Goal: Task Accomplishment & Management: Use online tool/utility

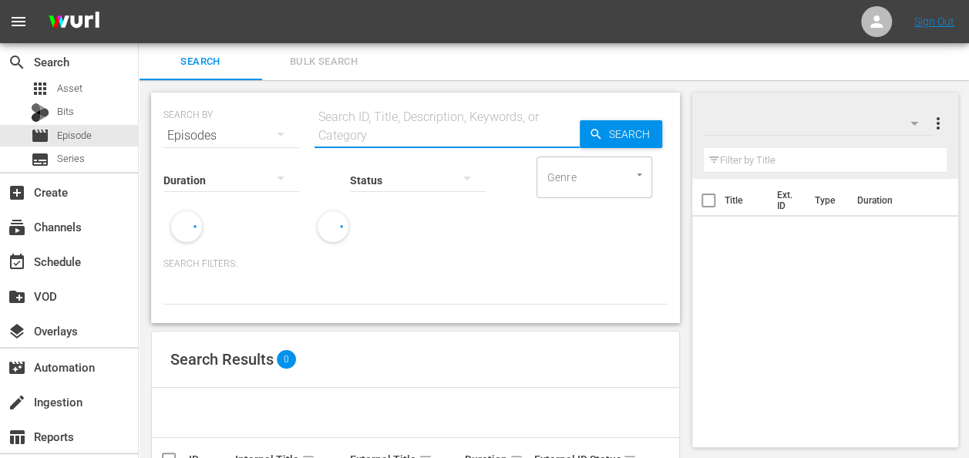
click at [386, 130] on input "text" at bounding box center [447, 135] width 265 height 37
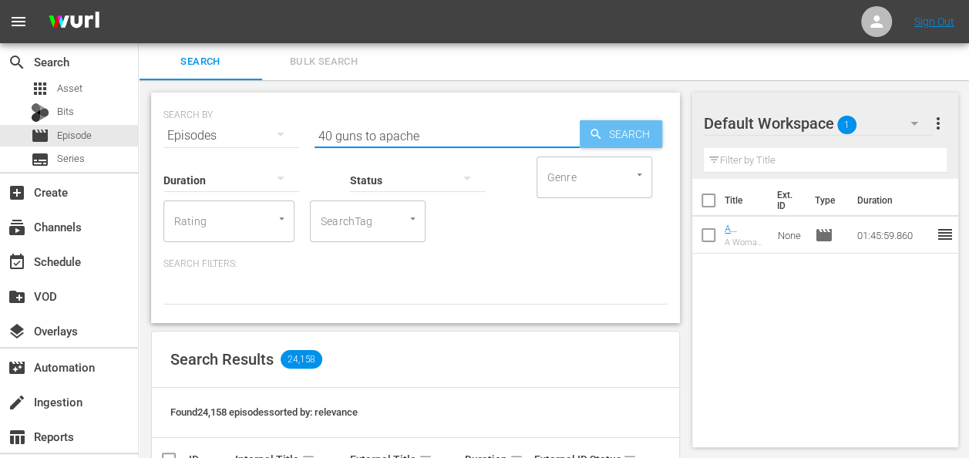
type input "40 guns to apache"
click at [602, 123] on div "Search" at bounding box center [621, 134] width 83 height 28
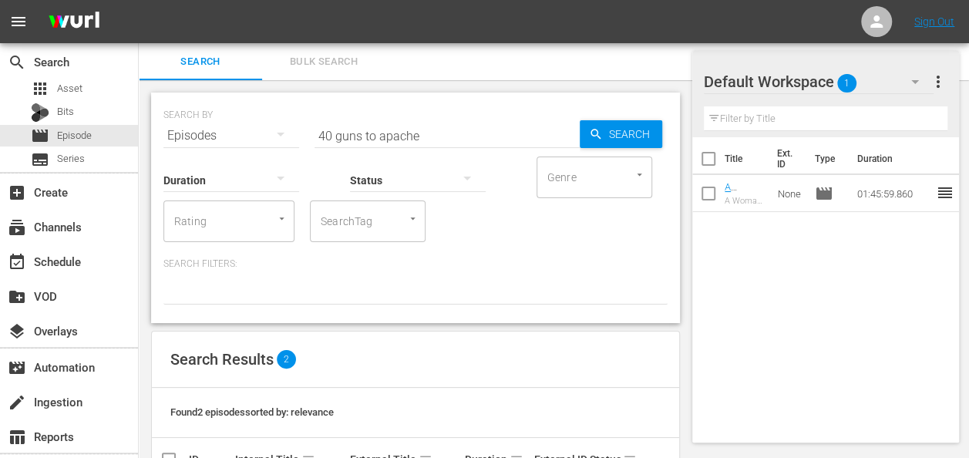
scroll to position [126, 0]
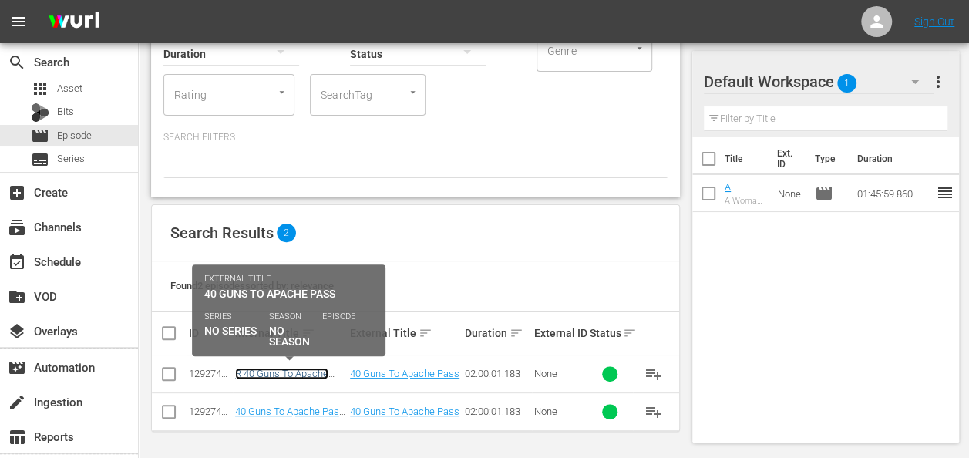
click at [286, 372] on link "R 40 Guns To Apache Pass - R1/R5" at bounding box center [281, 379] width 93 height 23
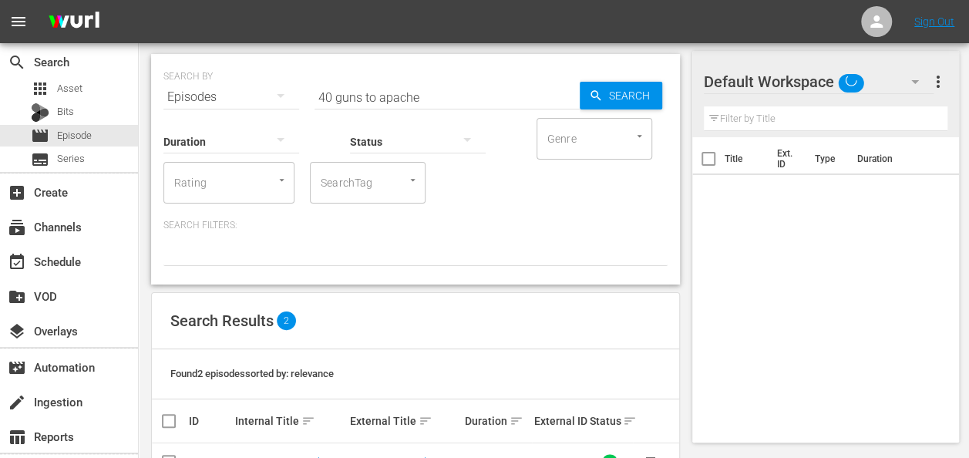
scroll to position [37, 0]
click at [906, 80] on icon "button" at bounding box center [915, 81] width 19 height 19
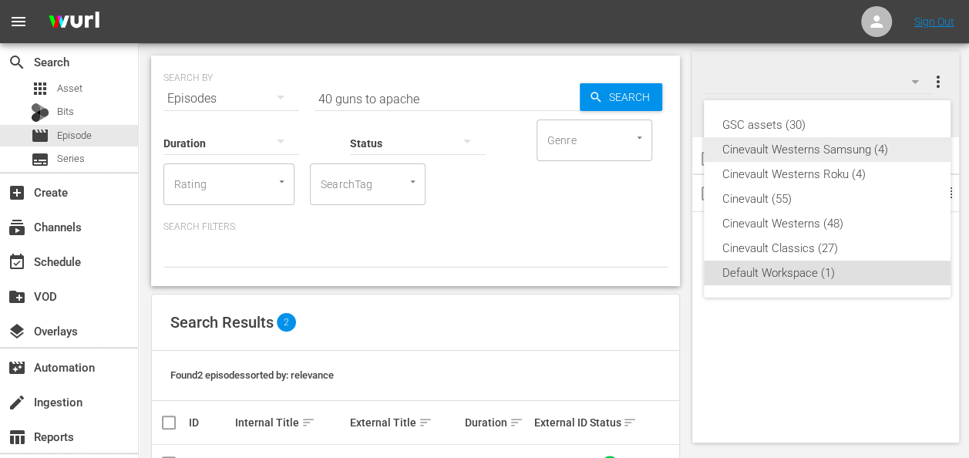
click at [828, 153] on div "Cinevault Westerns Samsung (4)" at bounding box center [828, 149] width 210 height 25
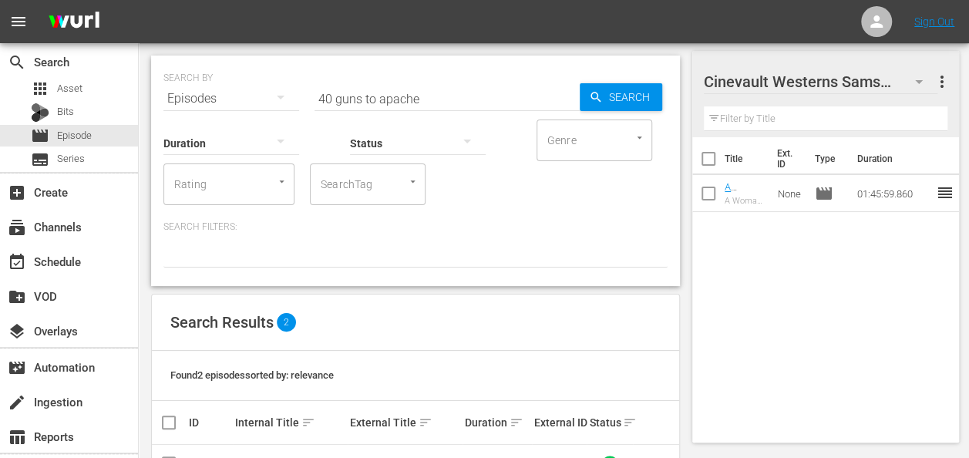
scroll to position [126, 0]
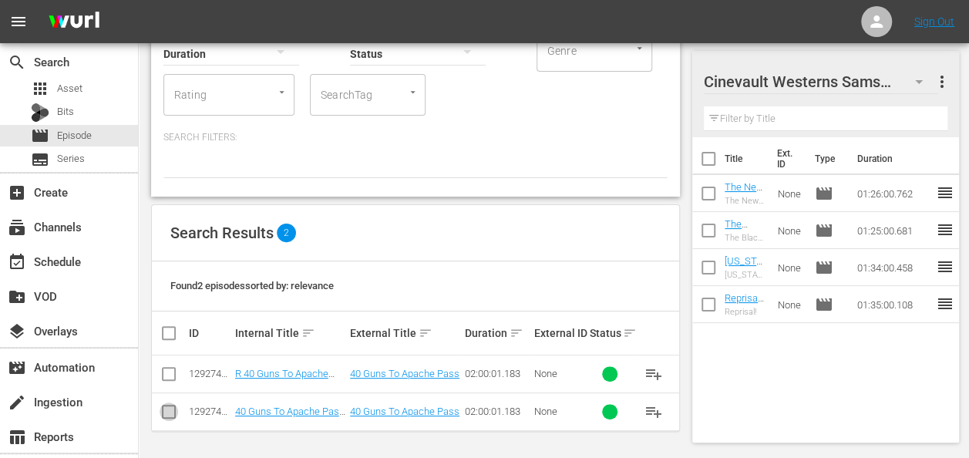
click at [164, 412] on input "checkbox" at bounding box center [169, 415] width 19 height 19
checkbox input "true"
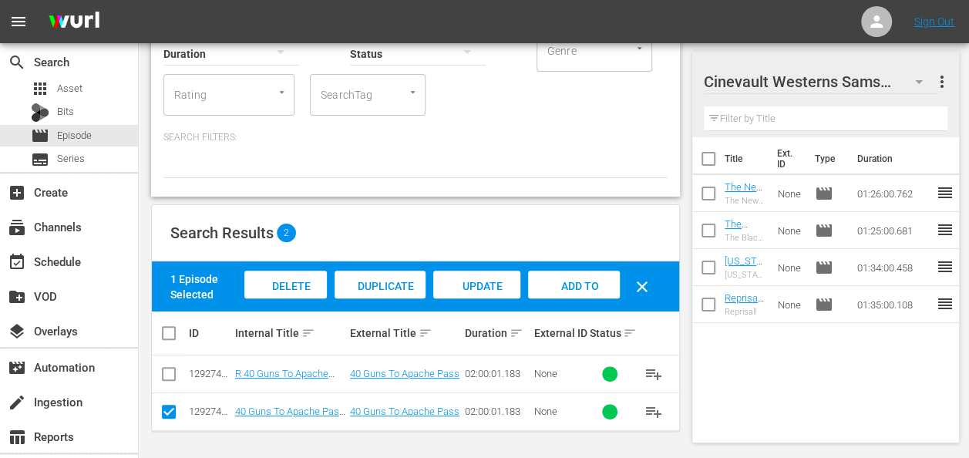
click at [538, 298] on div "Add to Workspace" at bounding box center [574, 300] width 92 height 58
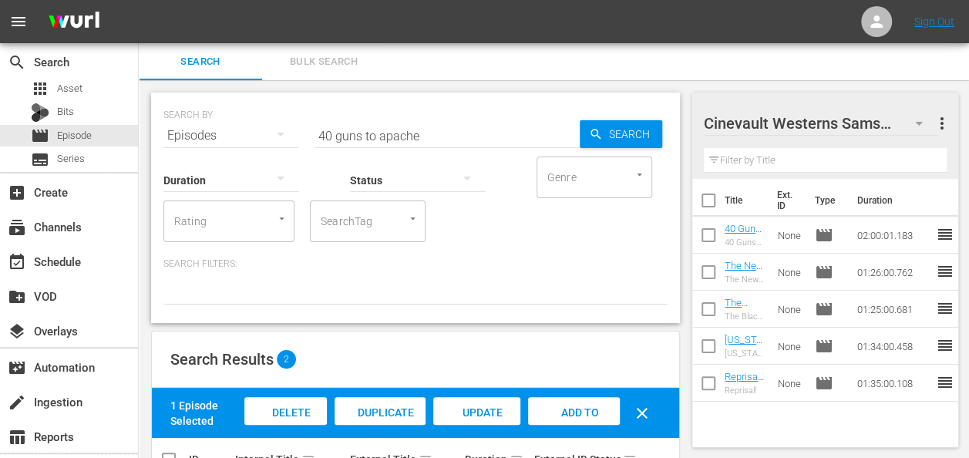
click at [925, 128] on icon "button" at bounding box center [919, 123] width 19 height 19
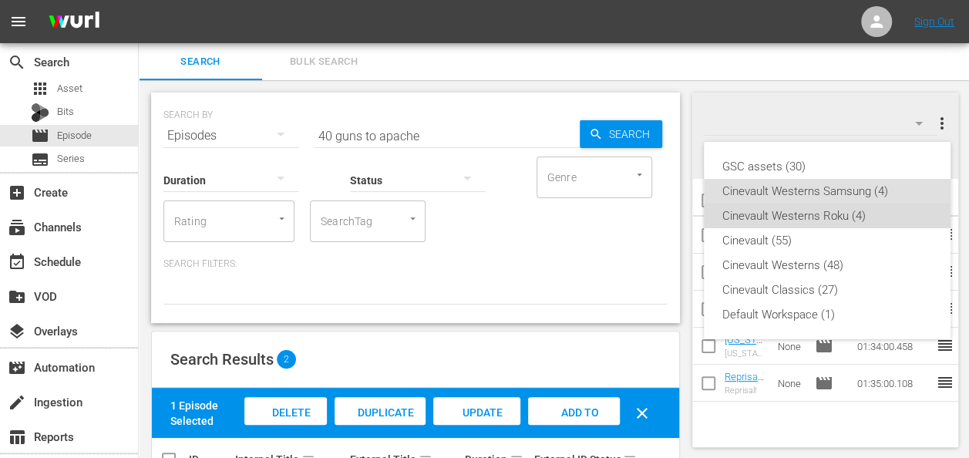
click at [844, 219] on div "Cinevault Westerns Roku (4)" at bounding box center [828, 216] width 210 height 25
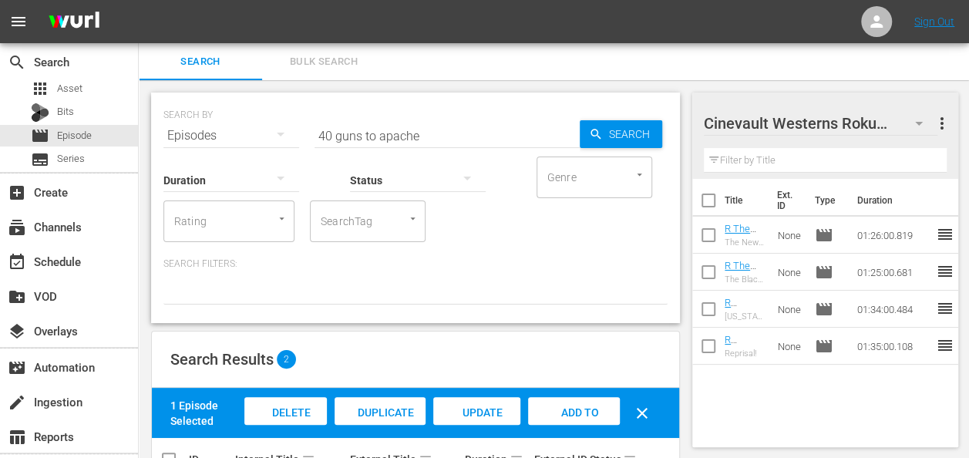
scroll to position [126, 0]
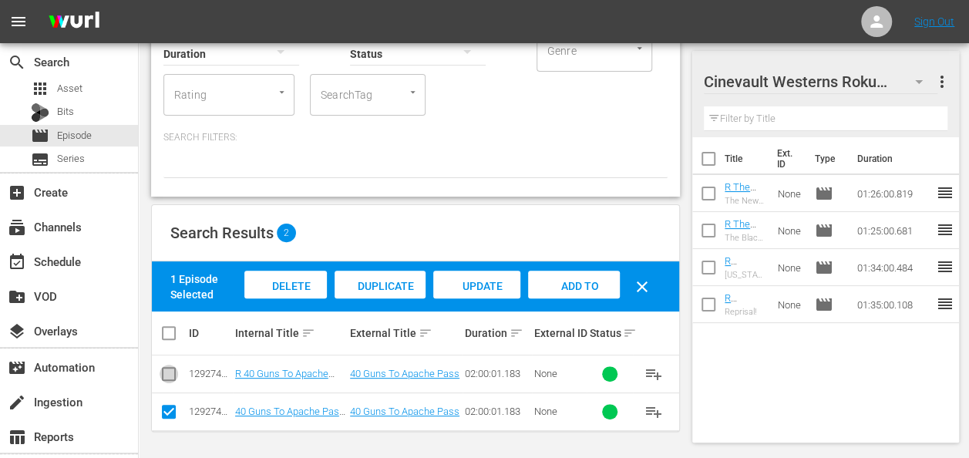
click at [174, 369] on input "checkbox" at bounding box center [169, 377] width 19 height 19
checkbox input "true"
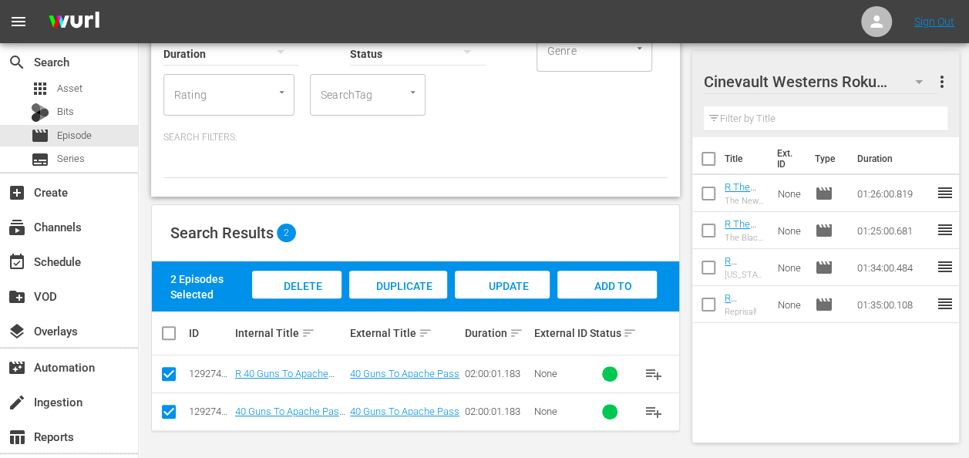
click at [171, 407] on input "checkbox" at bounding box center [169, 415] width 19 height 19
checkbox input "false"
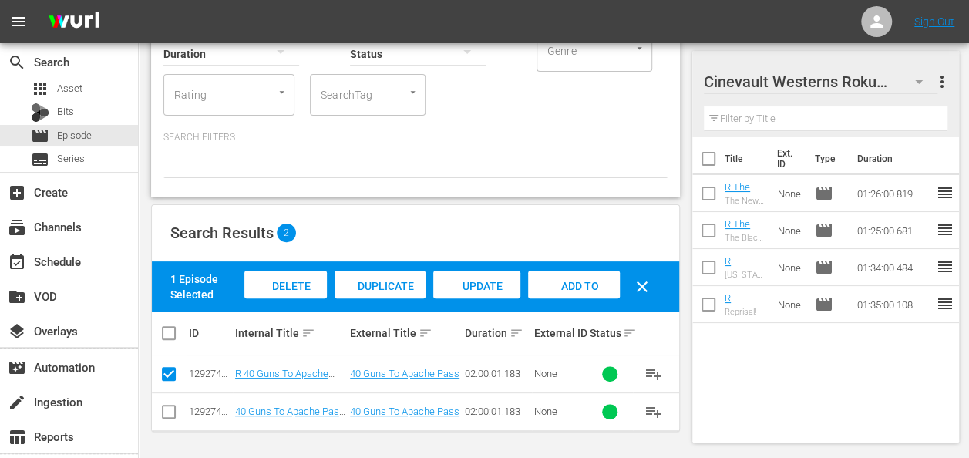
click at [565, 287] on span "Add to Workspace" at bounding box center [574, 301] width 76 height 42
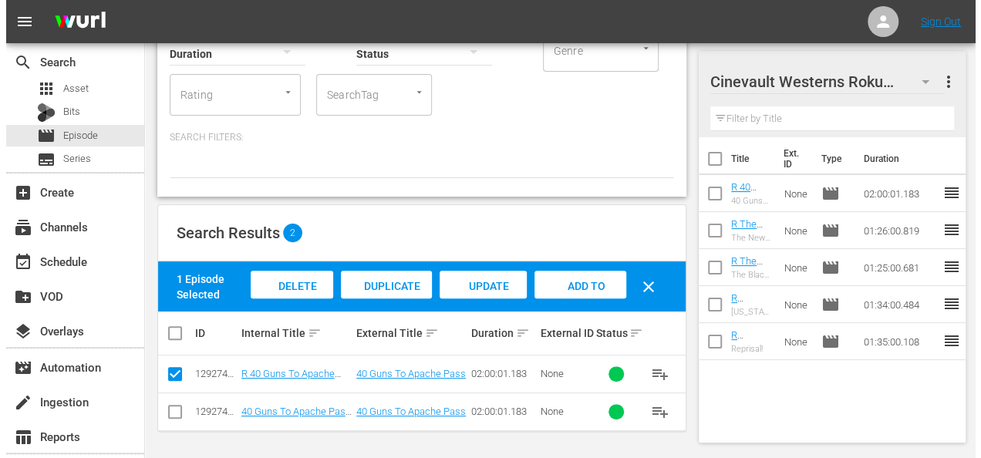
scroll to position [0, 0]
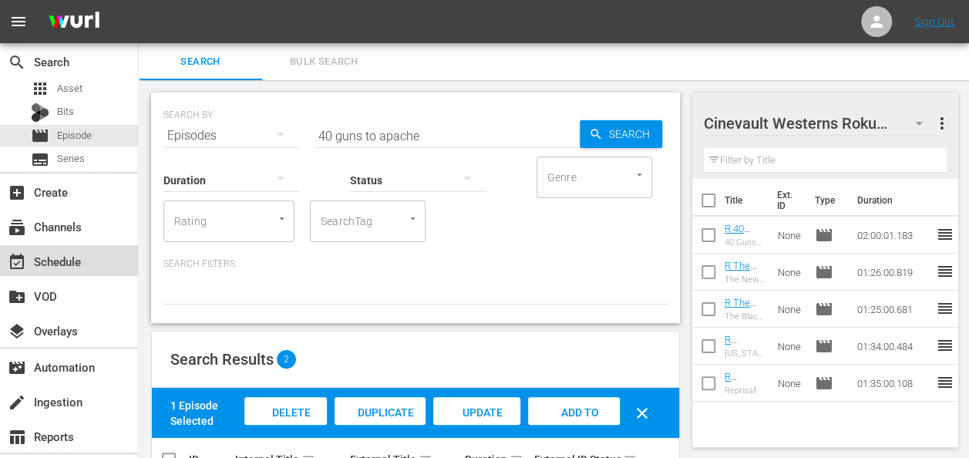
click at [66, 248] on div "event_available Schedule" at bounding box center [69, 260] width 138 height 31
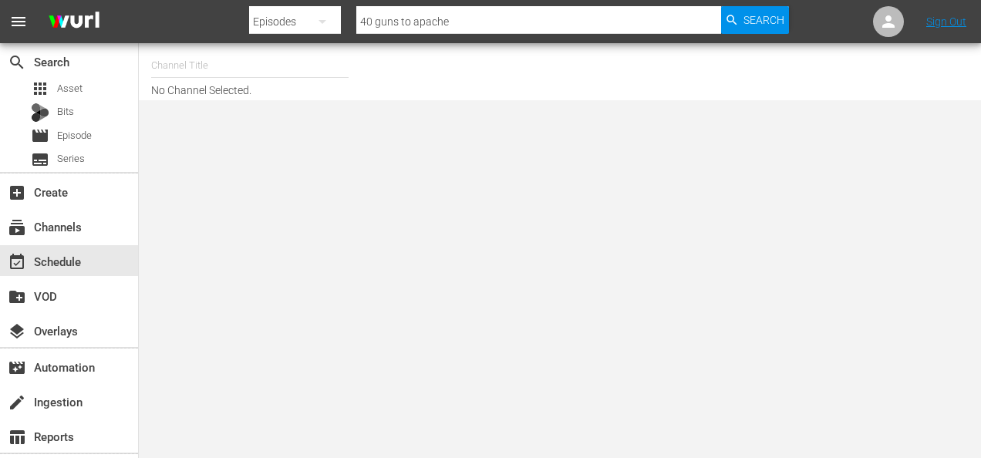
click at [247, 74] on input "text" at bounding box center [249, 65] width 197 height 37
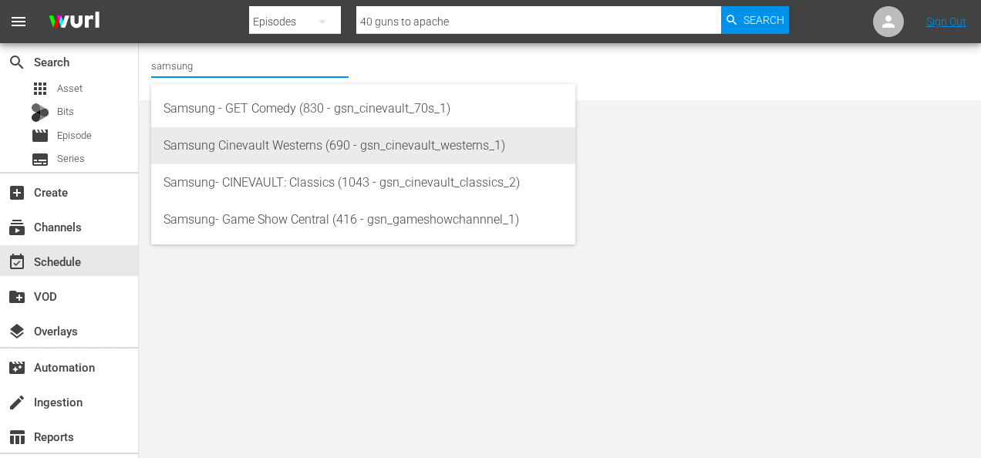
click at [309, 160] on div "Samsung Cinevault Westerns (690 - gsn_cinevault_westerns_1)" at bounding box center [364, 145] width 400 height 37
type input "Samsung Cinevault Westerns (690 - gsn_cinevault_westerns_1)"
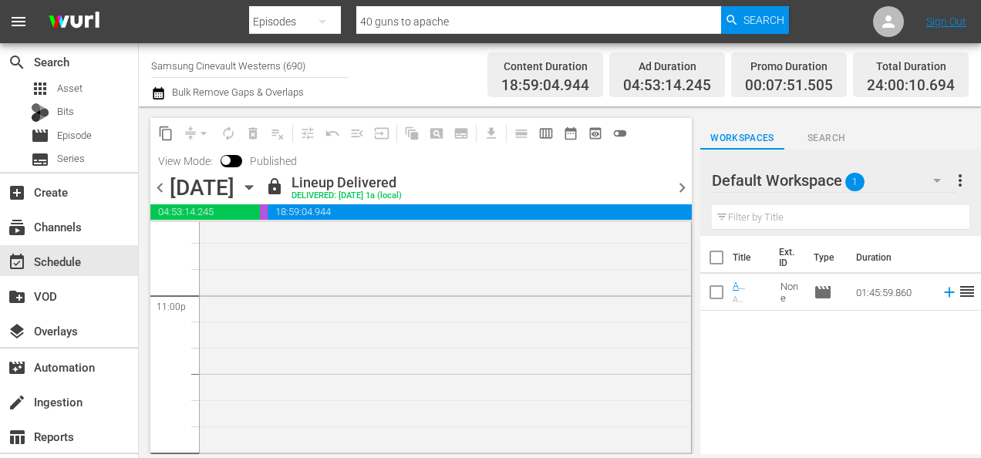
scroll to position [7320, 0]
click at [683, 191] on span "chevron_right" at bounding box center [682, 187] width 19 height 19
click at [258, 191] on icon "button" at bounding box center [249, 187] width 17 height 17
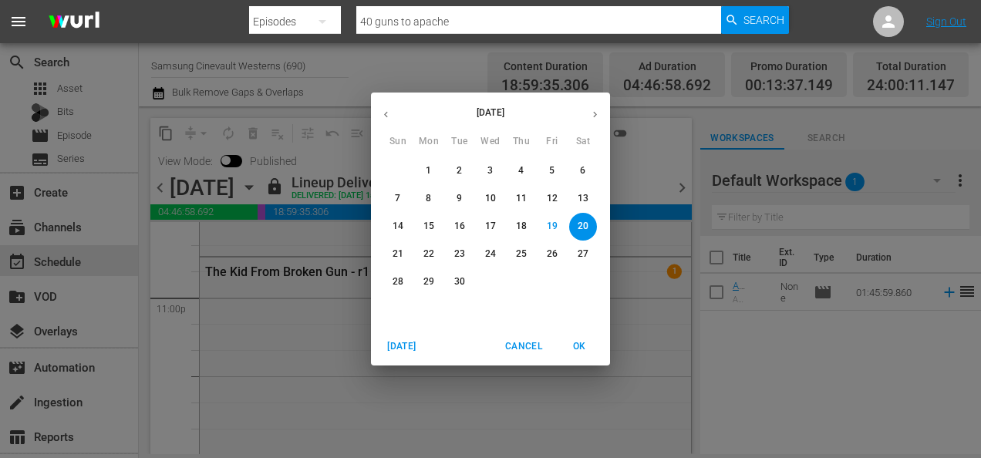
click at [560, 258] on span "26" at bounding box center [552, 254] width 28 height 13
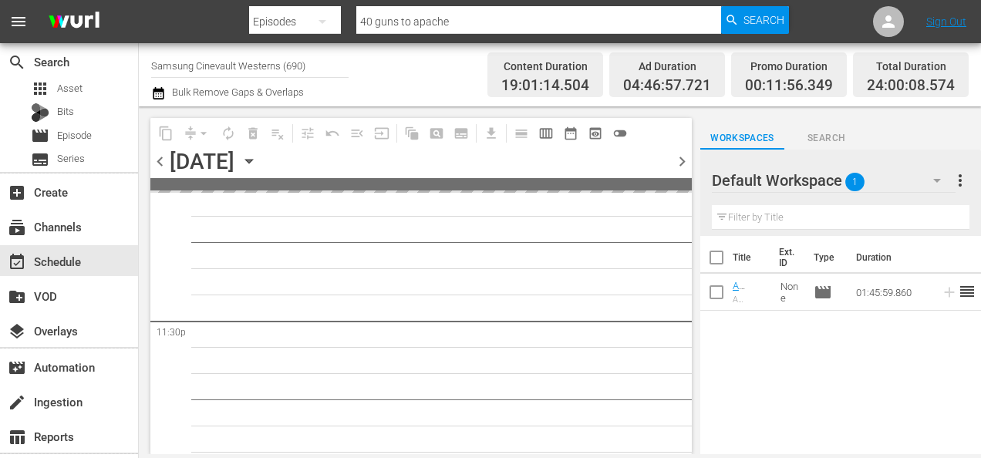
scroll to position [7136, 0]
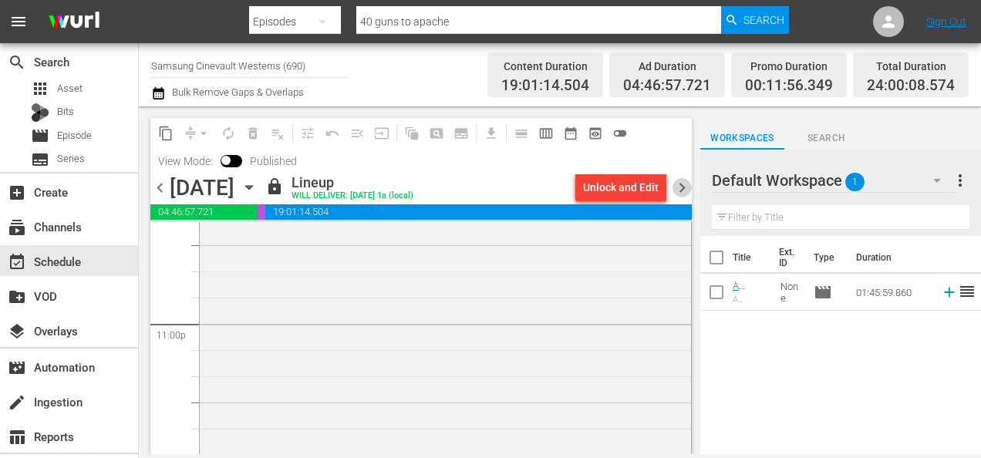
click at [684, 182] on span "chevron_right" at bounding box center [682, 187] width 19 height 19
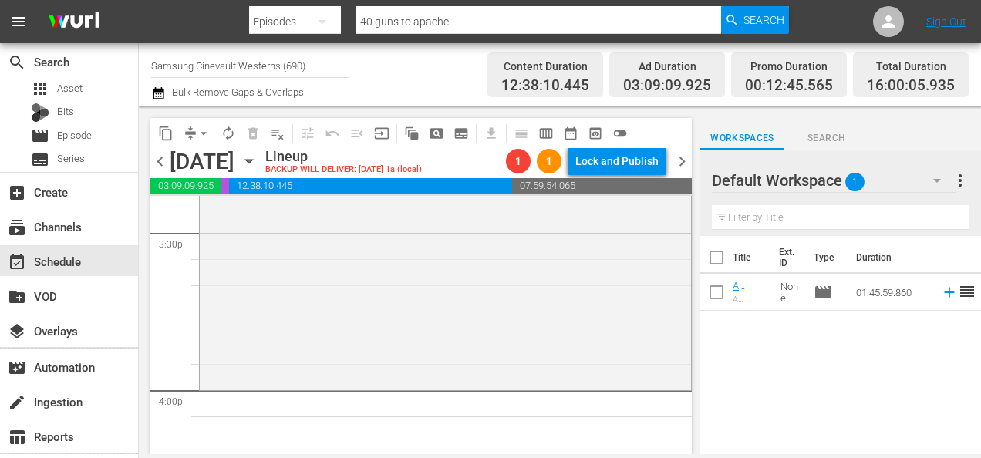
scroll to position [4843, 0]
click at [714, 298] on input "checkbox" at bounding box center [716, 295] width 32 height 32
checkbox input "true"
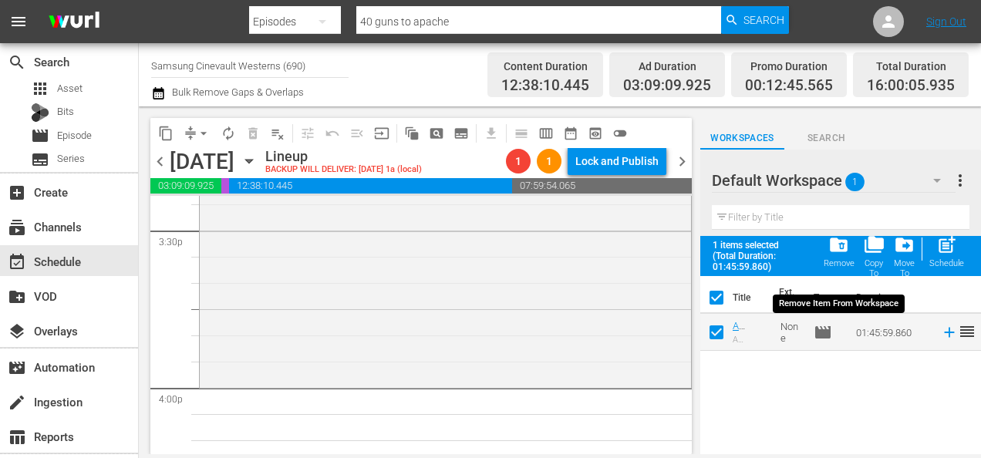
click at [848, 259] on div "Remove" at bounding box center [839, 263] width 31 height 10
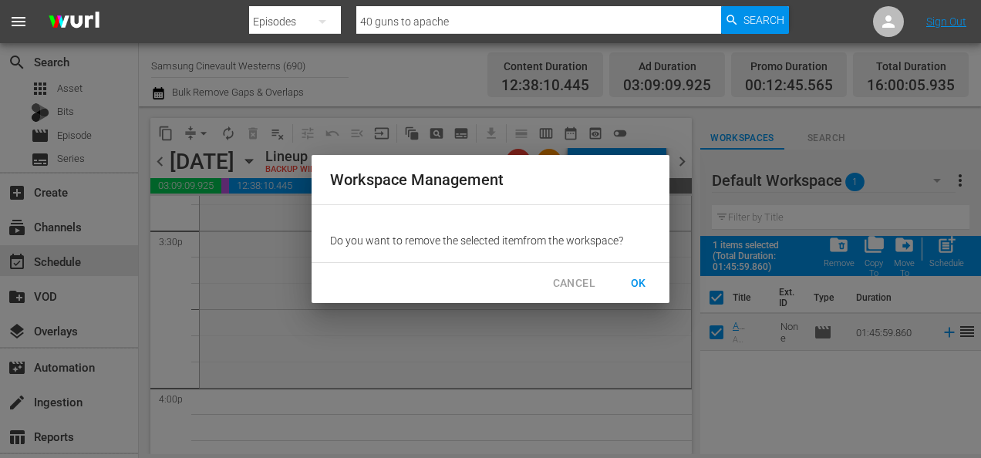
click at [643, 279] on span "OK" at bounding box center [638, 283] width 25 height 19
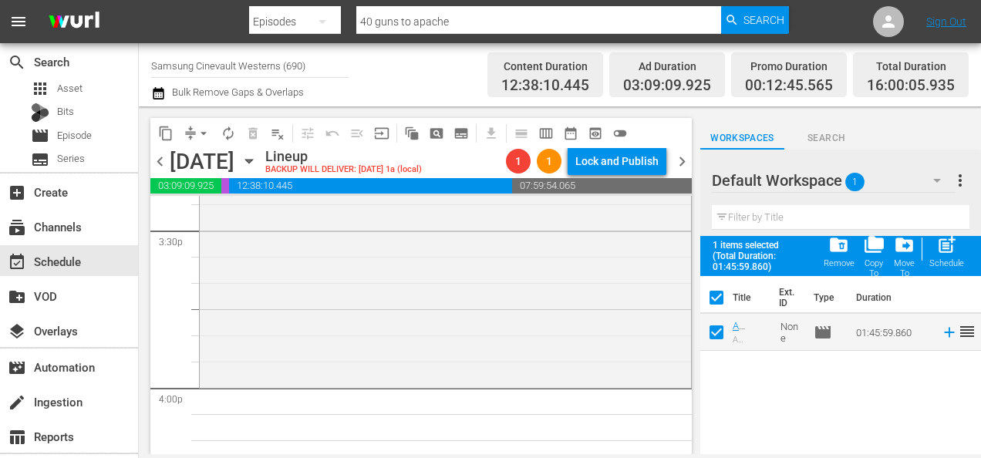
checkbox input "false"
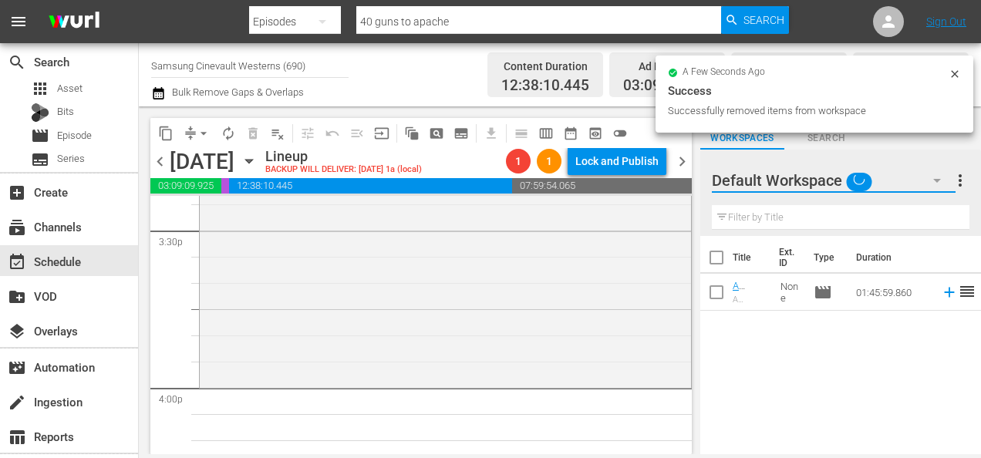
click at [941, 179] on icon "button" at bounding box center [937, 180] width 19 height 19
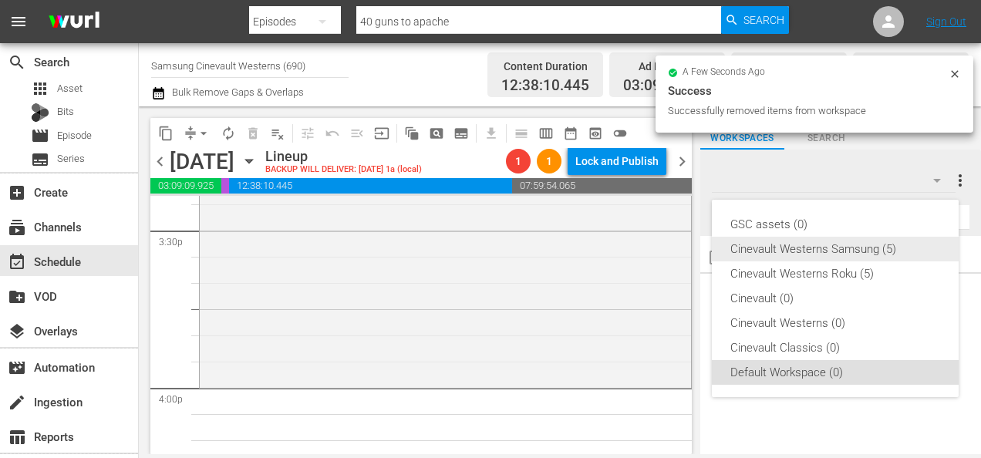
click at [836, 250] on div "Cinevault Westerns Samsung (5)" at bounding box center [835, 249] width 210 height 25
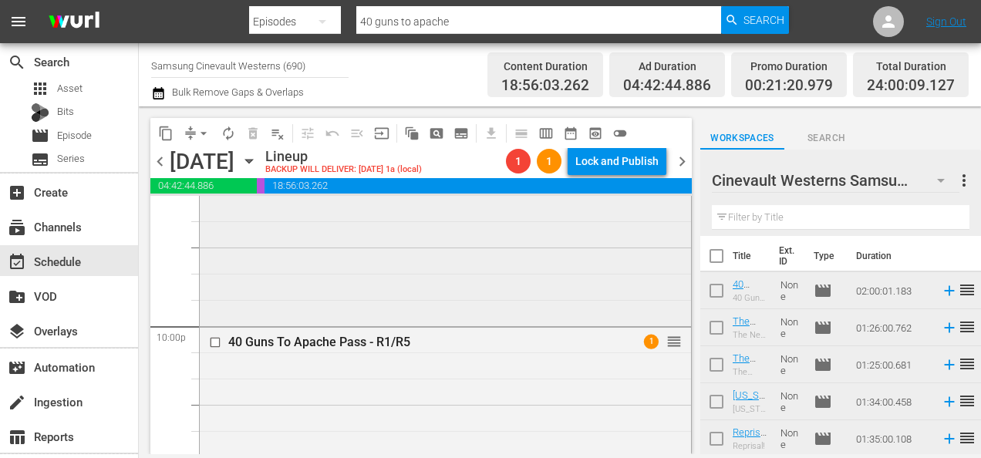
scroll to position [6793, 0]
click at [207, 136] on span "arrow_drop_down" at bounding box center [203, 133] width 15 height 15
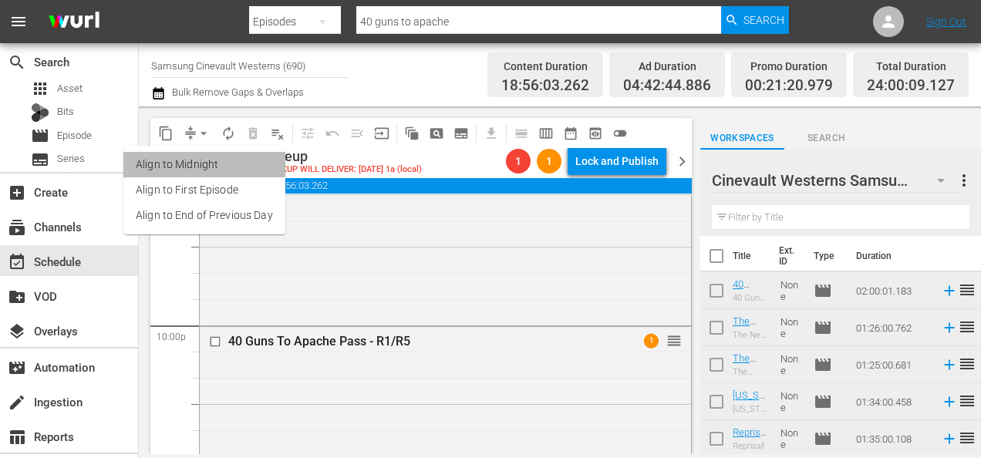
click at [227, 156] on li "Align to Midnight" at bounding box center [204, 164] width 162 height 25
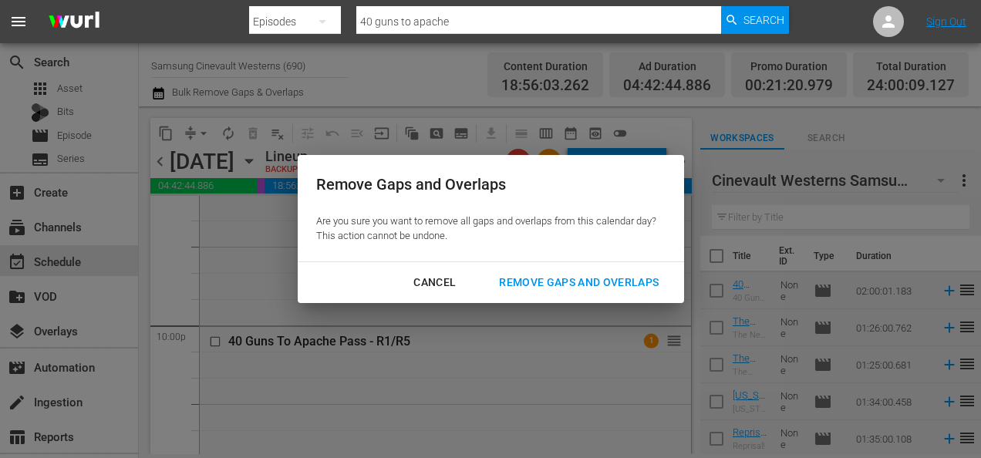
click at [550, 274] on div "Remove Gaps and Overlaps" at bounding box center [579, 282] width 184 height 19
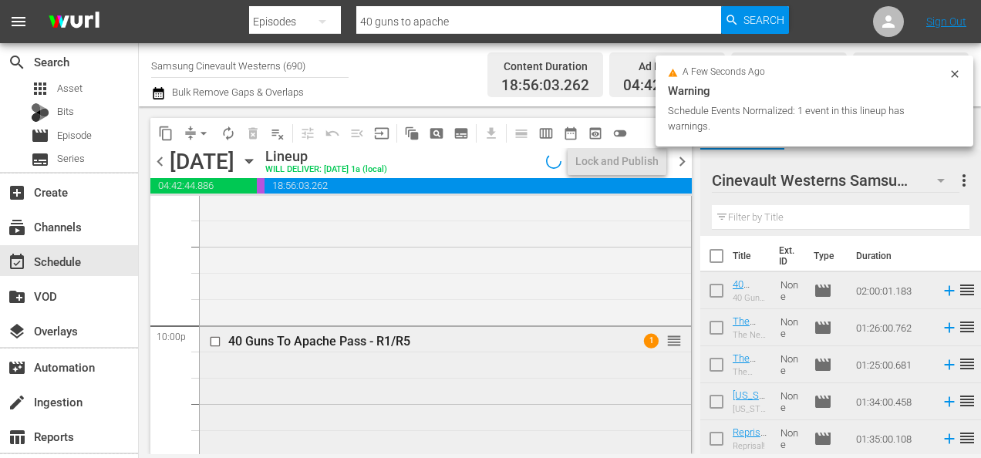
click at [214, 339] on input "checkbox" at bounding box center [217, 341] width 16 height 13
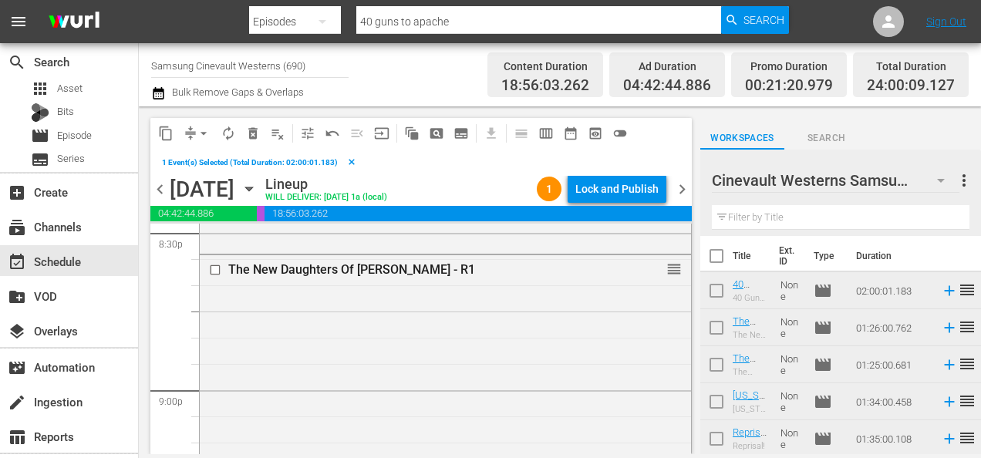
scroll to position [6438, 0]
click at [215, 272] on input "checkbox" at bounding box center [217, 272] width 16 height 13
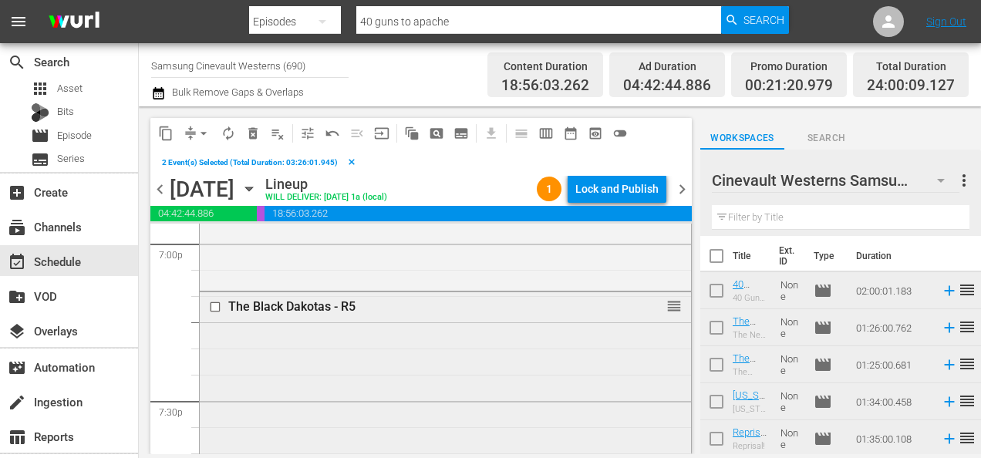
scroll to position [5958, 0]
click at [214, 307] on input "checkbox" at bounding box center [217, 307] width 16 height 13
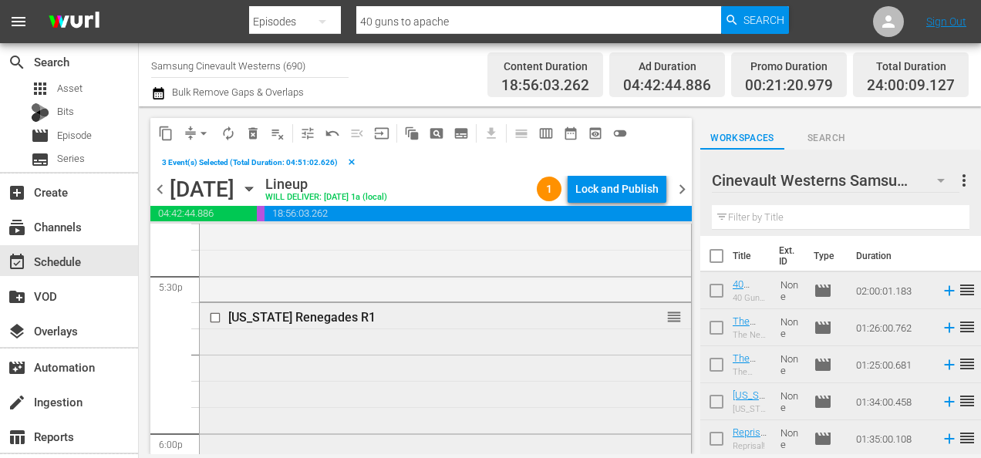
scroll to position [5456, 0]
click at [214, 318] on input "checkbox" at bounding box center [217, 316] width 16 height 13
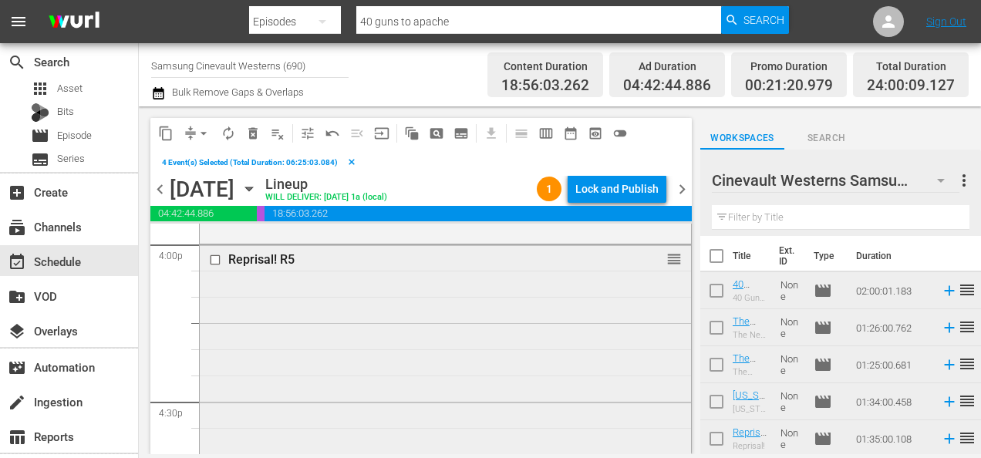
scroll to position [5012, 0]
click at [213, 260] on input "checkbox" at bounding box center [217, 261] width 16 height 13
click at [161, 138] on span "content_copy" at bounding box center [165, 133] width 15 height 15
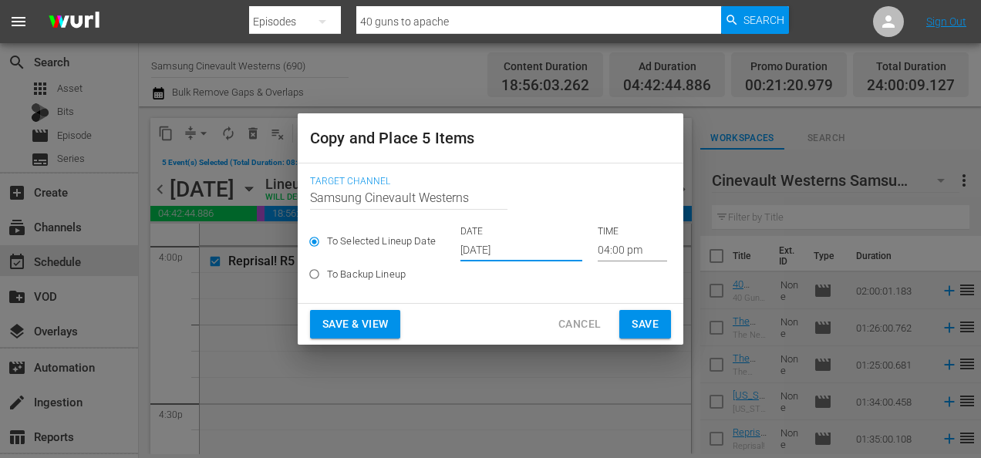
click at [511, 259] on input "Sep 21st 2025" at bounding box center [521, 249] width 122 height 23
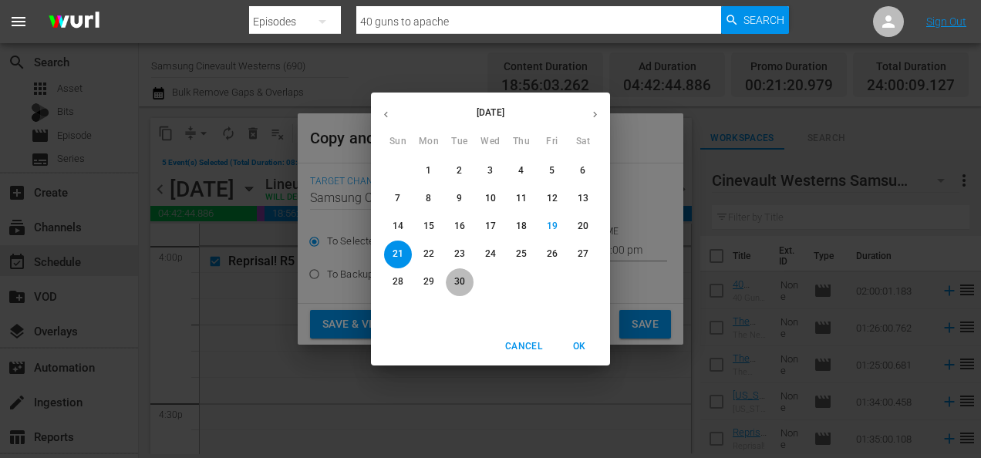
click at [468, 287] on span "30" at bounding box center [460, 281] width 28 height 13
type input "Sep 30th 2025"
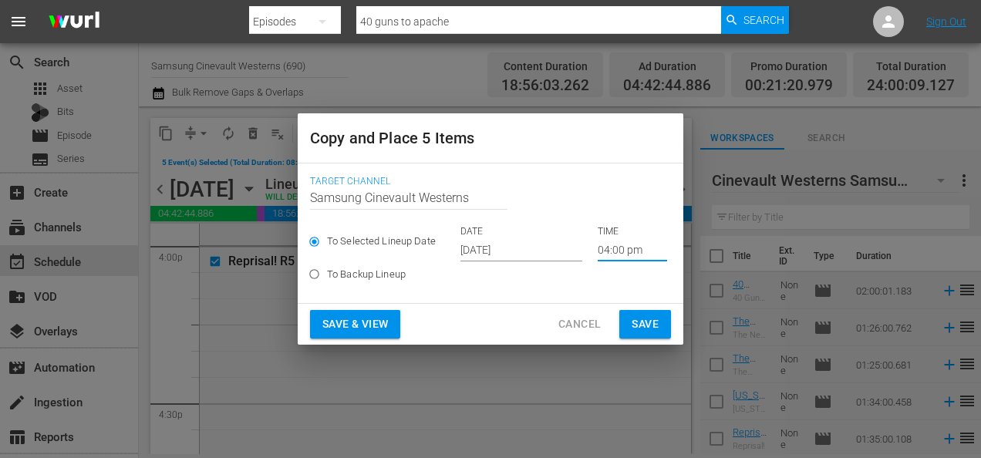
click at [609, 245] on input "04:00 pm" at bounding box center [632, 249] width 69 height 23
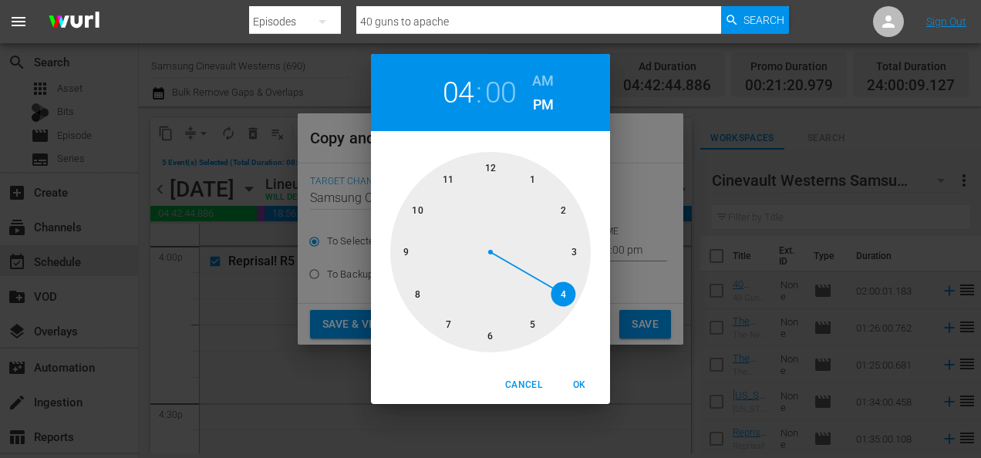
click at [494, 155] on div at bounding box center [490, 252] width 201 height 201
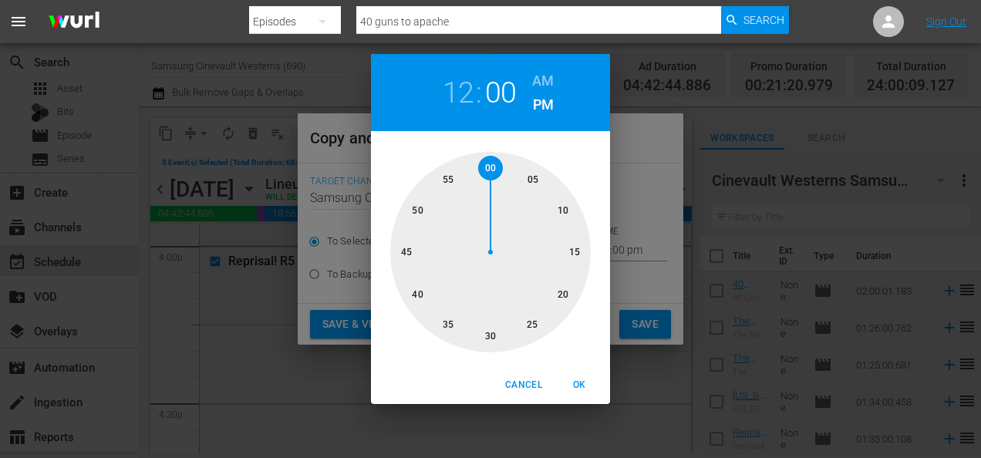
click at [542, 77] on h6 "AM" at bounding box center [543, 81] width 22 height 25
click at [583, 385] on span "OK" at bounding box center [579, 385] width 37 height 16
type input "12:00 am"
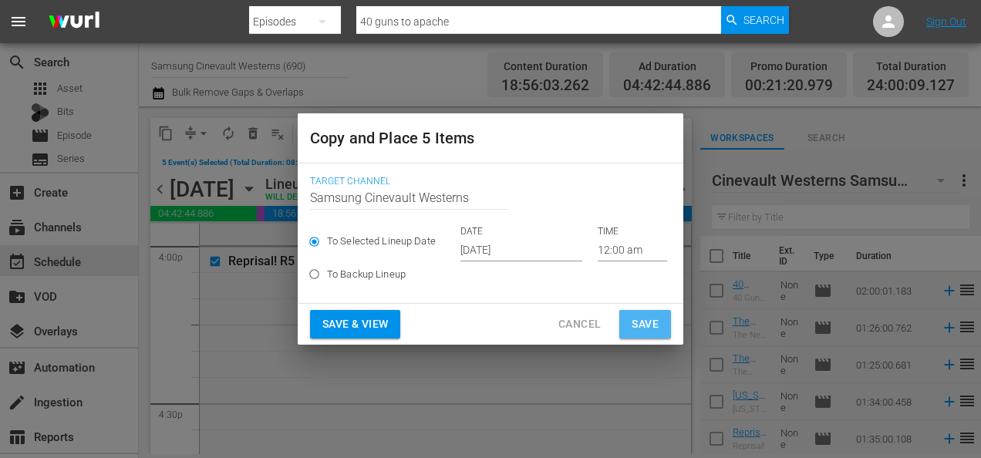
click at [656, 330] on span "Save" at bounding box center [645, 324] width 27 height 19
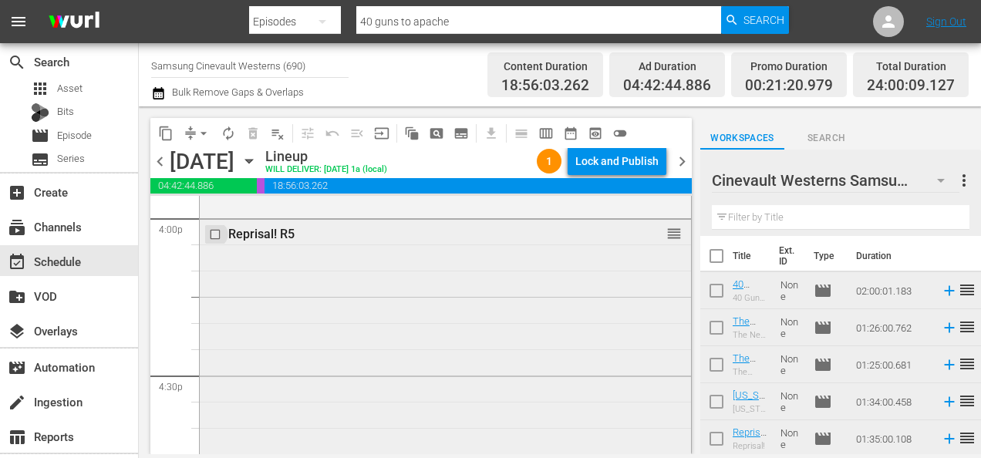
click at [218, 233] on input "checkbox" at bounding box center [217, 234] width 16 height 13
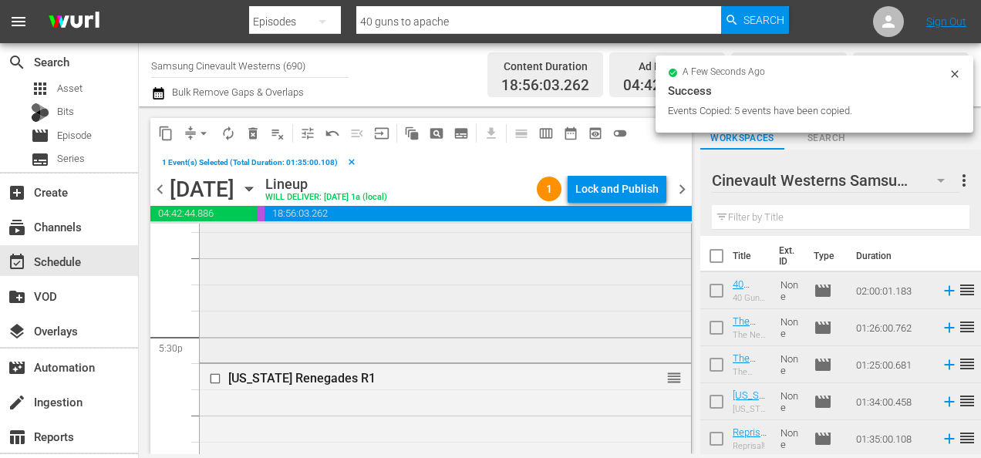
scroll to position [5395, 0]
click at [216, 376] on input "checkbox" at bounding box center [217, 377] width 16 height 13
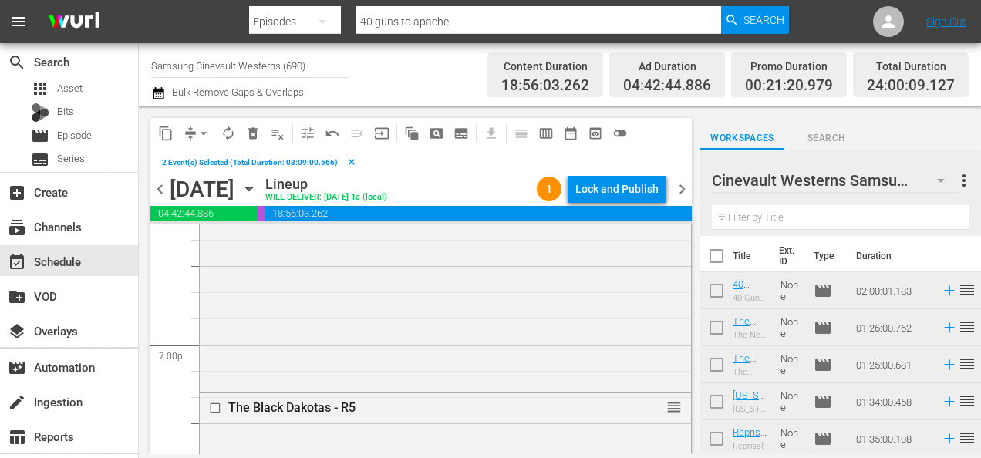
scroll to position [5858, 0]
click at [215, 409] on input "checkbox" at bounding box center [217, 406] width 16 height 13
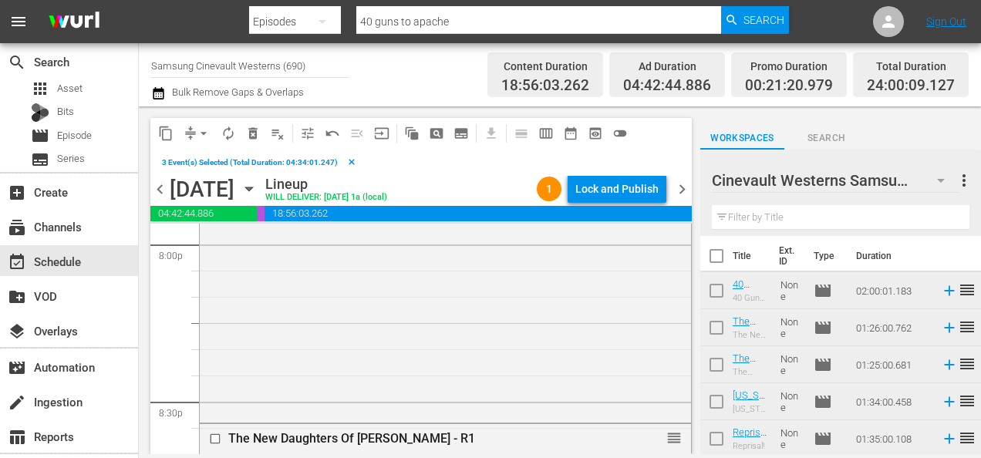
scroll to position [6278, 0]
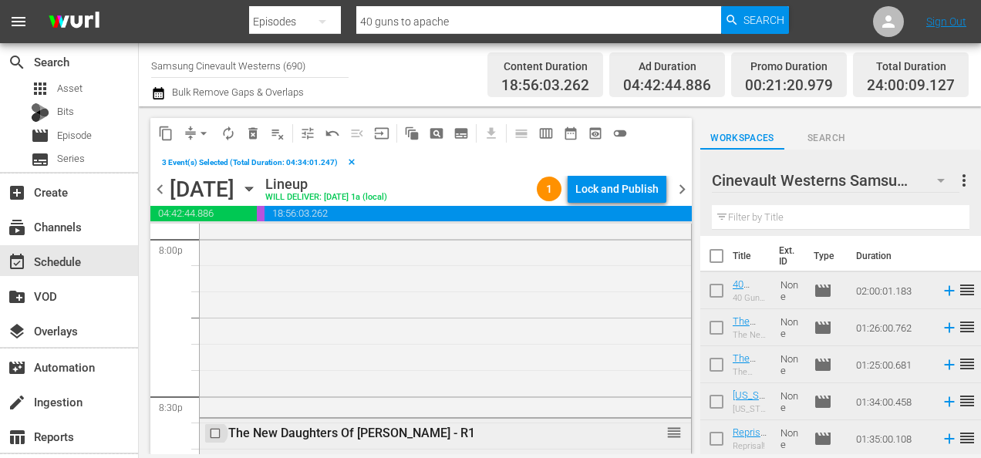
click at [214, 433] on input "checkbox" at bounding box center [217, 433] width 16 height 13
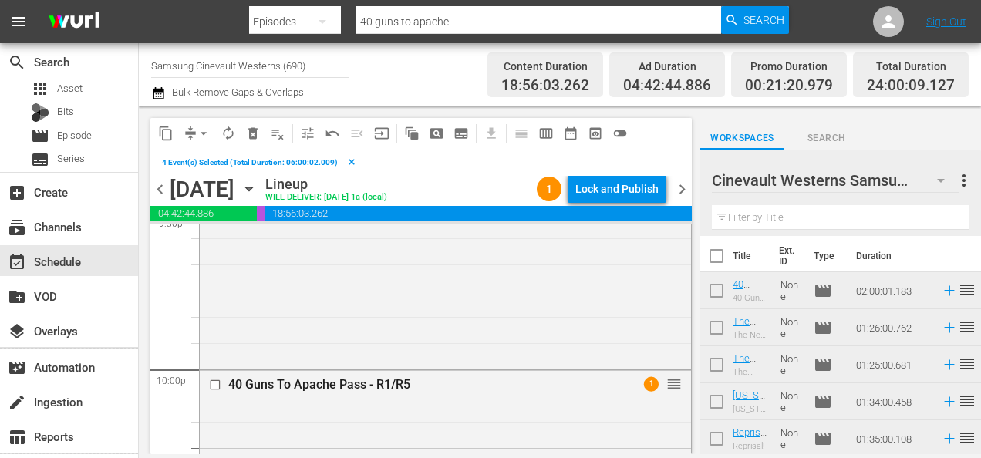
scroll to position [6778, 0]
click at [216, 381] on input "checkbox" at bounding box center [217, 384] width 16 height 13
click at [154, 133] on button "content_copy" at bounding box center [165, 133] width 25 height 25
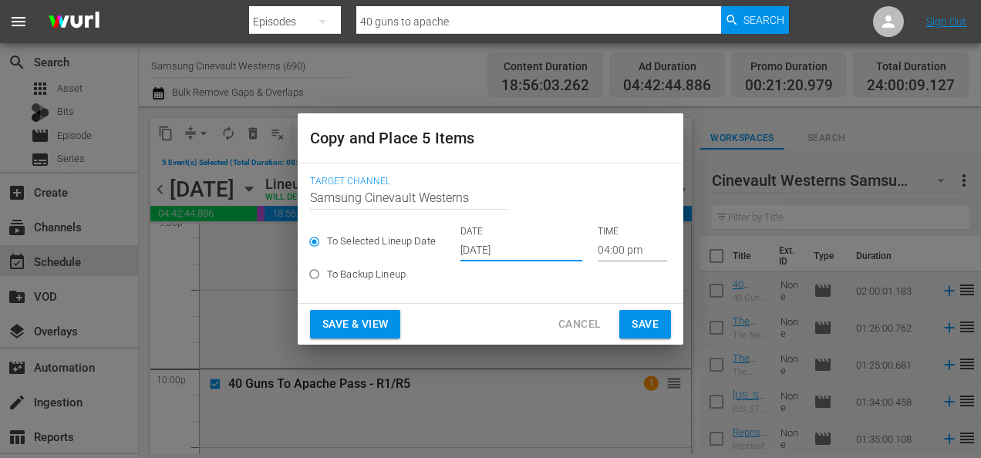
click at [503, 253] on input "Sep 21st 2025" at bounding box center [521, 249] width 122 height 23
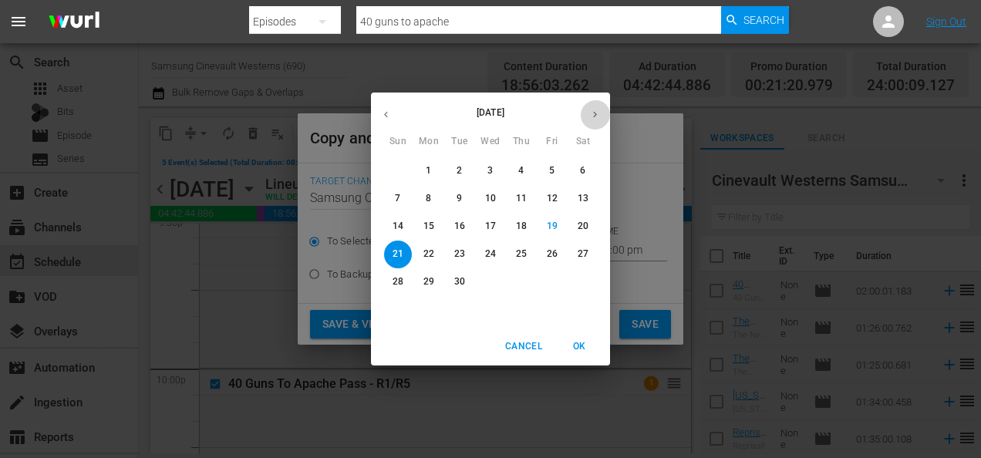
click at [602, 121] on button "button" at bounding box center [595, 114] width 30 height 30
click at [545, 165] on span "3" at bounding box center [552, 170] width 28 height 13
type input "Oct 3rd 2025"
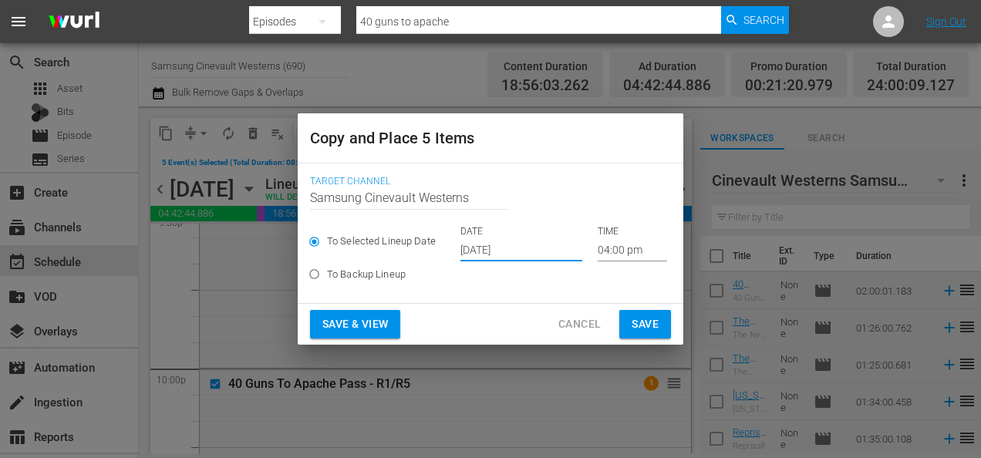
click at [616, 248] on input "04:00 pm" at bounding box center [632, 249] width 69 height 23
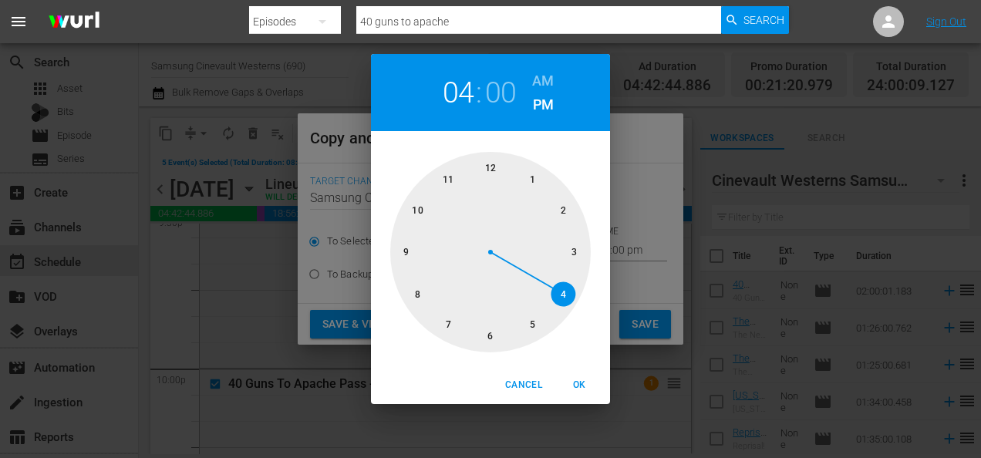
click at [413, 295] on div at bounding box center [490, 252] width 201 height 201
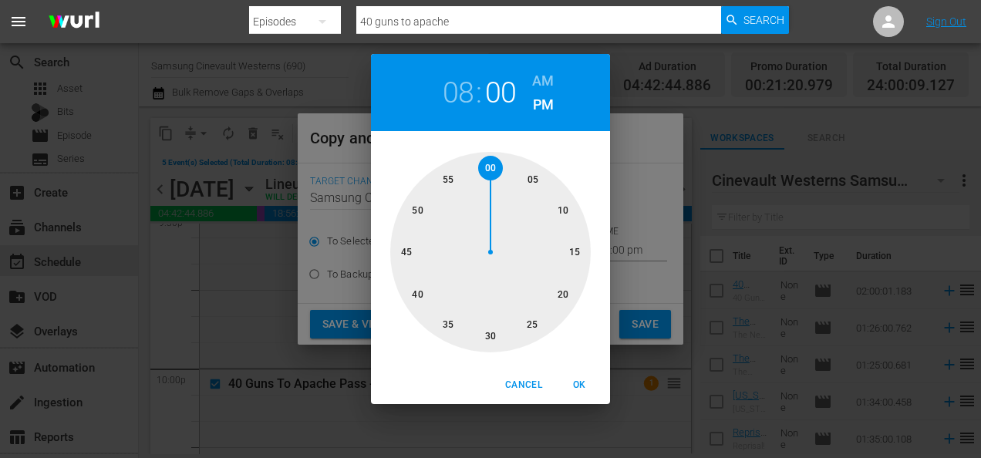
click at [545, 69] on h6 "AM" at bounding box center [543, 81] width 22 height 25
click at [575, 383] on span "OK" at bounding box center [579, 385] width 37 height 16
type input "08:00 am"
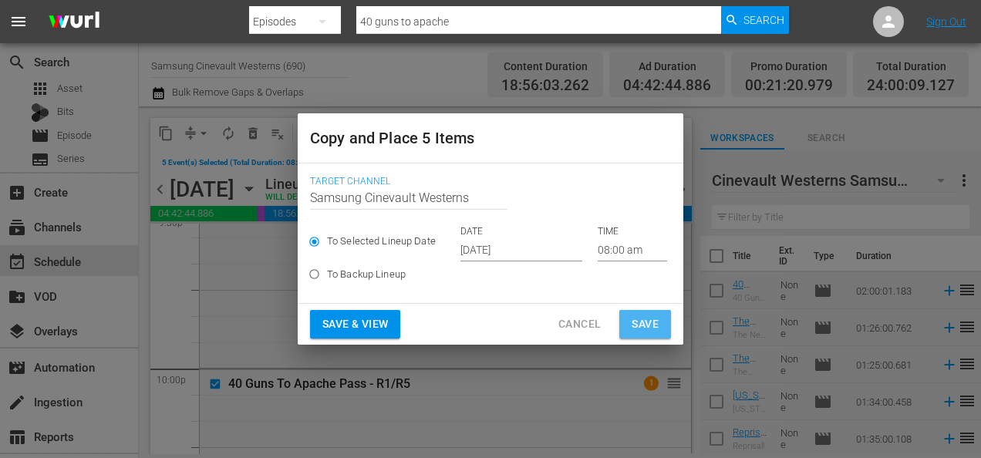
click at [648, 324] on span "Save" at bounding box center [645, 324] width 27 height 19
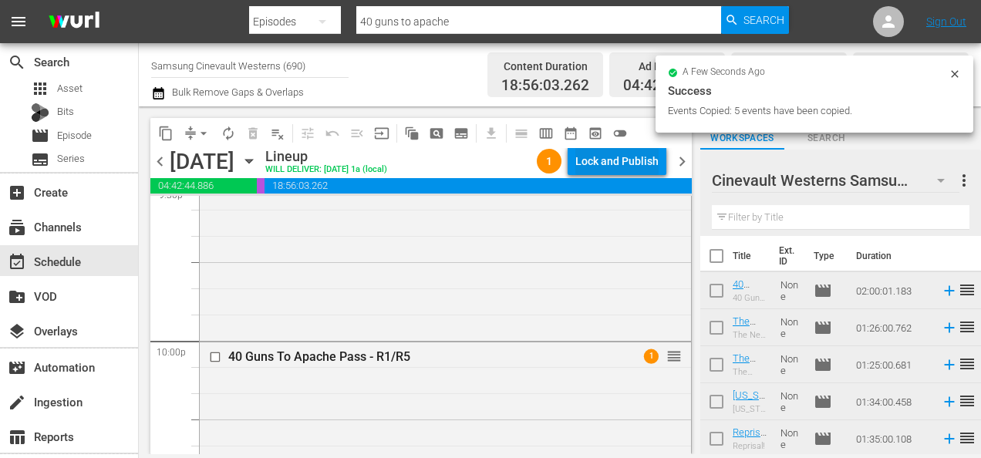
click at [614, 152] on div "Lock and Publish" at bounding box center [616, 161] width 83 height 28
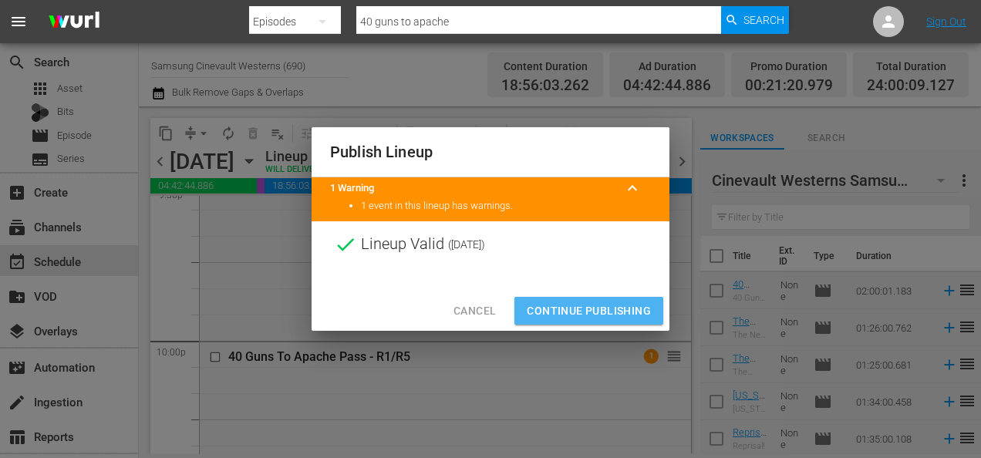
click at [622, 305] on span "Continue Publishing" at bounding box center [589, 311] width 124 height 19
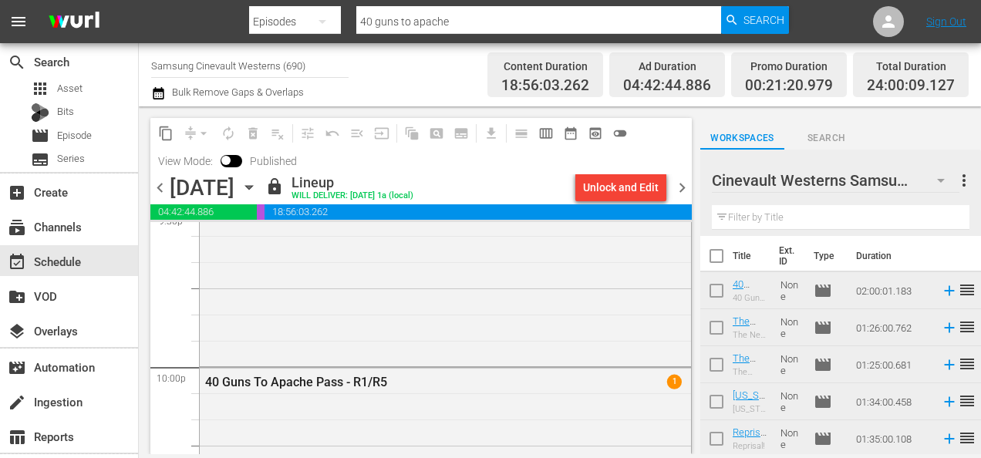
click at [262, 56] on input "Samsung Cinevault Westerns (690)" at bounding box center [249, 65] width 197 height 37
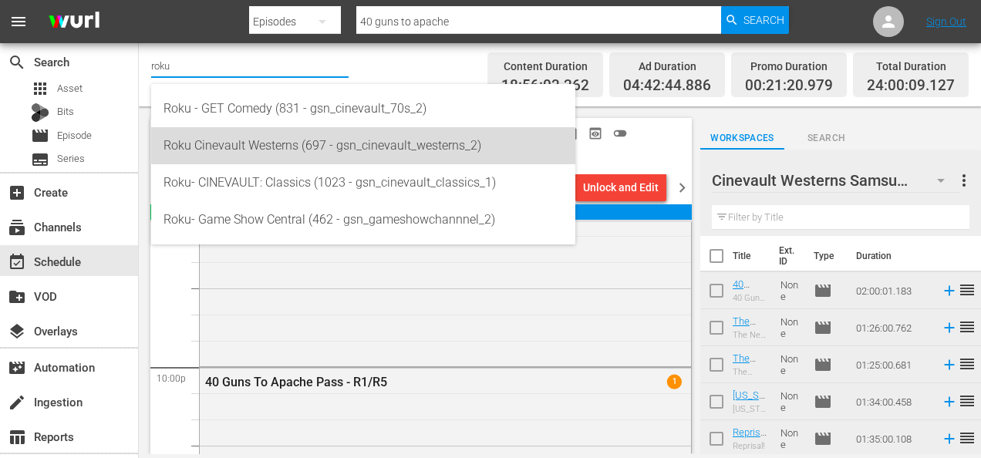
click at [268, 132] on div "Roku Cinevault Westerns (697 - gsn_cinevault_westerns_2)" at bounding box center [364, 145] width 400 height 37
type input "Roku Cinevault Westerns (697 - gsn_cinevault_westerns_2)"
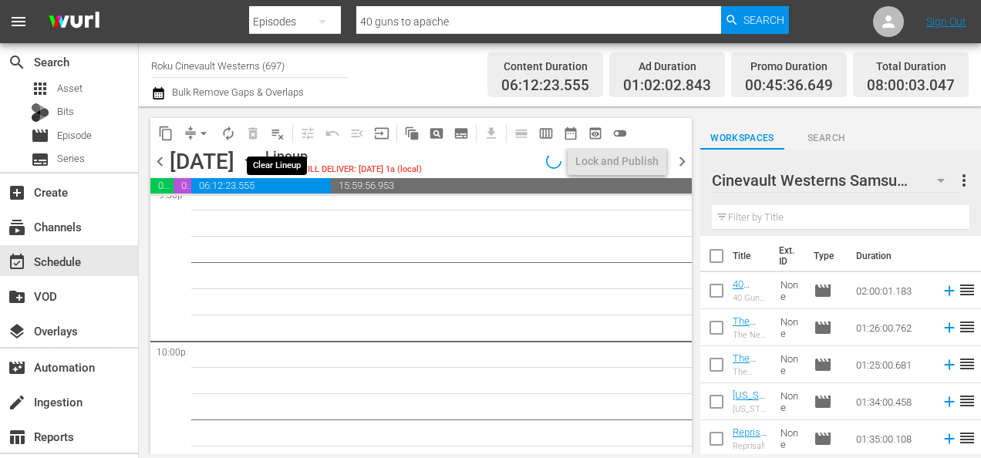
scroll to position [6883, 0]
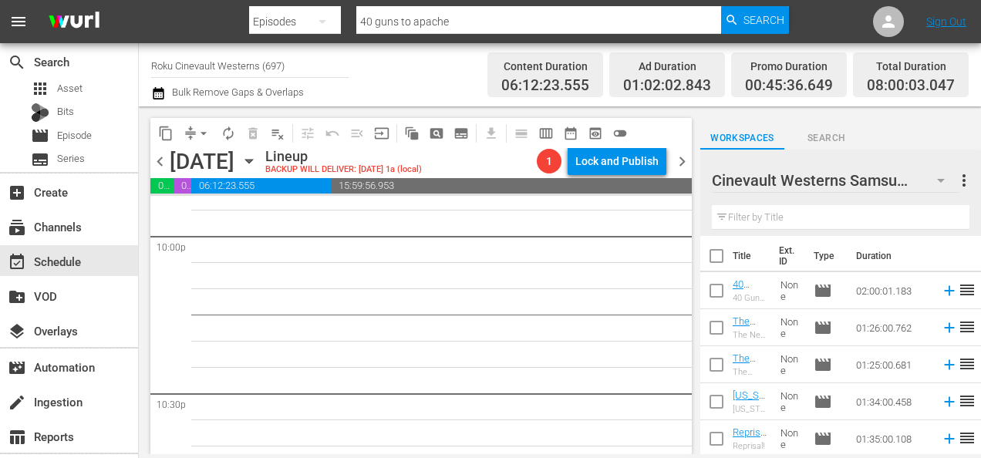
click at [936, 180] on icon "button" at bounding box center [941, 180] width 19 height 19
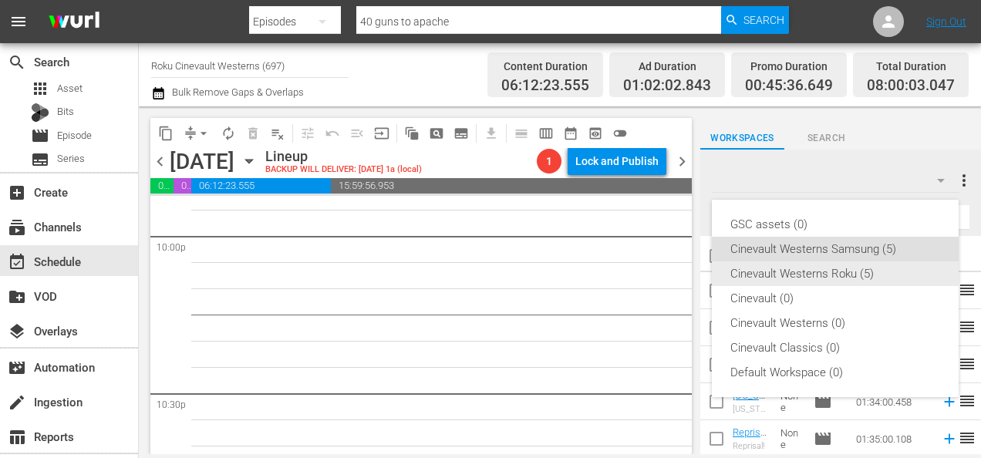
click at [806, 269] on div "Cinevault Westerns Roku (5)" at bounding box center [835, 273] width 210 height 25
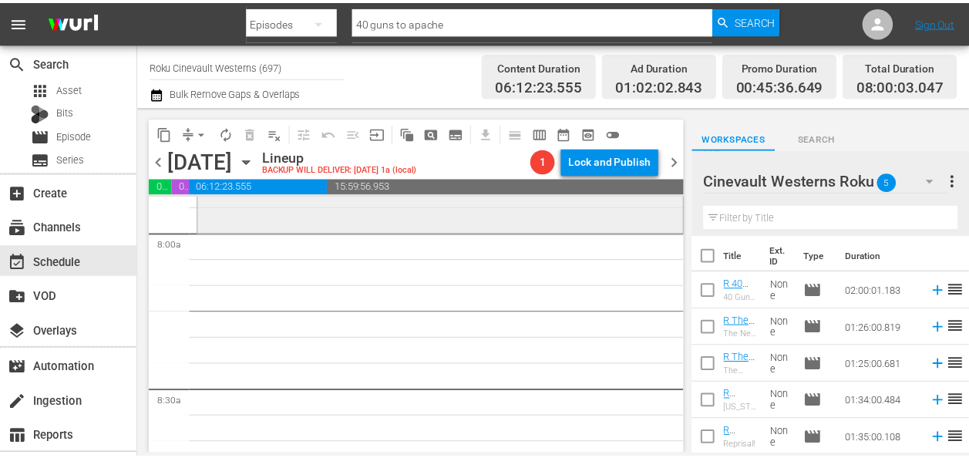
scroll to position [2473, 0]
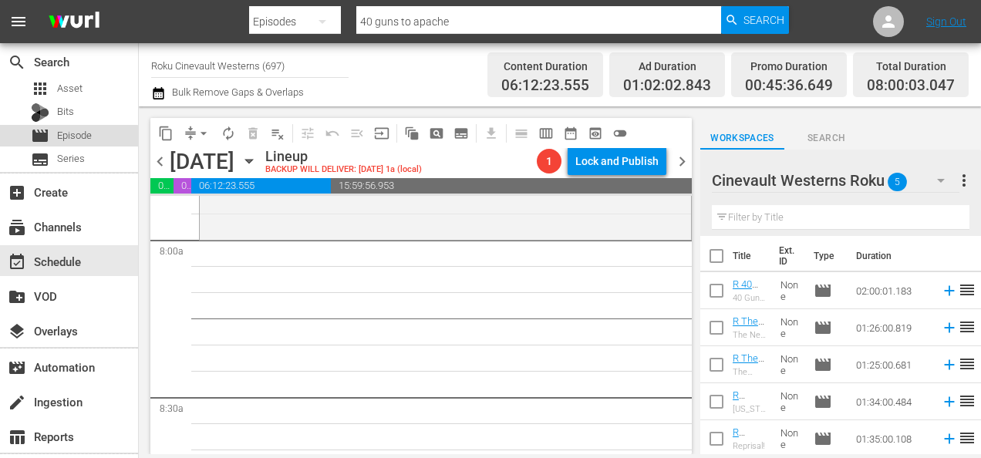
click at [63, 145] on div "movie Episode" at bounding box center [61, 136] width 61 height 22
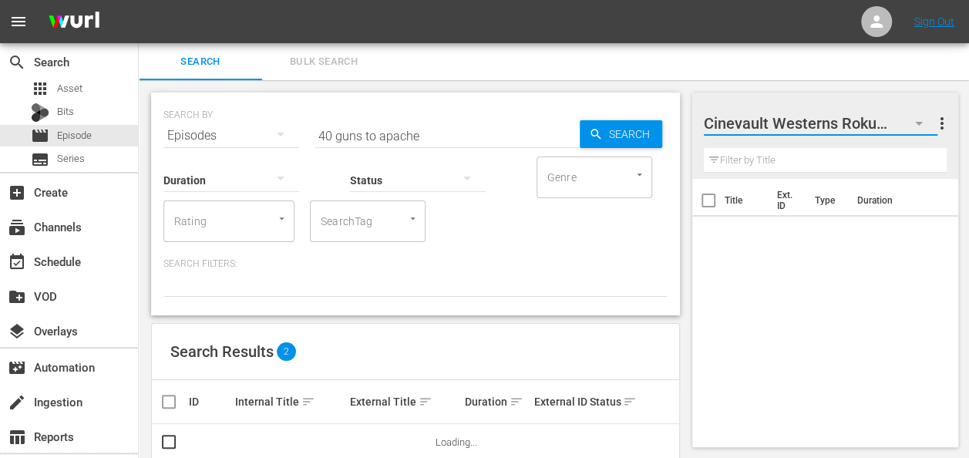
click at [913, 134] on button "button" at bounding box center [919, 123] width 37 height 37
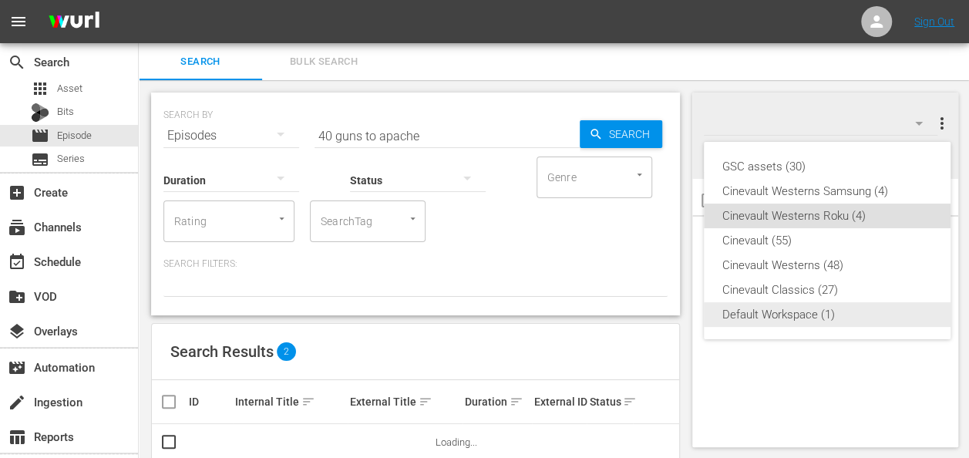
click at [839, 313] on div "Default Workspace (1)" at bounding box center [828, 314] width 210 height 25
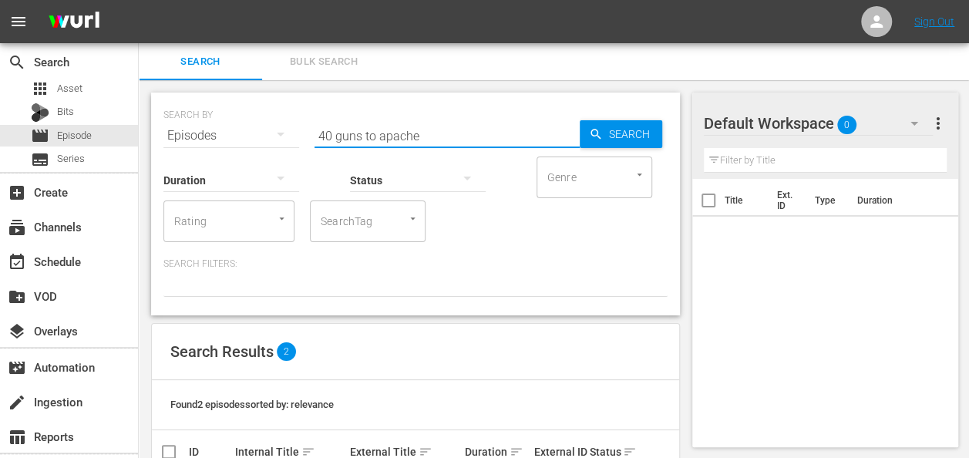
click at [452, 125] on input "40 guns to apache" at bounding box center [447, 135] width 265 height 37
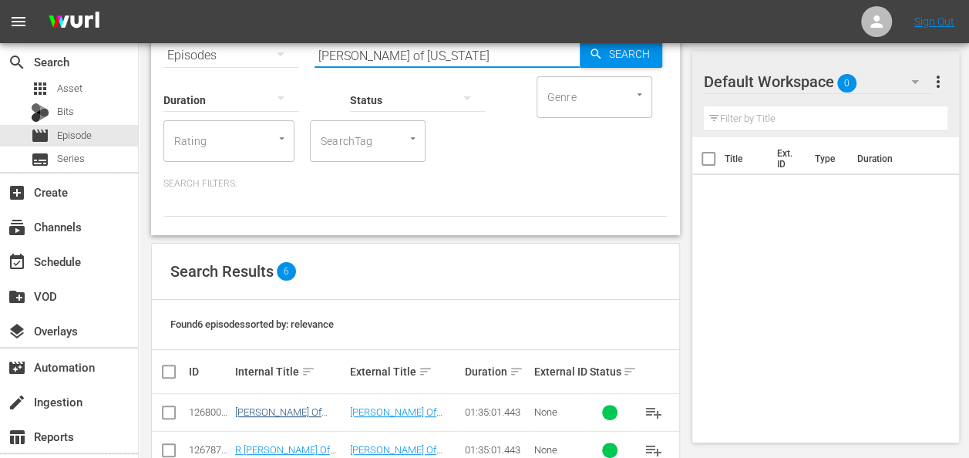
type input "masterson of kansas"
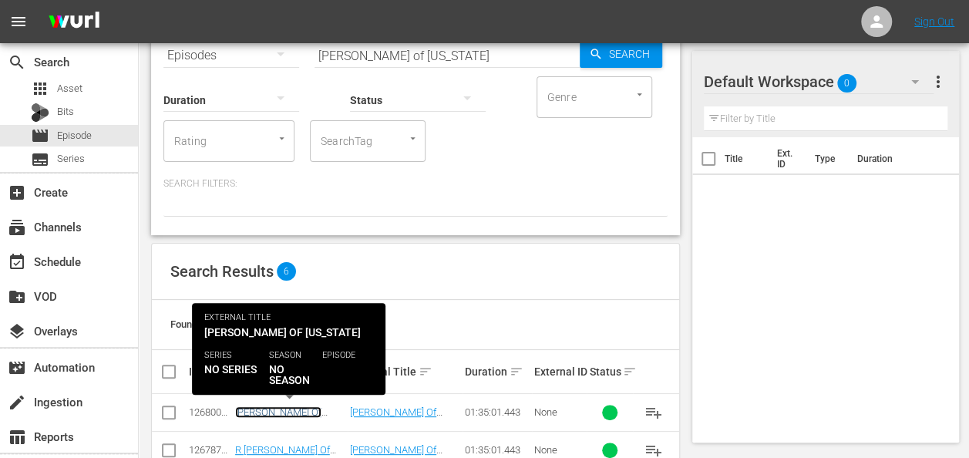
click at [312, 409] on link "Masterson Of Kansas R5" at bounding box center [278, 417] width 86 height 23
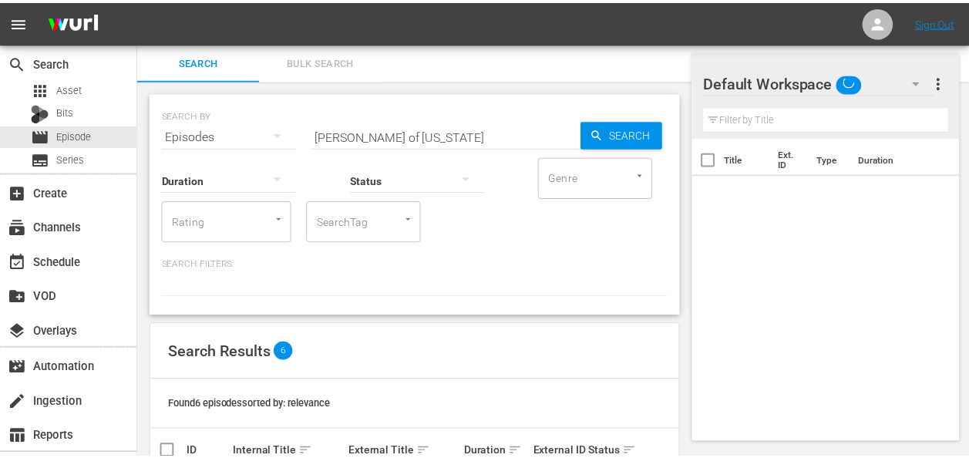
scroll to position [80, 0]
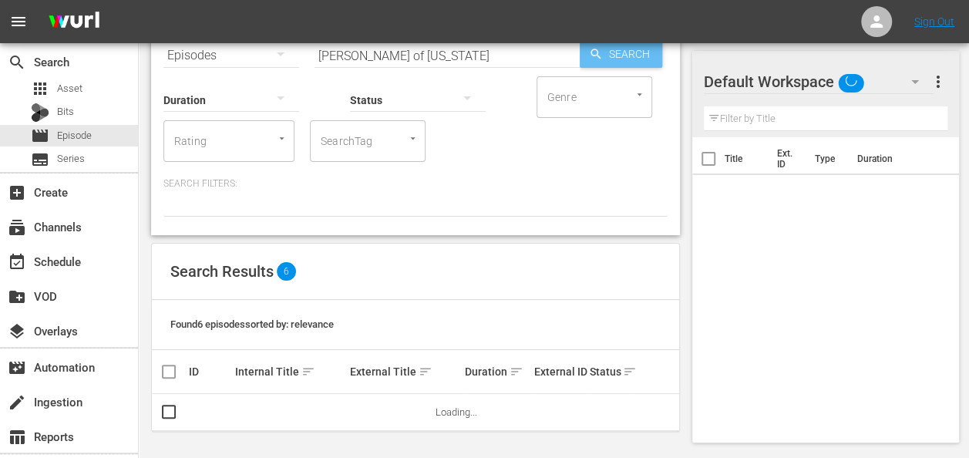
click at [592, 45] on div "Search" at bounding box center [621, 54] width 83 height 28
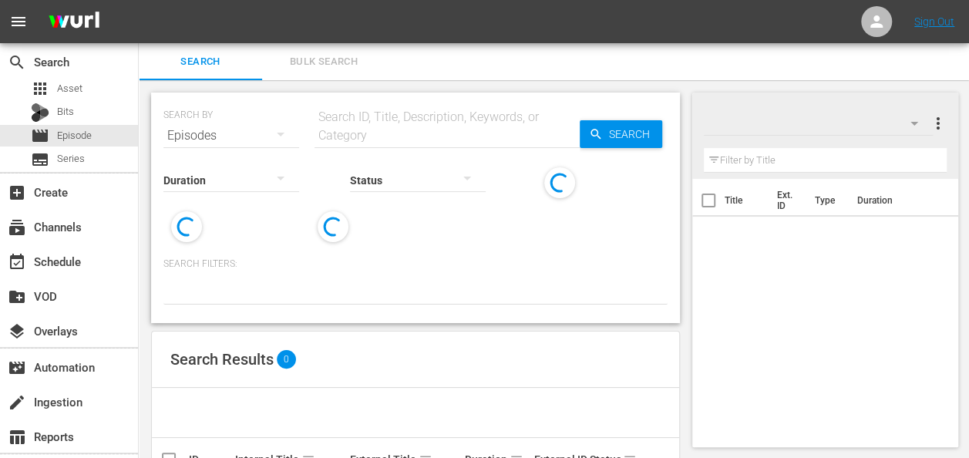
click at [433, 127] on input "text" at bounding box center [447, 135] width 265 height 37
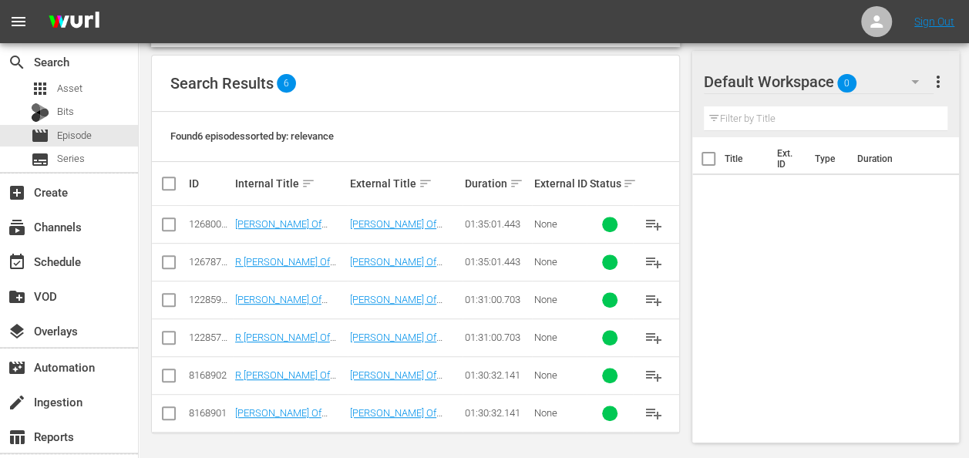
scroll to position [276, 0]
type input "[PERSON_NAME] of [US_STATE]"
click at [81, 271] on div "event_available Schedule" at bounding box center [69, 260] width 138 height 31
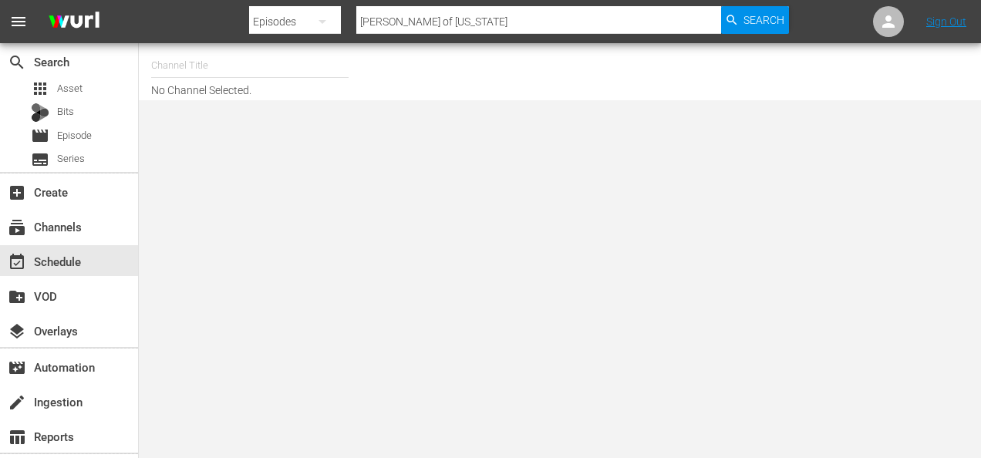
click at [205, 78] on input "text" at bounding box center [249, 65] width 197 height 37
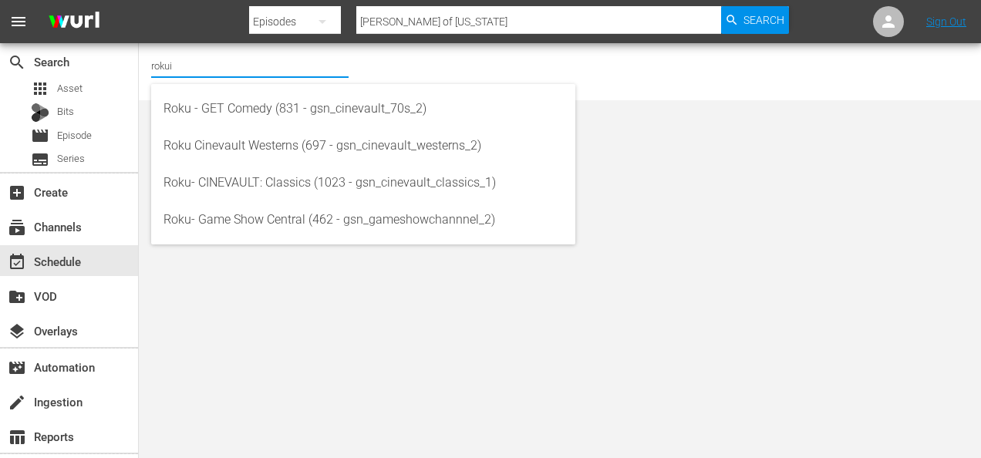
click at [315, 147] on div "Roku Cinevault Westerns (697 - gsn_cinevault_westerns_2)" at bounding box center [364, 145] width 400 height 37
type input "Roku Cinevault Westerns (697 - gsn_cinevault_westerns_2)"
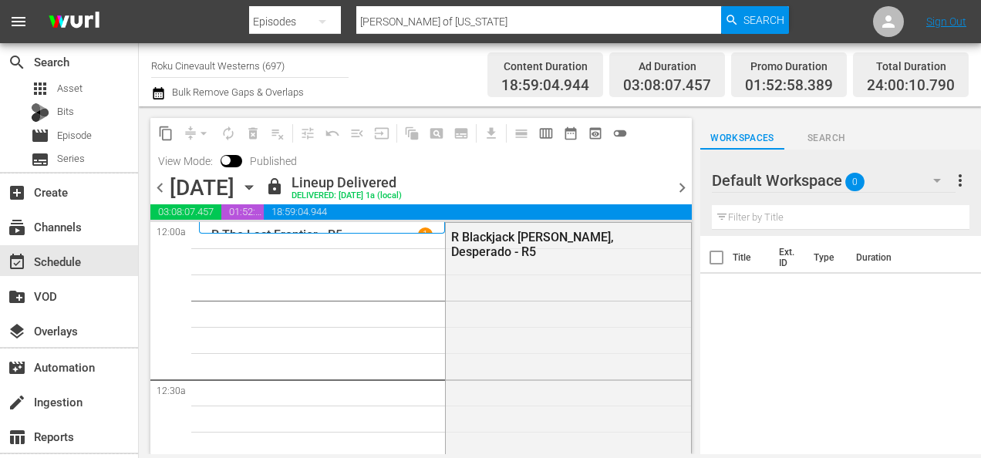
click at [261, 186] on div "[DATE] [DATE]" at bounding box center [216, 187] width 92 height 25
click at [258, 187] on icon "button" at bounding box center [249, 187] width 17 height 17
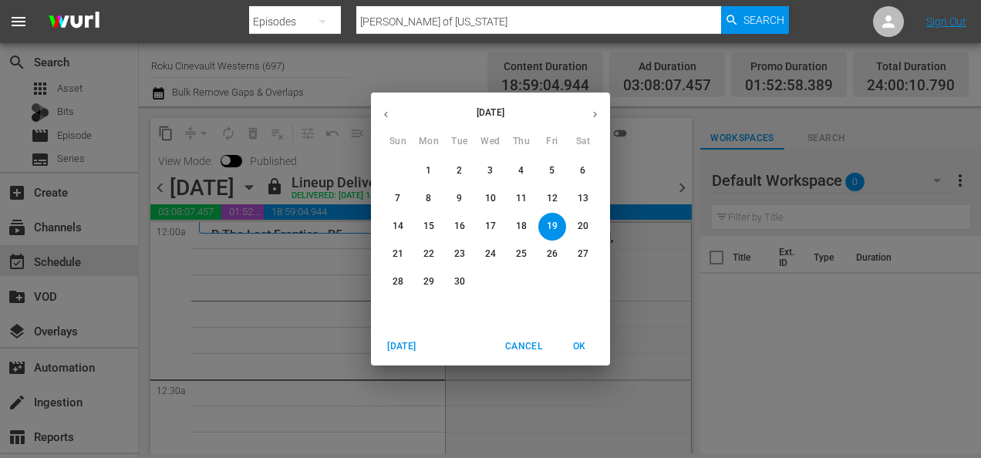
click at [558, 258] on span "26" at bounding box center [552, 254] width 28 height 13
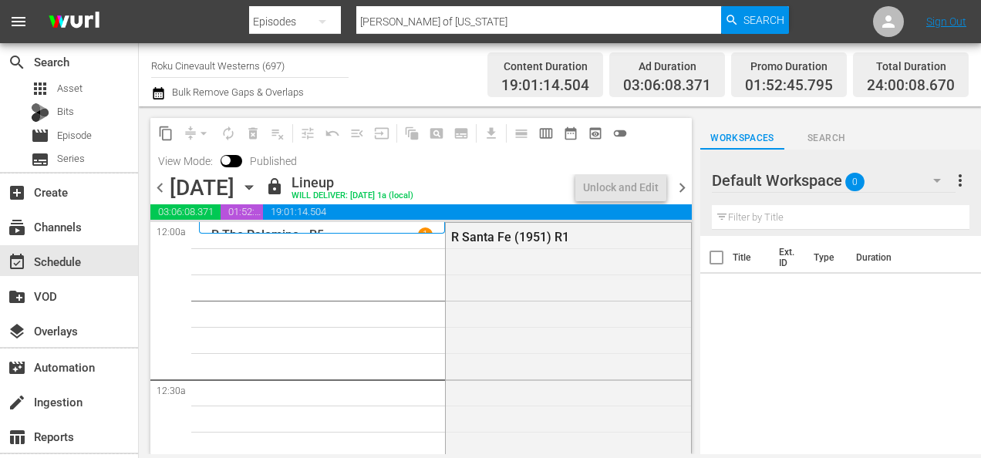
click at [680, 159] on div "content_copy compress arrow_drop_down autorenew_outlined delete_forever_outline…" at bounding box center [420, 146] width 541 height 56
click at [688, 185] on span "chevron_right" at bounding box center [682, 187] width 19 height 19
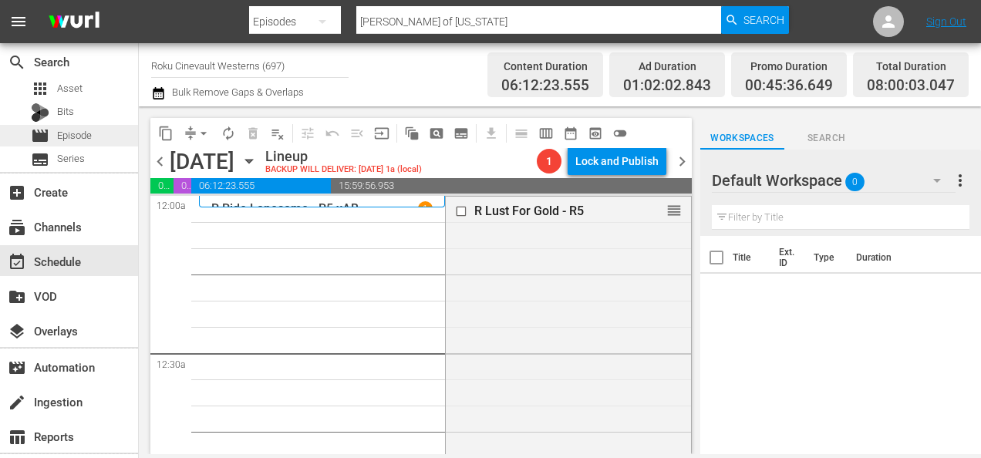
click at [76, 140] on span "Episode" at bounding box center [74, 135] width 35 height 15
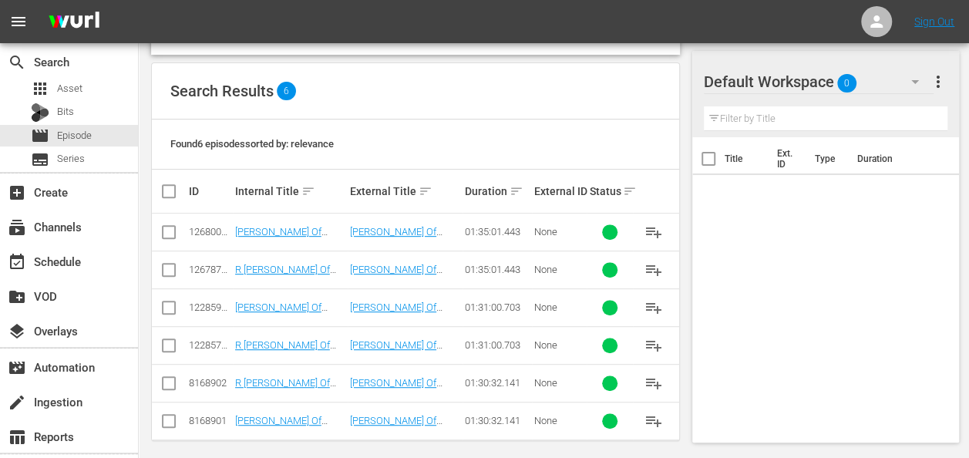
scroll to position [261, 0]
click at [167, 348] on input "checkbox" at bounding box center [169, 348] width 19 height 19
checkbox input "true"
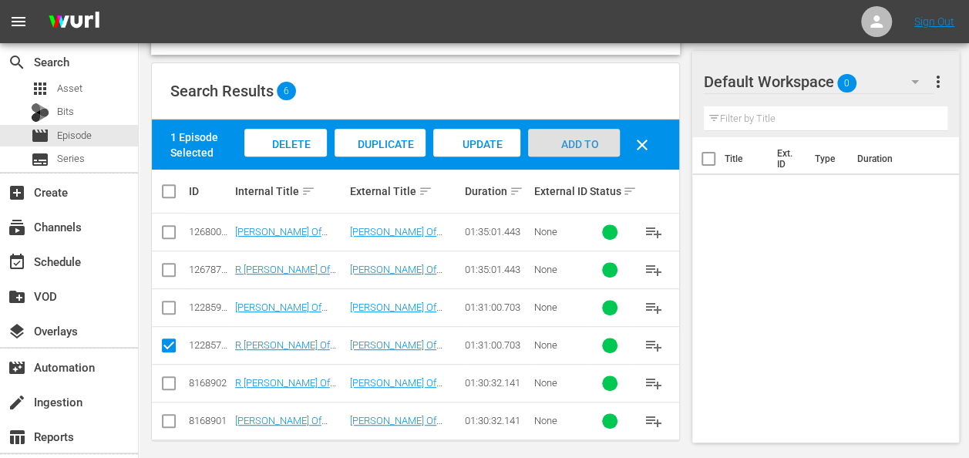
click at [602, 137] on div "Add to Workspace" at bounding box center [574, 158] width 92 height 58
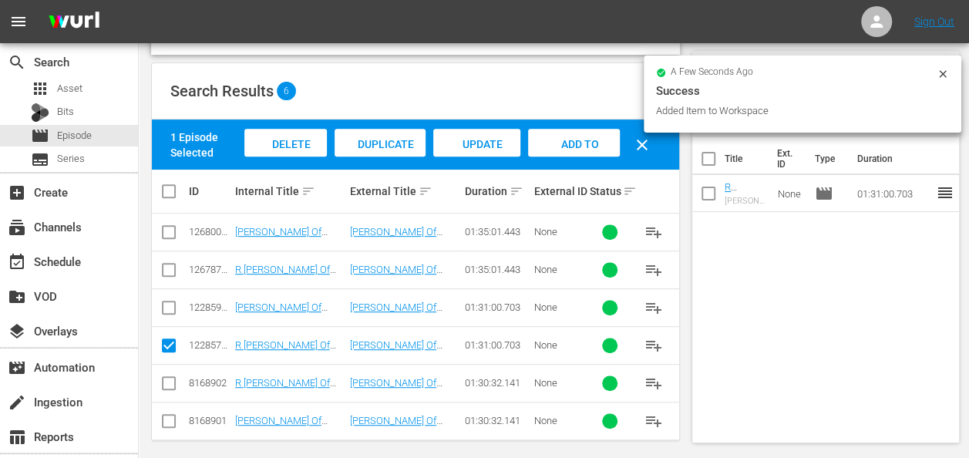
click at [949, 72] on icon at bounding box center [943, 74] width 12 height 12
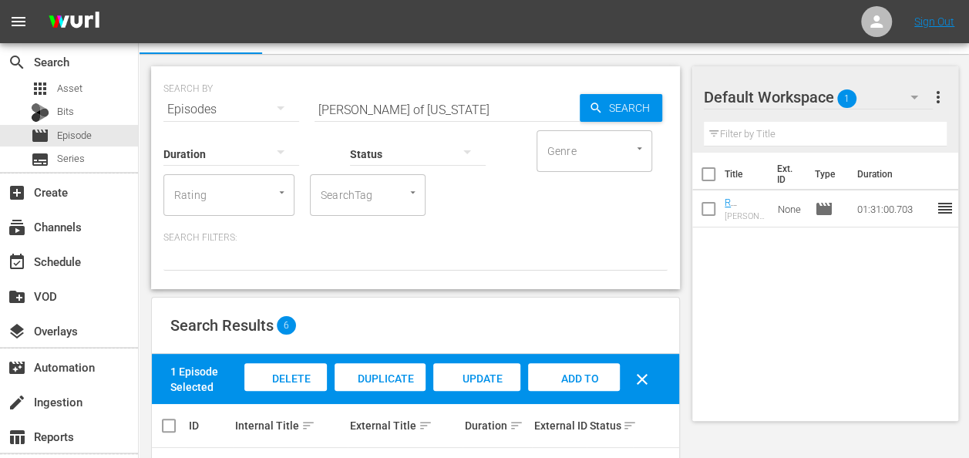
scroll to position [26, 0]
click at [480, 90] on div "Search ID, Title, Description, Keywords, or Category" at bounding box center [447, 100] width 265 height 37
click at [460, 119] on div "Status" at bounding box center [418, 144] width 136 height 56
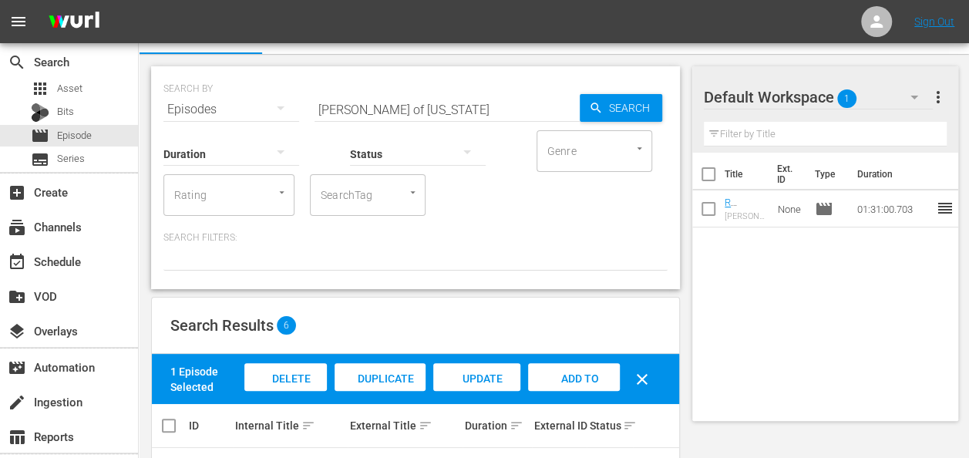
click at [460, 119] on div "Status" at bounding box center [418, 144] width 136 height 56
click at [472, 106] on input "[PERSON_NAME] of [US_STATE]" at bounding box center [447, 109] width 265 height 37
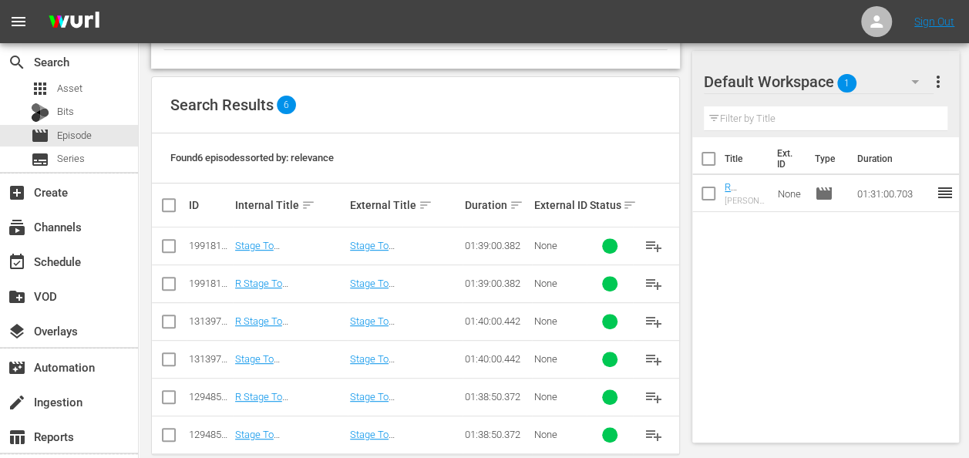
scroll to position [268, 0]
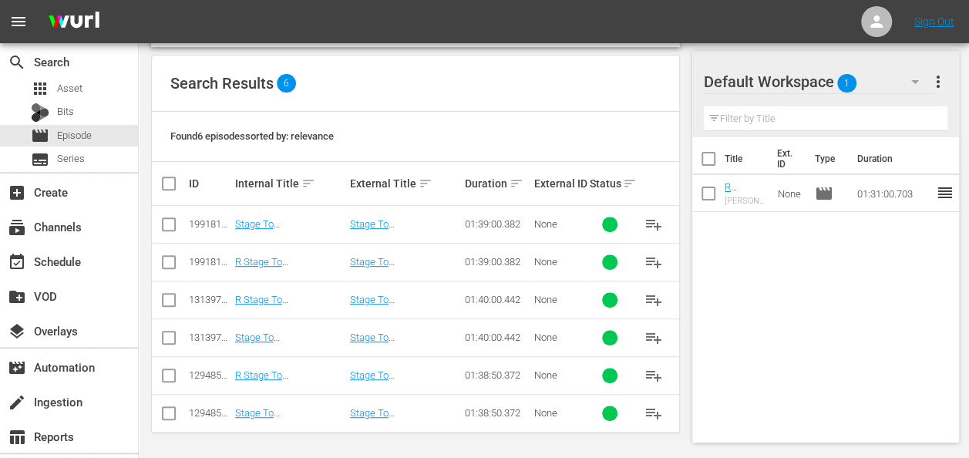
type input "stage to [GEOGRAPHIC_DATA]"
click at [164, 299] on input "checkbox" at bounding box center [169, 303] width 19 height 19
checkbox input "true"
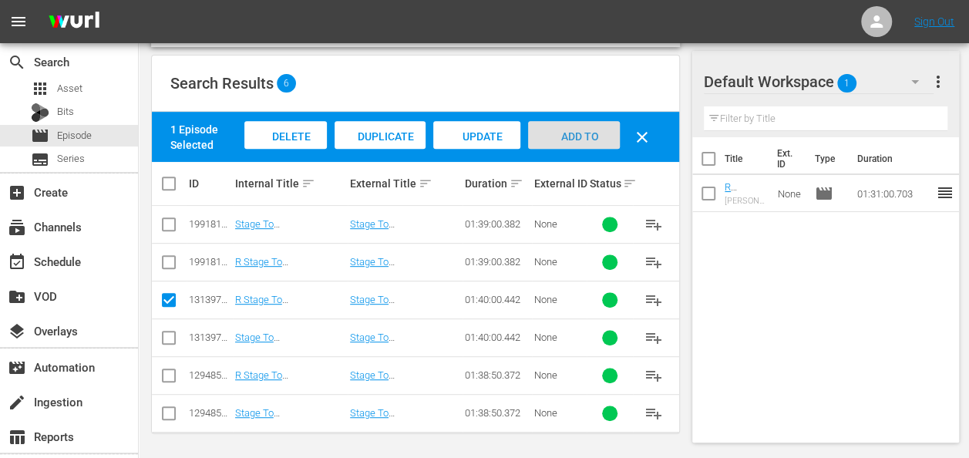
click at [571, 136] on span "Add to Workspace" at bounding box center [574, 151] width 76 height 42
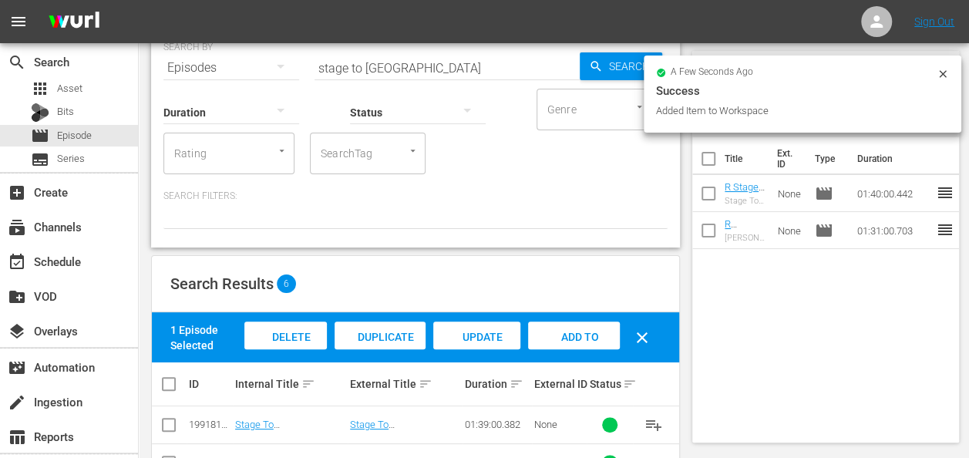
scroll to position [62, 0]
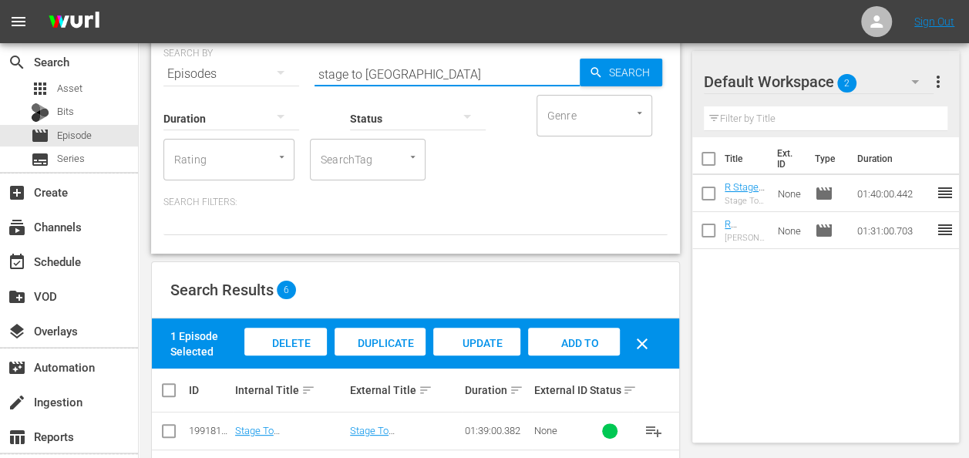
click at [476, 66] on input "stage to [GEOGRAPHIC_DATA]" at bounding box center [447, 74] width 265 height 37
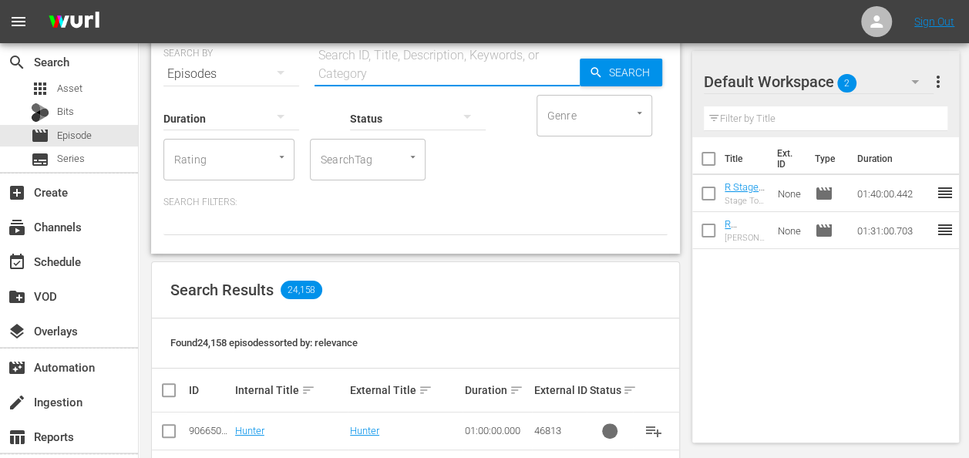
type input "t"
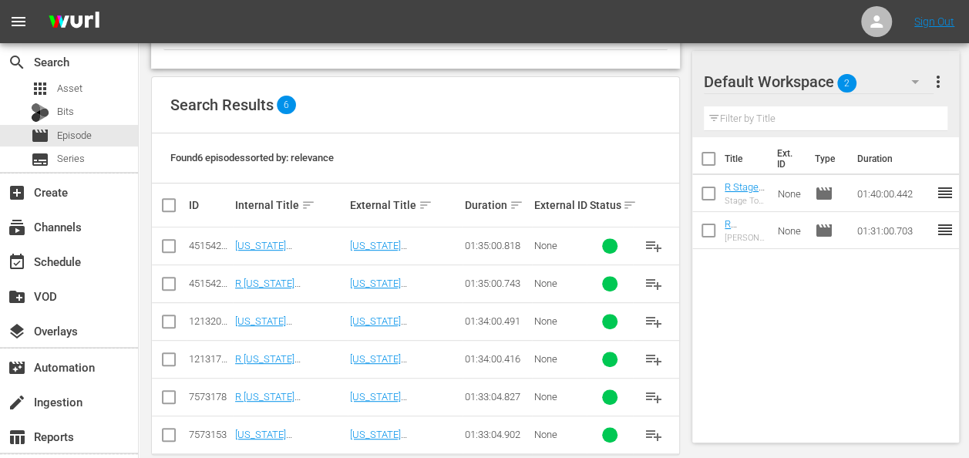
scroll to position [247, 0]
type input "[US_STATE] [PERSON_NAME]"
click at [165, 285] on input "checkbox" at bounding box center [169, 287] width 19 height 19
checkbox input "true"
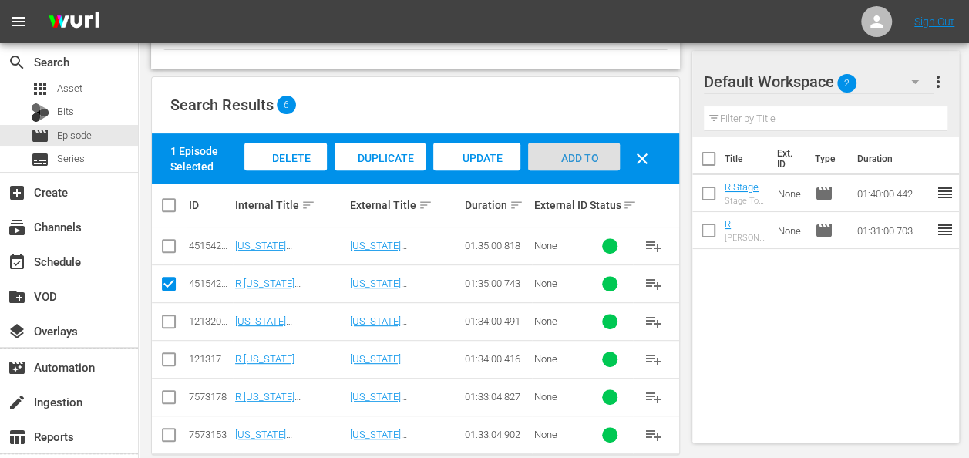
click at [569, 149] on div "Add to Workspace" at bounding box center [574, 172] width 92 height 58
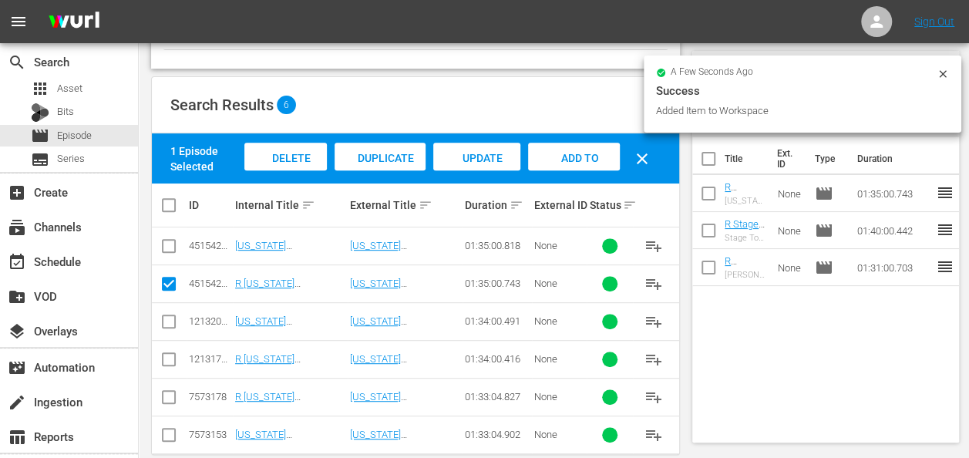
scroll to position [0, 0]
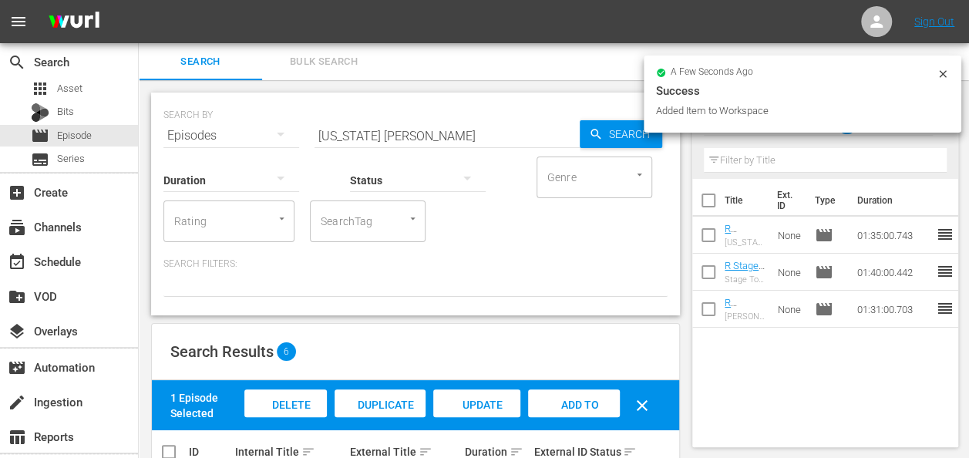
click at [469, 142] on input "[US_STATE] [PERSON_NAME]" at bounding box center [447, 135] width 265 height 37
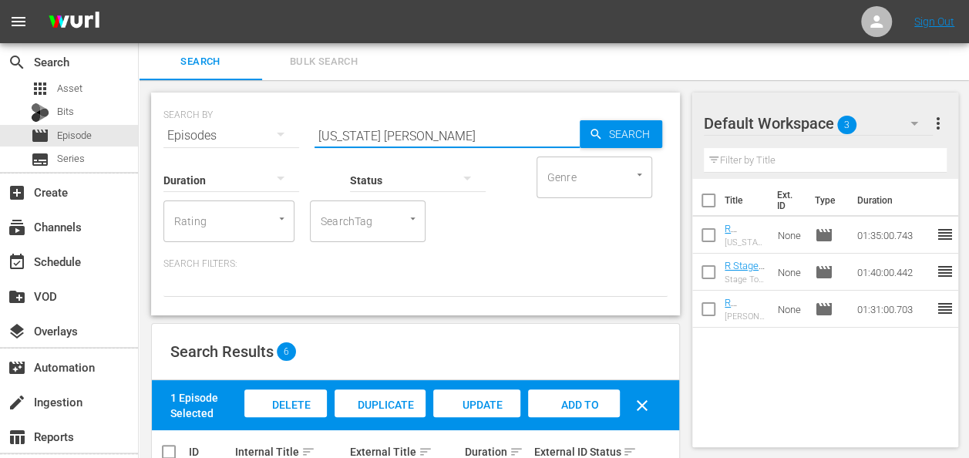
click at [469, 142] on input "[US_STATE] [PERSON_NAME]" at bounding box center [447, 135] width 265 height 37
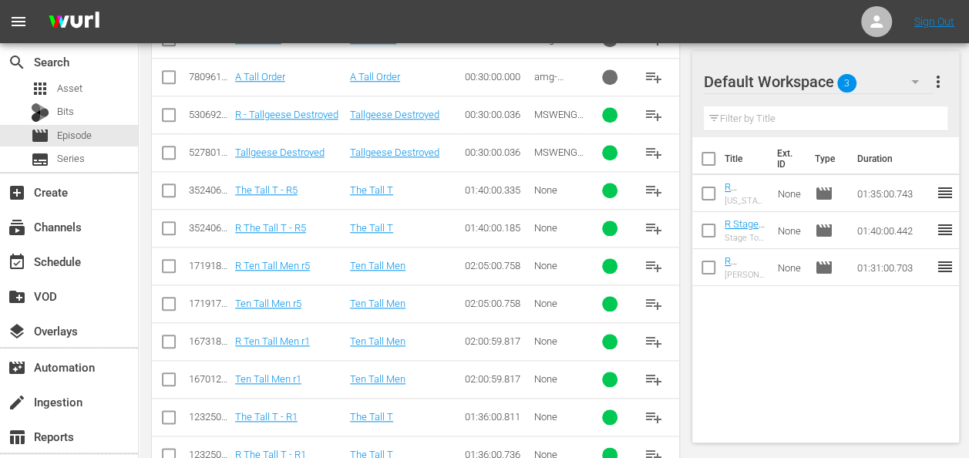
scroll to position [753, 0]
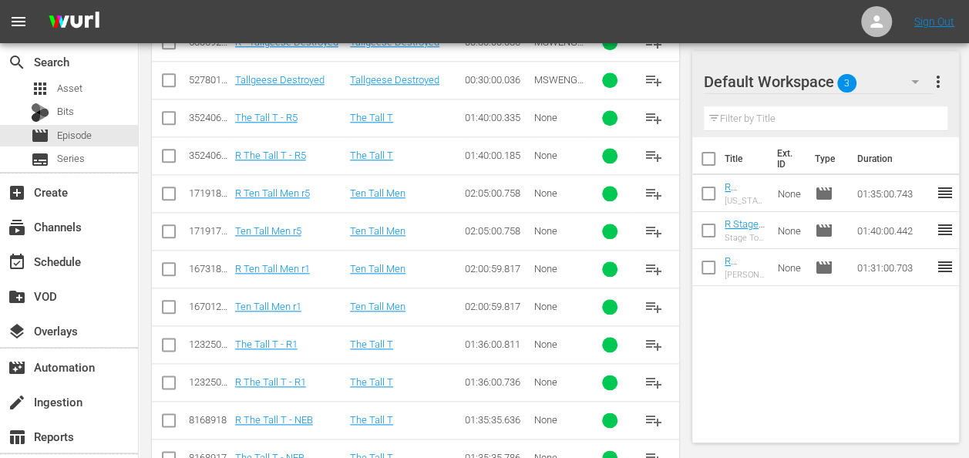
type input "the tall t"
click at [169, 376] on input "checkbox" at bounding box center [169, 385] width 19 height 19
checkbox input "true"
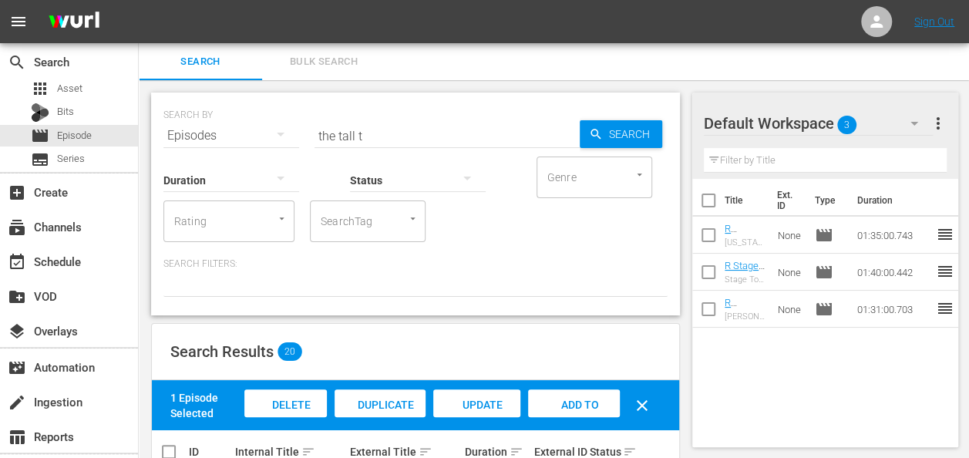
click at [569, 406] on span "Add to Workspace" at bounding box center [574, 420] width 76 height 42
click at [413, 143] on div "Status" at bounding box center [418, 171] width 136 height 56
click at [424, 115] on div "Search ID, Title, Description, Keywords, or Category" at bounding box center [447, 126] width 265 height 37
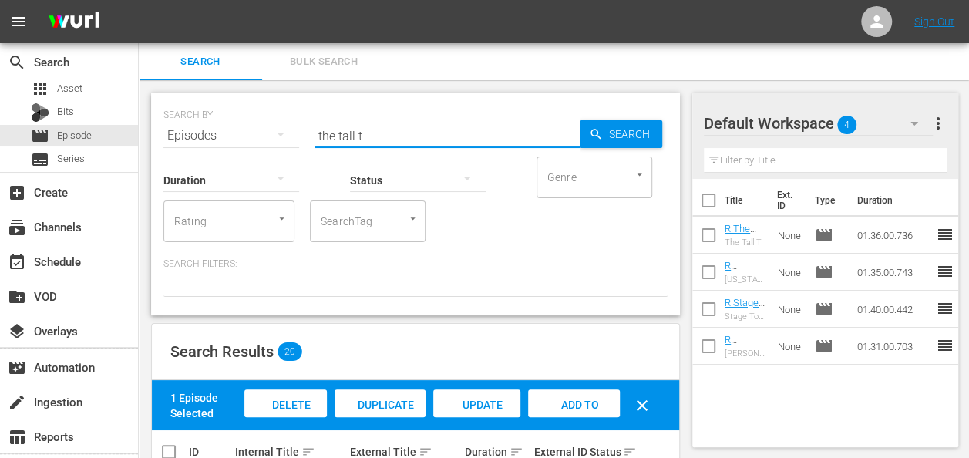
click at [402, 130] on input "the tall t" at bounding box center [447, 135] width 265 height 37
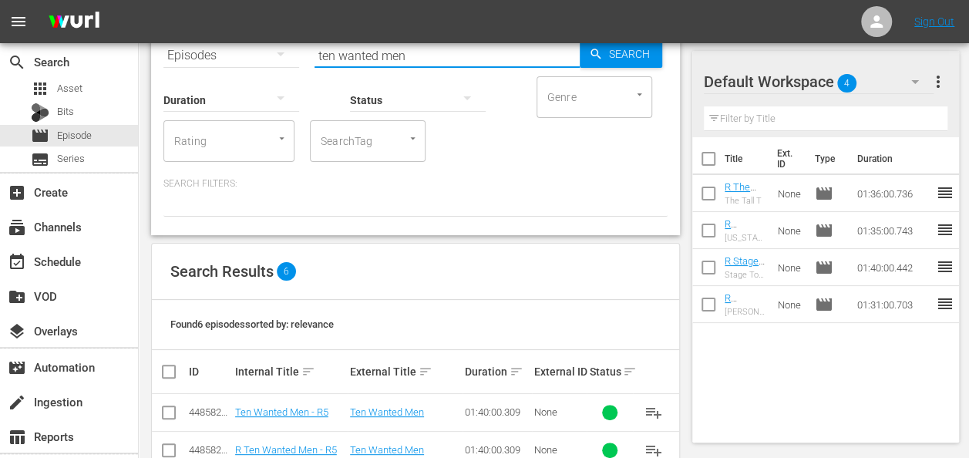
scroll to position [268, 0]
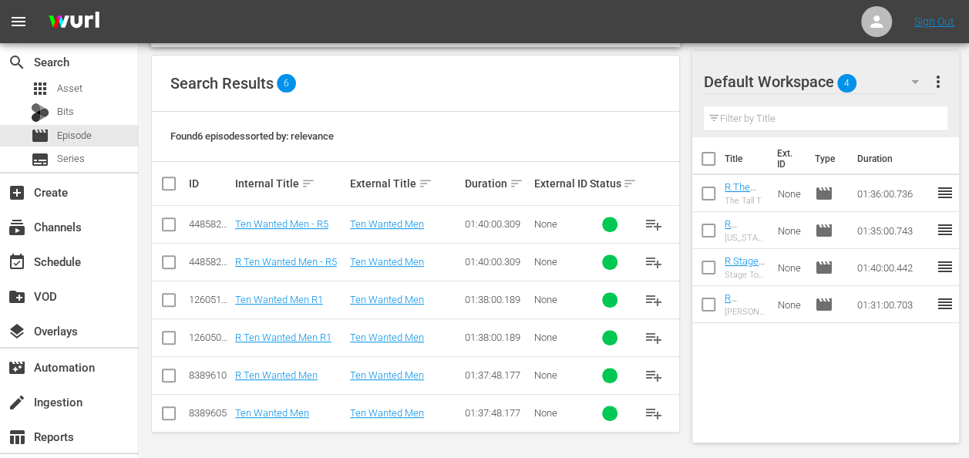
type input "ten wanted men"
click at [164, 336] on input "checkbox" at bounding box center [169, 341] width 19 height 19
checkbox input "true"
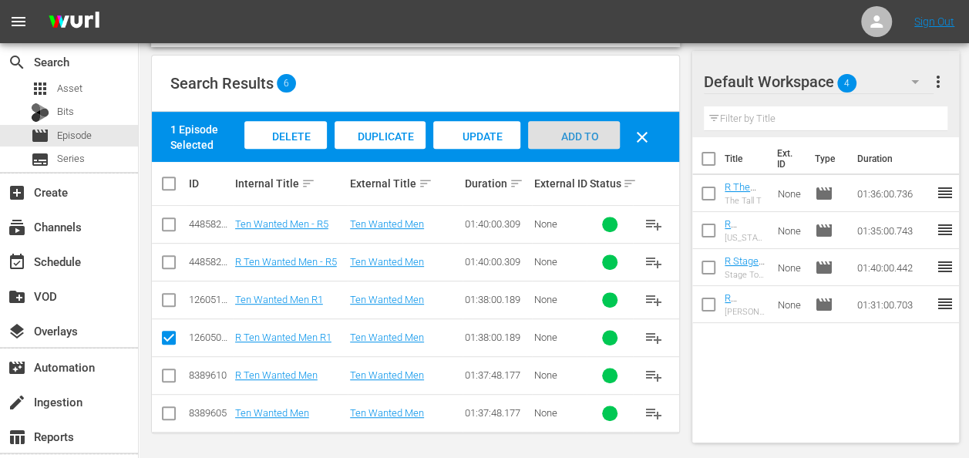
click at [592, 131] on span "Add to Workspace" at bounding box center [574, 151] width 76 height 42
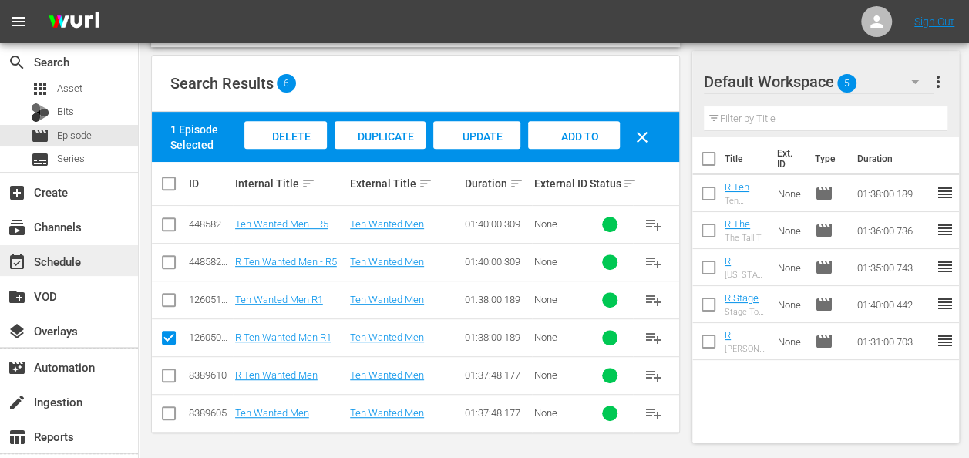
click at [54, 249] on div "event_available Schedule" at bounding box center [69, 260] width 138 height 31
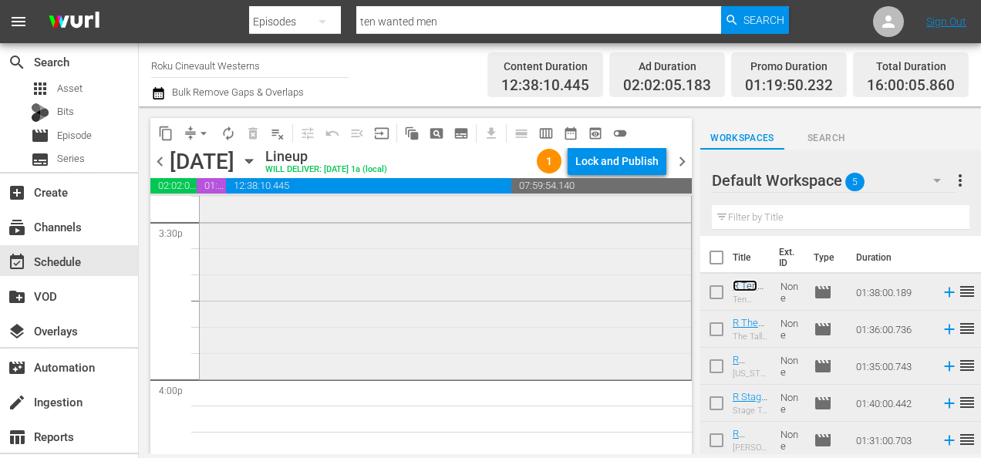
scroll to position [4982, 0]
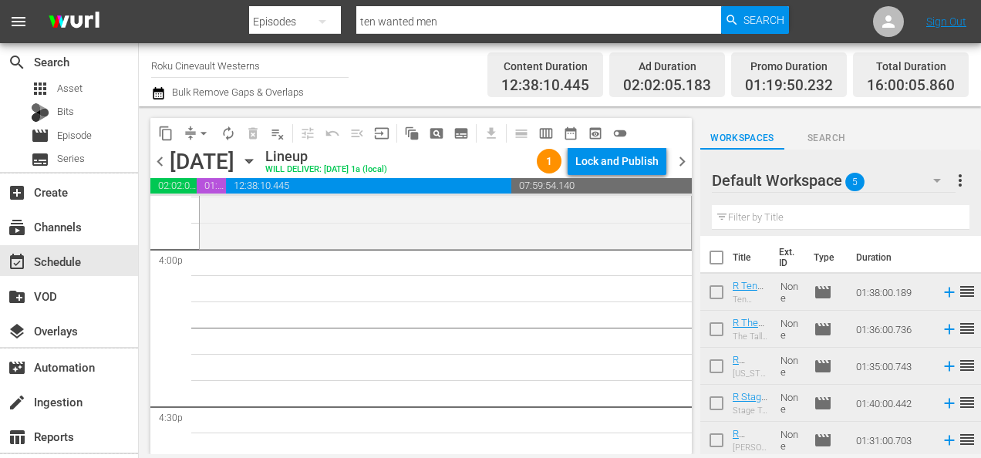
click at [935, 182] on icon "button" at bounding box center [937, 180] width 19 height 19
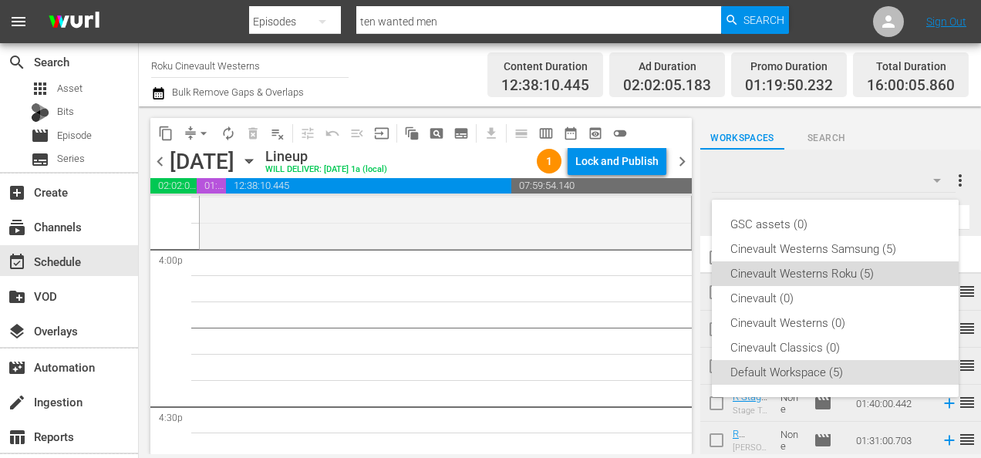
click at [826, 278] on div "Cinevault Westerns Roku (5)" at bounding box center [835, 273] width 210 height 25
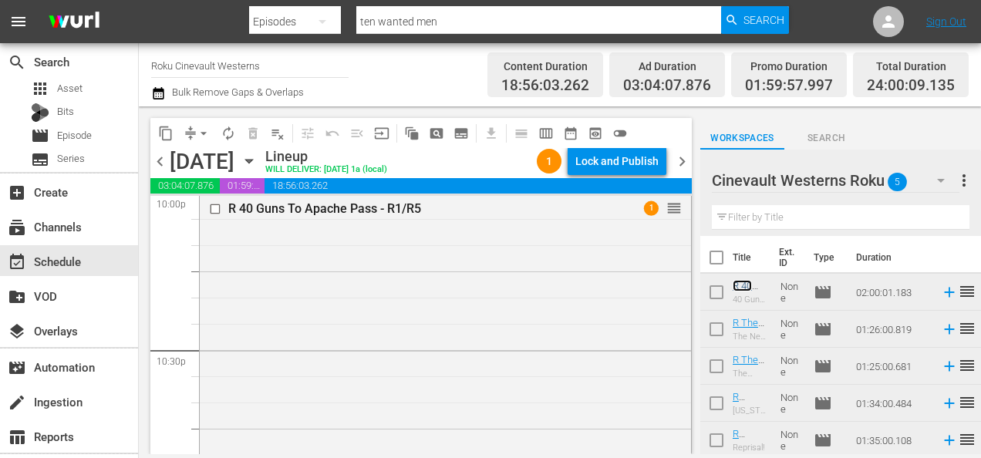
scroll to position [6989, 0]
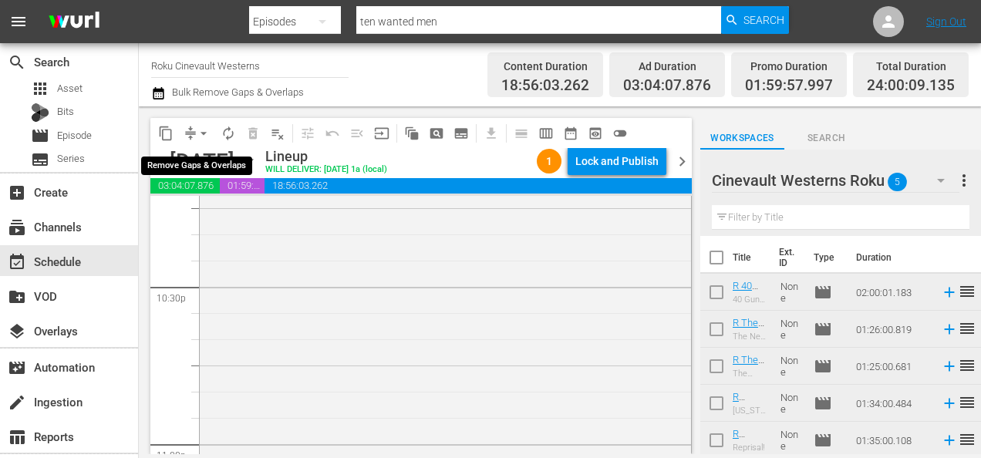
click at [207, 127] on span "arrow_drop_down" at bounding box center [203, 133] width 15 height 15
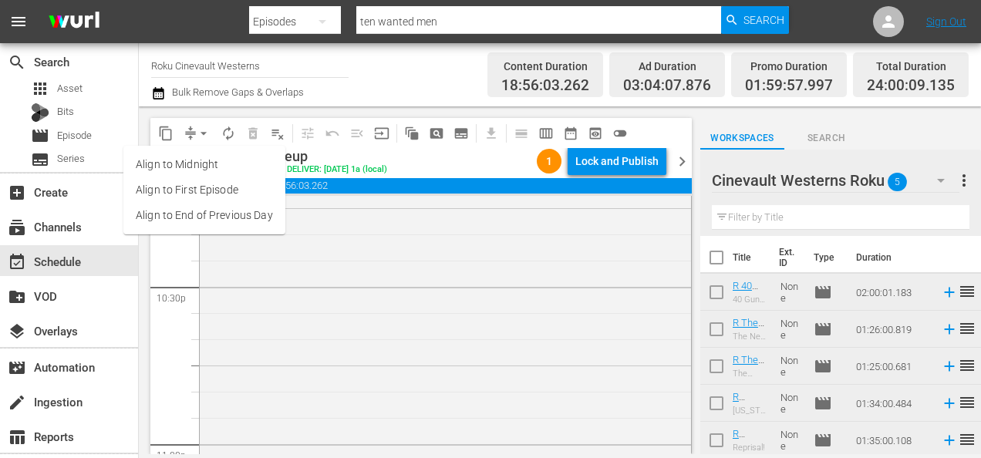
click at [219, 162] on li "Align to Midnight" at bounding box center [204, 164] width 162 height 25
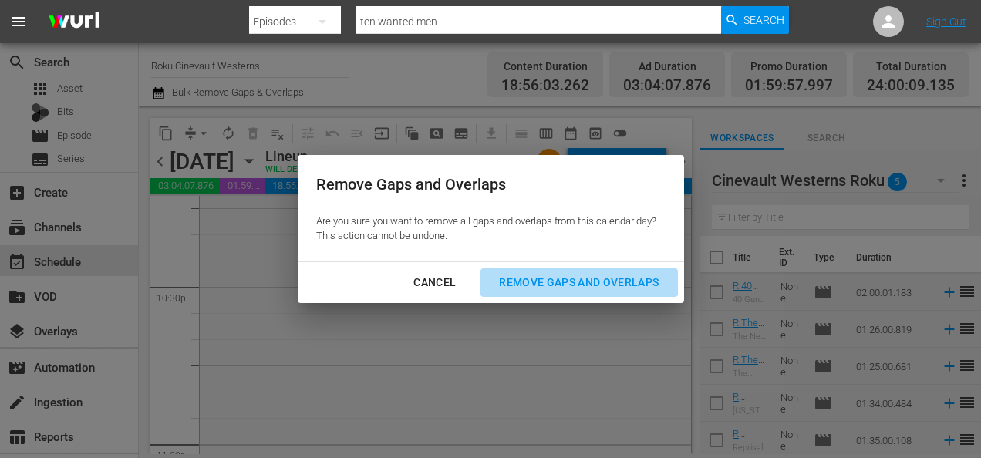
click at [524, 278] on div "Remove Gaps and Overlaps" at bounding box center [579, 282] width 184 height 19
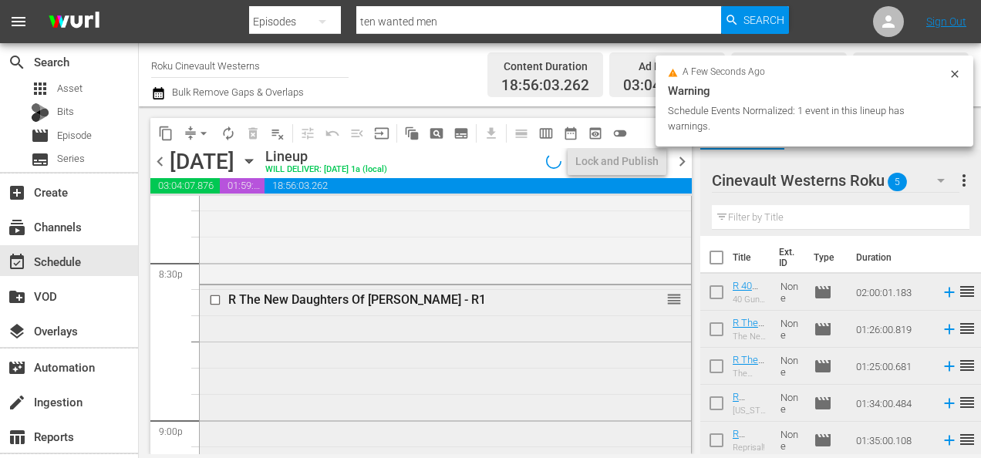
scroll to position [6383, 0]
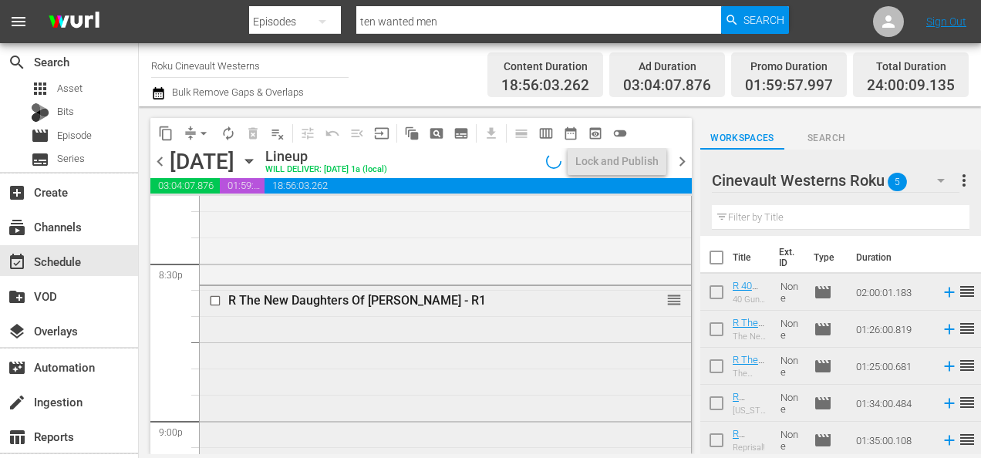
click at [217, 301] on input "checkbox" at bounding box center [217, 301] width 16 height 13
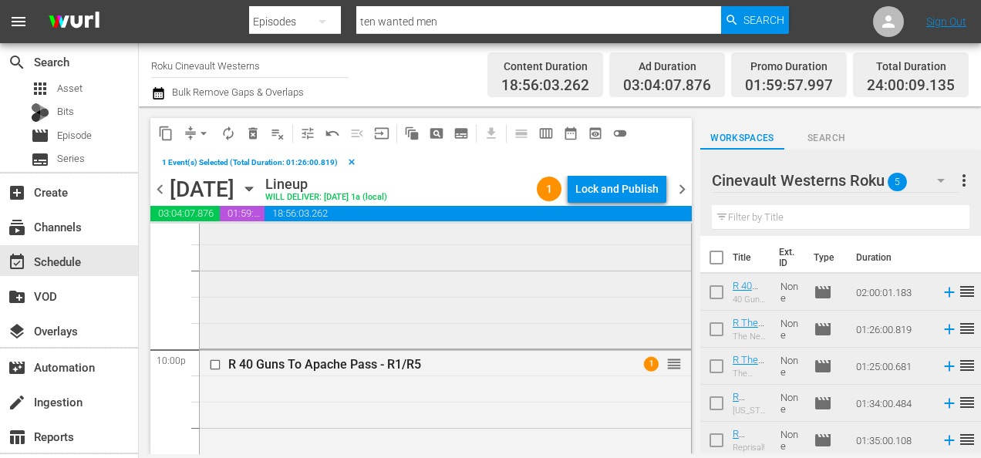
scroll to position [6799, 0]
click at [216, 366] on input "checkbox" at bounding box center [217, 362] width 16 height 13
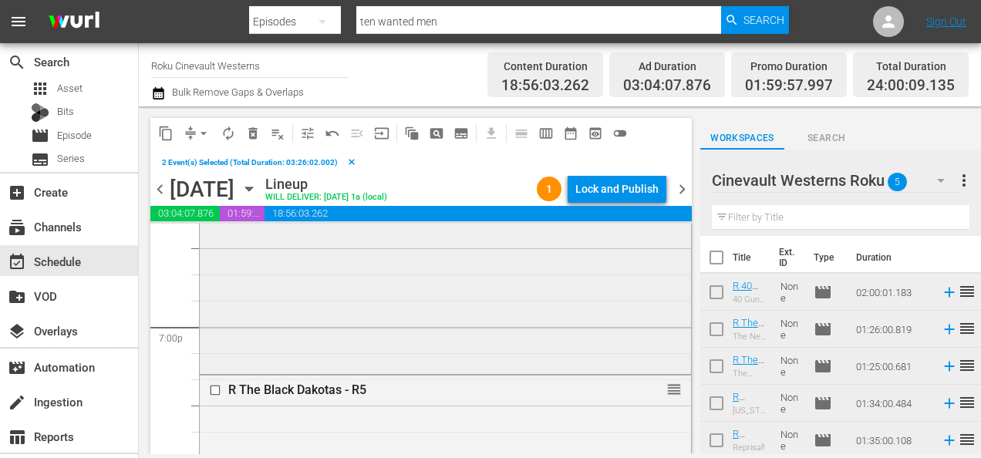
scroll to position [5875, 0]
click at [214, 387] on input "checkbox" at bounding box center [217, 390] width 16 height 13
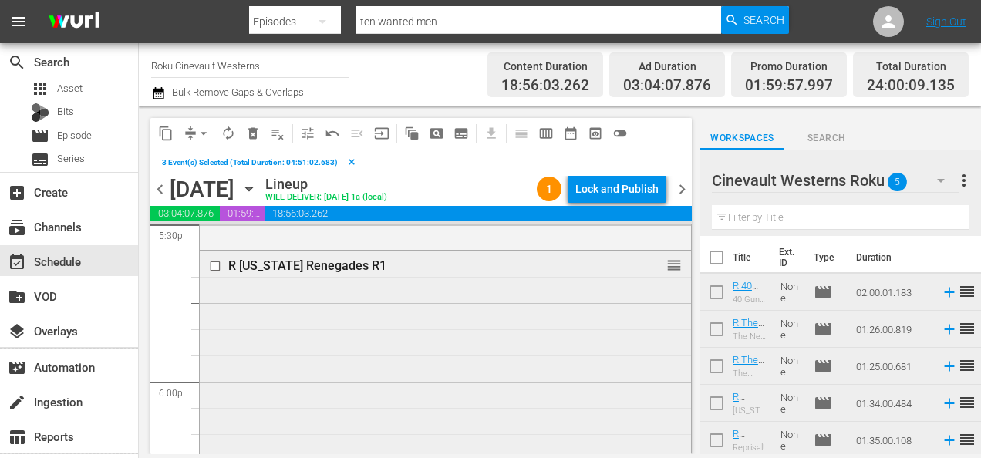
scroll to position [5478, 0]
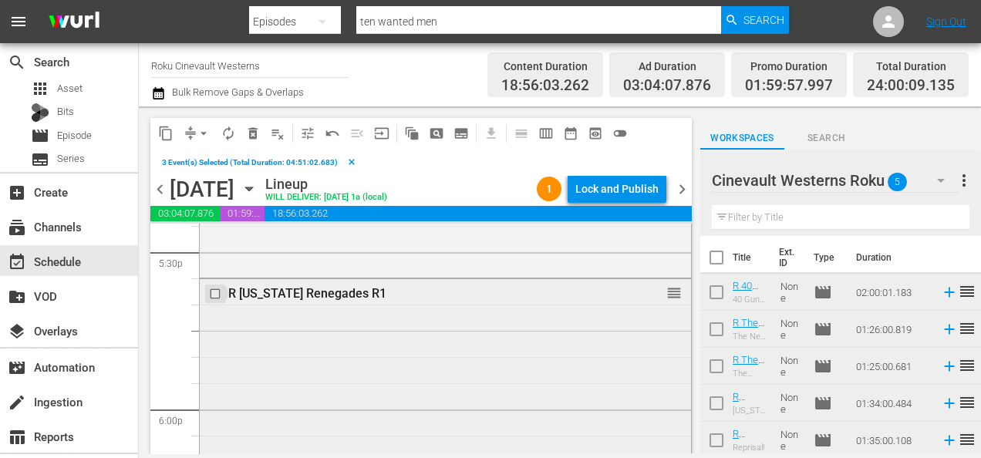
click at [212, 295] on input "checkbox" at bounding box center [217, 294] width 16 height 13
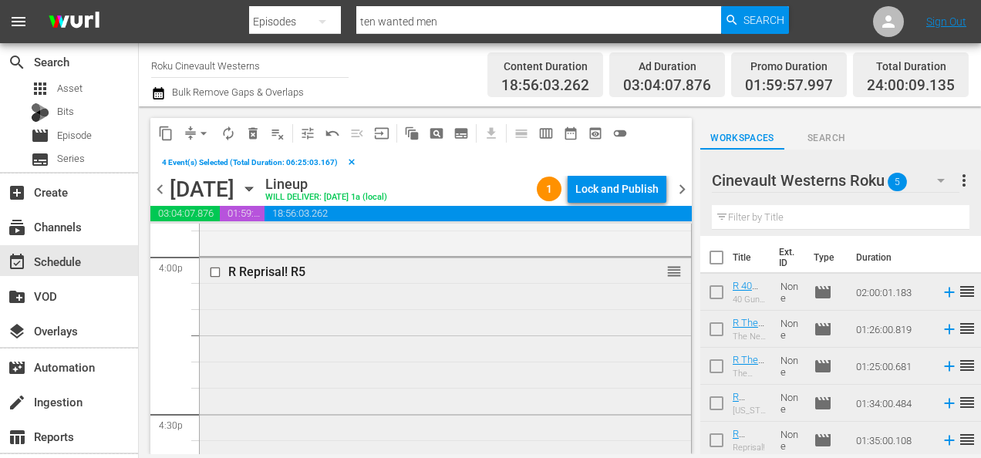
scroll to position [5000, 0]
click at [214, 271] on input "checkbox" at bounding box center [217, 274] width 16 height 13
click at [252, 188] on icon "button" at bounding box center [248, 189] width 7 height 4
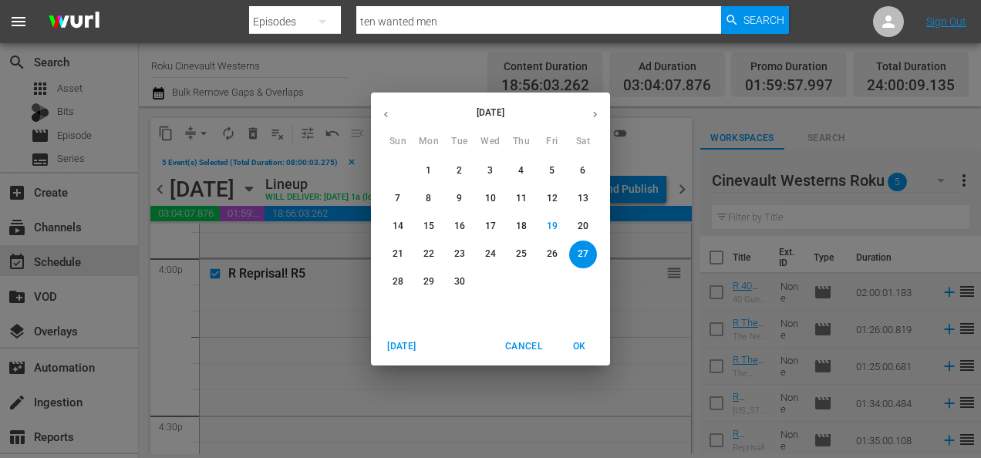
click at [460, 286] on p "30" at bounding box center [459, 281] width 11 height 13
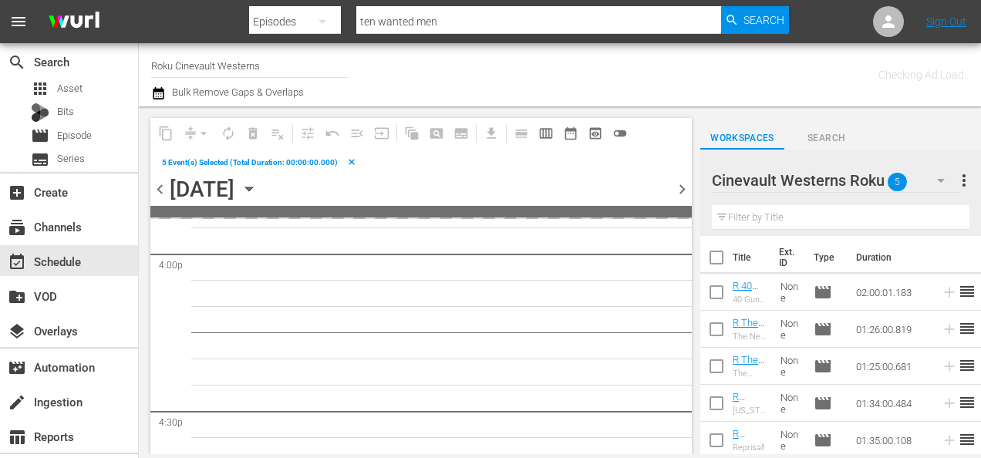
scroll to position [5131, 0]
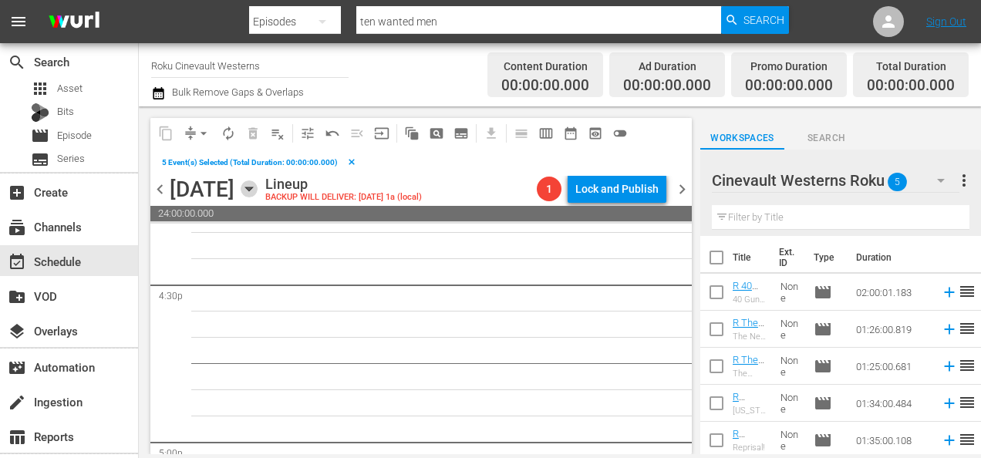
click at [258, 184] on icon "button" at bounding box center [249, 188] width 17 height 17
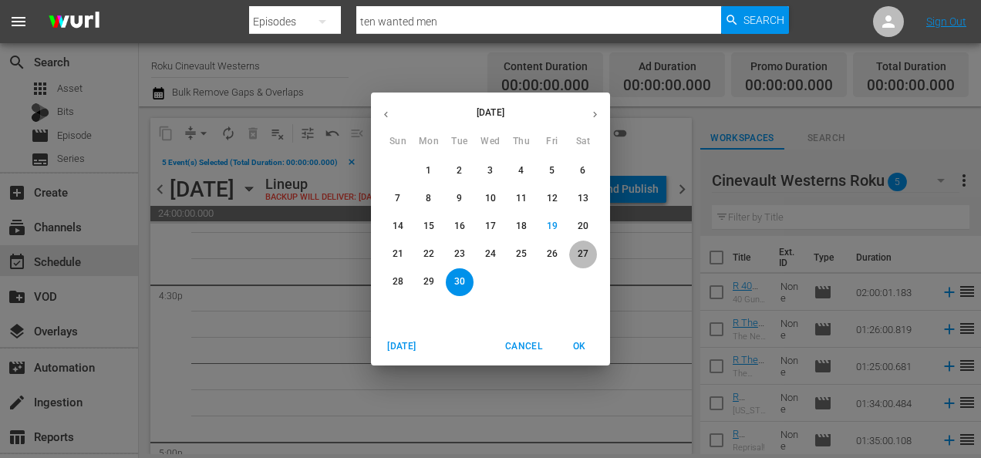
click at [583, 259] on p "27" at bounding box center [583, 254] width 11 height 13
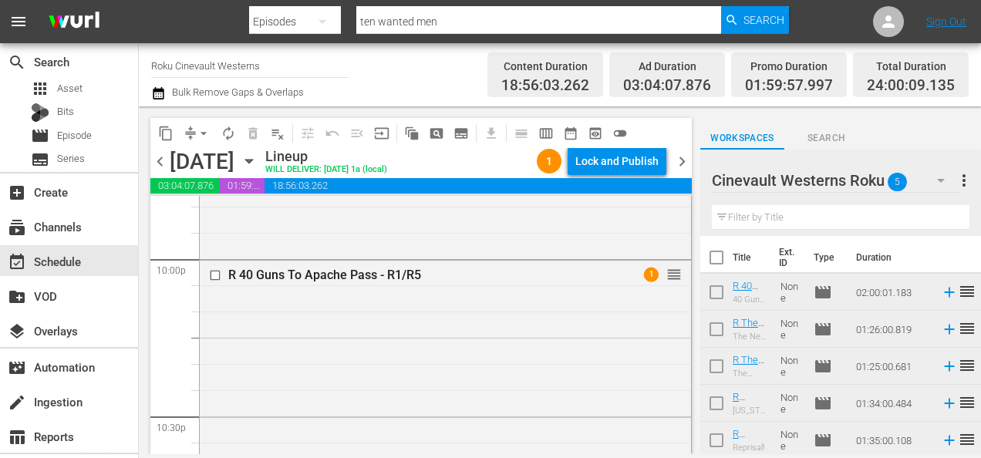
scroll to position [6836, 0]
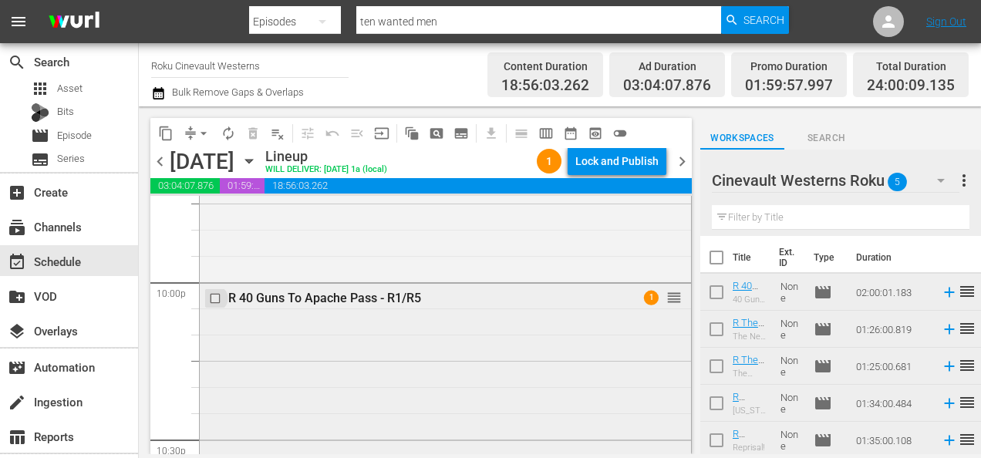
click at [217, 302] on input "checkbox" at bounding box center [217, 298] width 16 height 13
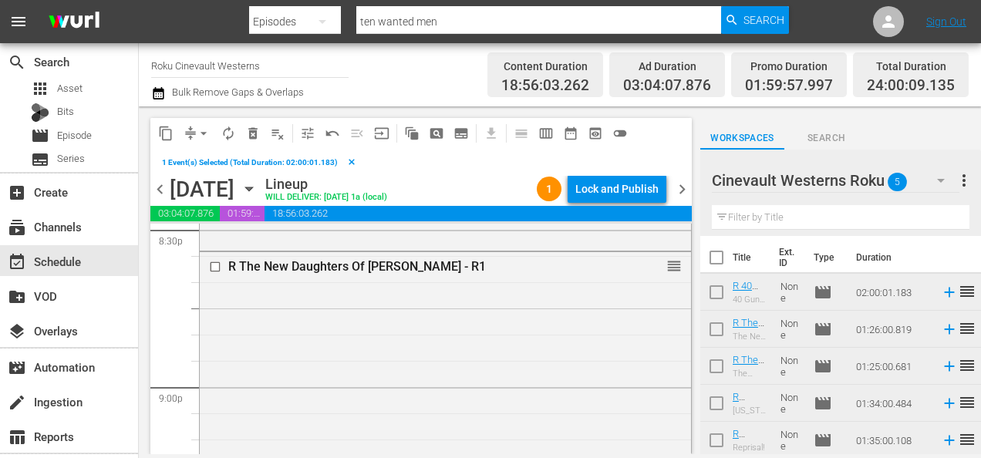
scroll to position [6439, 0]
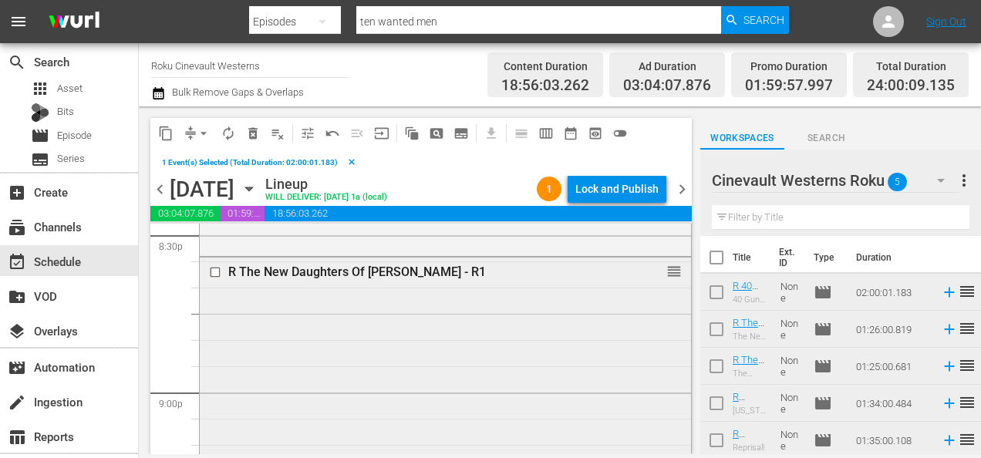
click at [217, 271] on input "checkbox" at bounding box center [217, 271] width 16 height 13
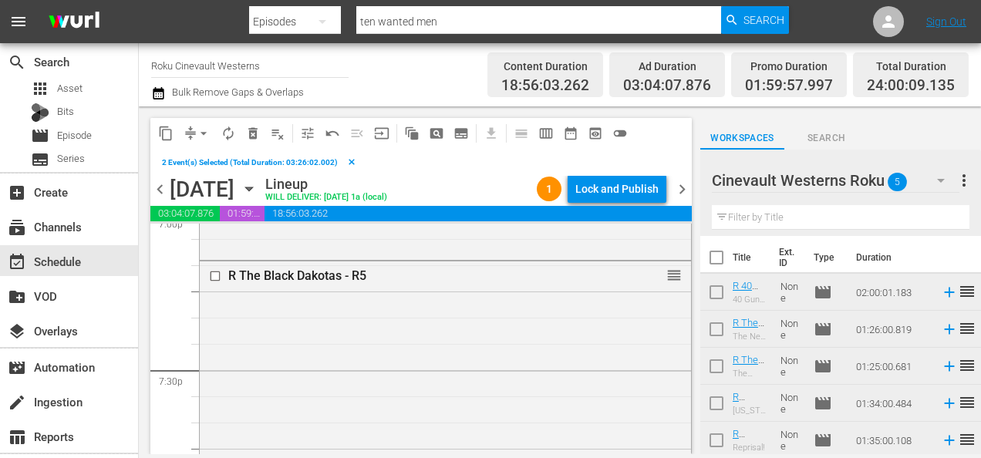
scroll to position [5987, 0]
click at [215, 278] on input "checkbox" at bounding box center [217, 277] width 16 height 13
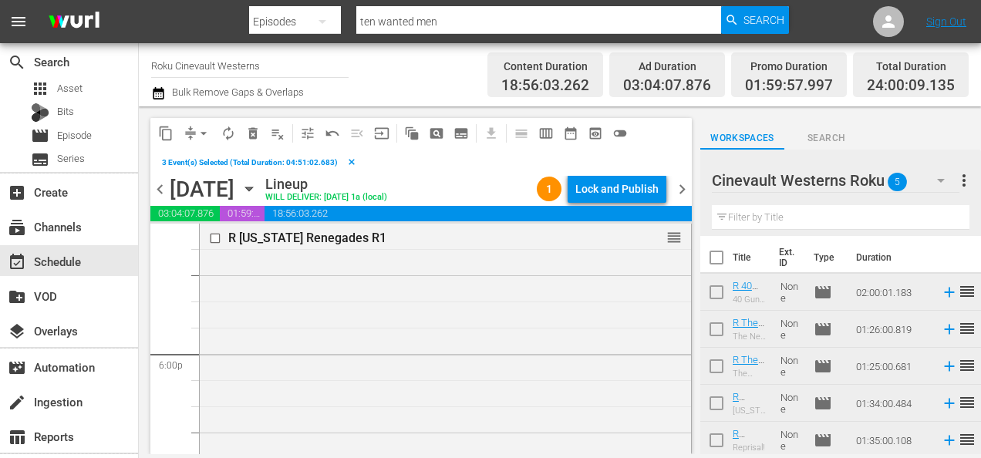
scroll to position [5528, 0]
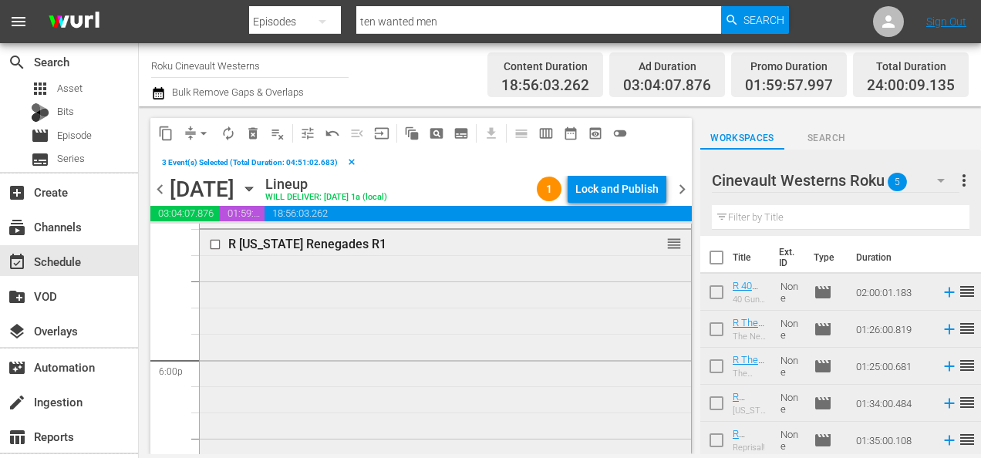
click at [214, 242] on input "checkbox" at bounding box center [217, 244] width 16 height 13
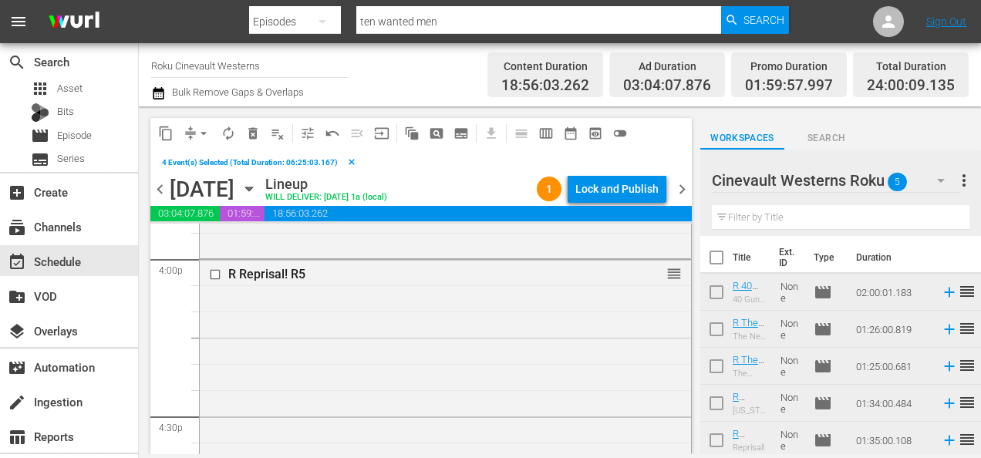
scroll to position [4999, 0]
click at [214, 276] on input "checkbox" at bounding box center [217, 275] width 16 height 13
click at [164, 131] on span "content_copy" at bounding box center [165, 133] width 15 height 15
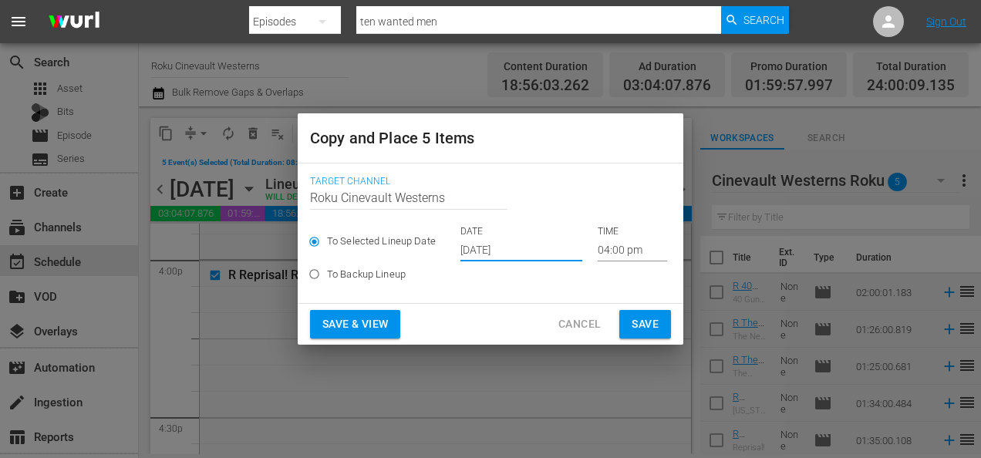
click at [511, 246] on input "Sep 21st 2025" at bounding box center [521, 249] width 122 height 23
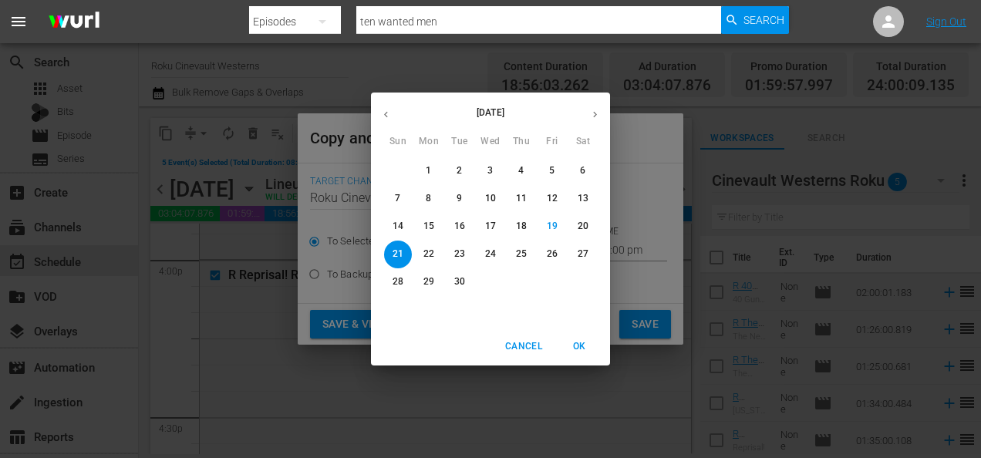
click at [464, 282] on p "30" at bounding box center [459, 281] width 11 height 13
type input "Sep 30th 2025"
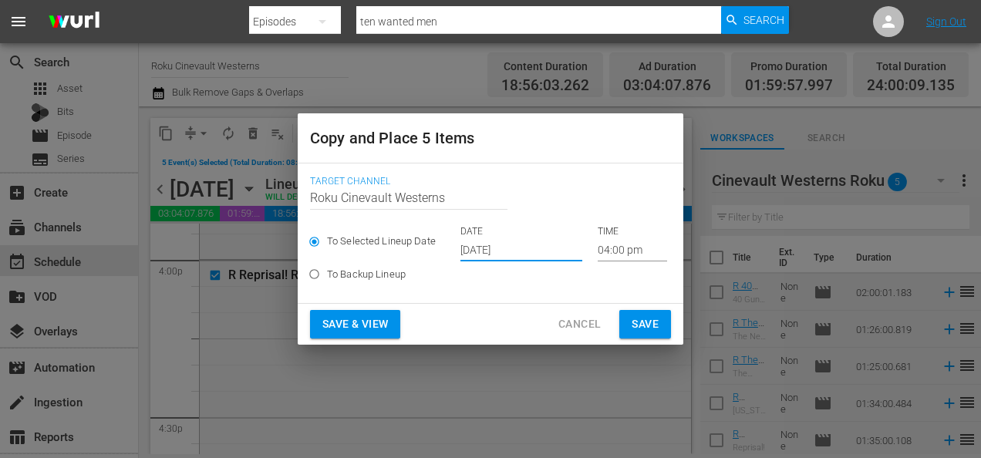
click at [628, 247] on input "04:00 pm" at bounding box center [632, 249] width 69 height 23
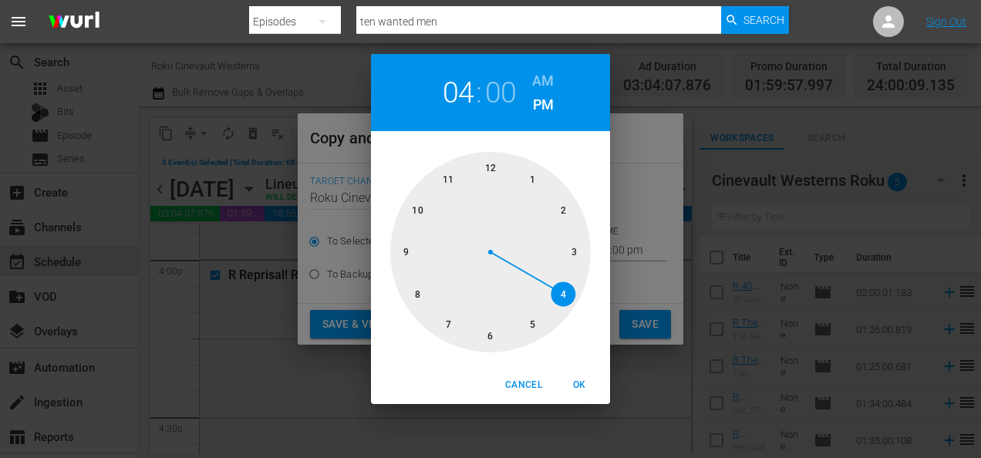
click at [489, 159] on div at bounding box center [490, 252] width 201 height 201
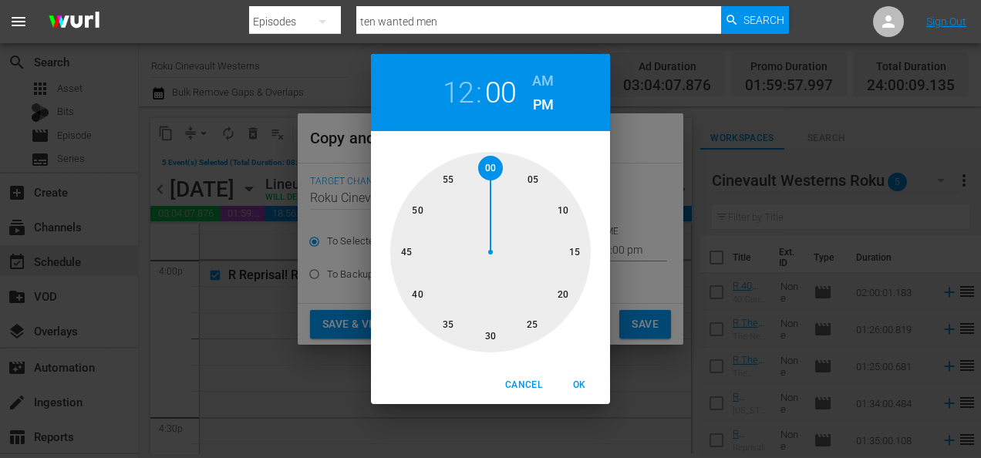
click at [554, 71] on div "12 : 00 AM PM" at bounding box center [490, 92] width 239 height 77
click at [547, 74] on h6 "AM" at bounding box center [543, 81] width 22 height 25
click at [590, 378] on span "OK" at bounding box center [579, 385] width 37 height 16
type input "12:00 am"
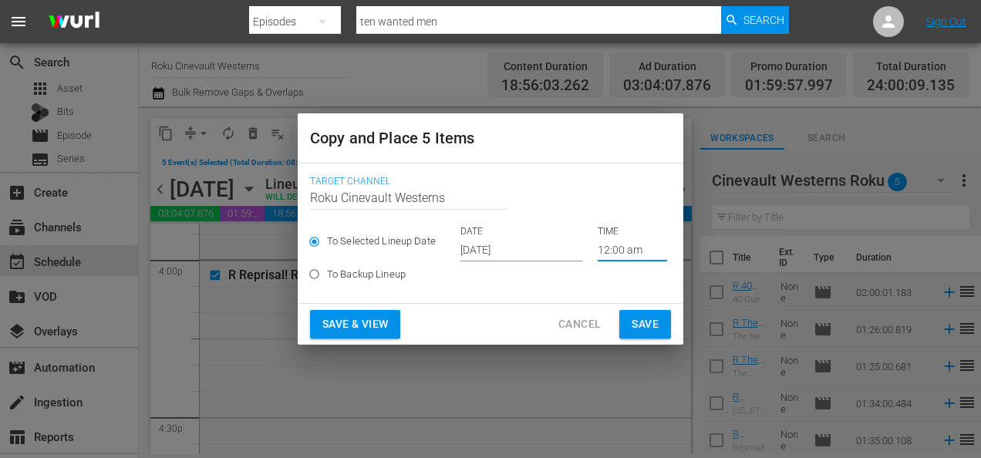
click at [653, 329] on span "Save" at bounding box center [645, 324] width 27 height 19
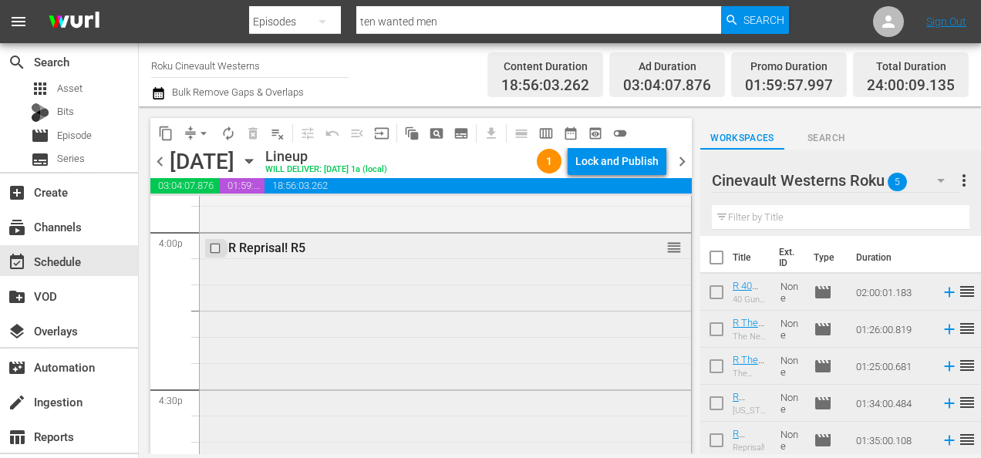
click at [221, 249] on input "checkbox" at bounding box center [217, 247] width 16 height 13
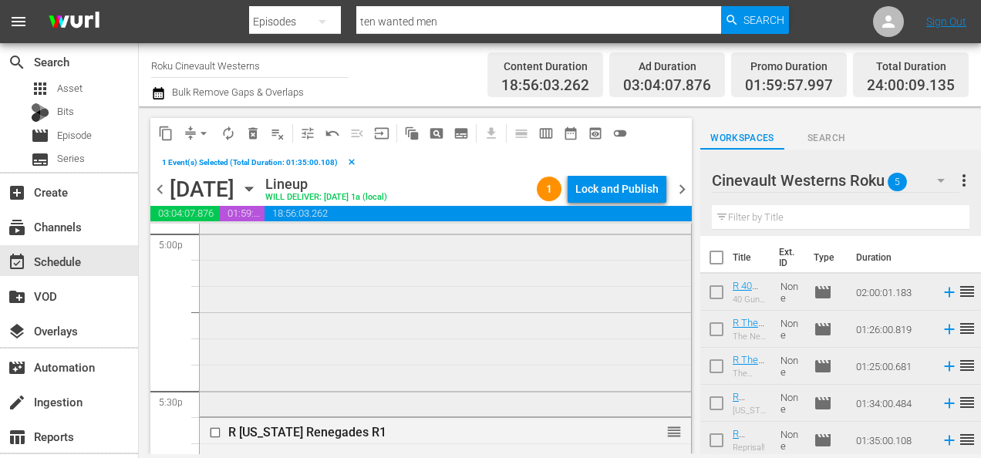
scroll to position [5344, 0]
click at [214, 428] on input "checkbox" at bounding box center [217, 428] width 16 height 13
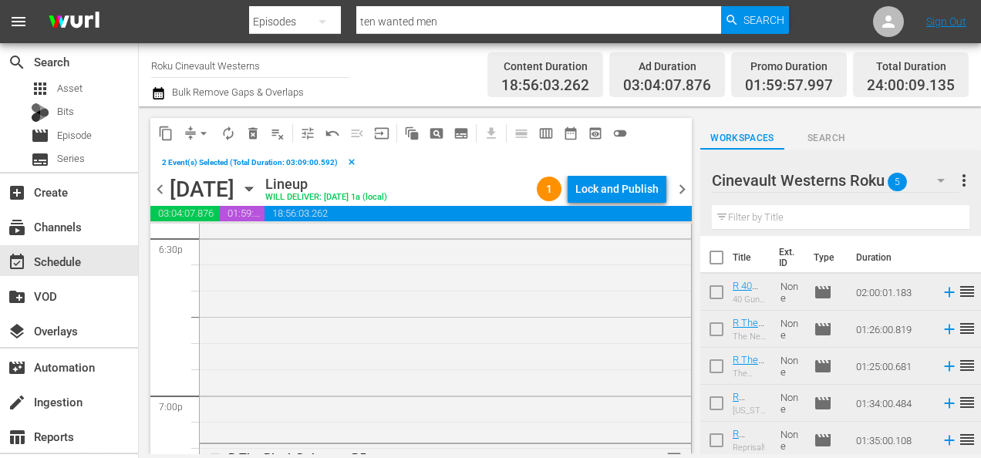
scroll to position [5862, 0]
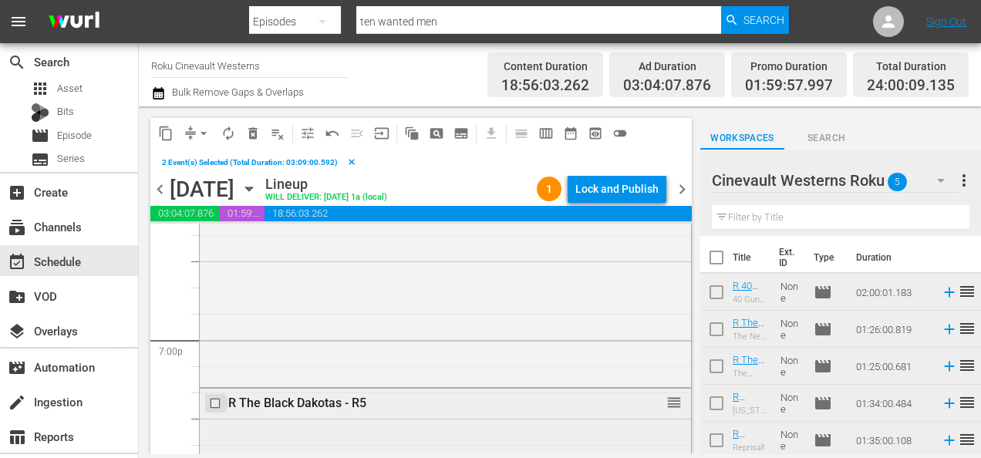
click at [217, 403] on input "checkbox" at bounding box center [217, 402] width 16 height 13
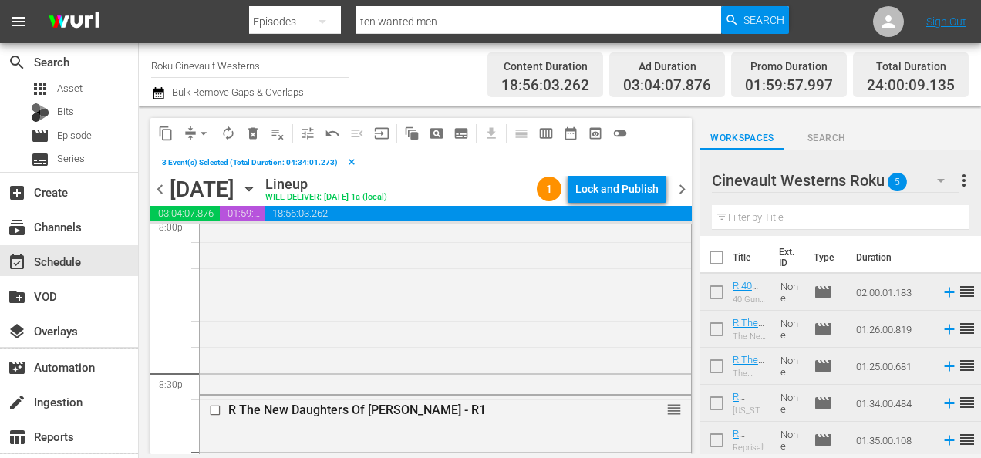
scroll to position [6308, 0]
click at [217, 403] on input "checkbox" at bounding box center [217, 402] width 16 height 13
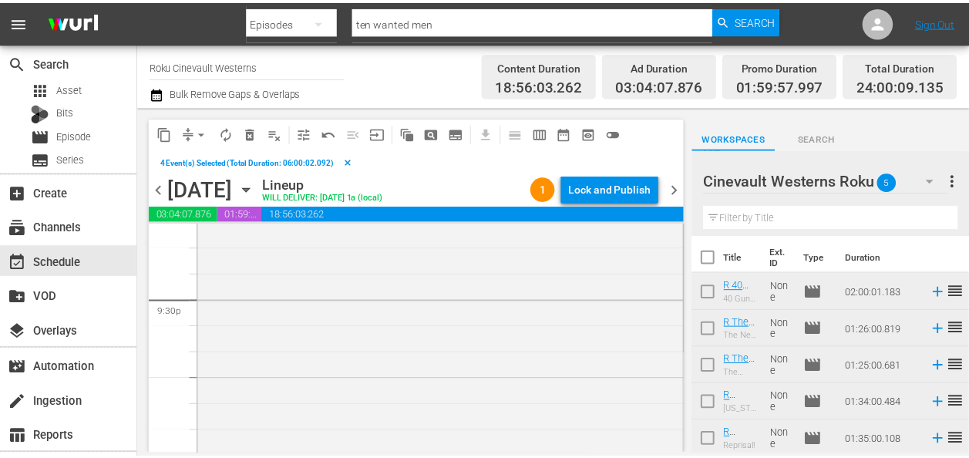
scroll to position [6791, 0]
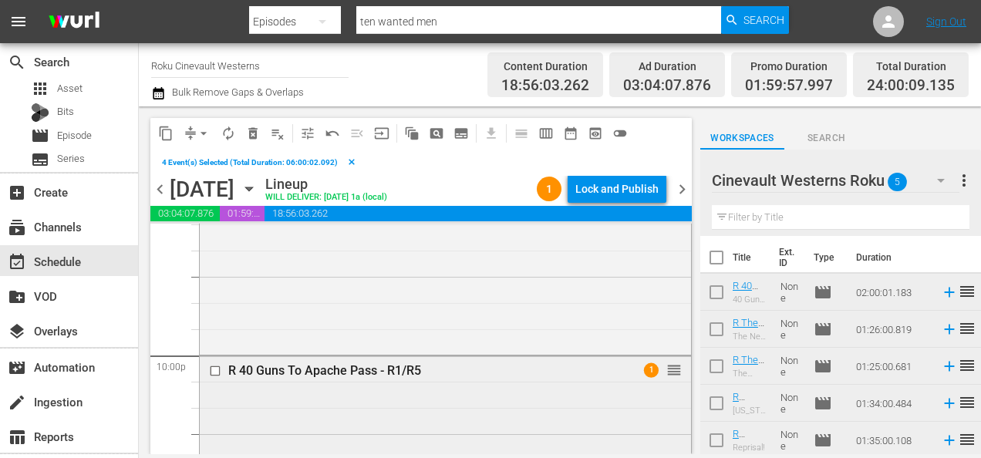
click at [214, 370] on input "checkbox" at bounding box center [217, 371] width 16 height 13
click at [202, 129] on span "arrow_drop_down" at bounding box center [203, 133] width 15 height 15
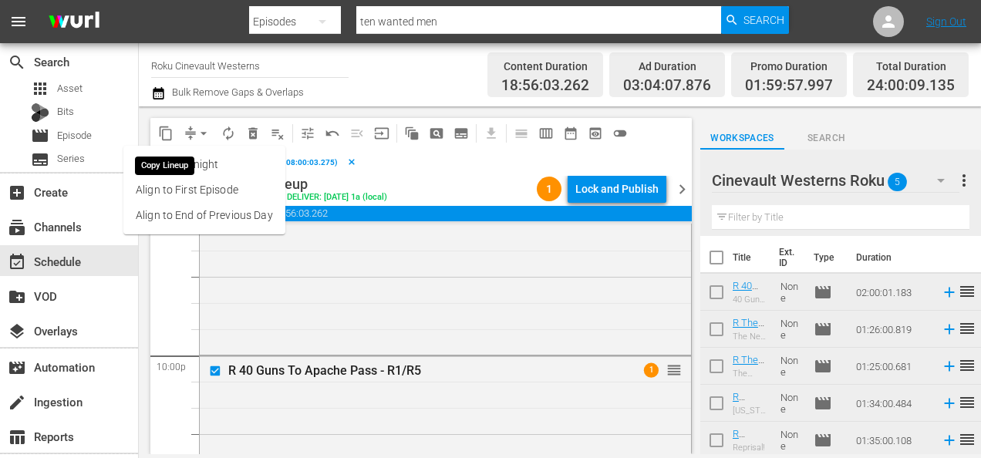
click at [171, 129] on span "content_copy" at bounding box center [165, 133] width 15 height 15
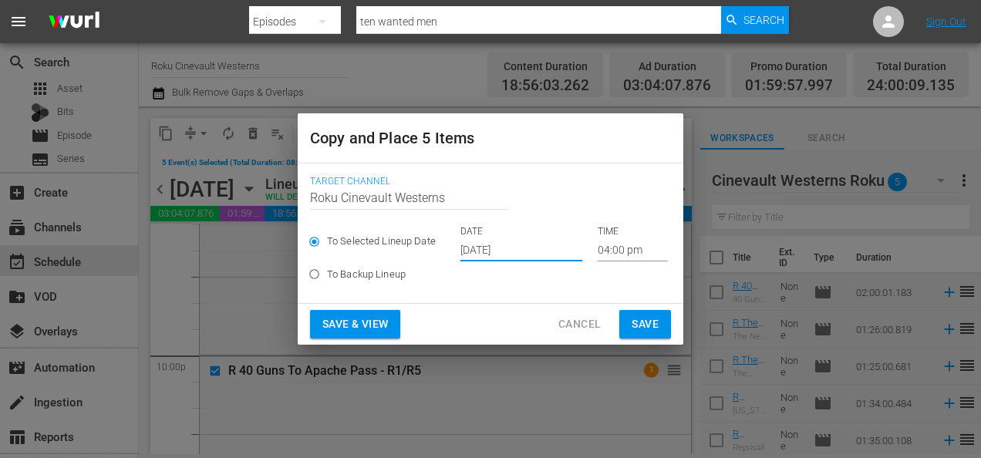
click at [541, 242] on input "Sep 21st 2025" at bounding box center [521, 249] width 122 height 23
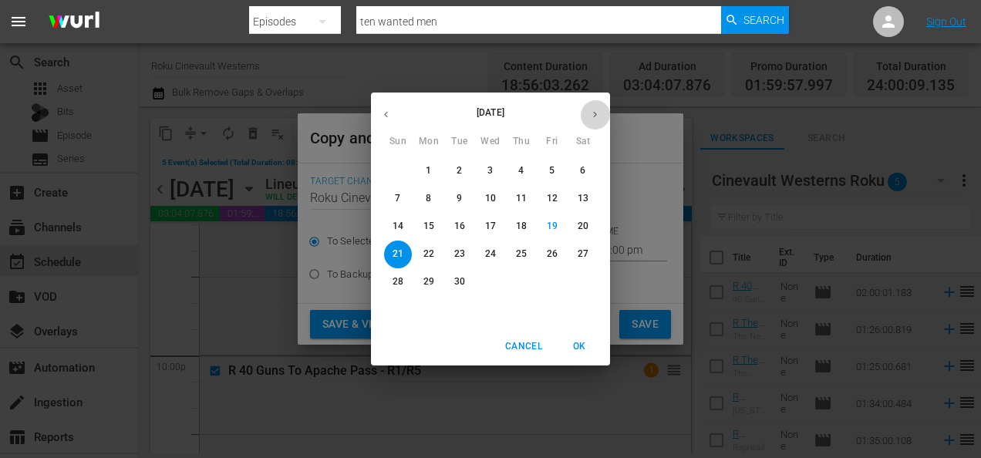
click at [588, 124] on button "button" at bounding box center [595, 114] width 30 height 30
click at [549, 170] on p "3" at bounding box center [551, 170] width 5 height 13
type input "Oct 3rd 2025"
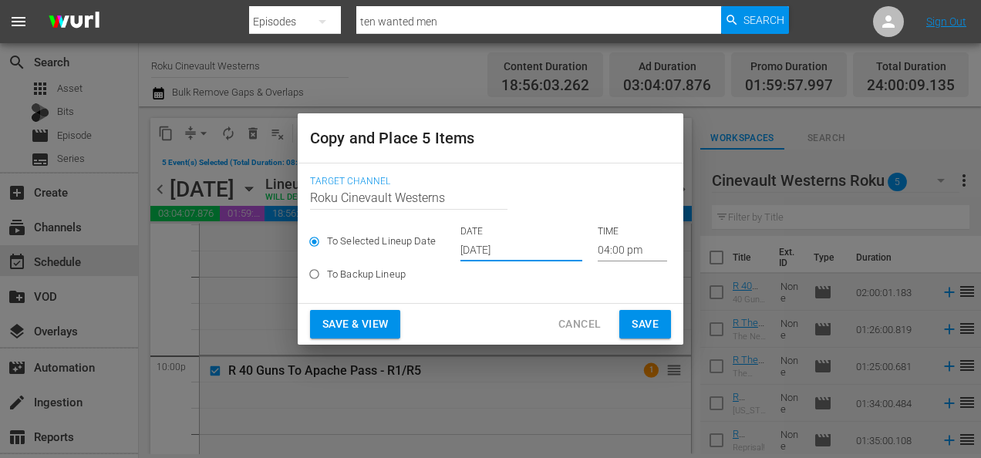
click at [626, 245] on input "04:00 pm" at bounding box center [632, 249] width 69 height 23
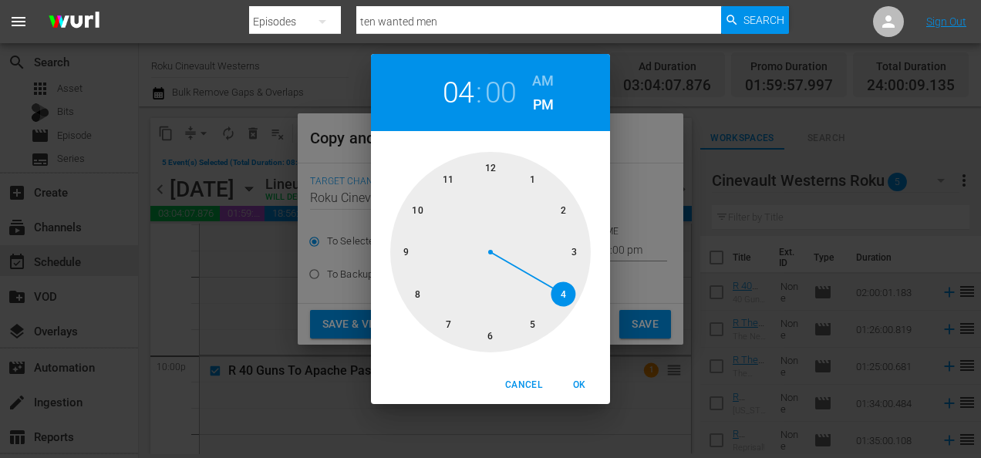
click at [416, 285] on div at bounding box center [490, 252] width 201 height 201
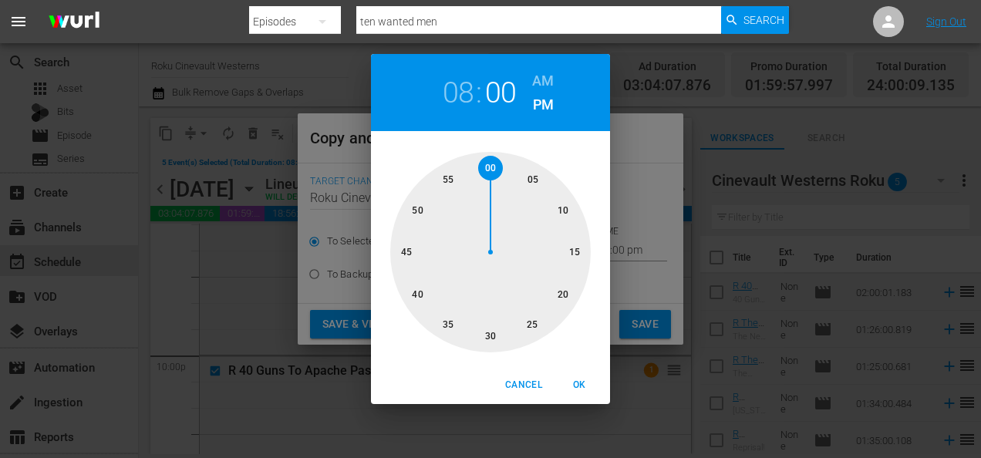
click at [545, 77] on h6 "AM" at bounding box center [543, 81] width 22 height 25
click at [585, 401] on div "Cancel OK" at bounding box center [490, 385] width 239 height 38
click at [585, 392] on span "OK" at bounding box center [579, 385] width 37 height 16
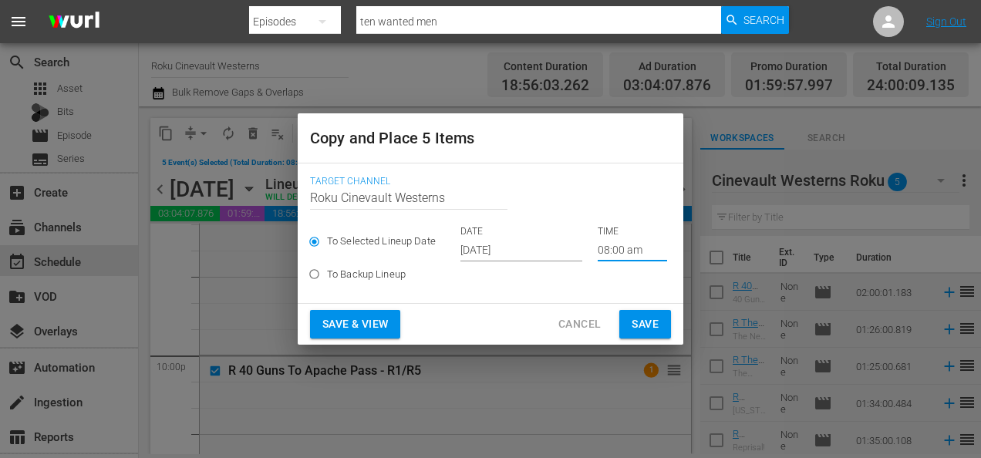
type input "08:00 am"
click at [646, 335] on button "Save" at bounding box center [645, 324] width 52 height 29
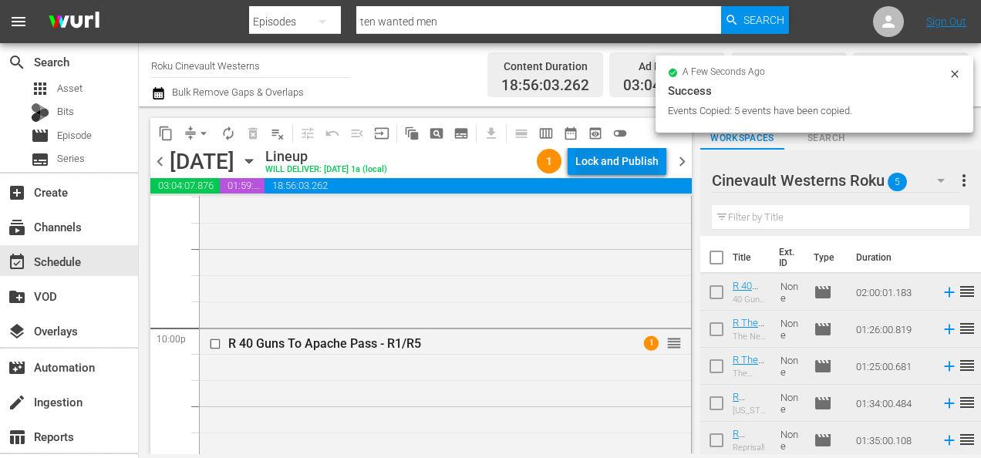
click at [636, 163] on div "Lock and Publish" at bounding box center [616, 161] width 83 height 28
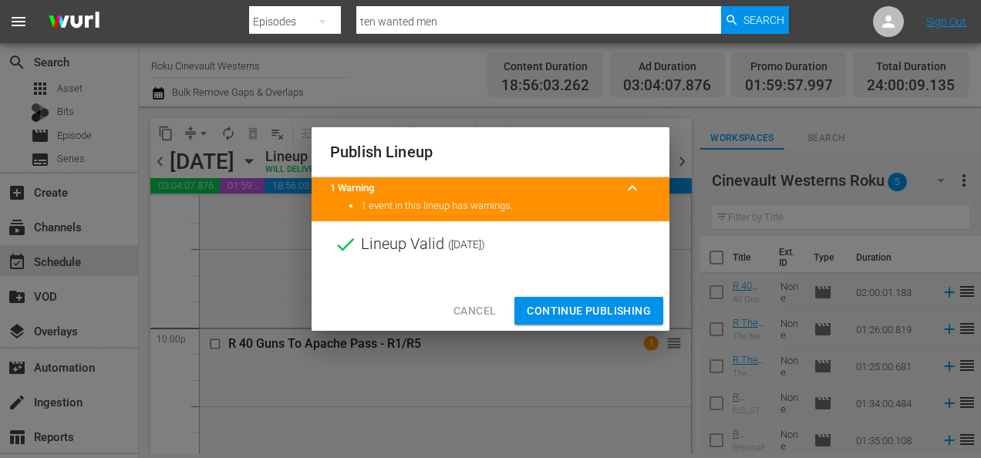
click at [602, 299] on button "Continue Publishing" at bounding box center [588, 311] width 149 height 29
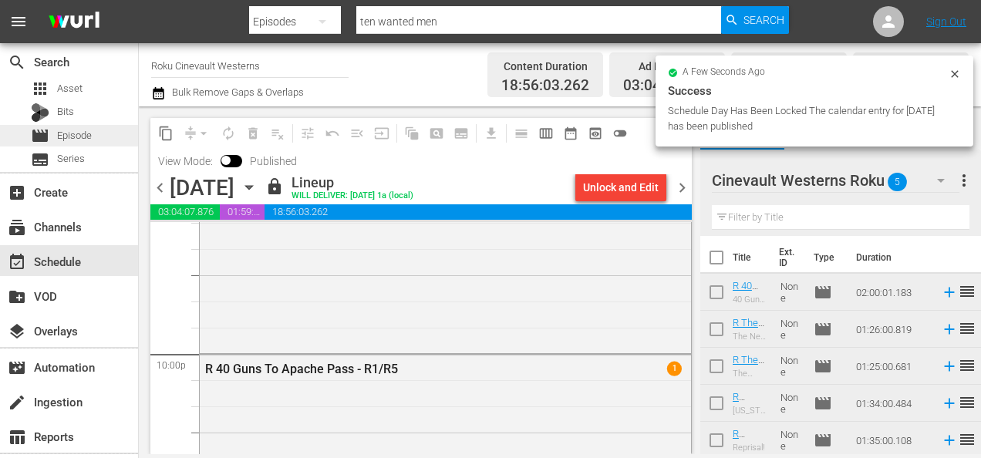
click at [86, 133] on span "Episode" at bounding box center [74, 135] width 35 height 15
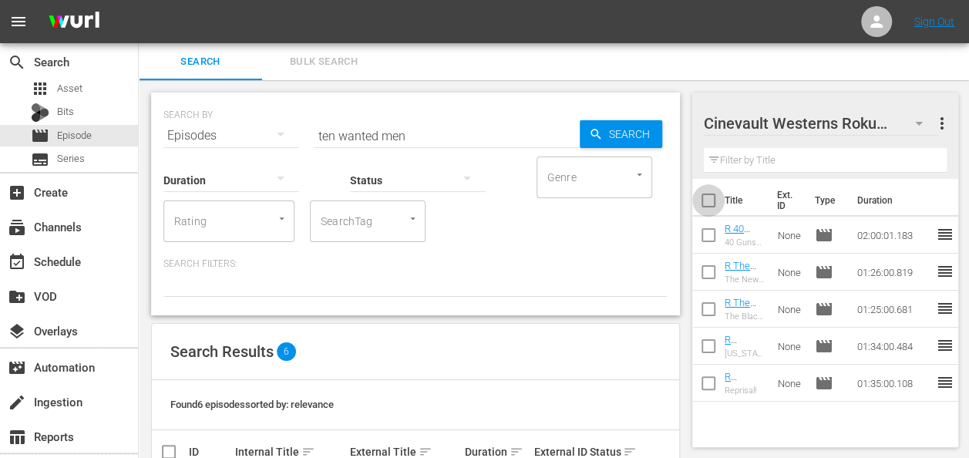
click at [704, 204] on input "checkbox" at bounding box center [709, 203] width 32 height 32
checkbox input "true"
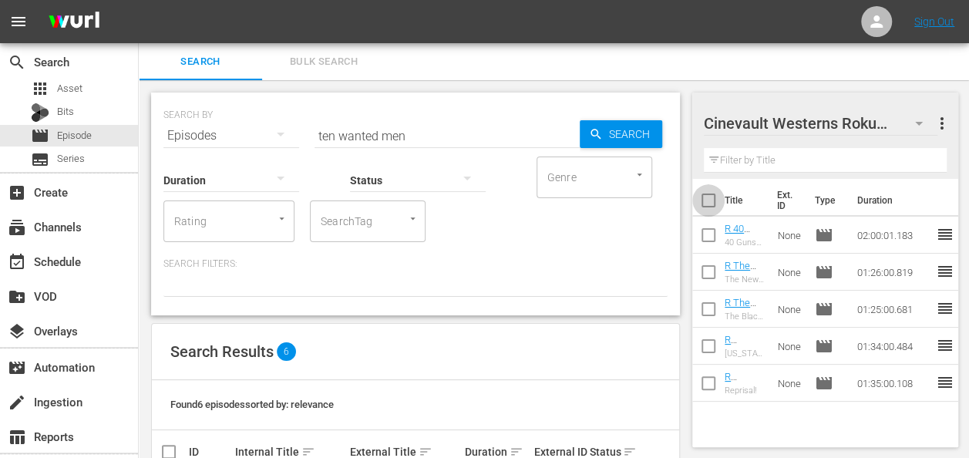
checkbox input "true"
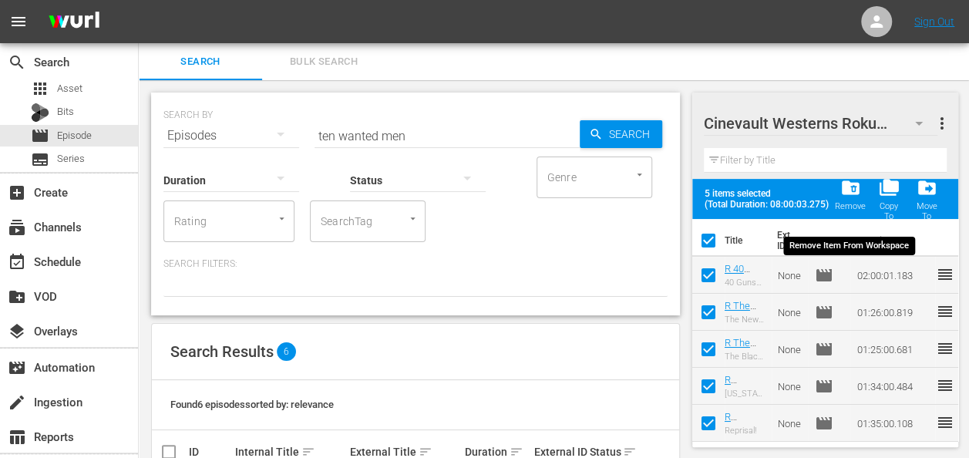
click at [851, 201] on div "Remove" at bounding box center [850, 206] width 31 height 10
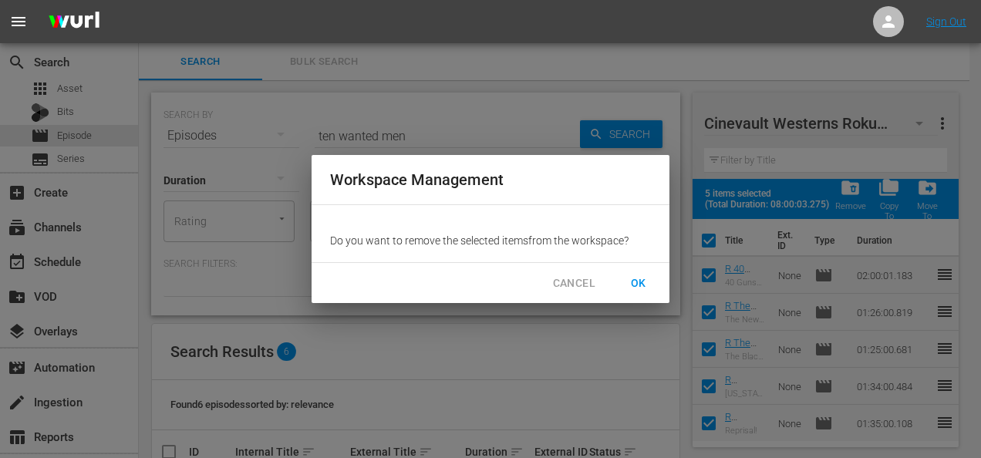
click at [639, 285] on span "OK" at bounding box center [638, 283] width 25 height 19
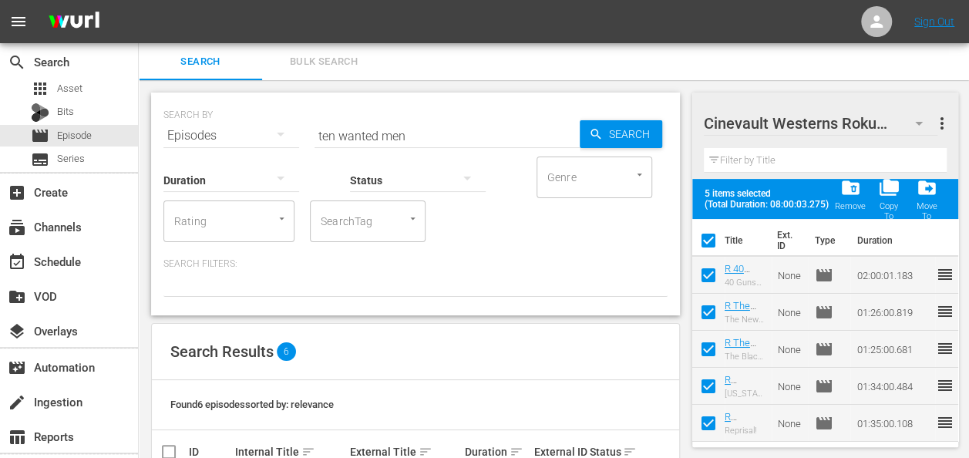
checkbox input "false"
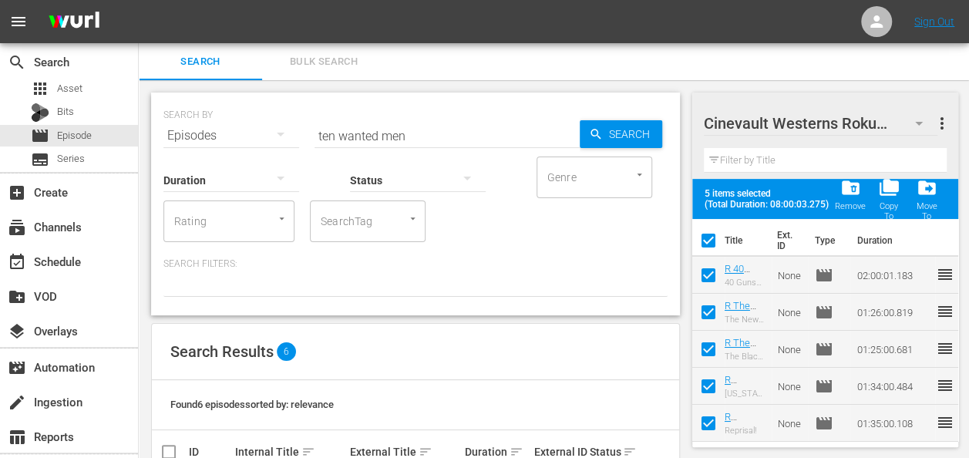
checkbox input "false"
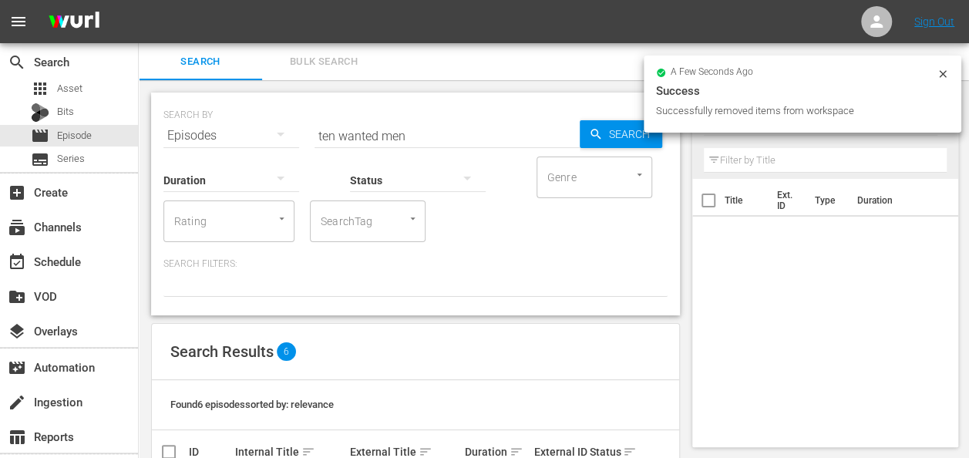
click at [943, 76] on icon at bounding box center [943, 74] width 12 height 12
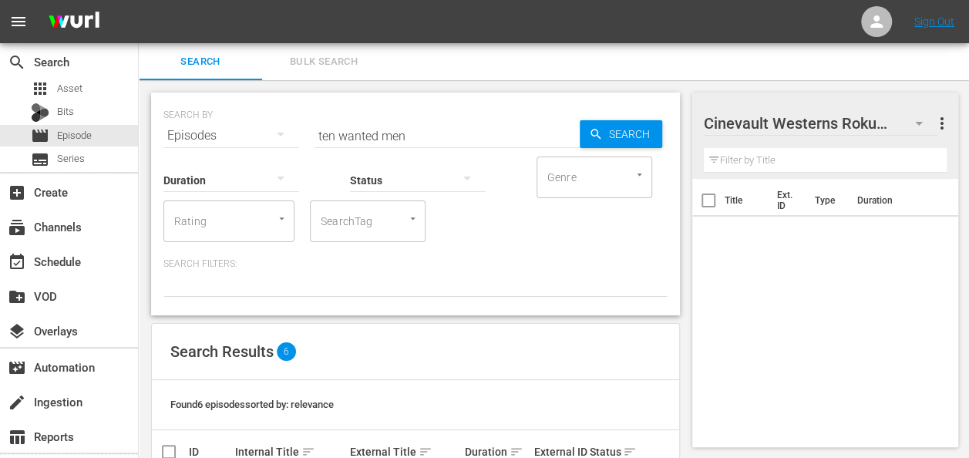
click at [914, 118] on icon "button" at bounding box center [919, 123] width 19 height 19
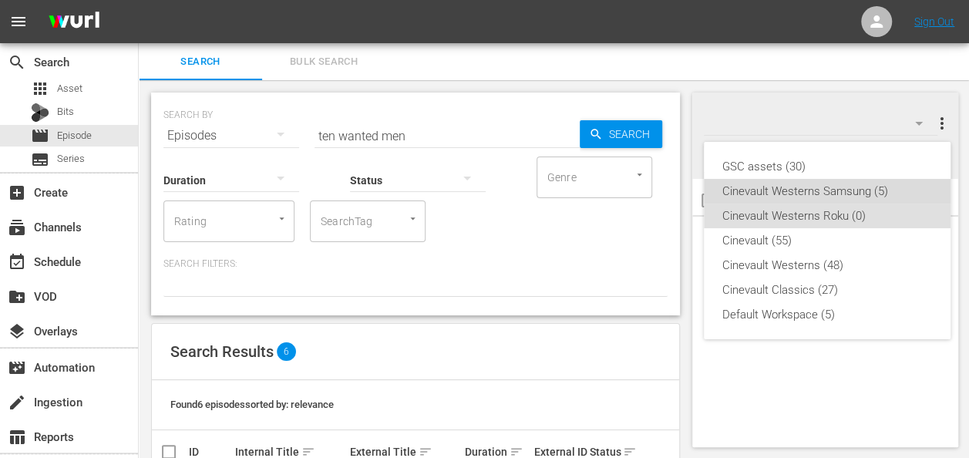
click at [842, 190] on div "Cinevault Westerns Samsung (5)" at bounding box center [828, 191] width 210 height 25
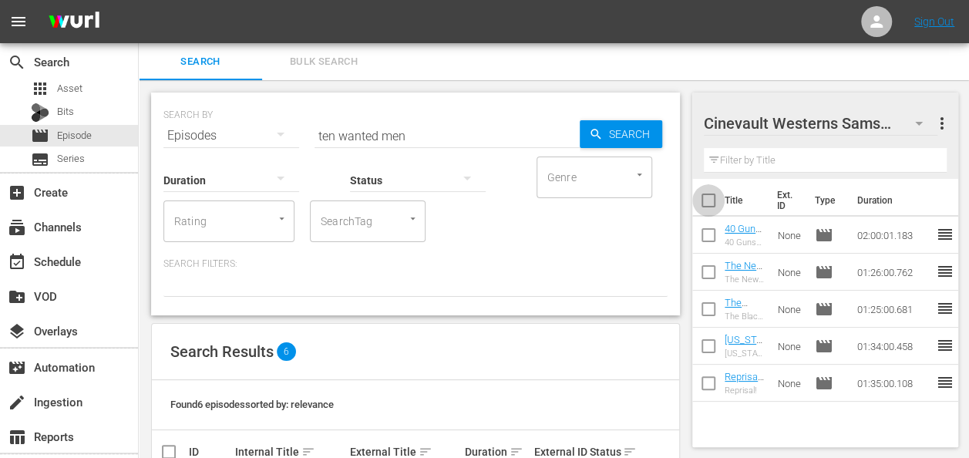
click at [710, 204] on input "checkbox" at bounding box center [709, 203] width 32 height 32
checkbox input "true"
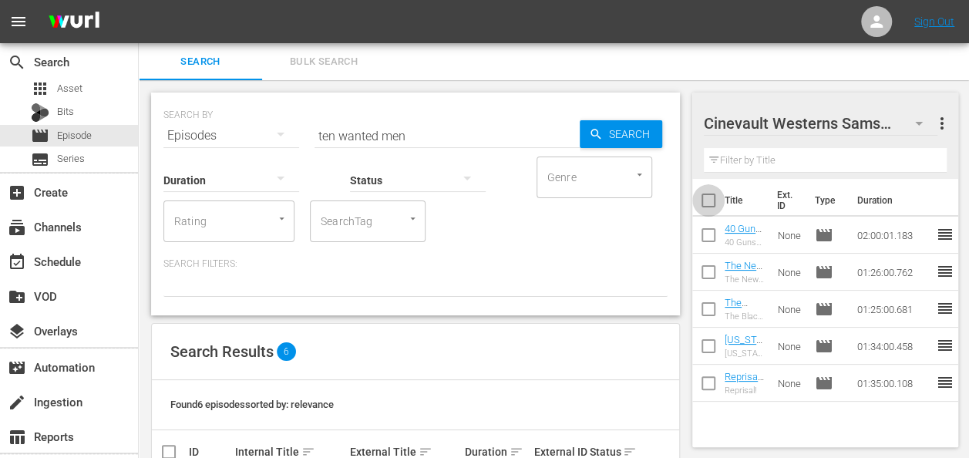
checkbox input "true"
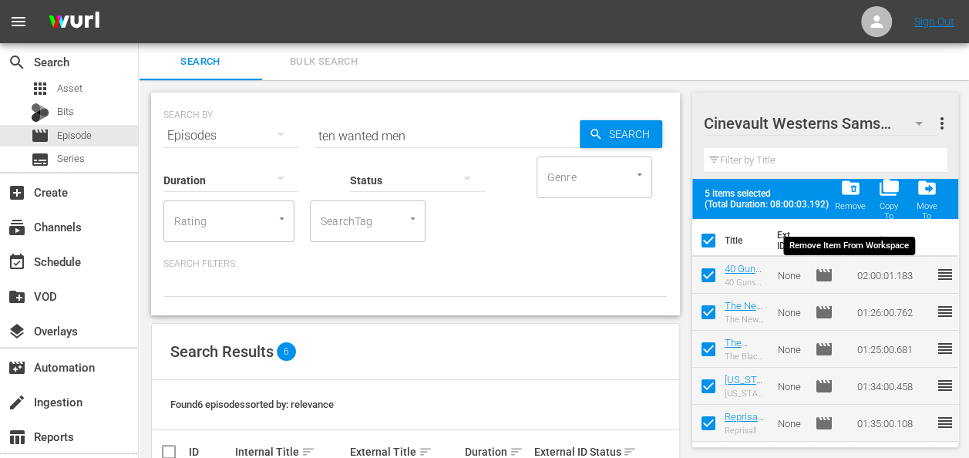
click at [855, 188] on span "folder_delete" at bounding box center [850, 187] width 21 height 21
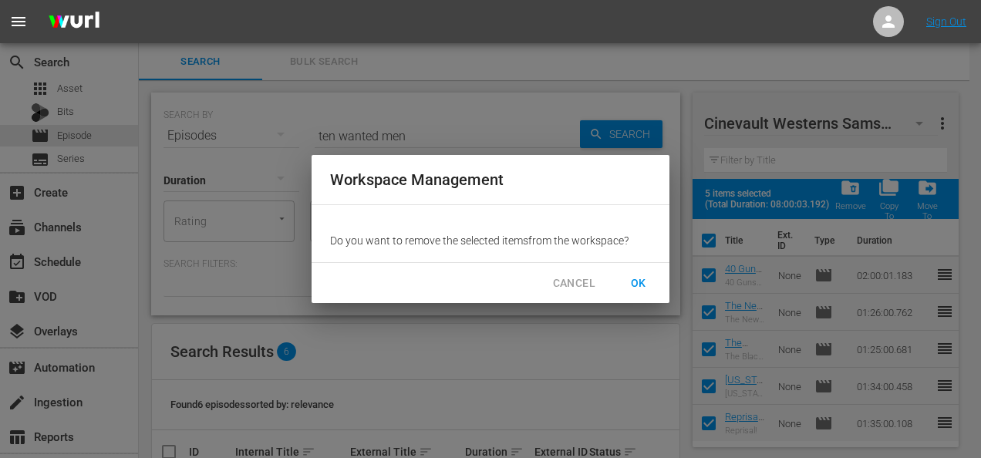
click at [639, 282] on span "OK" at bounding box center [638, 283] width 25 height 19
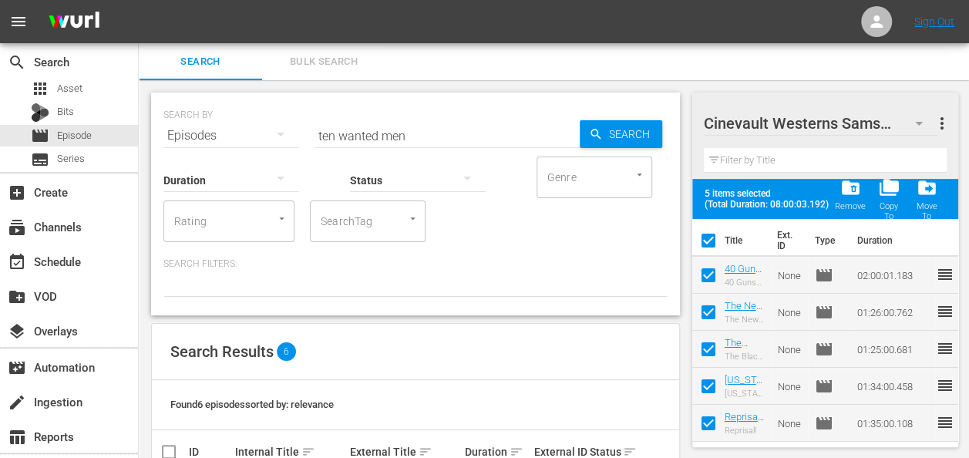
checkbox input "false"
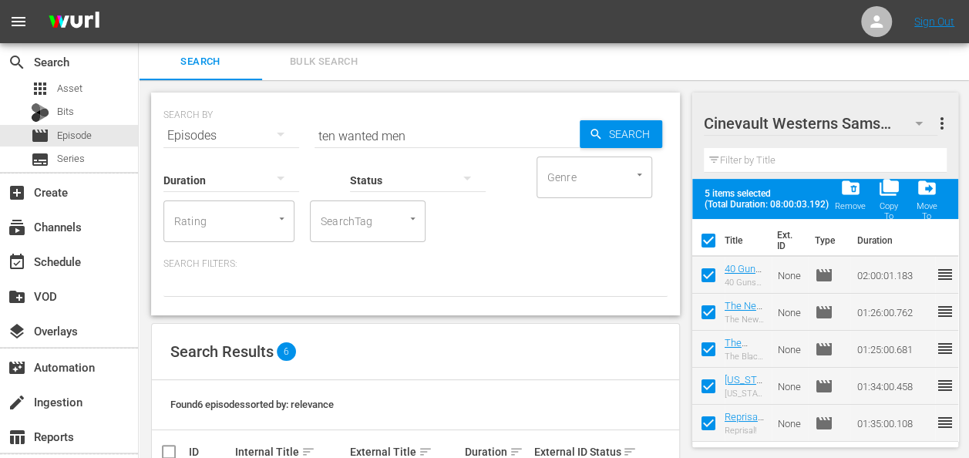
checkbox input "false"
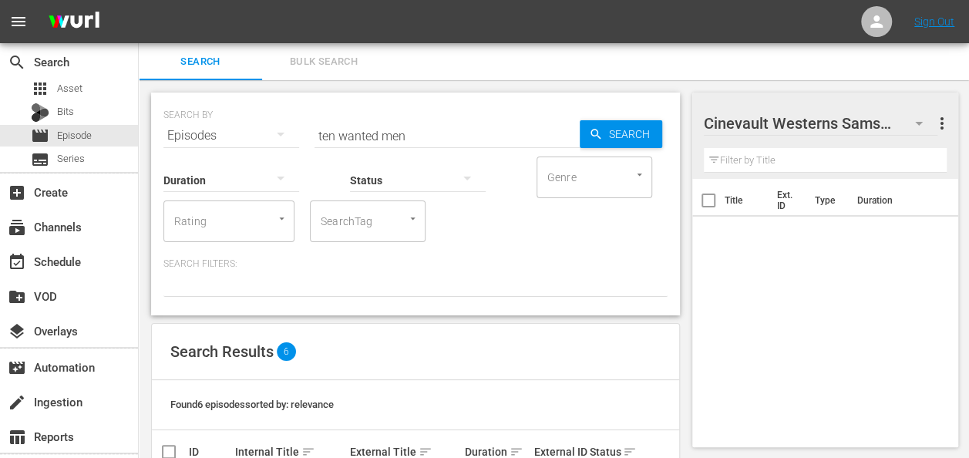
click at [400, 135] on input "ten wanted men" at bounding box center [447, 135] width 265 height 37
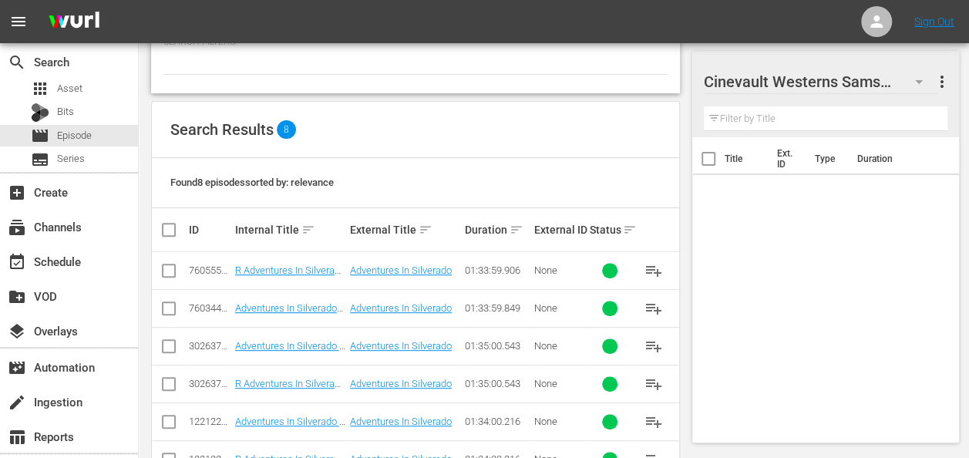
scroll to position [344, 0]
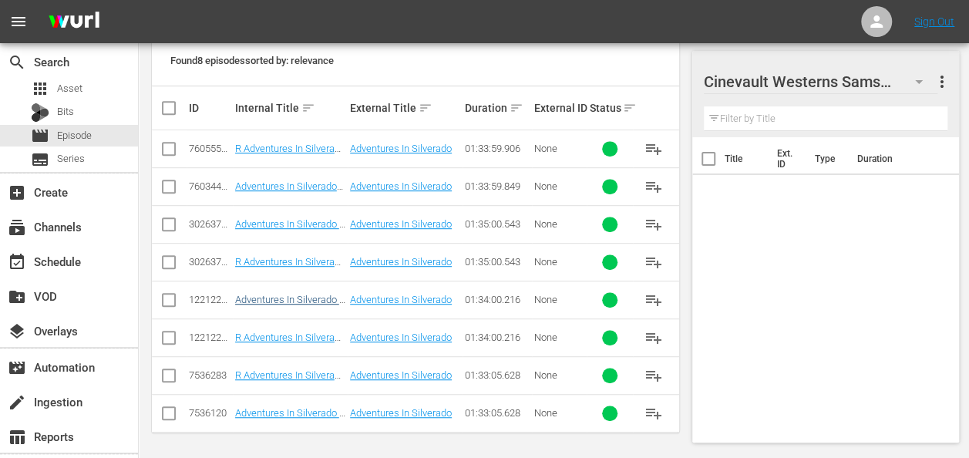
type input "adventures in silverado"
click at [275, 294] on link "Adventures In Silverado - R1" at bounding box center [288, 305] width 107 height 23
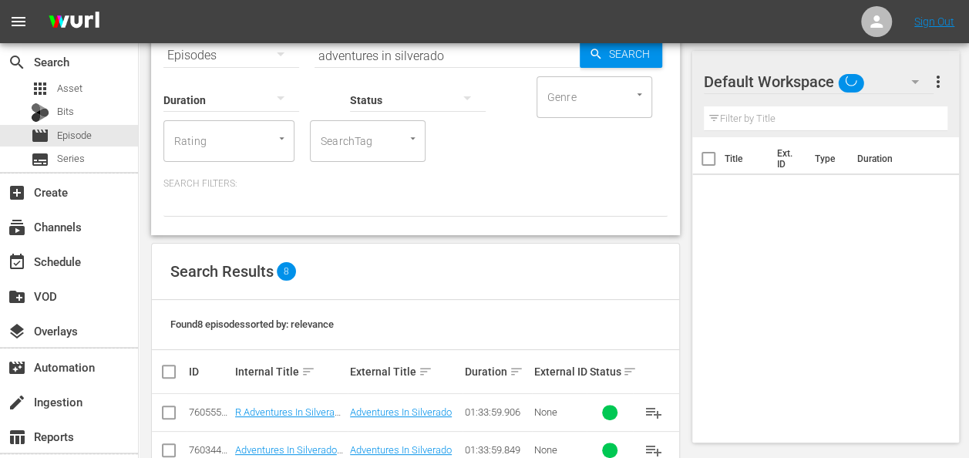
scroll to position [344, 0]
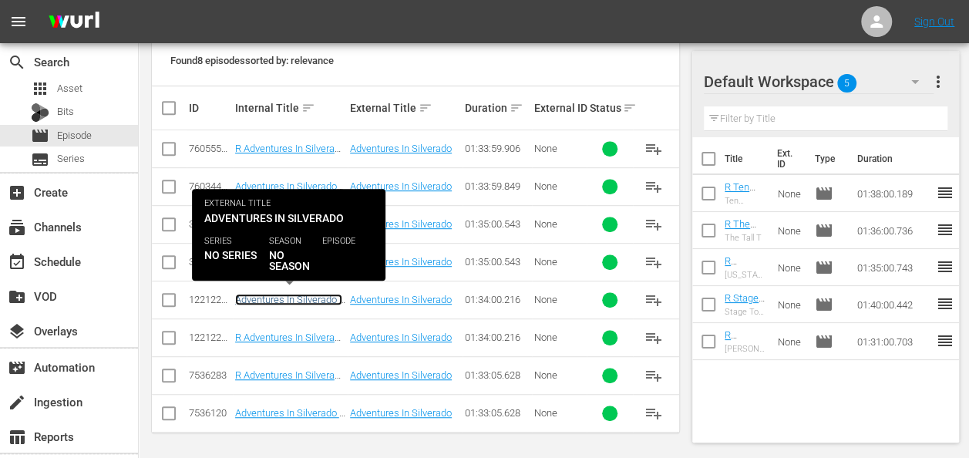
click at [295, 298] on link "Adventures In Silverado - R1" at bounding box center [288, 305] width 107 height 23
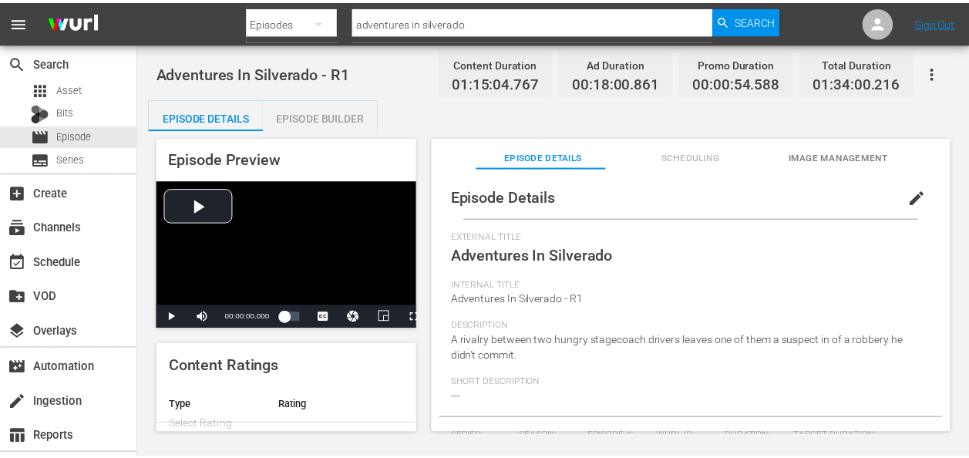
scroll to position [80, 0]
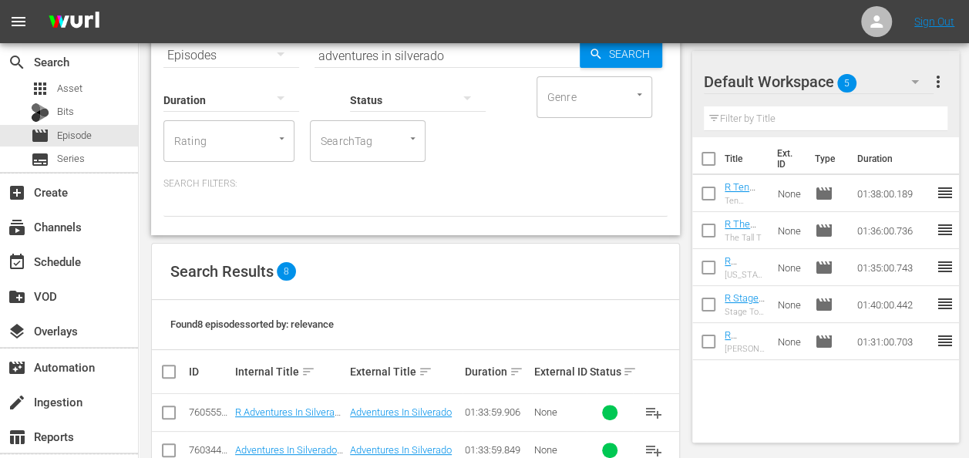
click at [711, 147] on input "checkbox" at bounding box center [709, 162] width 32 height 32
checkbox input "true"
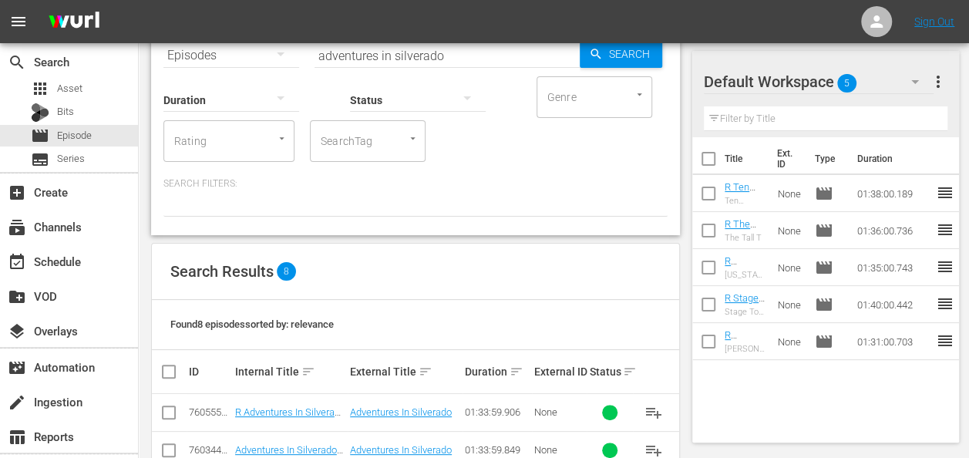
checkbox input "true"
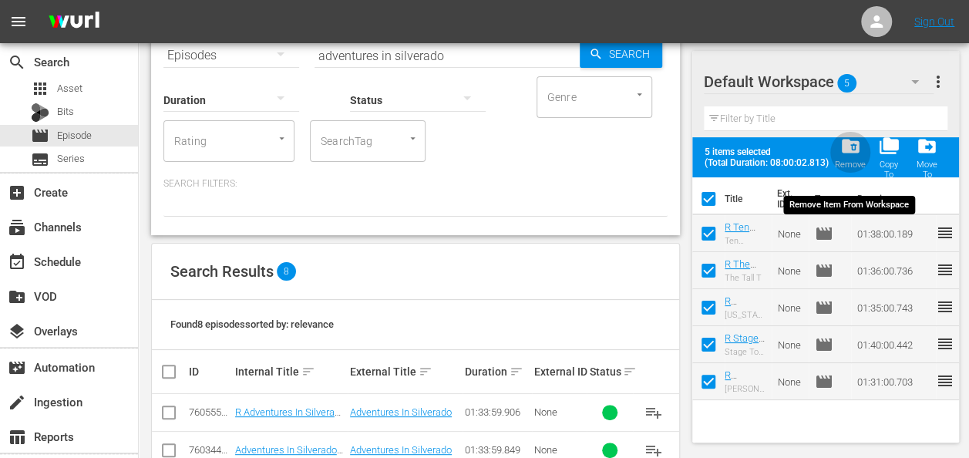
click at [851, 154] on span "folder_delete" at bounding box center [850, 146] width 21 height 21
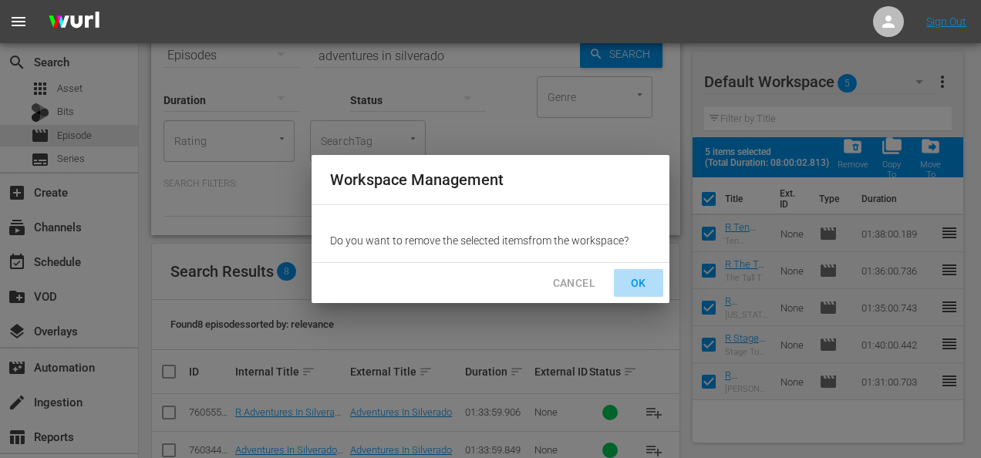
click at [662, 294] on button "OK" at bounding box center [638, 283] width 49 height 29
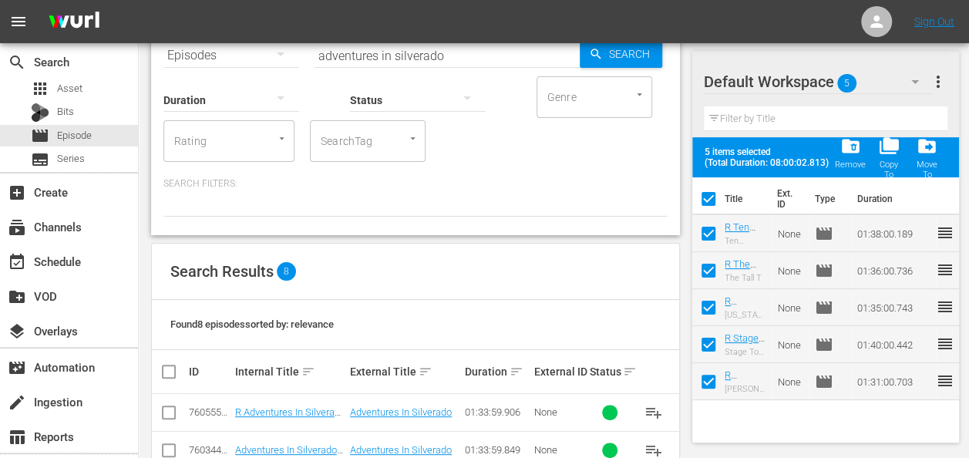
checkbox input "false"
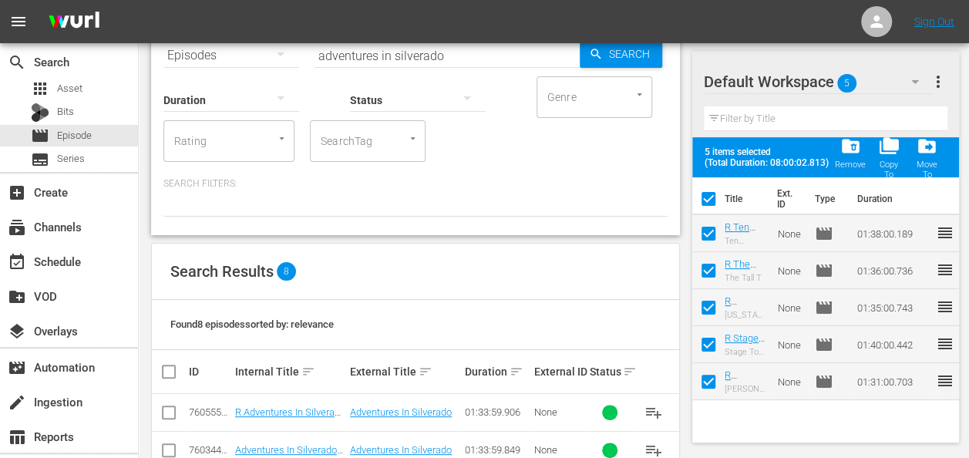
checkbox input "false"
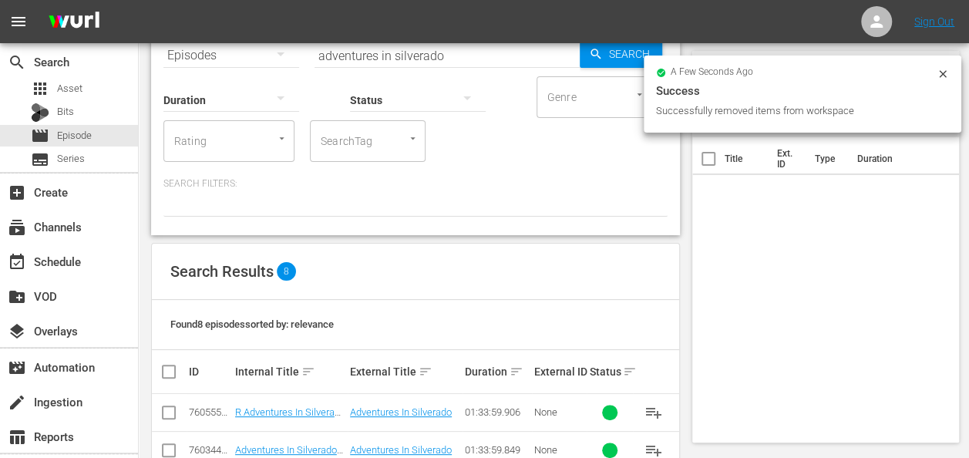
click at [955, 78] on div "a few seconds ago Success Successfully removed items from workspace" at bounding box center [803, 94] width 318 height 77
click at [939, 76] on icon at bounding box center [943, 74] width 12 height 12
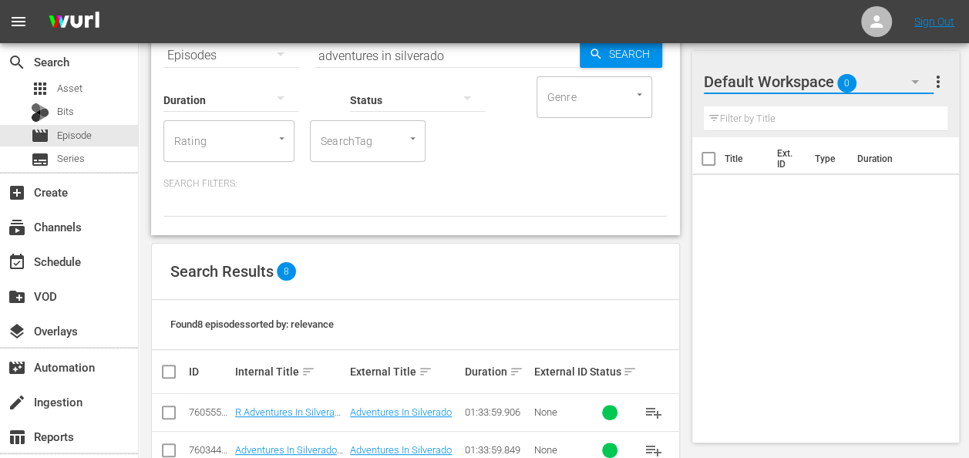
click at [903, 86] on button "button" at bounding box center [915, 81] width 37 height 37
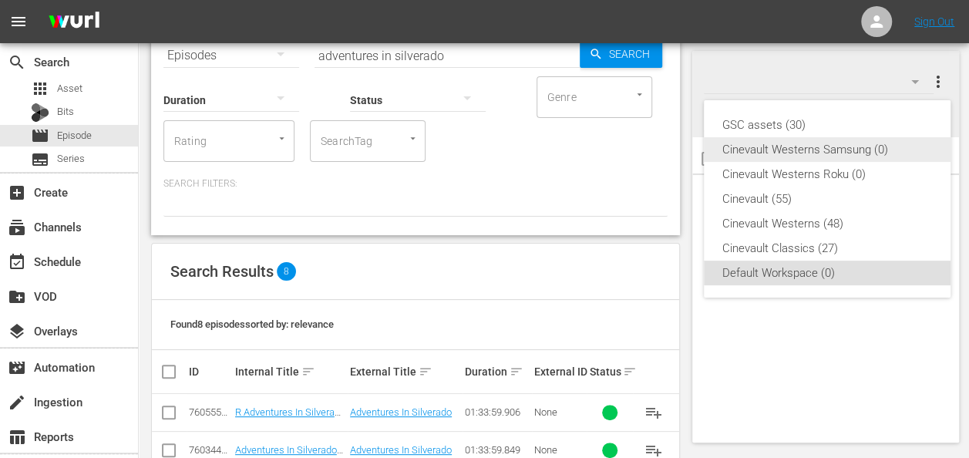
click at [871, 145] on div "Cinevault Westerns Samsung (0)" at bounding box center [828, 149] width 210 height 25
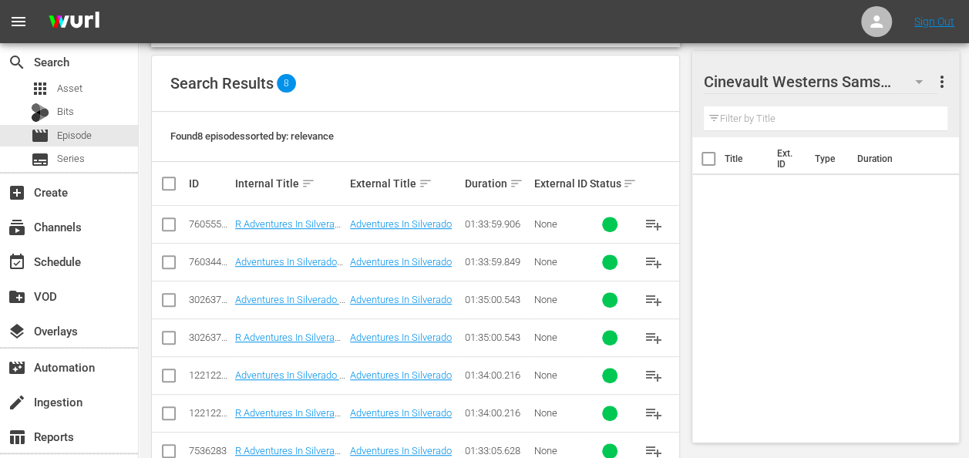
scroll to position [268, 0]
click at [164, 373] on input "checkbox" at bounding box center [169, 378] width 19 height 19
checkbox input "true"
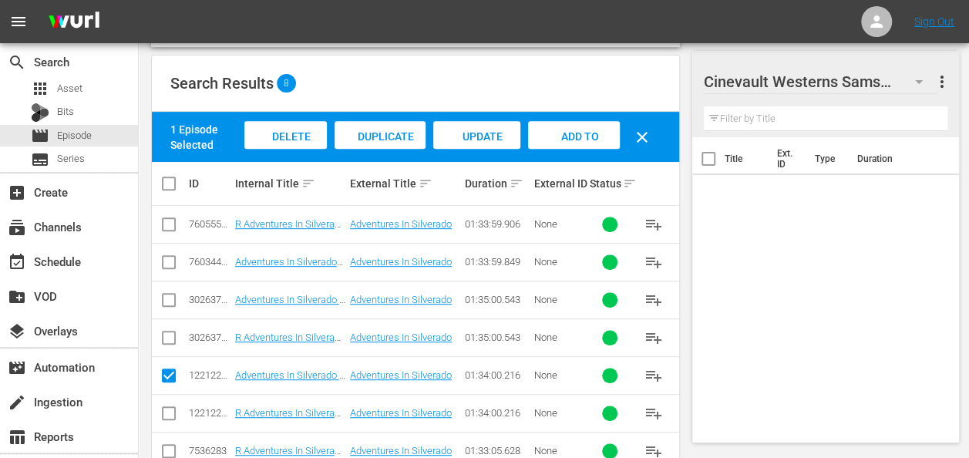
click at [594, 143] on div "Add to Workspace" at bounding box center [574, 150] width 92 height 58
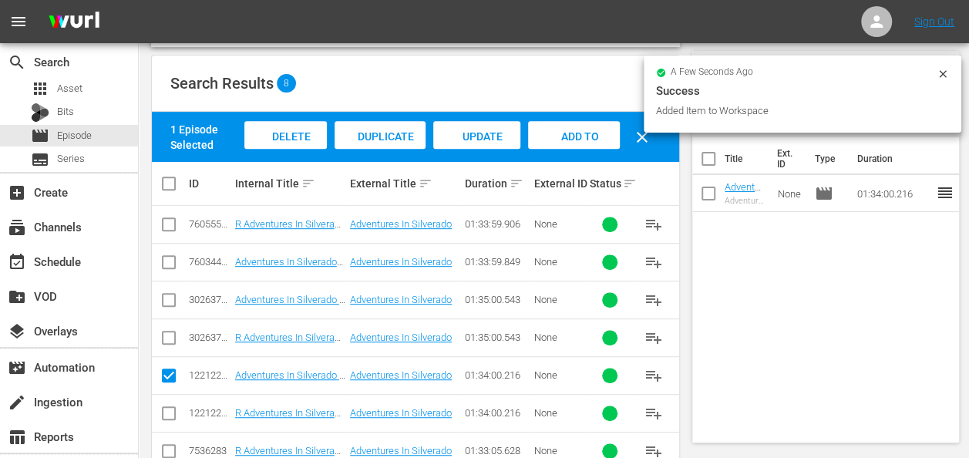
click at [939, 74] on icon at bounding box center [943, 74] width 12 height 12
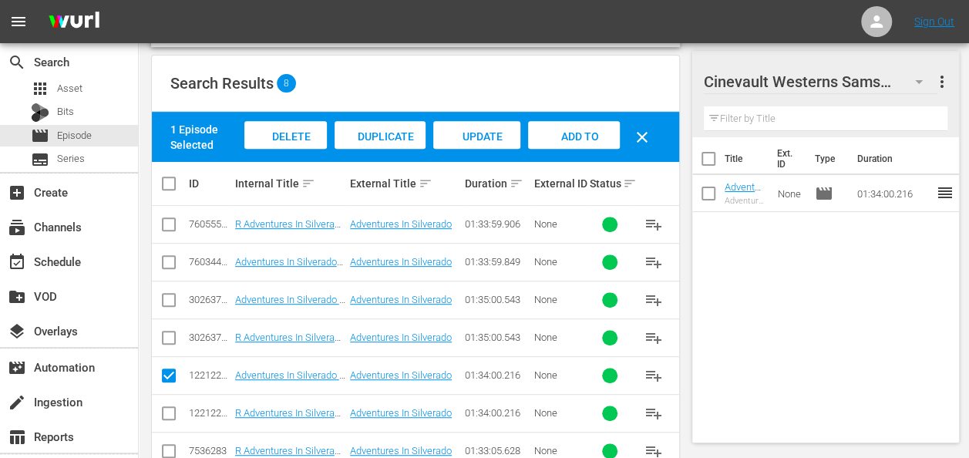
click at [915, 79] on div at bounding box center [812, 82] width 216 height 39
click at [956, 106] on div "Cinevault Westerns Samsung 1 Cinevault Westerns Samsung more_vert Filter by Tit…" at bounding box center [826, 94] width 267 height 86
click at [921, 86] on icon "button" at bounding box center [919, 81] width 19 height 19
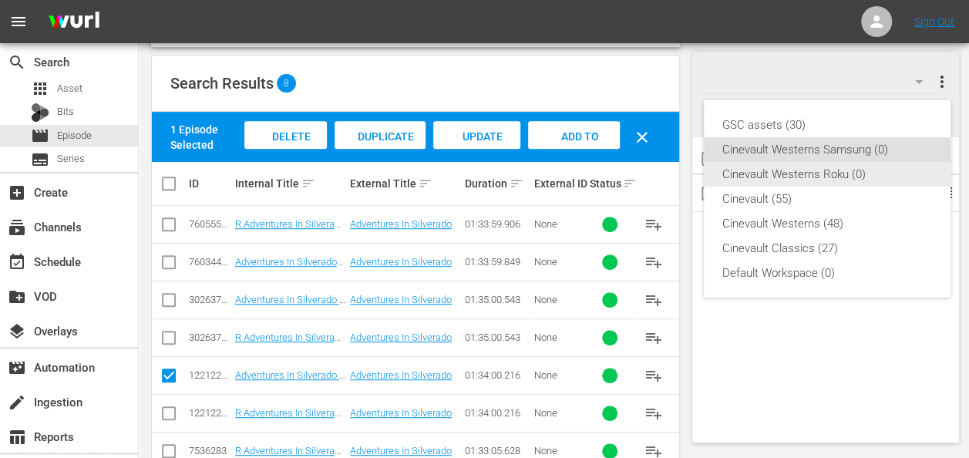
click at [865, 177] on div "Cinevault Westerns Roku (0)" at bounding box center [828, 174] width 210 height 25
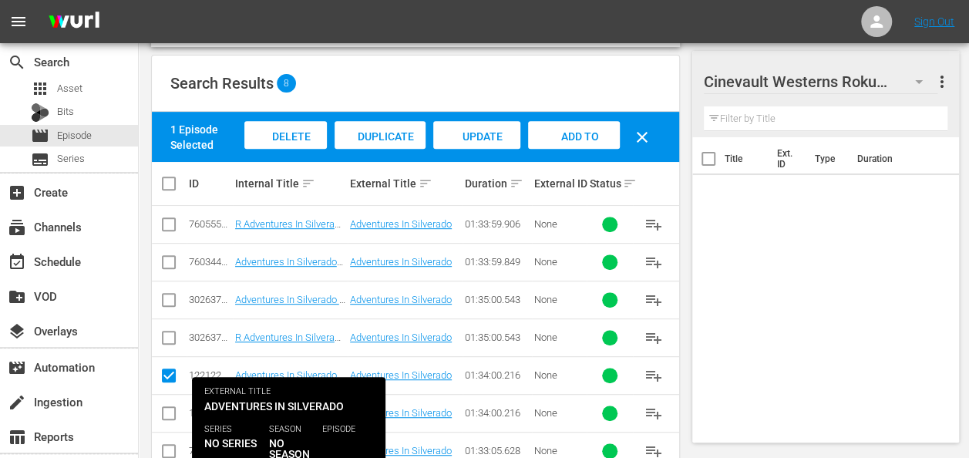
scroll to position [344, 0]
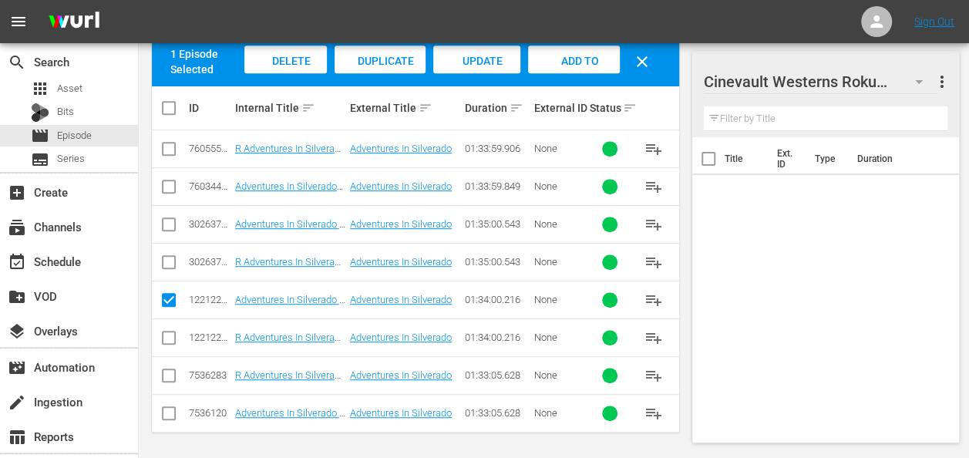
click at [164, 332] on input "checkbox" at bounding box center [169, 341] width 19 height 19
checkbox input "true"
click at [168, 299] on input "checkbox" at bounding box center [169, 303] width 19 height 19
checkbox input "false"
click at [567, 52] on div "Add to Workspace" at bounding box center [574, 75] width 92 height 58
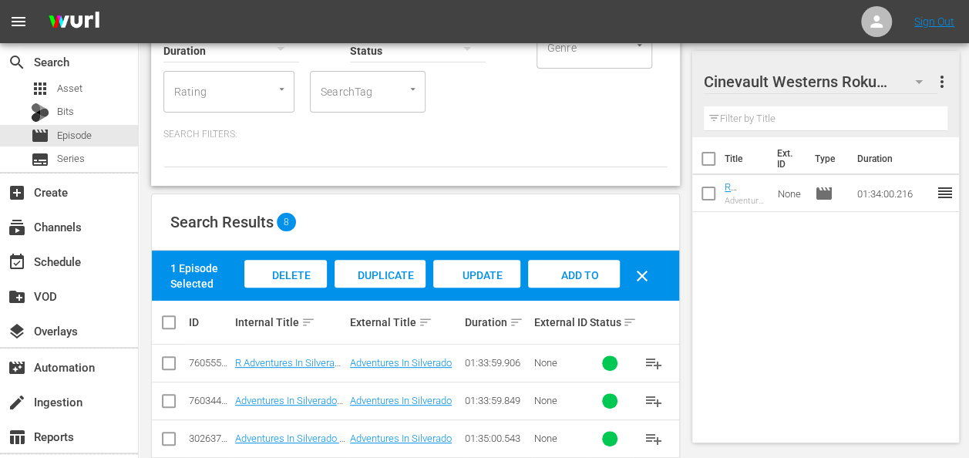
scroll to position [0, 0]
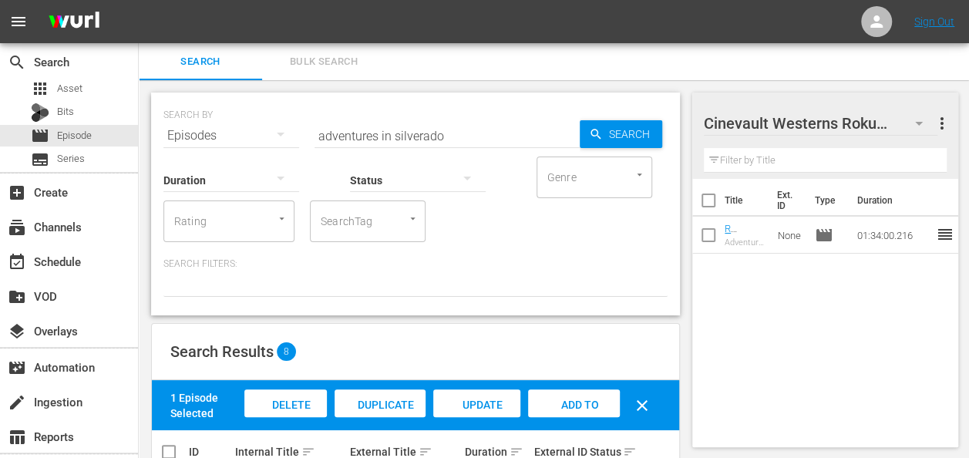
click at [504, 137] on input "adventures in silverado" at bounding box center [447, 135] width 265 height 37
click at [489, 130] on input "adventures in silverado" at bounding box center [447, 135] width 265 height 37
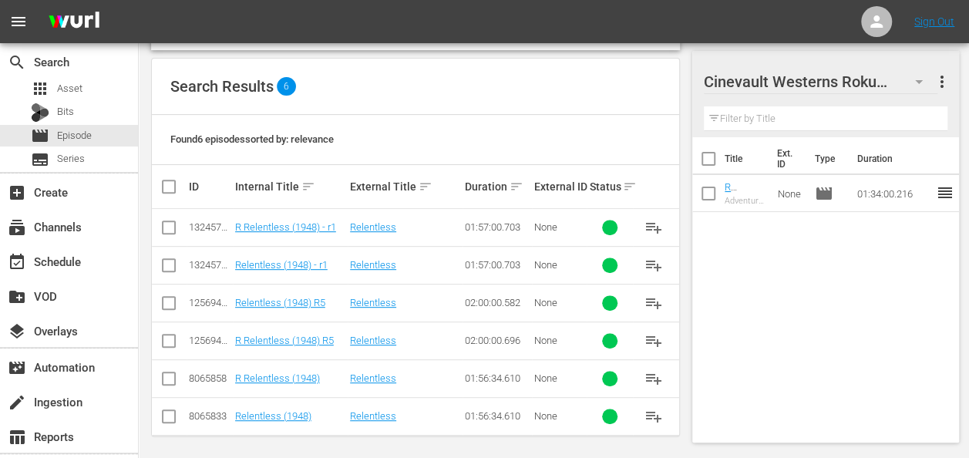
scroll to position [267, 0]
type input "relentless (1948)"
click at [166, 339] on input "checkbox" at bounding box center [169, 342] width 19 height 19
checkbox input "true"
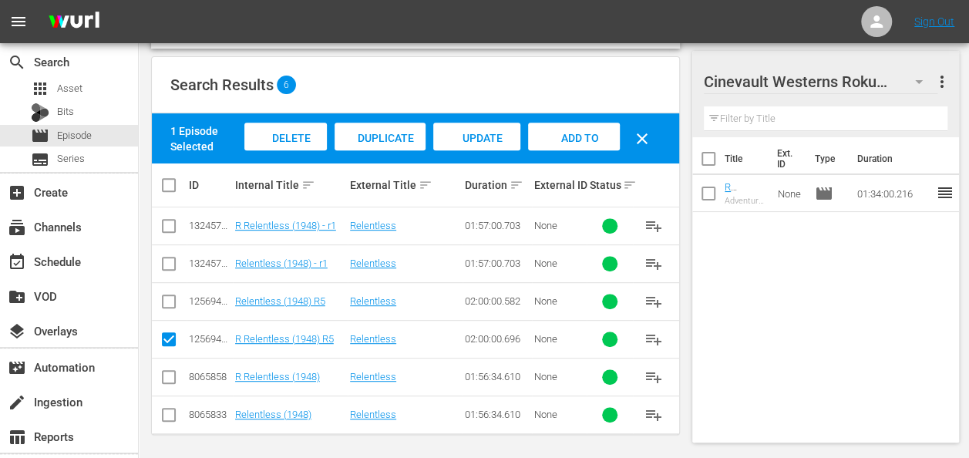
click at [582, 140] on span "Add to Workspace" at bounding box center [574, 153] width 76 height 42
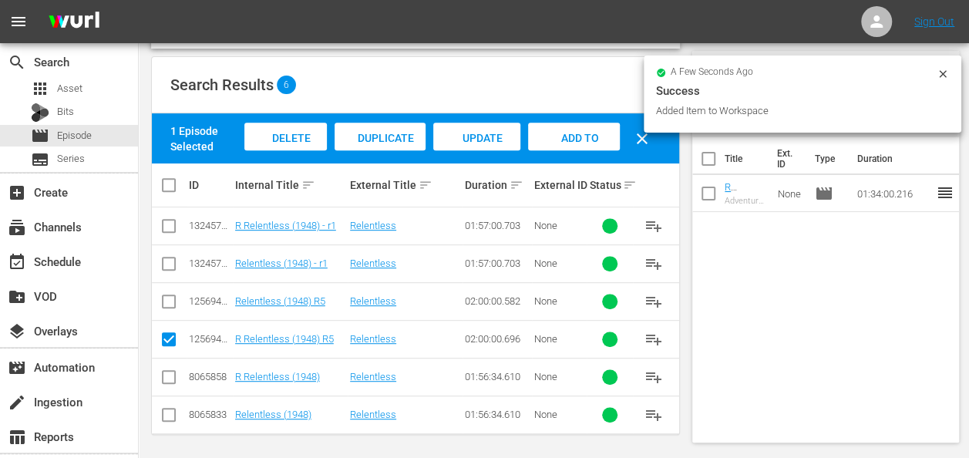
click at [942, 71] on icon at bounding box center [943, 74] width 12 height 12
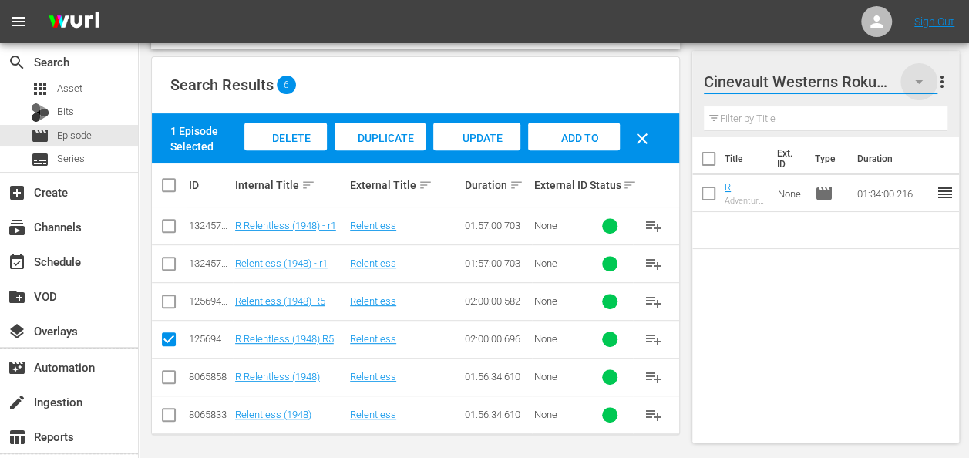
click at [920, 81] on icon "button" at bounding box center [919, 82] width 8 height 4
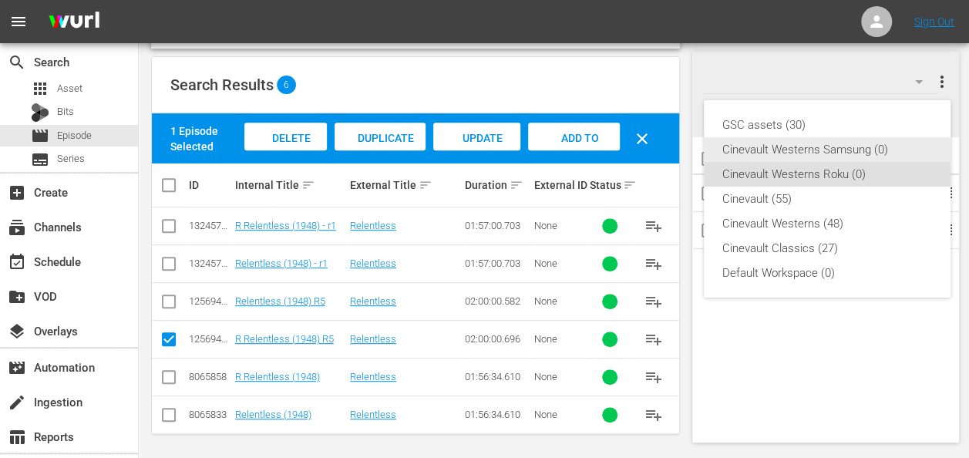
click at [858, 157] on div "Cinevault Westerns Samsung (0)" at bounding box center [828, 149] width 210 height 25
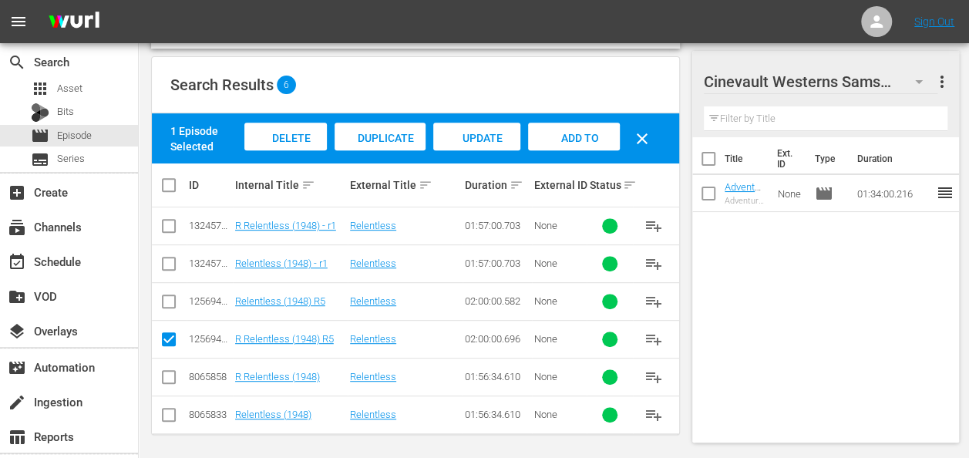
click at [165, 302] on input "checkbox" at bounding box center [169, 304] width 19 height 19
checkbox input "true"
click at [167, 333] on input "checkbox" at bounding box center [169, 342] width 19 height 19
checkbox input "false"
click at [575, 132] on span "Add to Workspace" at bounding box center [574, 153] width 76 height 42
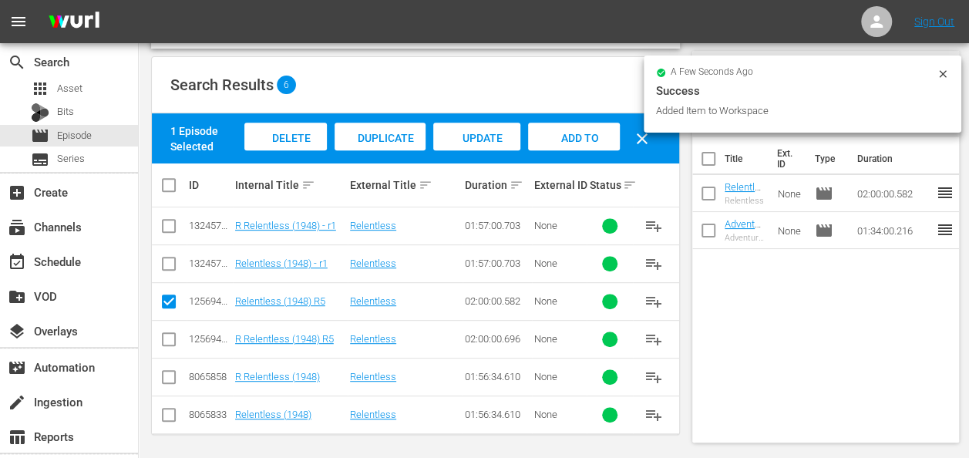
click at [949, 72] on icon at bounding box center [943, 74] width 12 height 12
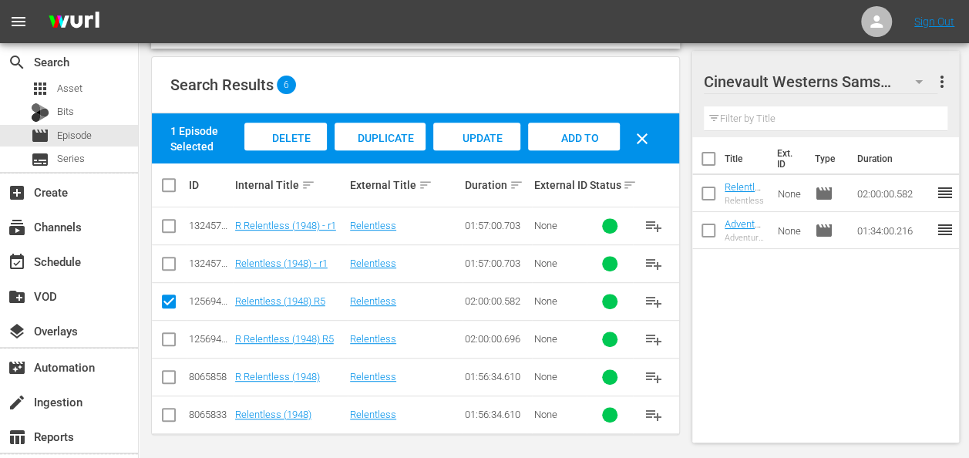
scroll to position [0, 0]
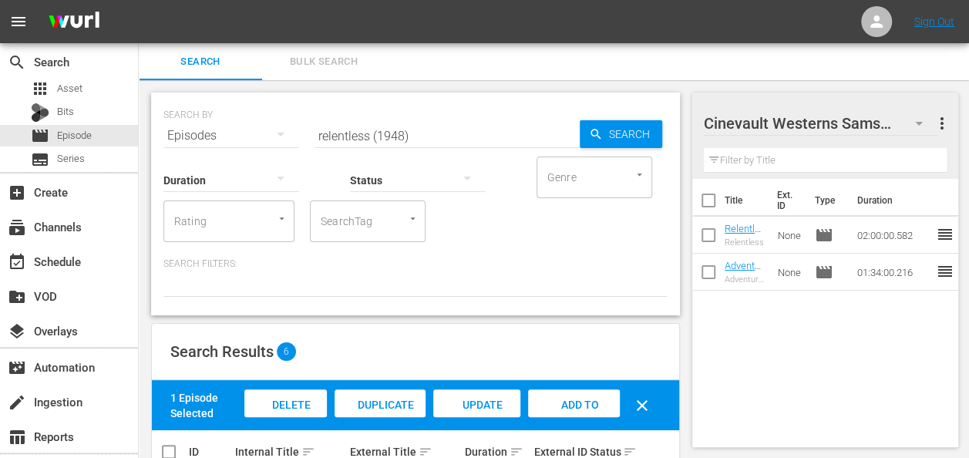
click at [429, 136] on input "relentless (1948)" at bounding box center [447, 135] width 265 height 37
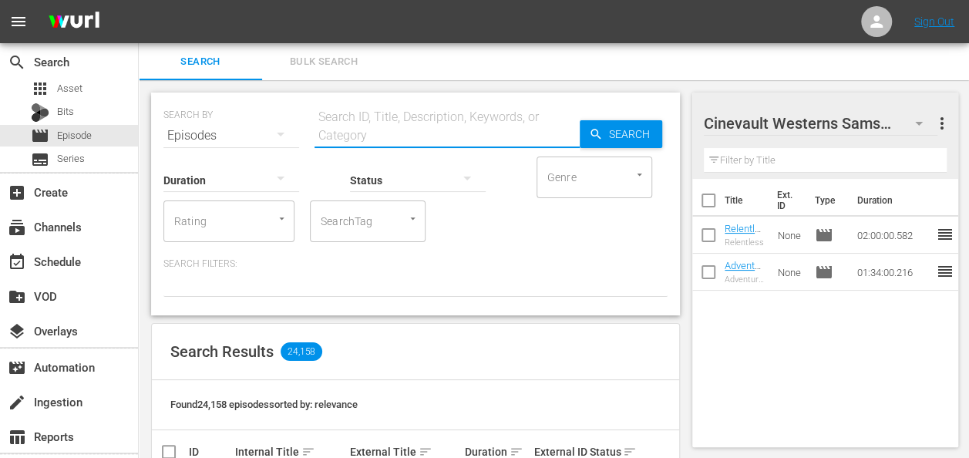
click at [374, 117] on input "text" at bounding box center [447, 135] width 265 height 37
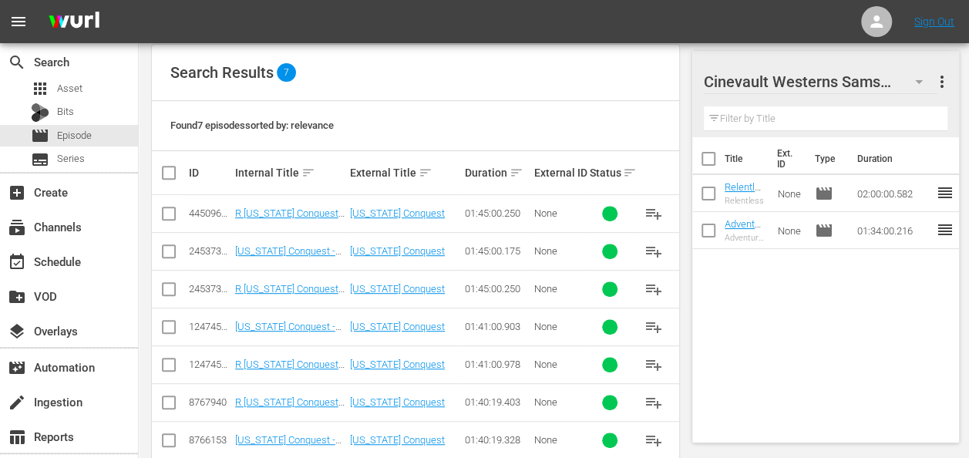
scroll to position [306, 0]
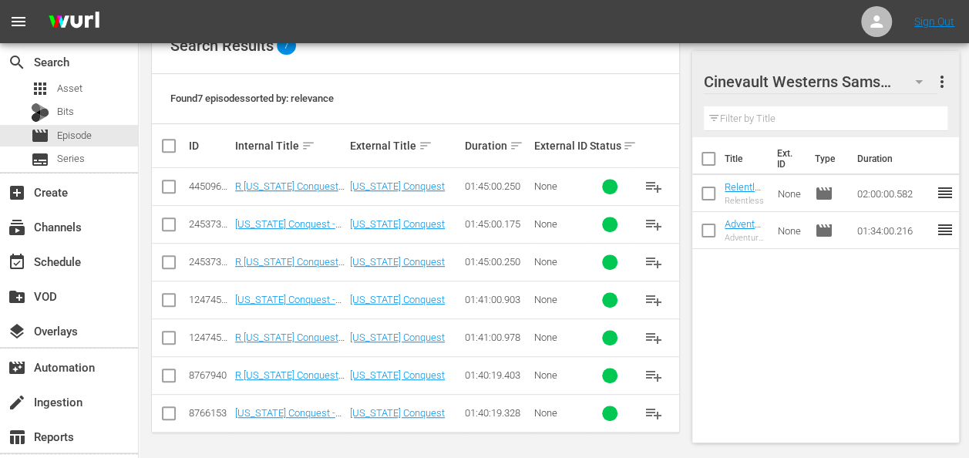
type input "california conquest"
click at [170, 294] on input "checkbox" at bounding box center [169, 303] width 19 height 19
checkbox input "true"
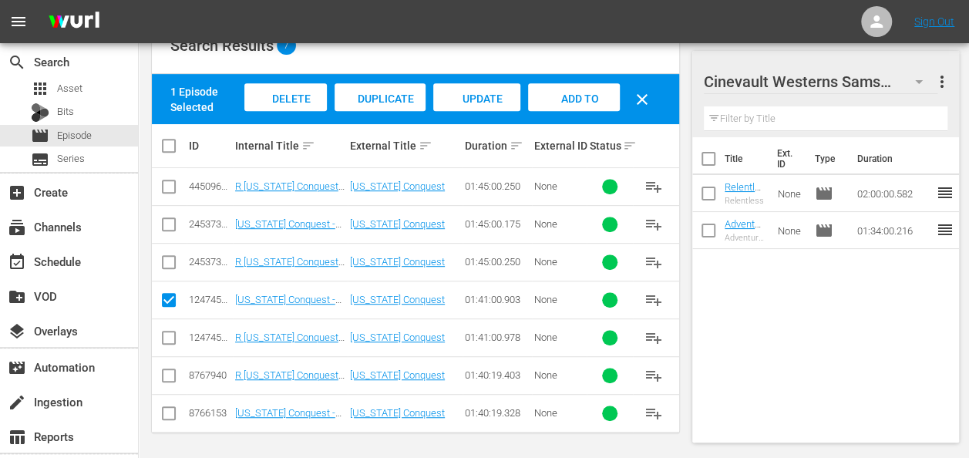
click at [602, 97] on div "Add to Workspace" at bounding box center [574, 112] width 92 height 58
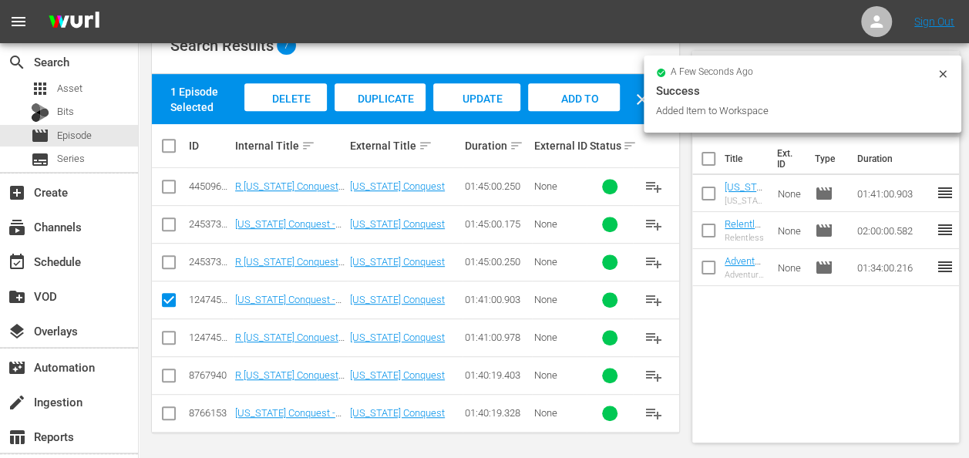
click at [941, 74] on icon at bounding box center [943, 74] width 12 height 12
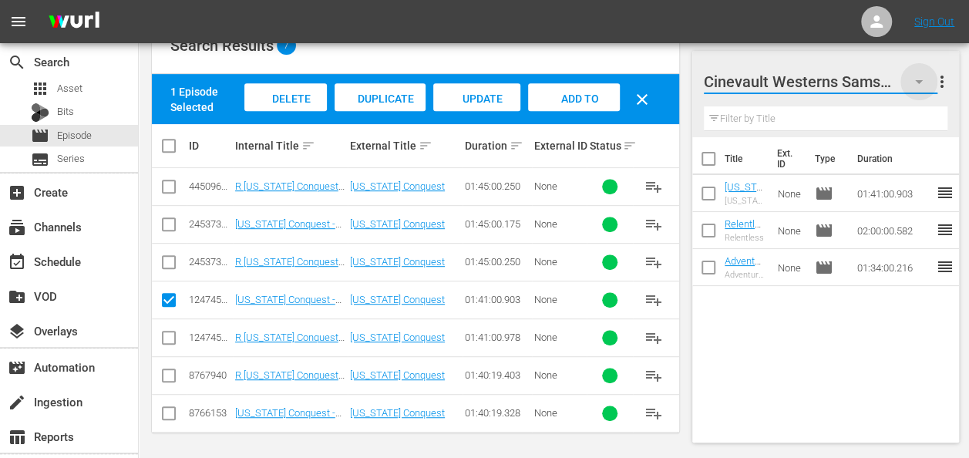
click at [922, 78] on icon "button" at bounding box center [919, 81] width 19 height 19
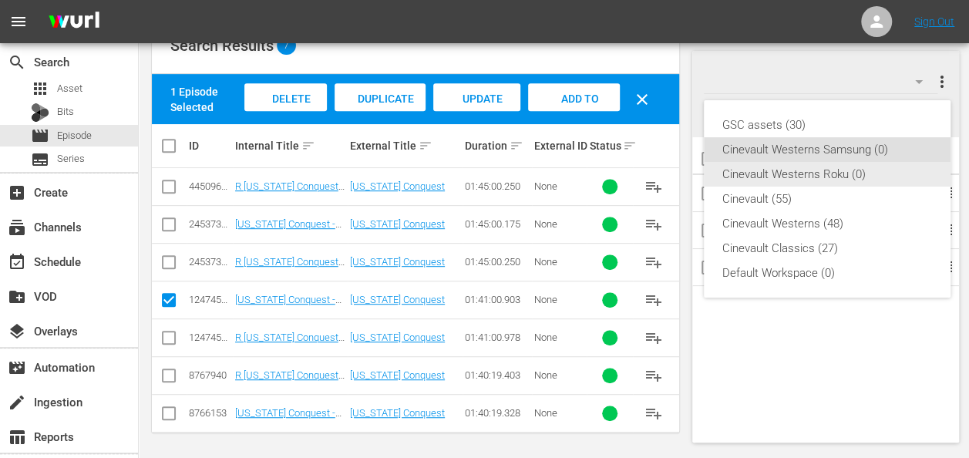
click at [861, 165] on div "Cinevault Westerns Roku (0)" at bounding box center [828, 174] width 210 height 25
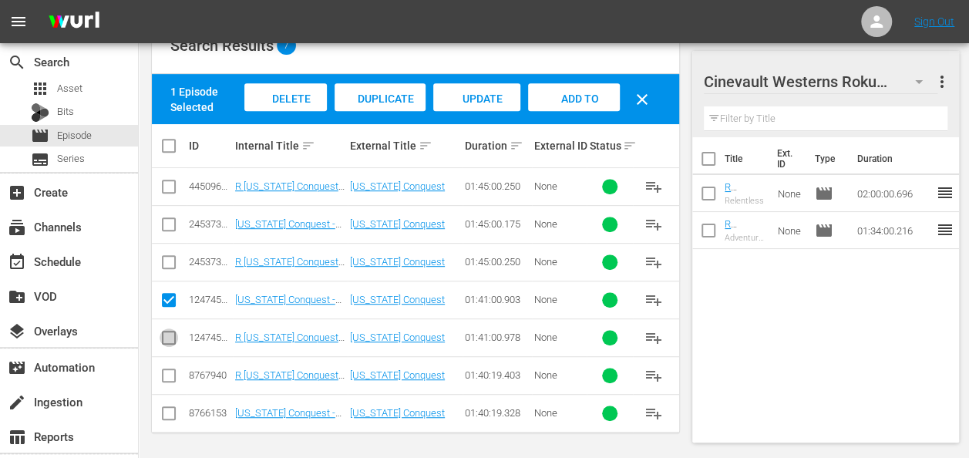
click at [167, 334] on input "checkbox" at bounding box center [169, 341] width 19 height 19
checkbox input "true"
click at [165, 302] on input "checkbox" at bounding box center [169, 303] width 19 height 19
checkbox input "false"
click at [579, 104] on div "Add to Workspace" at bounding box center [574, 112] width 92 height 58
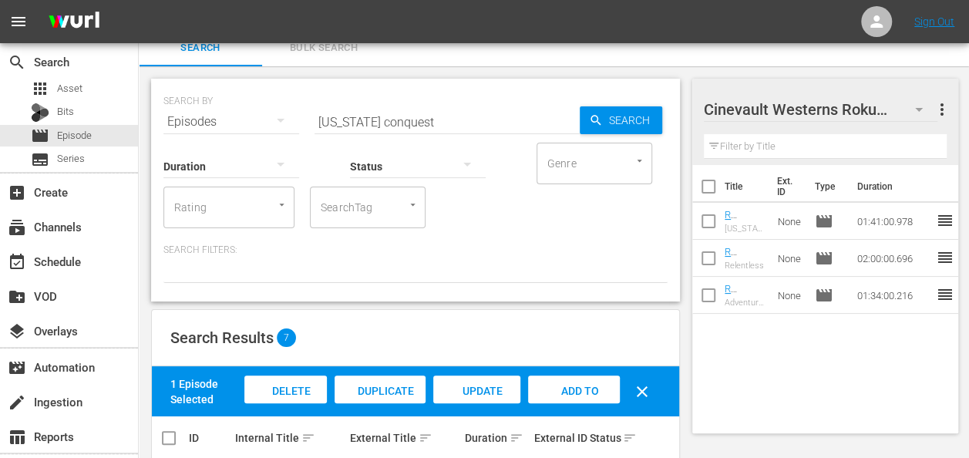
scroll to position [13, 0]
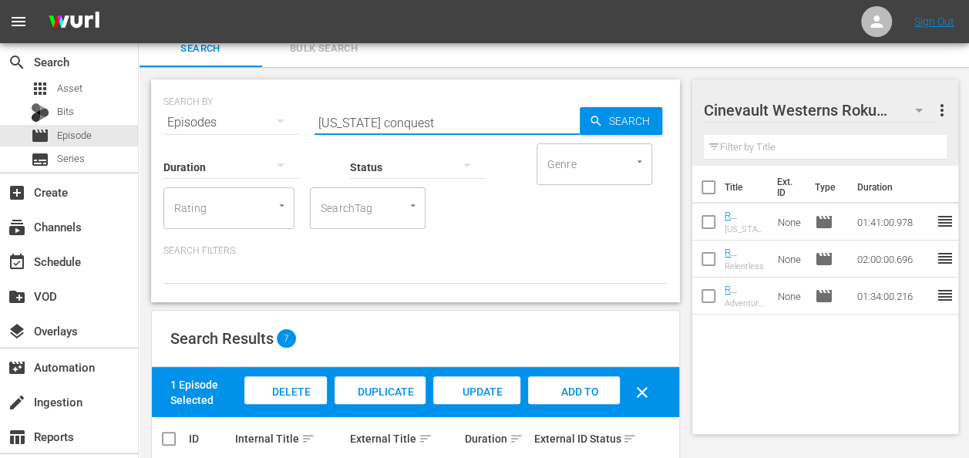
click at [433, 123] on input "california conquest" at bounding box center [447, 122] width 265 height 37
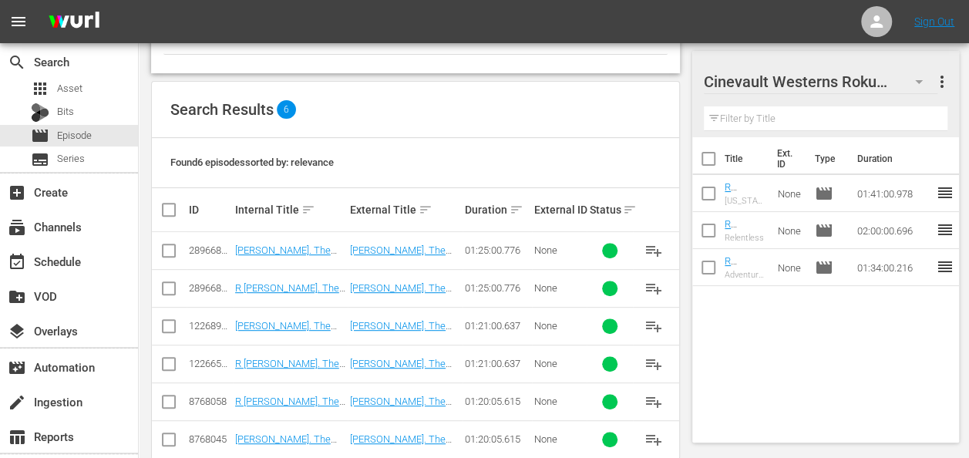
scroll to position [268, 0]
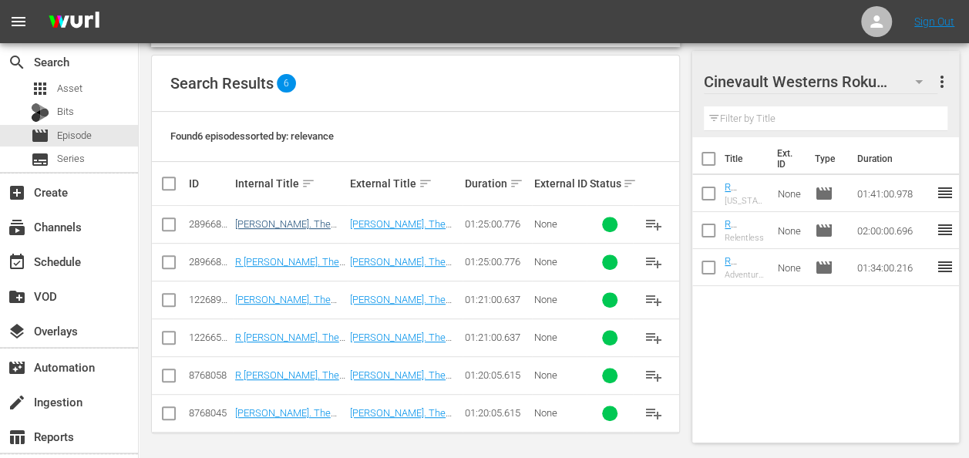
type input "jesse james vs. the daltons"
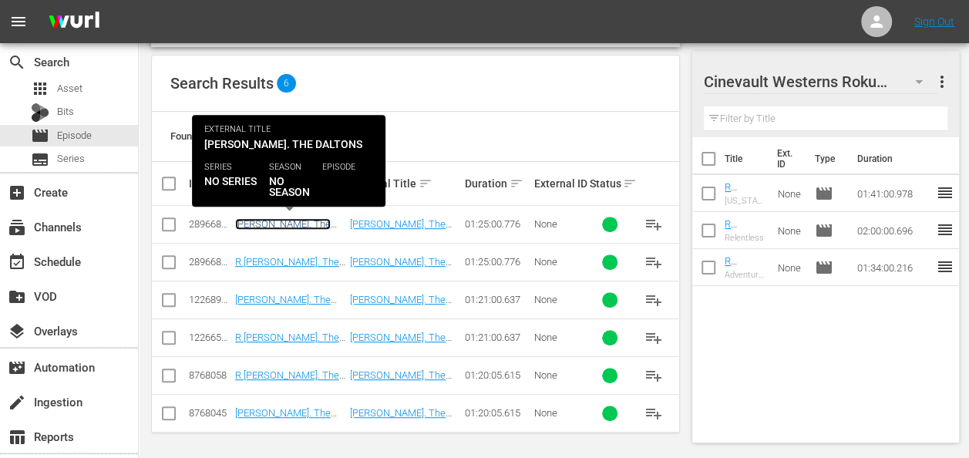
click at [298, 222] on link "Jesse James Vs. The Daltons - R5" at bounding box center [283, 229] width 96 height 23
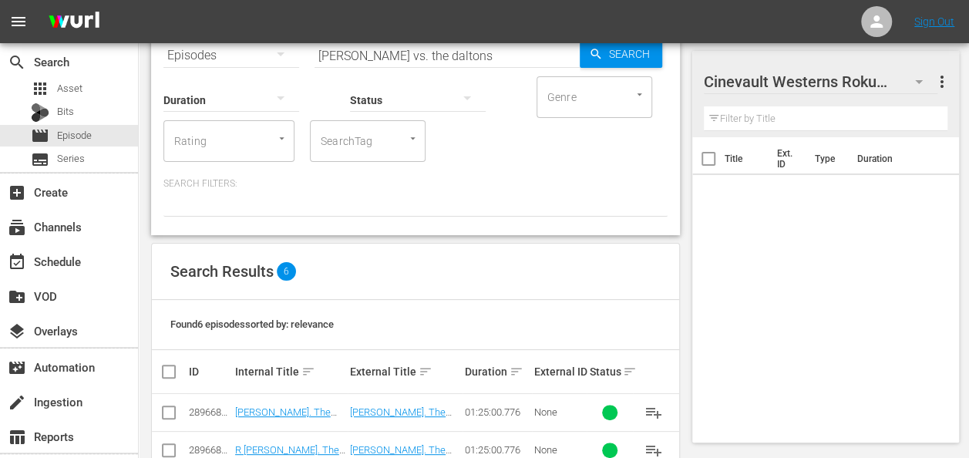
scroll to position [268, 0]
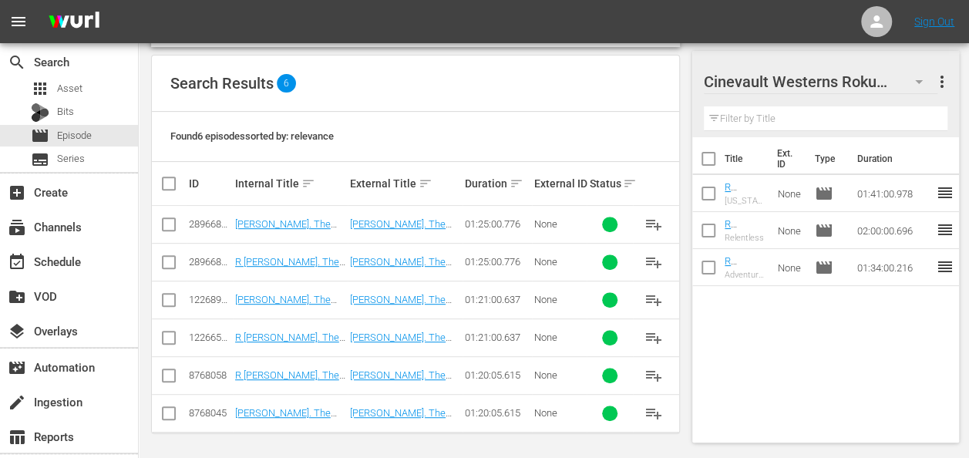
click at [169, 262] on input "checkbox" at bounding box center [169, 265] width 19 height 19
checkbox input "true"
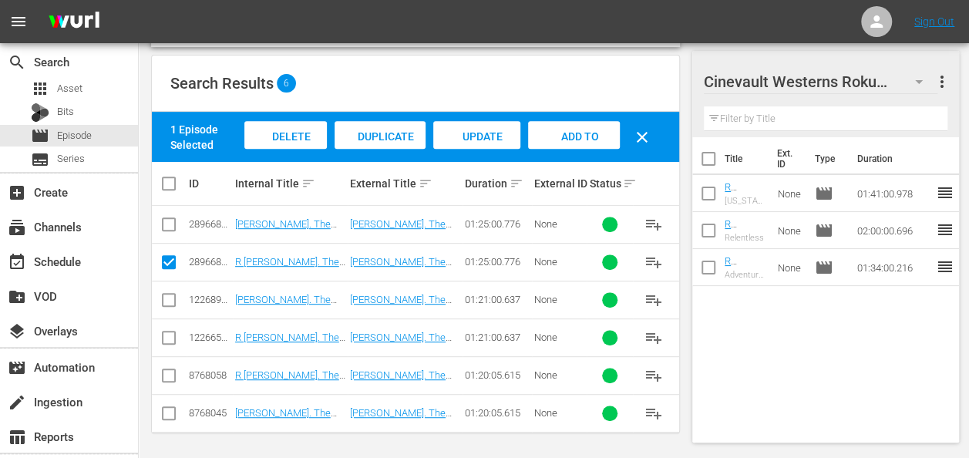
click at [573, 164] on th "External ID" at bounding box center [560, 183] width 56 height 43
click at [582, 113] on div "1 Episode Selected Delete Episodes Duplicate Episode Update Metadata Add to Wor…" at bounding box center [416, 137] width 528 height 50
click at [569, 126] on div "Add to Workspace" at bounding box center [574, 150] width 92 height 58
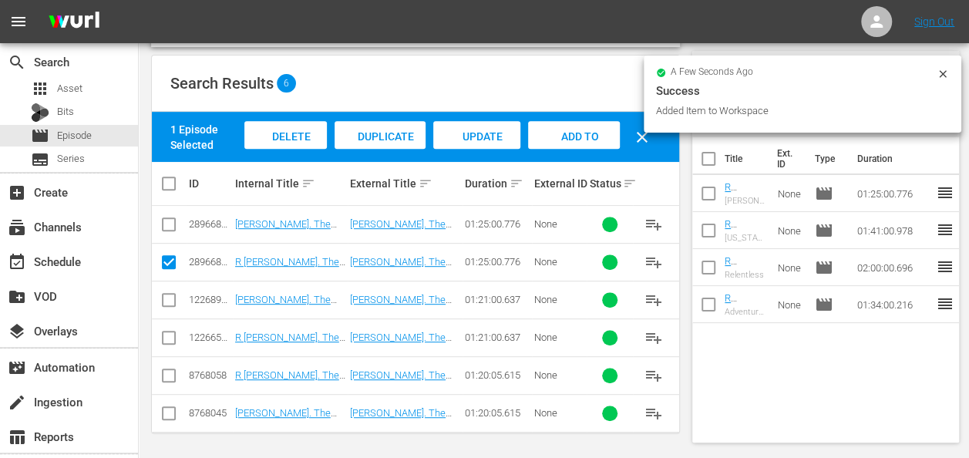
click at [941, 72] on icon at bounding box center [942, 73] width 7 height 7
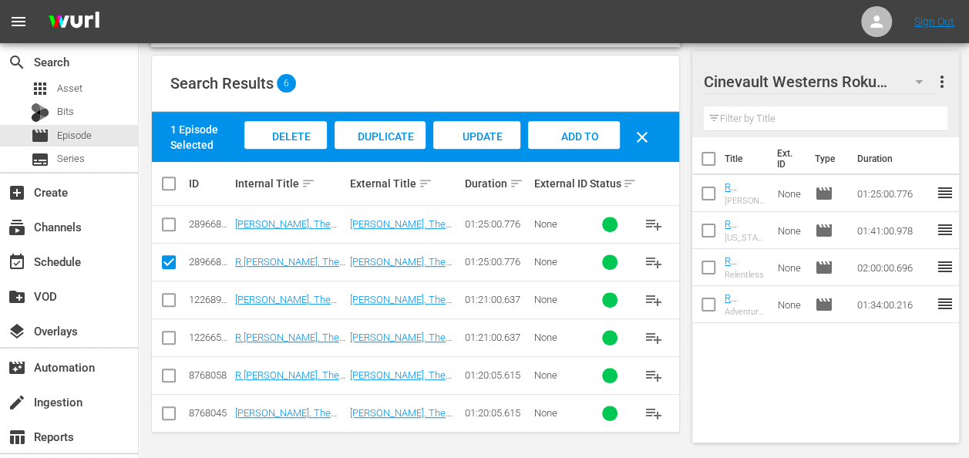
click at [916, 87] on icon "button" at bounding box center [919, 81] width 19 height 19
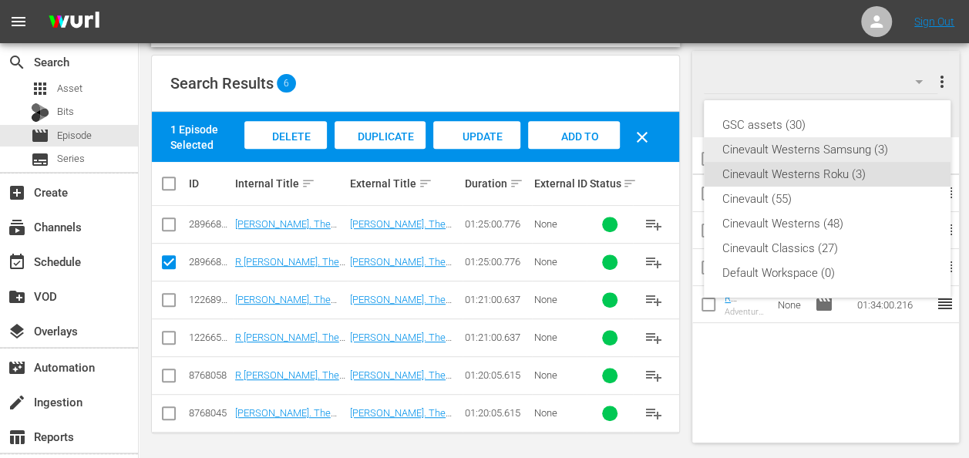
click at [855, 144] on div "Cinevault Westerns Samsung (3)" at bounding box center [828, 149] width 210 height 25
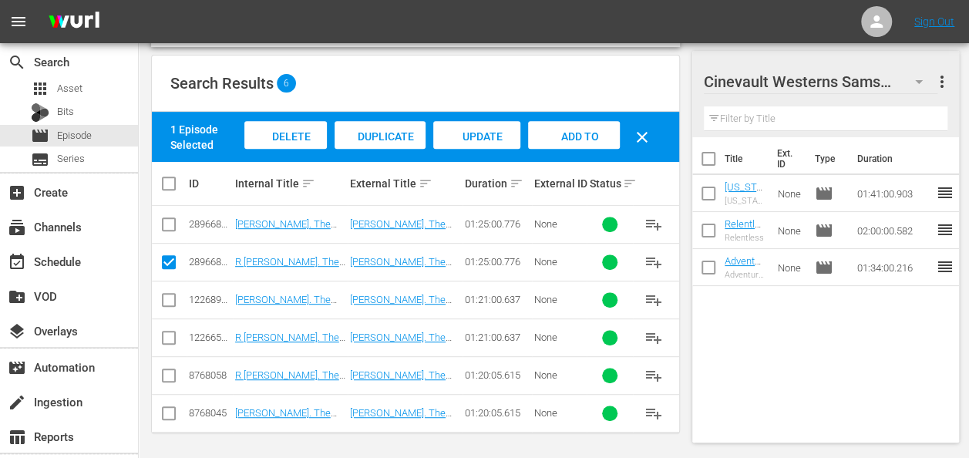
click at [170, 227] on input "checkbox" at bounding box center [169, 227] width 19 height 19
checkbox input "true"
click at [169, 259] on input "checkbox" at bounding box center [169, 265] width 19 height 19
checkbox input "false"
click at [551, 130] on span "Add to Workspace" at bounding box center [574, 151] width 76 height 42
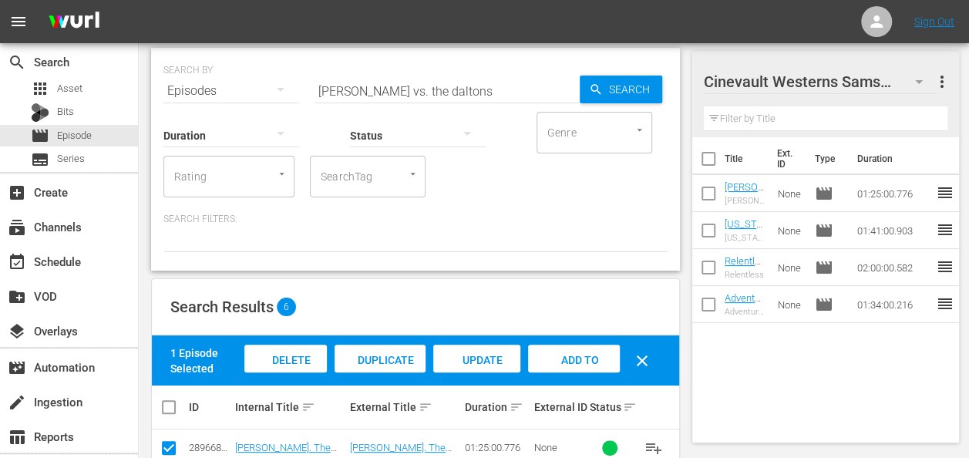
scroll to position [43, 0]
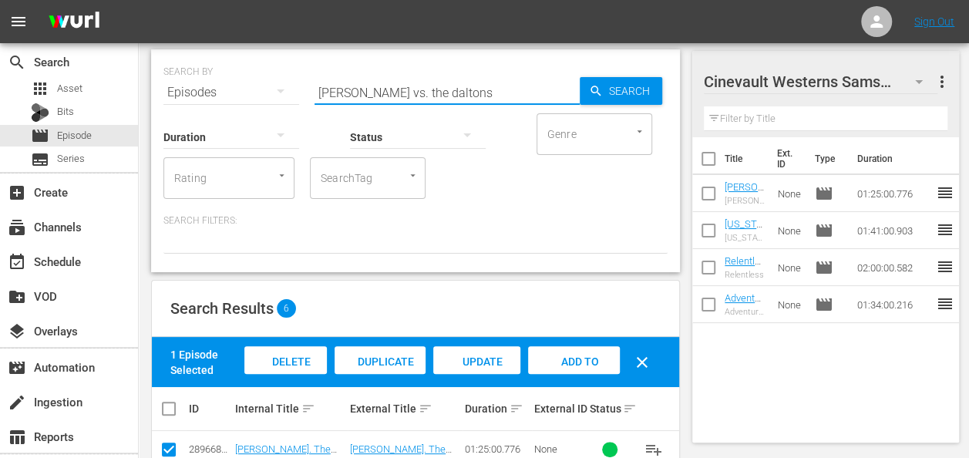
click at [440, 89] on input "jesse james vs. the daltons" at bounding box center [447, 92] width 265 height 37
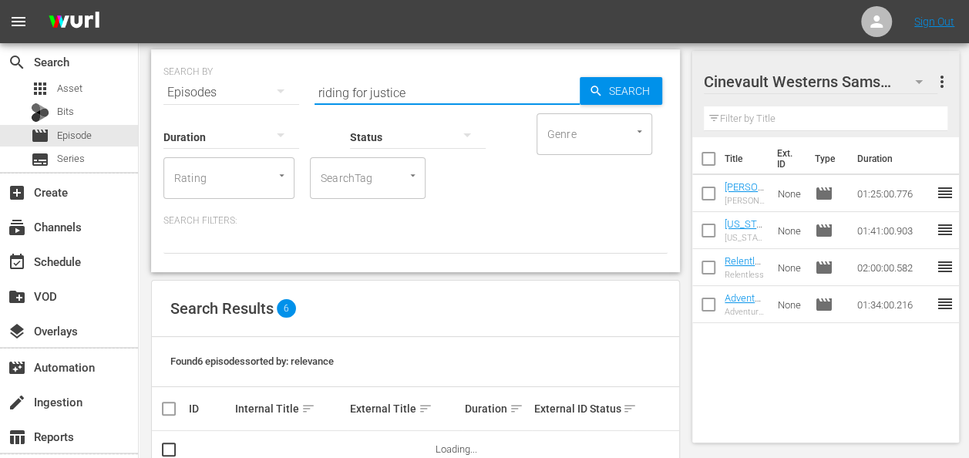
type input "riding for justice"
click at [466, 181] on div at bounding box center [454, 171] width 27 height 56
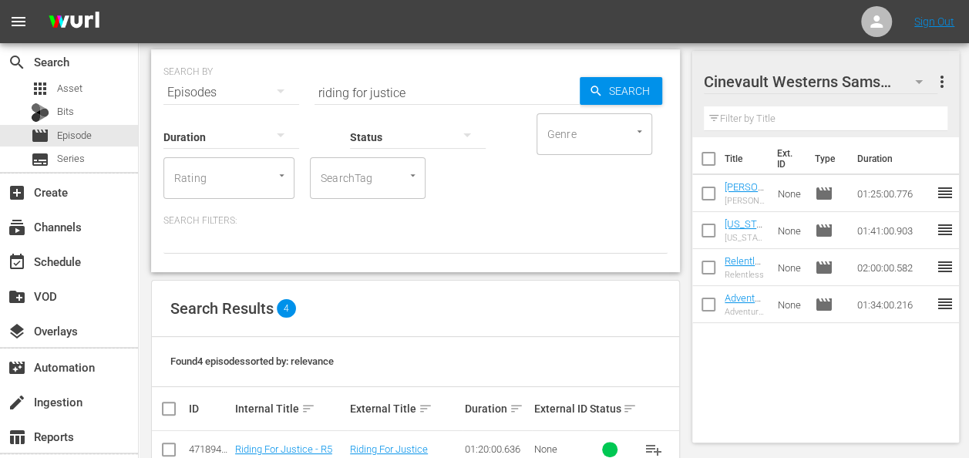
scroll to position [194, 0]
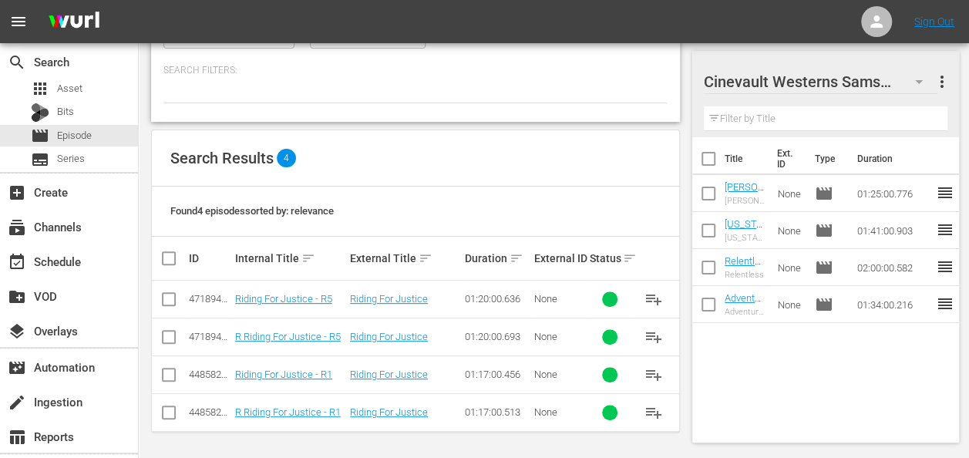
click at [167, 296] on input "checkbox" at bounding box center [169, 302] width 19 height 19
checkbox input "true"
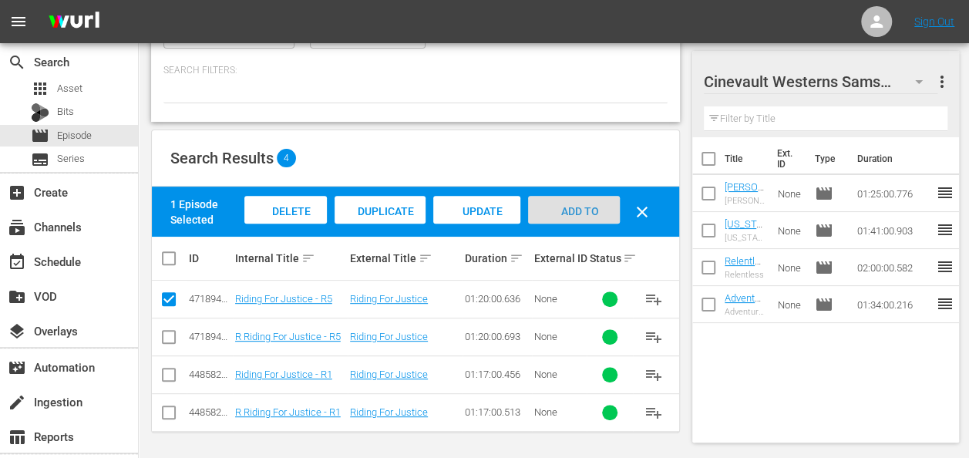
click at [594, 201] on div "Add to Workspace" at bounding box center [574, 225] width 92 height 58
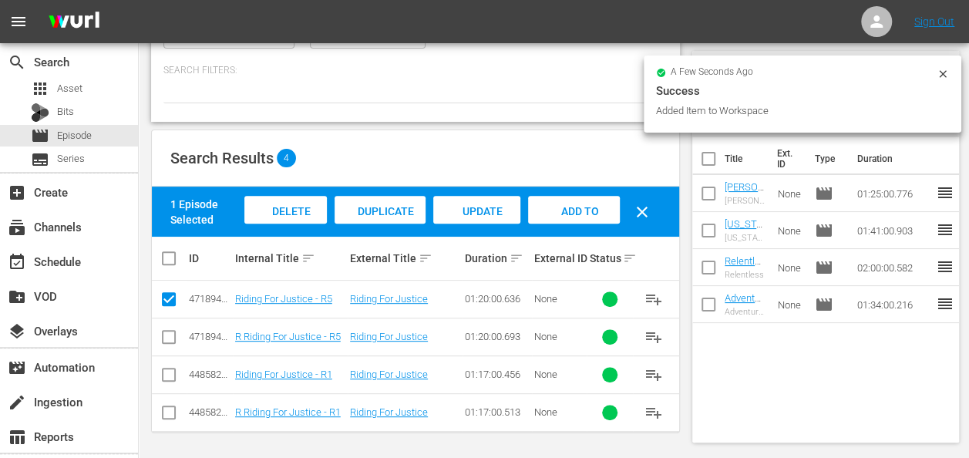
click at [942, 74] on icon at bounding box center [943, 74] width 12 height 12
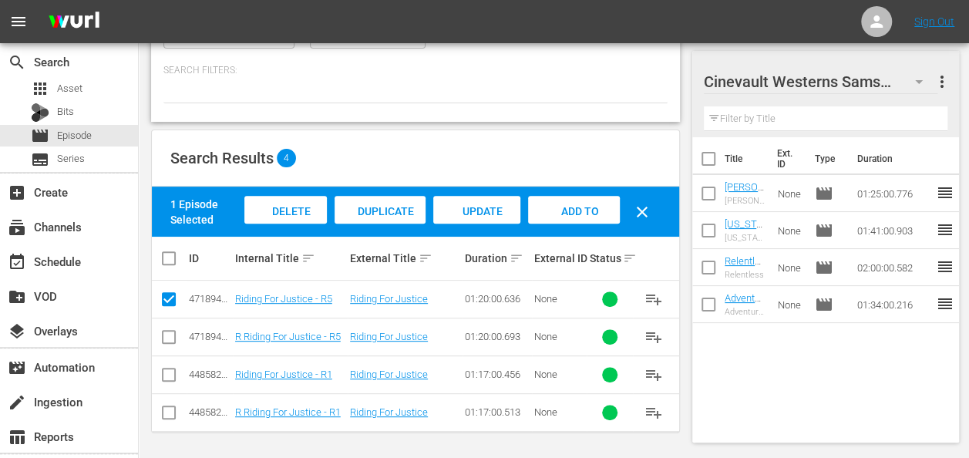
click at [918, 83] on div at bounding box center [812, 82] width 216 height 39
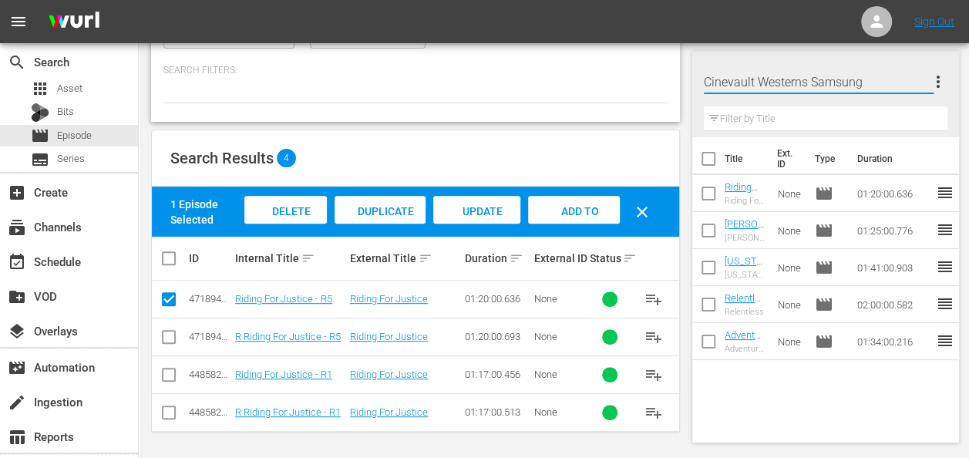
click at [956, 108] on div "Cinevault Westerns Samsung more_vert Filter by Title" at bounding box center [826, 94] width 267 height 86
click at [920, 74] on icon "button" at bounding box center [919, 81] width 19 height 19
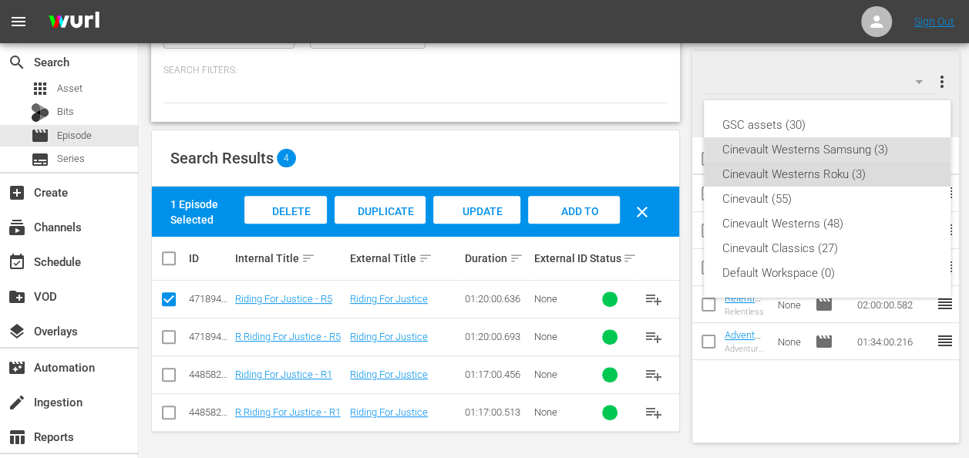
click at [866, 174] on div "Cinevault Westerns Roku (3)" at bounding box center [828, 174] width 210 height 25
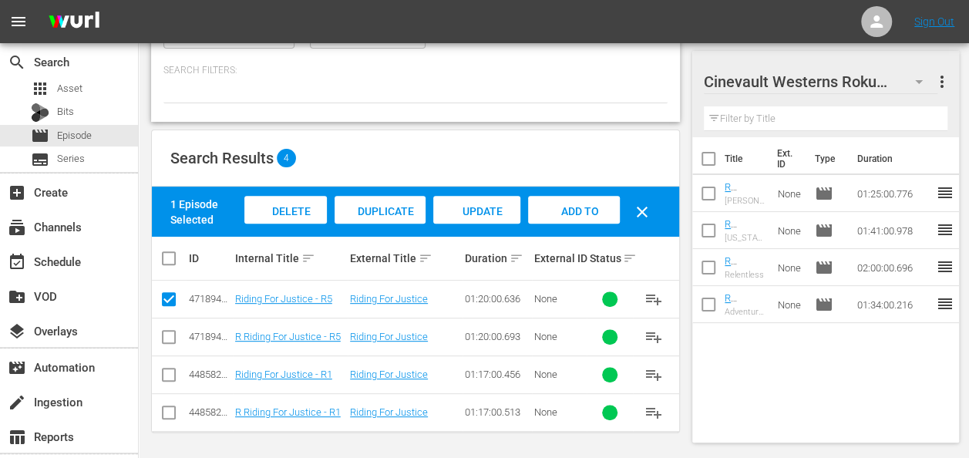
click at [167, 335] on input "checkbox" at bounding box center [169, 340] width 19 height 19
checkbox input "true"
click at [169, 298] on input "checkbox" at bounding box center [169, 302] width 19 height 19
checkbox input "false"
click at [590, 210] on span "Add to Workspace" at bounding box center [574, 226] width 76 height 42
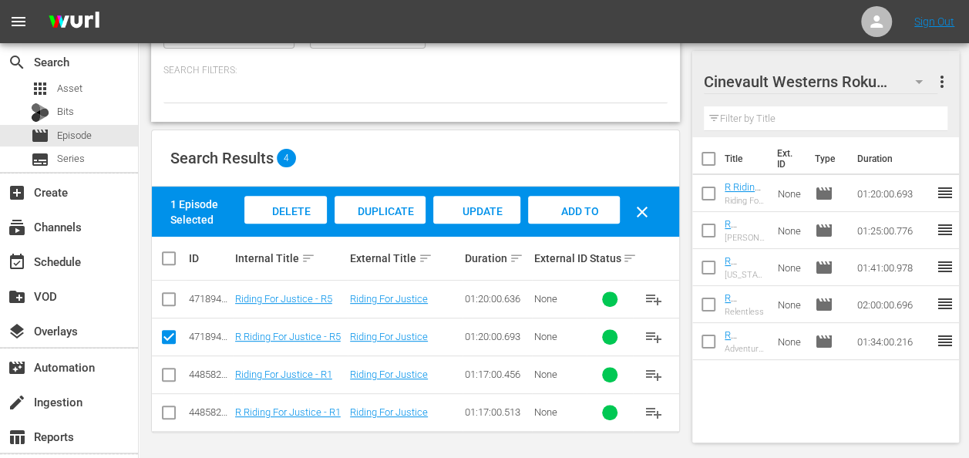
click at [639, 263] on th at bounding box center [656, 258] width 46 height 43
click at [77, 247] on div "event_available Schedule" at bounding box center [69, 260] width 138 height 31
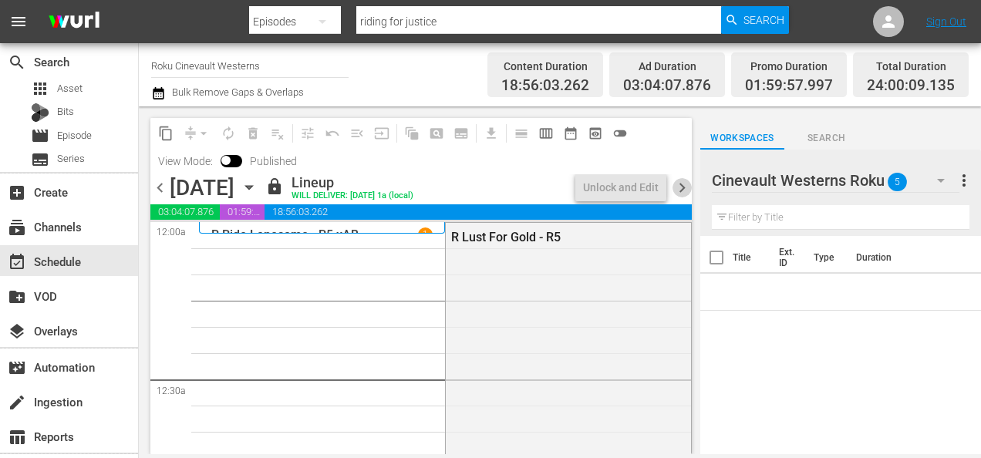
click at [680, 186] on span "chevron_right" at bounding box center [682, 187] width 19 height 19
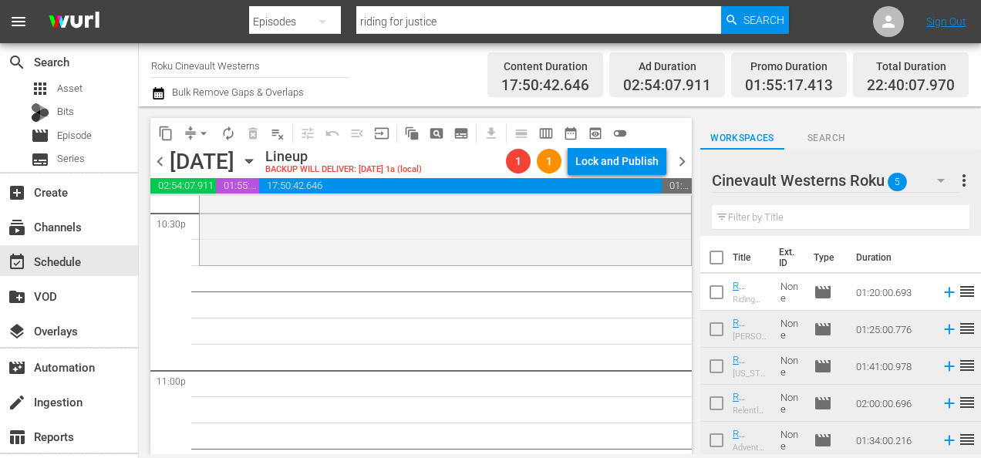
scroll to position [7062, 0]
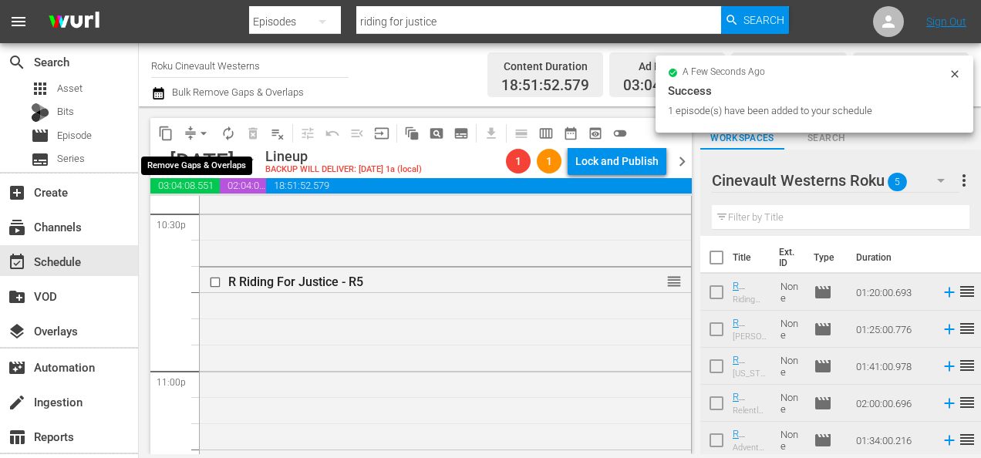
click at [203, 133] on span "arrow_drop_down" at bounding box center [203, 133] width 15 height 15
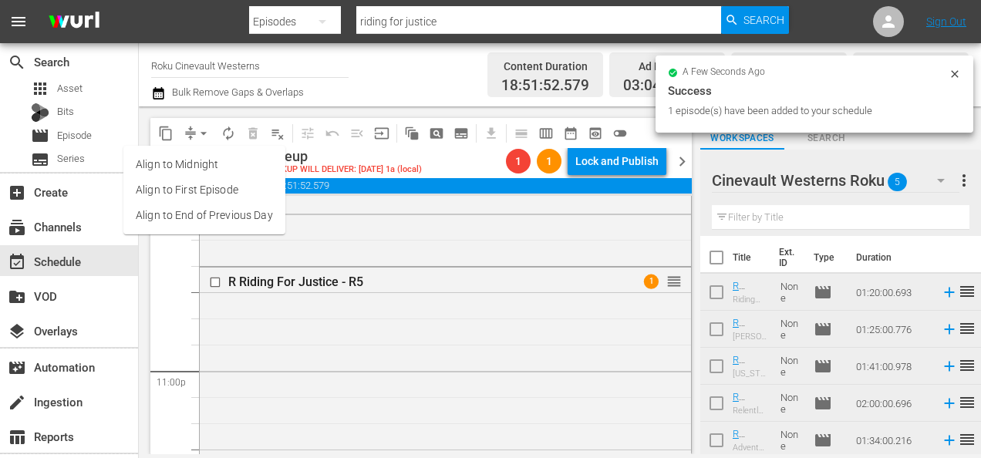
click at [245, 157] on li "Align to Midnight" at bounding box center [204, 164] width 162 height 25
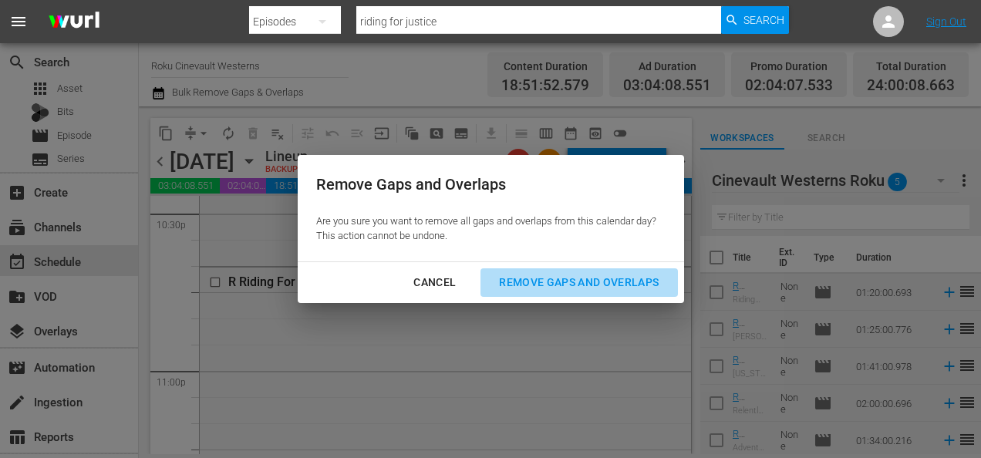
click at [519, 285] on div "Remove Gaps and Overlaps" at bounding box center [579, 282] width 184 height 19
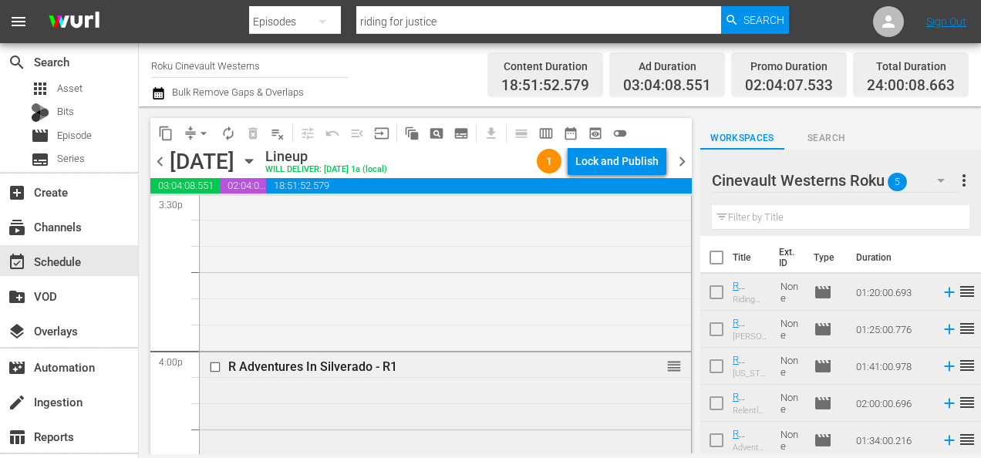
scroll to position [4879, 0]
click at [213, 367] on input "checkbox" at bounding box center [217, 367] width 16 height 13
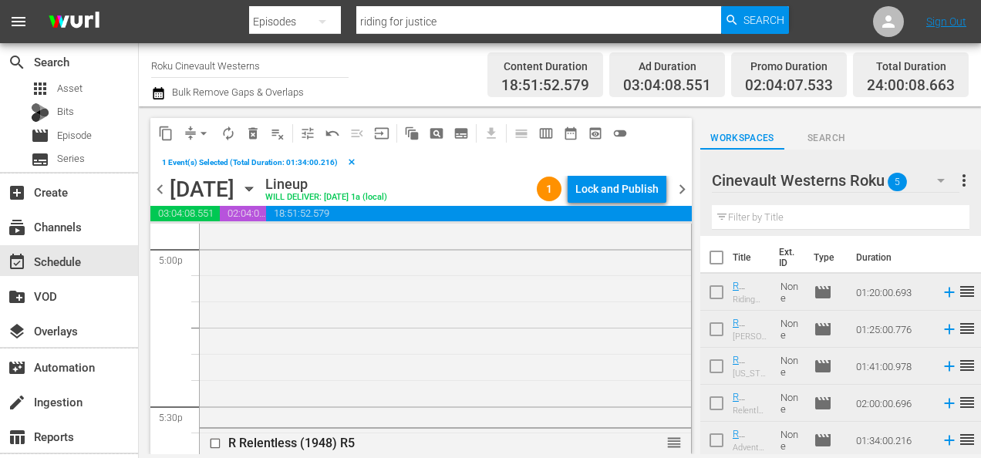
scroll to position [5439, 0]
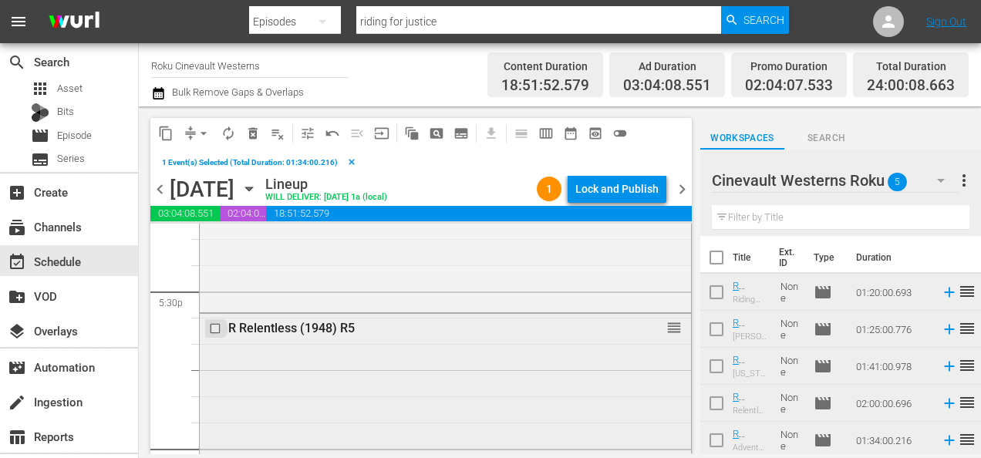
click at [216, 322] on input "checkbox" at bounding box center [217, 328] width 16 height 13
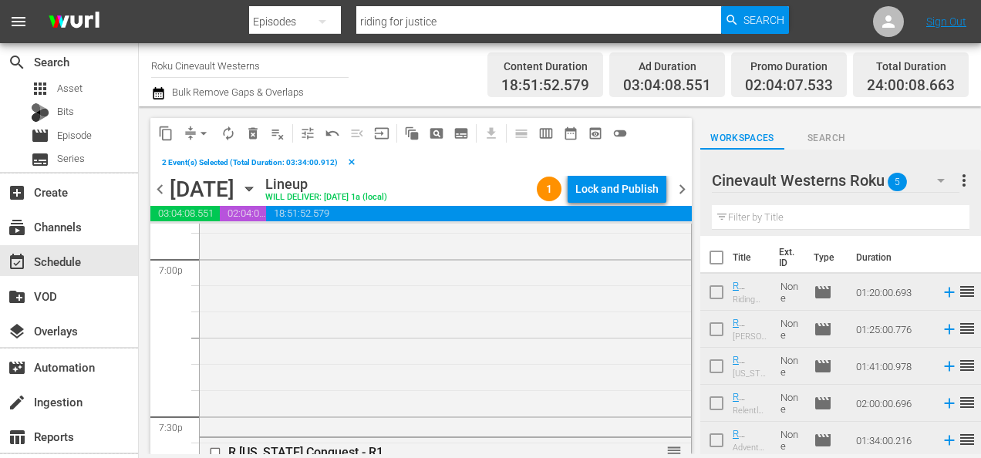
scroll to position [6010, 0]
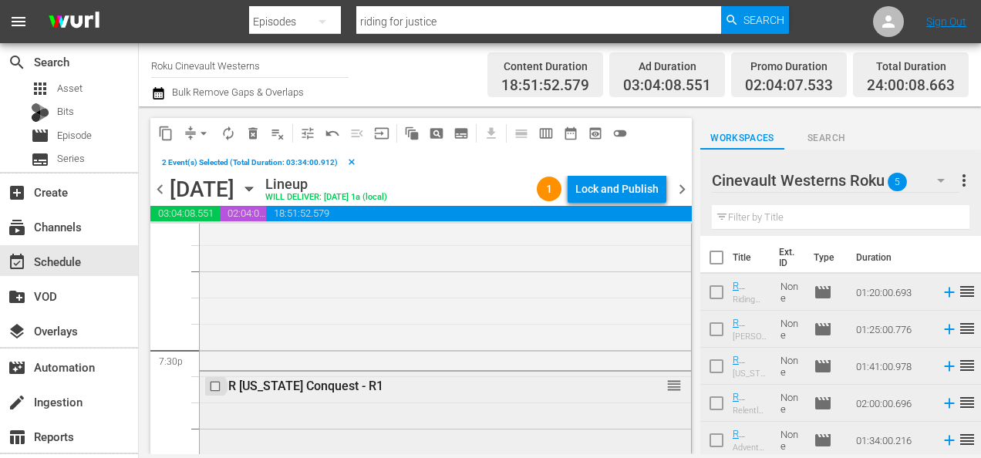
click at [216, 384] on input "checkbox" at bounding box center [217, 386] width 16 height 13
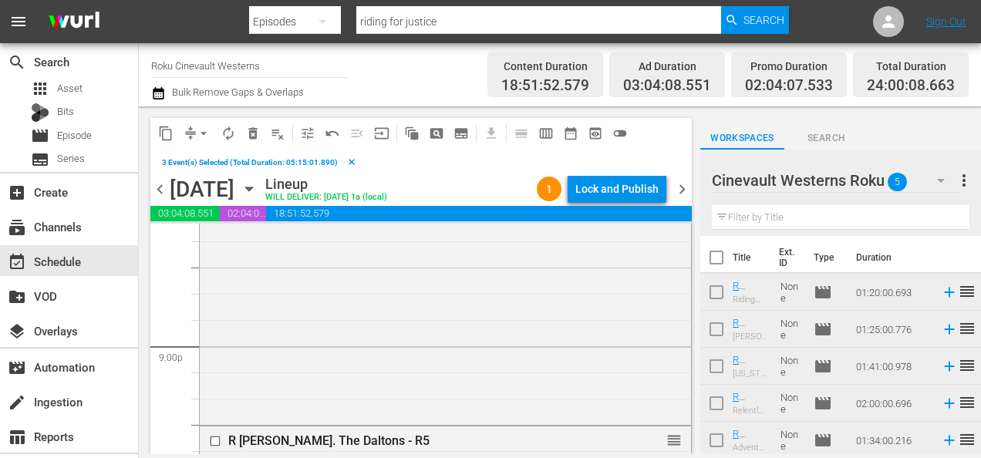
scroll to position [6486, 0]
click at [218, 441] on input "checkbox" at bounding box center [217, 439] width 16 height 13
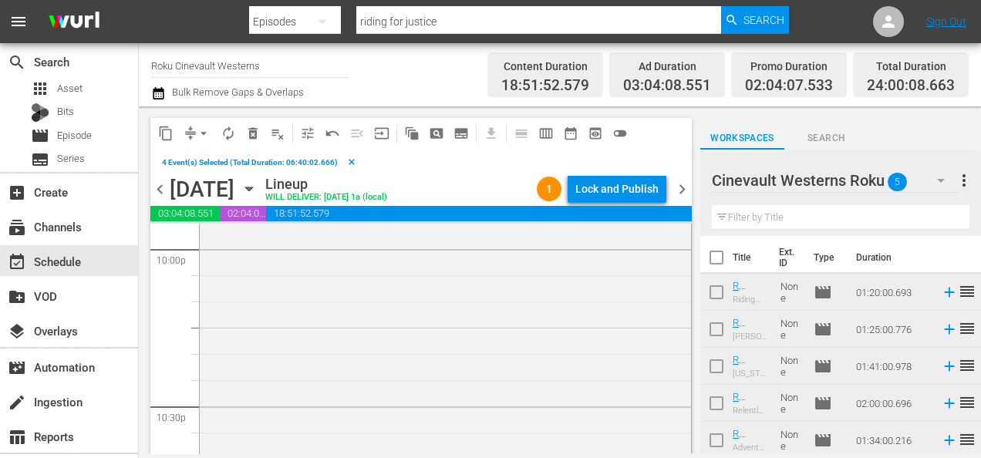
scroll to position [6927, 0]
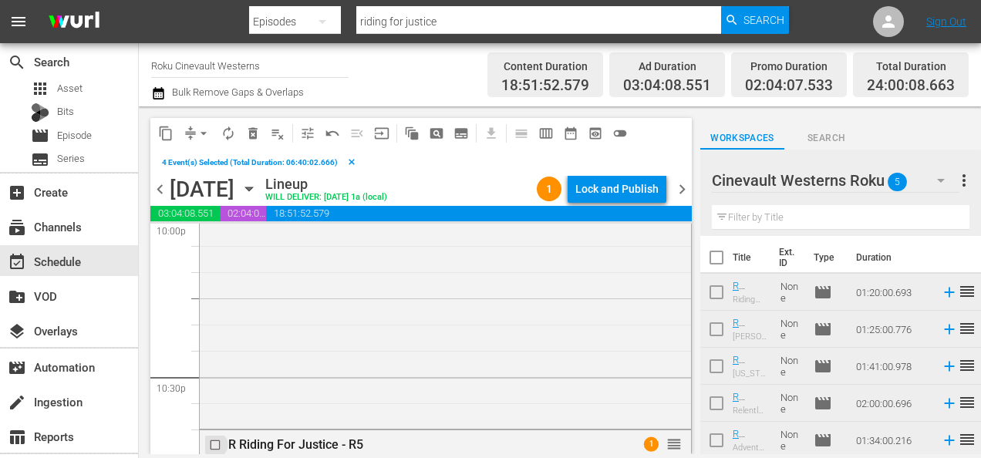
click at [218, 441] on input "checkbox" at bounding box center [217, 445] width 16 height 13
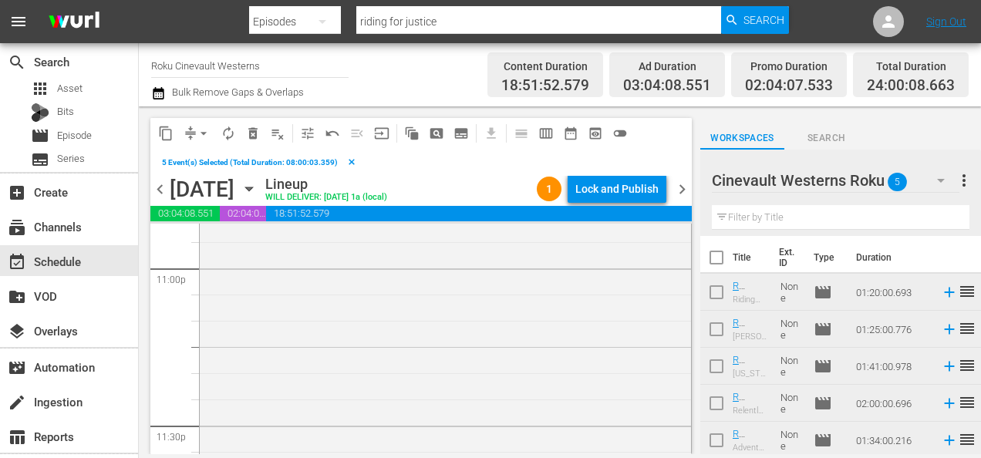
scroll to position [7322, 0]
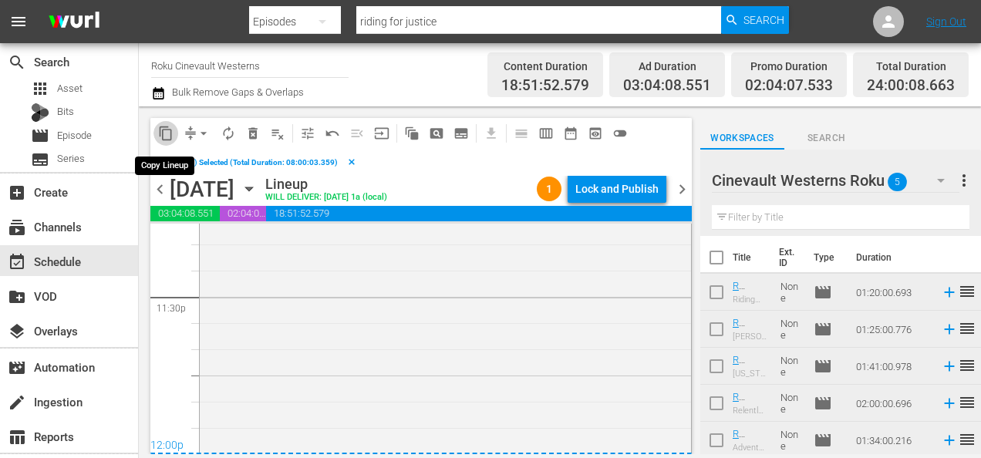
click at [168, 130] on span "content_copy" at bounding box center [165, 133] width 15 height 15
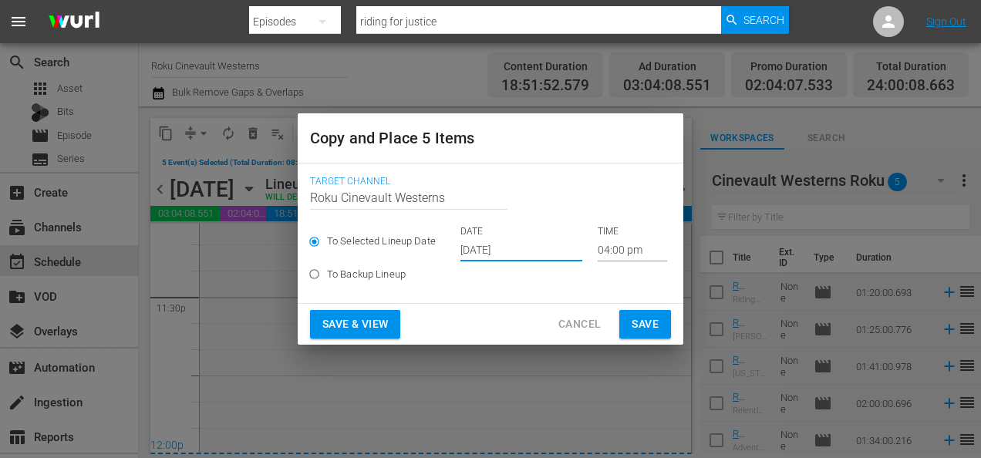
click at [517, 248] on input "Sep 21st 2025" at bounding box center [521, 249] width 122 height 23
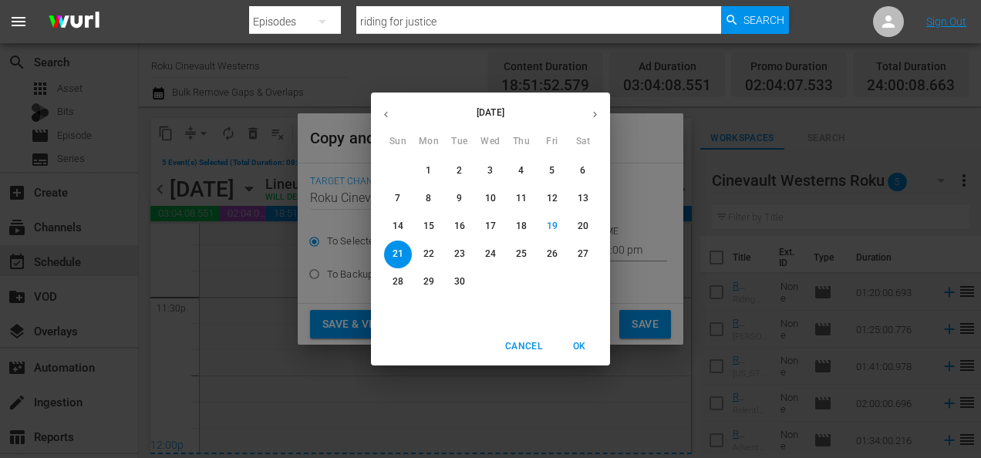
click at [463, 288] on button "30" at bounding box center [460, 282] width 28 height 28
type input "Sep 30th 2025"
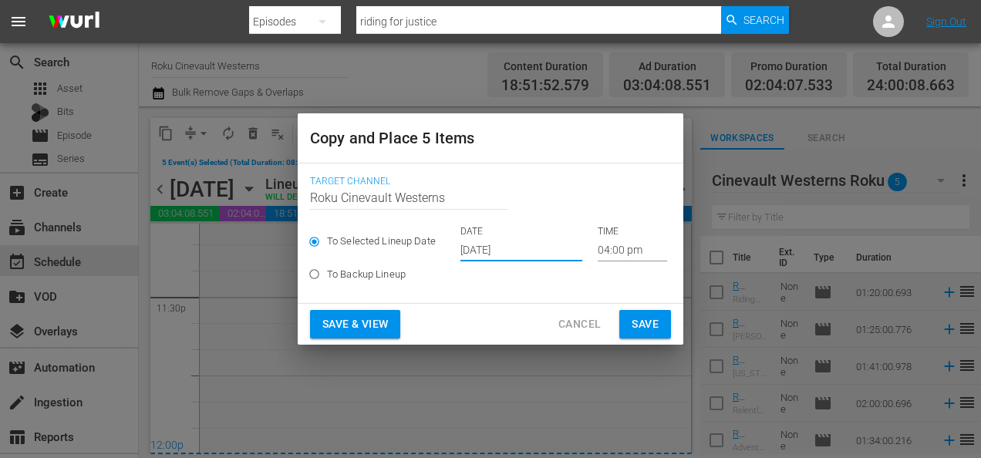
click at [602, 258] on input "04:00 pm" at bounding box center [632, 249] width 69 height 23
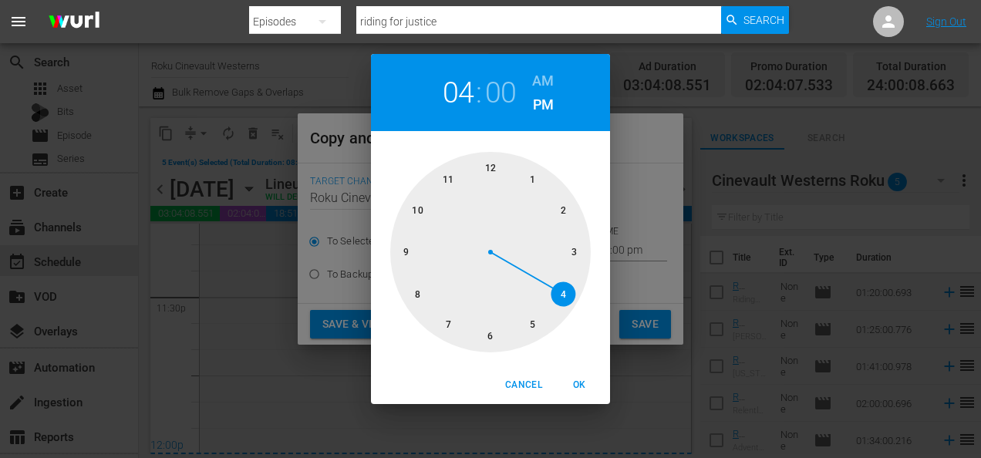
click at [420, 294] on div at bounding box center [490, 252] width 201 height 201
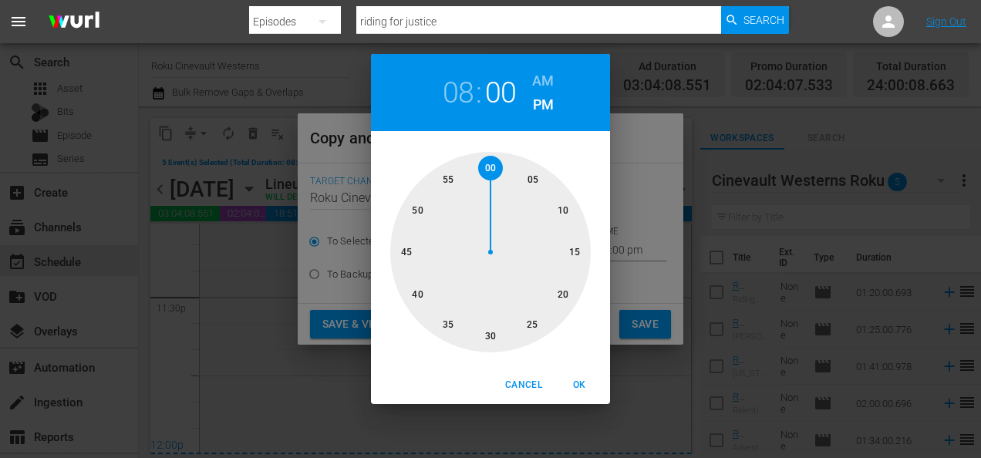
click at [539, 82] on h6 "AM" at bounding box center [543, 81] width 22 height 25
click at [586, 385] on span "OK" at bounding box center [579, 385] width 37 height 16
type input "08:00 am"
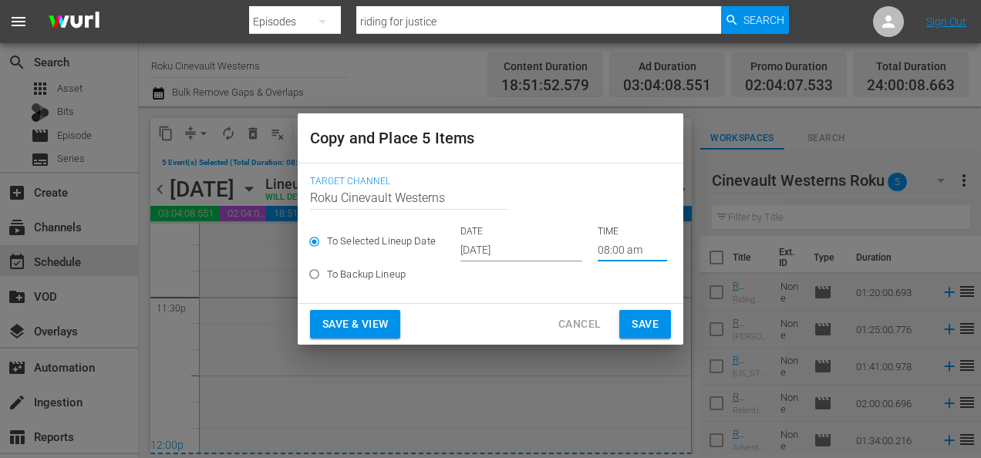
click at [649, 334] on button "Save" at bounding box center [645, 324] width 52 height 29
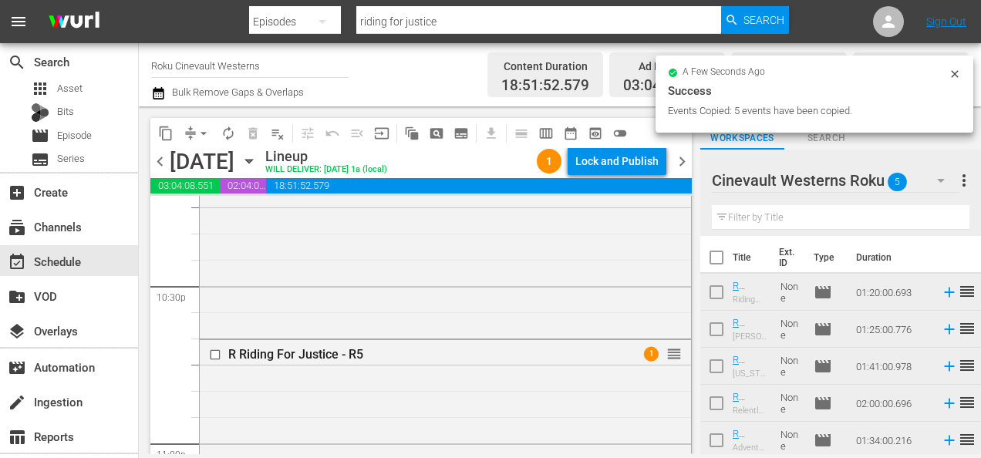
scroll to position [6989, 0]
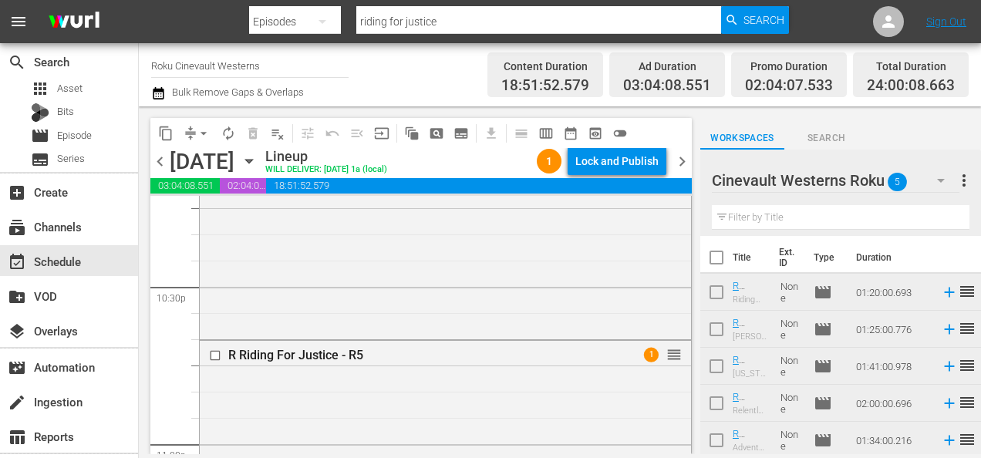
click at [216, 352] on input "checkbox" at bounding box center [217, 355] width 16 height 13
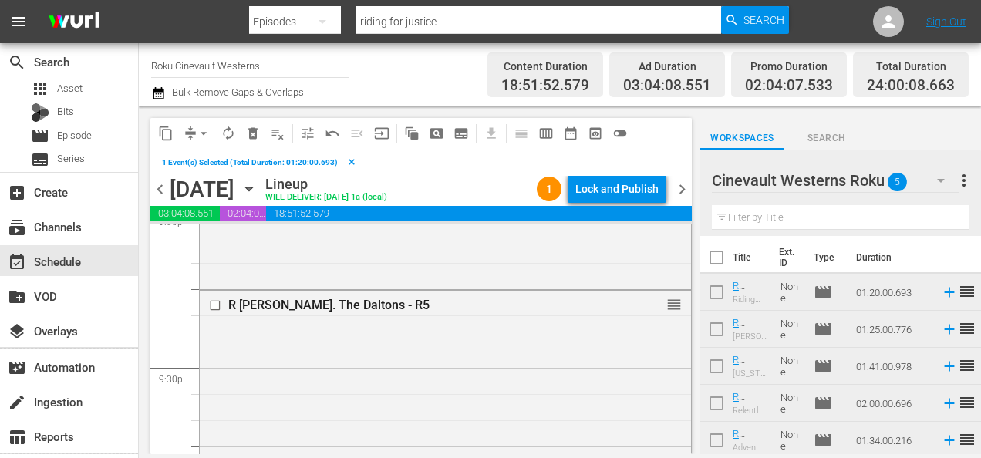
scroll to position [6620, 0]
click at [215, 307] on input "checkbox" at bounding box center [217, 305] width 16 height 13
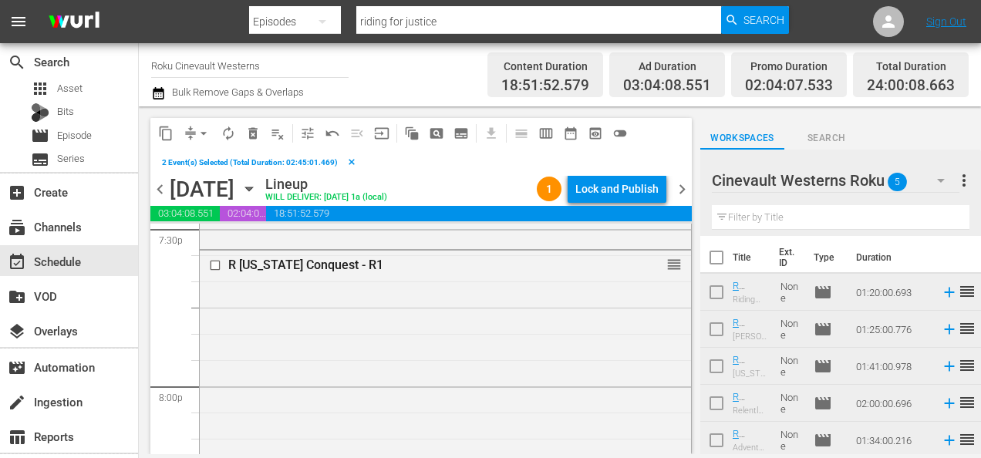
scroll to position [6131, 0]
click at [216, 262] on input "checkbox" at bounding box center [217, 264] width 16 height 13
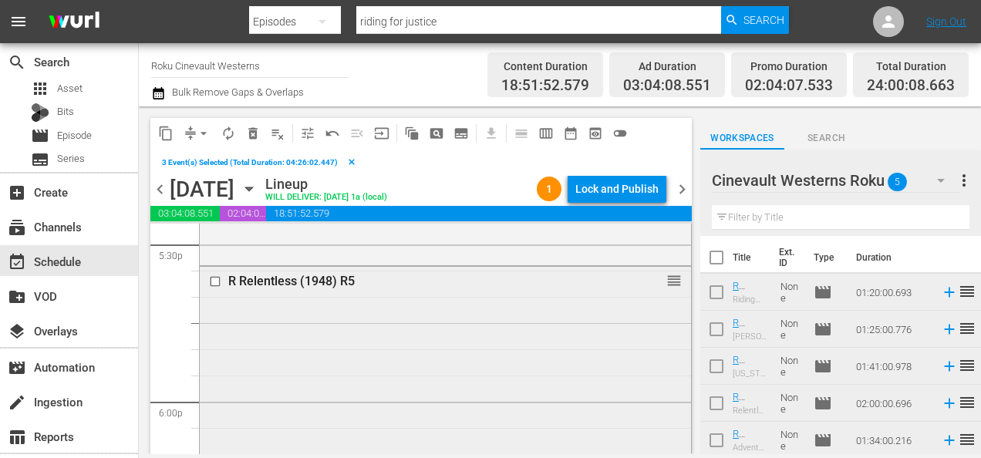
click at [216, 288] on div at bounding box center [216, 281] width 23 height 19
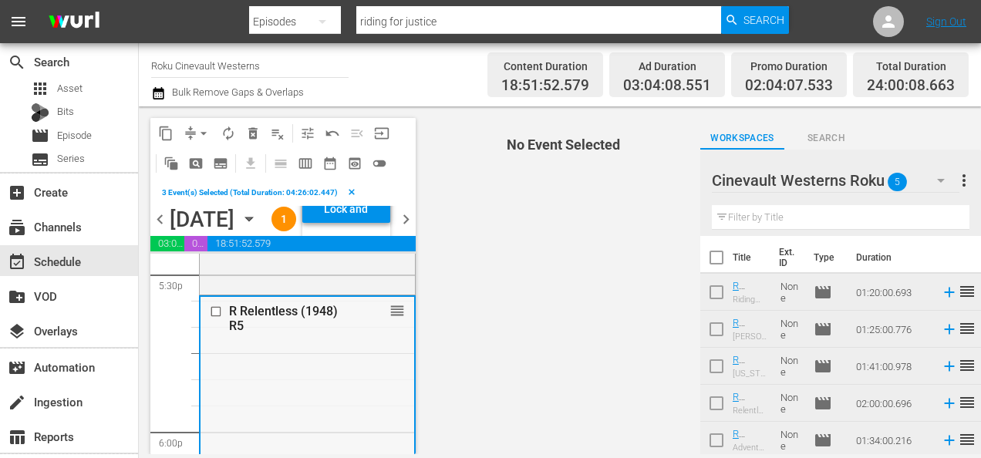
click at [216, 319] on input "checkbox" at bounding box center [218, 311] width 16 height 13
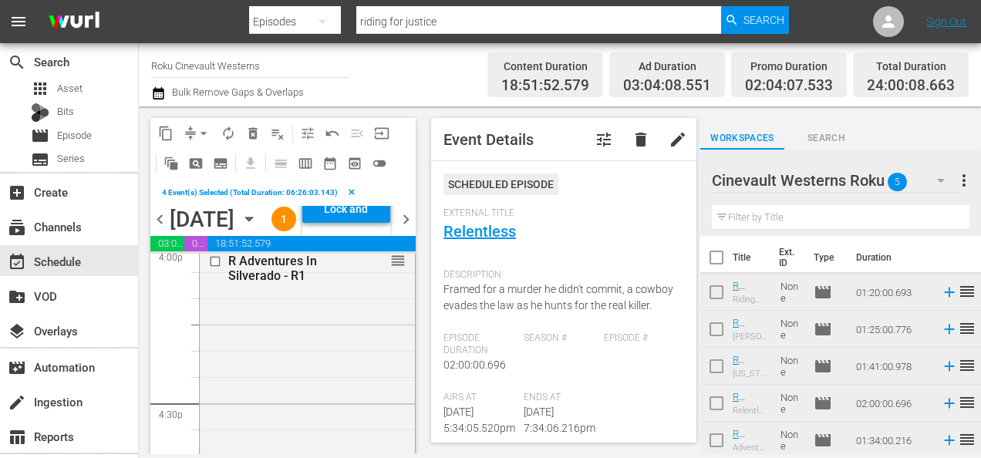
scroll to position [5036, 0]
click at [216, 275] on input "checkbox" at bounding box center [217, 267] width 16 height 13
click at [165, 140] on span "content_copy" at bounding box center [165, 133] width 15 height 15
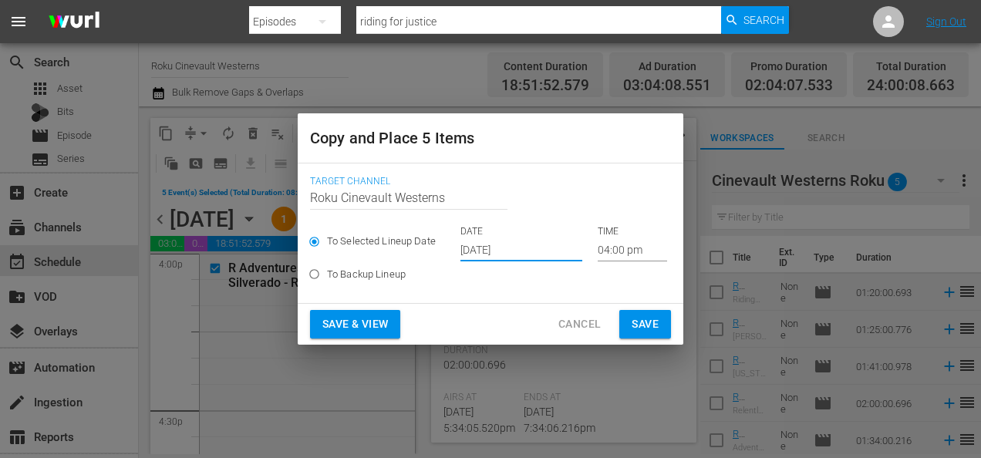
click at [531, 248] on input "Sep 21st 2025" at bounding box center [521, 249] width 122 height 23
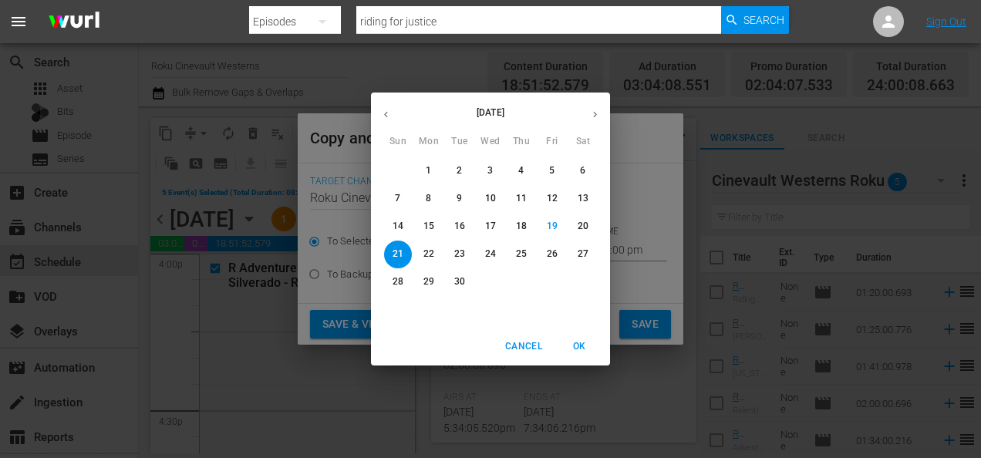
click at [600, 122] on button "button" at bounding box center [595, 114] width 30 height 30
click at [514, 177] on button "2" at bounding box center [521, 171] width 28 height 28
type input "Oct 2nd 2025"
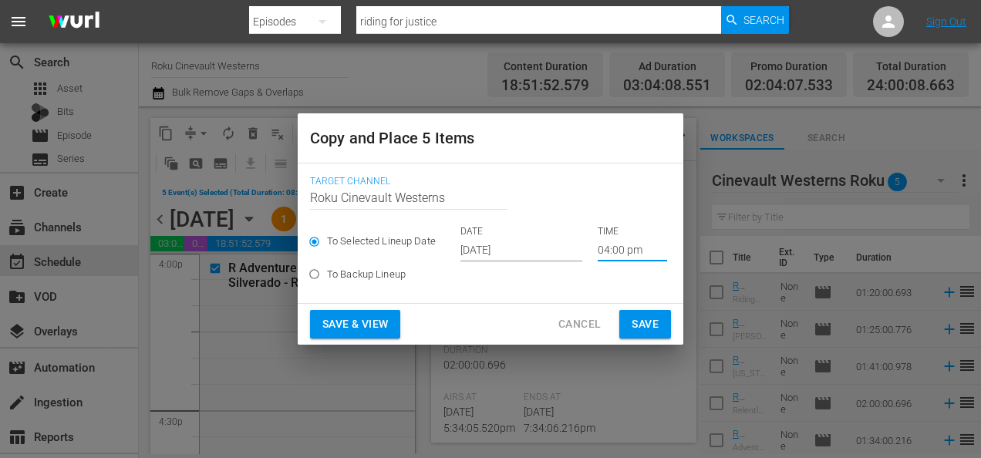
click at [609, 255] on input "04:00 pm" at bounding box center [632, 249] width 69 height 23
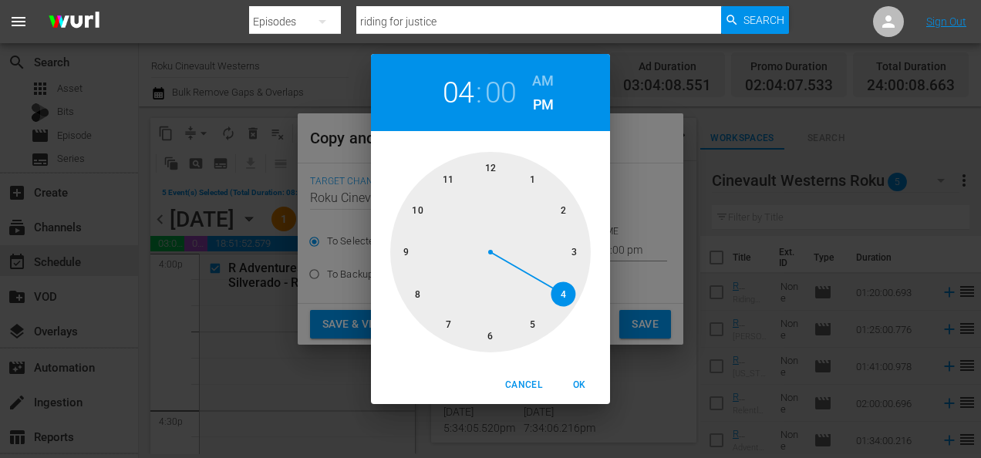
click at [488, 165] on div at bounding box center [490, 252] width 201 height 201
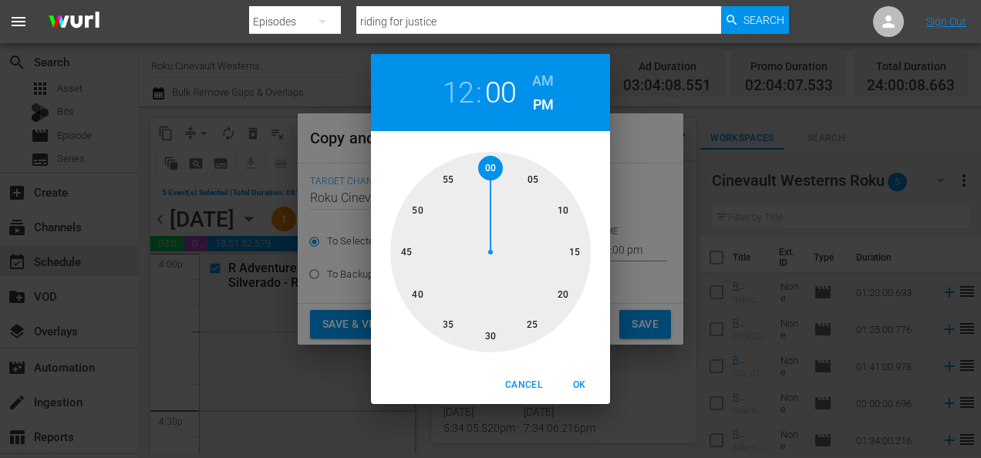
click at [537, 76] on h6 "AM" at bounding box center [543, 81] width 22 height 25
click at [583, 384] on span "OK" at bounding box center [579, 385] width 37 height 16
type input "12:00 am"
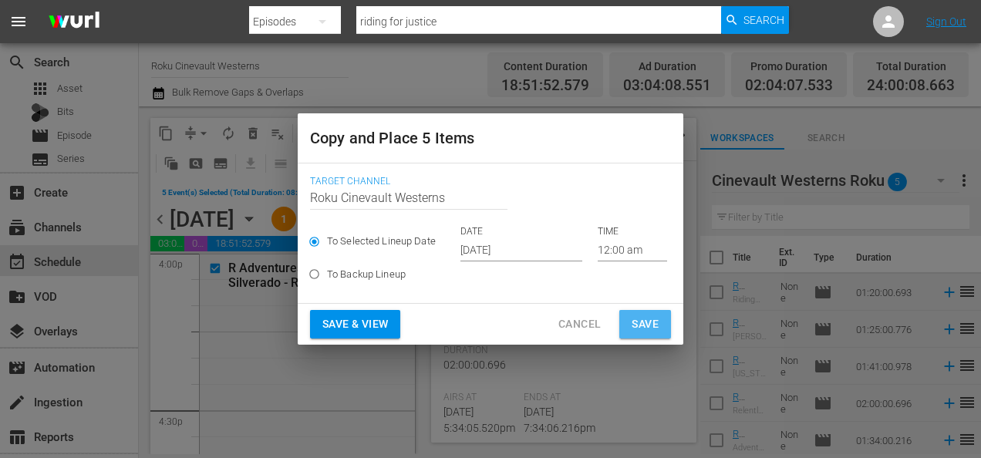
click at [661, 331] on button "Save" at bounding box center [645, 324] width 52 height 29
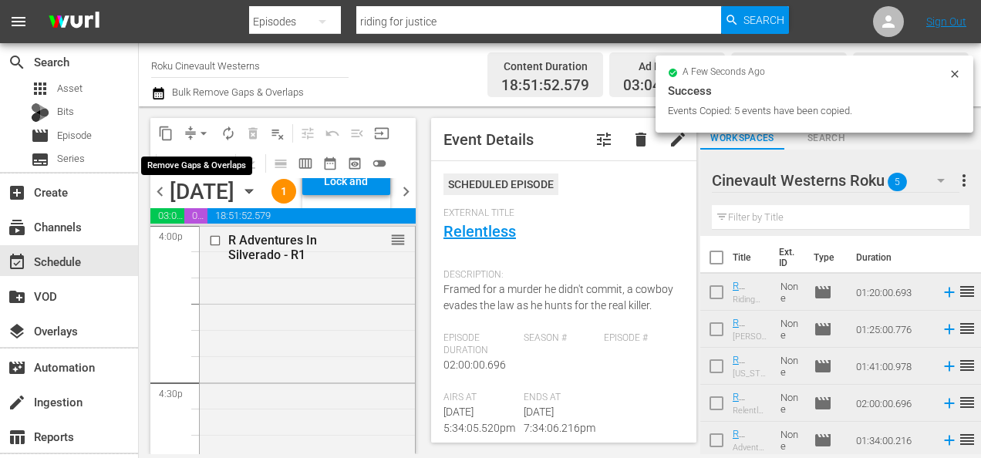
click at [199, 134] on span "arrow_drop_down" at bounding box center [203, 133] width 15 height 15
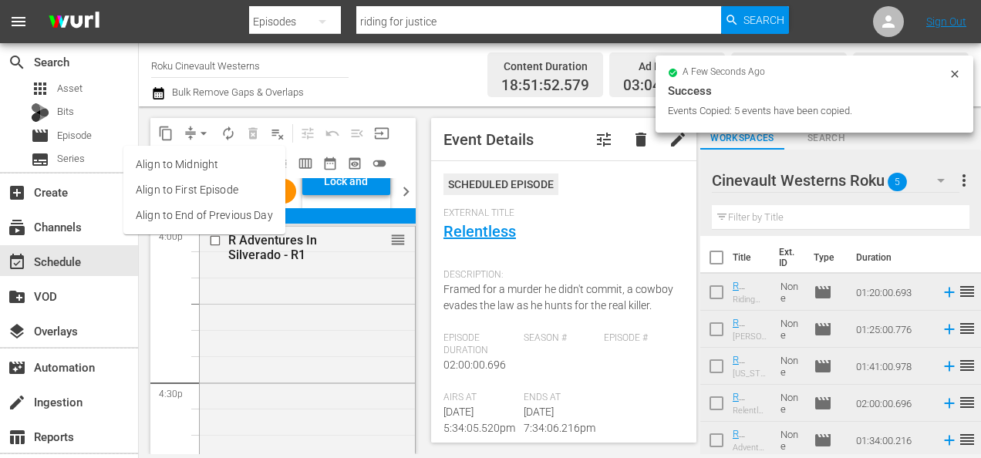
click at [214, 171] on li "Align to Midnight" at bounding box center [204, 164] width 162 height 25
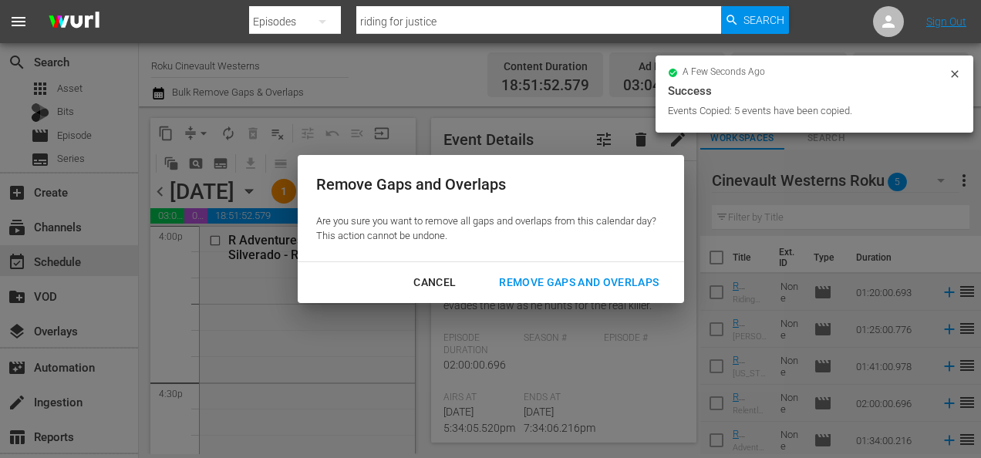
click at [577, 275] on div "Remove Gaps and Overlaps" at bounding box center [579, 282] width 184 height 19
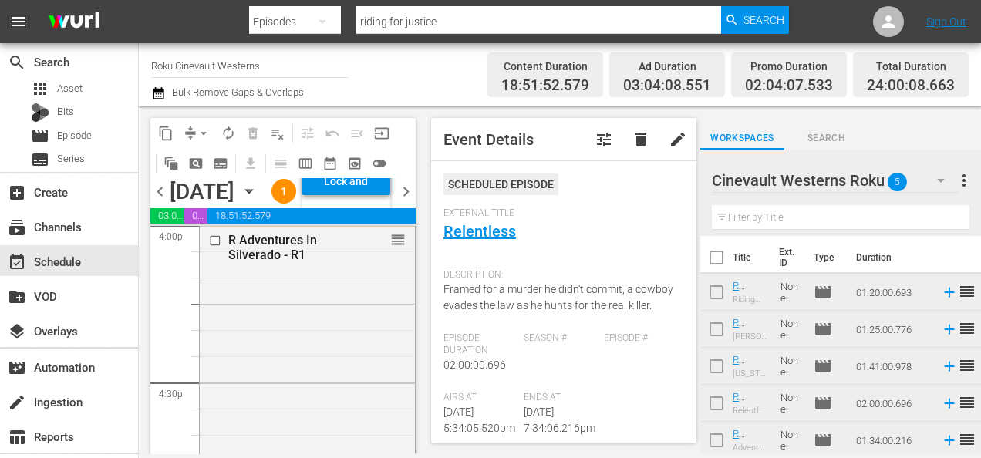
click at [359, 195] on div "Lock and Publish" at bounding box center [346, 181] width 72 height 28
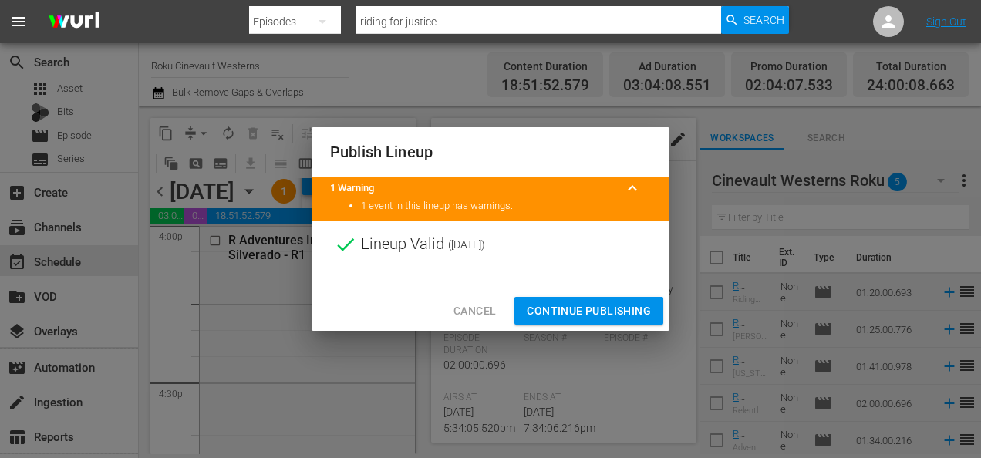
click at [555, 314] on span "Continue Publishing" at bounding box center [589, 311] width 124 height 19
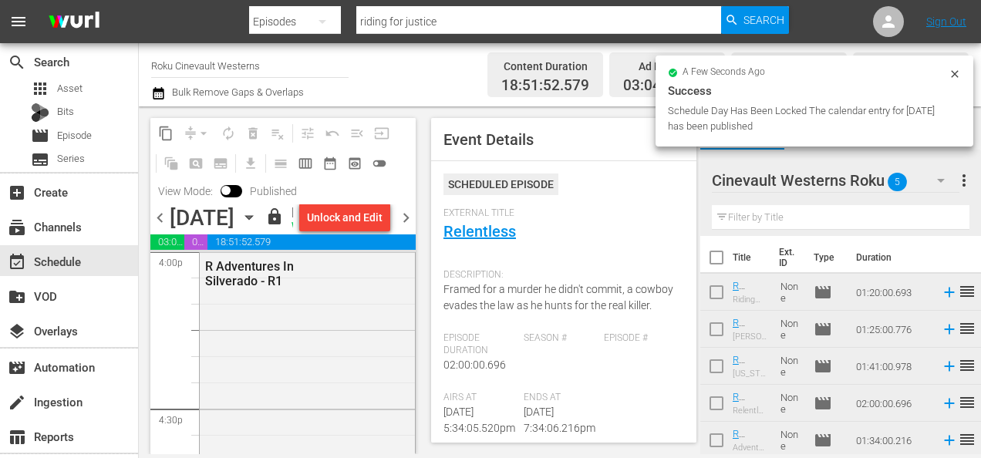
click at [227, 75] on input "Roku Cinevault Westerns" at bounding box center [249, 65] width 197 height 37
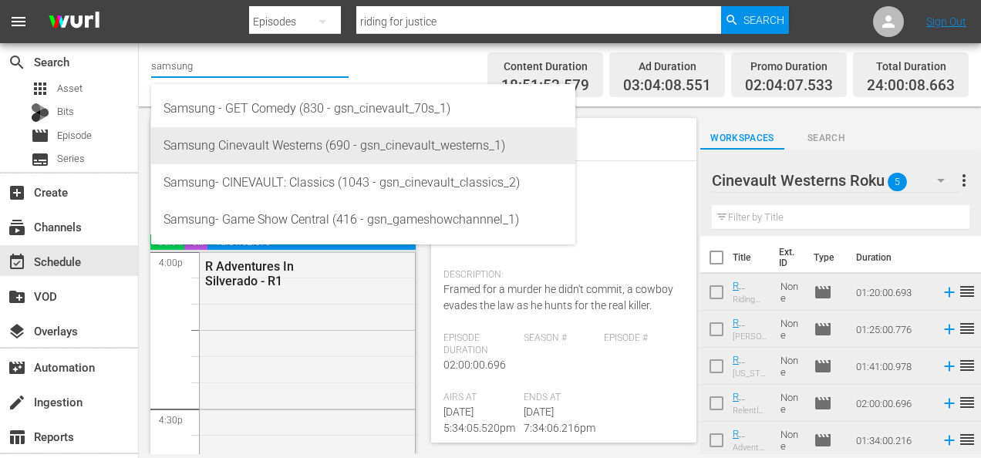
click at [275, 154] on div "Samsung Cinevault Westerns (690 - gsn_cinevault_westerns_1)" at bounding box center [364, 145] width 400 height 37
type input "Samsung Cinevault Westerns (690 - gsn_cinevault_westerns_1)"
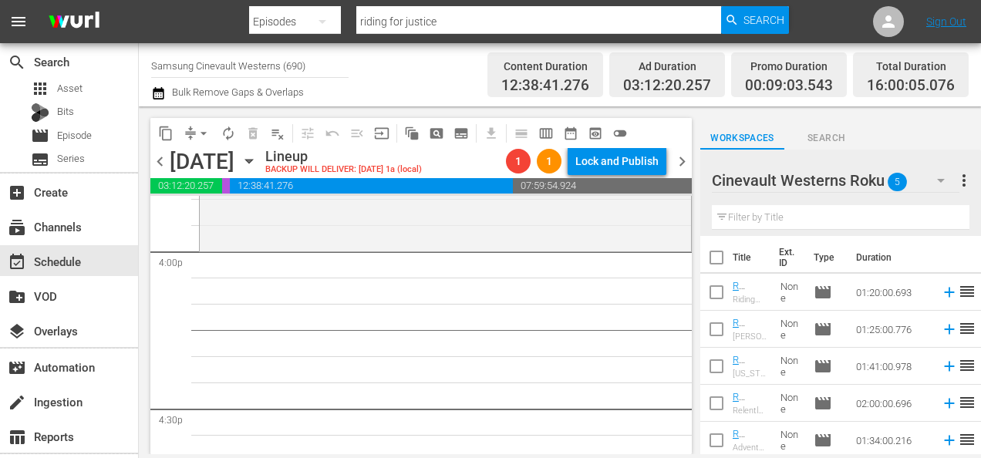
scroll to position [4979, 0]
click at [945, 189] on icon "button" at bounding box center [941, 180] width 19 height 19
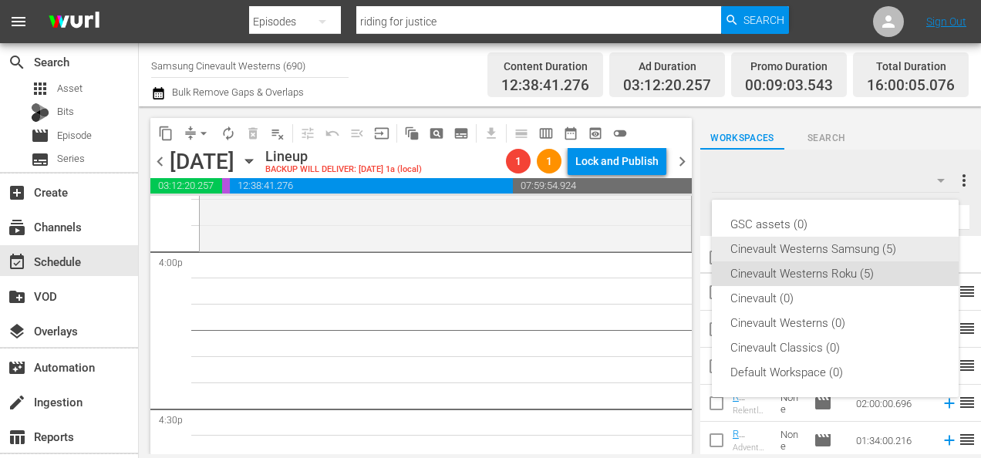
click at [881, 239] on div "Cinevault Westerns Samsung (5)" at bounding box center [835, 249] width 210 height 25
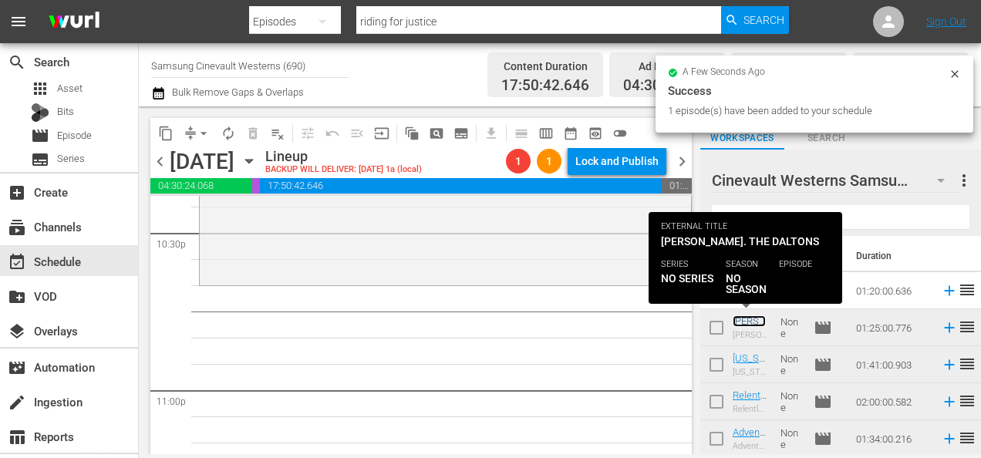
scroll to position [7047, 0]
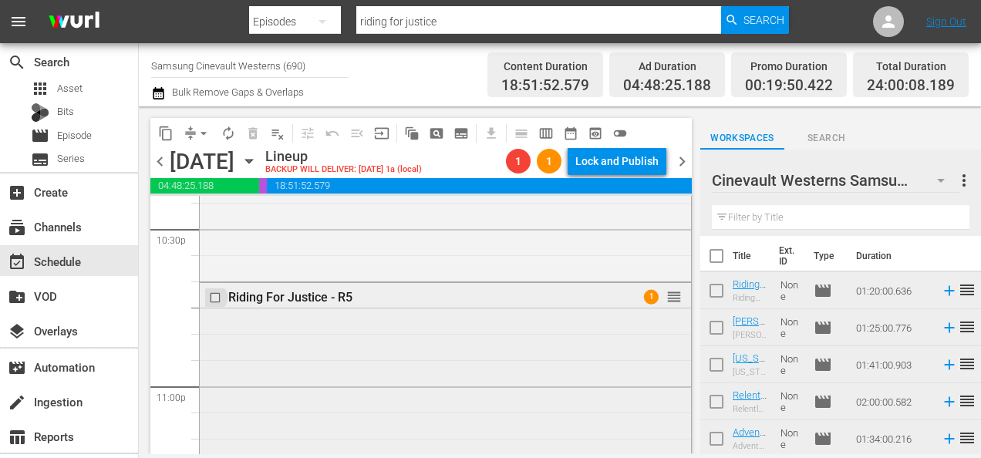
click at [213, 296] on input "checkbox" at bounding box center [217, 297] width 16 height 13
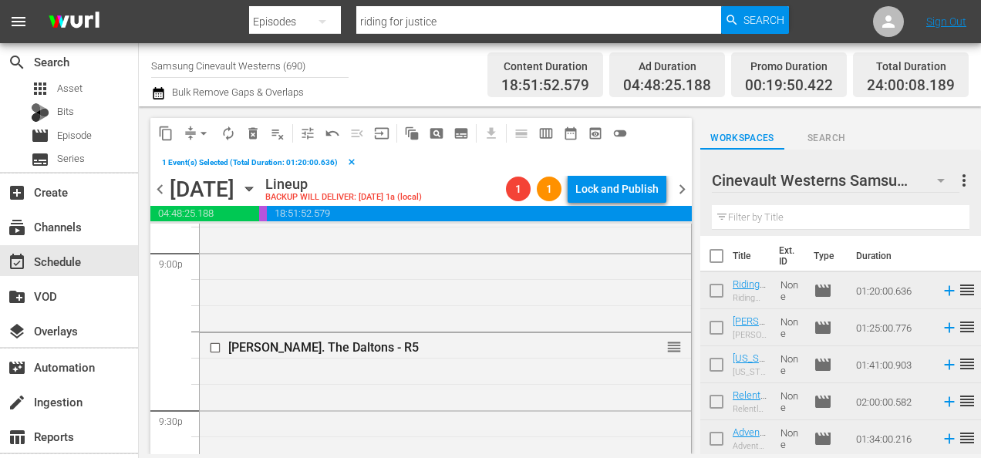
scroll to position [6580, 0]
click at [216, 349] on input "checkbox" at bounding box center [217, 346] width 16 height 13
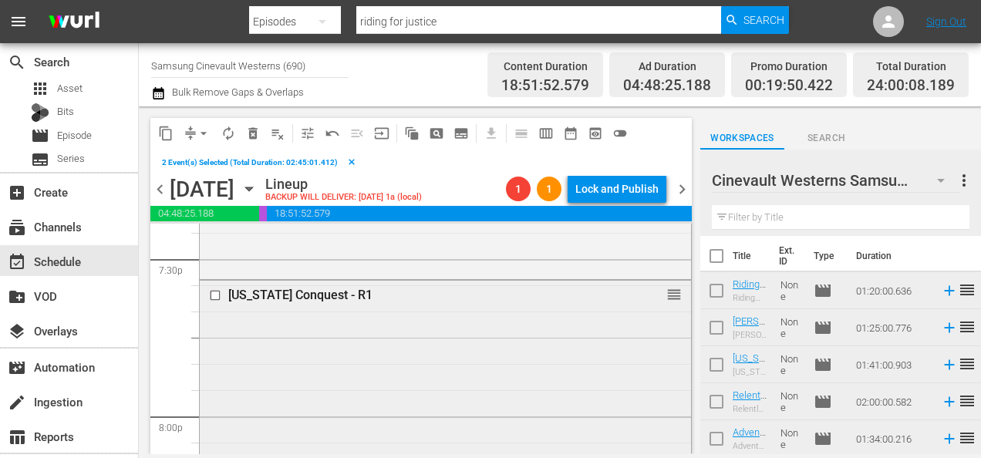
scroll to position [6101, 0]
click at [215, 298] on input "checkbox" at bounding box center [217, 294] width 16 height 13
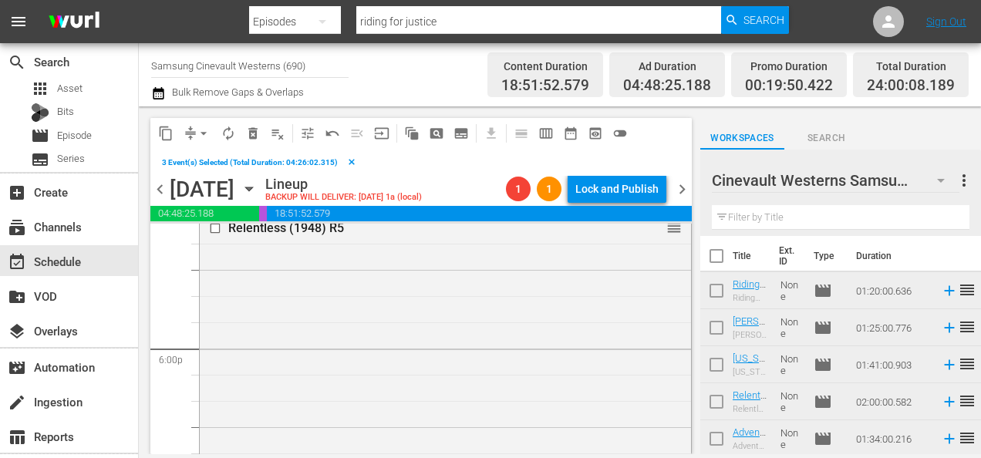
scroll to position [5523, 0]
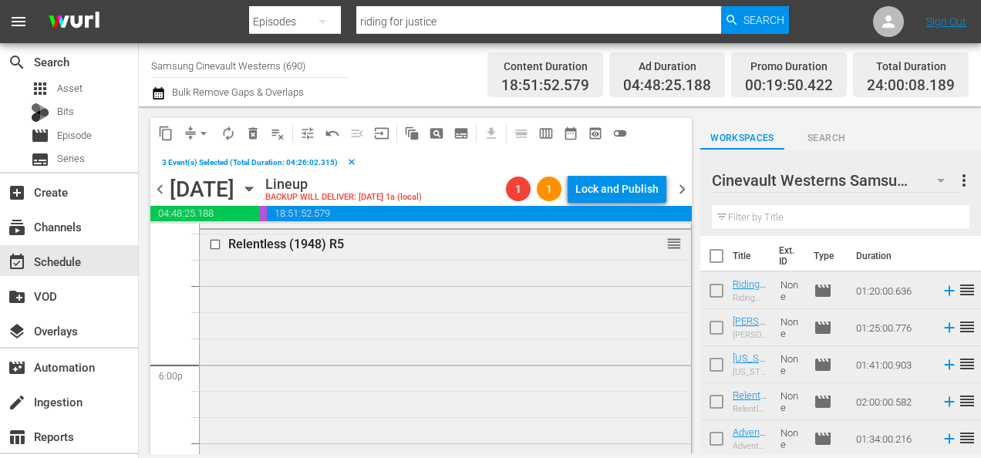
click at [216, 245] on input "checkbox" at bounding box center [217, 244] width 16 height 13
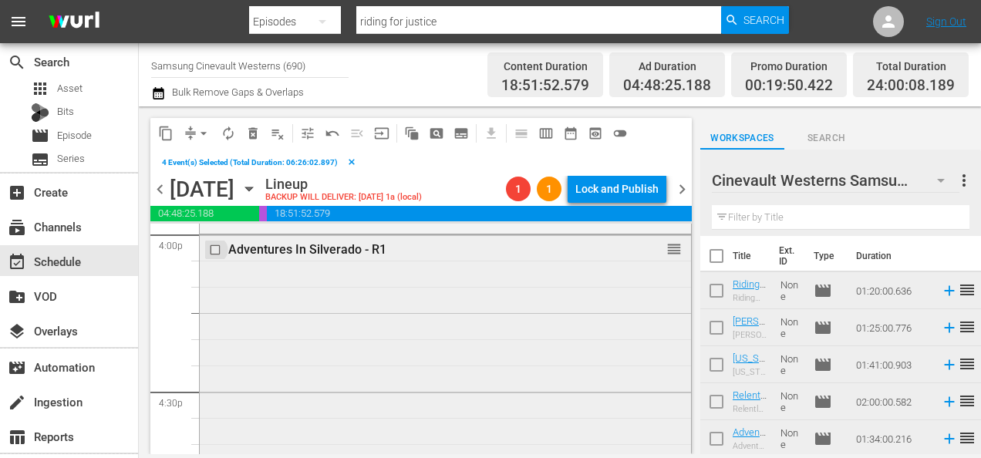
click at [216, 248] on input "checkbox" at bounding box center [217, 250] width 16 height 13
click at [157, 137] on button "content_copy" at bounding box center [165, 133] width 25 height 25
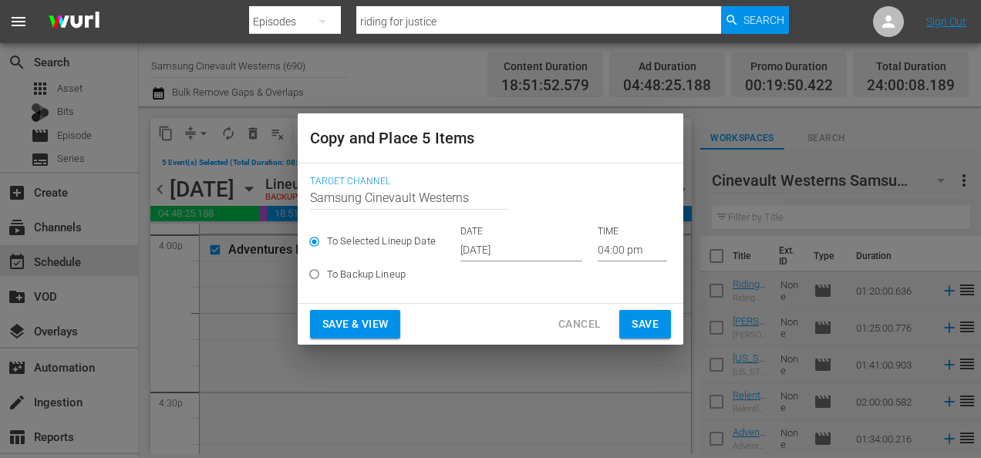
click at [504, 241] on input "Sep 21st 2025" at bounding box center [521, 249] width 122 height 23
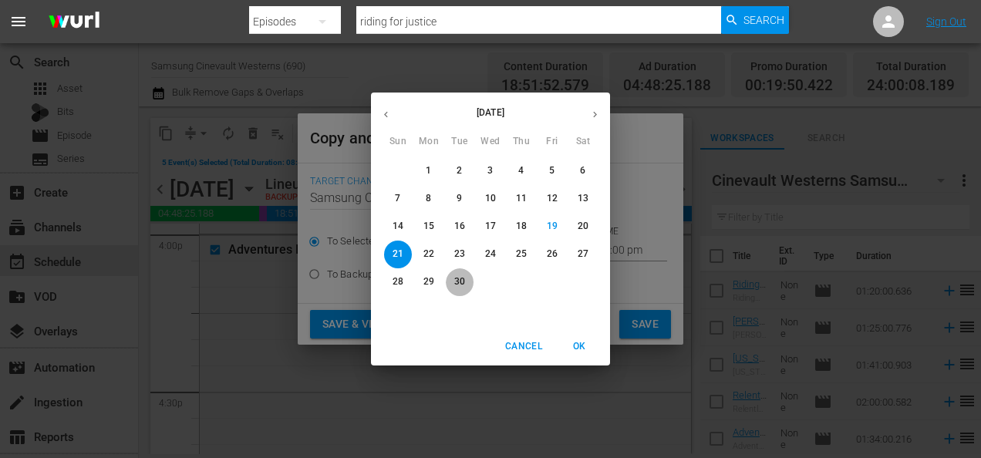
click at [460, 284] on p "30" at bounding box center [459, 281] width 11 height 13
type input "Sep 30th 2025"
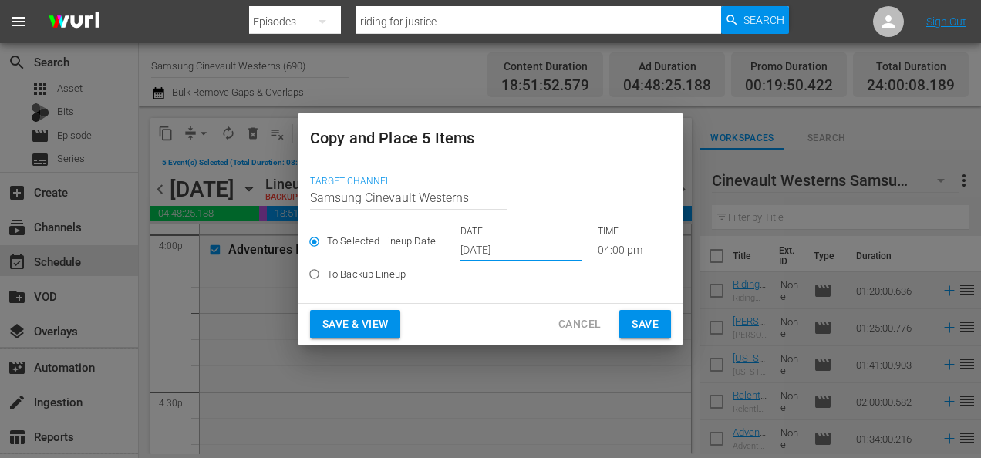
click at [622, 248] on input "04:00 pm" at bounding box center [632, 249] width 69 height 23
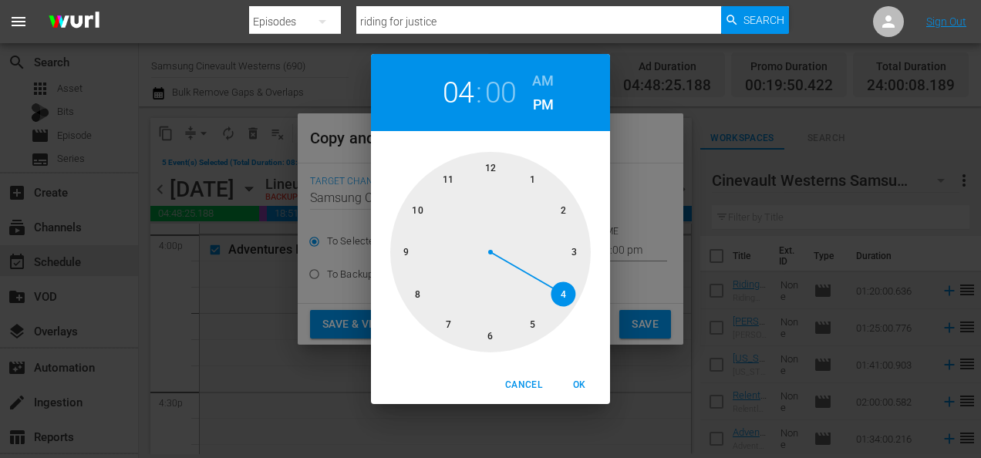
click at [420, 303] on div at bounding box center [490, 252] width 201 height 201
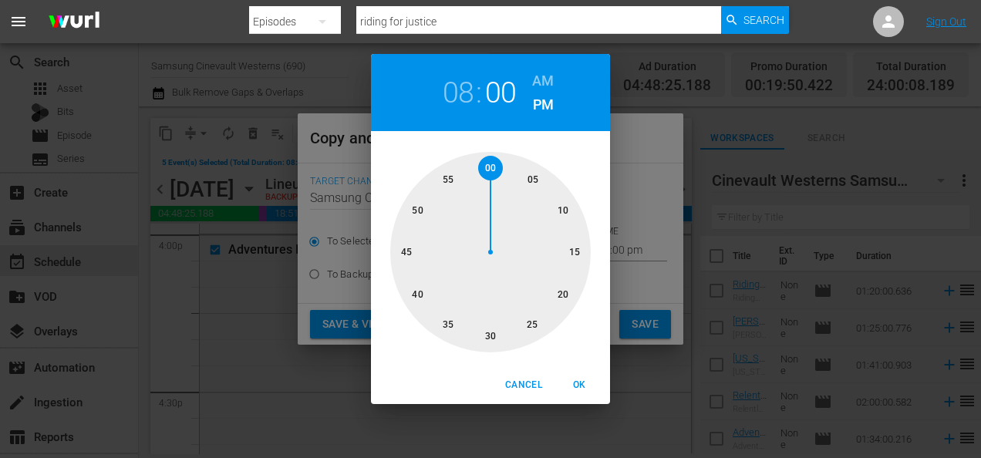
click at [537, 82] on h6 "AM" at bounding box center [543, 81] width 22 height 25
click at [582, 396] on button "OK" at bounding box center [579, 385] width 49 height 25
type input "08:00 am"
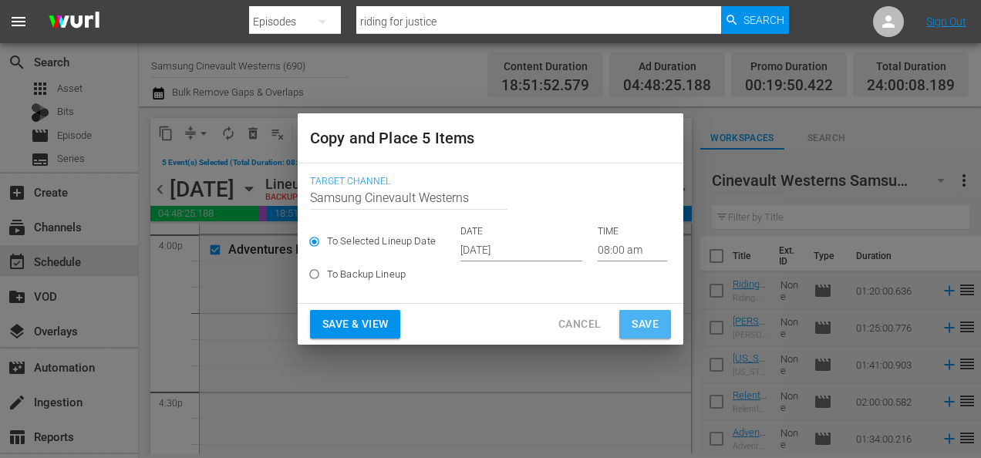
click at [643, 324] on span "Save" at bounding box center [645, 324] width 27 height 19
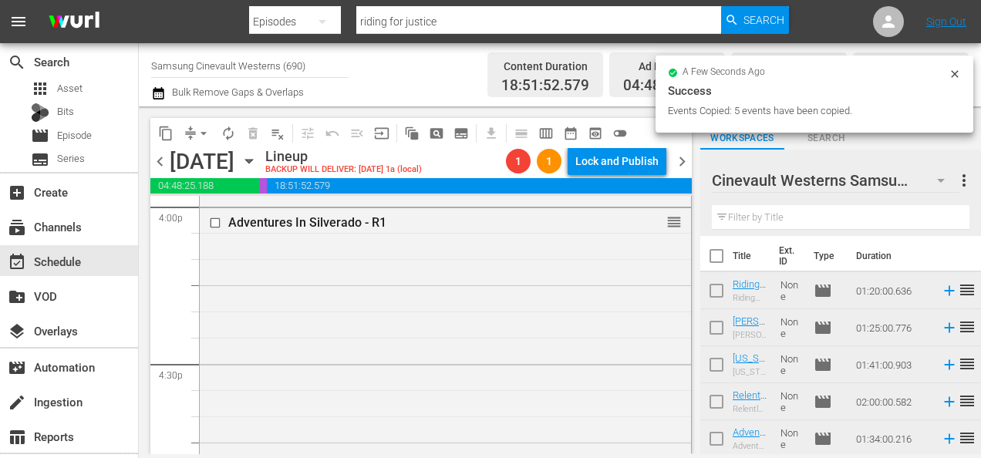
click at [217, 222] on input "checkbox" at bounding box center [217, 222] width 16 height 13
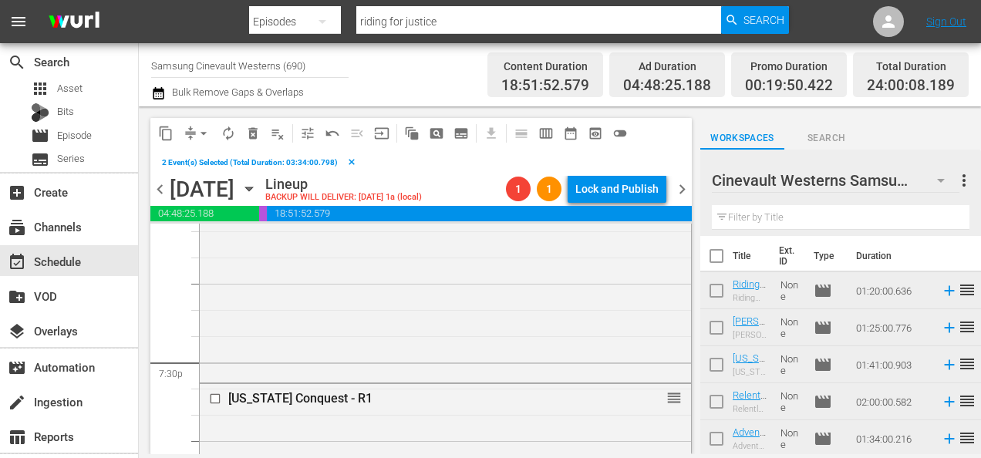
scroll to position [6000, 0]
click at [216, 392] on input "checkbox" at bounding box center [217, 395] width 16 height 13
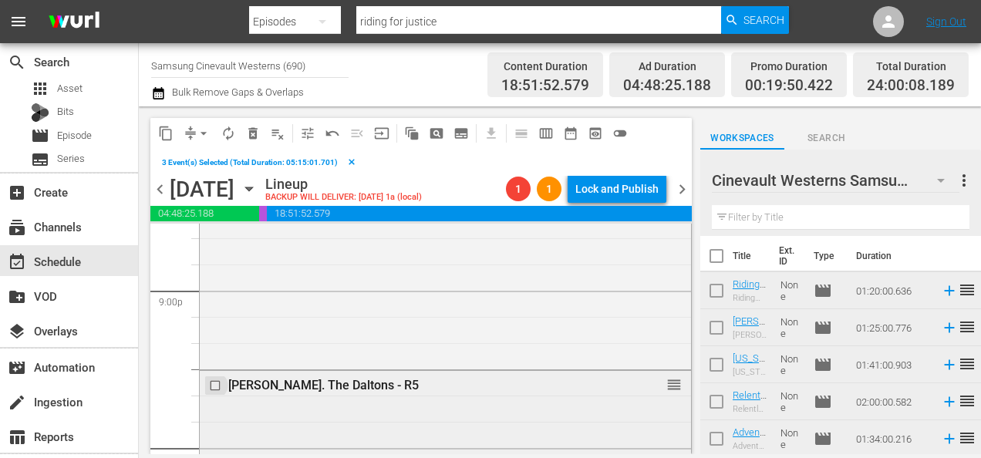
click at [216, 382] on input "checkbox" at bounding box center [217, 385] width 16 height 13
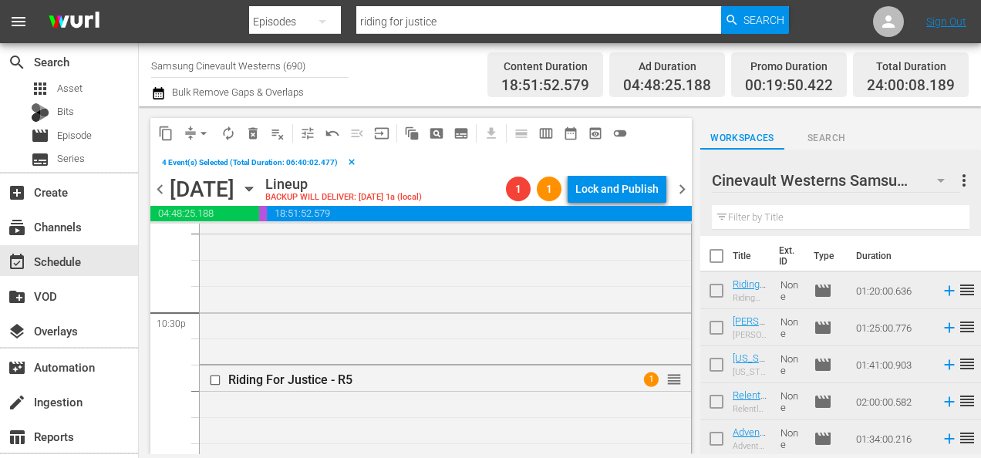
click at [216, 382] on input "checkbox" at bounding box center [217, 380] width 16 height 13
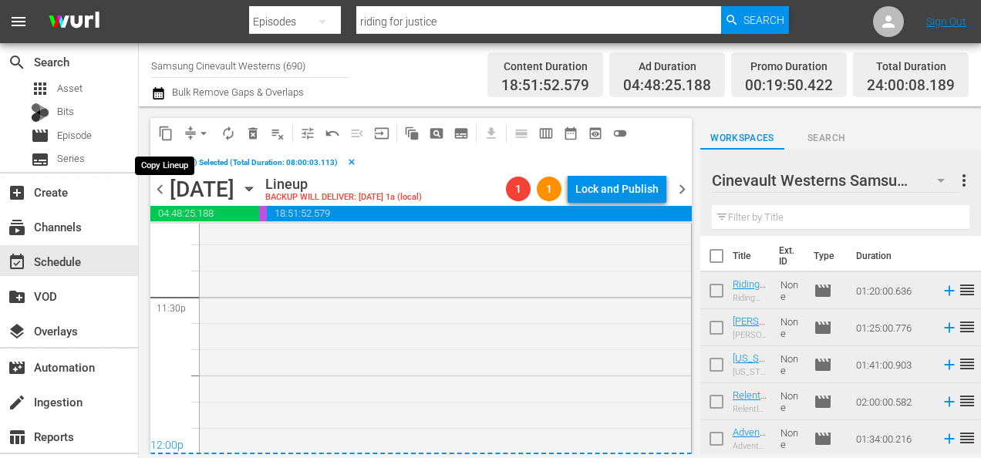
click at [164, 123] on button "content_copy" at bounding box center [165, 133] width 25 height 25
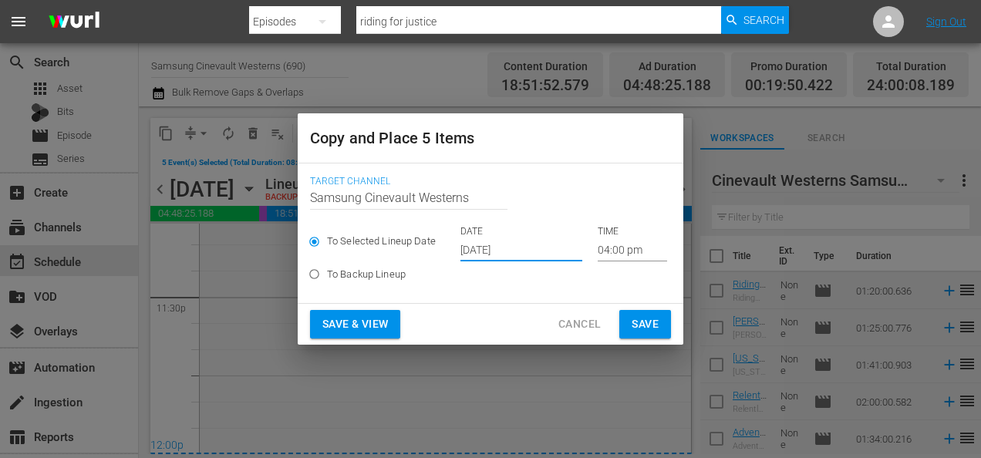
click at [531, 248] on input "Sep 21st 2025" at bounding box center [521, 249] width 122 height 23
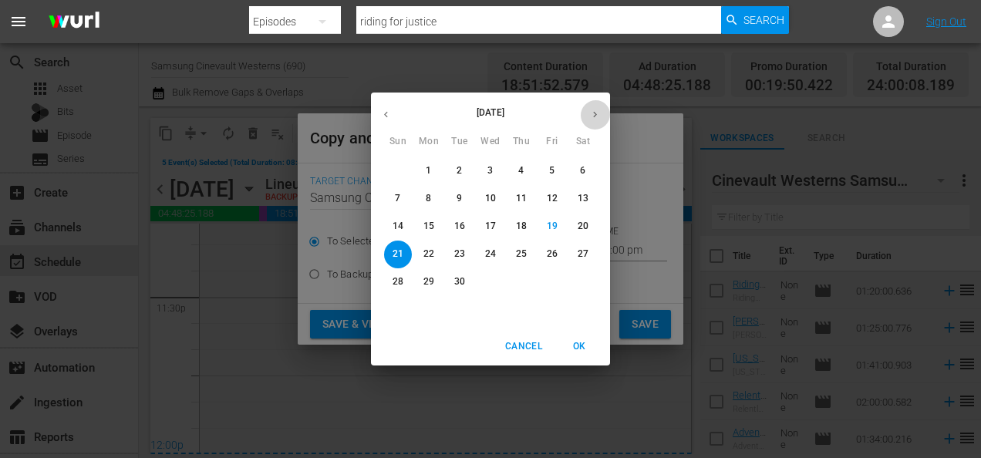
click at [602, 110] on button "button" at bounding box center [595, 114] width 30 height 30
click at [520, 168] on p "2" at bounding box center [520, 170] width 5 height 13
type input "Oct 2nd 2025"
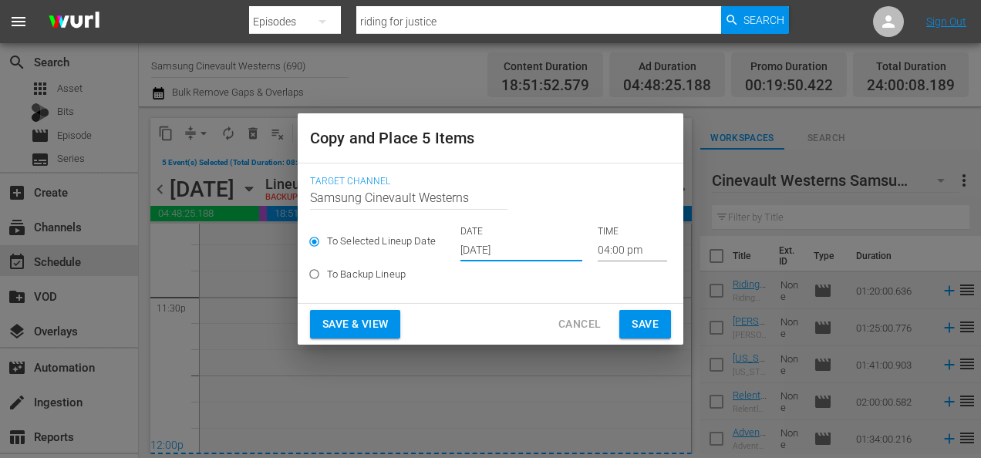
click at [622, 251] on input "04:00 pm" at bounding box center [632, 249] width 69 height 23
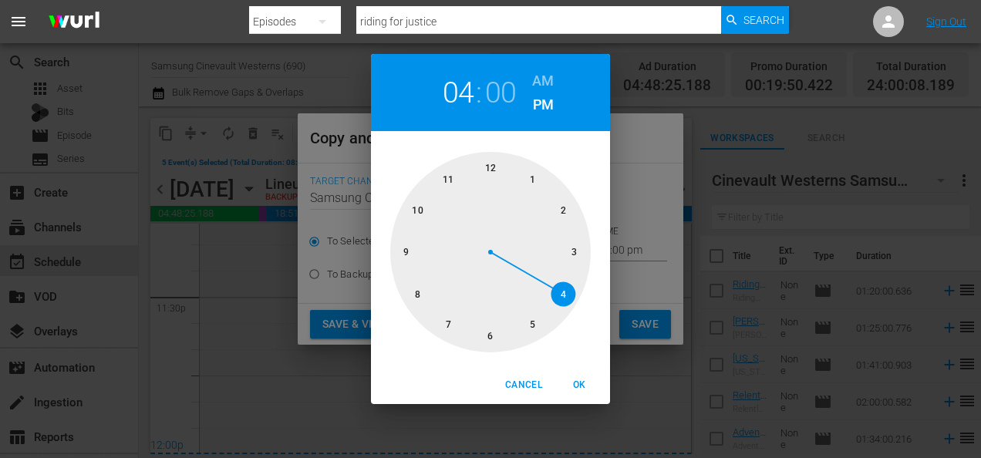
click at [492, 165] on div at bounding box center [490, 252] width 201 height 201
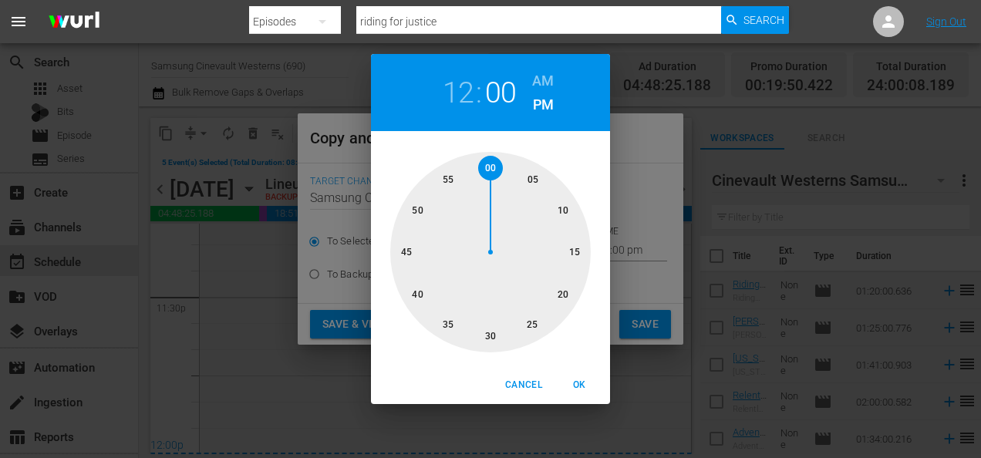
click at [538, 72] on h6 "AM" at bounding box center [543, 81] width 22 height 25
click at [572, 387] on span "OK" at bounding box center [579, 385] width 37 height 16
type input "12:00 am"
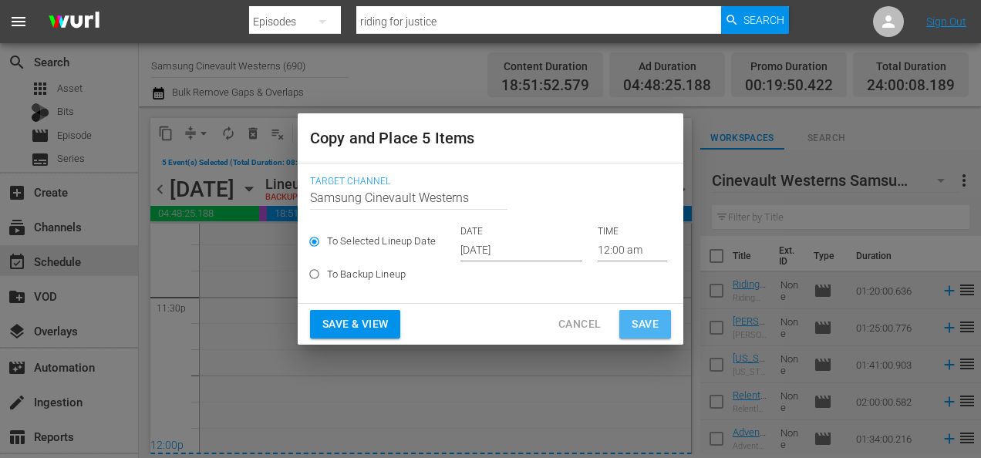
click at [648, 318] on span "Save" at bounding box center [645, 324] width 27 height 19
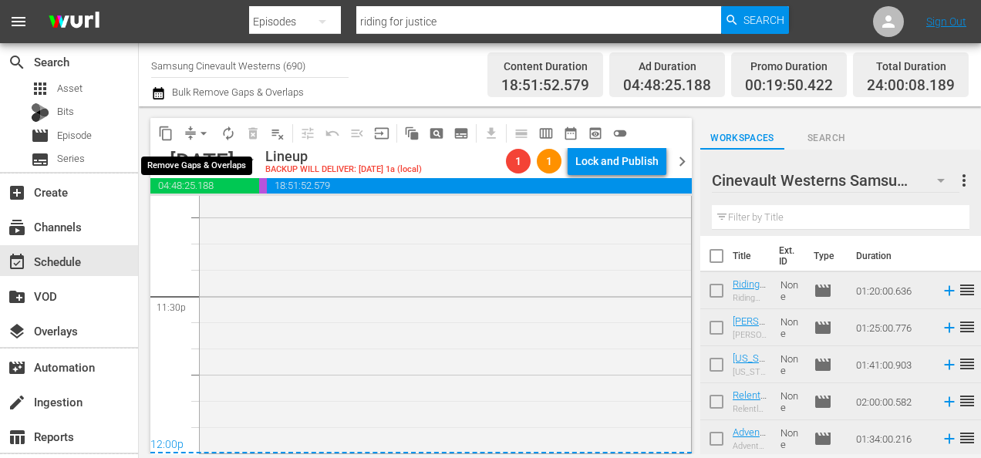
click at [207, 133] on span "arrow_drop_down" at bounding box center [203, 133] width 15 height 15
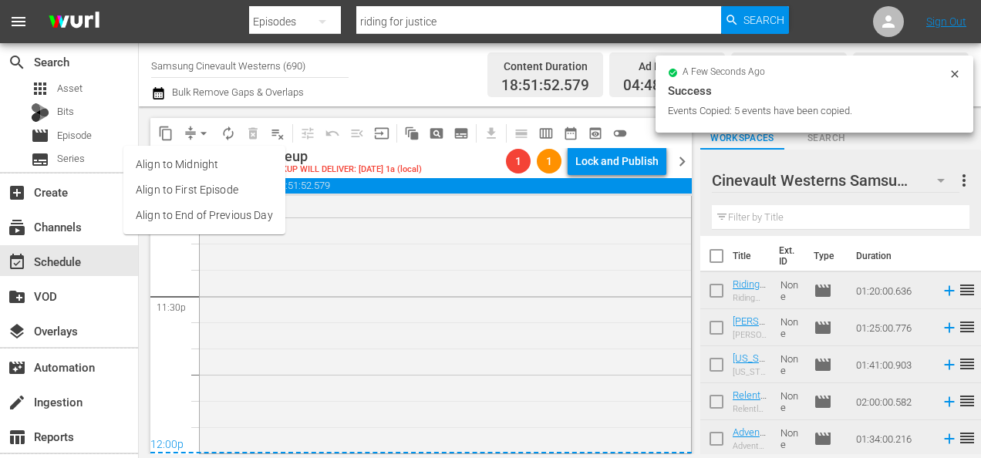
click at [216, 162] on li "Align to Midnight" at bounding box center [204, 164] width 162 height 25
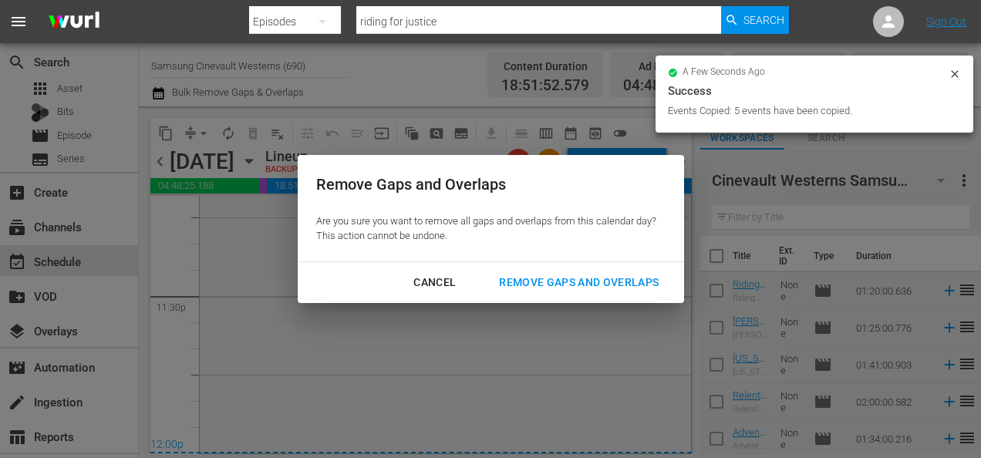
click at [561, 298] on div "Cancel Remove Gaps and Overlaps" at bounding box center [491, 282] width 386 height 41
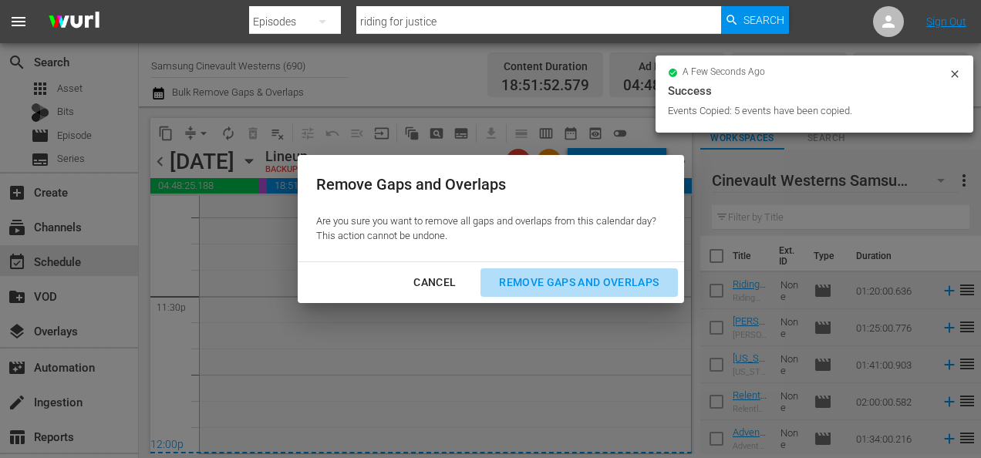
click at [568, 292] on button "Remove Gaps and Overlaps" at bounding box center [578, 282] width 197 height 29
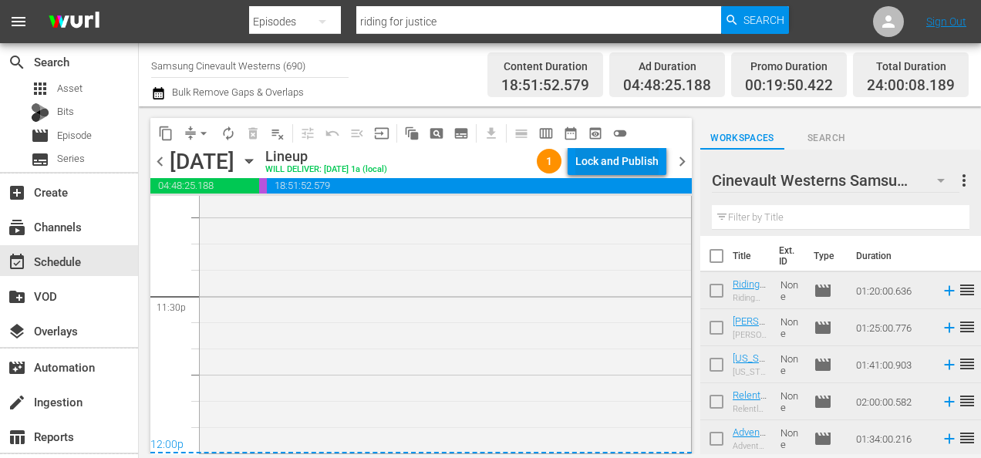
click at [636, 168] on div "Lock and Publish" at bounding box center [616, 161] width 83 height 28
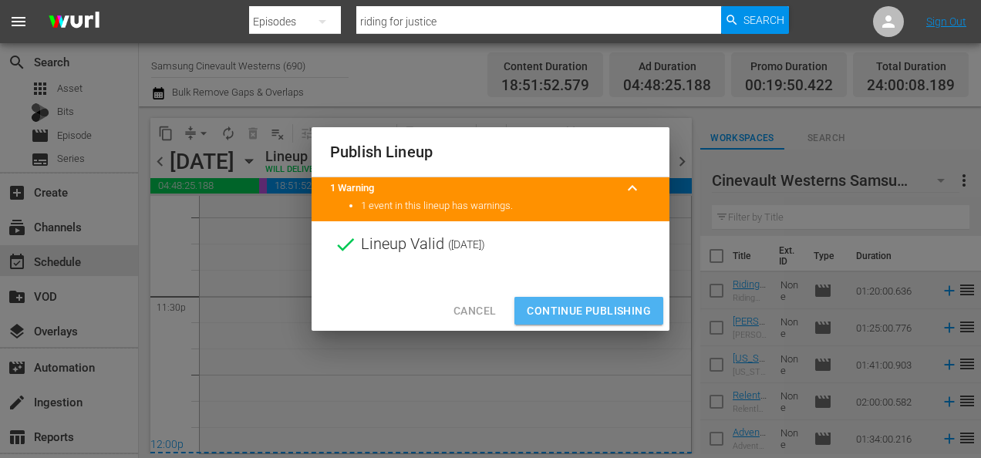
click at [570, 307] on span "Continue Publishing" at bounding box center [589, 311] width 124 height 19
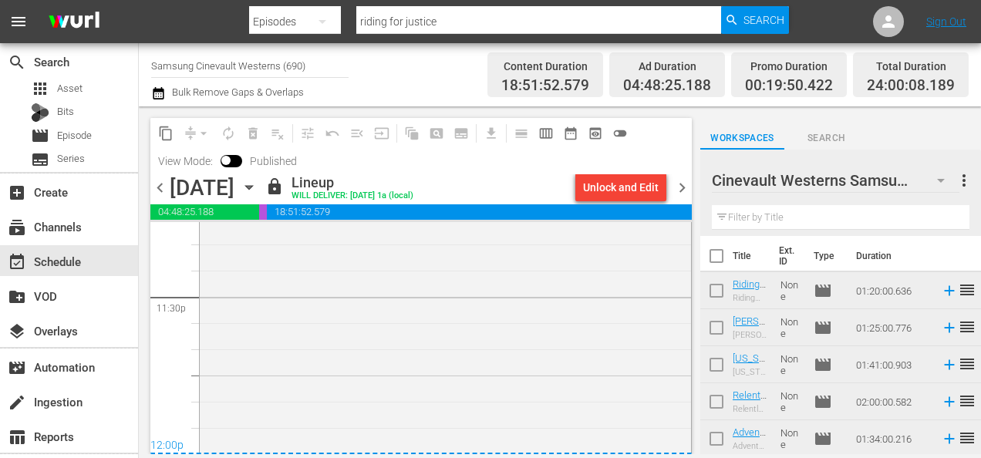
click at [296, 56] on input "Samsung Cinevault Westerns (690)" at bounding box center [249, 65] width 197 height 37
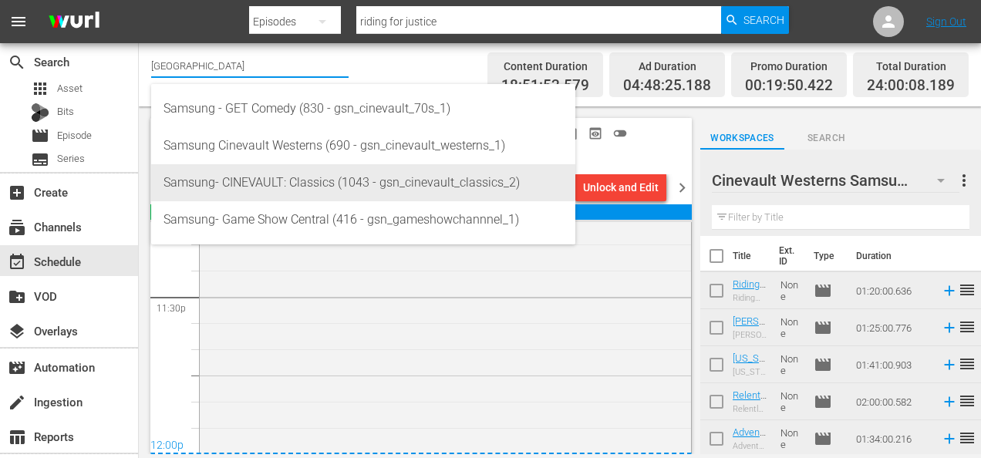
click at [251, 177] on div "Samsung- CINEVAULT: Classics (1043 - gsn_cinevault_classics_2)" at bounding box center [364, 182] width 400 height 37
type input "Samsung- CINEVAULT: Classics (1043 - gsn_cinevault_classics_2)"
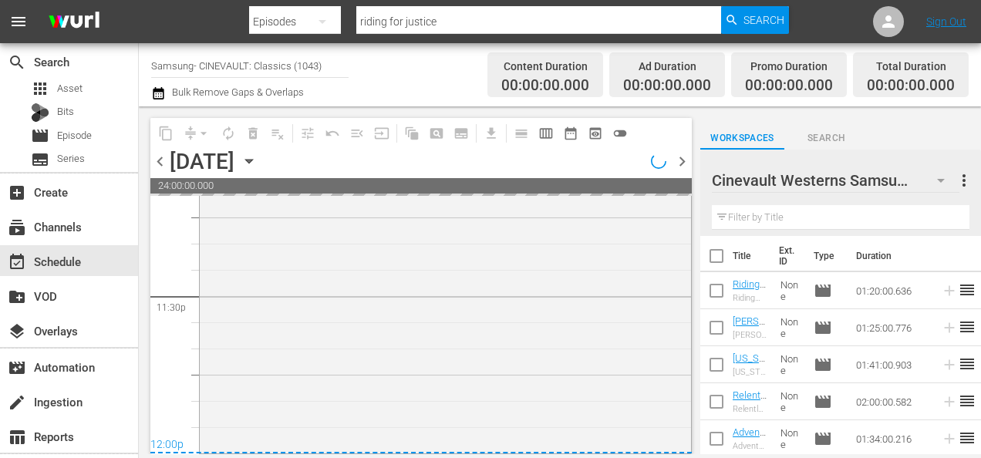
scroll to position [7294, 0]
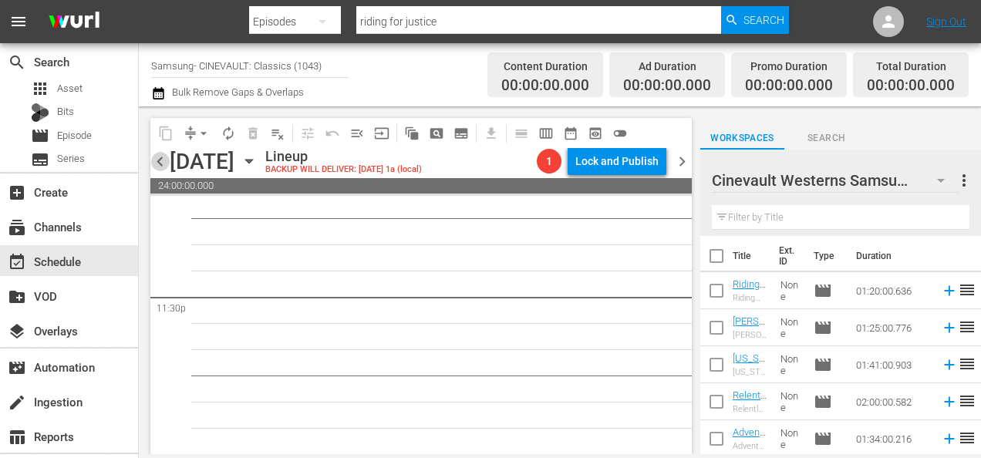
click at [160, 164] on span "chevron_left" at bounding box center [159, 161] width 19 height 19
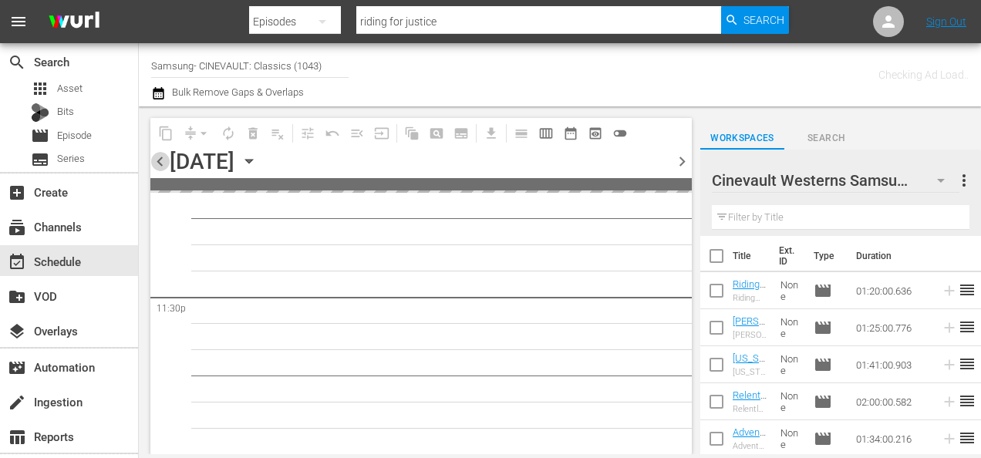
click at [160, 164] on span "chevron_left" at bounding box center [159, 161] width 19 height 19
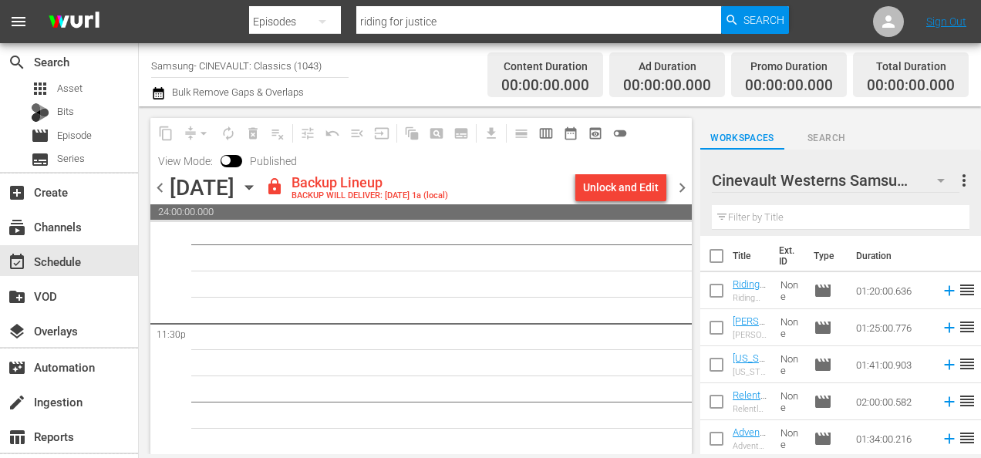
scroll to position [7319, 0]
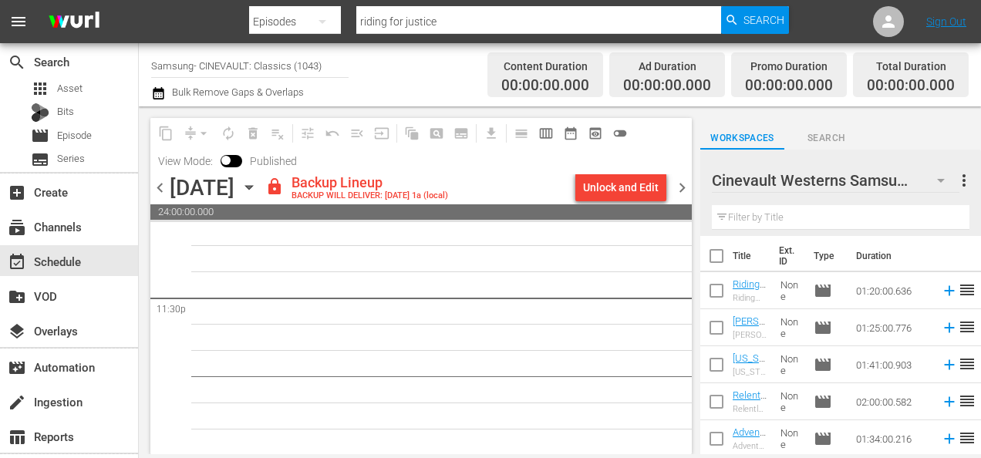
click at [161, 190] on span "chevron_left" at bounding box center [159, 187] width 19 height 19
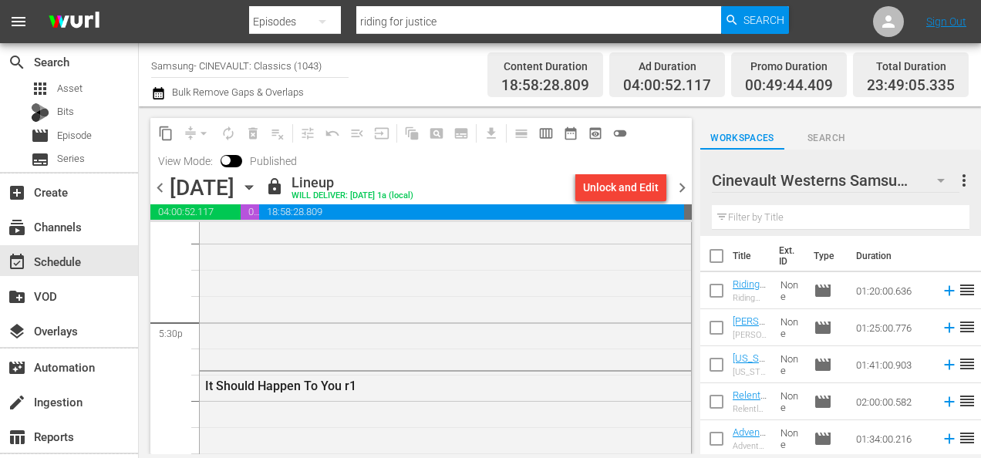
scroll to position [5407, 0]
click at [716, 261] on input "checkbox" at bounding box center [716, 259] width 32 height 32
checkbox input "true"
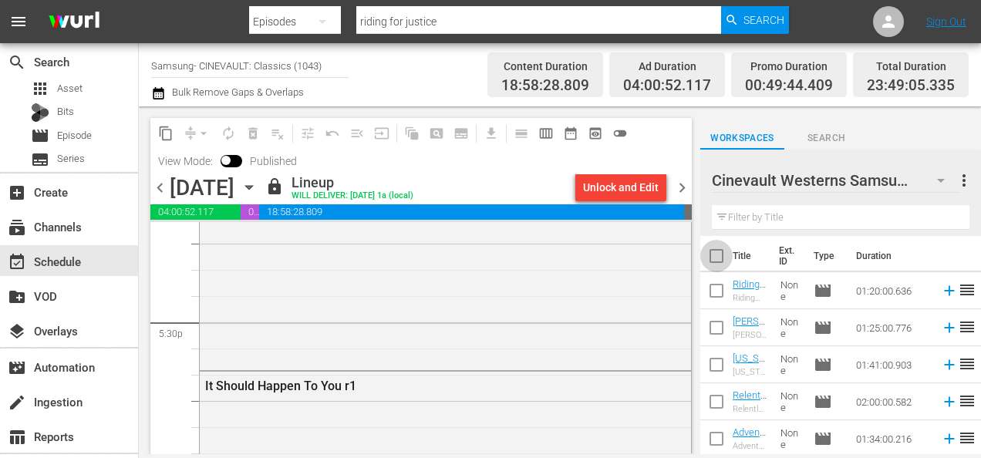
checkbox input "true"
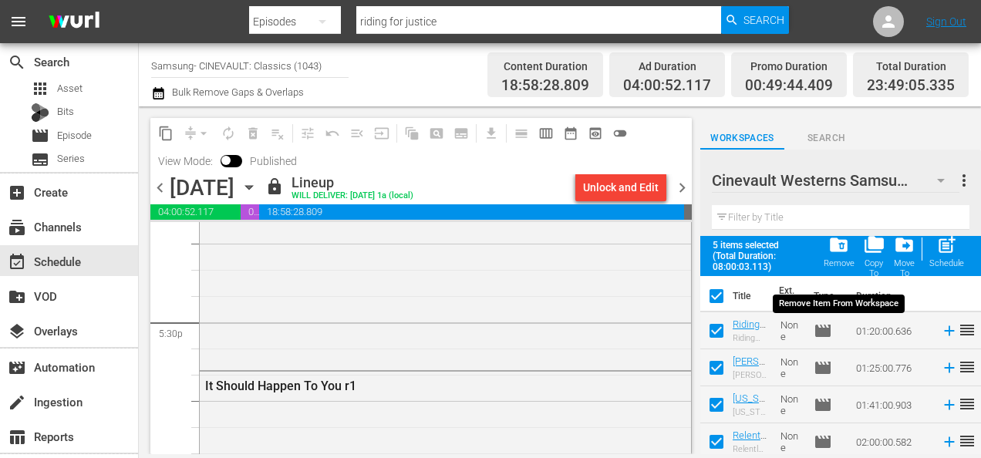
click at [846, 254] on span "folder_delete" at bounding box center [838, 244] width 21 height 21
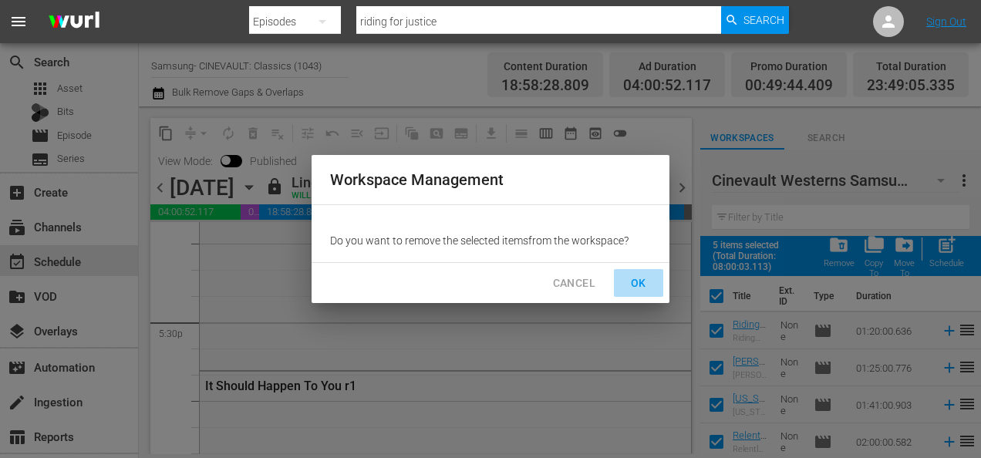
click at [634, 287] on span "OK" at bounding box center [638, 283] width 25 height 19
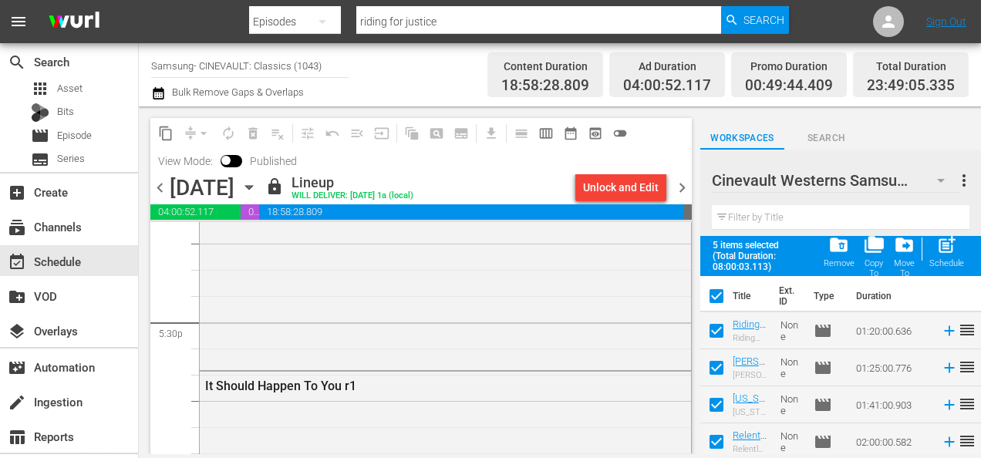
checkbox input "false"
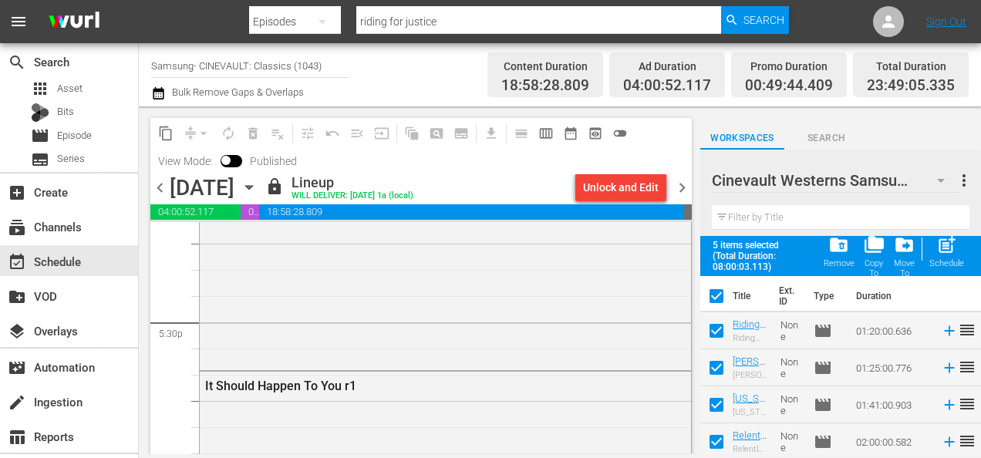
checkbox input "false"
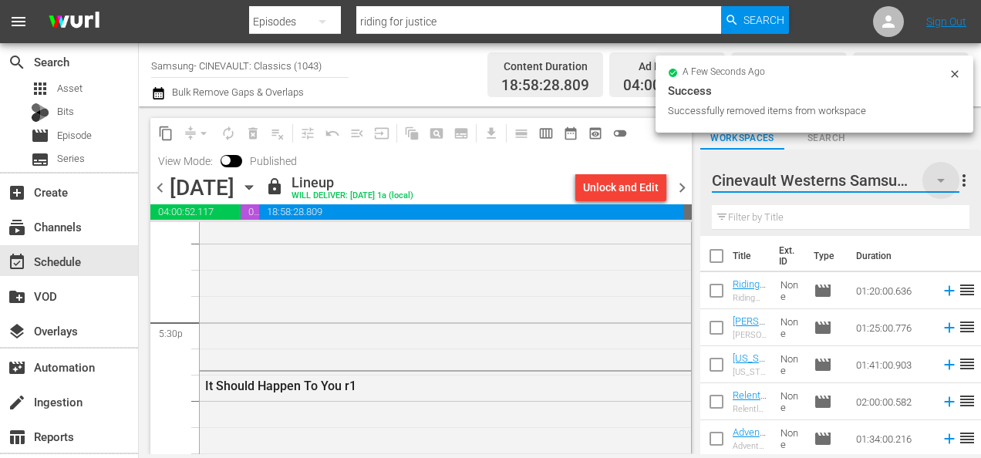
click at [940, 179] on icon "button" at bounding box center [941, 180] width 19 height 19
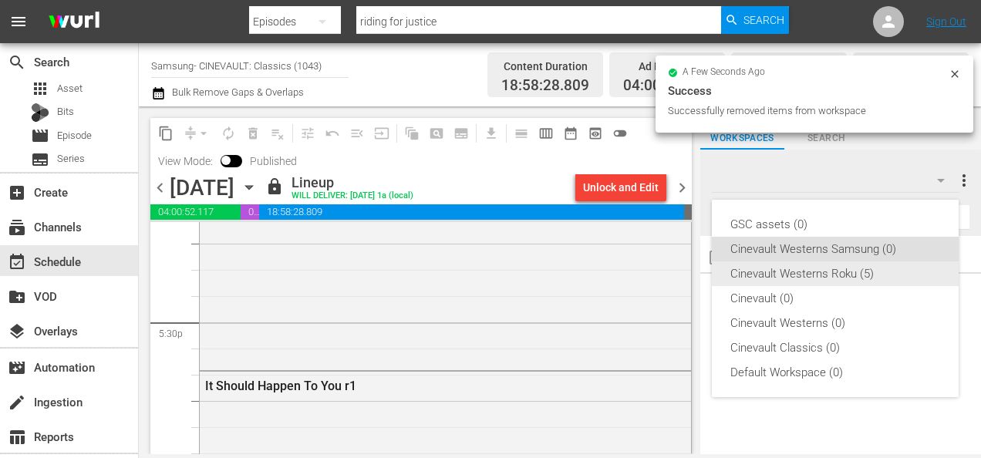
click at [865, 276] on div "Cinevault Westerns Roku (5)" at bounding box center [835, 273] width 210 height 25
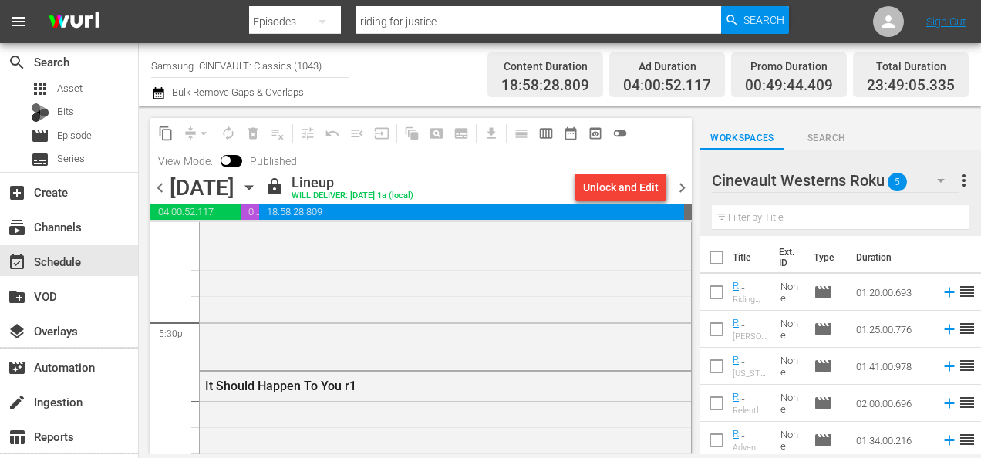
click at [721, 256] on input "checkbox" at bounding box center [716, 260] width 32 height 32
checkbox input "true"
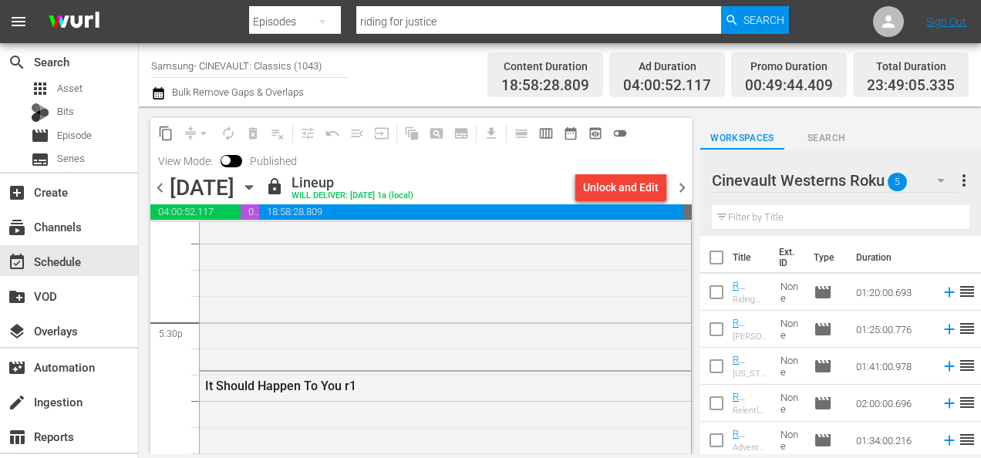
checkbox input "true"
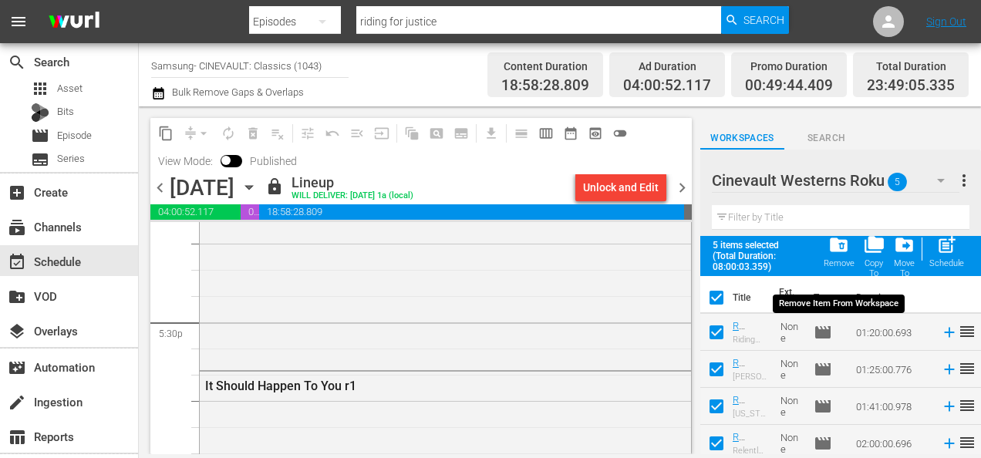
click at [840, 258] on div "folder_delete Remove" at bounding box center [839, 251] width 31 height 34
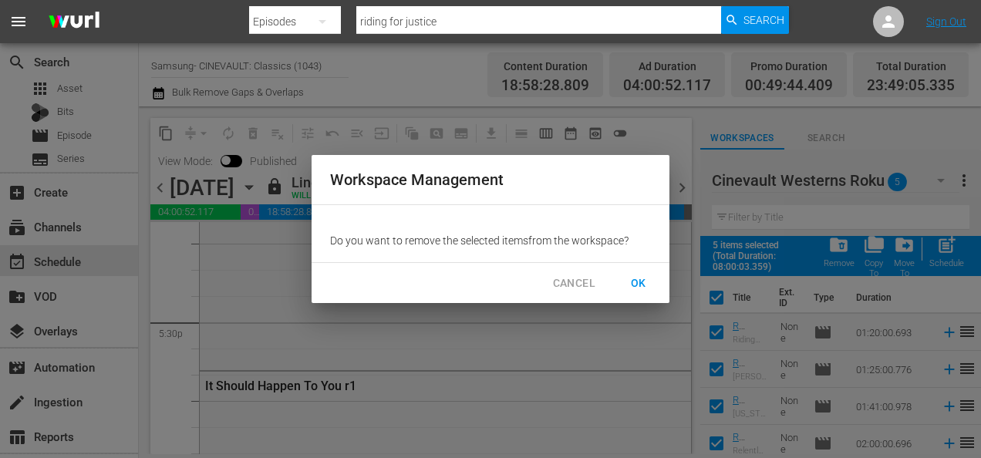
click at [643, 282] on span "OK" at bounding box center [638, 283] width 25 height 19
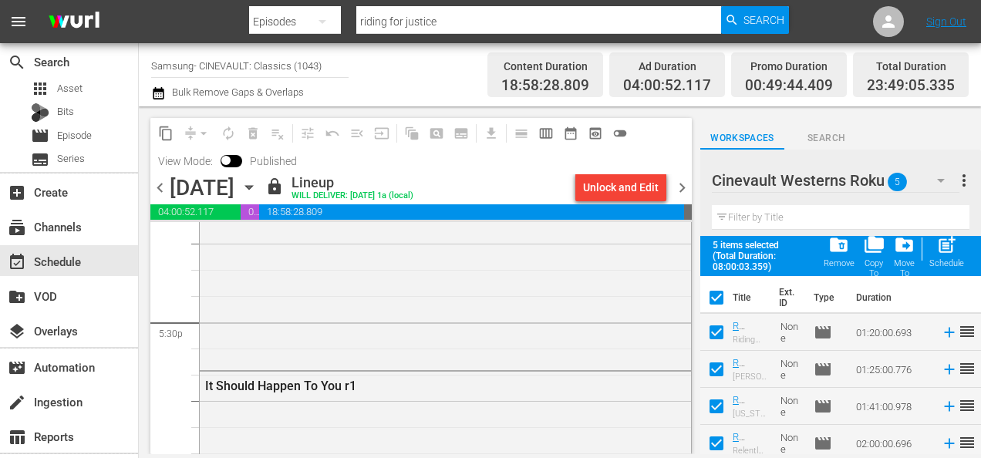
checkbox input "false"
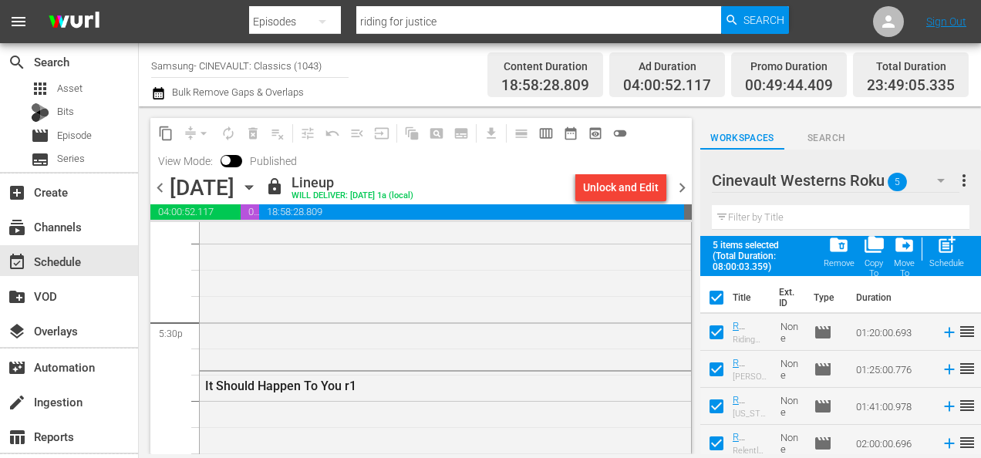
checkbox input "false"
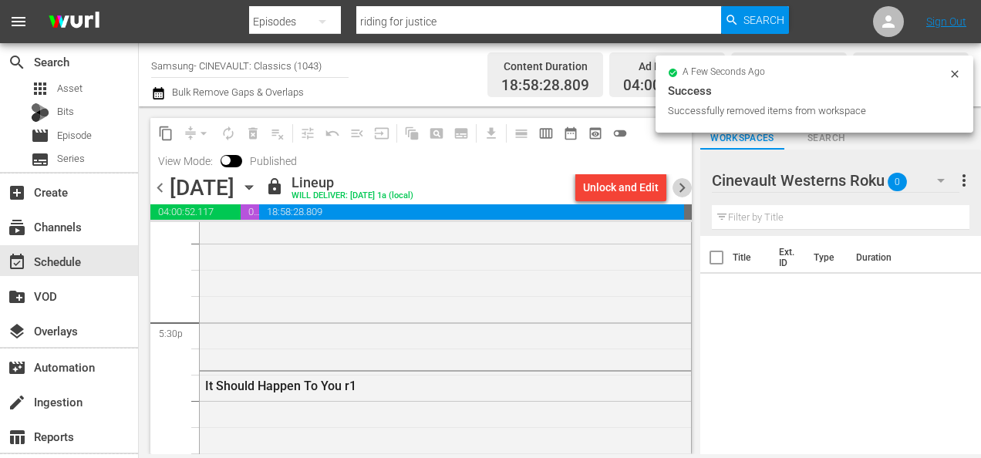
click at [680, 193] on span "chevron_right" at bounding box center [682, 187] width 19 height 19
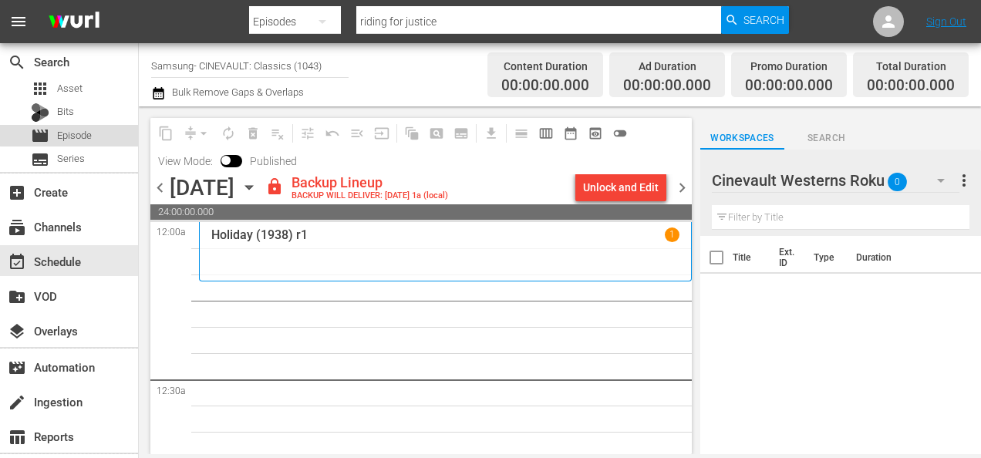
click at [88, 129] on span "Episode" at bounding box center [74, 135] width 35 height 15
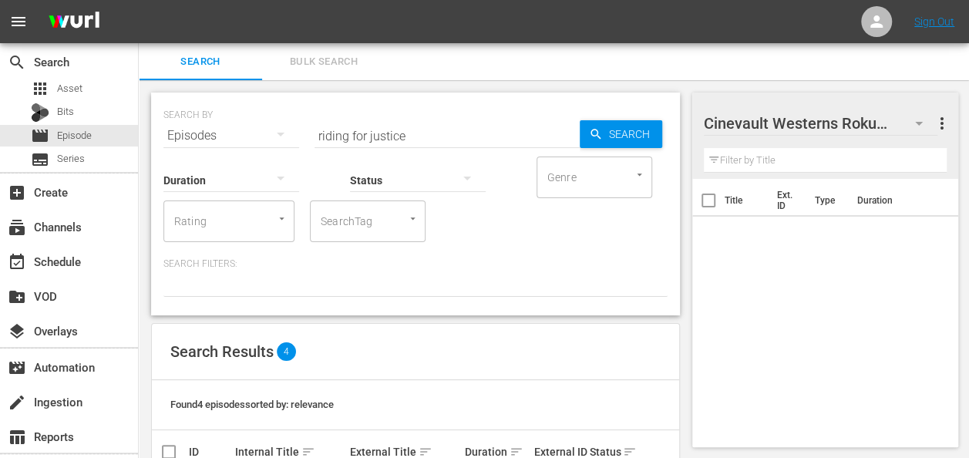
click at [373, 137] on input "riding for justice" at bounding box center [447, 135] width 265 height 37
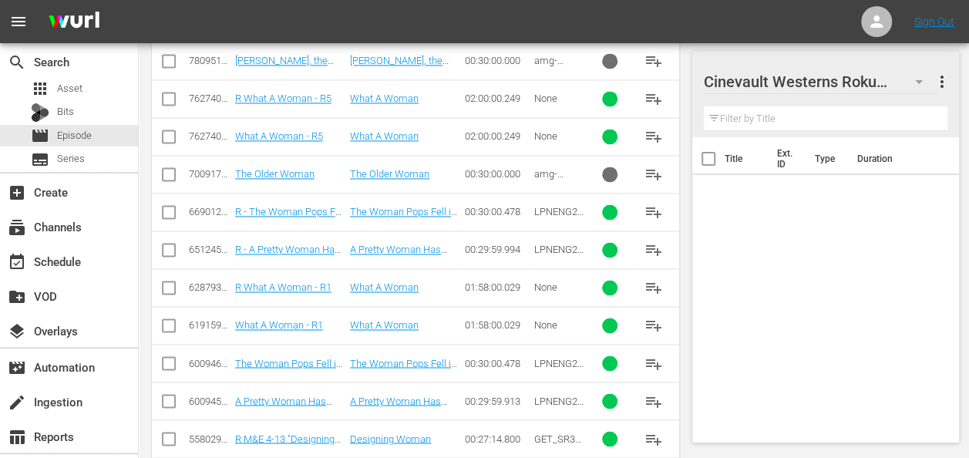
scroll to position [1113, 0]
type input "what a woman"
click at [169, 281] on input "checkbox" at bounding box center [169, 290] width 19 height 19
checkbox input "true"
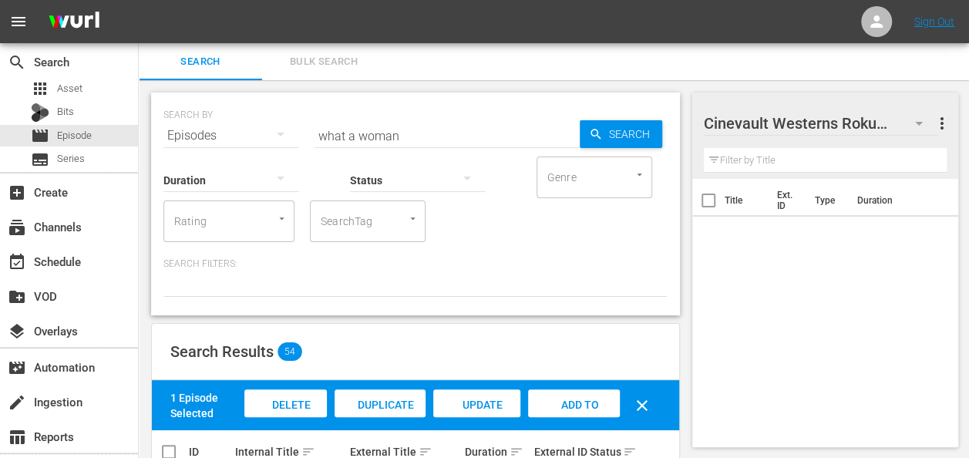
click at [591, 400] on span "Add to Workspace" at bounding box center [574, 420] width 76 height 42
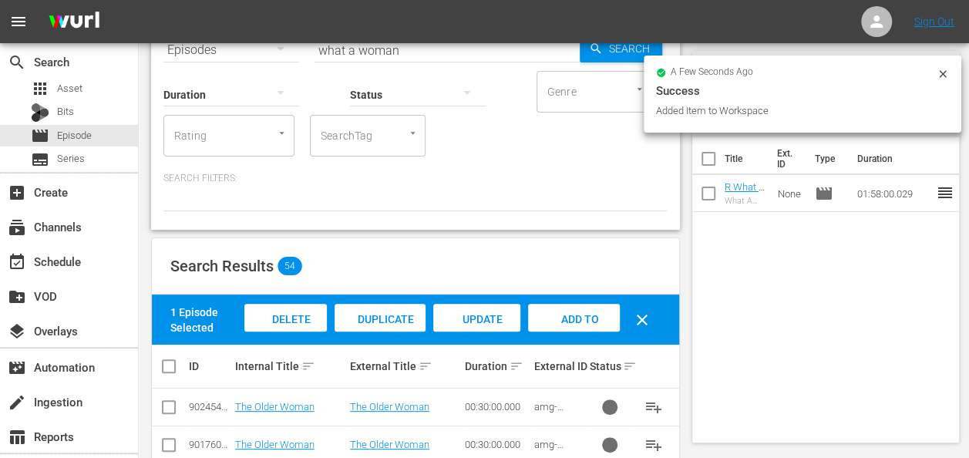
scroll to position [52, 0]
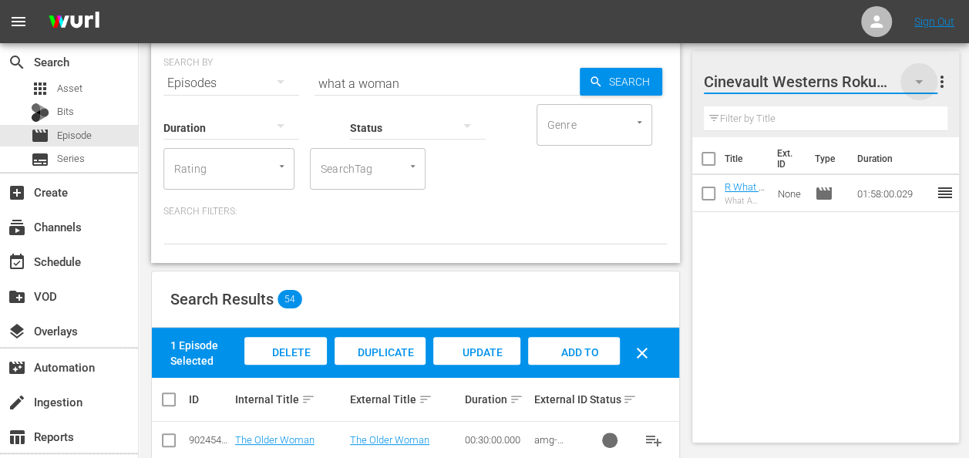
click at [918, 80] on icon "button" at bounding box center [919, 82] width 8 height 4
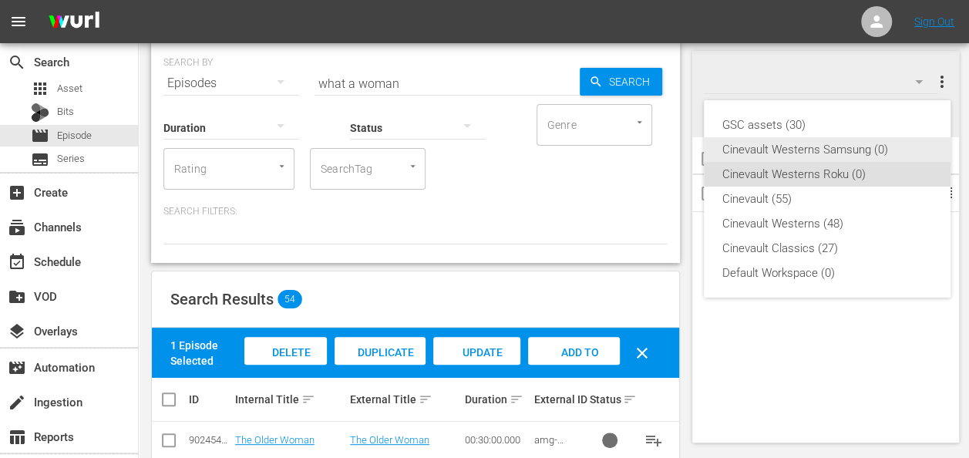
click at [865, 147] on div "Cinevault Westerns Samsung (0)" at bounding box center [828, 149] width 210 height 25
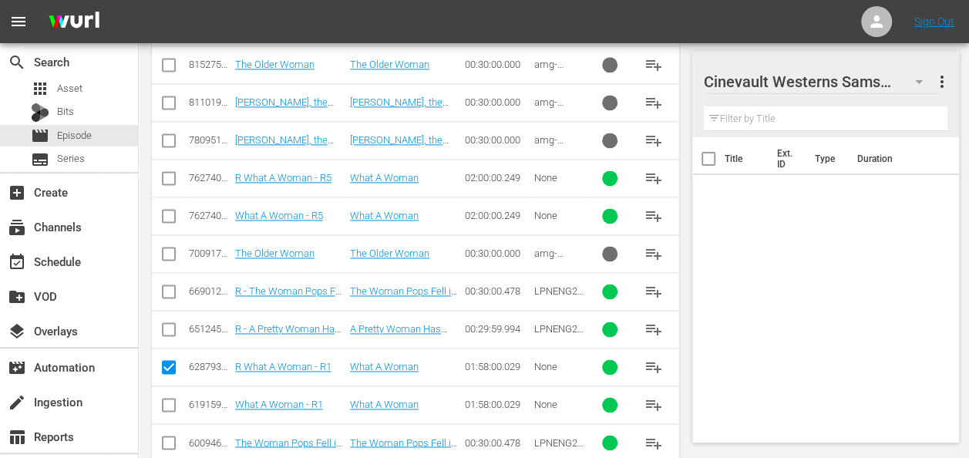
scroll to position [1047, 0]
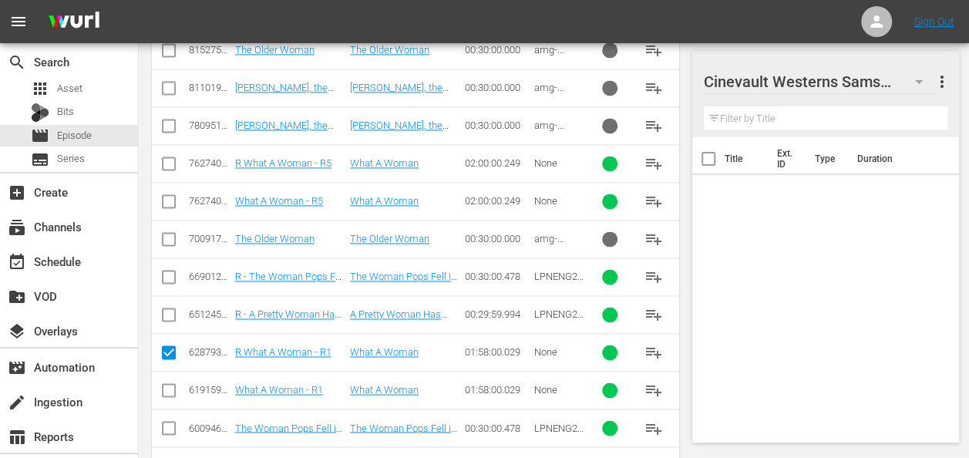
click at [174, 384] on input "checkbox" at bounding box center [169, 393] width 19 height 19
checkbox input "true"
click at [176, 346] on input "checkbox" at bounding box center [169, 355] width 19 height 19
checkbox input "false"
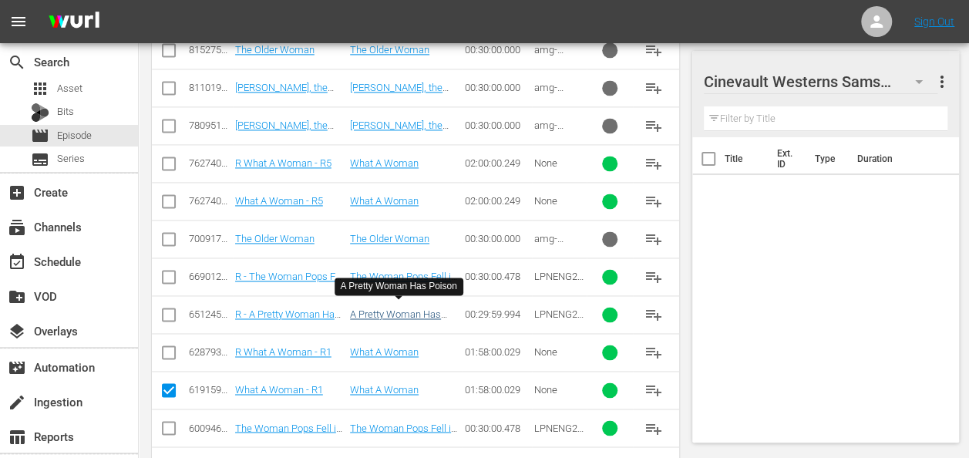
scroll to position [0, 0]
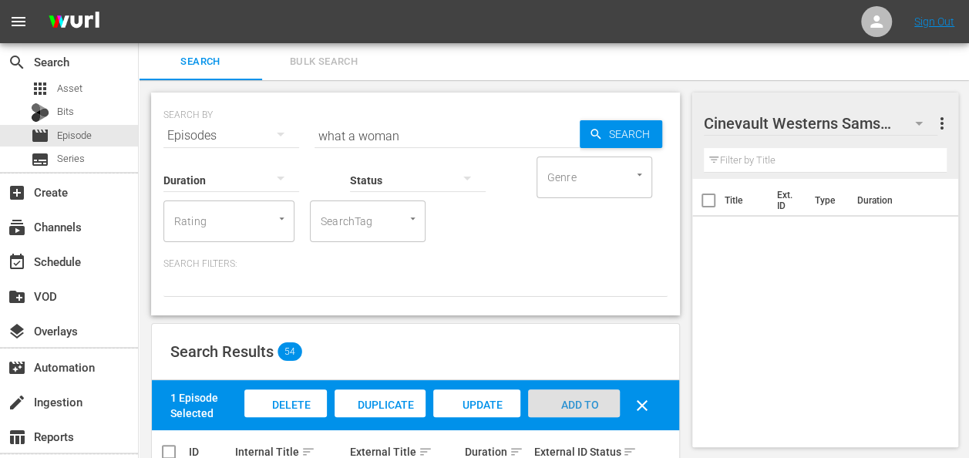
click at [582, 400] on span "Add to Workspace" at bounding box center [574, 420] width 76 height 42
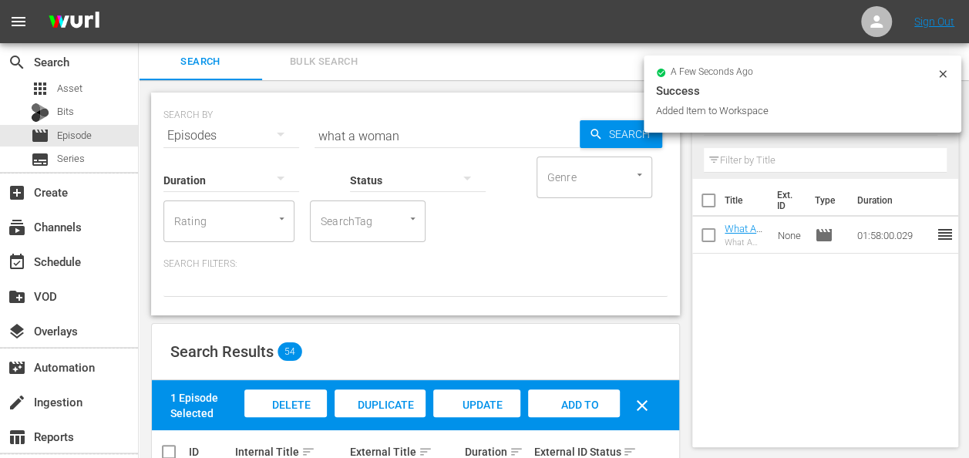
click at [942, 72] on icon at bounding box center [943, 74] width 12 height 12
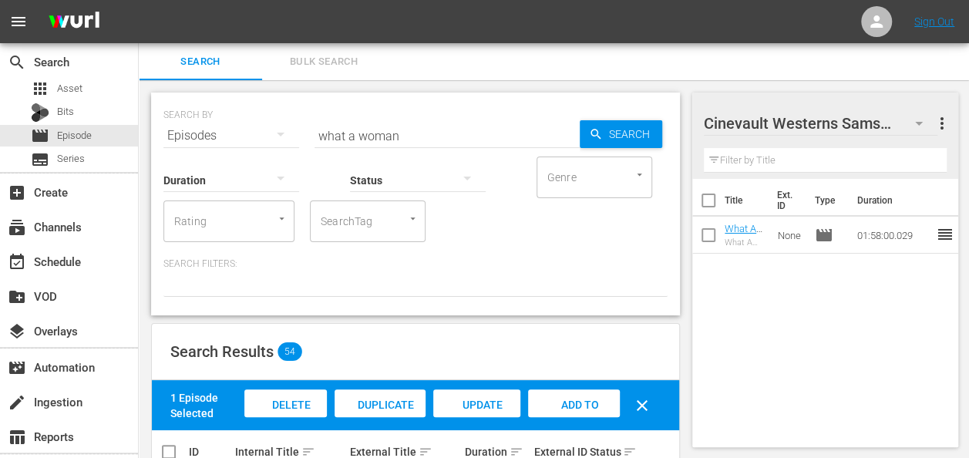
click at [426, 117] on input "what a woman" at bounding box center [447, 135] width 265 height 37
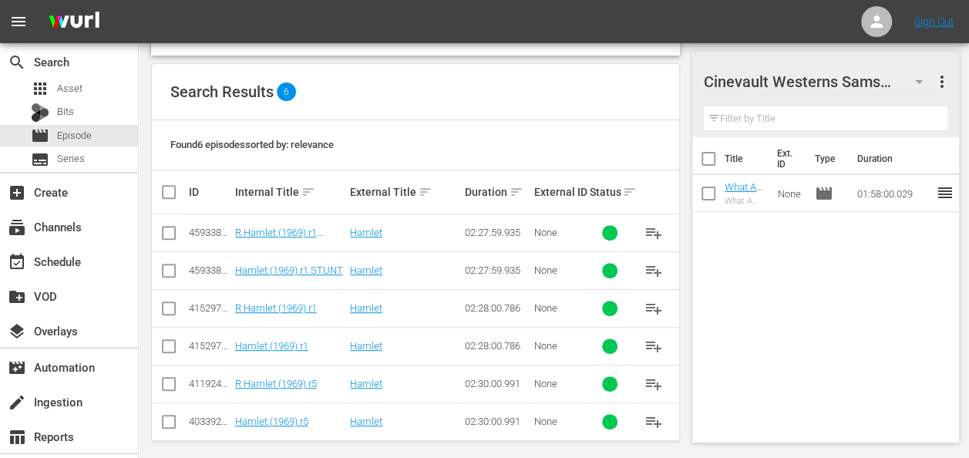
scroll to position [268, 0]
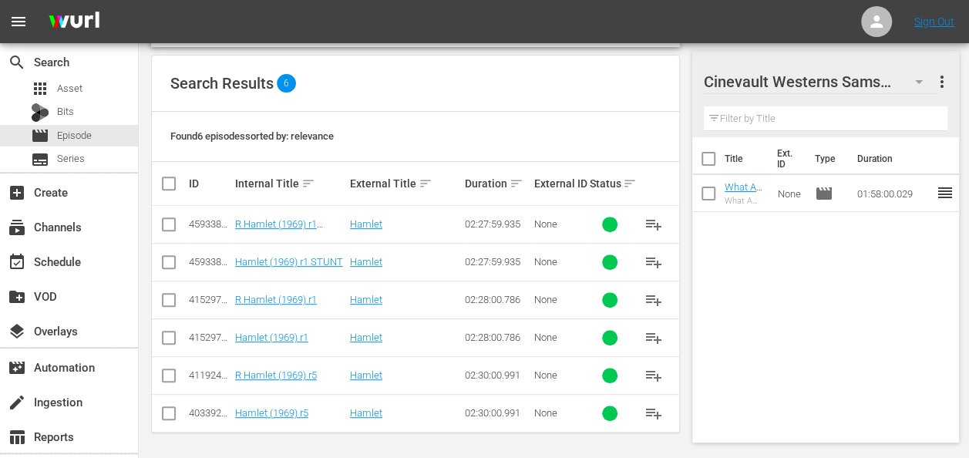
type input "hamlet (1969)"
click at [165, 332] on input "checkbox" at bounding box center [169, 341] width 19 height 19
checkbox input "true"
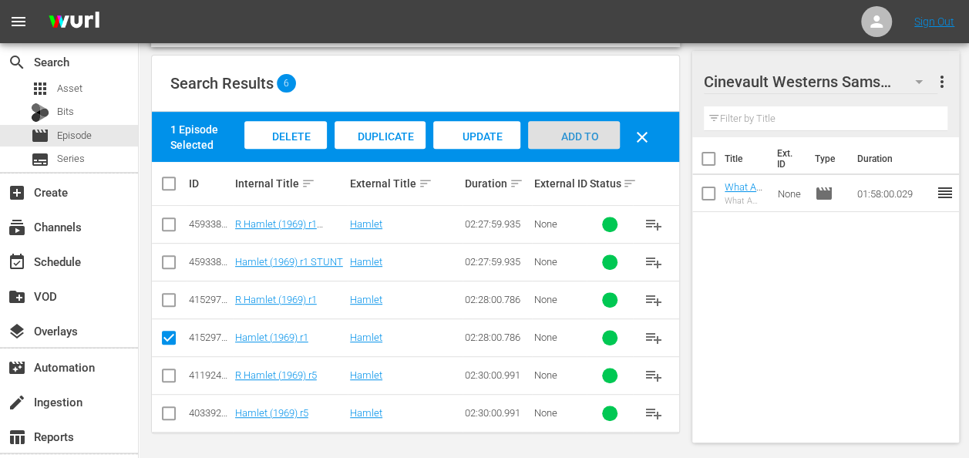
click at [589, 122] on div "Add to Workspace" at bounding box center [574, 150] width 92 height 58
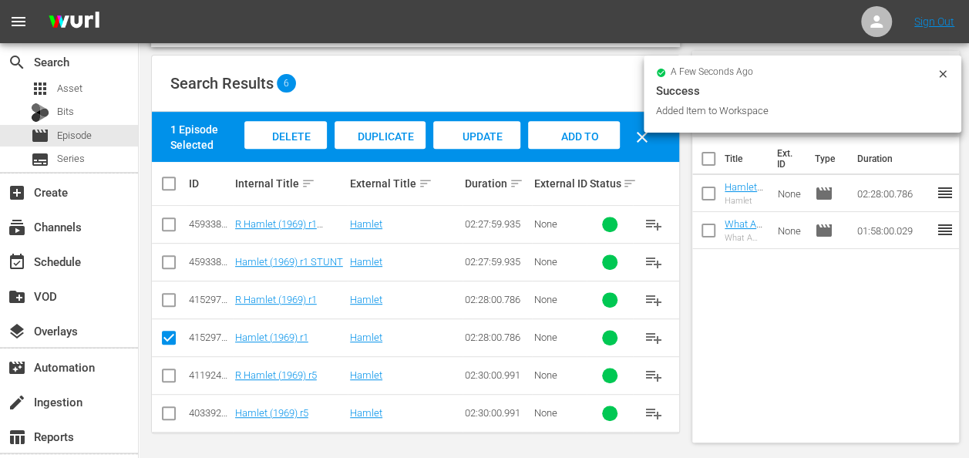
click at [933, 74] on div "a few seconds ago" at bounding box center [796, 73] width 281 height 11
click at [941, 76] on icon at bounding box center [942, 73] width 7 height 7
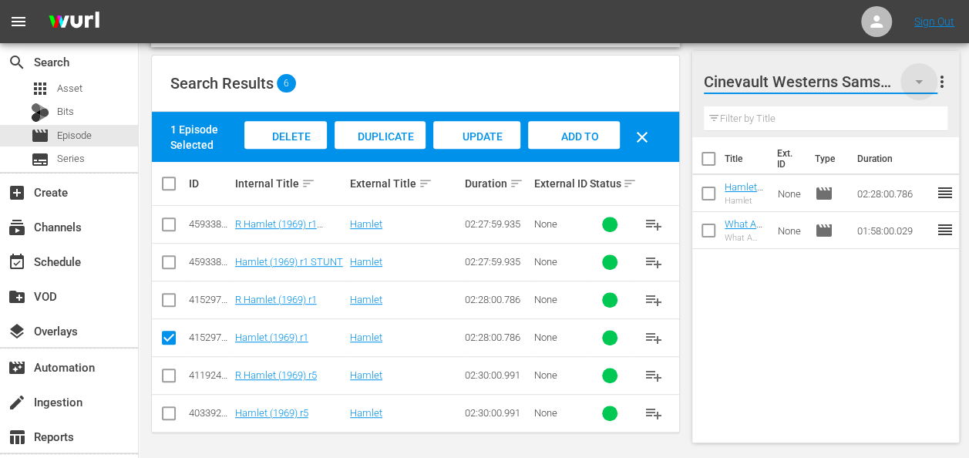
click at [926, 83] on icon "button" at bounding box center [919, 81] width 19 height 19
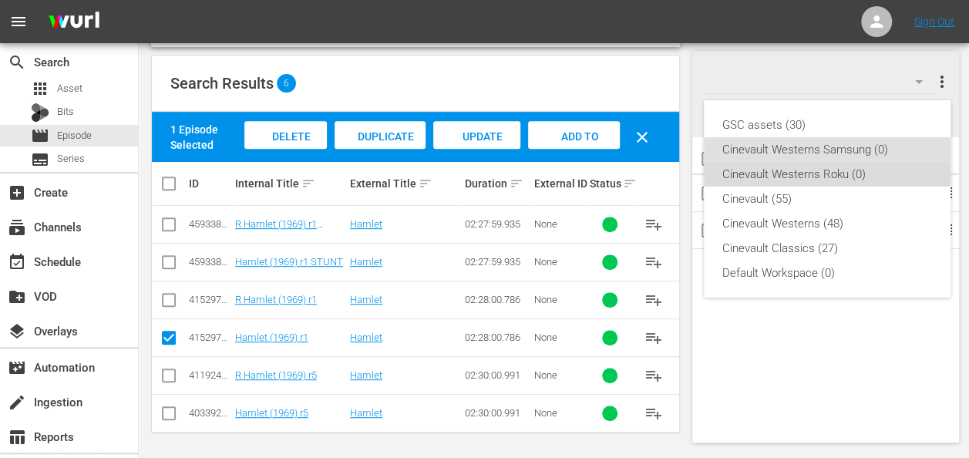
click at [847, 168] on div "Cinevault Westerns Roku (0)" at bounding box center [828, 174] width 210 height 25
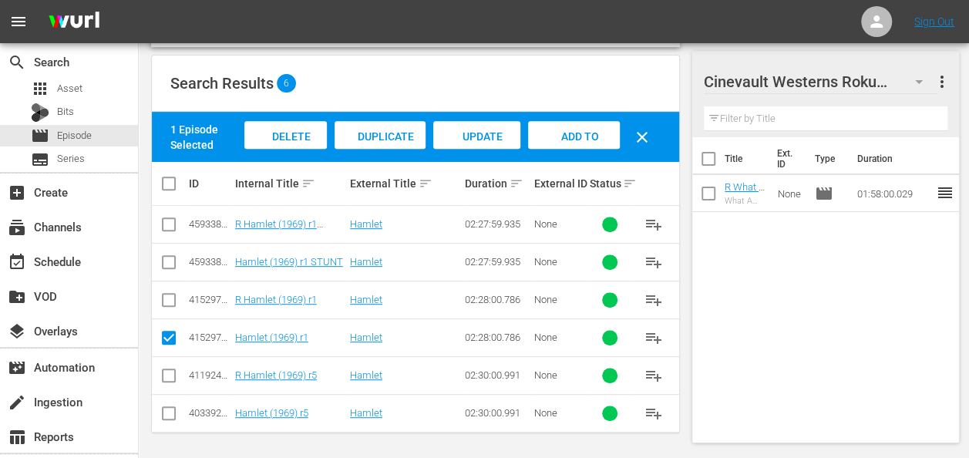
click at [170, 303] on input "checkbox" at bounding box center [169, 303] width 19 height 19
checkbox input "true"
click at [170, 336] on input "checkbox" at bounding box center [169, 341] width 19 height 19
checkbox input "false"
click at [548, 147] on div "Add to Workspace" at bounding box center [574, 150] width 92 height 58
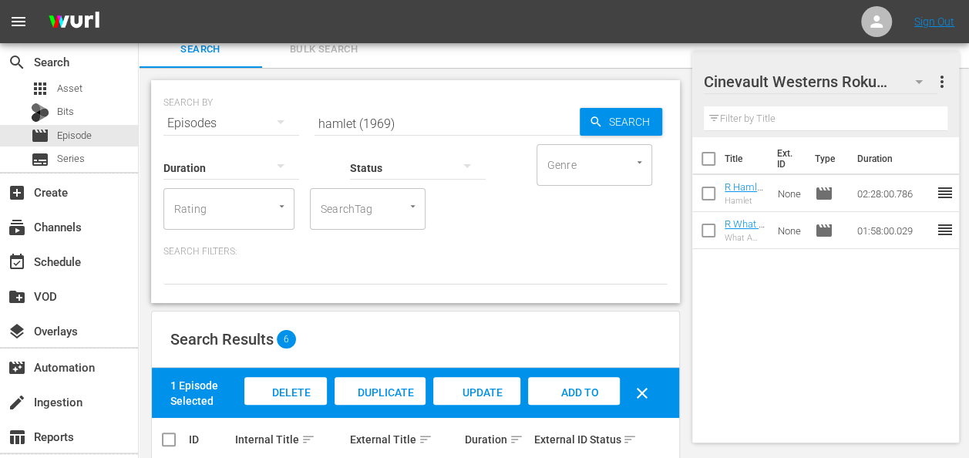
scroll to position [0, 0]
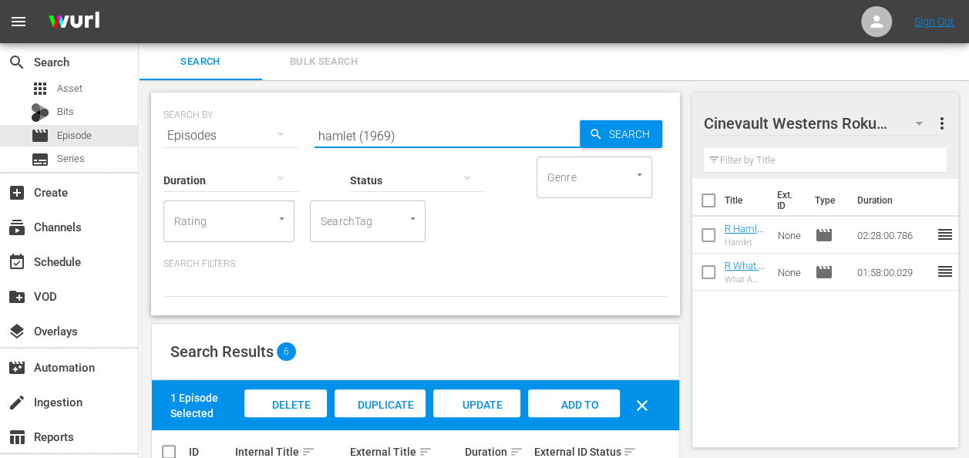
click at [356, 131] on input "hamlet (1969)" at bounding box center [447, 135] width 265 height 37
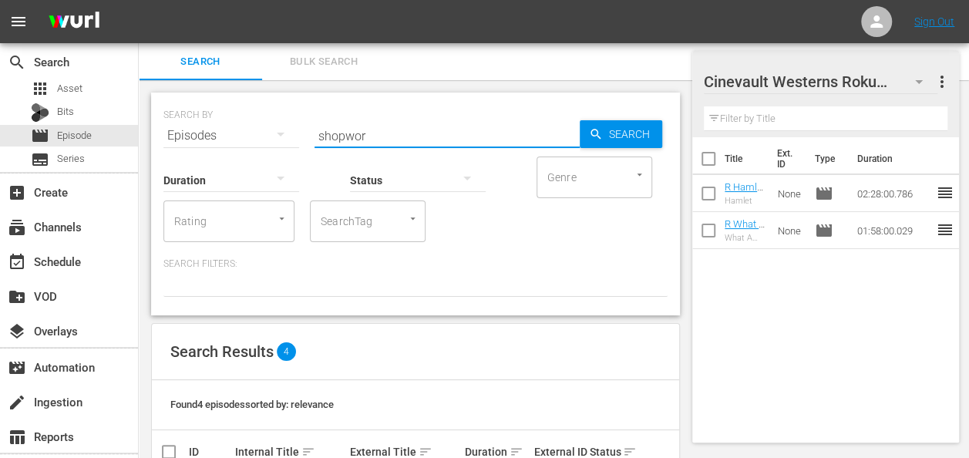
scroll to position [194, 0]
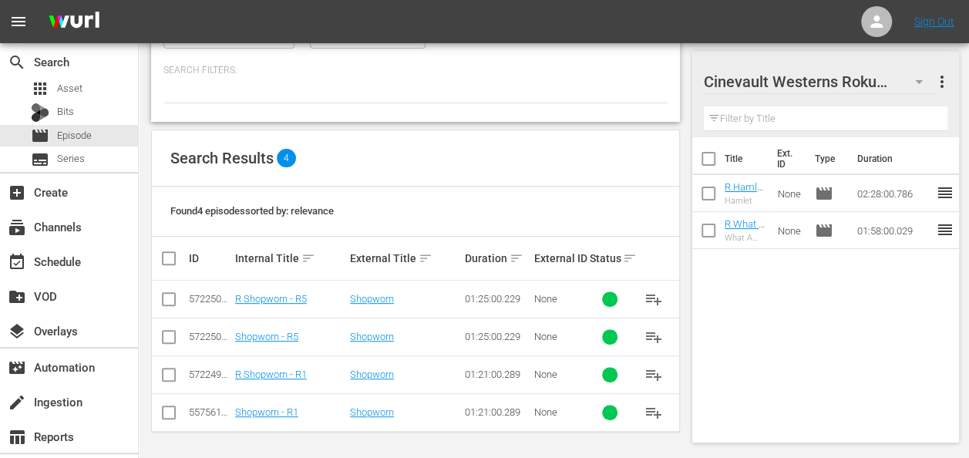
type input "shopwor"
click at [163, 374] on input "checkbox" at bounding box center [169, 378] width 19 height 19
checkbox input "true"
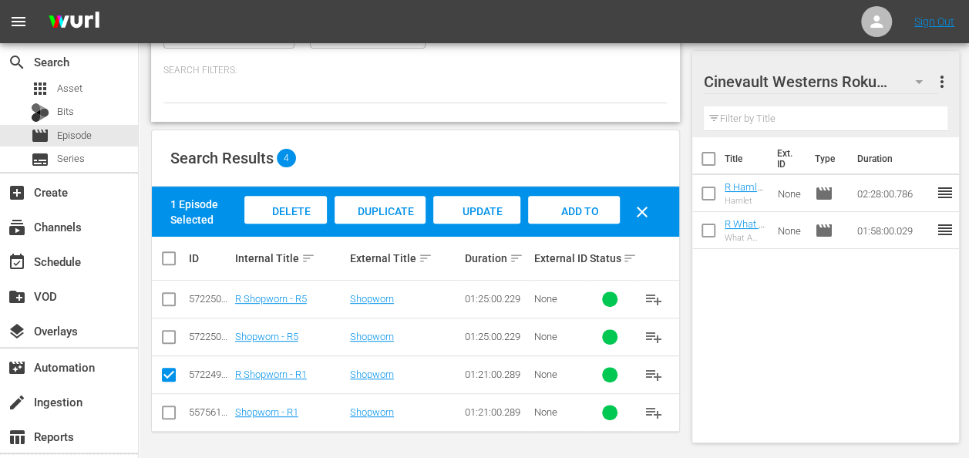
click at [574, 217] on div "Add to Workspace" at bounding box center [574, 225] width 92 height 58
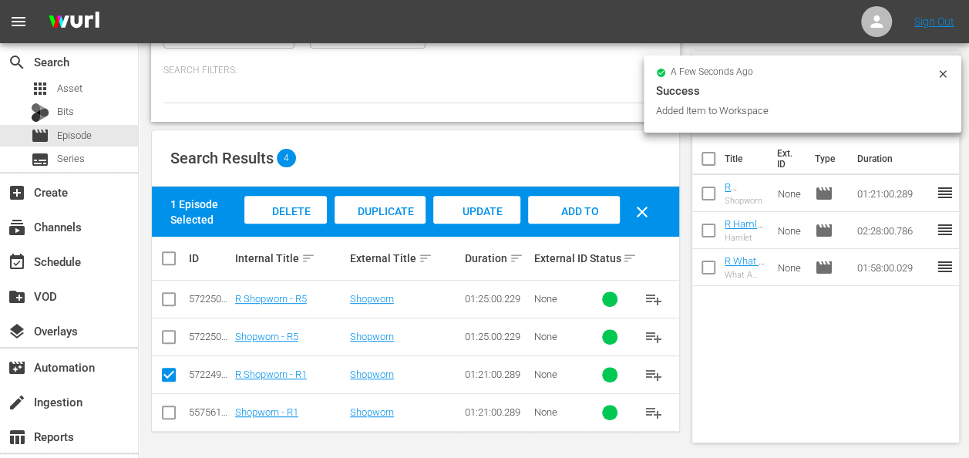
click at [946, 78] on icon at bounding box center [943, 74] width 12 height 12
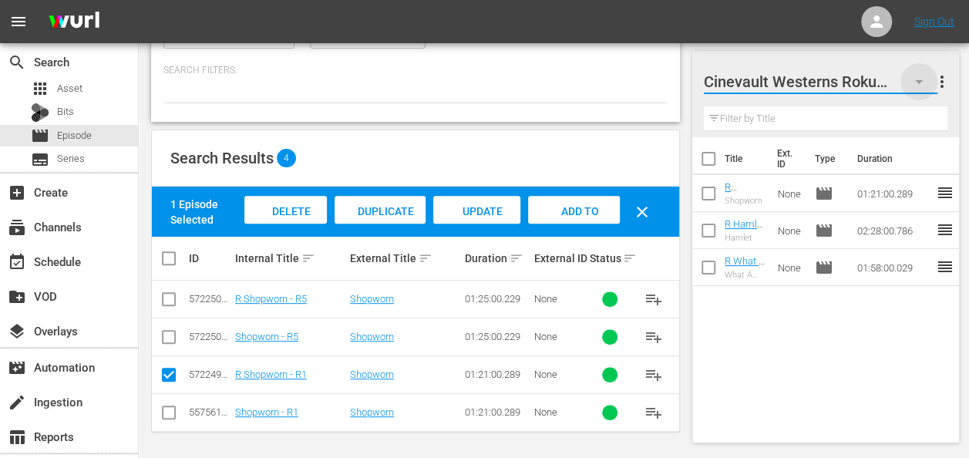
click at [920, 85] on icon "button" at bounding box center [919, 81] width 19 height 19
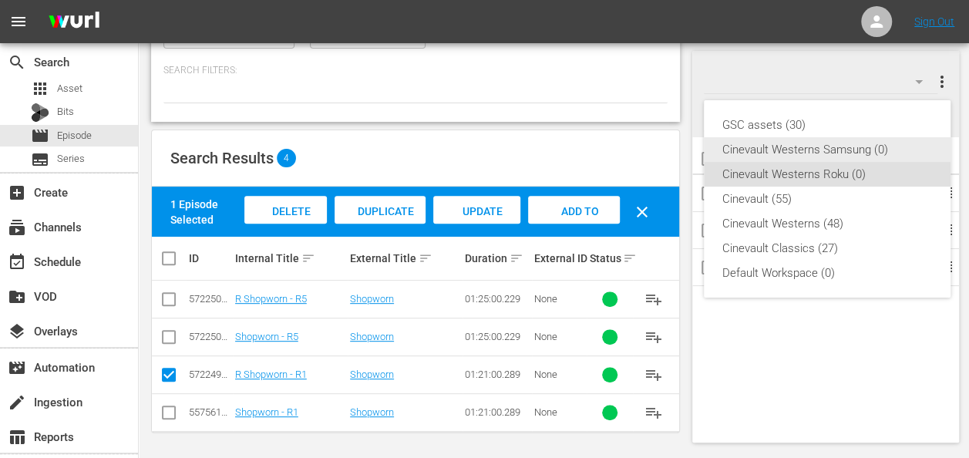
click at [878, 143] on div "Cinevault Westerns Samsung (0)" at bounding box center [828, 149] width 210 height 25
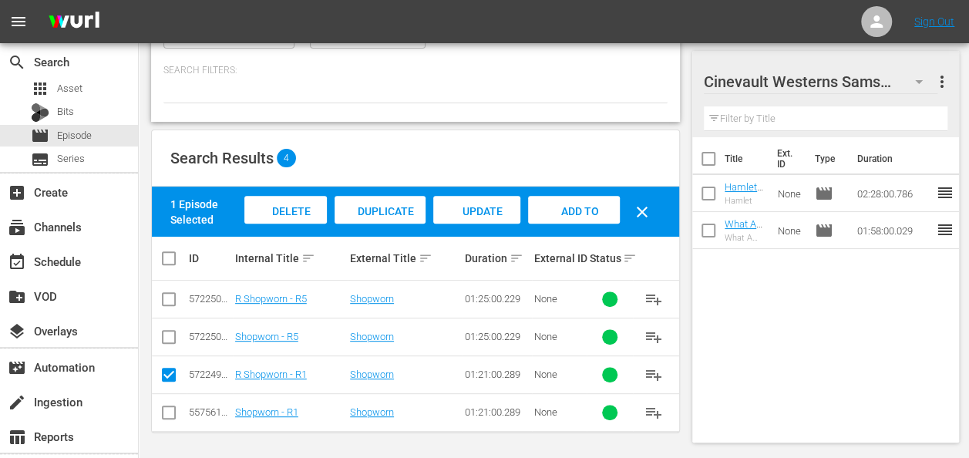
click at [174, 411] on input "checkbox" at bounding box center [169, 415] width 19 height 19
checkbox input "true"
click at [174, 375] on input "checkbox" at bounding box center [169, 378] width 19 height 19
checkbox input "false"
click at [599, 199] on div "Add to Workspace" at bounding box center [574, 225] width 92 height 58
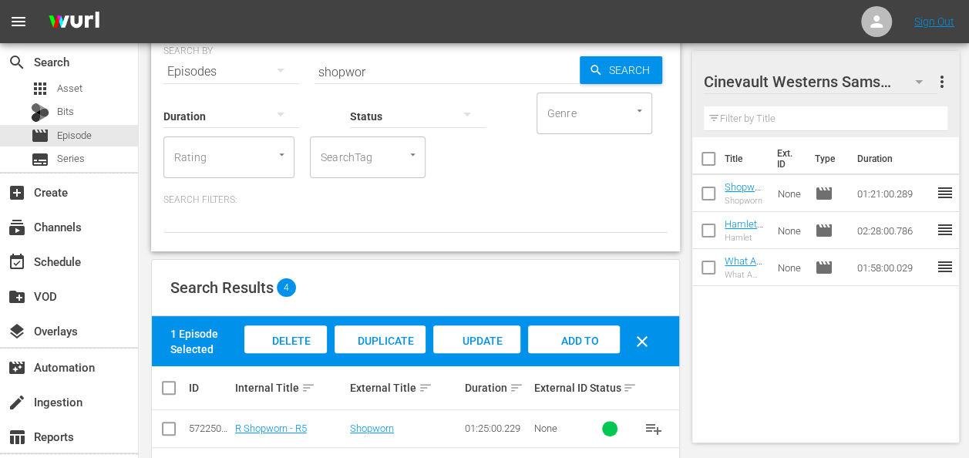
scroll to position [0, 0]
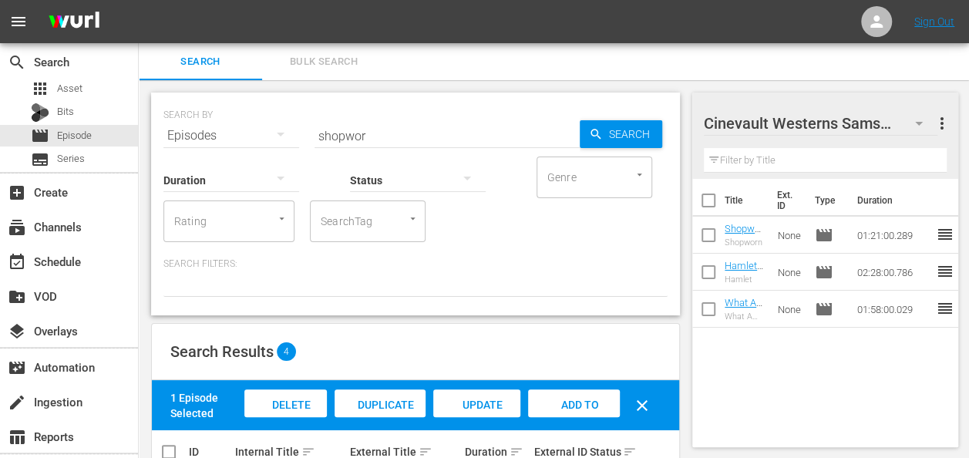
click at [498, 141] on input "shopwor" at bounding box center [447, 135] width 265 height 37
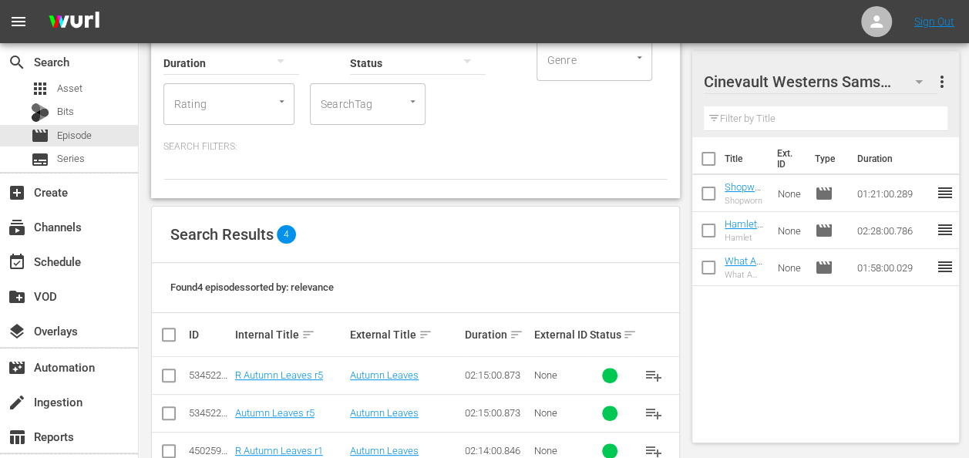
scroll to position [194, 0]
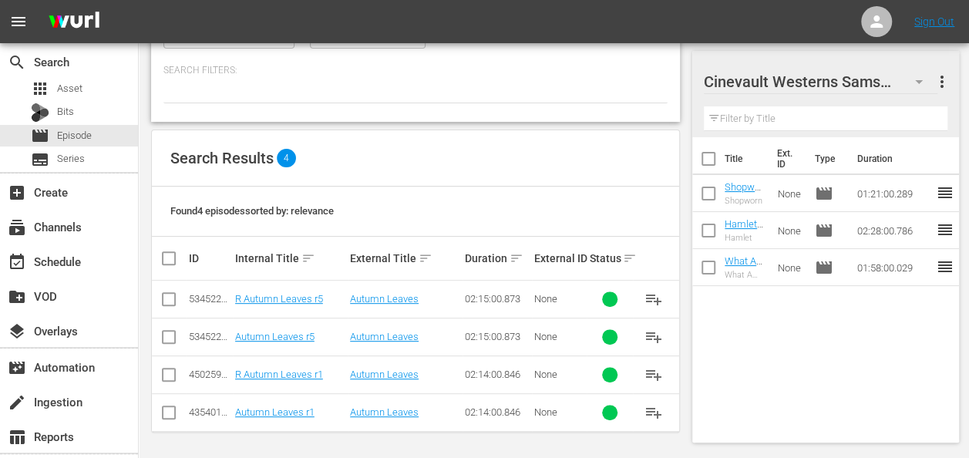
type input "autumn leaves"
click at [171, 406] on input "checkbox" at bounding box center [169, 415] width 19 height 19
checkbox input "true"
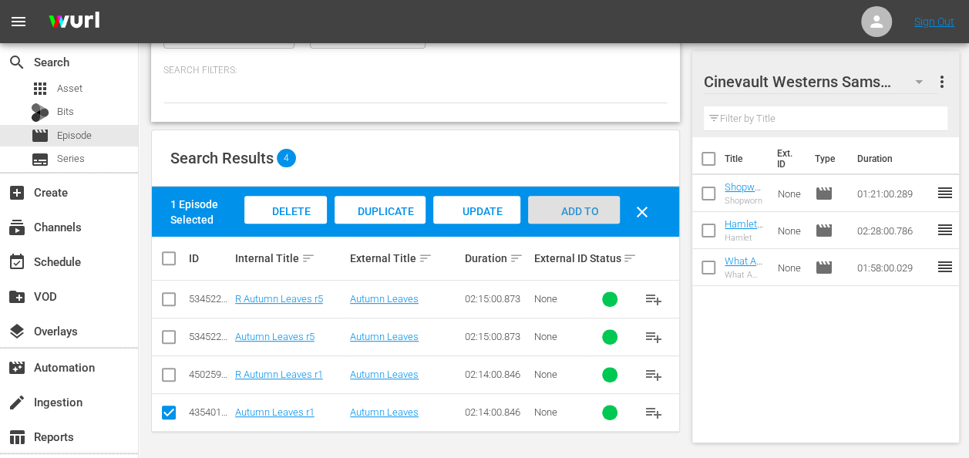
click at [577, 207] on span "Add to Workspace" at bounding box center [574, 226] width 76 height 42
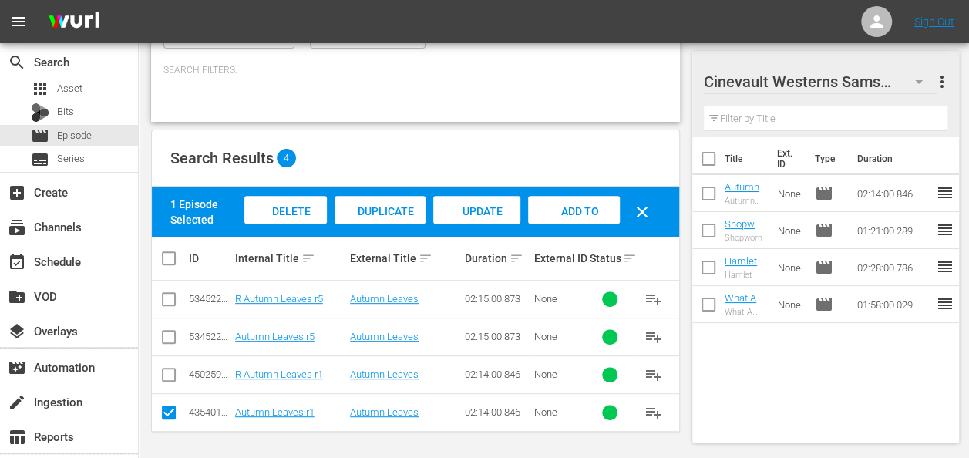
click at [919, 81] on div at bounding box center [812, 82] width 216 height 39
click at [953, 57] on div "Cinevault Westerns Samsung 4 Cinevault Westerns Samsung more_vert Filter by Tit…" at bounding box center [826, 94] width 267 height 86
click at [919, 83] on div at bounding box center [812, 82] width 216 height 39
click at [968, 62] on div "Cinevault Westerns Samsung 4 Cinevault Westerns Samsung more_vert Filter by Tit…" at bounding box center [831, 174] width 277 height 574
click at [922, 88] on icon "button" at bounding box center [919, 81] width 19 height 19
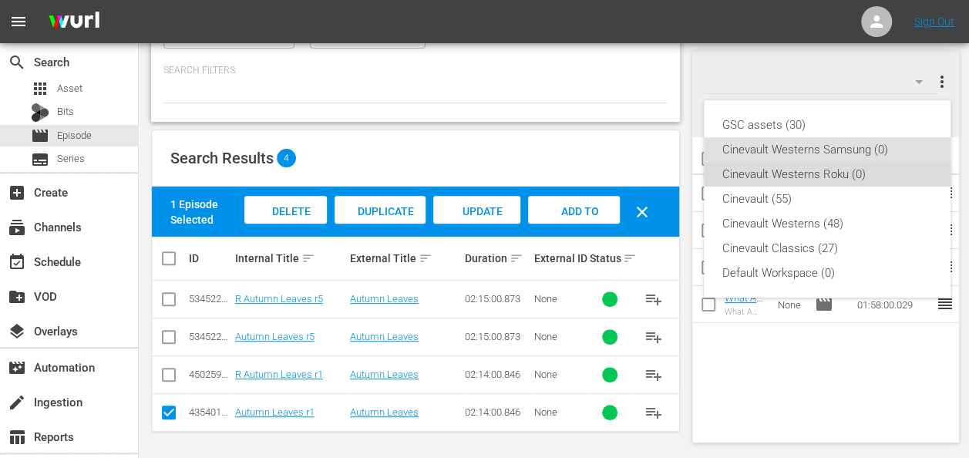
click at [852, 180] on div "Cinevault Westerns Roku (0)" at bounding box center [828, 174] width 210 height 25
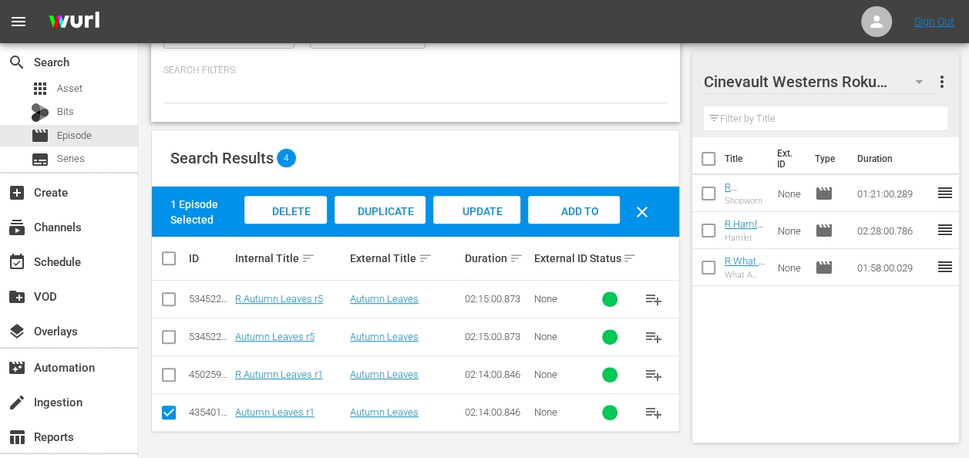
click at [174, 371] on input "checkbox" at bounding box center [169, 378] width 19 height 19
checkbox input "true"
click at [170, 406] on input "checkbox" at bounding box center [169, 415] width 19 height 19
checkbox input "false"
click at [561, 202] on div "Add to Workspace" at bounding box center [574, 225] width 92 height 58
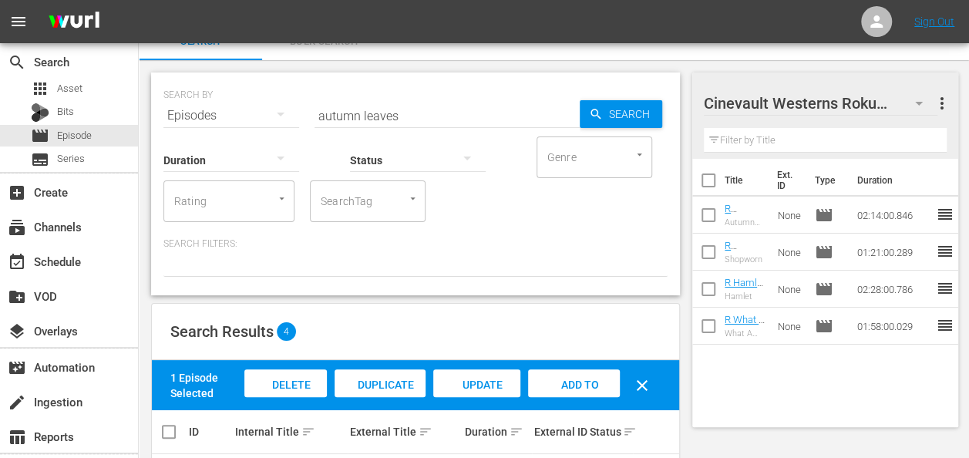
scroll to position [19, 0]
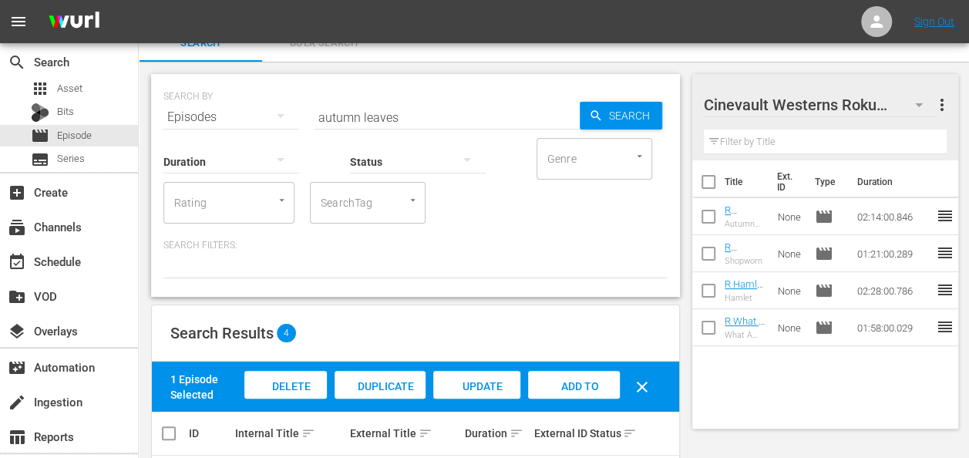
click at [414, 106] on input "autumn leaves" at bounding box center [447, 117] width 265 height 37
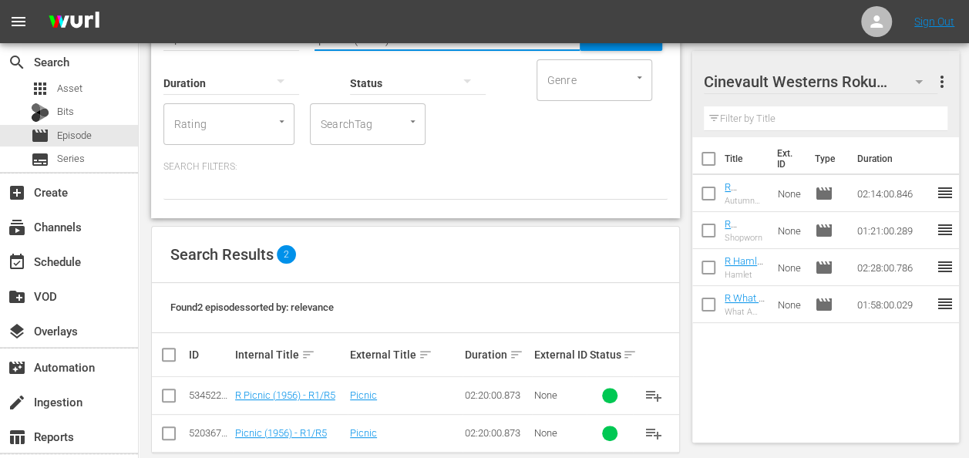
scroll to position [119, 0]
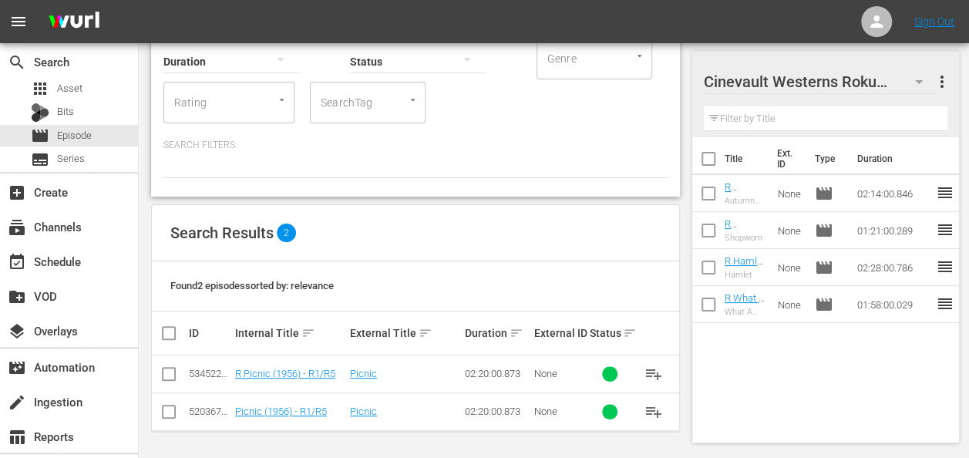
type input "picnic (1956)"
click at [170, 373] on input "checkbox" at bounding box center [169, 377] width 19 height 19
checkbox input "true"
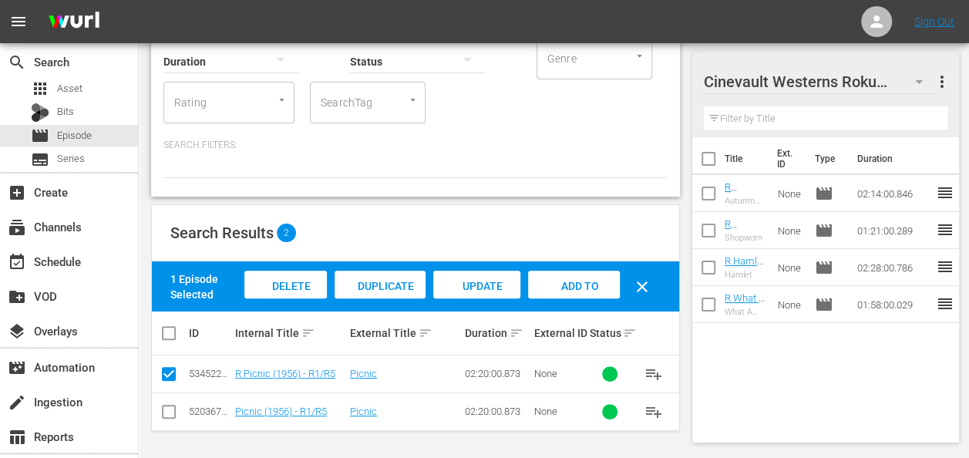
click at [549, 278] on div "Add to Workspace" at bounding box center [574, 300] width 92 height 58
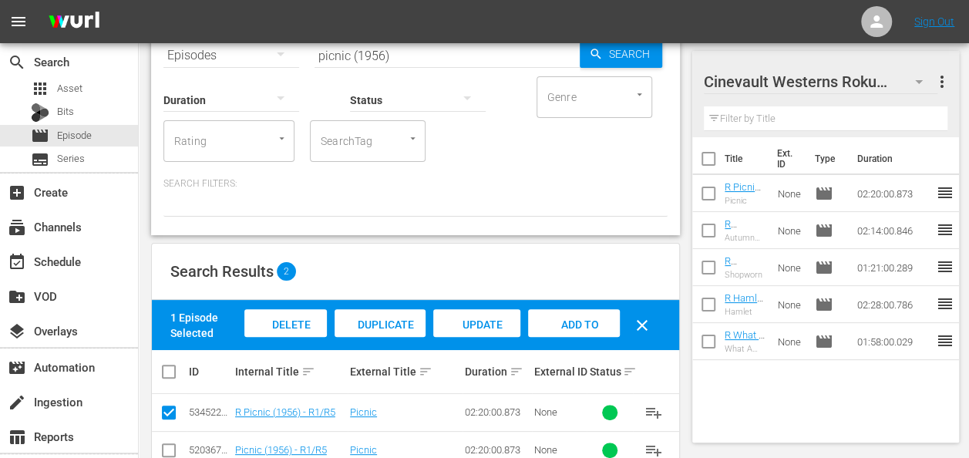
click at [916, 79] on icon "button" at bounding box center [919, 81] width 19 height 19
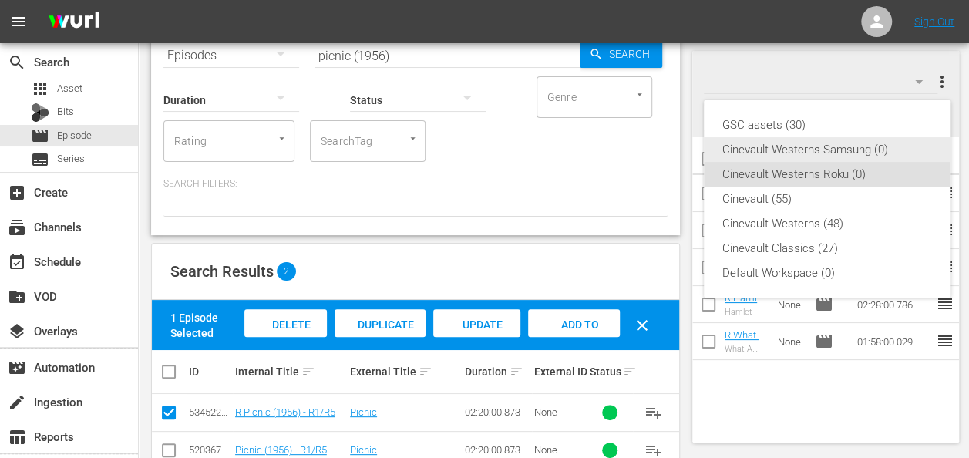
click at [845, 149] on div "Cinevault Westerns Samsung (0)" at bounding box center [828, 149] width 210 height 25
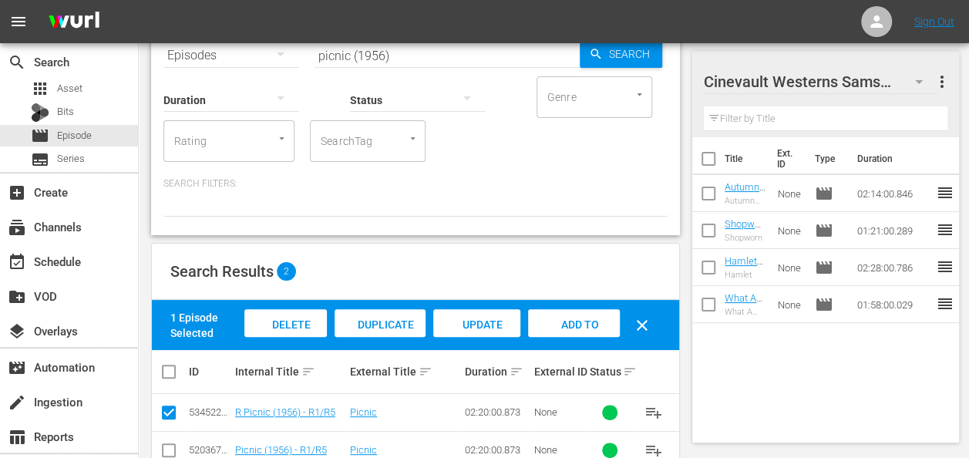
click at [164, 449] on input "checkbox" at bounding box center [169, 453] width 19 height 19
checkbox input "true"
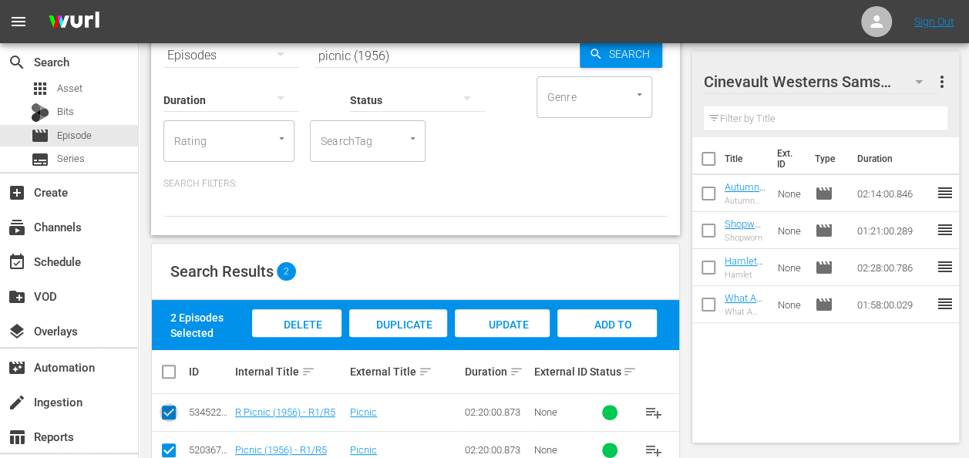
click at [170, 412] on input "checkbox" at bounding box center [169, 415] width 19 height 19
checkbox input "false"
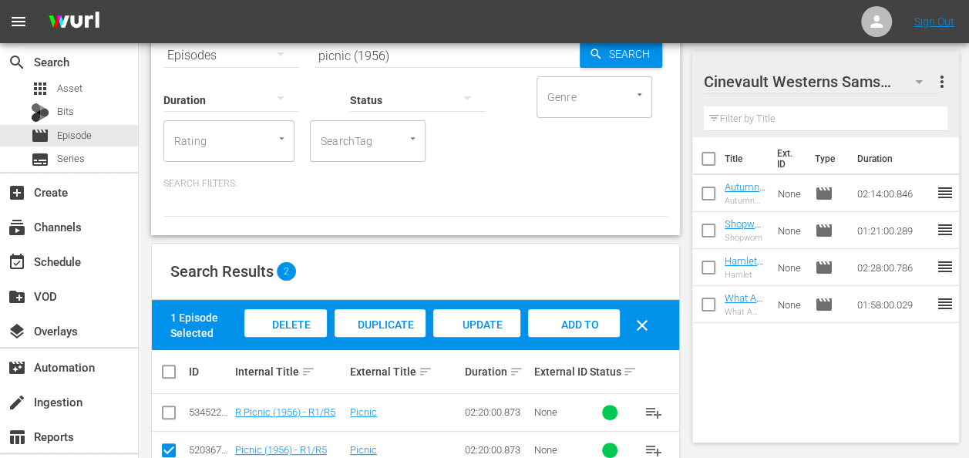
click at [566, 319] on span "Add to Workspace" at bounding box center [574, 340] width 76 height 42
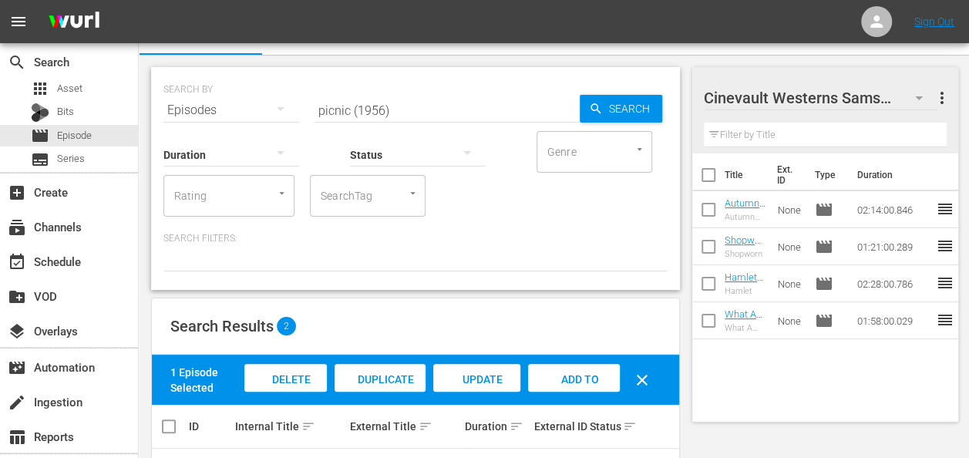
scroll to position [25, 0]
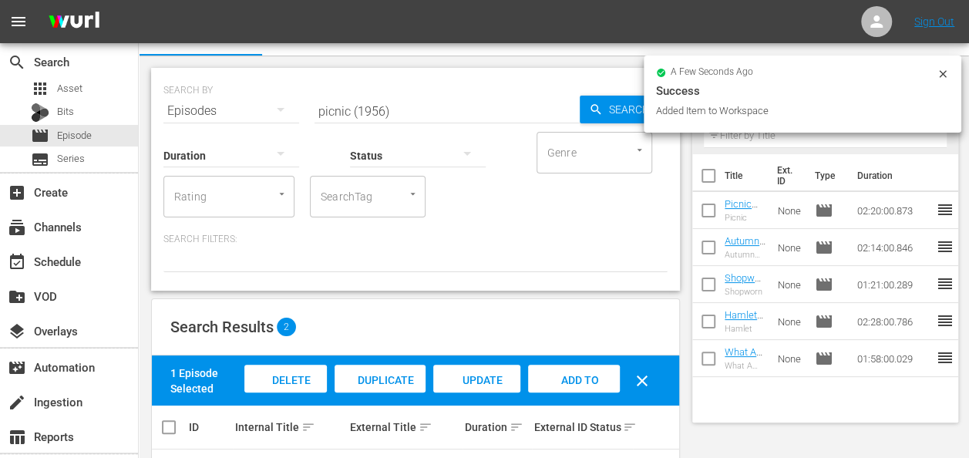
click at [422, 124] on div "Status" at bounding box center [418, 146] width 136 height 56
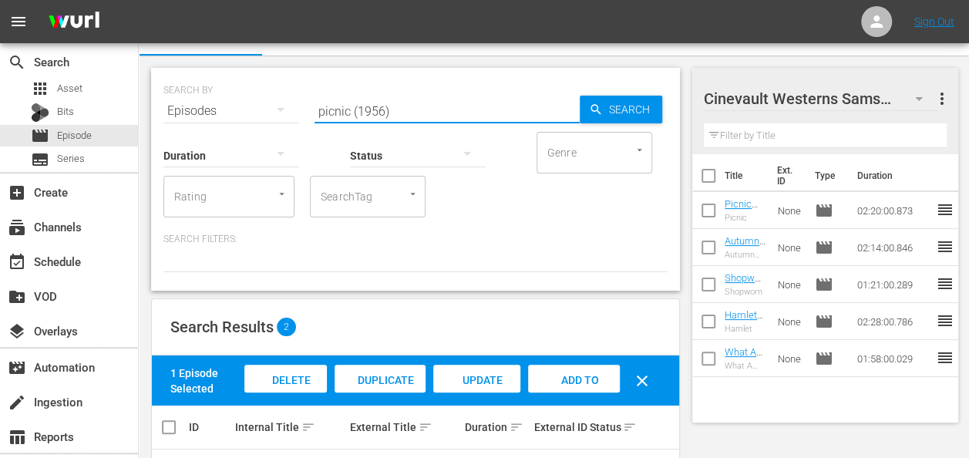
click at [417, 116] on input "picnic (1956)" at bounding box center [447, 111] width 265 height 37
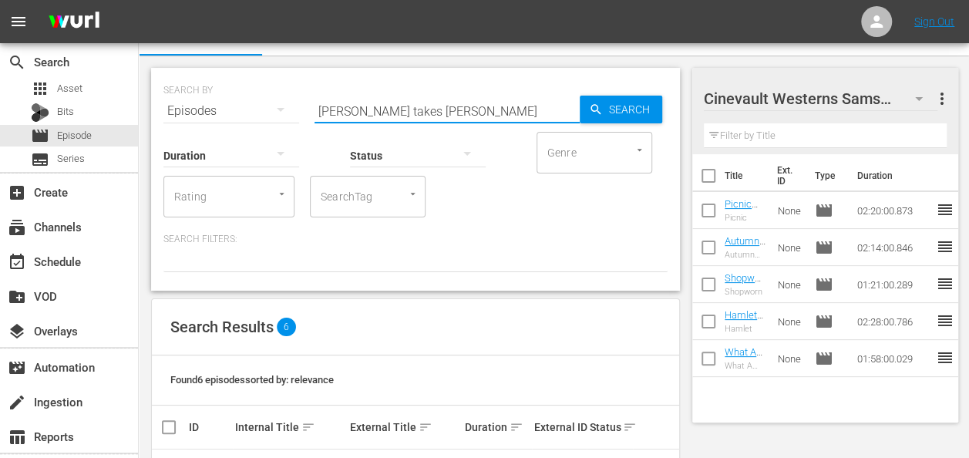
scroll to position [268, 0]
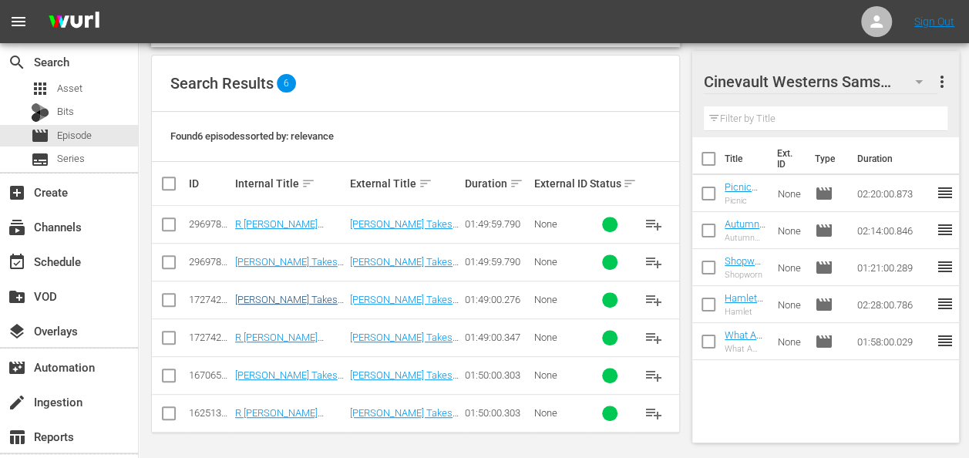
type input "miss grant takes richmond"
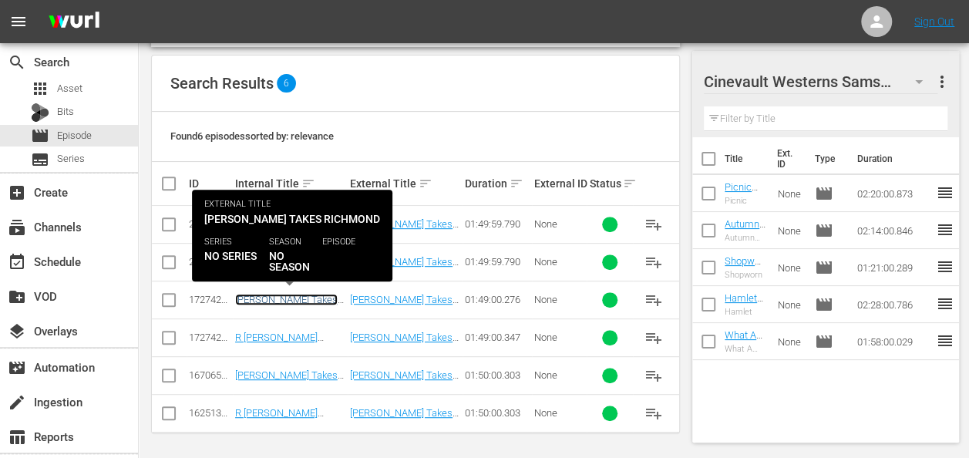
click at [282, 302] on link "Miss Grant Takes Richmond r1" at bounding box center [286, 305] width 103 height 23
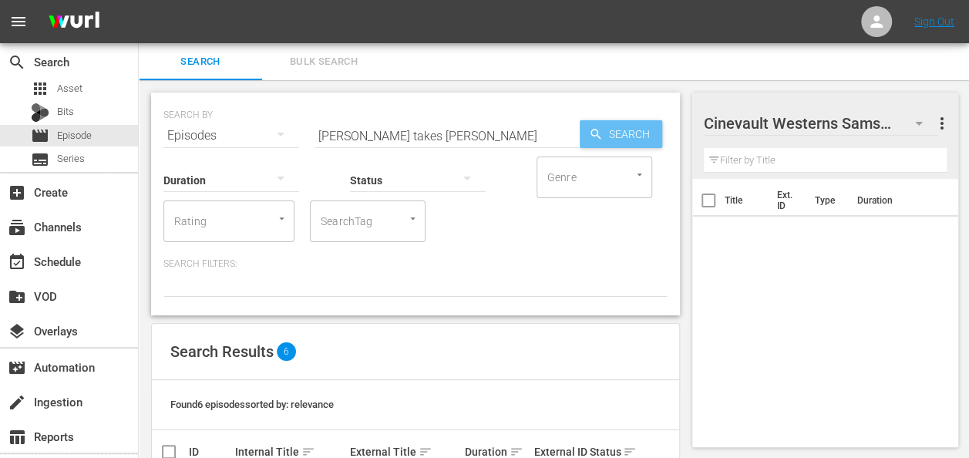
click at [653, 127] on span "Search" at bounding box center [632, 134] width 59 height 28
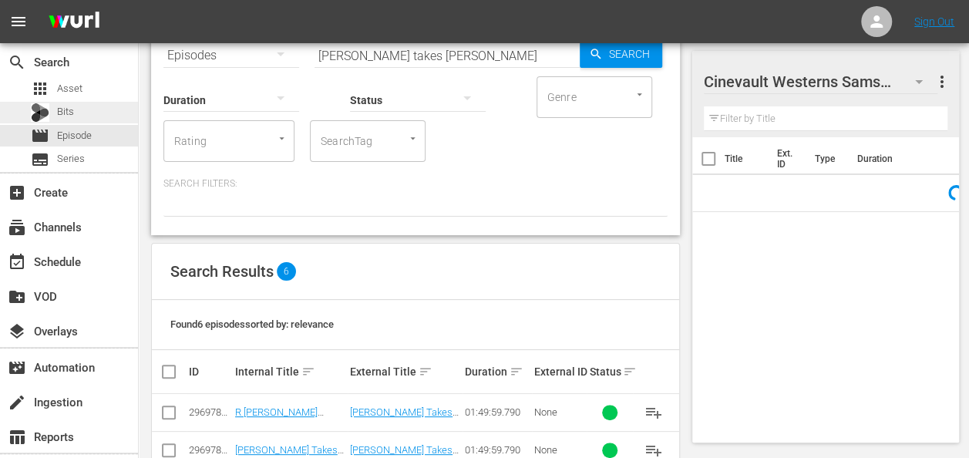
click at [76, 116] on div "Bits" at bounding box center [69, 113] width 138 height 22
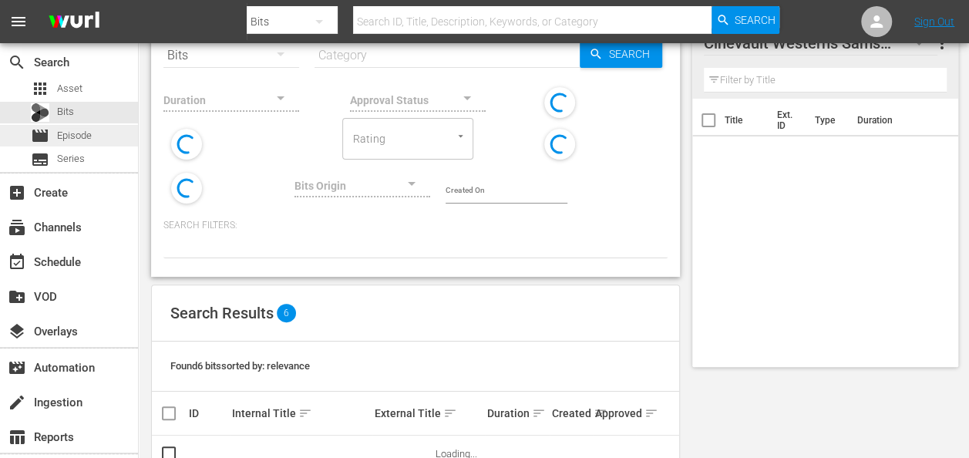
click at [76, 129] on span "Episode" at bounding box center [74, 135] width 35 height 15
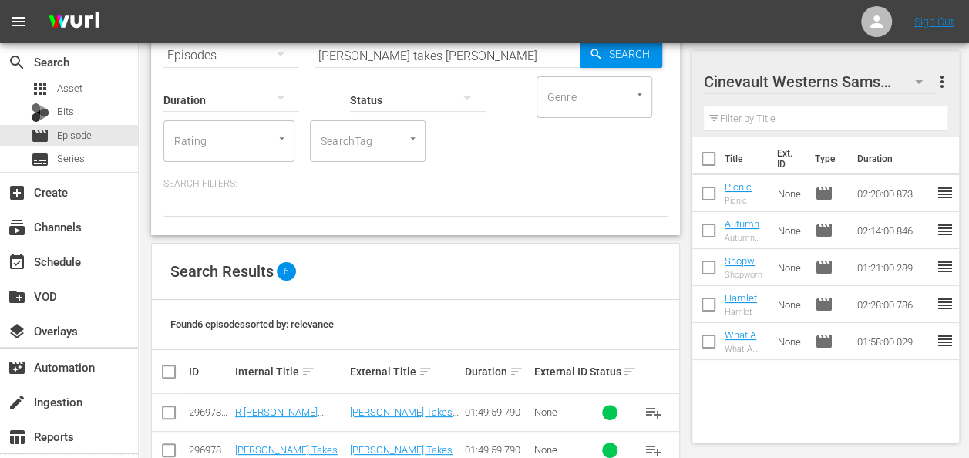
scroll to position [268, 0]
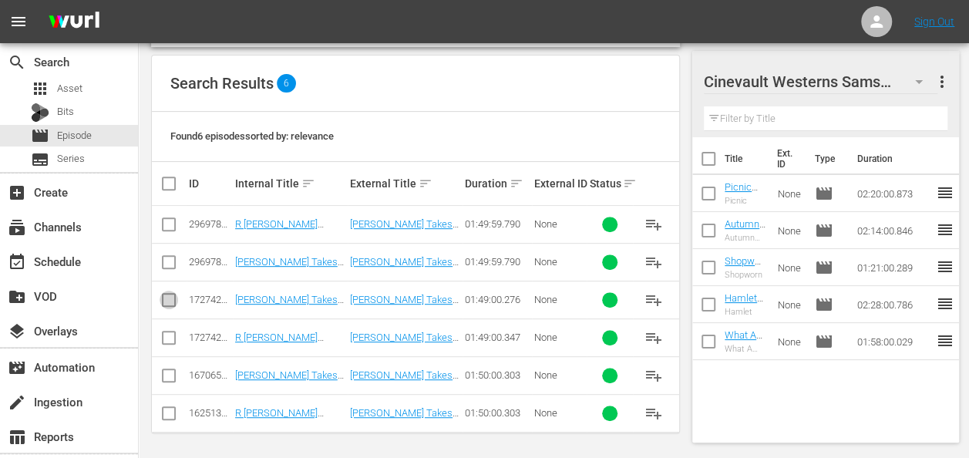
click at [170, 304] on input "checkbox" at bounding box center [169, 303] width 19 height 19
checkbox input "true"
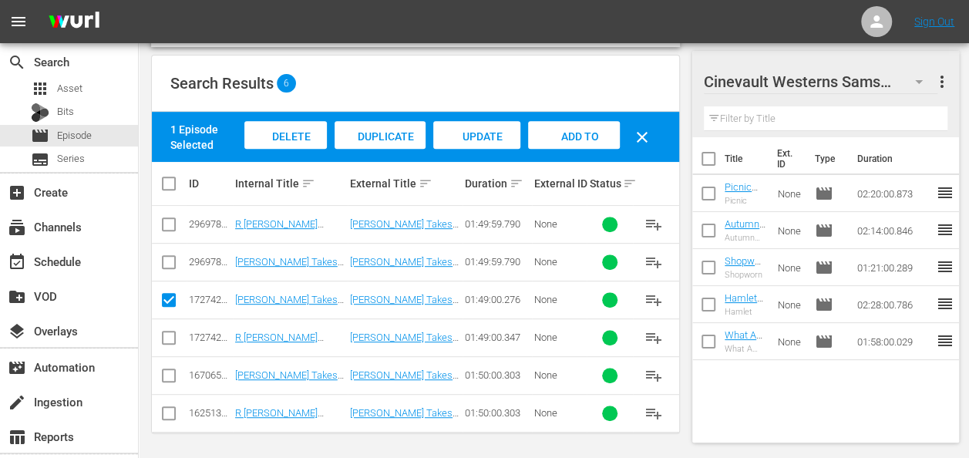
click at [566, 121] on div "Add to Workspace" at bounding box center [574, 150] width 92 height 58
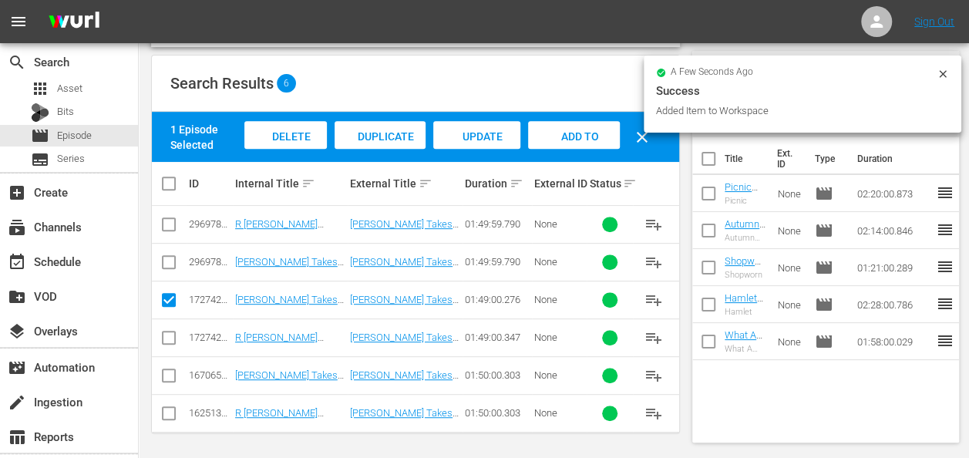
click at [942, 73] on icon at bounding box center [942, 73] width 7 height 7
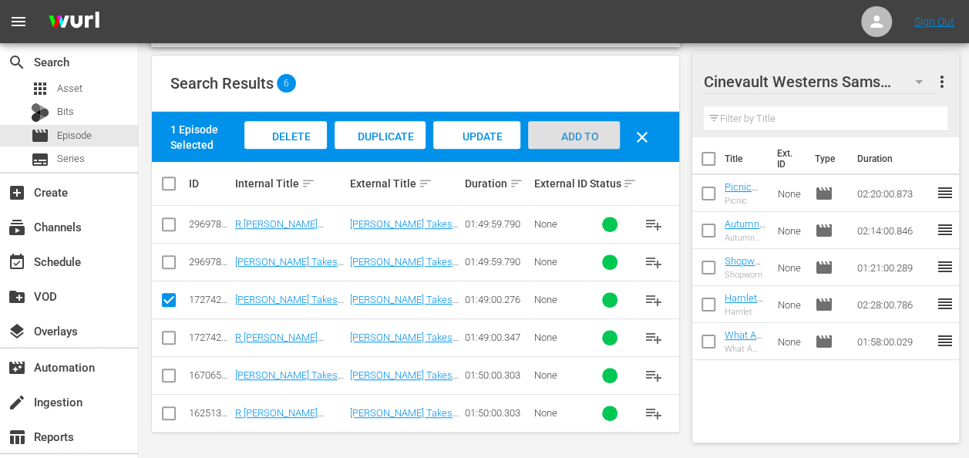
click at [588, 133] on span "Add to Workspace" at bounding box center [574, 151] width 76 height 42
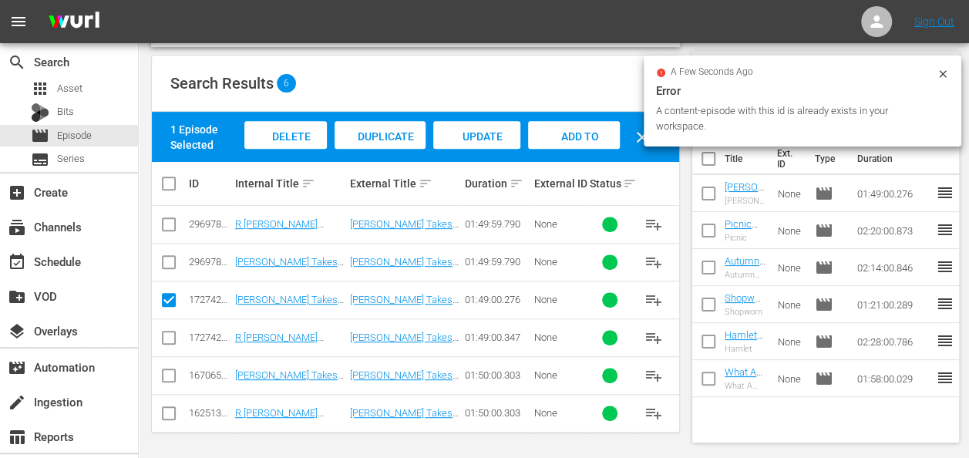
click at [942, 77] on icon at bounding box center [943, 74] width 12 height 12
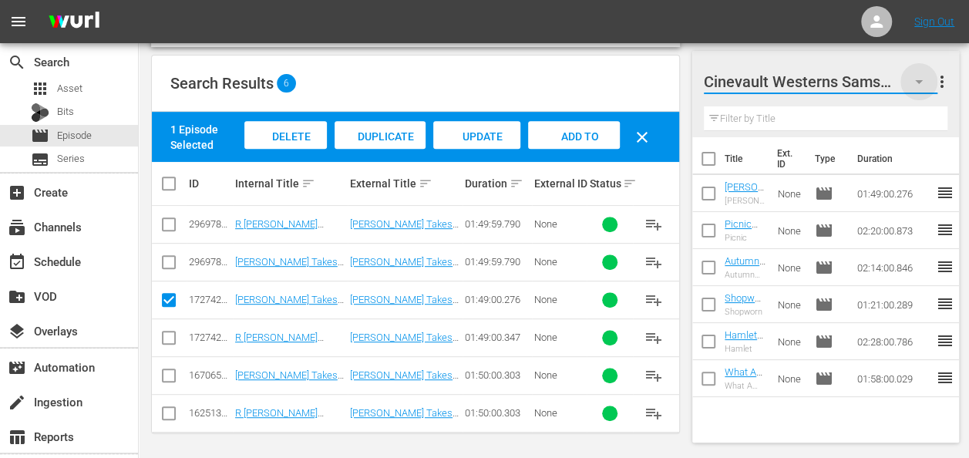
click at [928, 82] on icon "button" at bounding box center [919, 81] width 19 height 19
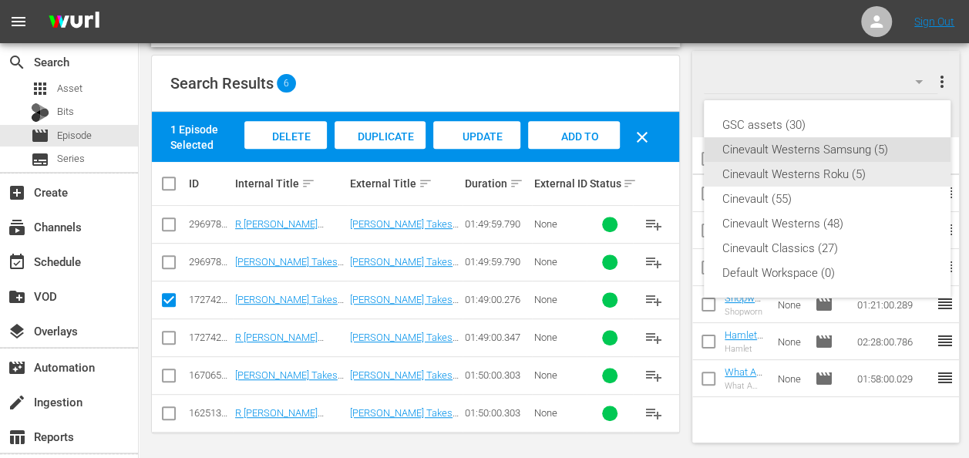
click at [885, 177] on div "Cinevault Westerns Roku (5)" at bounding box center [828, 174] width 210 height 25
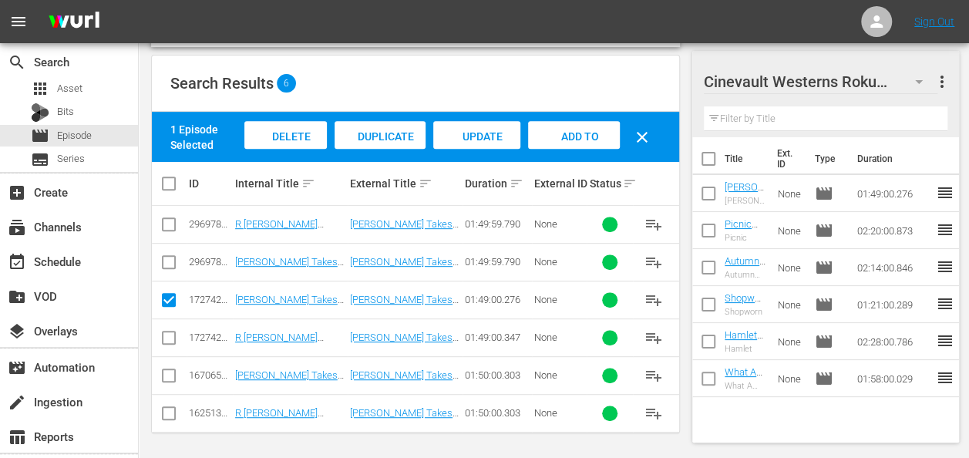
click at [171, 332] on input "checkbox" at bounding box center [169, 341] width 19 height 19
checkbox input "true"
click at [173, 300] on input "checkbox" at bounding box center [169, 303] width 19 height 19
checkbox input "false"
click at [580, 139] on span "Add to Workspace" at bounding box center [574, 151] width 76 height 42
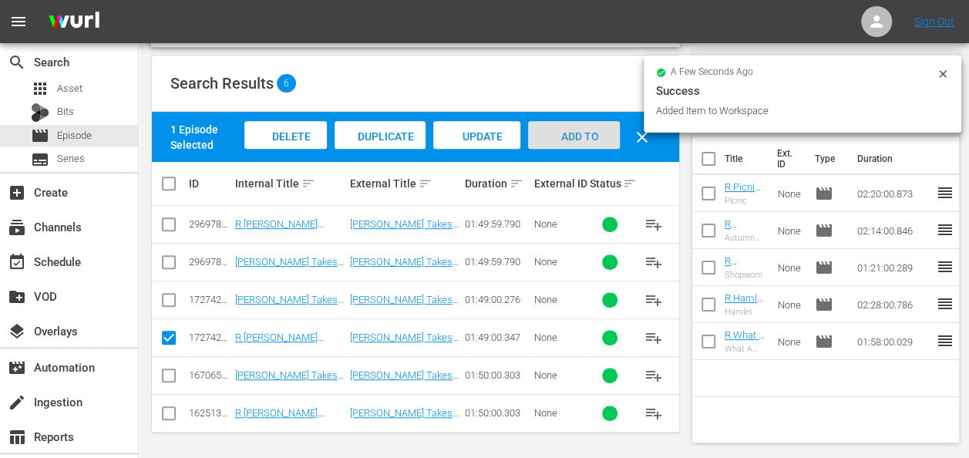
click at [580, 139] on span "Add to Workspace" at bounding box center [574, 151] width 76 height 42
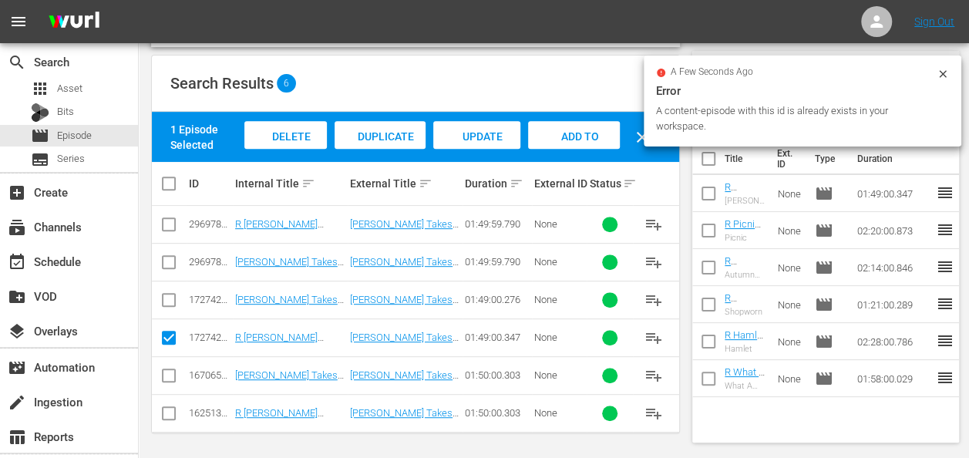
click at [943, 72] on icon at bounding box center [943, 74] width 12 height 12
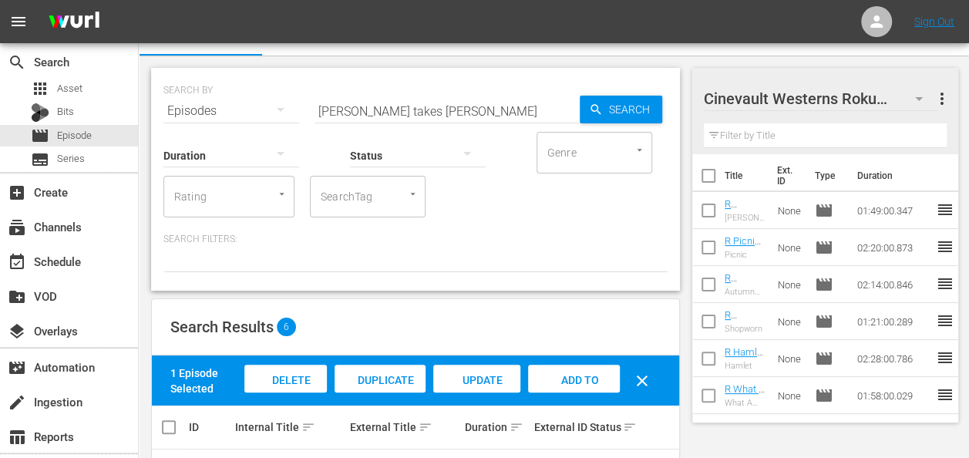
scroll to position [17, 0]
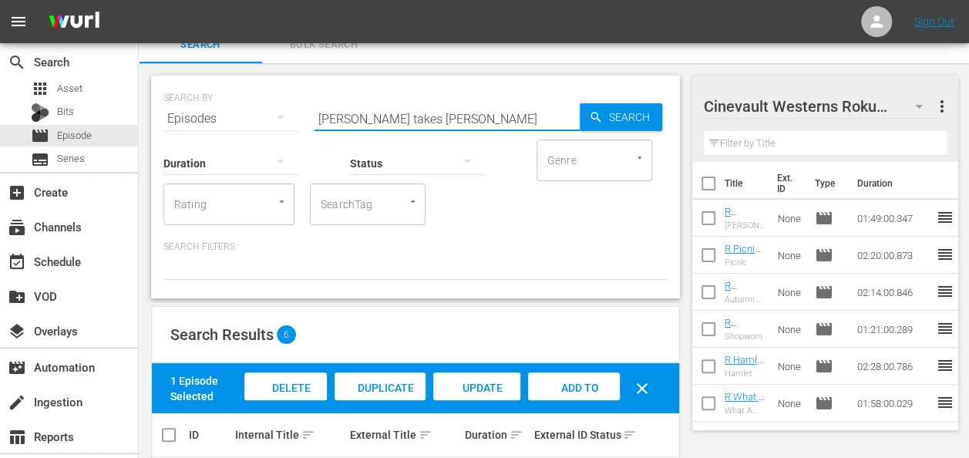
click at [441, 120] on input "miss grant takes richmond" at bounding box center [447, 118] width 265 height 37
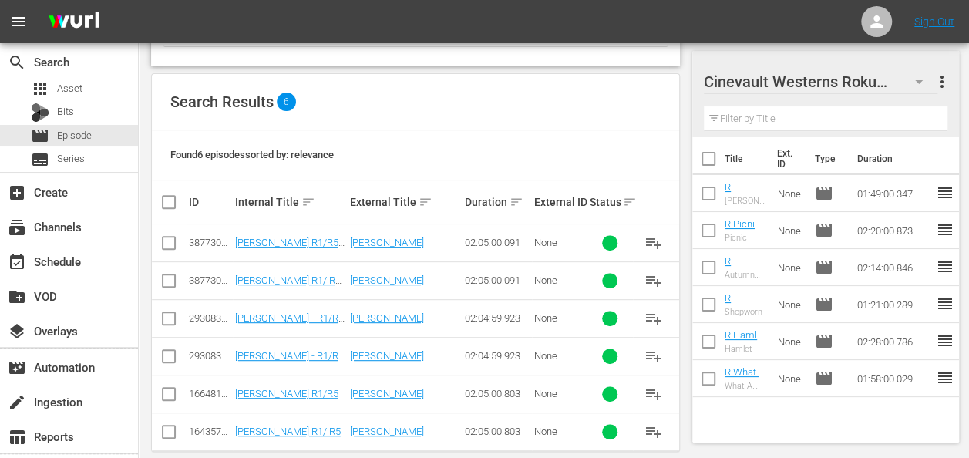
scroll to position [268, 0]
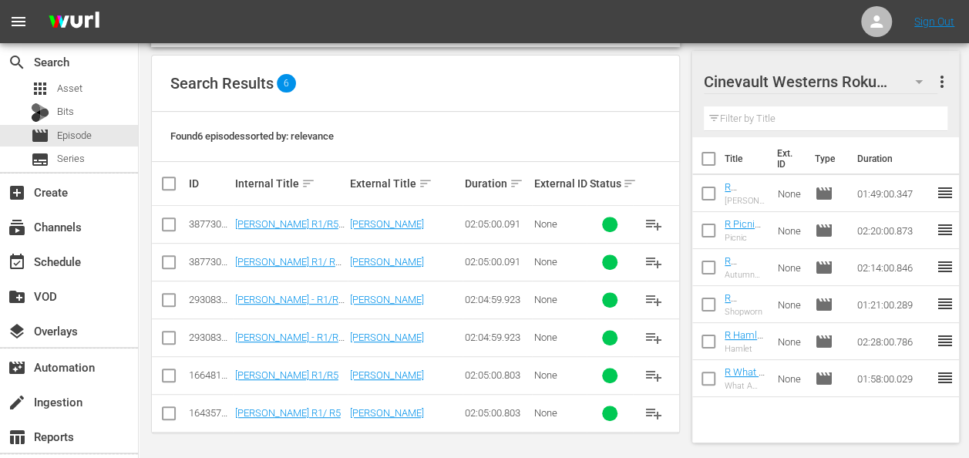
type input "duffy"
click at [173, 376] on input "checkbox" at bounding box center [169, 378] width 19 height 19
checkbox input "true"
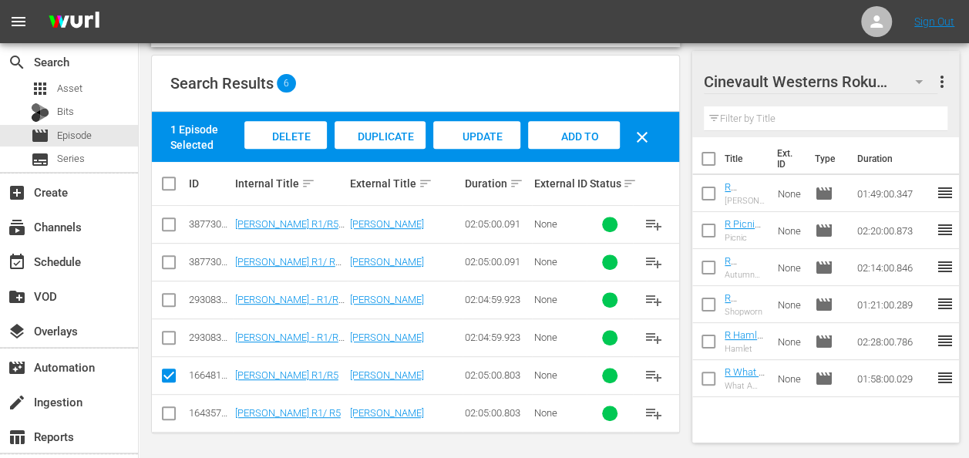
click at [544, 132] on div "Add to Workspace" at bounding box center [574, 150] width 92 height 58
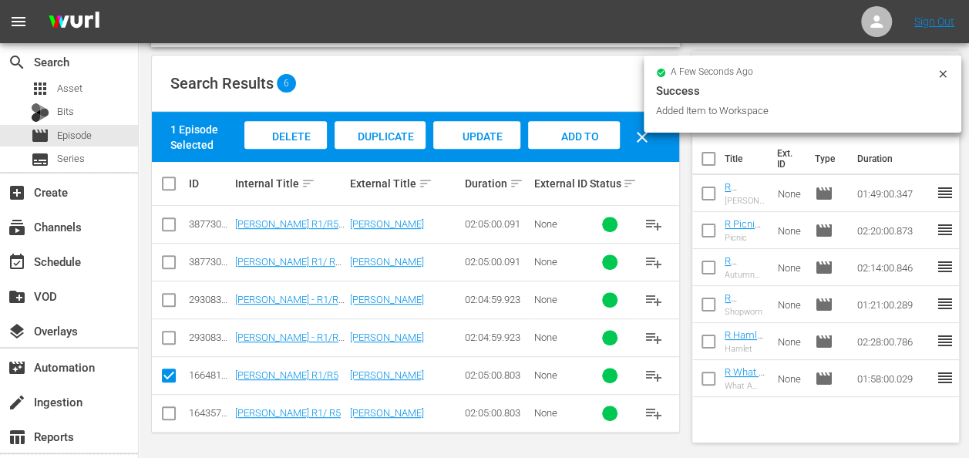
click at [939, 69] on icon at bounding box center [943, 74] width 12 height 12
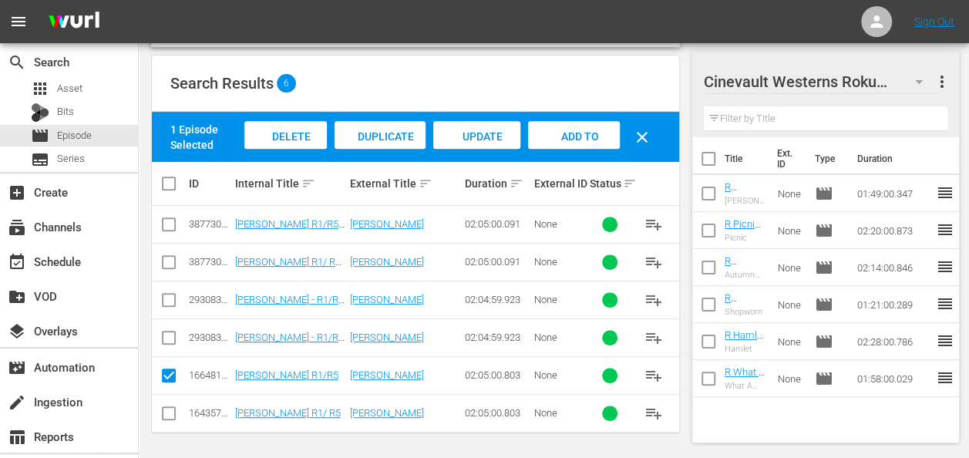
click at [921, 77] on icon "button" at bounding box center [919, 81] width 19 height 19
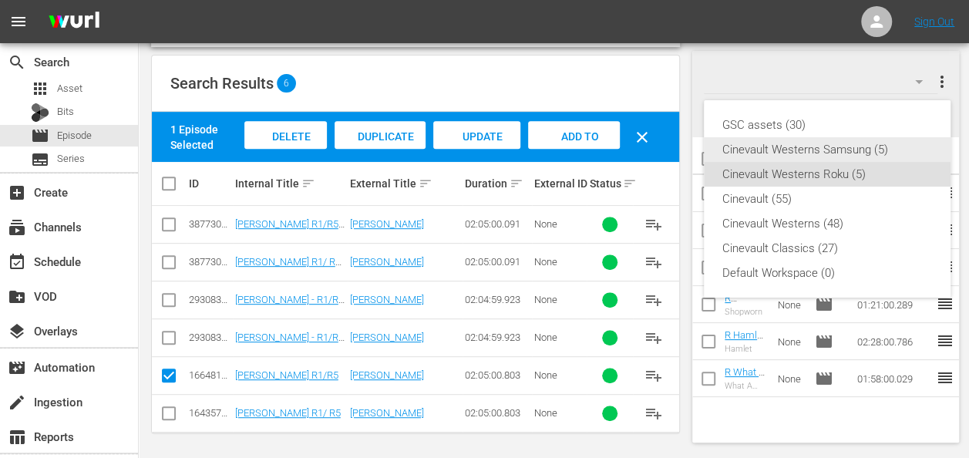
click at [820, 156] on div "Cinevault Westerns Samsung (5)" at bounding box center [828, 149] width 210 height 25
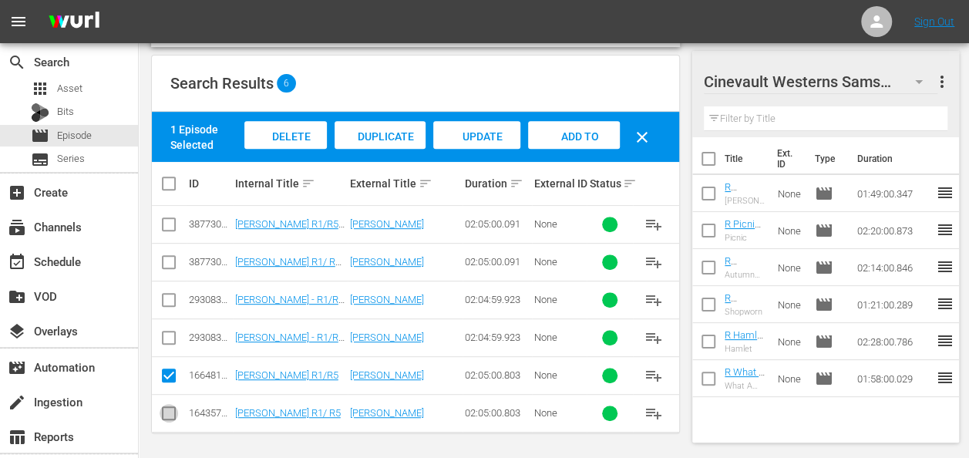
click at [167, 413] on input "checkbox" at bounding box center [169, 416] width 19 height 19
checkbox input "true"
click at [172, 369] on input "checkbox" at bounding box center [169, 378] width 19 height 19
checkbox input "false"
click at [587, 134] on span "Add to Workspace" at bounding box center [574, 151] width 76 height 42
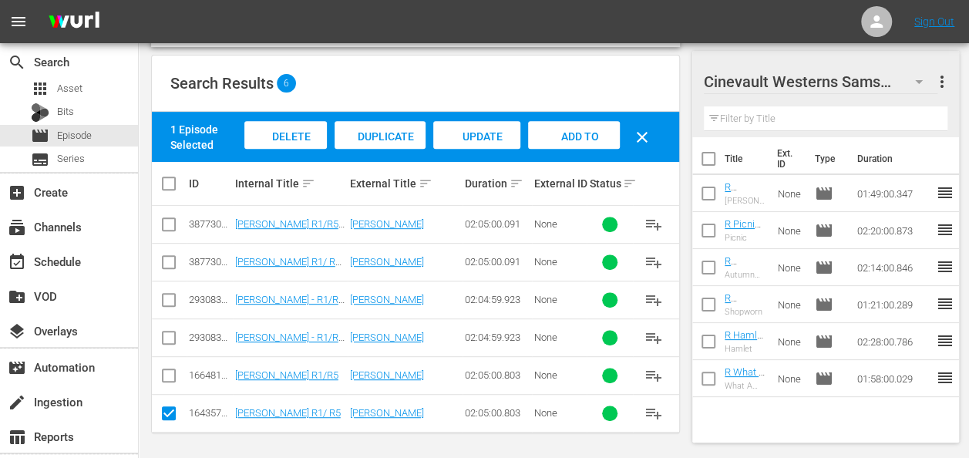
click at [592, 130] on span "Add to Workspace" at bounding box center [574, 151] width 76 height 42
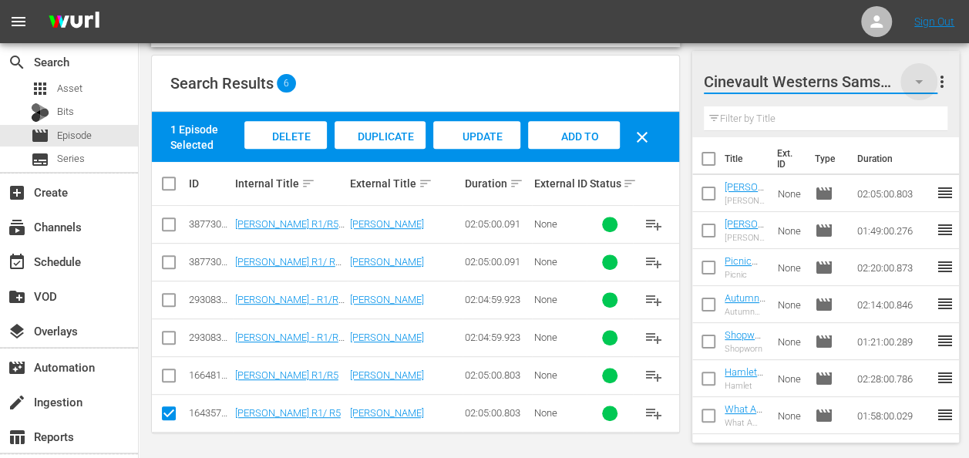
click at [926, 83] on icon "button" at bounding box center [919, 81] width 19 height 19
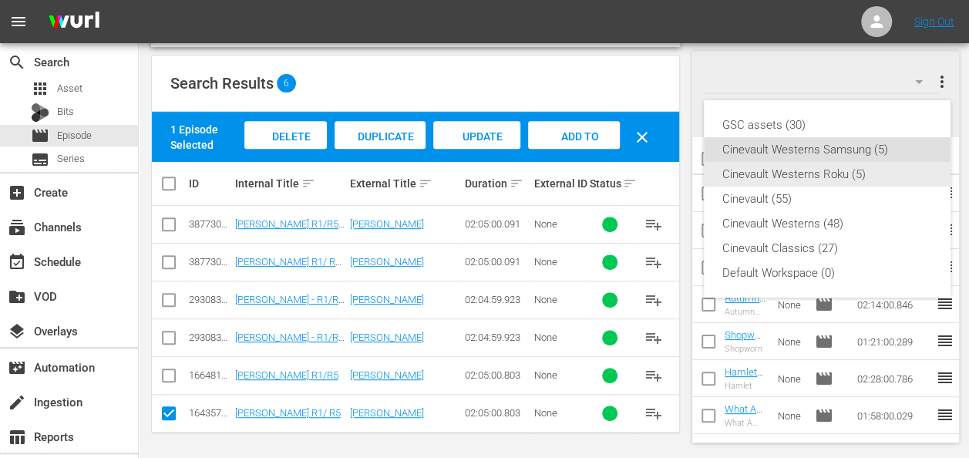
click at [847, 172] on div "Cinevault Westerns Roku (5)" at bounding box center [828, 174] width 210 height 25
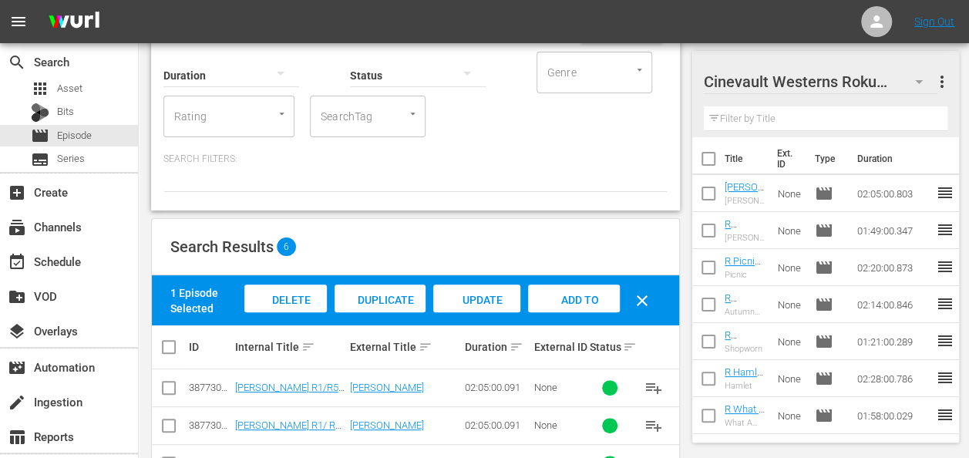
scroll to position [0, 0]
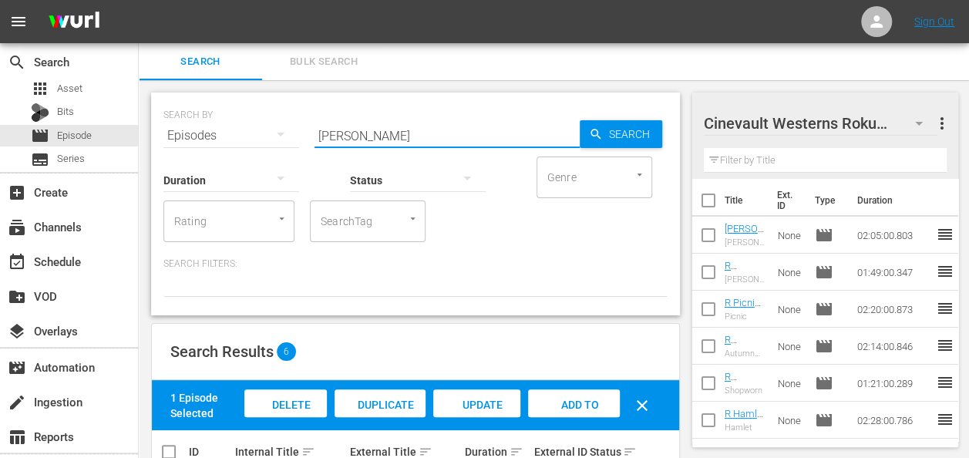
click at [396, 123] on input "duffy" at bounding box center [447, 135] width 265 height 37
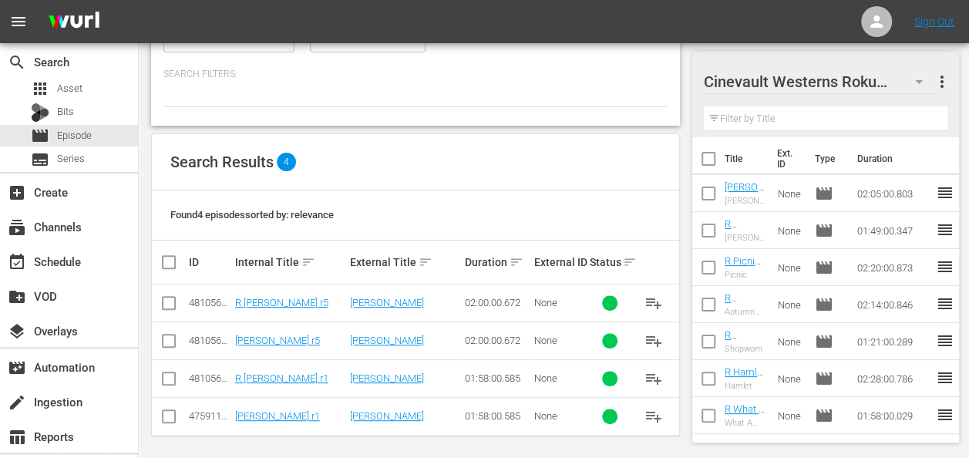
scroll to position [191, 0]
type input "harriet craig"
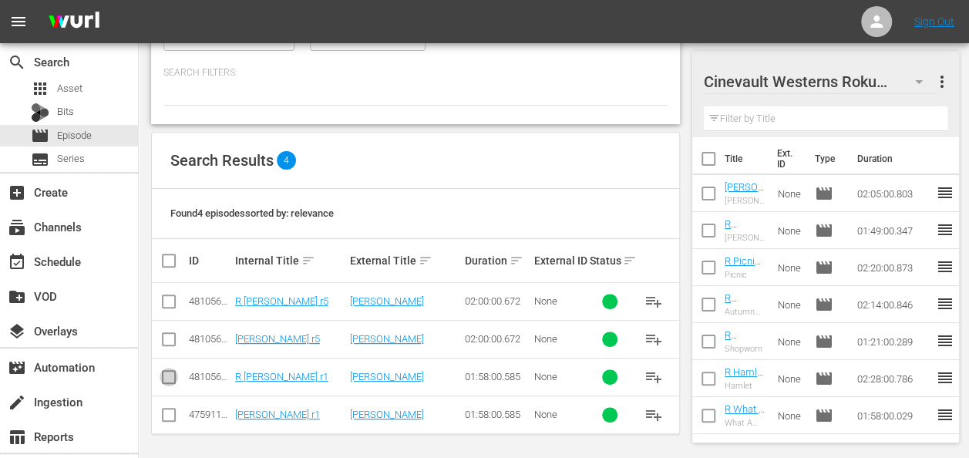
click at [168, 381] on input "checkbox" at bounding box center [169, 380] width 19 height 19
checkbox input "true"
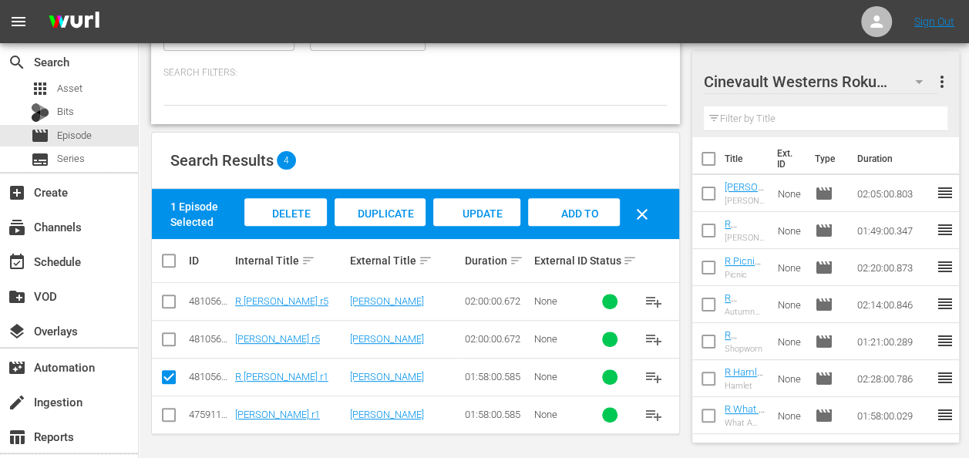
click at [597, 221] on div "Add to Workspace" at bounding box center [574, 227] width 92 height 58
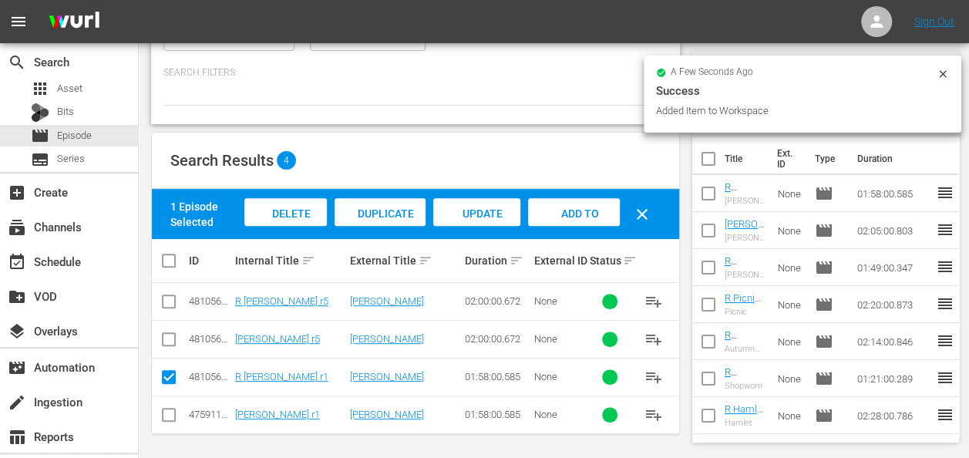
click at [946, 78] on icon at bounding box center [943, 74] width 12 height 12
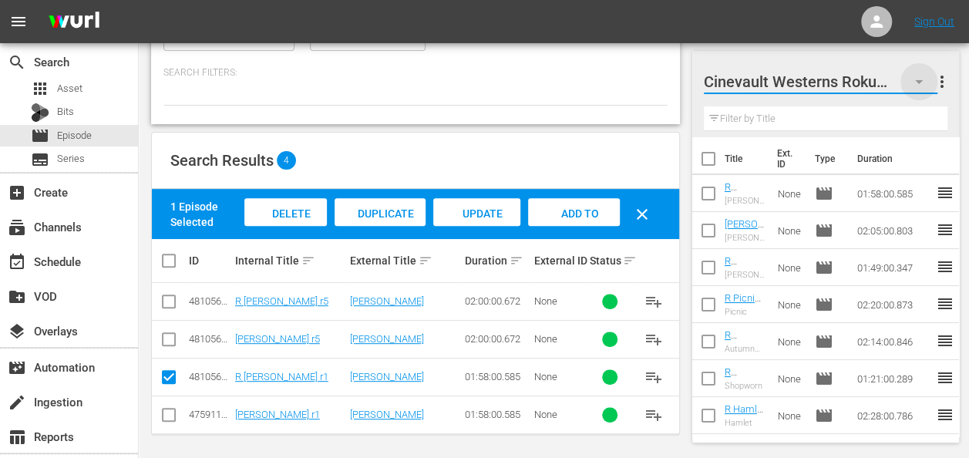
click at [916, 79] on icon "button" at bounding box center [919, 81] width 19 height 19
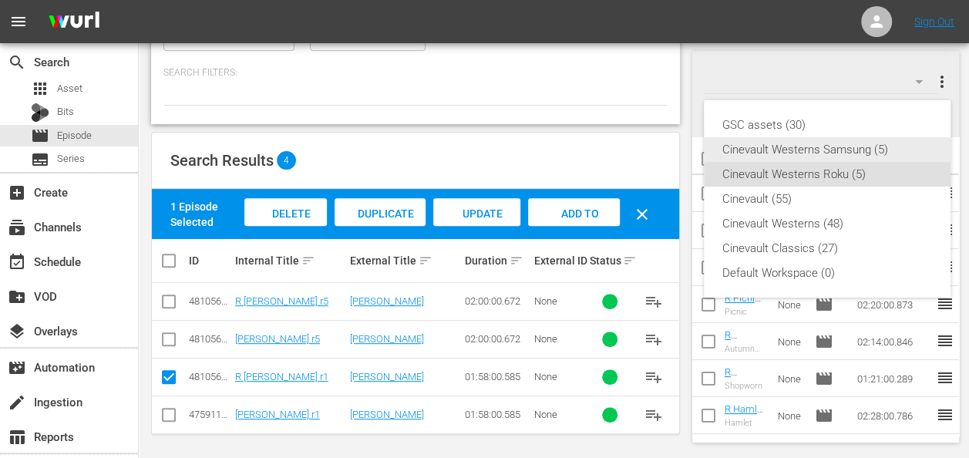
click at [825, 158] on div "Cinevault Westerns Samsung (5)" at bounding box center [828, 149] width 210 height 25
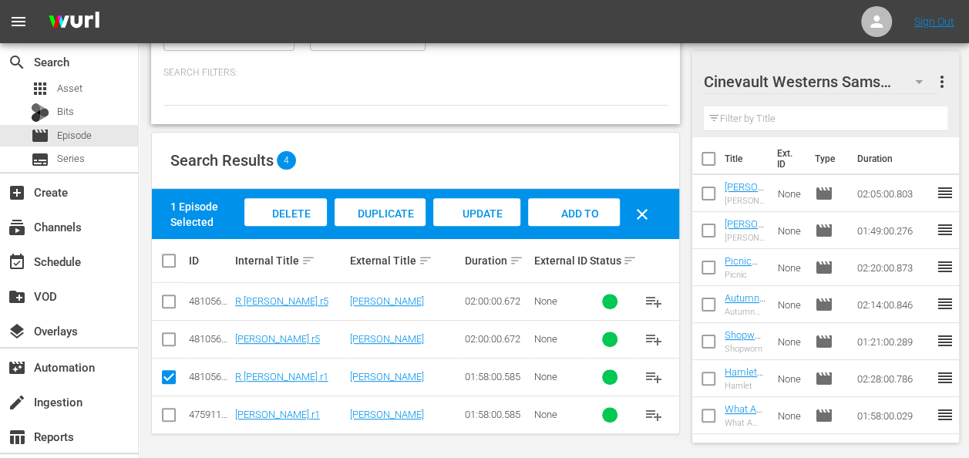
click at [167, 410] on input "checkbox" at bounding box center [169, 418] width 19 height 19
checkbox input "true"
click at [170, 375] on input "checkbox" at bounding box center [169, 380] width 19 height 19
checkbox input "false"
click at [585, 217] on span "Add to Workspace" at bounding box center [574, 228] width 76 height 42
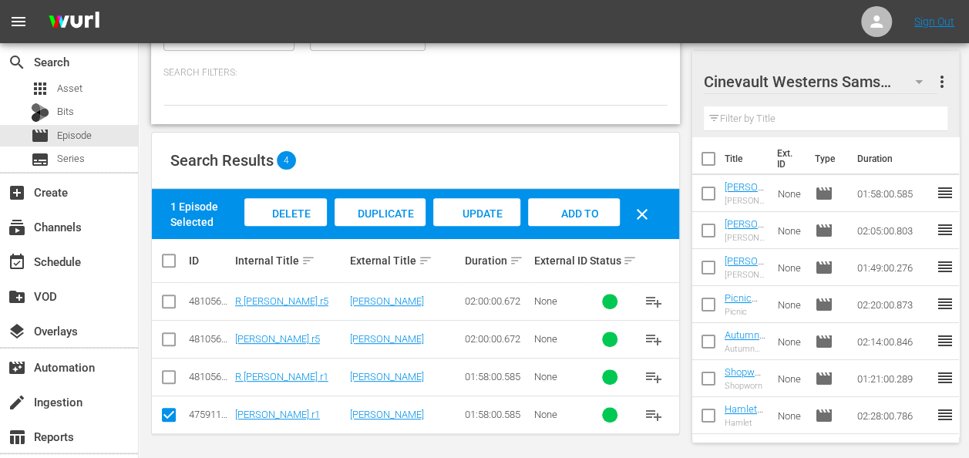
click at [585, 217] on span "Add to Workspace" at bounding box center [574, 228] width 76 height 42
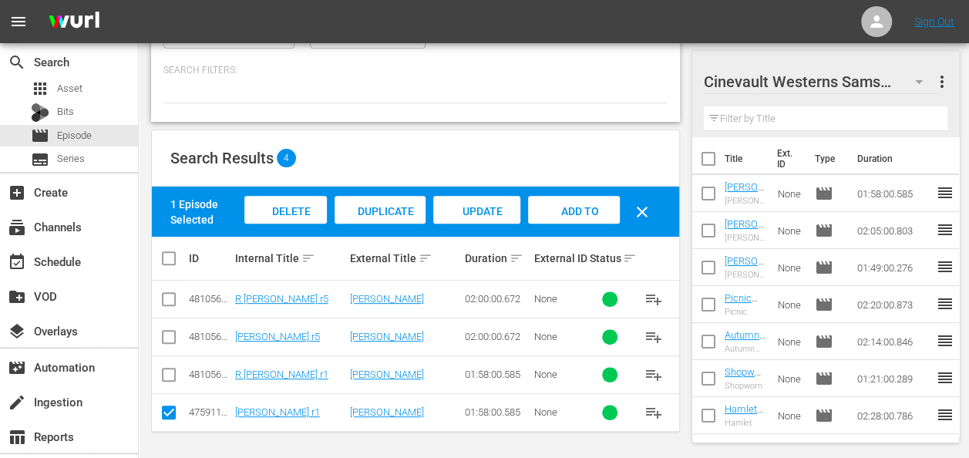
scroll to position [0, 0]
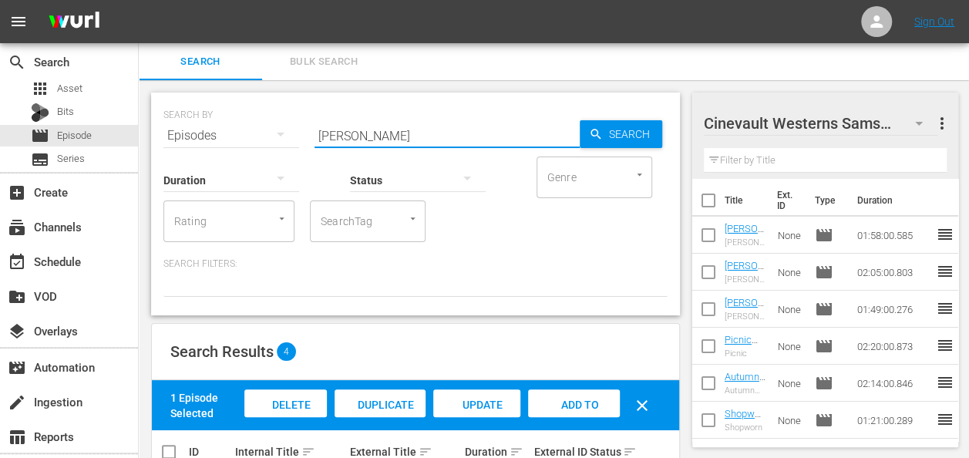
click at [489, 117] on input "harriet craig" at bounding box center [447, 135] width 265 height 37
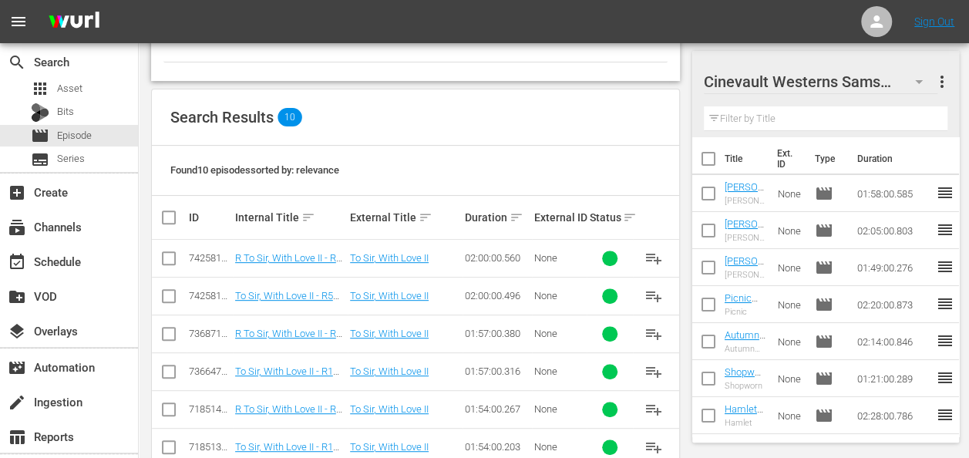
scroll to position [238, 0]
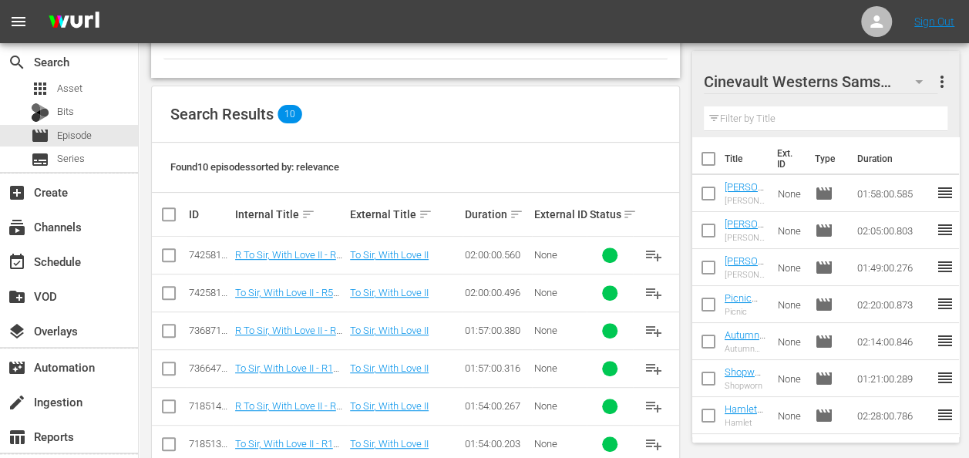
type input "to sir, with love"
click at [170, 375] on input "checkbox" at bounding box center [169, 371] width 19 height 19
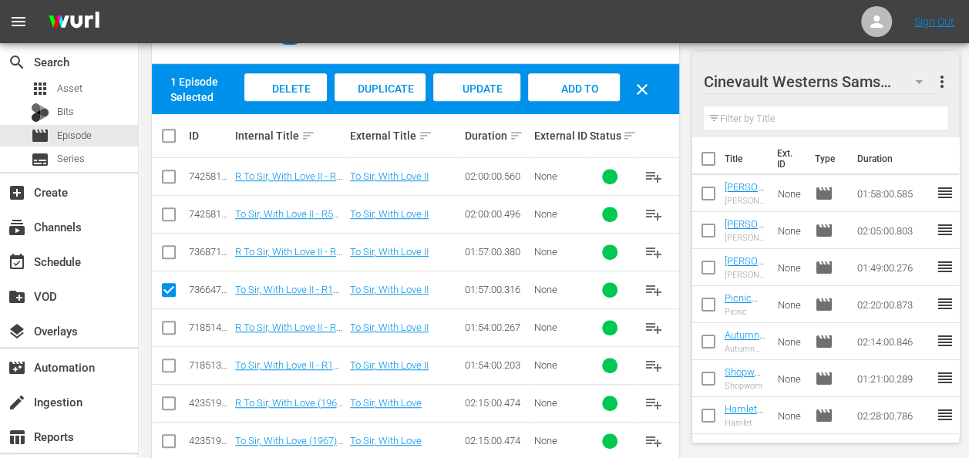
scroll to position [319, 0]
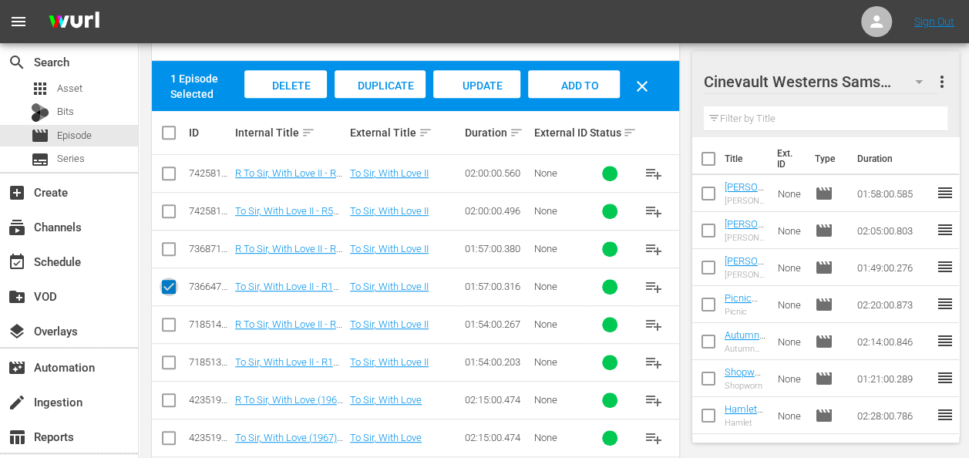
click at [167, 284] on input "checkbox" at bounding box center [169, 290] width 19 height 19
checkbox input "false"
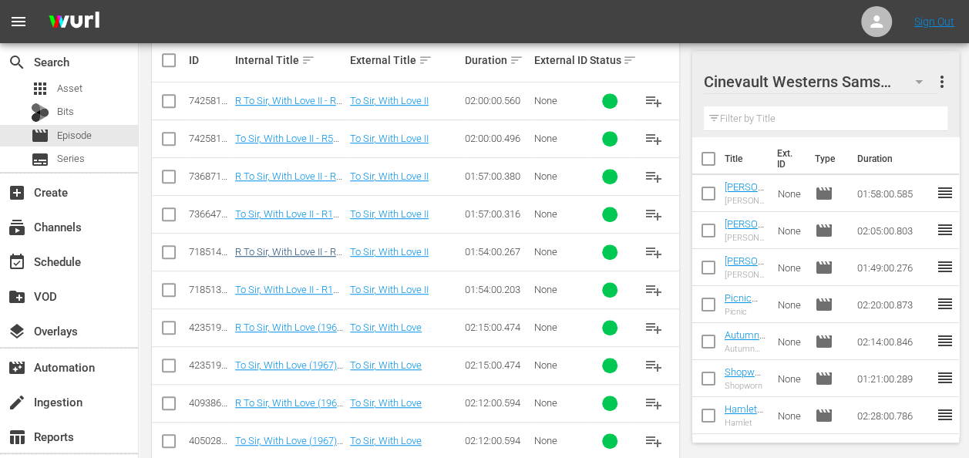
scroll to position [419, 0]
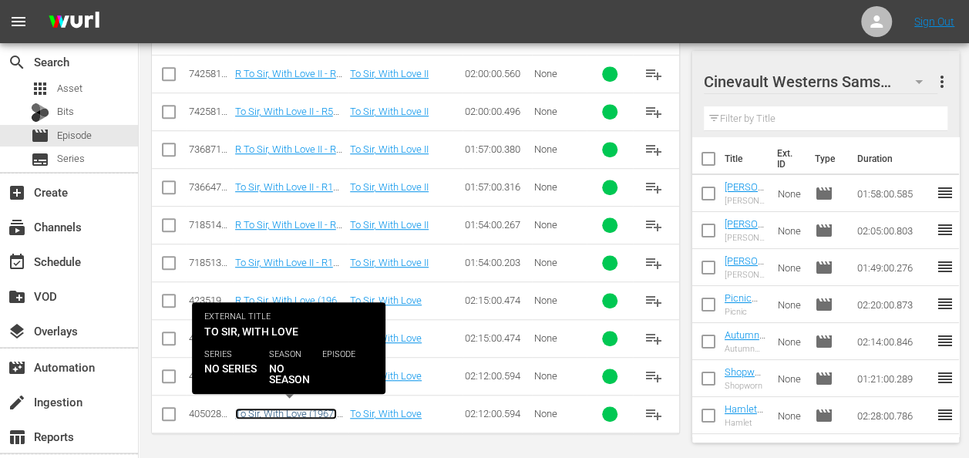
click at [310, 408] on link "To Sir, With Love (1967) r1" at bounding box center [286, 419] width 102 height 23
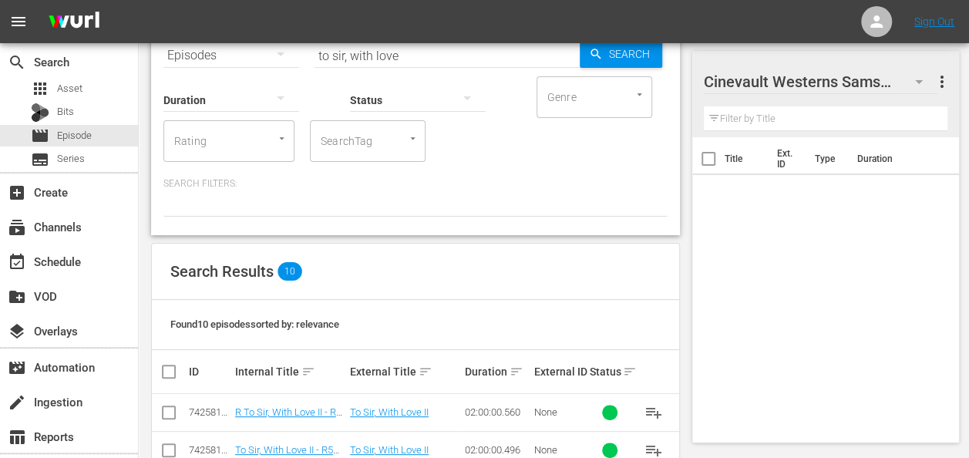
scroll to position [419, 0]
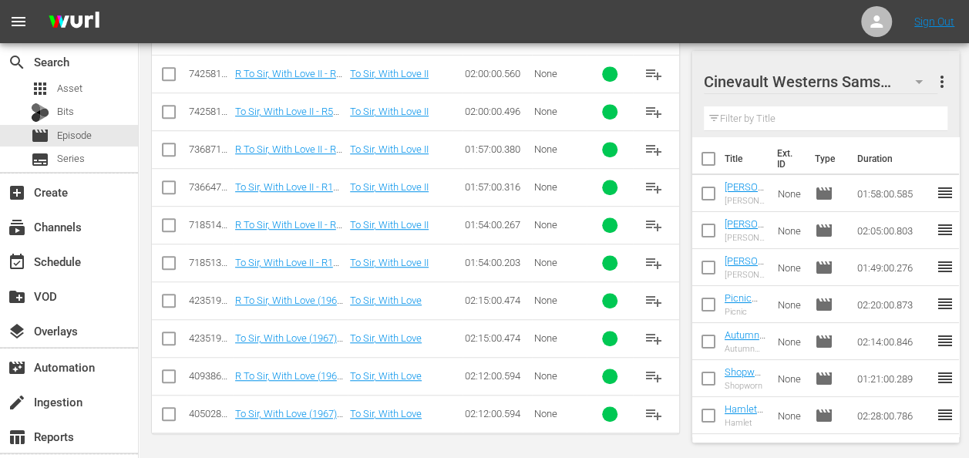
click at [163, 408] on input "checkbox" at bounding box center [169, 417] width 19 height 19
checkbox input "true"
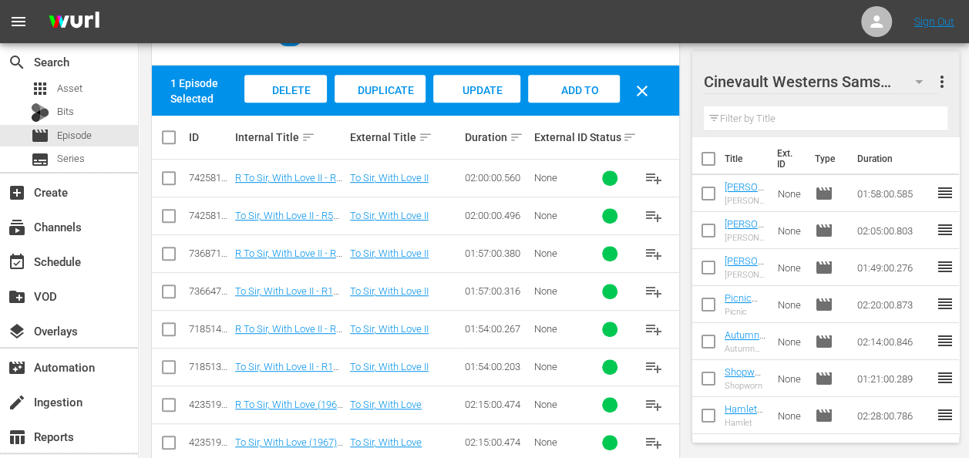
scroll to position [313, 0]
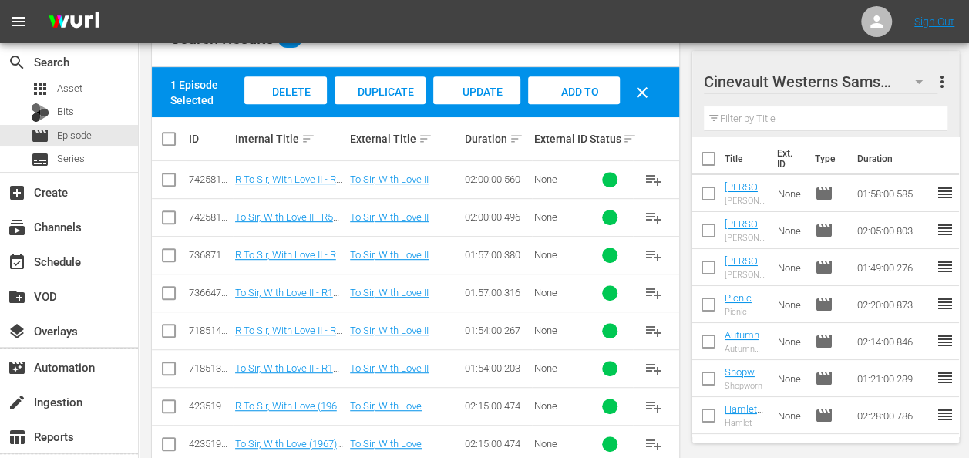
click at [583, 89] on span "Add to Workspace" at bounding box center [574, 107] width 76 height 42
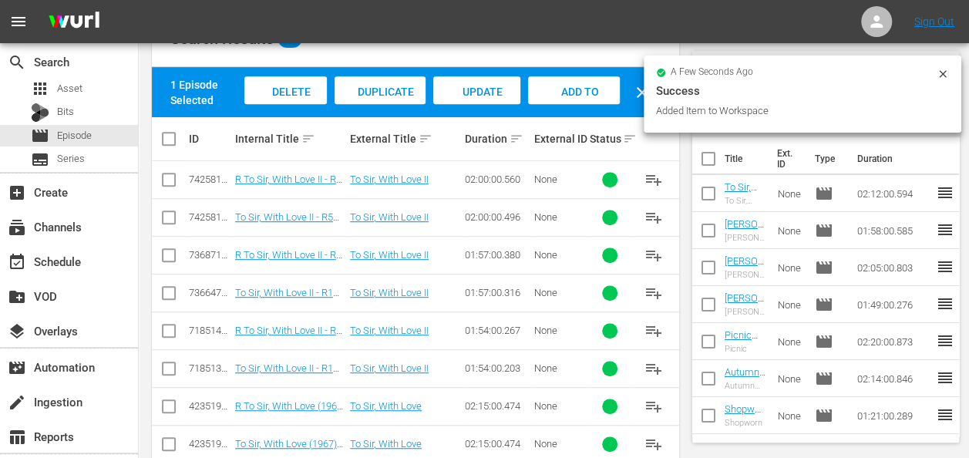
click at [941, 72] on icon at bounding box center [942, 73] width 7 height 7
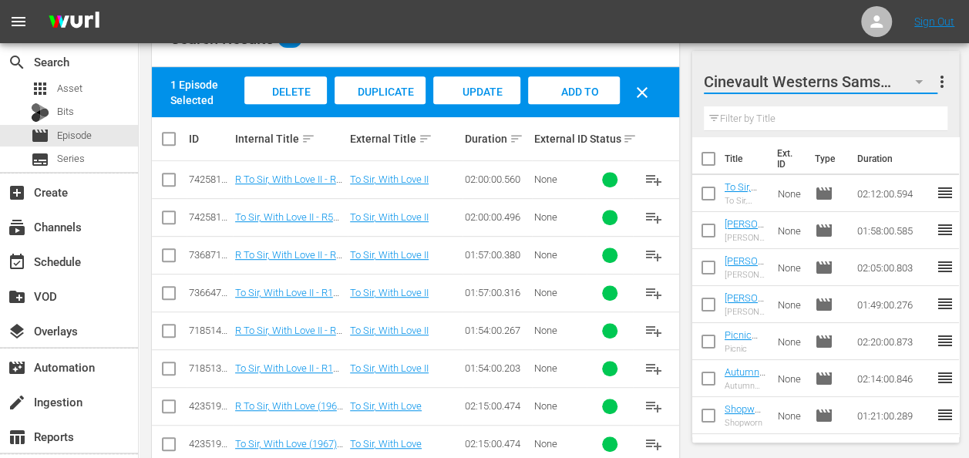
click at [930, 83] on button "button" at bounding box center [919, 81] width 37 height 37
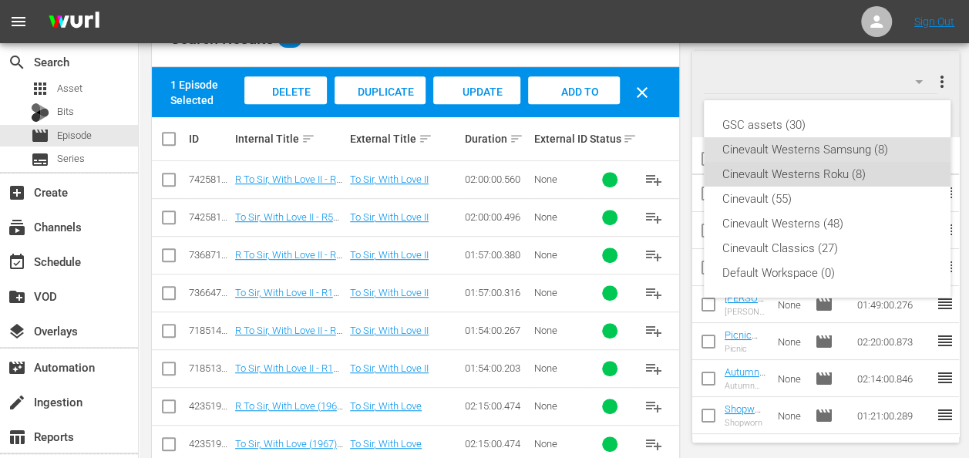
click at [848, 180] on div "Cinevault Westerns Roku (8)" at bounding box center [828, 174] width 210 height 25
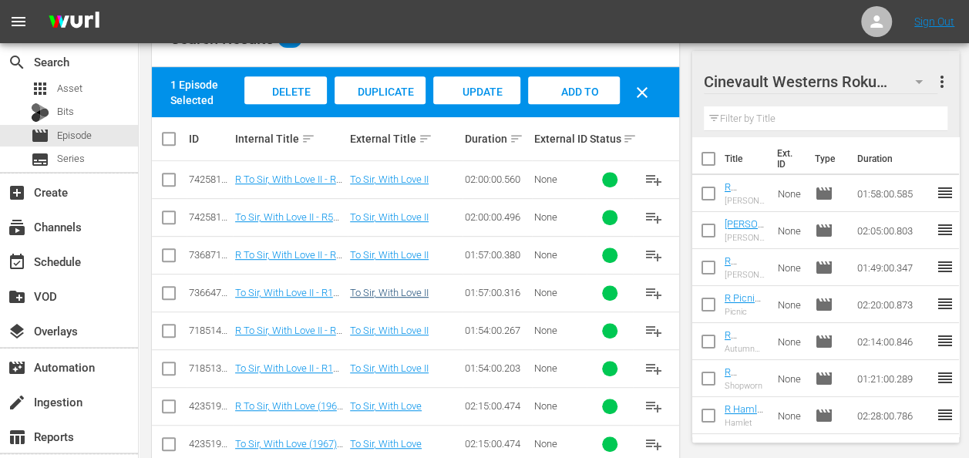
scroll to position [419, 0]
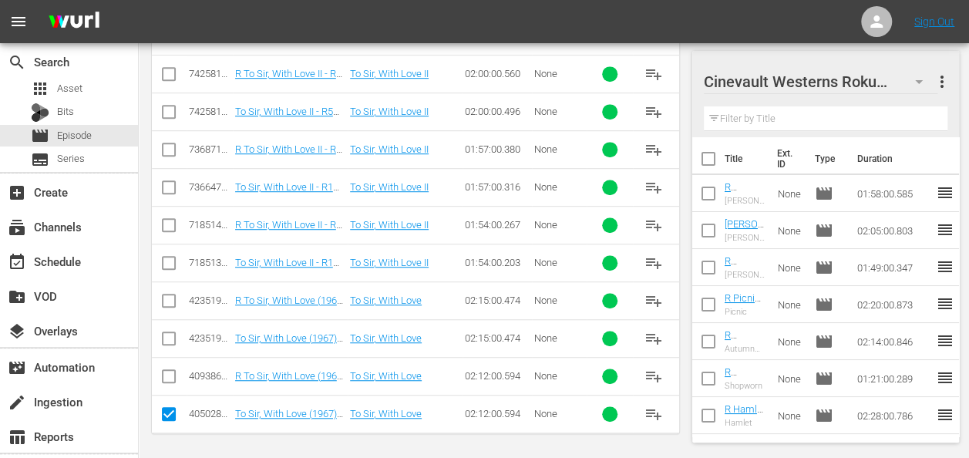
click at [170, 376] on input "checkbox" at bounding box center [169, 379] width 19 height 19
checkbox input "true"
click at [169, 413] on input "checkbox" at bounding box center [169, 417] width 19 height 19
checkbox input "false"
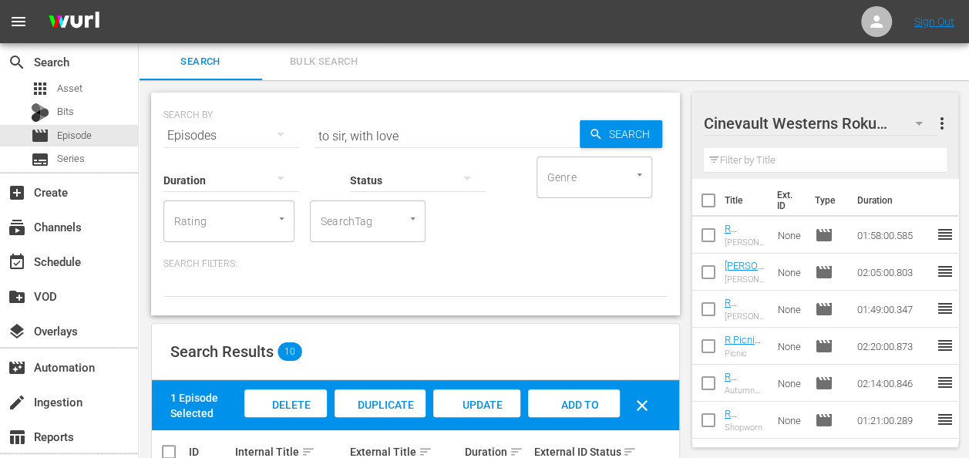
click at [574, 403] on span "Add to Workspace" at bounding box center [574, 420] width 76 height 42
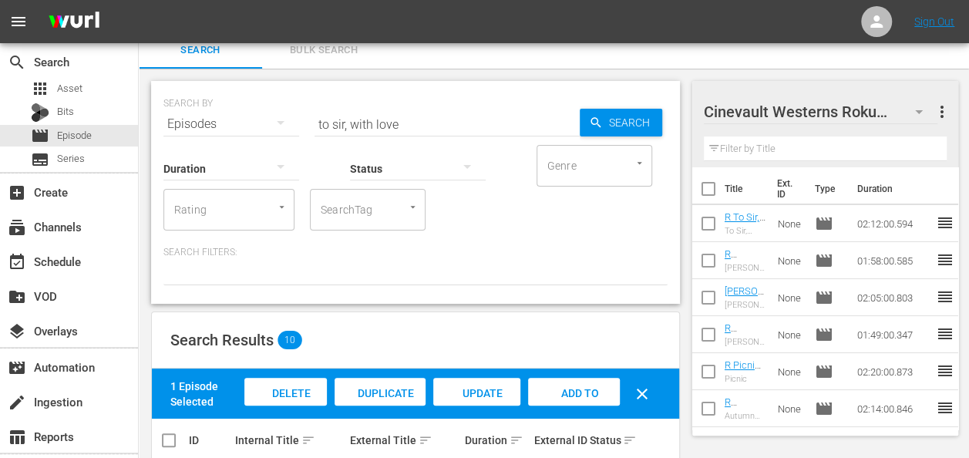
scroll to position [11, 0]
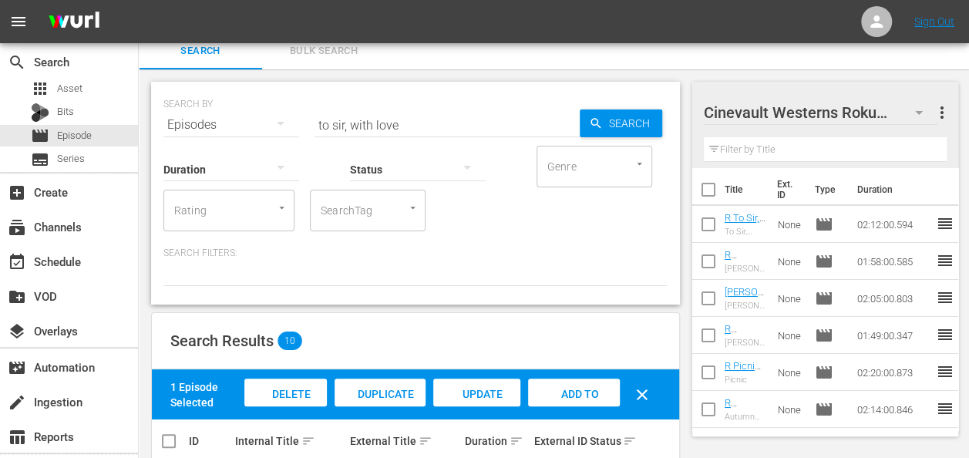
click at [395, 113] on input "to sir, with love" at bounding box center [447, 124] width 265 height 37
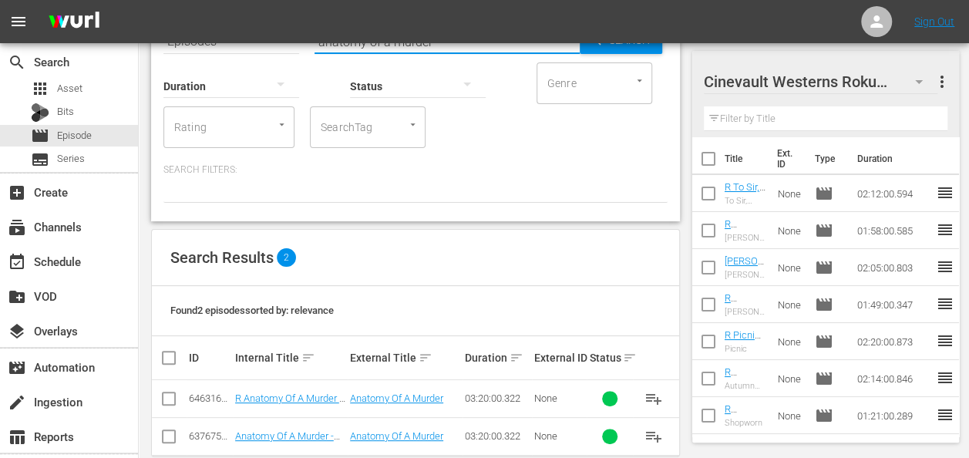
scroll to position [119, 0]
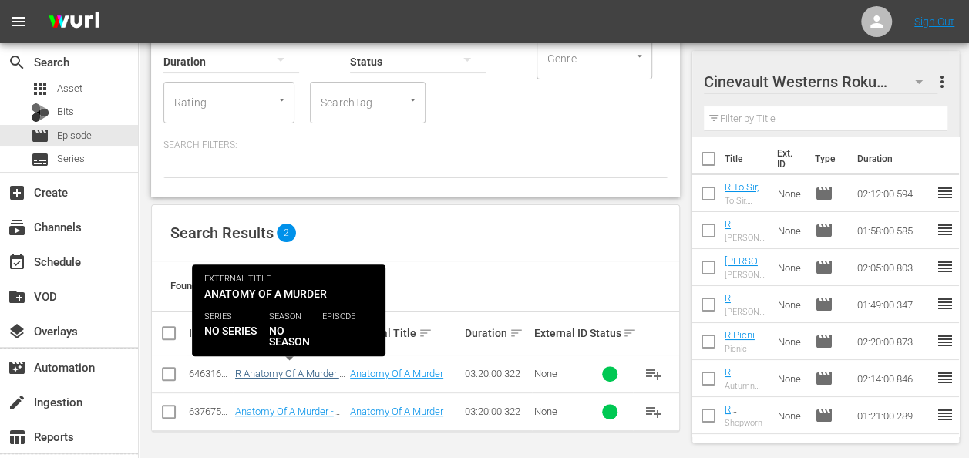
type input "anatomy of a murder"
click at [317, 371] on link "R Anatomy Of A Murder - R1/R5" at bounding box center [288, 379] width 107 height 23
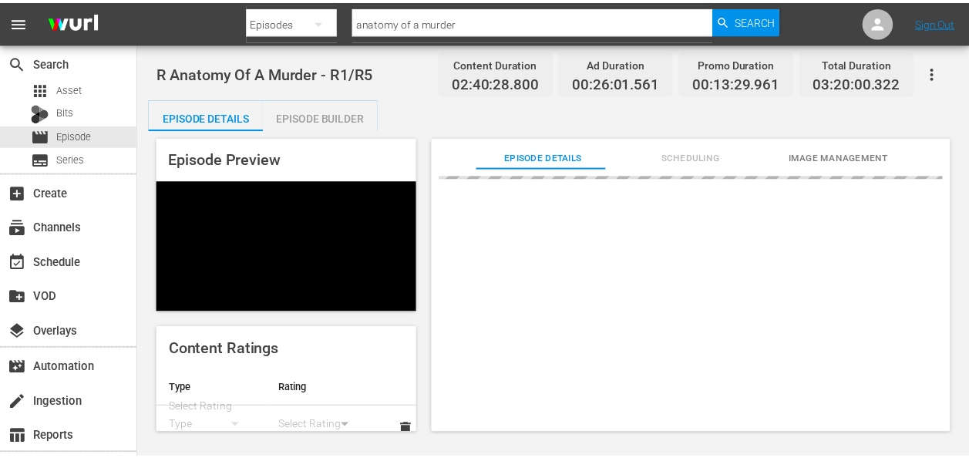
scroll to position [80, 0]
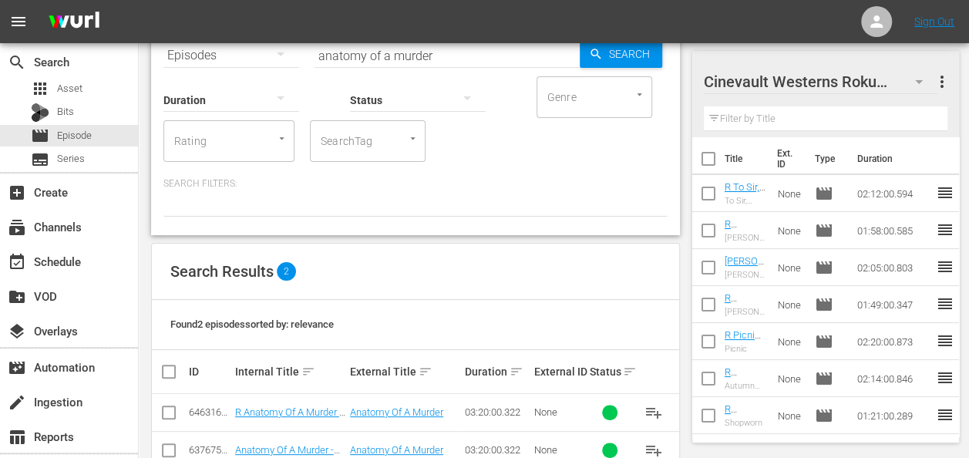
click at [169, 408] on input "checkbox" at bounding box center [169, 415] width 19 height 19
checkbox input "true"
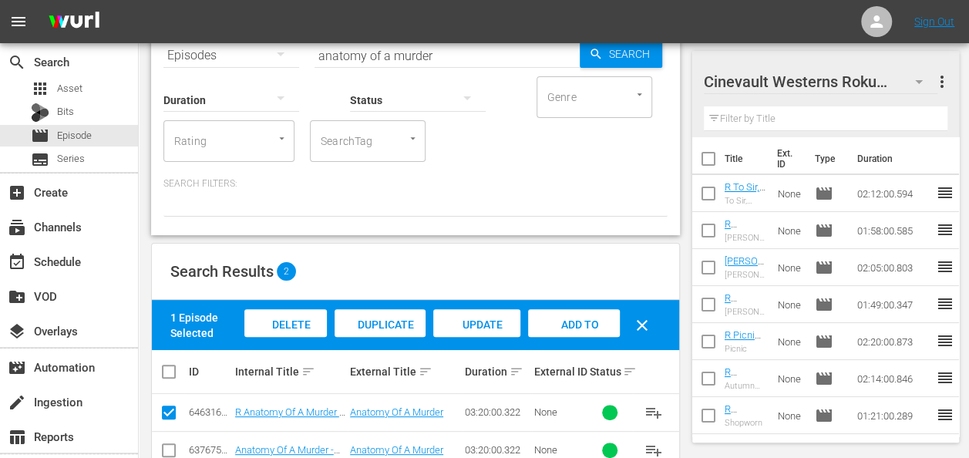
click at [564, 337] on div "Add to Workspace" at bounding box center [574, 325] width 92 height 32
click at [575, 322] on span "Add to Workspace" at bounding box center [574, 340] width 76 height 42
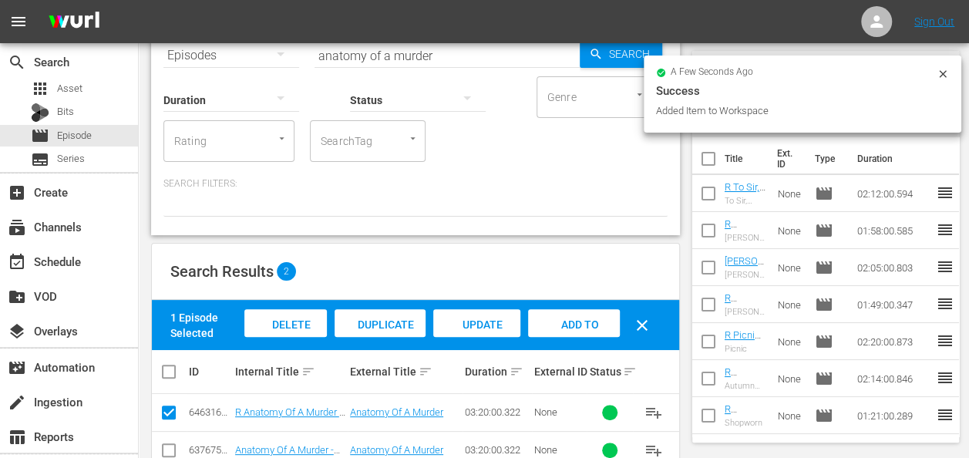
click at [938, 78] on icon at bounding box center [943, 74] width 12 height 12
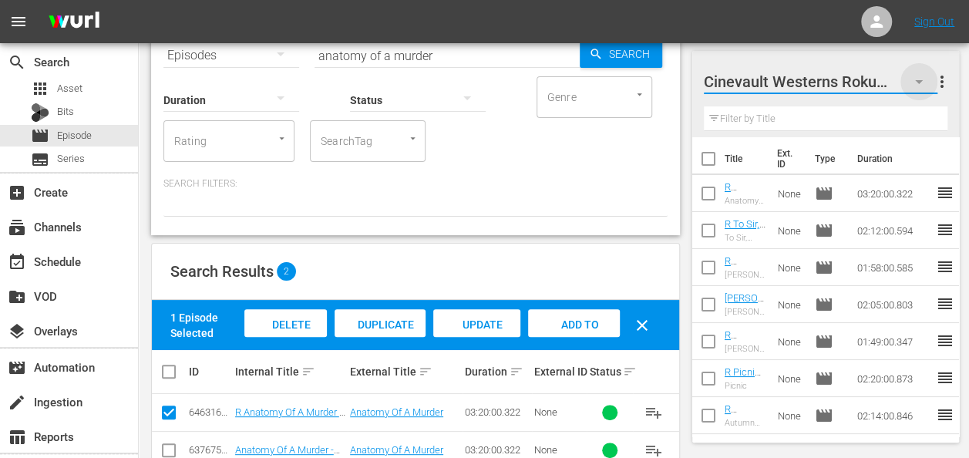
click at [922, 86] on icon "button" at bounding box center [919, 81] width 19 height 19
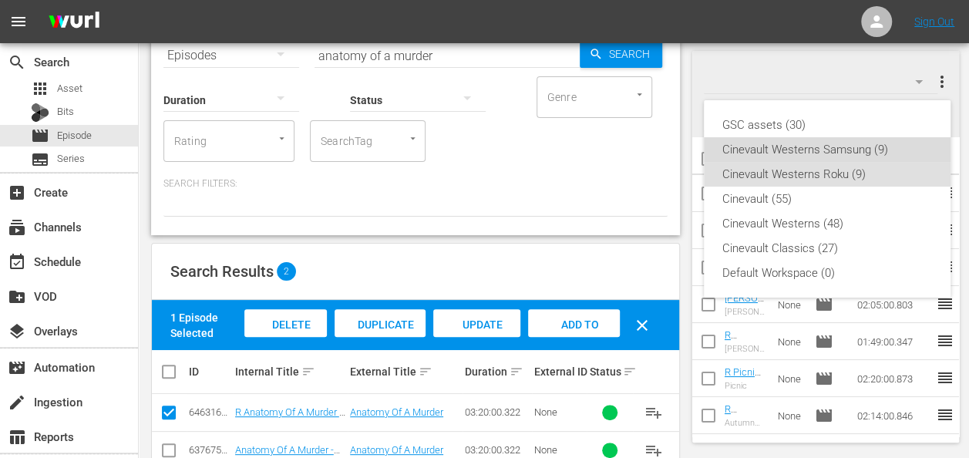
click at [851, 147] on div "Cinevault Westerns Samsung (9)" at bounding box center [828, 149] width 210 height 25
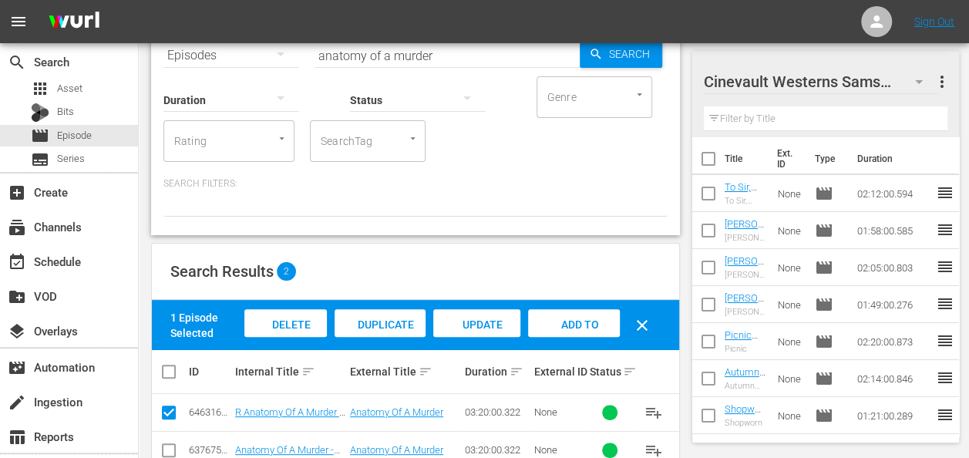
scroll to position [119, 0]
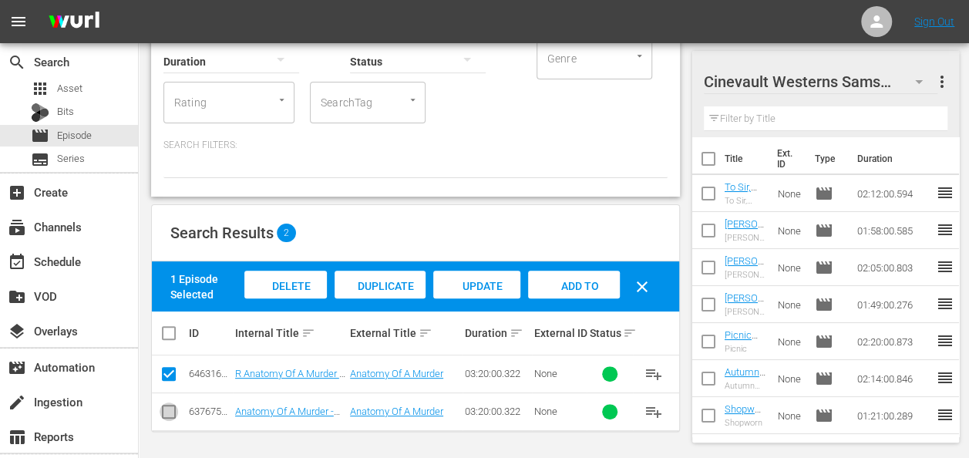
click at [164, 408] on input "checkbox" at bounding box center [169, 415] width 19 height 19
checkbox input "true"
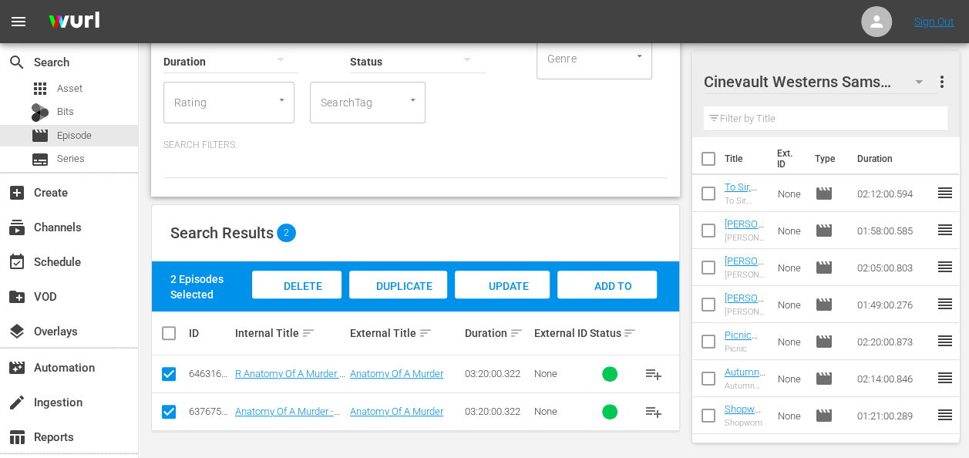
click at [167, 379] on input "checkbox" at bounding box center [169, 377] width 19 height 19
checkbox input "false"
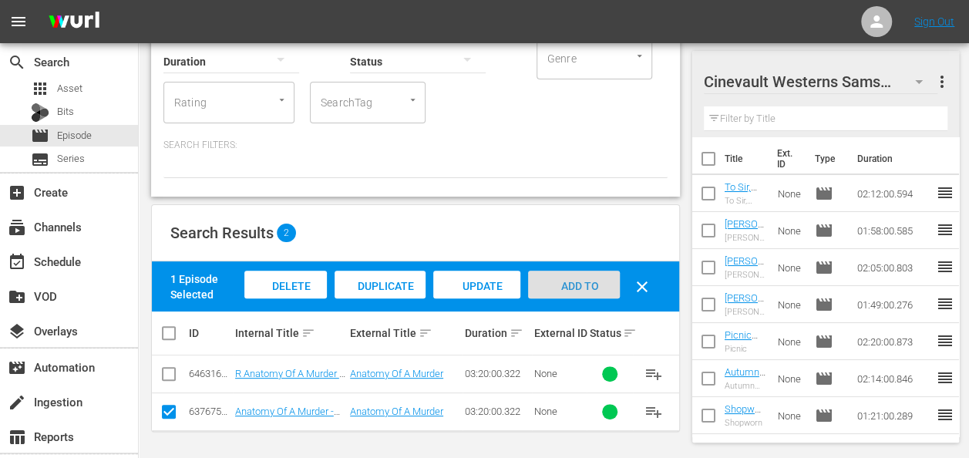
click at [588, 278] on div "Add to Workspace" at bounding box center [574, 300] width 92 height 58
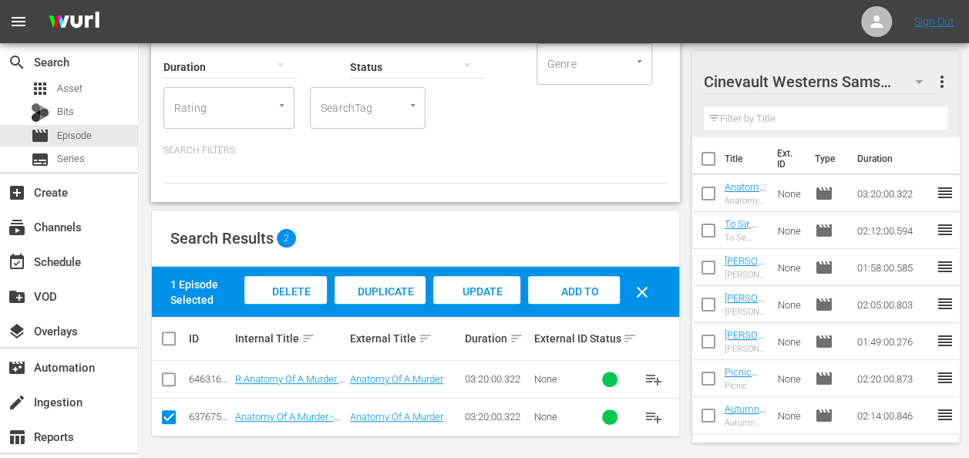
scroll to position [0, 0]
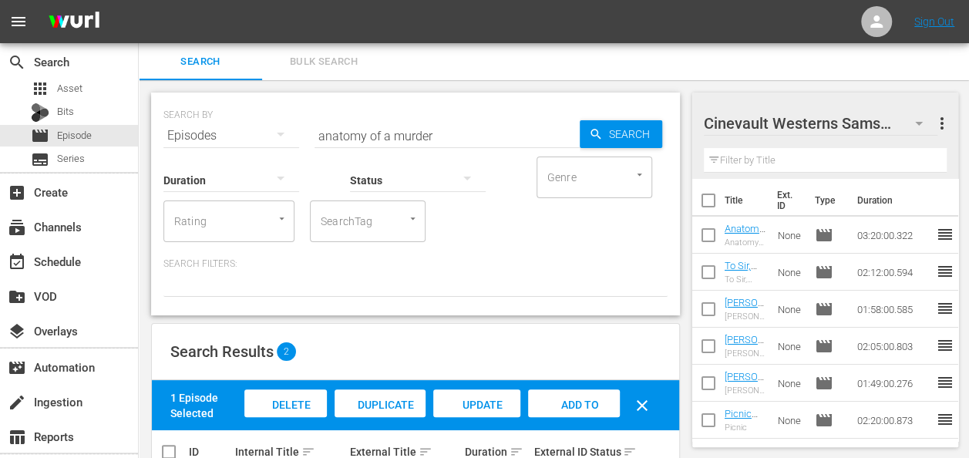
click at [513, 140] on input "anatomy of a murder" at bounding box center [447, 135] width 265 height 37
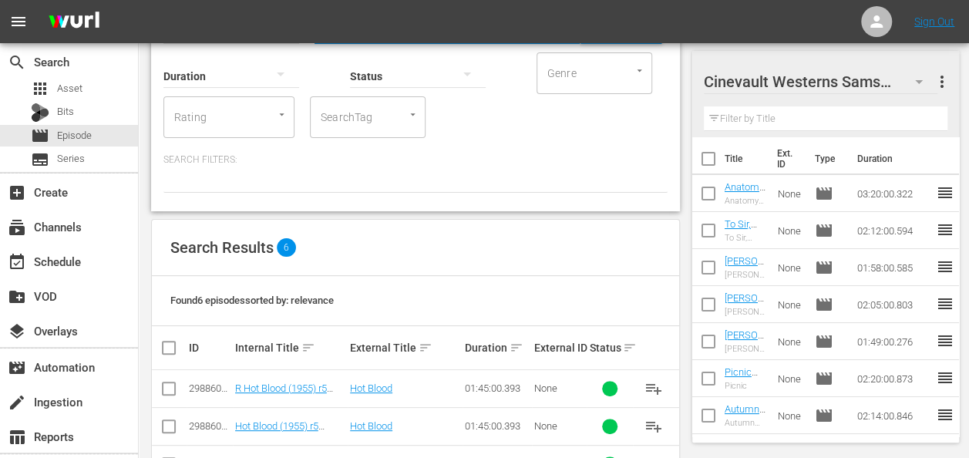
scroll to position [268, 0]
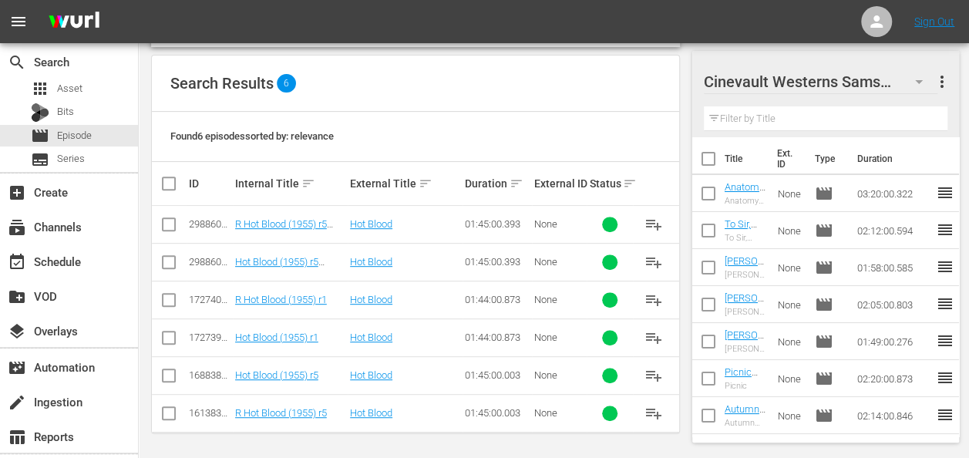
type input "hot blood (1955)"
click at [167, 375] on input "checkbox" at bounding box center [169, 378] width 19 height 19
checkbox input "true"
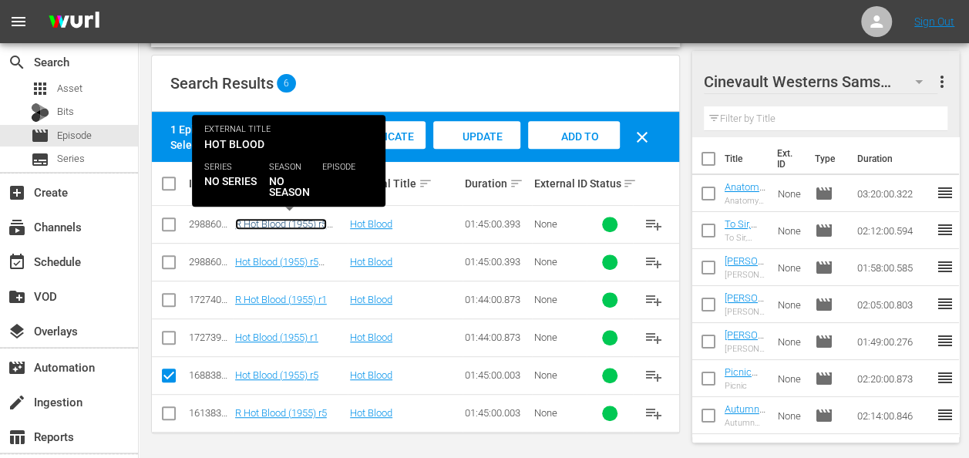
click at [308, 228] on link "R Hot Blood (1955) r5 STUNT" at bounding box center [281, 229] width 92 height 23
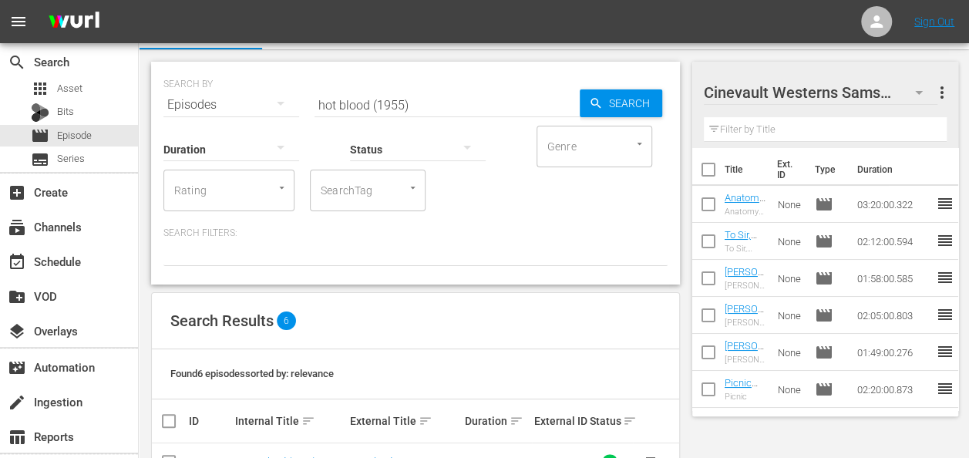
scroll to position [268, 0]
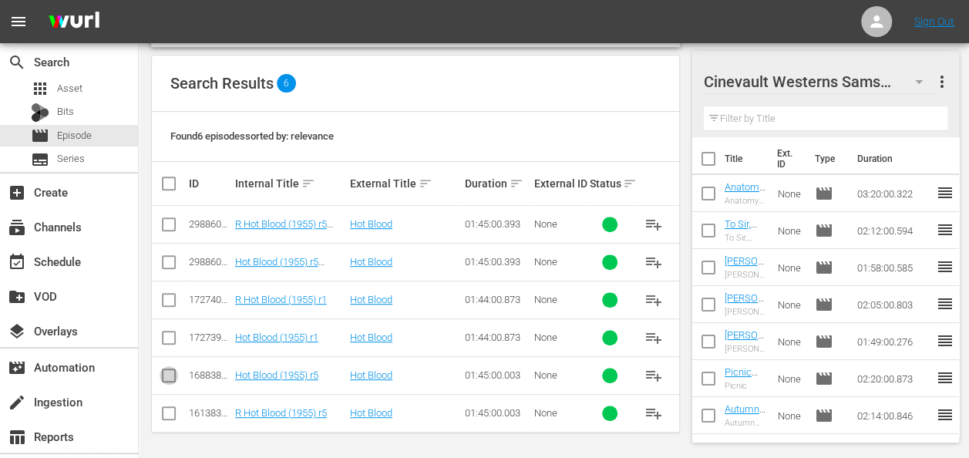
click at [177, 377] on input "checkbox" at bounding box center [169, 378] width 19 height 19
checkbox input "true"
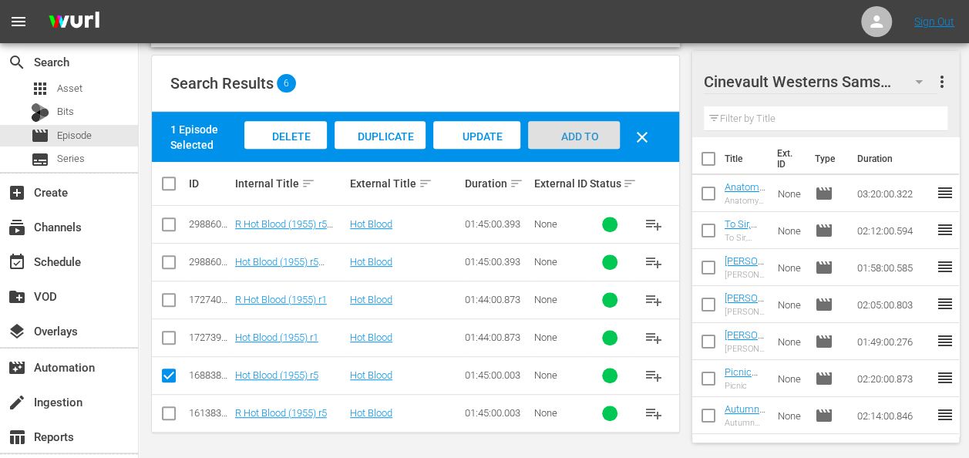
click at [568, 133] on span "Add to Workspace" at bounding box center [574, 151] width 76 height 42
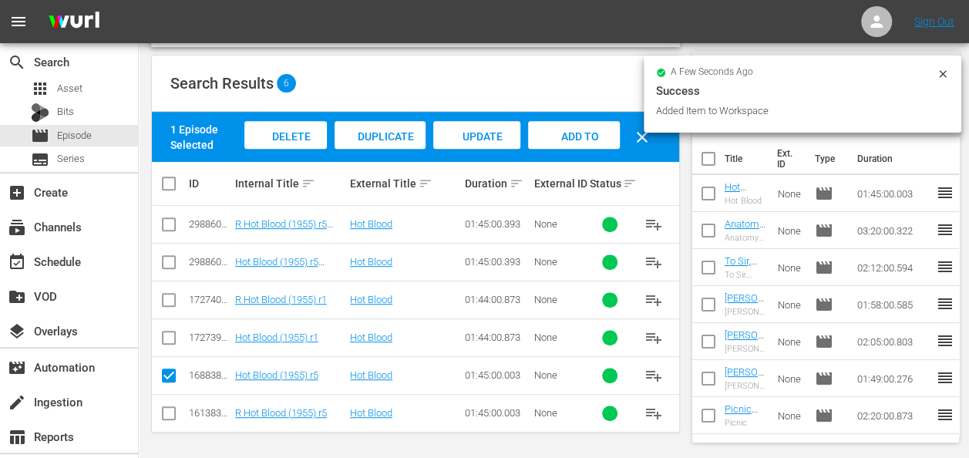
click at [946, 72] on icon at bounding box center [943, 74] width 12 height 12
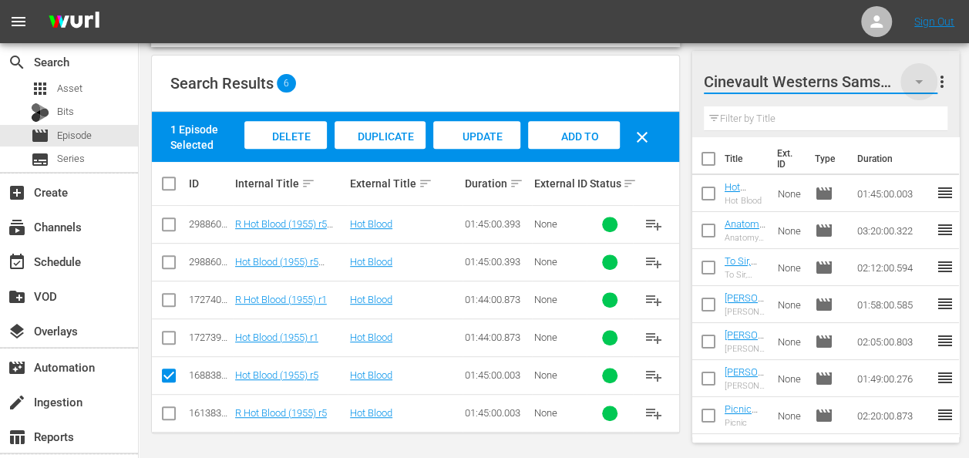
click at [924, 85] on icon "button" at bounding box center [919, 81] width 19 height 19
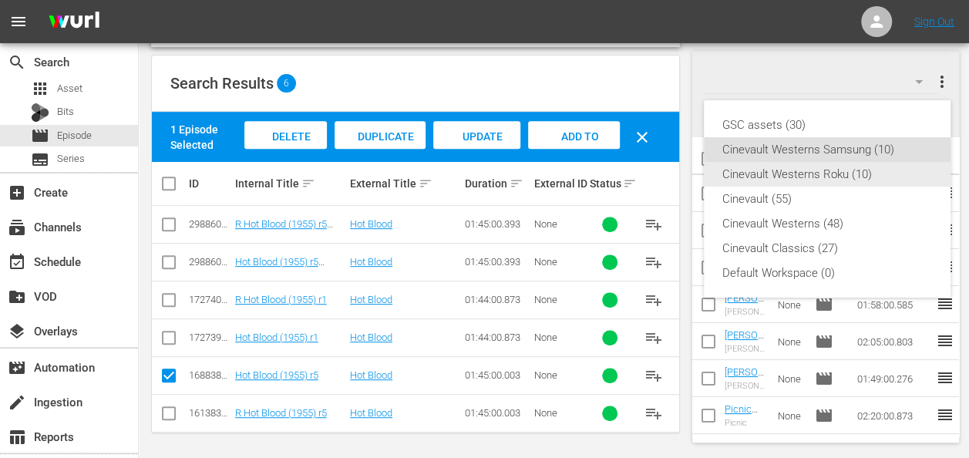
click at [854, 178] on div "Cinevault Westerns Roku (10)" at bounding box center [828, 174] width 210 height 25
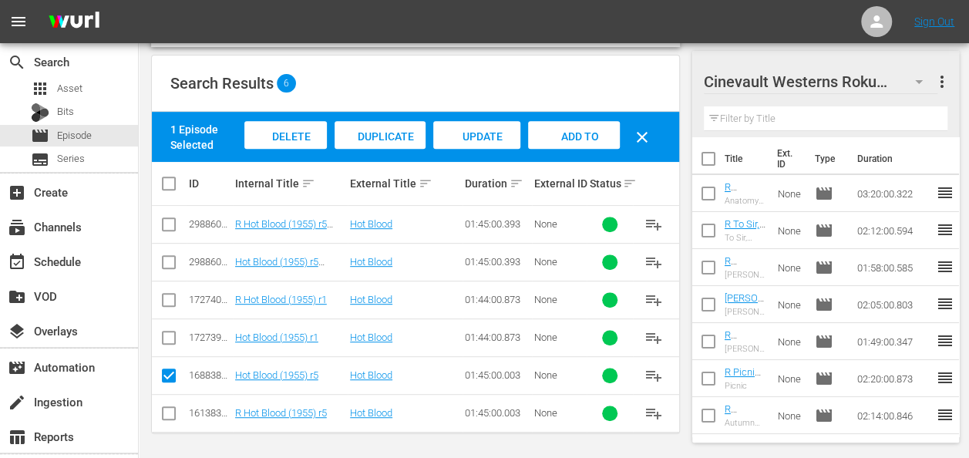
click at [168, 410] on input "checkbox" at bounding box center [169, 416] width 19 height 19
checkbox input "true"
click at [172, 375] on input "checkbox" at bounding box center [169, 378] width 19 height 19
checkbox input "false"
click at [592, 132] on span "Add to Workspace" at bounding box center [574, 151] width 76 height 42
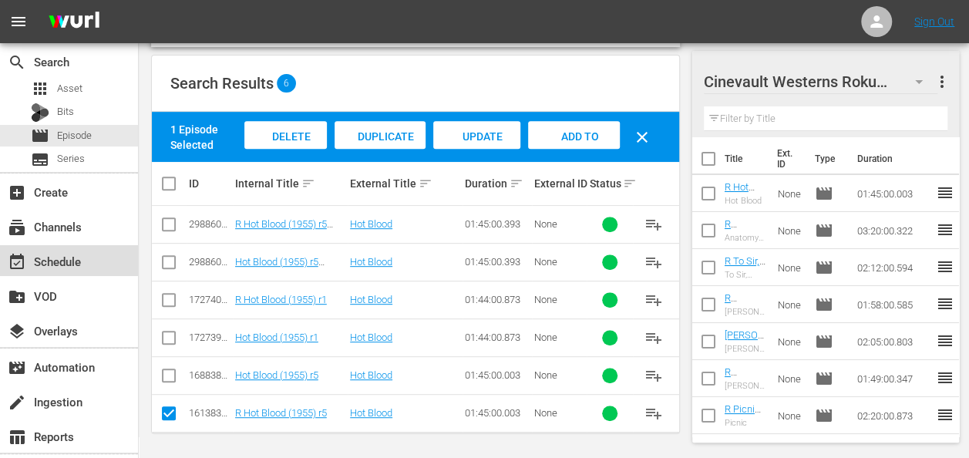
click at [60, 266] on div "event_available Schedule" at bounding box center [43, 259] width 86 height 14
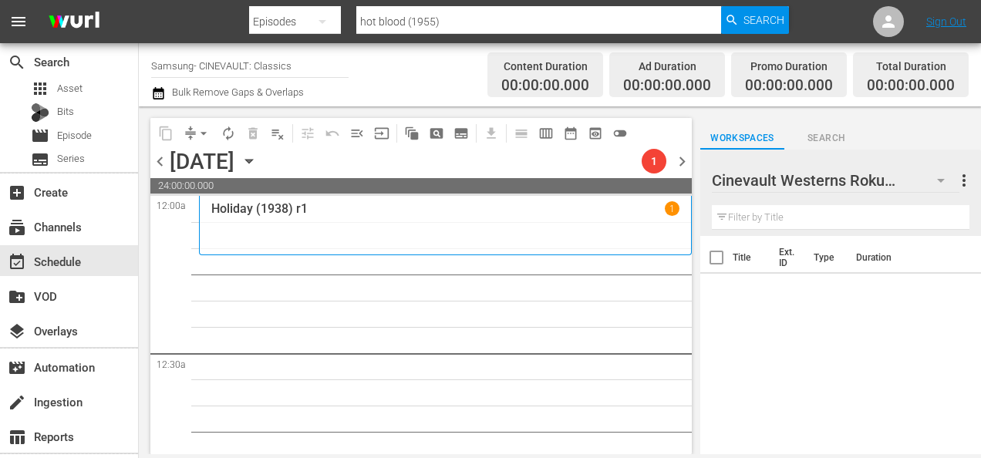
click at [938, 182] on icon "button" at bounding box center [941, 180] width 19 height 19
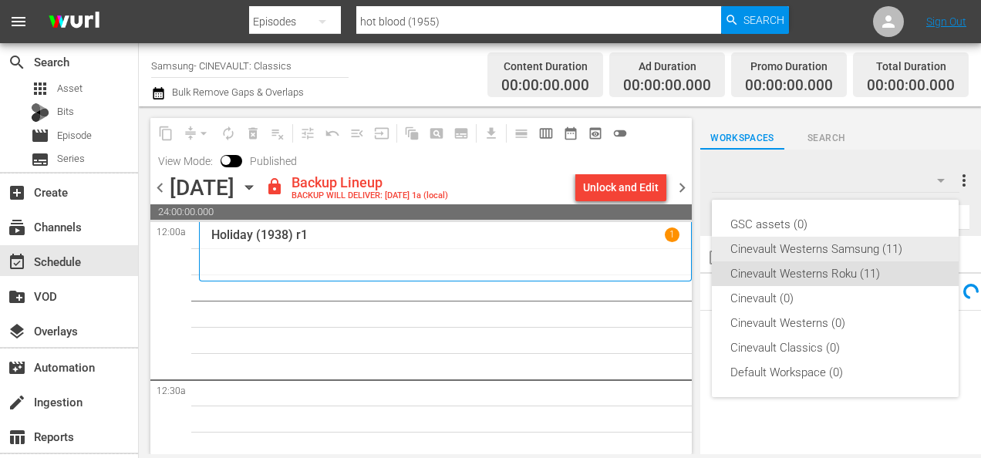
click at [816, 242] on div "Cinevault Westerns Samsung (11)" at bounding box center [835, 249] width 210 height 25
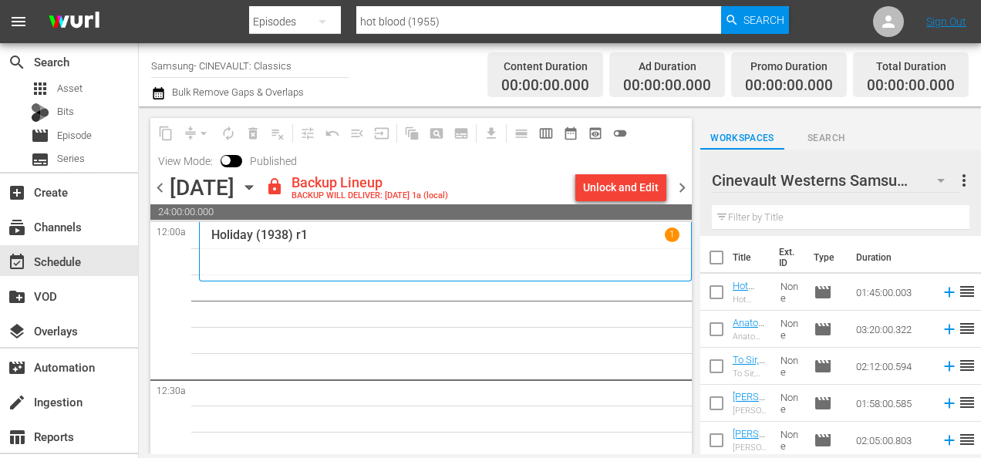
scroll to position [224, 0]
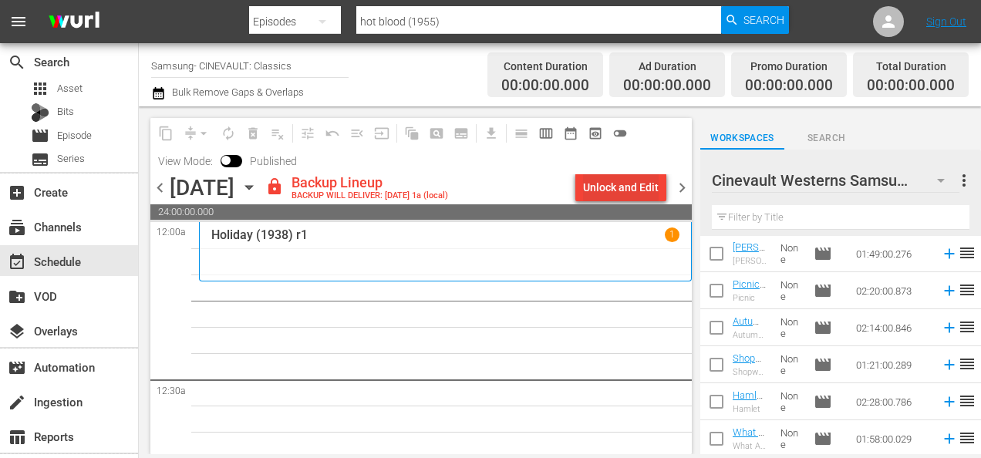
click at [605, 191] on div "Unlock and Edit" at bounding box center [621, 188] width 76 height 28
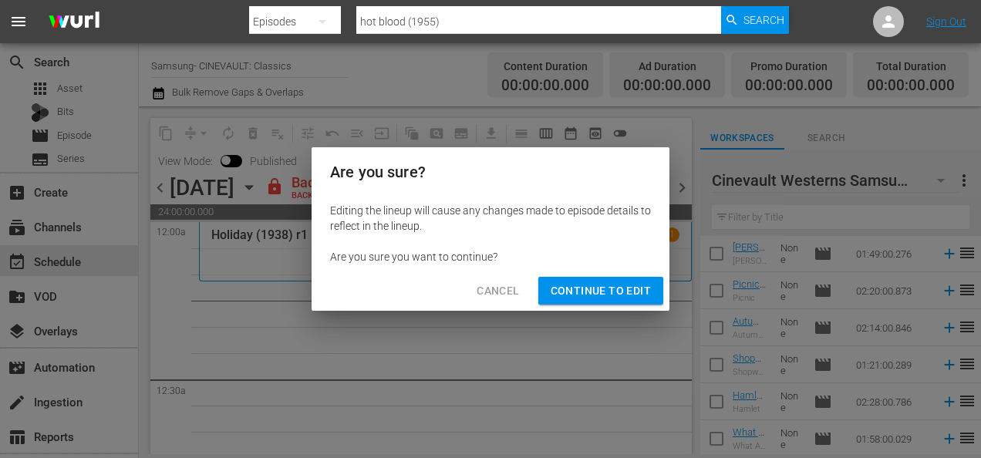
click at [639, 299] on span "Continue to Edit" at bounding box center [601, 291] width 100 height 19
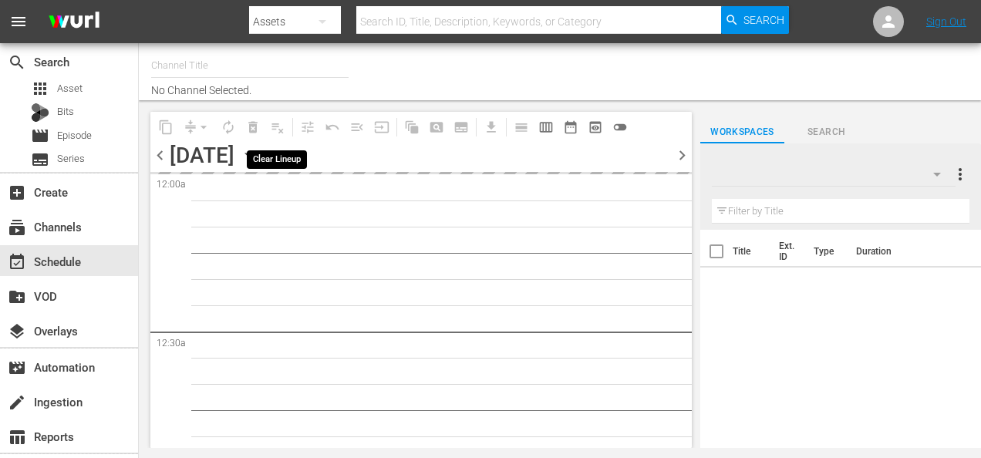
type input "Samsung- CINEVAULT: Classics (1043)"
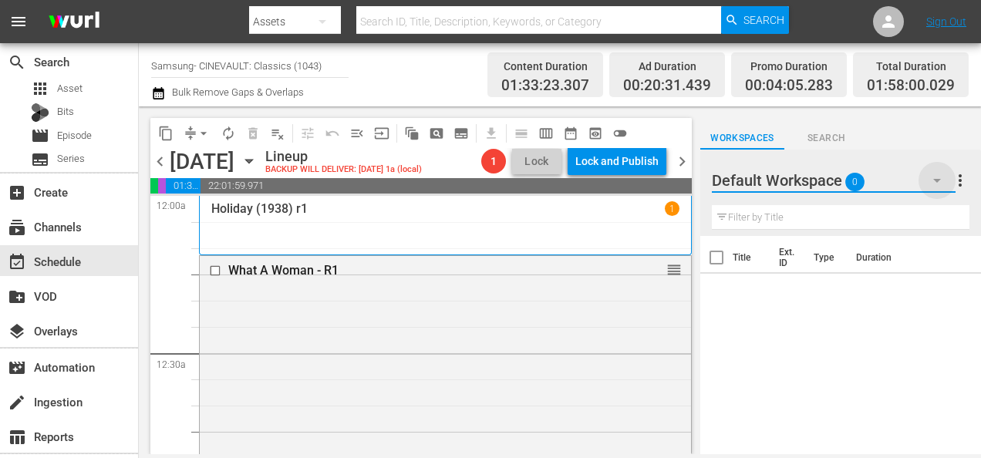
click at [935, 182] on icon "button" at bounding box center [937, 180] width 19 height 19
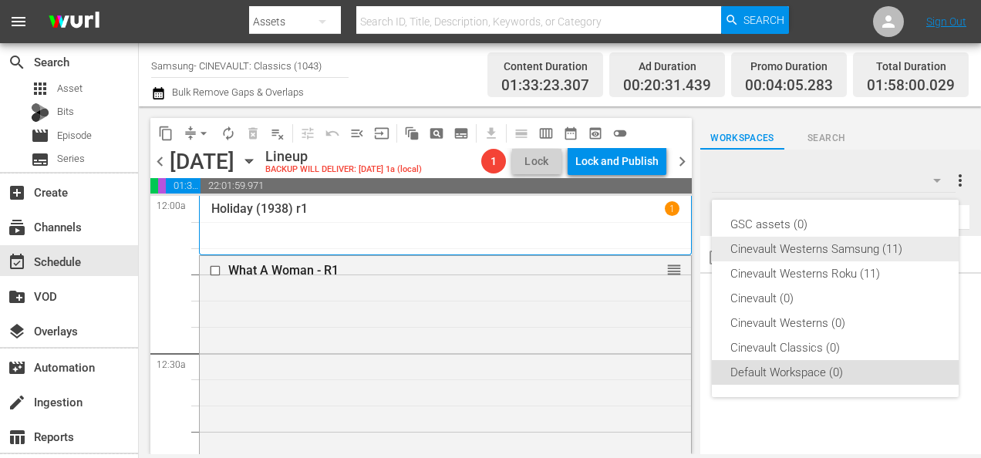
click at [845, 241] on div "Cinevault Westerns Samsung (11)" at bounding box center [835, 249] width 210 height 25
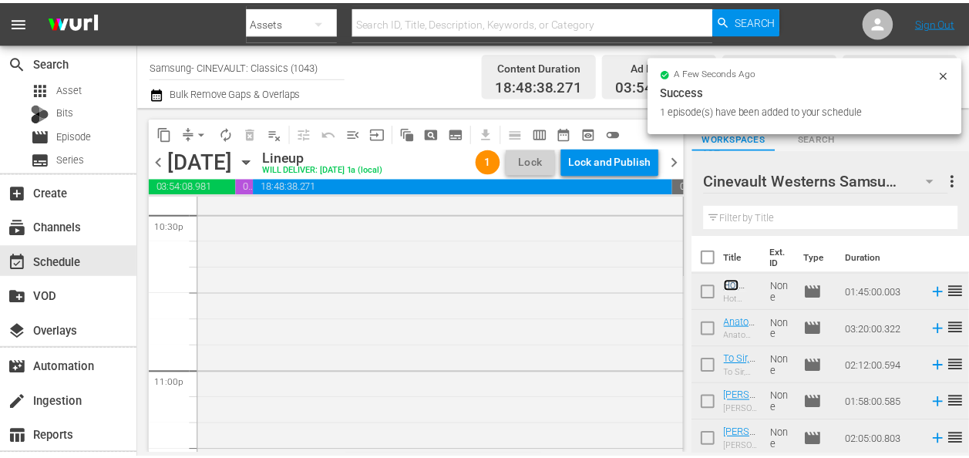
scroll to position [7293, 0]
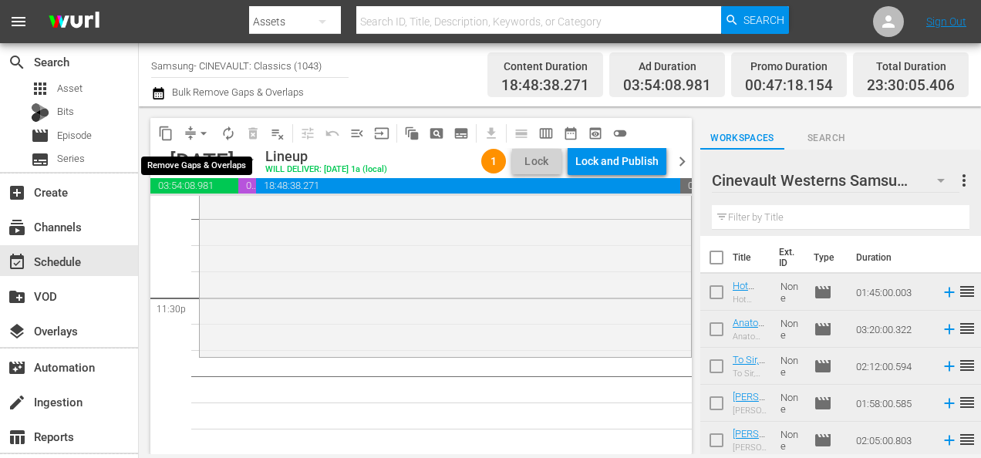
click at [207, 134] on span "arrow_drop_down" at bounding box center [203, 133] width 15 height 15
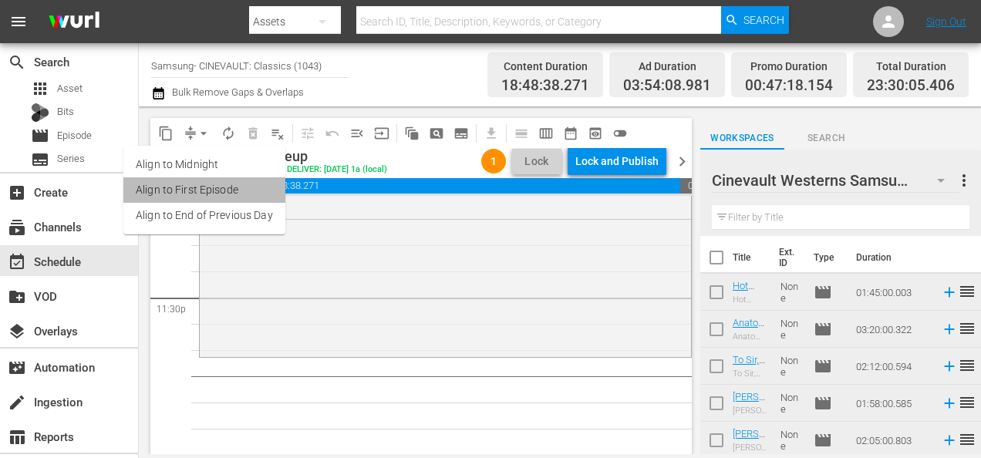
click at [263, 189] on li "Align to First Episode" at bounding box center [204, 189] width 162 height 25
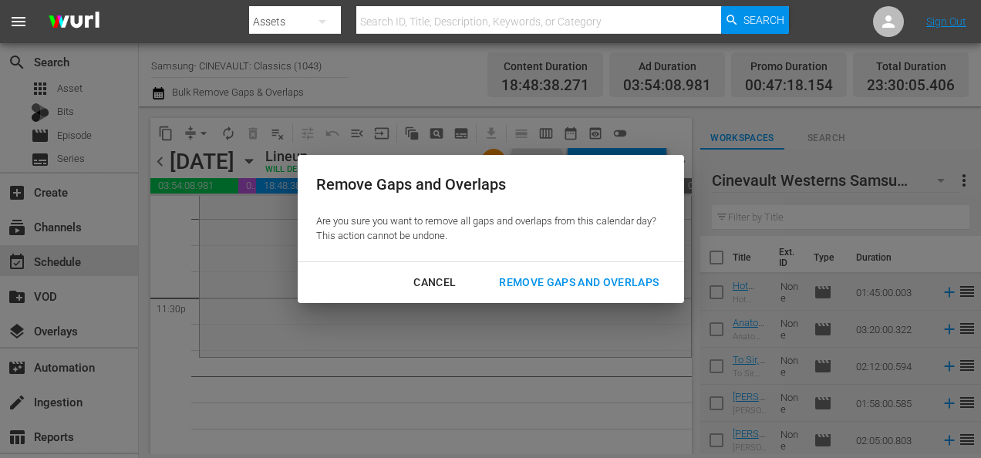
click at [441, 282] on div "Cancel" at bounding box center [434, 282] width 67 height 19
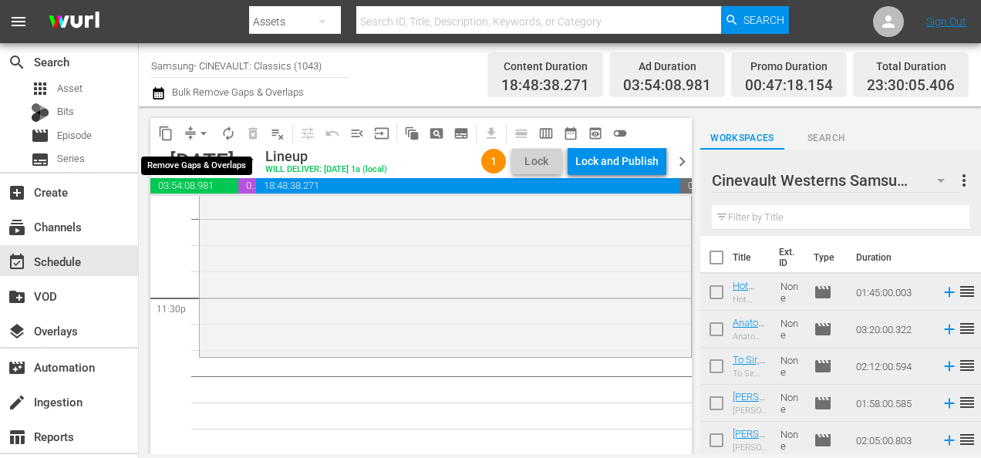
click at [205, 131] on span "arrow_drop_down" at bounding box center [203, 133] width 15 height 15
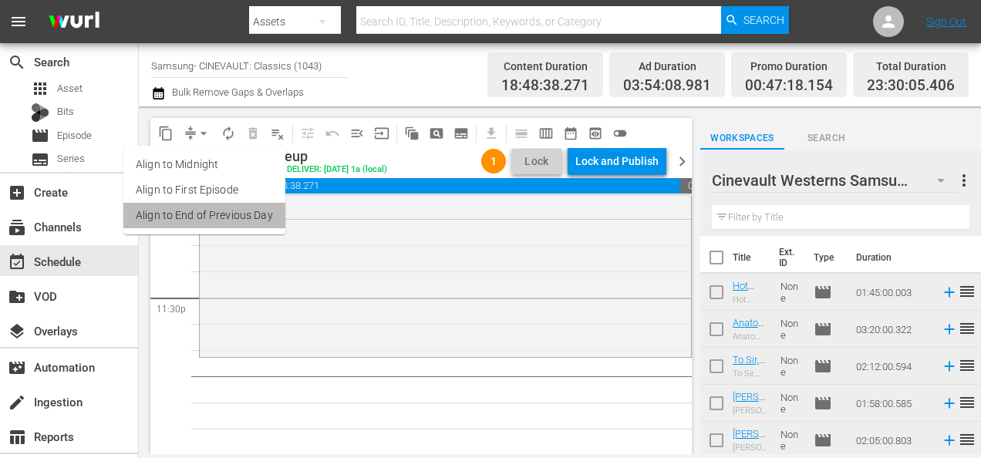
click at [261, 224] on li "Align to End of Previous Day" at bounding box center [204, 215] width 162 height 25
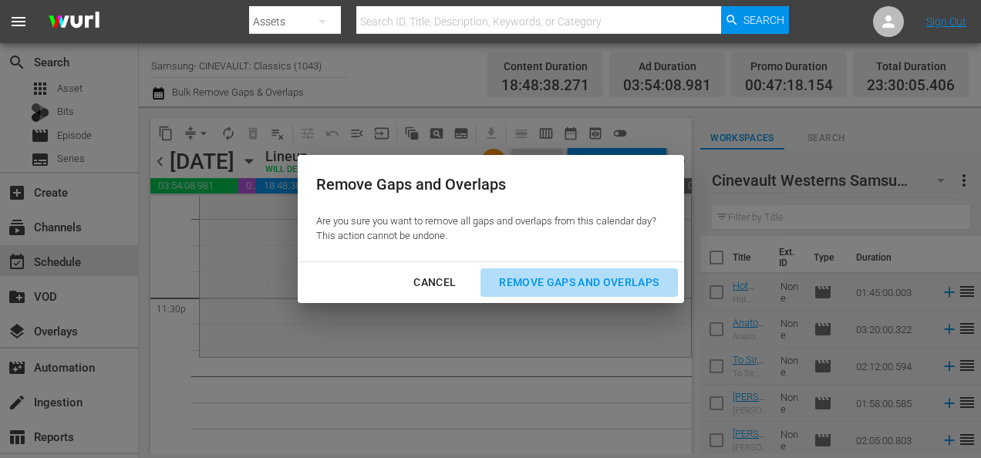
click at [531, 281] on div "Remove Gaps and Overlaps" at bounding box center [579, 282] width 184 height 19
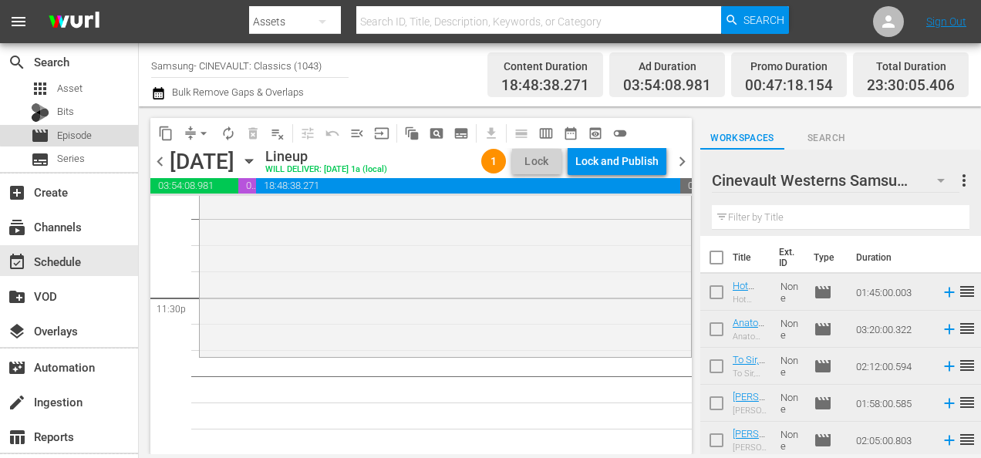
click at [93, 133] on div "movie Episode" at bounding box center [69, 136] width 138 height 22
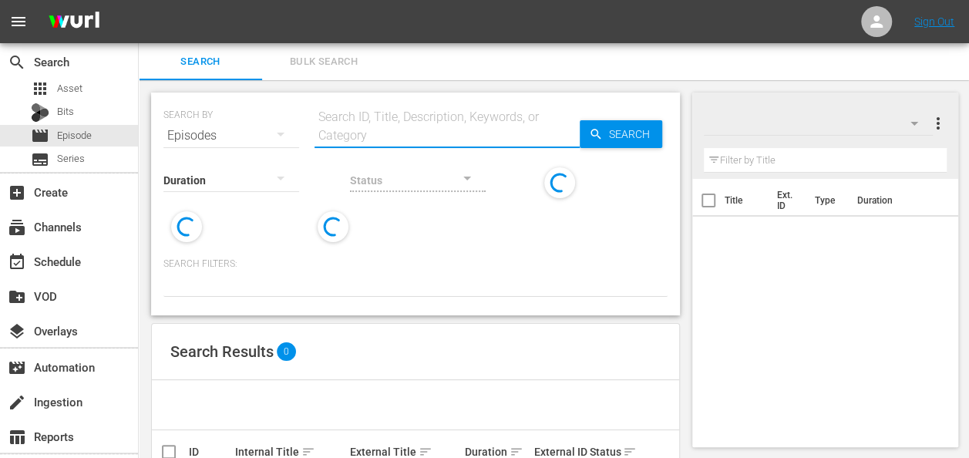
click at [415, 133] on input "text" at bounding box center [447, 135] width 265 height 37
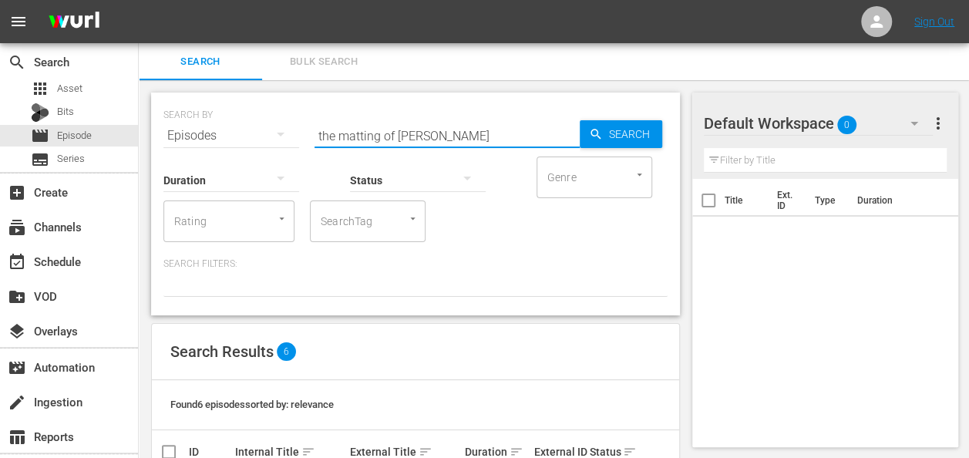
type input "the matting of millie"
click at [628, 261] on p "Search Filters:" at bounding box center [416, 264] width 504 height 13
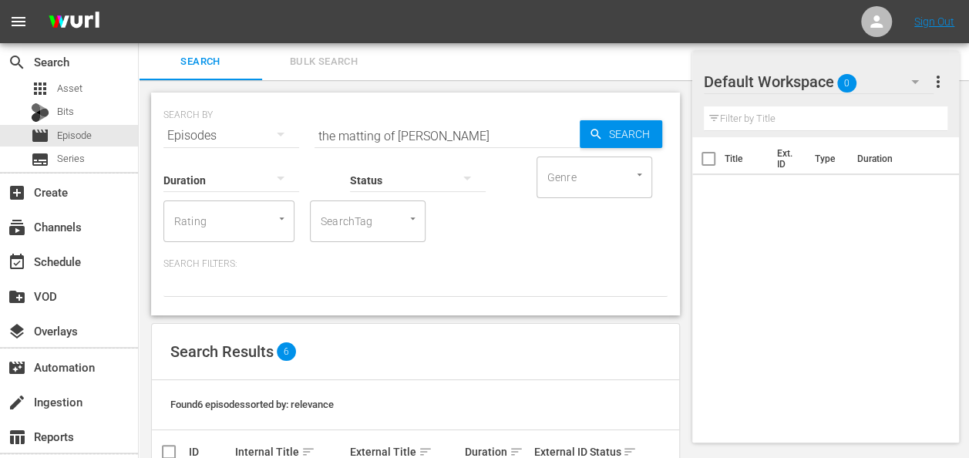
scroll to position [268, 0]
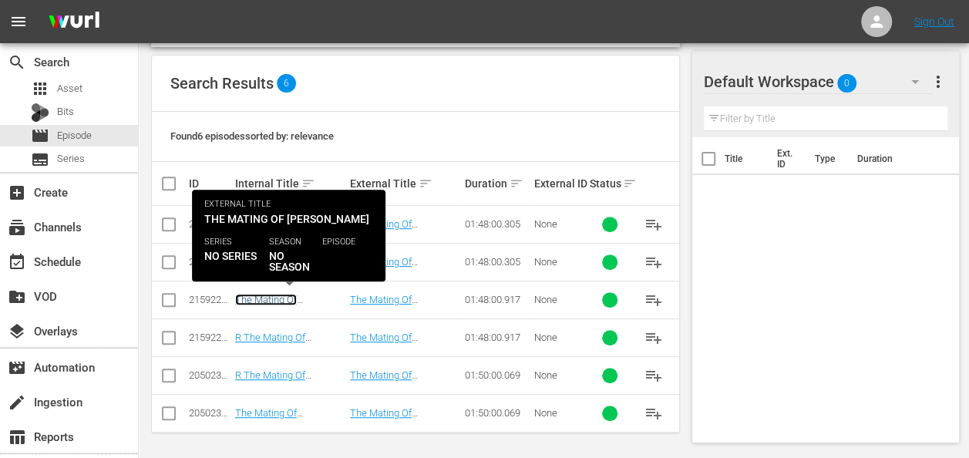
click at [302, 301] on link "The Mating Of Millie r1" at bounding box center [277, 305] width 85 height 23
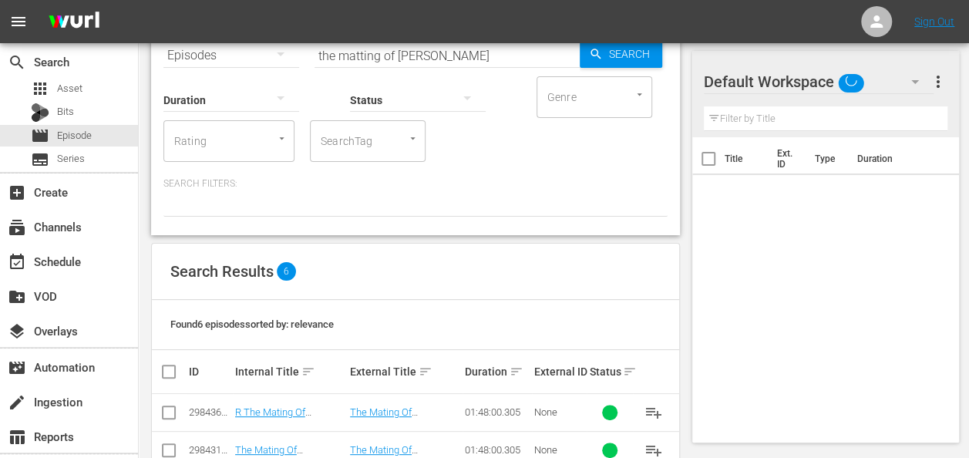
scroll to position [204, 0]
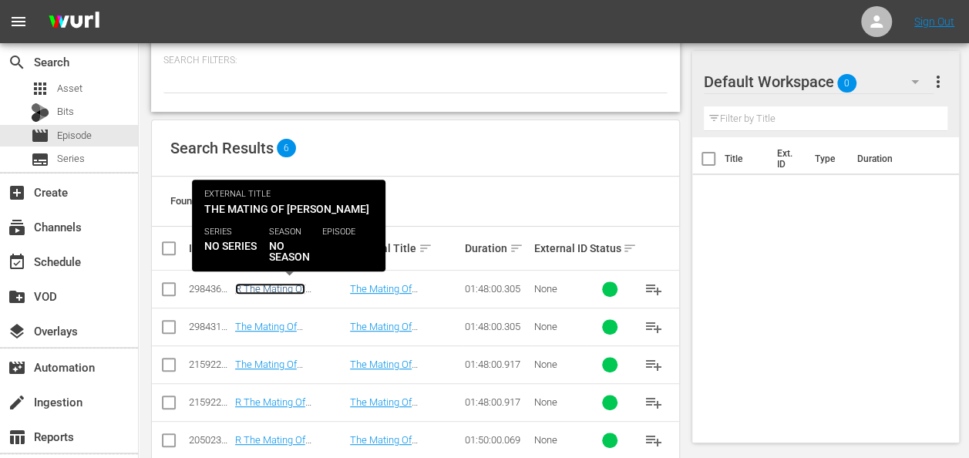
click at [315, 293] on link "R The Mating Of Millie r1 STUNT" at bounding box center [277, 300] width 85 height 35
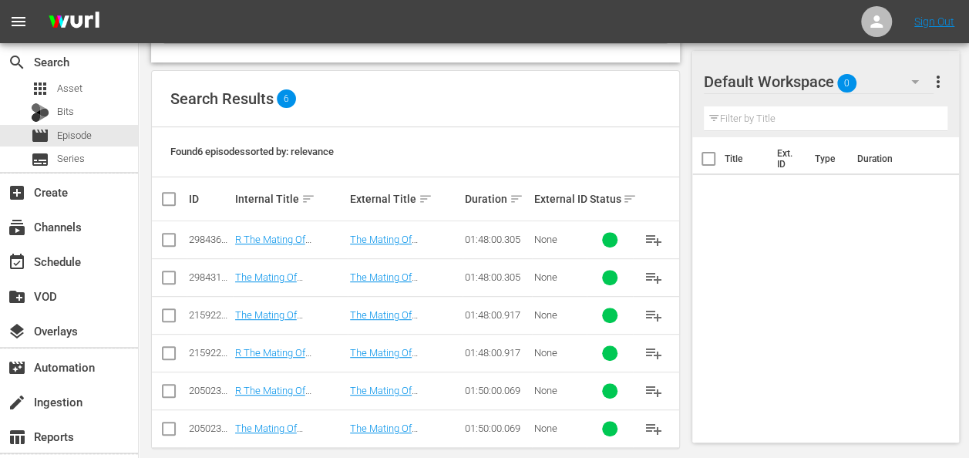
scroll to position [268, 0]
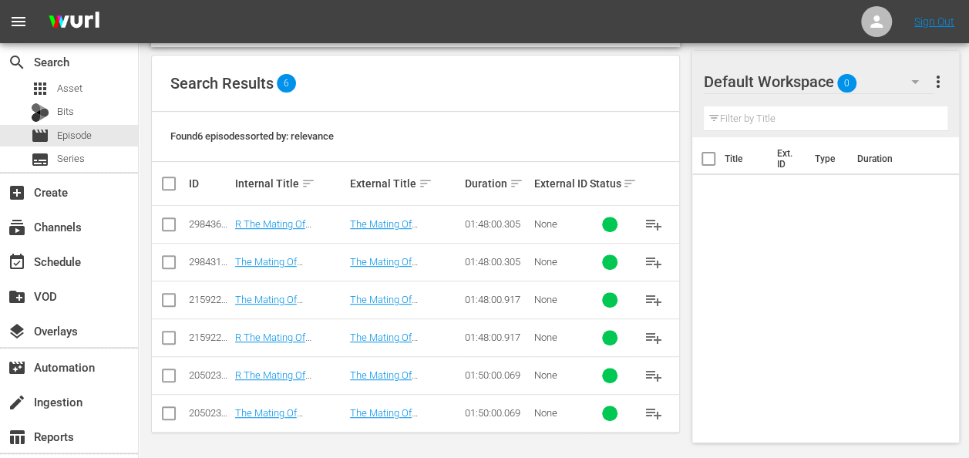
click at [909, 76] on icon "button" at bounding box center [915, 81] width 19 height 19
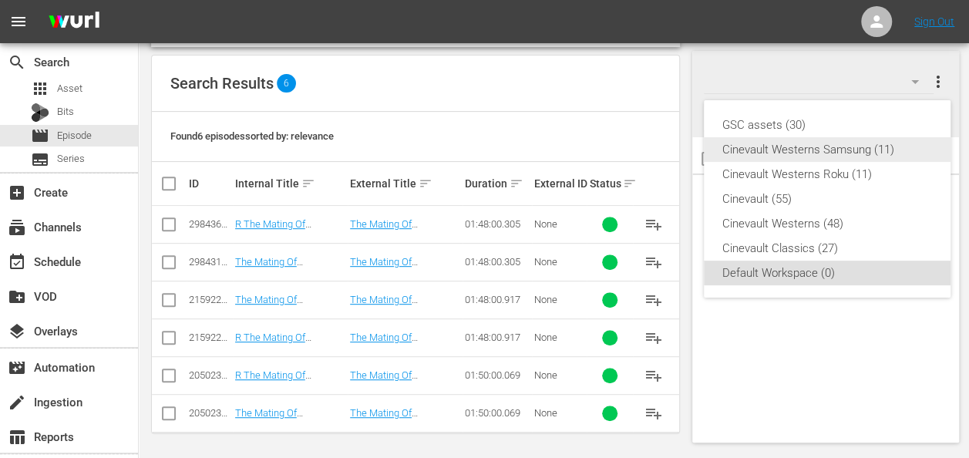
click at [804, 152] on div "Cinevault Westerns Samsung (11)" at bounding box center [828, 149] width 210 height 25
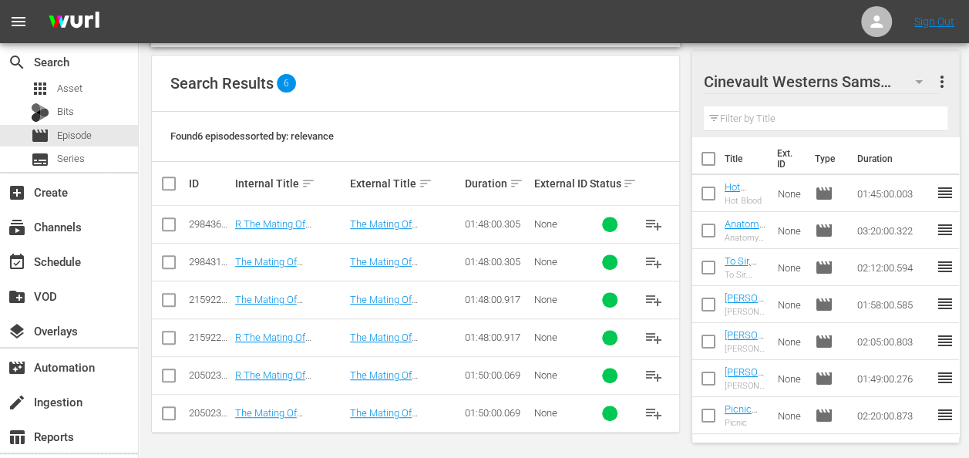
click at [166, 301] on input "checkbox" at bounding box center [169, 303] width 19 height 19
checkbox input "true"
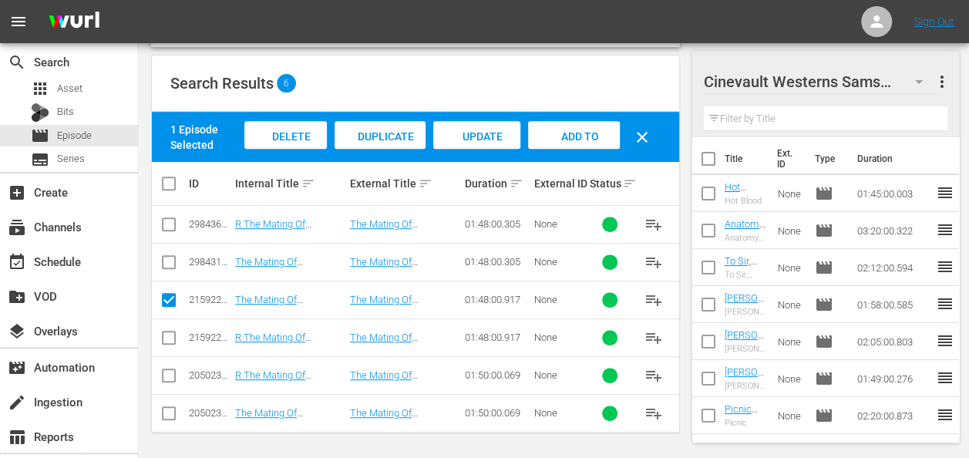
click at [575, 133] on span "Add to Workspace" at bounding box center [574, 151] width 76 height 42
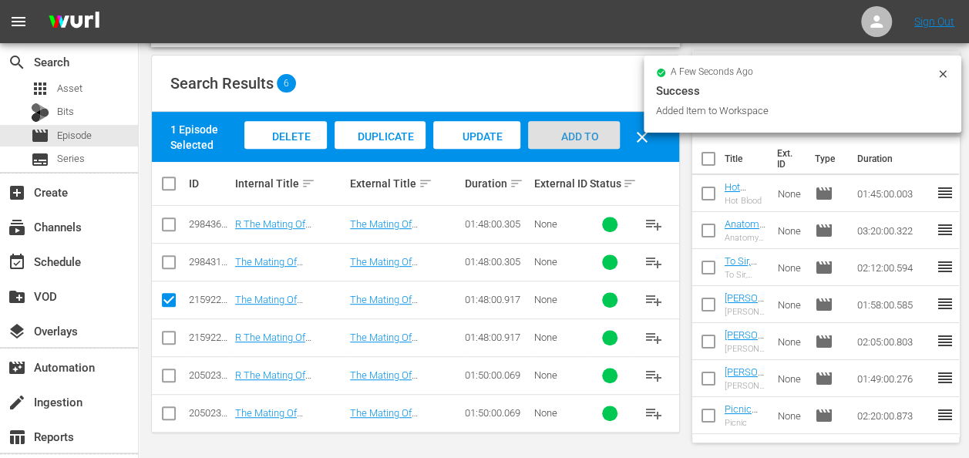
click at [593, 133] on span "Add to Workspace" at bounding box center [574, 151] width 76 height 42
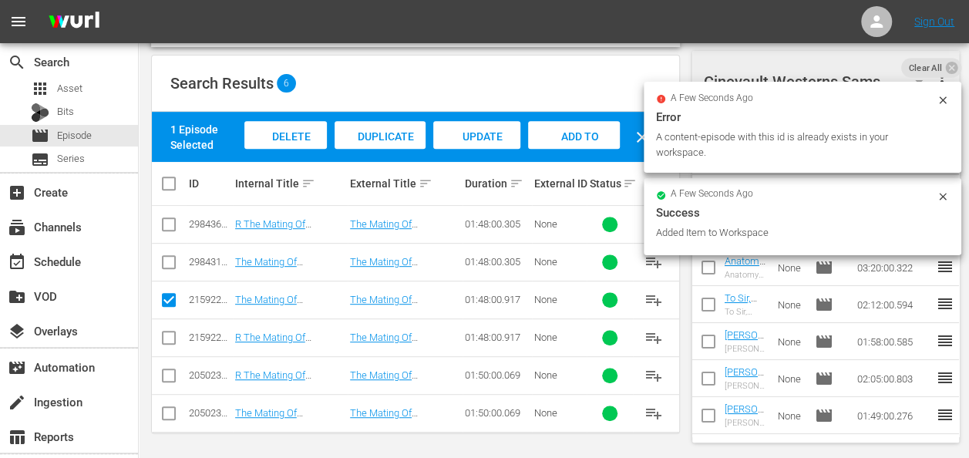
click at [939, 97] on icon at bounding box center [943, 100] width 12 height 12
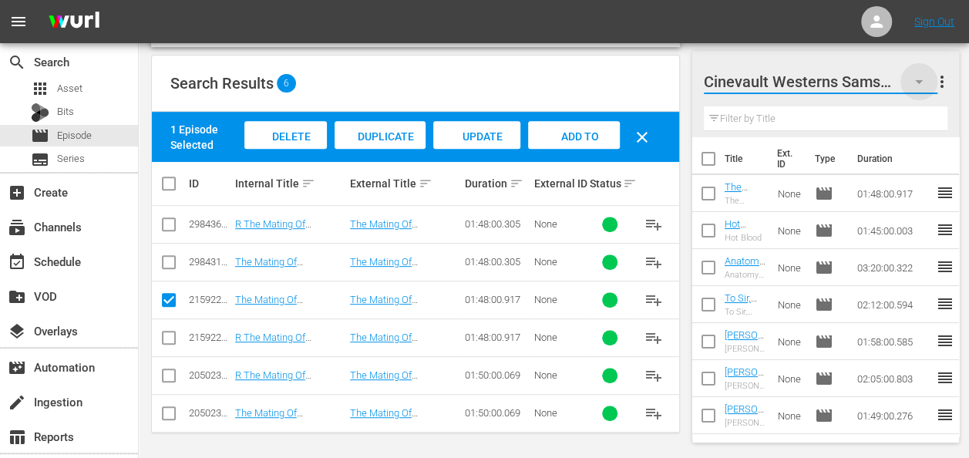
click at [922, 85] on icon "button" at bounding box center [919, 81] width 19 height 19
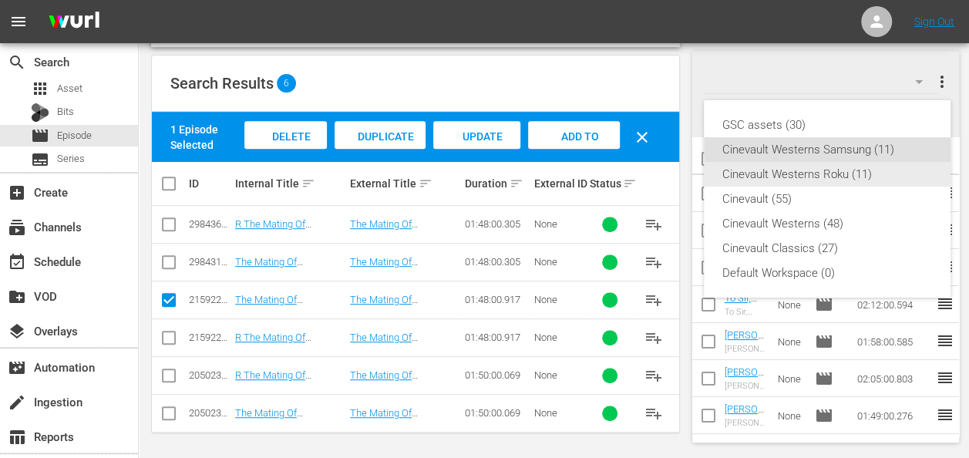
click at [841, 179] on div "Cinevault Westerns Roku (11)" at bounding box center [828, 174] width 210 height 25
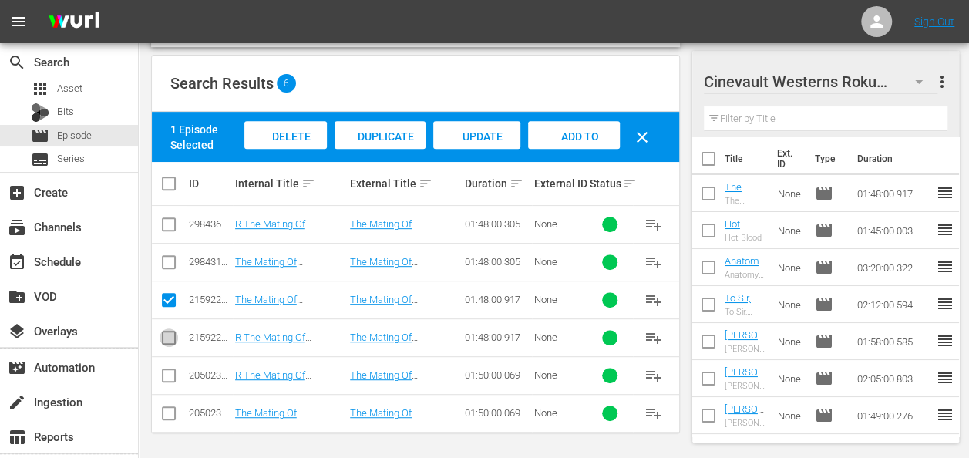
click at [162, 336] on input "checkbox" at bounding box center [169, 341] width 19 height 19
checkbox input "true"
click at [166, 302] on input "checkbox" at bounding box center [169, 303] width 19 height 19
checkbox input "false"
click at [582, 126] on div "Add to Workspace" at bounding box center [574, 150] width 92 height 58
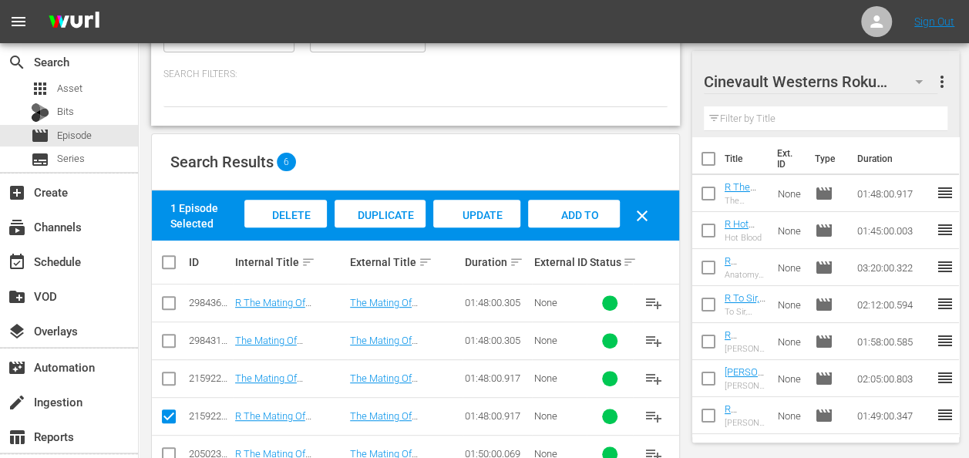
scroll to position [190, 0]
click at [86, 255] on div "event_available Schedule" at bounding box center [69, 260] width 138 height 31
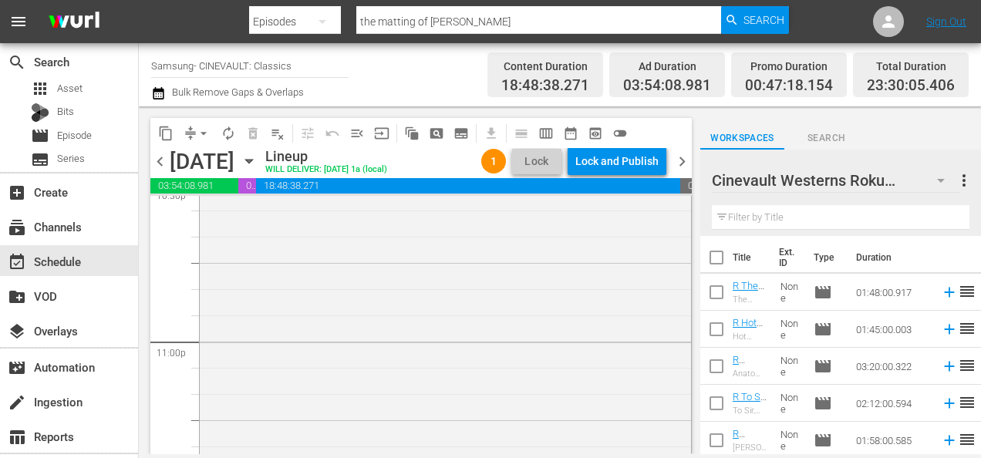
scroll to position [7293, 0]
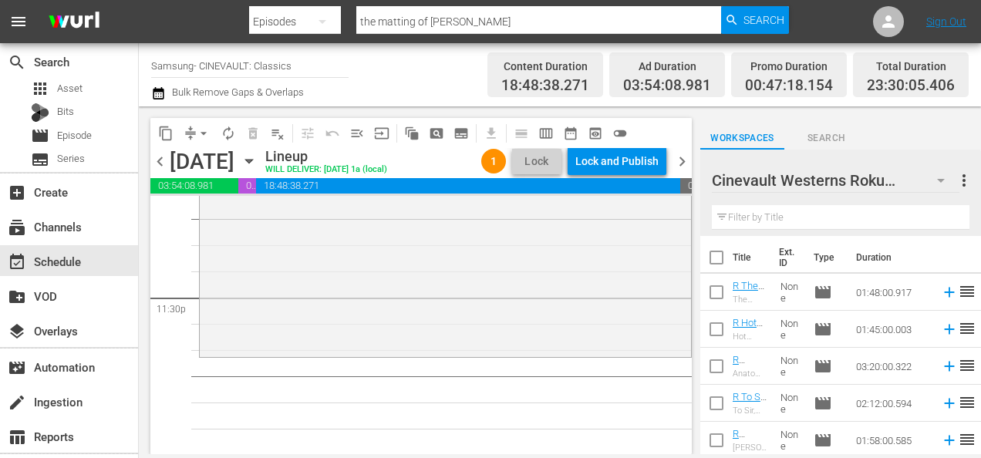
click at [932, 171] on icon "button" at bounding box center [941, 180] width 19 height 19
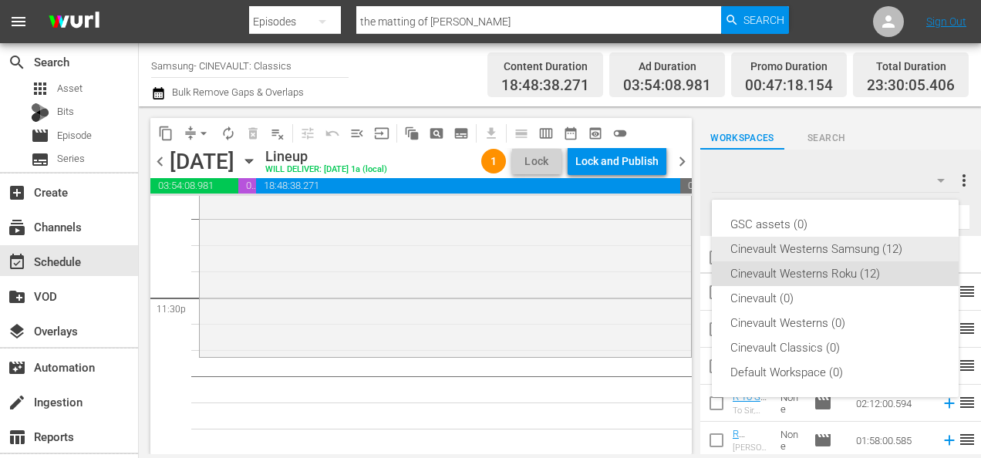
click at [852, 247] on div "Cinevault Westerns Samsung (12)" at bounding box center [835, 249] width 210 height 25
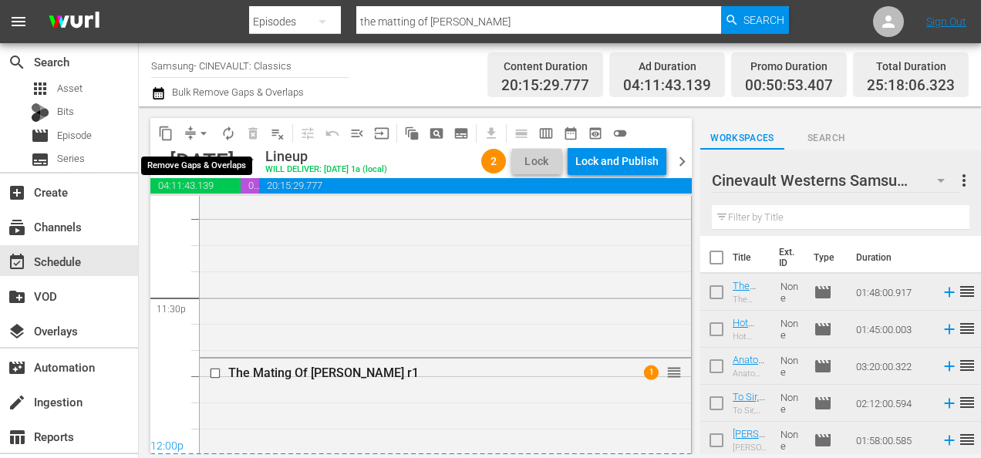
click at [208, 135] on span "arrow_drop_down" at bounding box center [203, 133] width 15 height 15
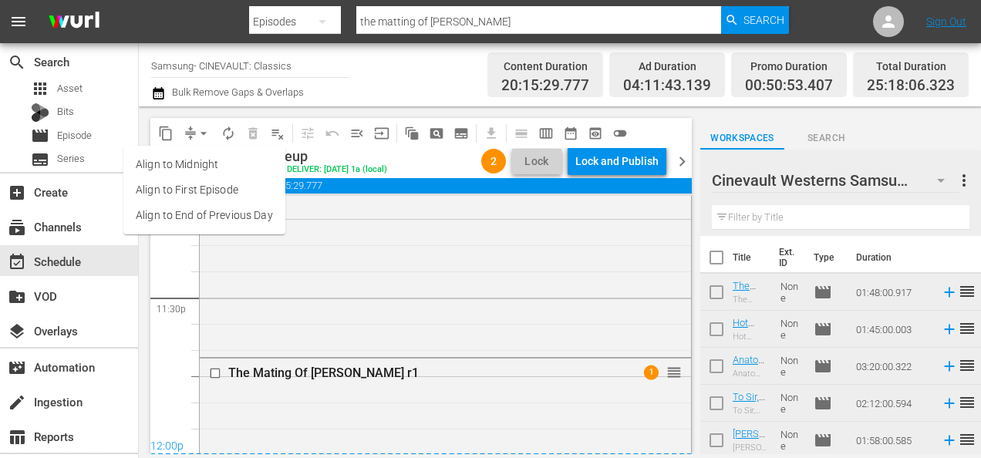
click at [223, 211] on li "Align to End of Previous Day" at bounding box center [204, 215] width 162 height 25
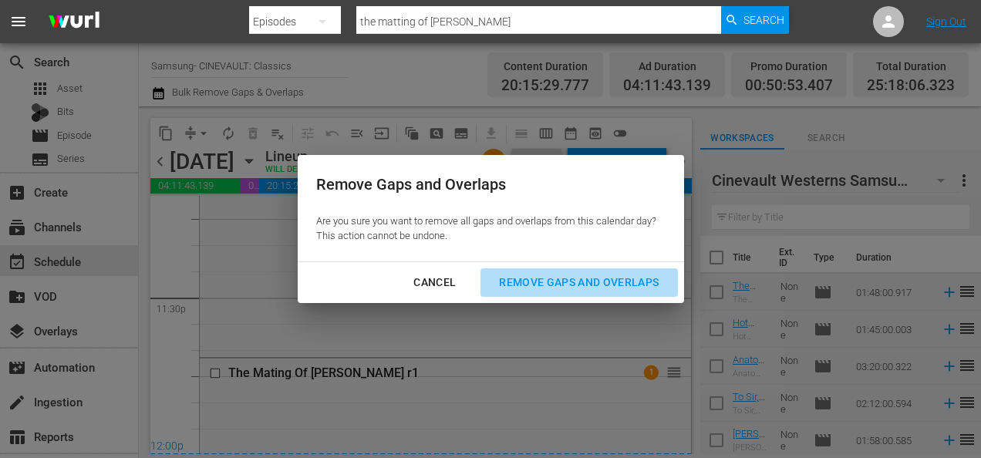
click at [619, 285] on div "Remove Gaps and Overlaps" at bounding box center [579, 282] width 184 height 19
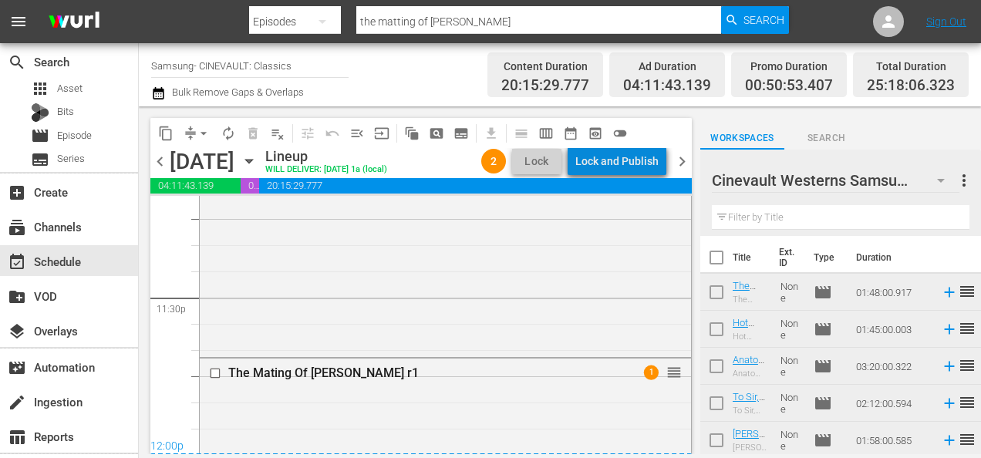
click at [651, 163] on div "Lock and Publish" at bounding box center [616, 161] width 83 height 28
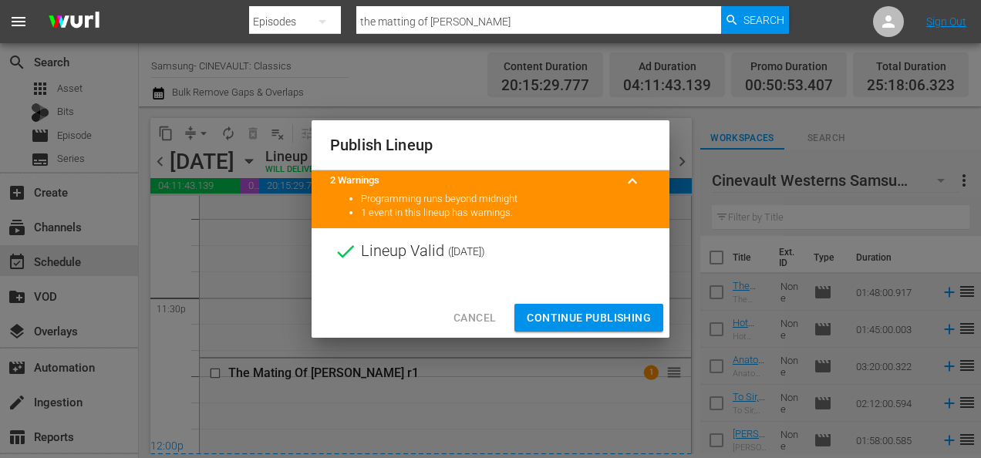
click at [558, 318] on span "Continue Publishing" at bounding box center [589, 318] width 124 height 19
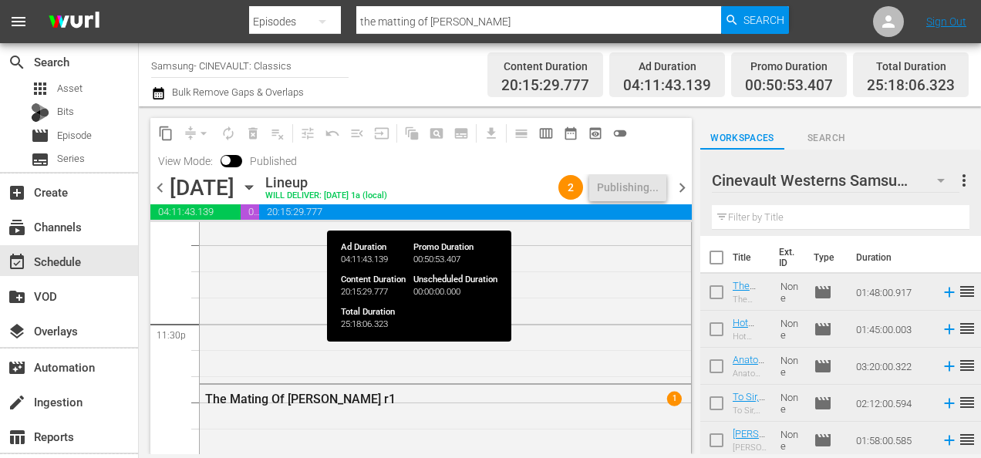
click at [360, 214] on span "20:15:29.777" at bounding box center [475, 211] width 433 height 15
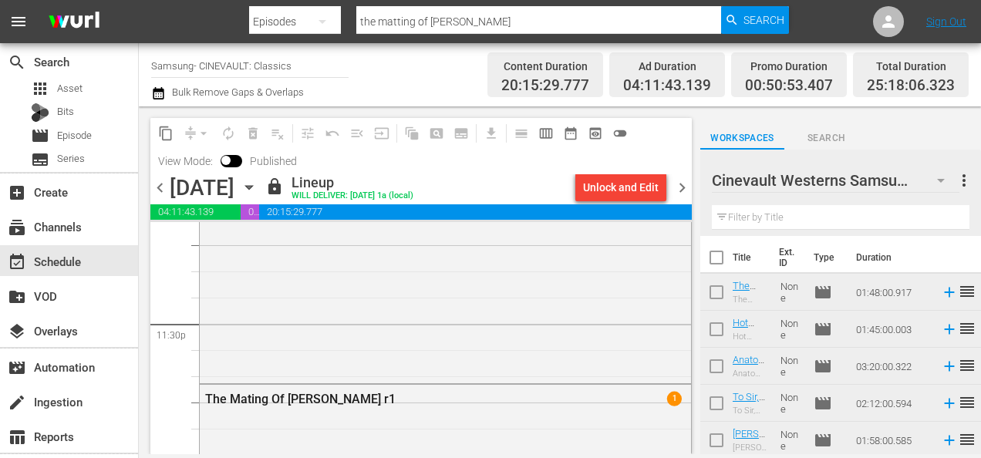
click at [244, 62] on input "Samsung- CINEVAULT: Classics" at bounding box center [249, 65] width 197 height 37
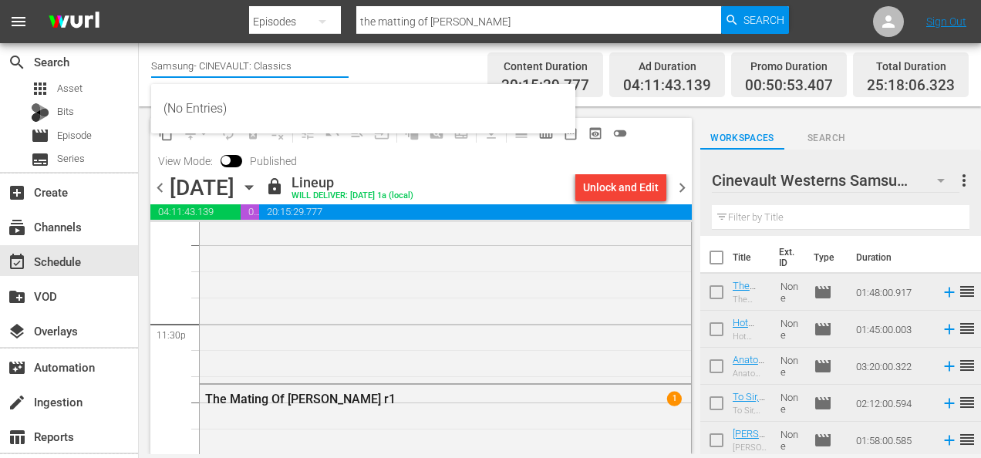
click at [244, 62] on input "Samsung- CINEVAULT: Classics" at bounding box center [249, 65] width 197 height 37
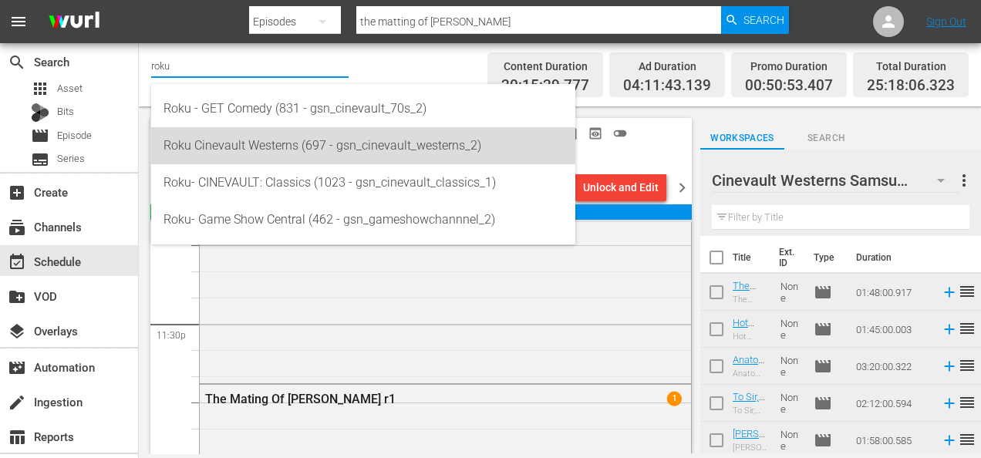
click at [248, 137] on div "Roku Cinevault Westerns (697 - gsn_cinevault_westerns_2)" at bounding box center [364, 145] width 400 height 37
type input "Roku Cinevault Westerns (697 - gsn_cinevault_westerns_2)"
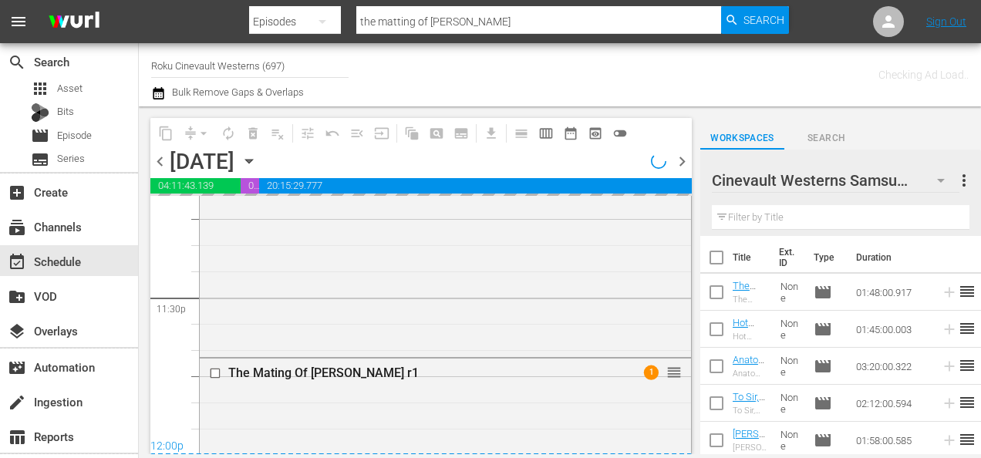
click at [268, 72] on input "Roku Cinevault Westerns (697)" at bounding box center [249, 65] width 197 height 37
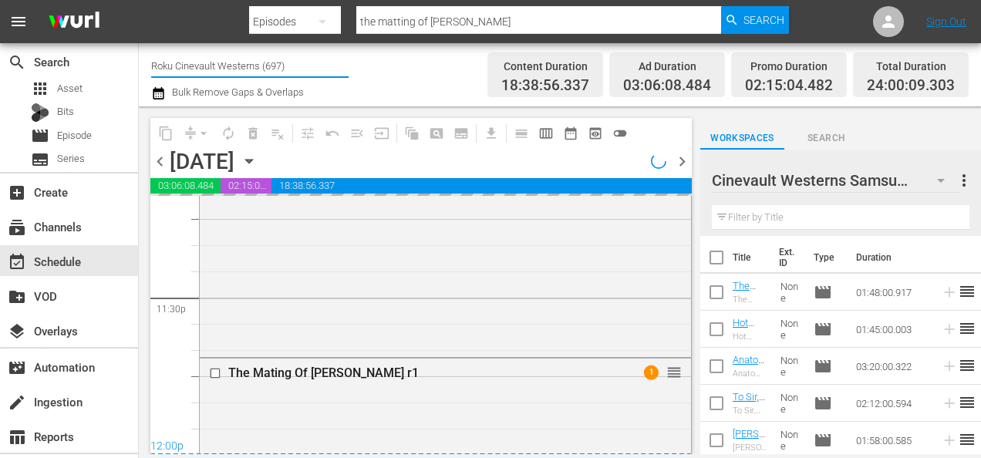
click at [268, 72] on input "Roku Cinevault Westerns (697)" at bounding box center [249, 65] width 197 height 37
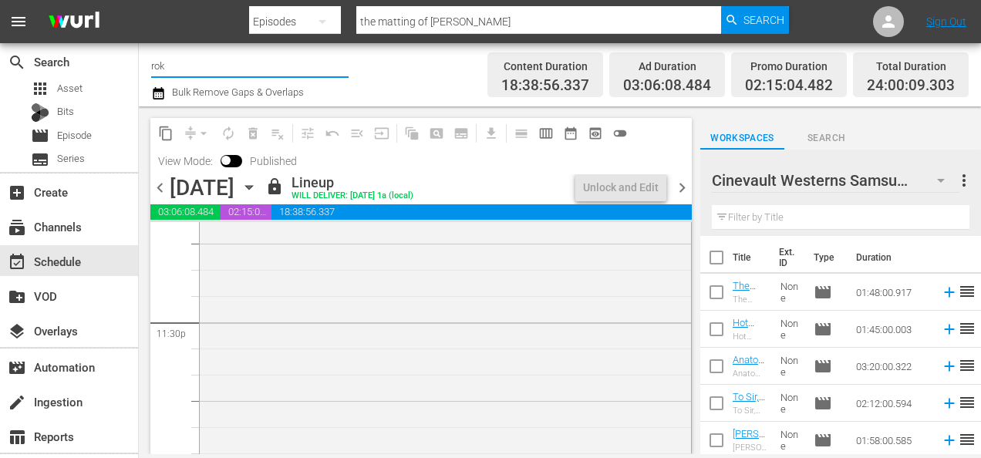
scroll to position [7320, 0]
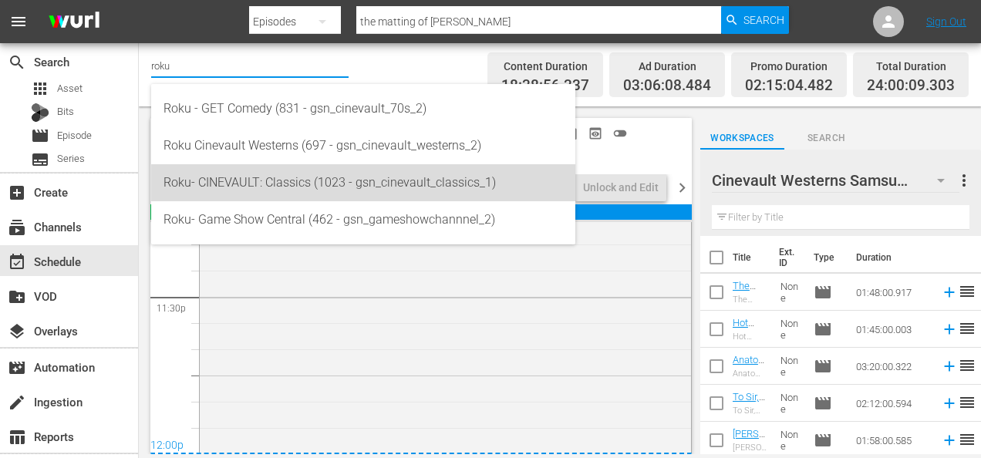
click at [261, 182] on div "Roku- CINEVAULT: Classics (1023 - gsn_cinevault_classics_1)" at bounding box center [364, 182] width 400 height 37
type input "Roku- CINEVAULT: Classics (1023 - gsn_cinevault_classics_1)"
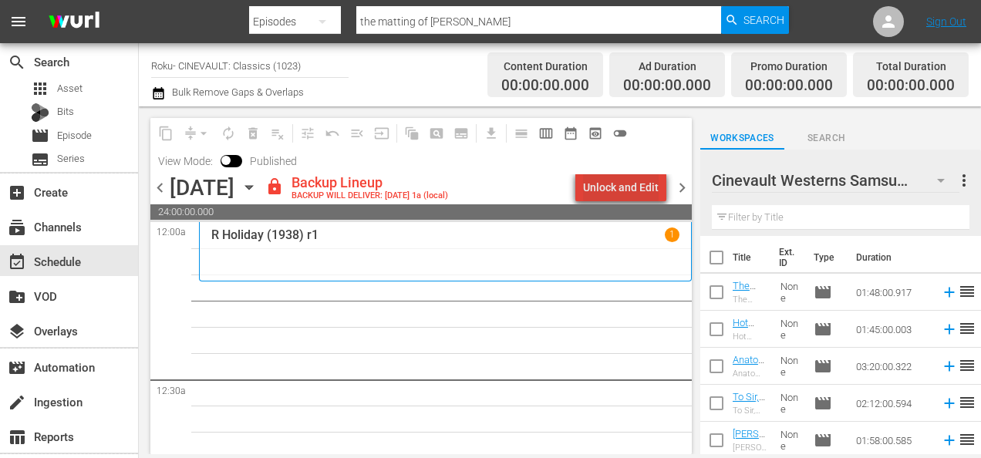
click at [637, 183] on div "Unlock and Edit" at bounding box center [621, 188] width 76 height 28
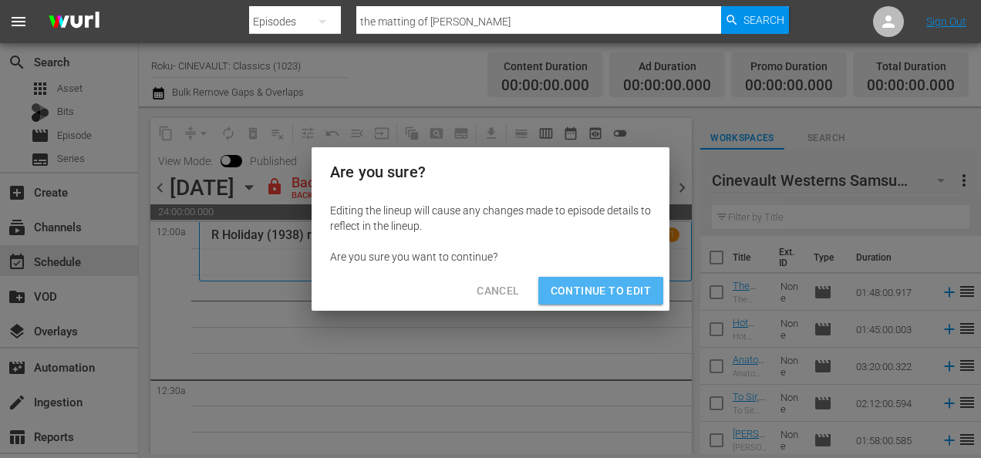
click at [578, 296] on span "Continue to Edit" at bounding box center [601, 291] width 100 height 19
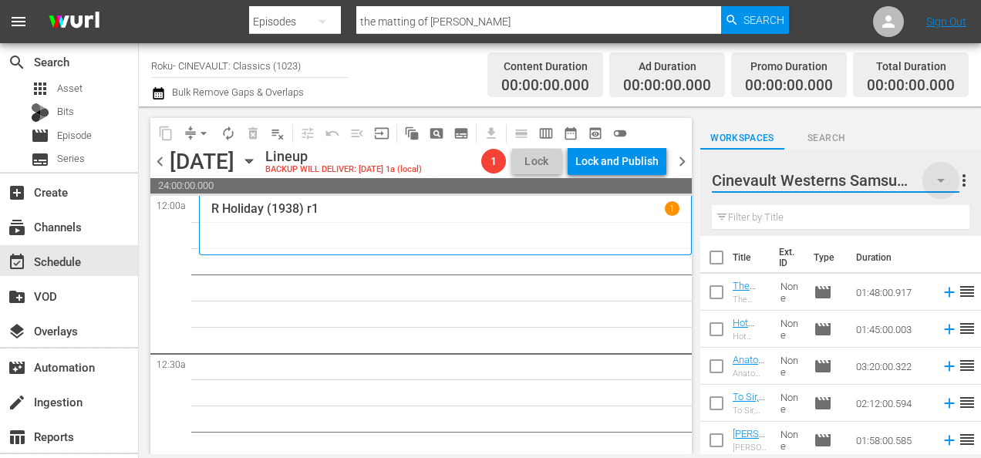
click at [938, 178] on icon "button" at bounding box center [941, 180] width 19 height 19
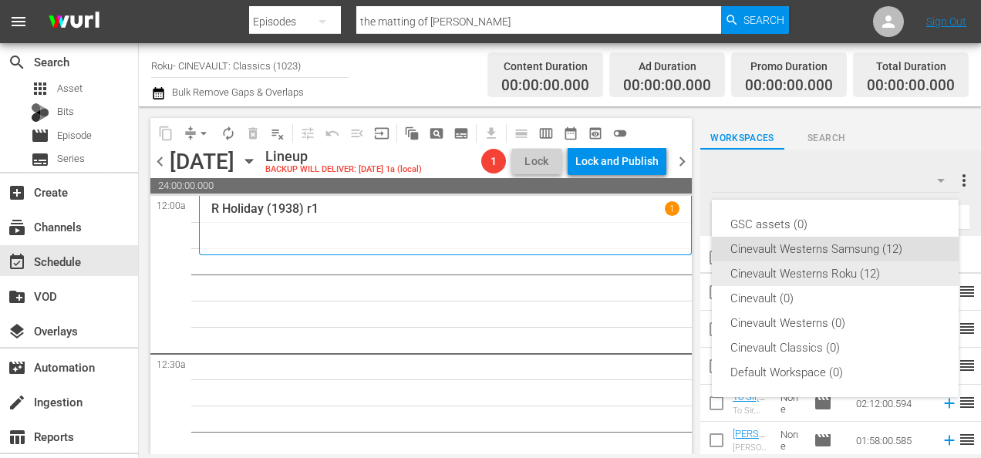
click at [836, 278] on div "Cinevault Westerns Roku (12)" at bounding box center [835, 273] width 210 height 25
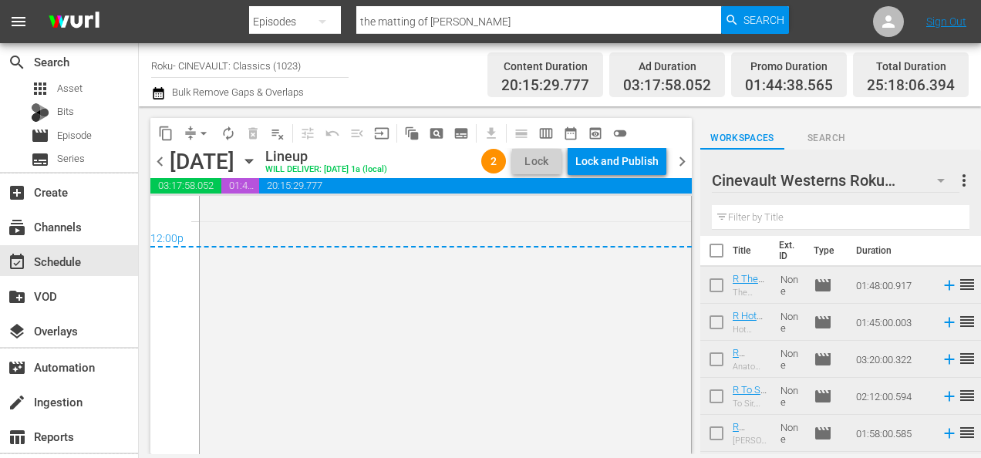
scroll to position [7362, 0]
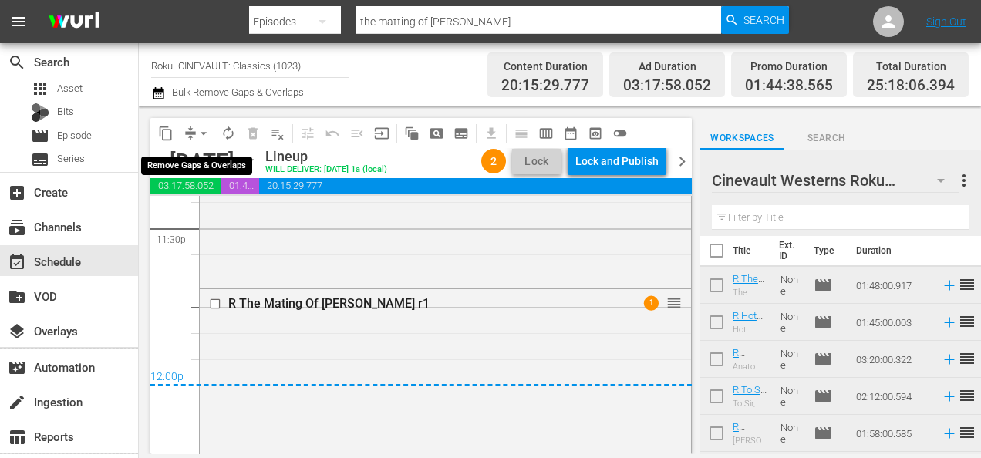
click at [199, 129] on span "arrow_drop_down" at bounding box center [203, 133] width 15 height 15
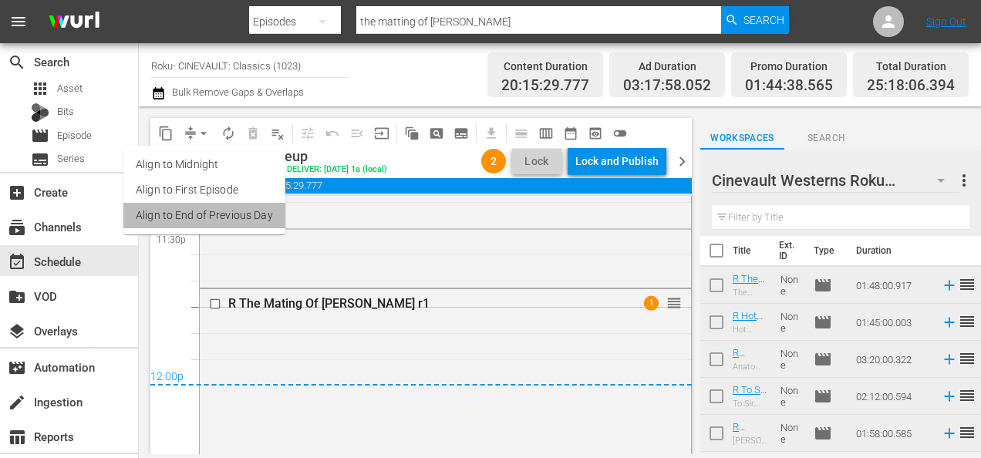
click at [215, 217] on li "Align to End of Previous Day" at bounding box center [204, 215] width 162 height 25
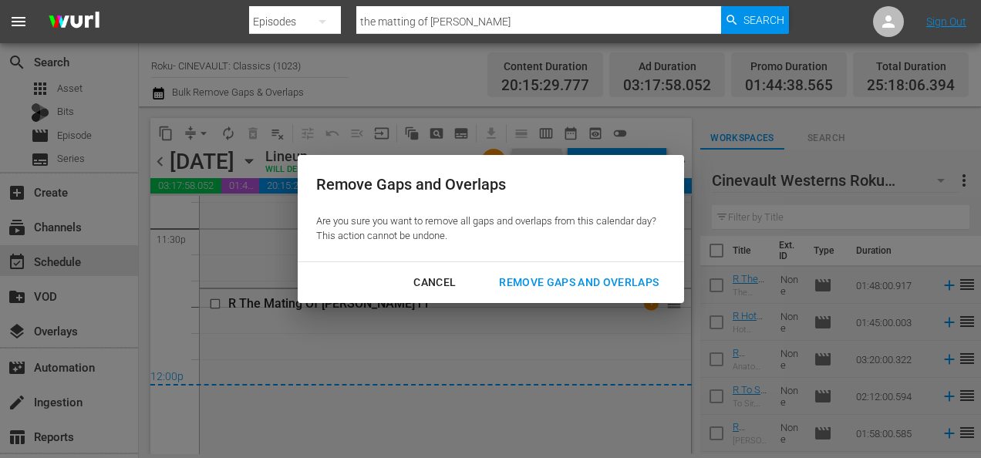
click at [571, 282] on div "Remove Gaps and Overlaps" at bounding box center [579, 282] width 184 height 19
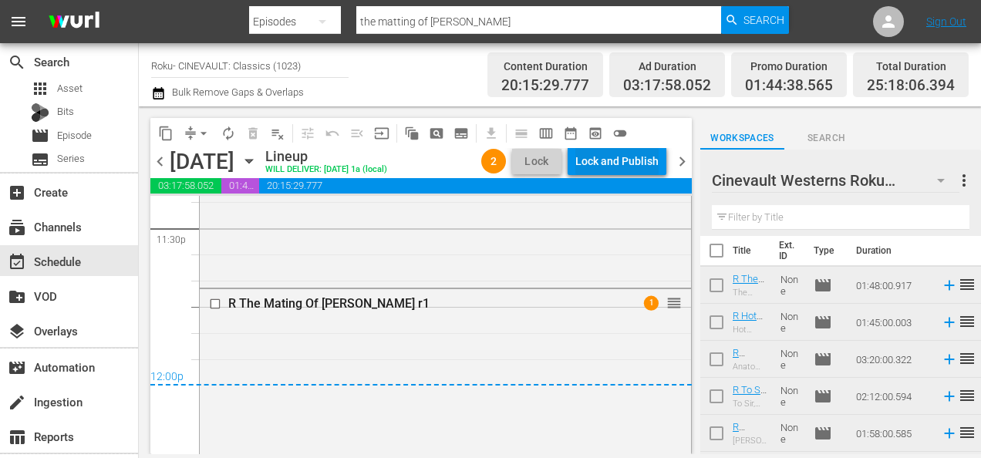
click at [636, 167] on div "Lock and Publish" at bounding box center [616, 161] width 83 height 28
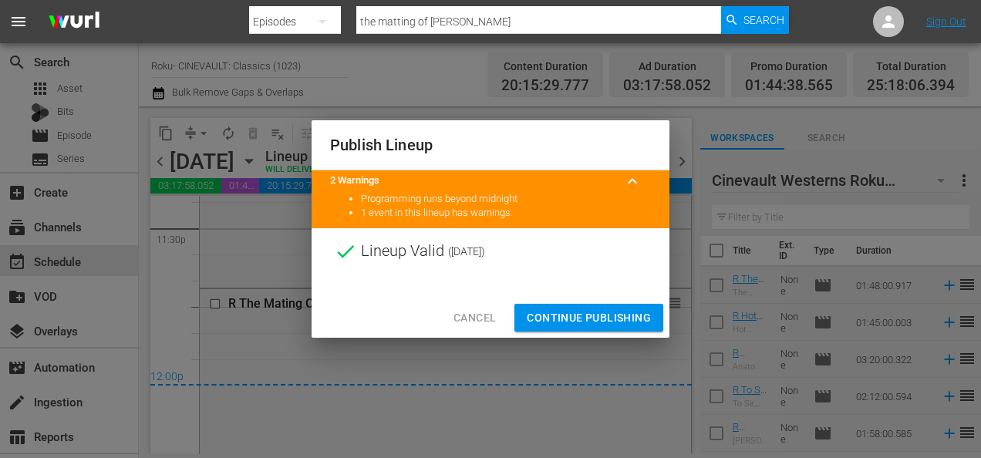
click at [563, 314] on span "Continue Publishing" at bounding box center [589, 318] width 124 height 19
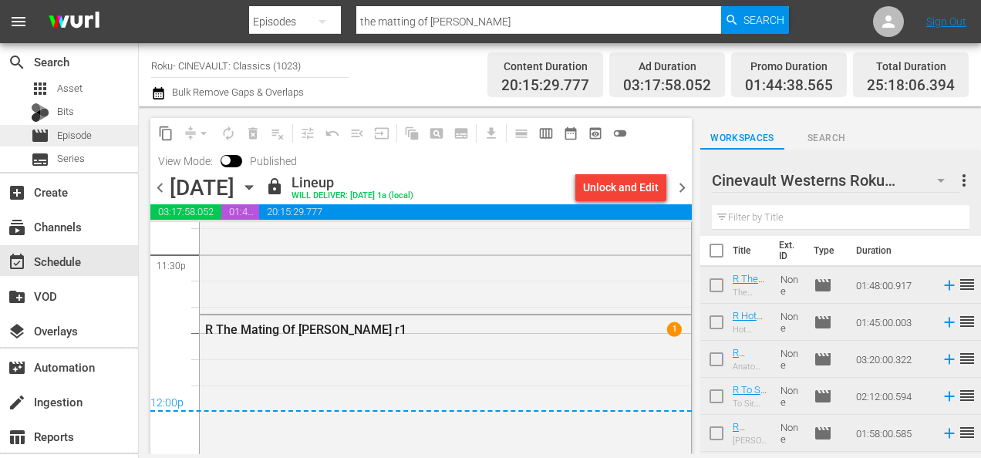
click at [89, 139] on span "Episode" at bounding box center [74, 135] width 35 height 15
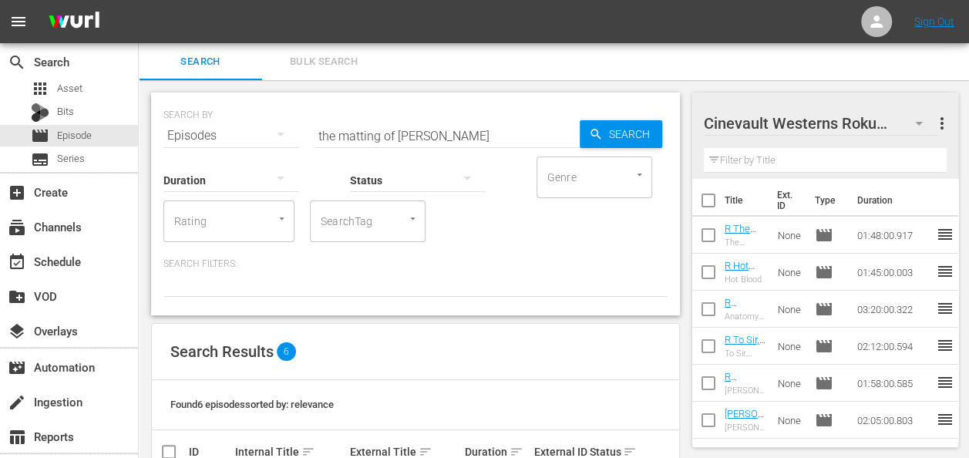
click at [710, 210] on input "checkbox" at bounding box center [709, 203] width 32 height 32
checkbox input "true"
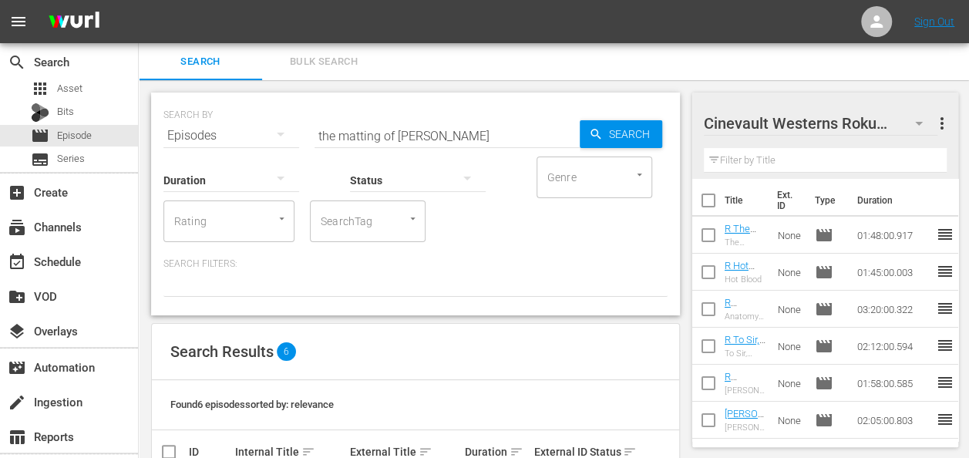
checkbox input "true"
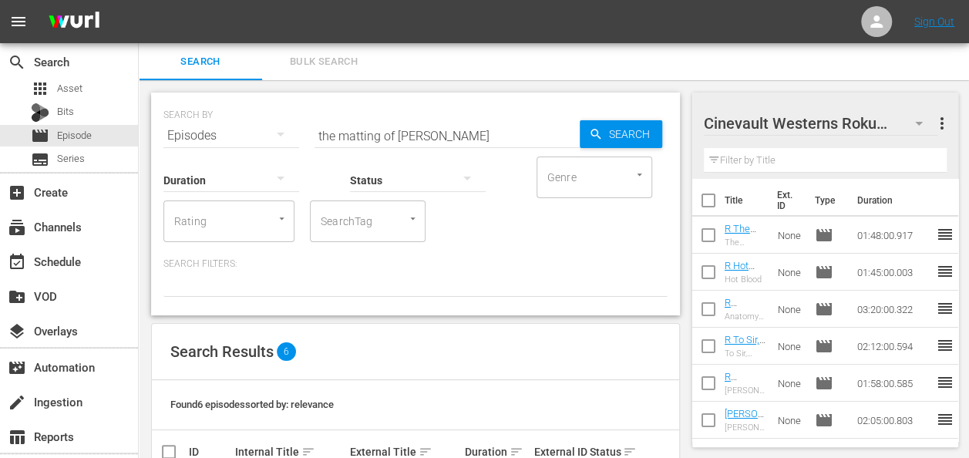
checkbox input "true"
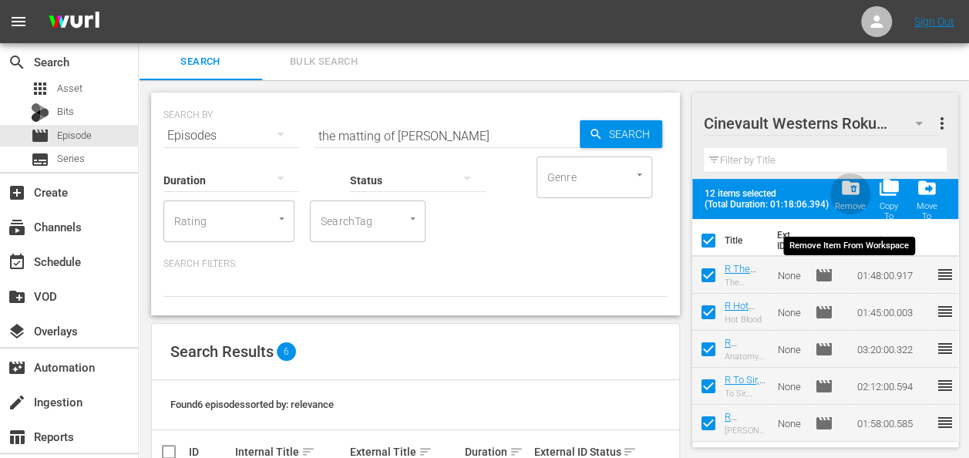
click at [848, 192] on span "folder_delete" at bounding box center [850, 187] width 21 height 21
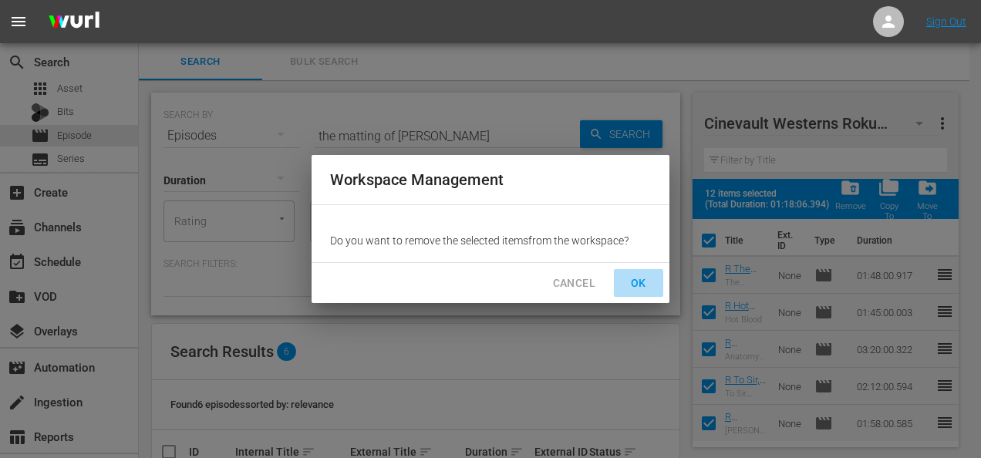
click at [644, 278] on span "OK" at bounding box center [638, 283] width 25 height 19
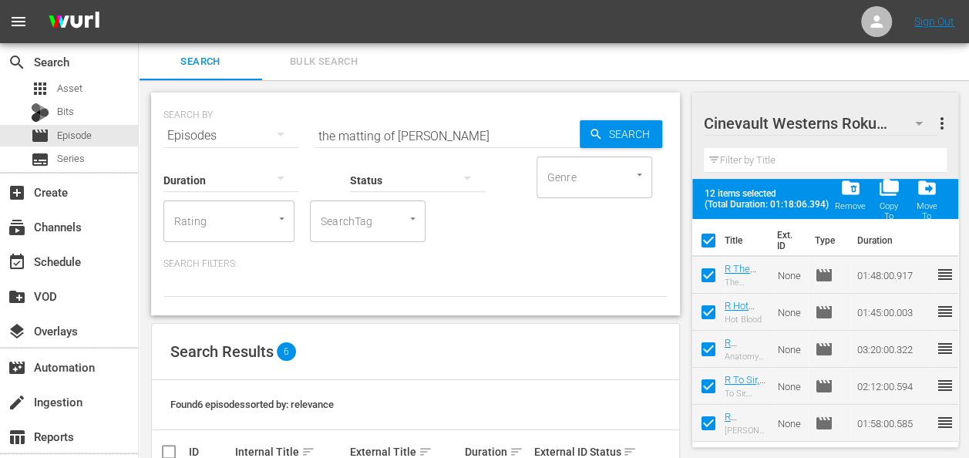
checkbox input "false"
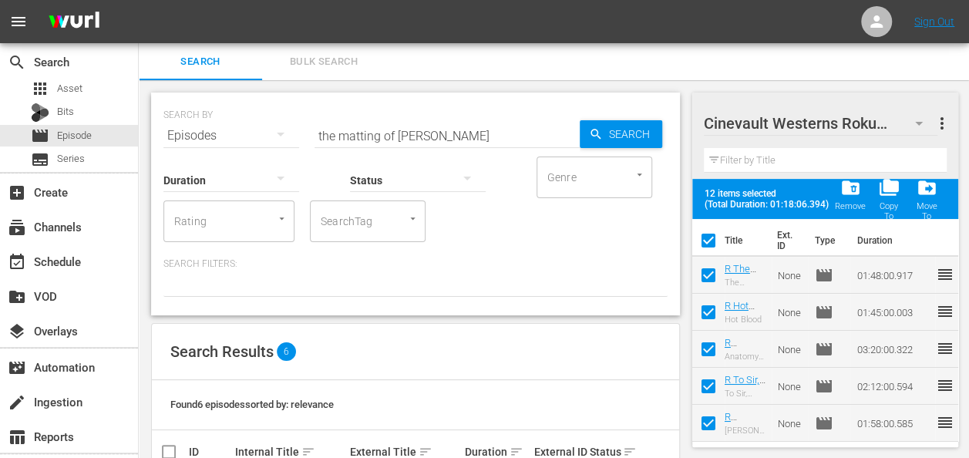
checkbox input "false"
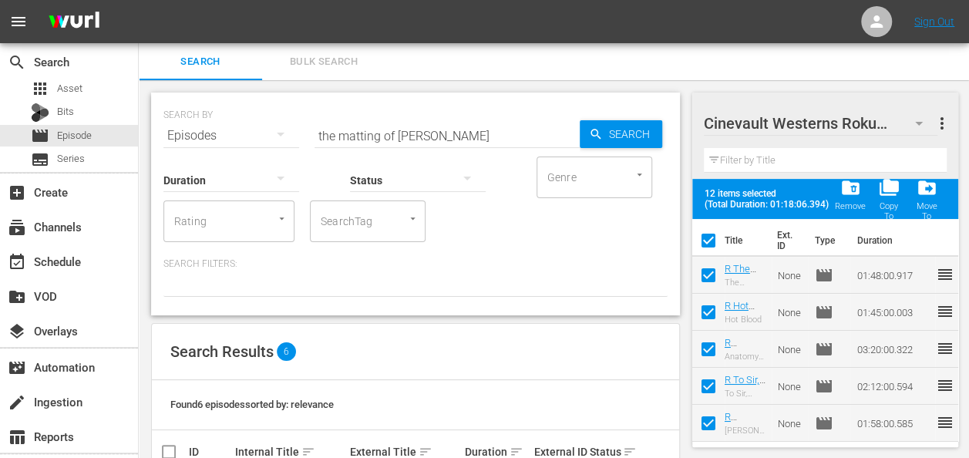
checkbox input "false"
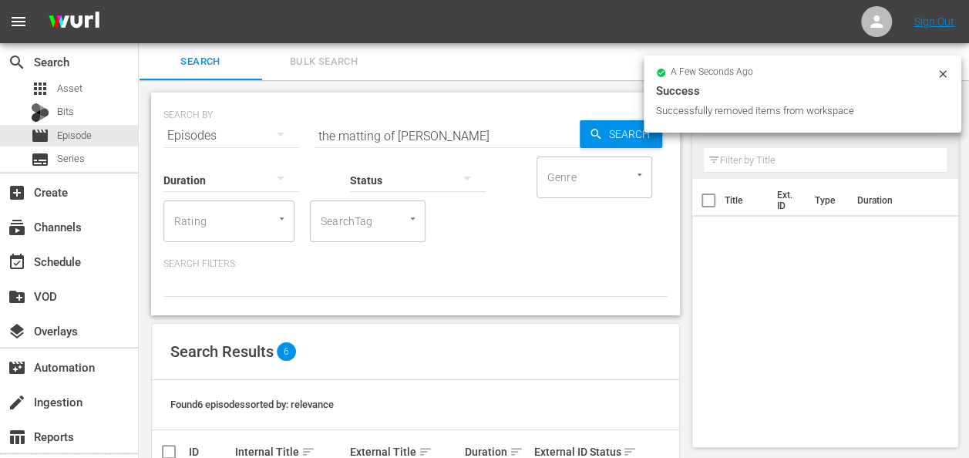
click at [942, 71] on icon at bounding box center [943, 74] width 12 height 12
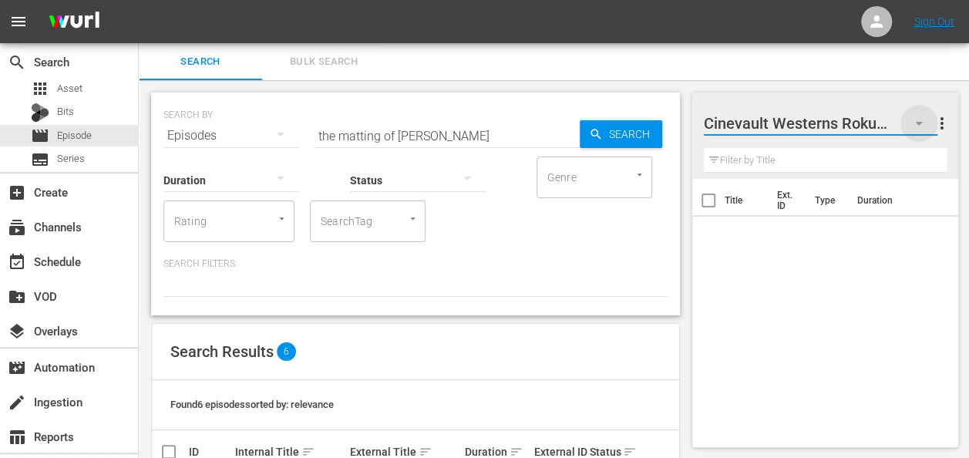
click at [922, 122] on icon "button" at bounding box center [919, 124] width 8 height 4
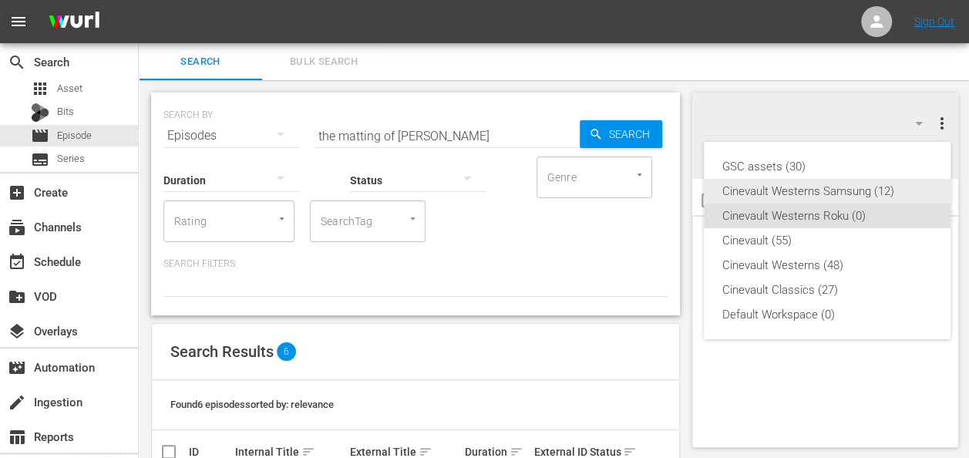
click at [865, 193] on div "Cinevault Westerns Samsung (12)" at bounding box center [828, 191] width 210 height 25
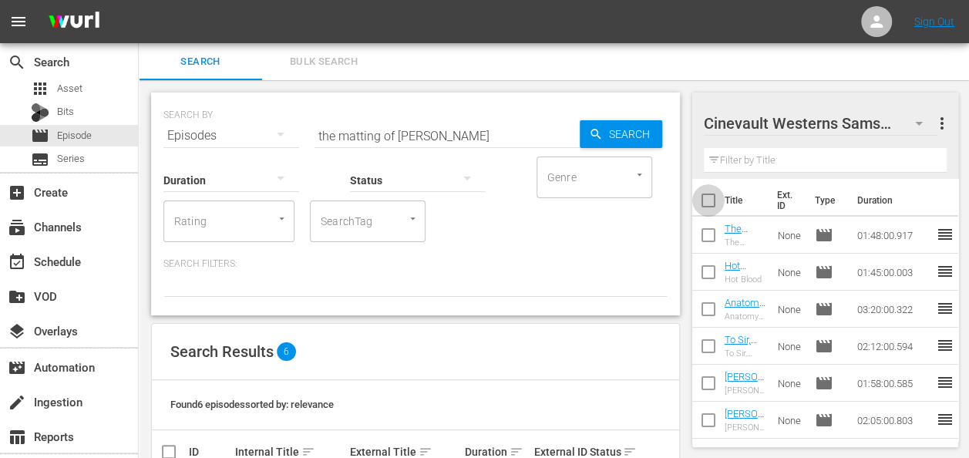
click at [714, 195] on input "checkbox" at bounding box center [709, 203] width 32 height 32
checkbox input "true"
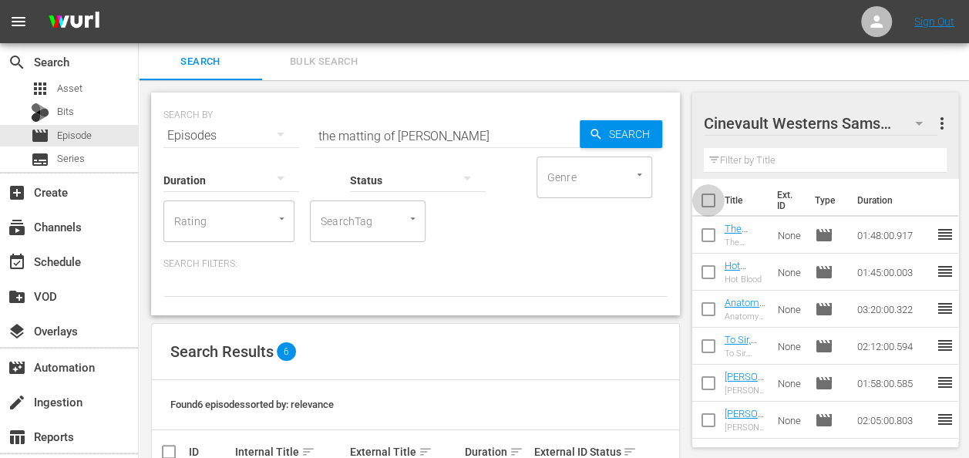
checkbox input "true"
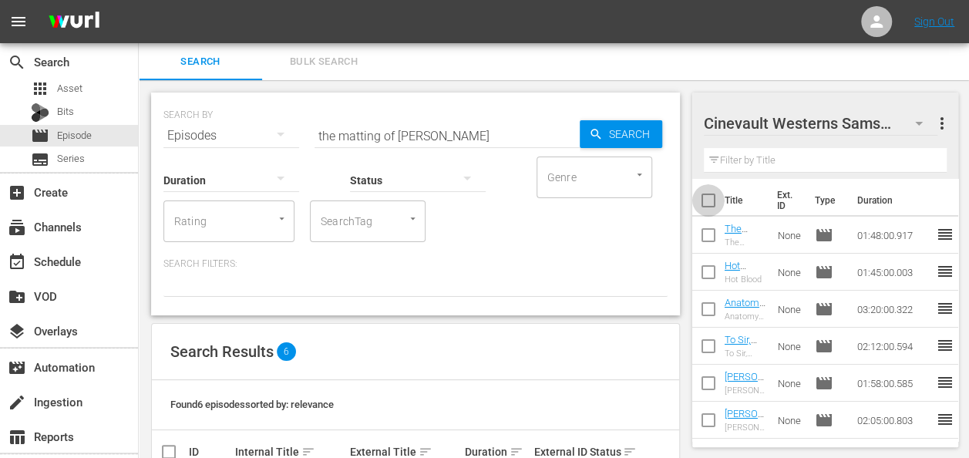
checkbox input "true"
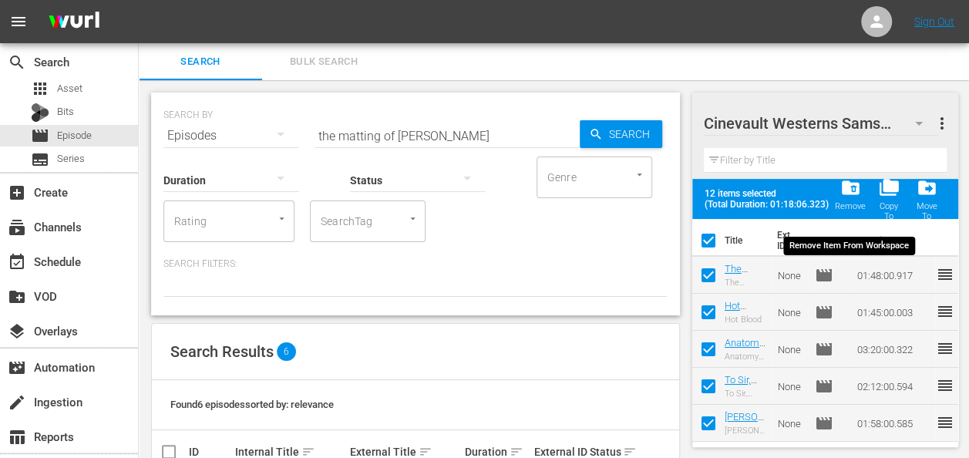
click at [847, 188] on span "folder_delete" at bounding box center [850, 187] width 21 height 21
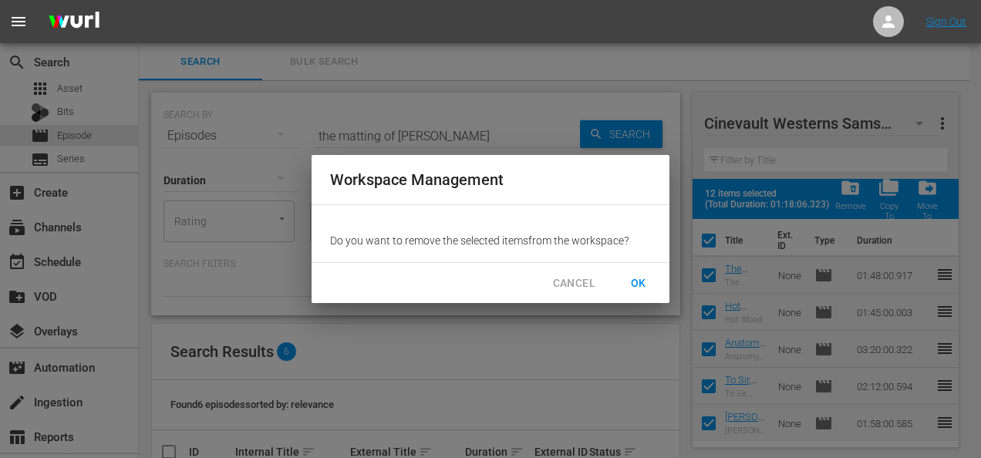
click at [642, 280] on span "OK" at bounding box center [638, 283] width 25 height 19
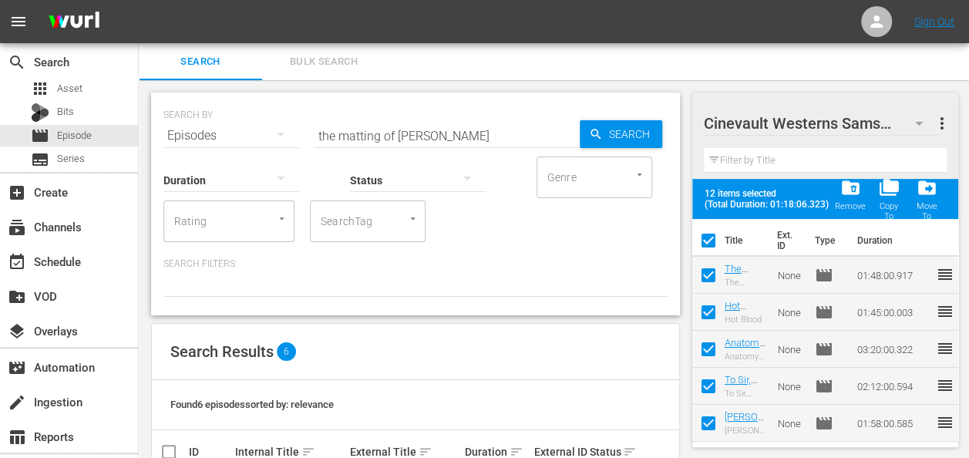
checkbox input "false"
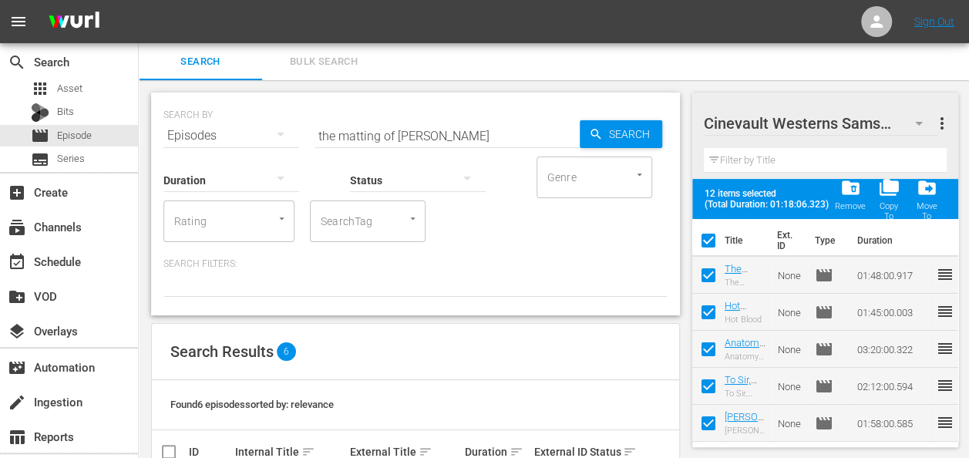
checkbox input "false"
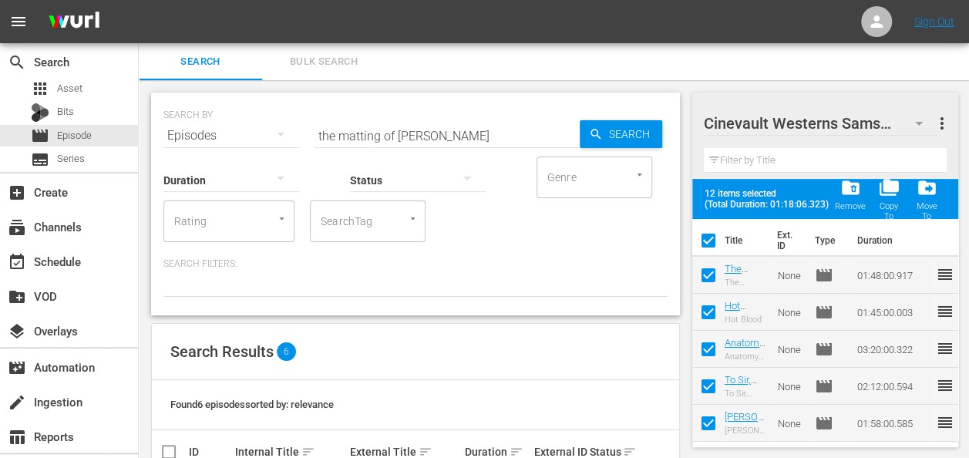
checkbox input "false"
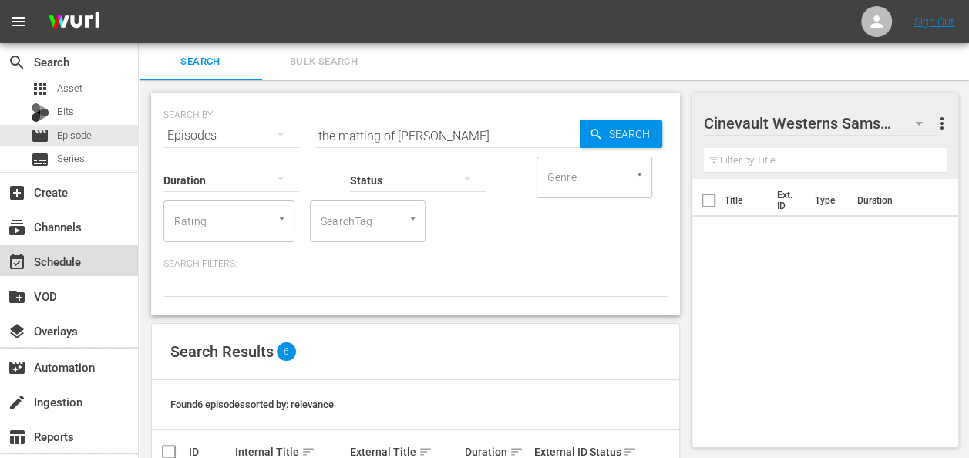
click at [57, 247] on div "event_available Schedule" at bounding box center [69, 260] width 138 height 31
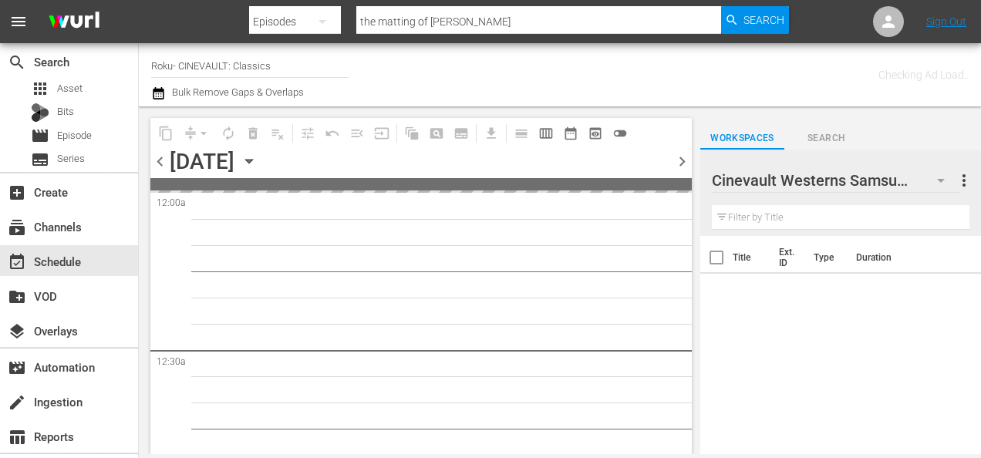
click at [546, 101] on div "Channel Title Roku- CINEVAULT: Classics Bulk Remove Gaps & Overlaps" at bounding box center [374, 75] width 446 height 56
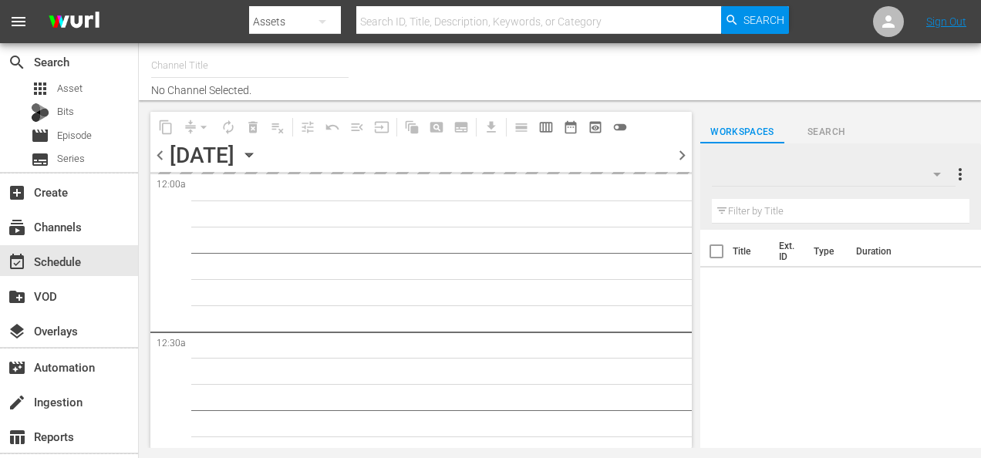
type input "Roku- CINEVAULT: Classics (1023)"
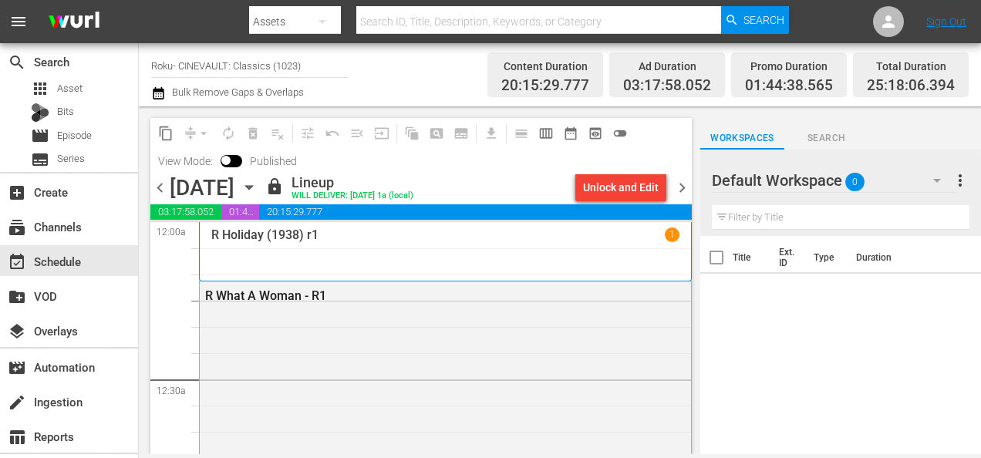
click at [683, 195] on span "chevron_right" at bounding box center [682, 187] width 19 height 19
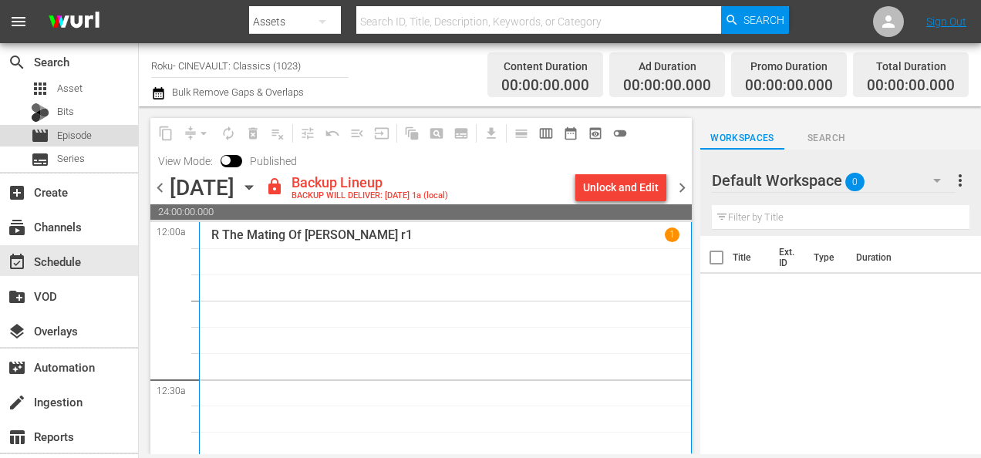
click at [97, 137] on div "movie Episode" at bounding box center [69, 136] width 138 height 22
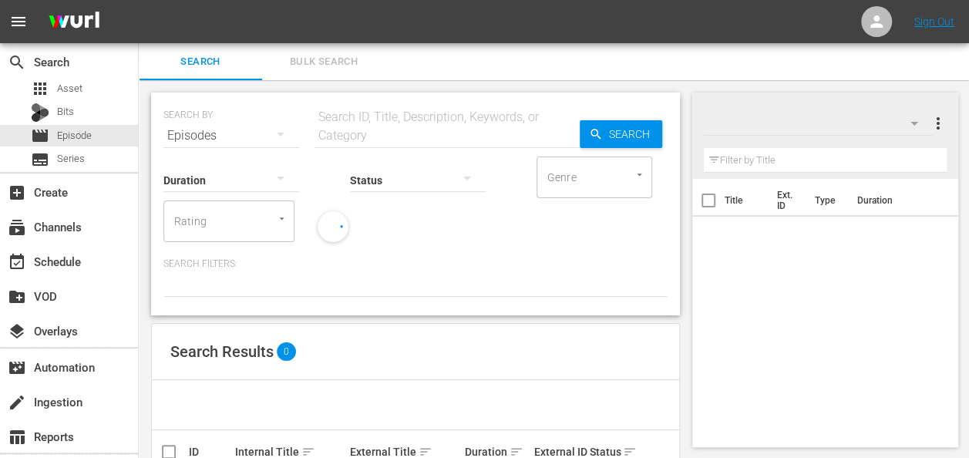
click at [342, 142] on input "text" at bounding box center [447, 135] width 265 height 37
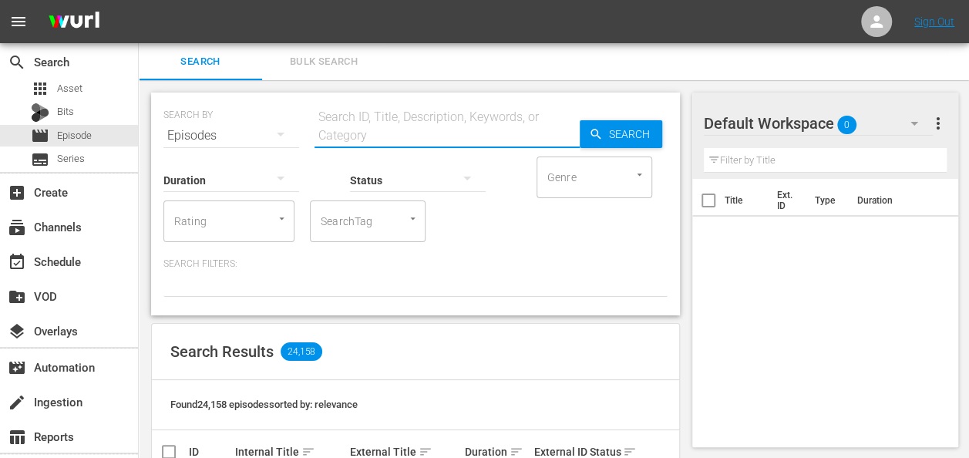
click at [913, 119] on icon "button" at bounding box center [914, 123] width 19 height 19
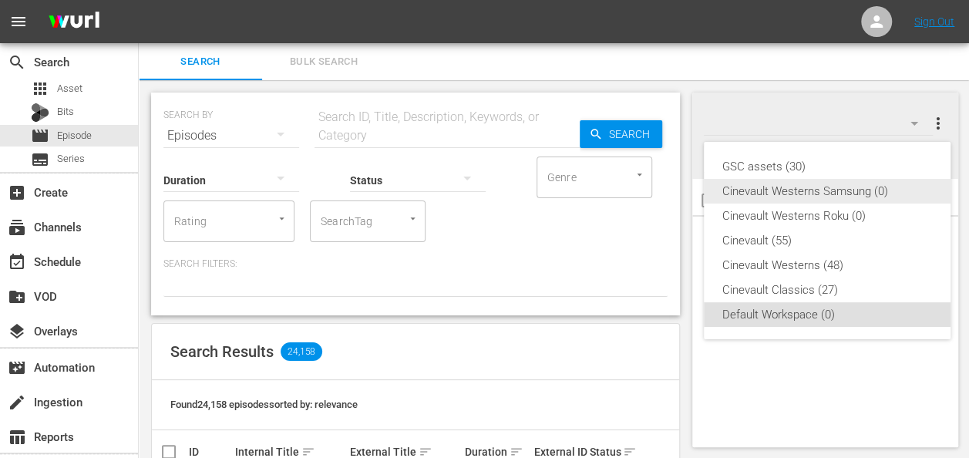
click at [827, 194] on div "Cinevault Westerns Samsung (0)" at bounding box center [828, 191] width 210 height 25
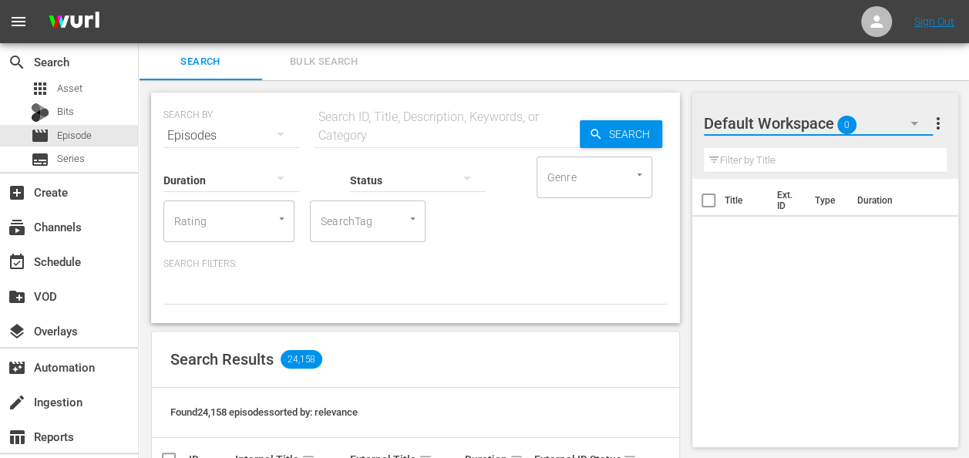
click at [918, 116] on icon "button" at bounding box center [914, 123] width 19 height 19
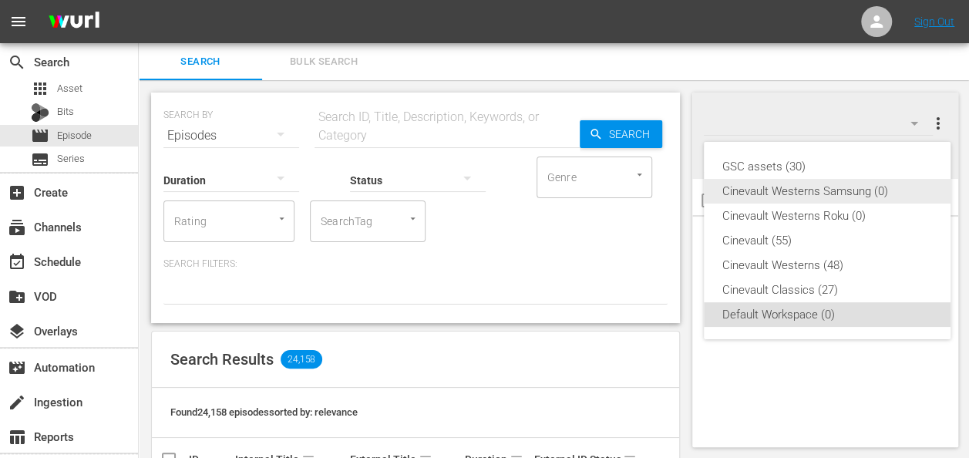
click at [811, 197] on div "Cinevault Westerns Samsung (0)" at bounding box center [828, 191] width 210 height 25
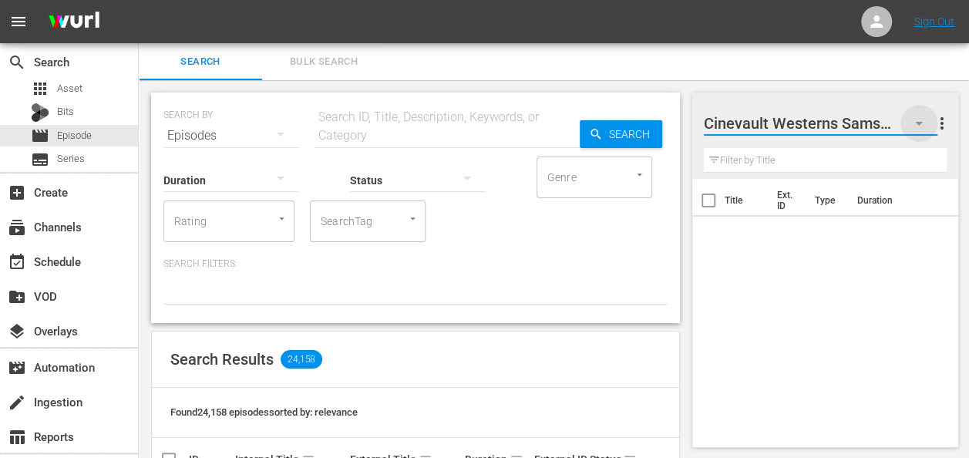
click at [925, 119] on icon "button" at bounding box center [919, 123] width 19 height 19
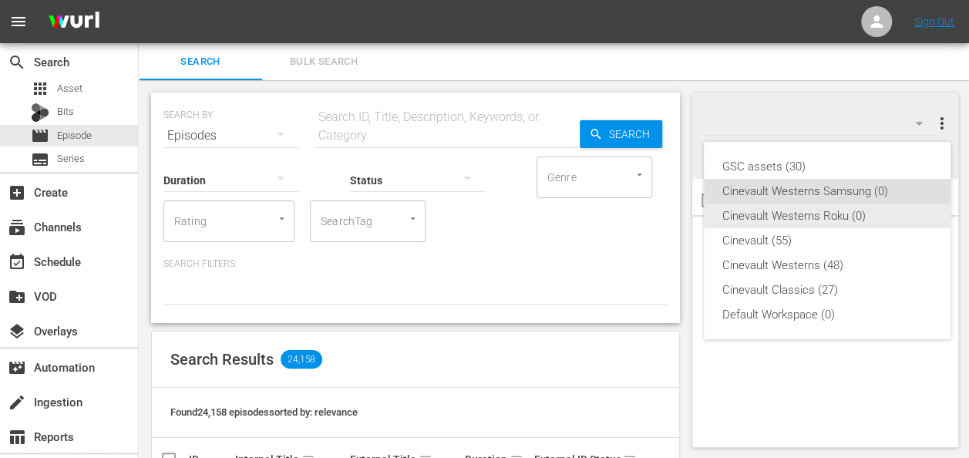
click at [830, 221] on div "Cinevault Westerns Roku (0)" at bounding box center [828, 216] width 210 height 25
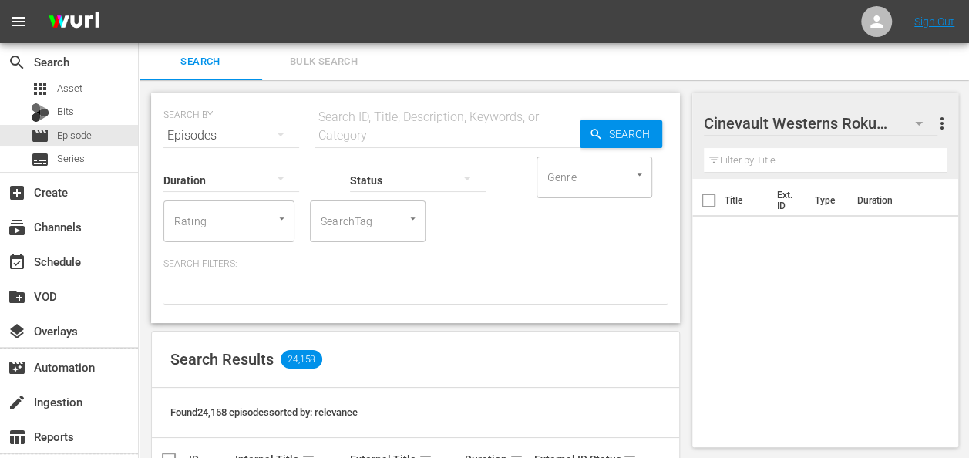
click at [445, 131] on input "text" at bounding box center [447, 135] width 265 height 37
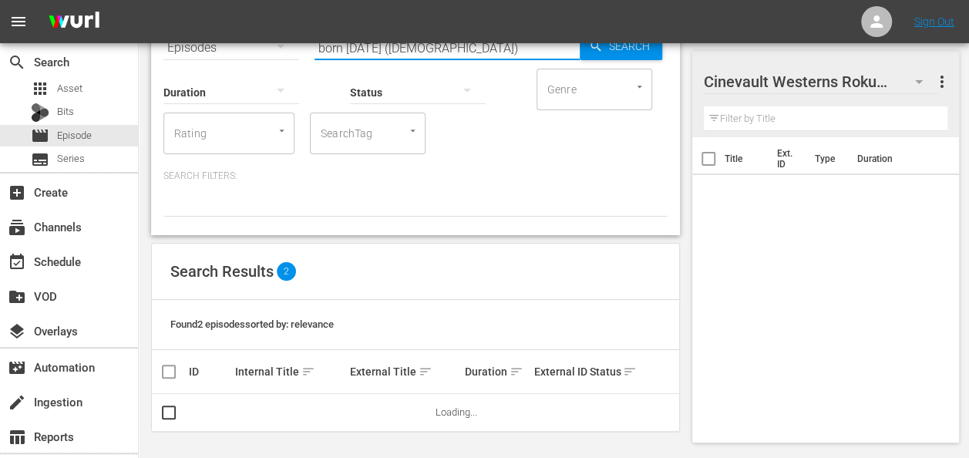
scroll to position [126, 0]
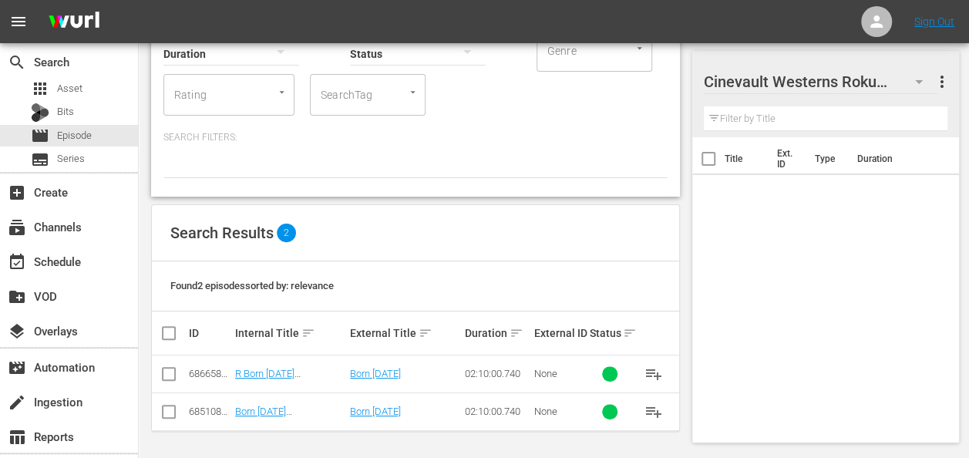
type input "born [DATE] ([DEMOGRAPHIC_DATA])"
click at [165, 376] on input "checkbox" at bounding box center [169, 377] width 19 height 19
checkbox input "true"
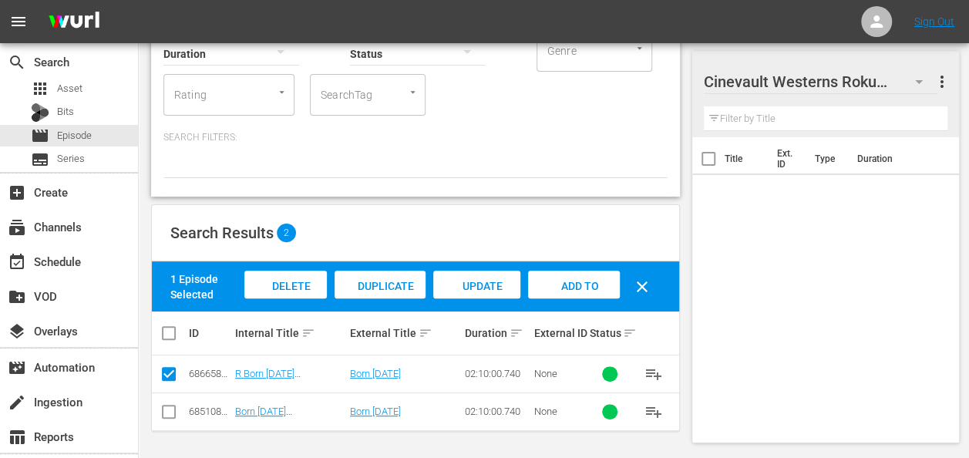
click at [582, 292] on div "Add to Workspace" at bounding box center [574, 300] width 92 height 58
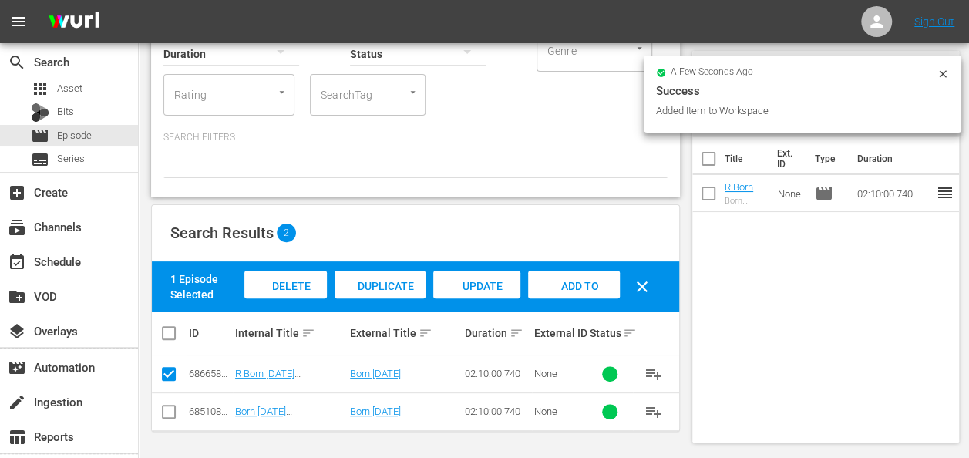
click at [941, 72] on icon at bounding box center [942, 73] width 7 height 7
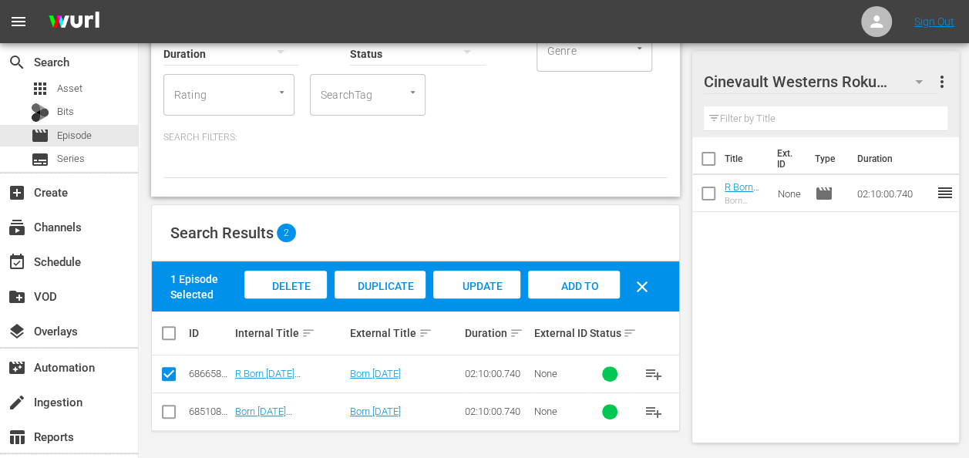
click at [914, 83] on icon "button" at bounding box center [919, 81] width 19 height 19
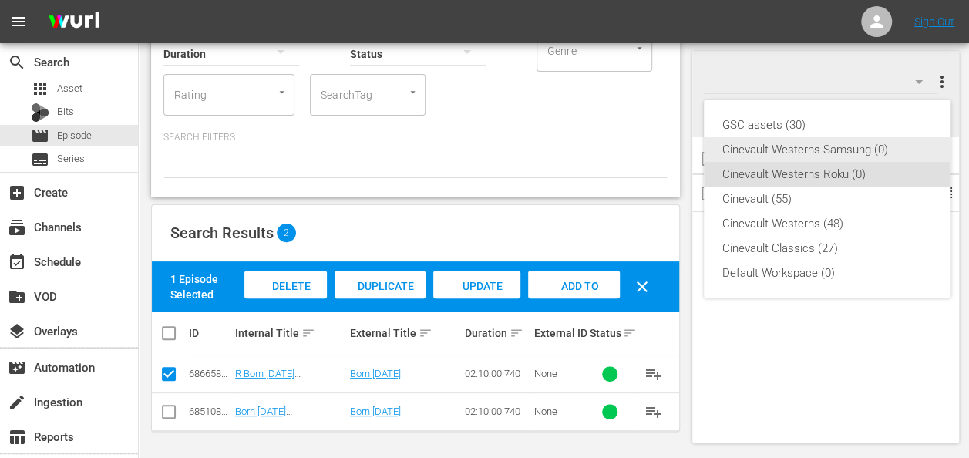
click at [842, 155] on div "Cinevault Westerns Samsung (0)" at bounding box center [828, 149] width 210 height 25
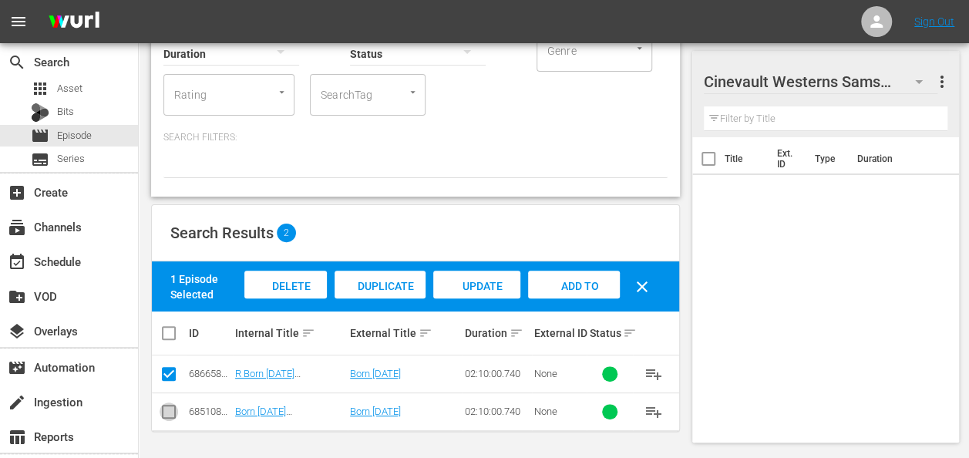
click at [160, 413] on input "checkbox" at bounding box center [169, 415] width 19 height 19
checkbox input "true"
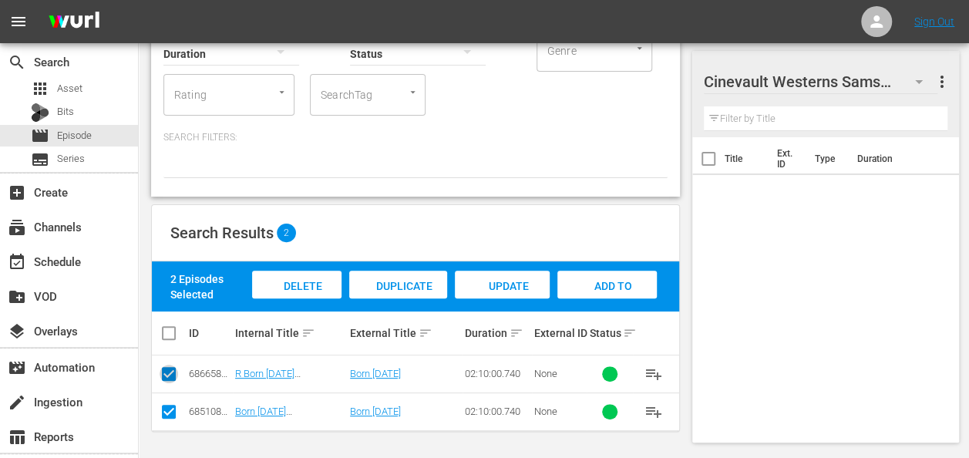
click at [164, 365] on icon at bounding box center [169, 374] width 19 height 19
click at [167, 379] on input "checkbox" at bounding box center [169, 377] width 19 height 19
checkbox input "false"
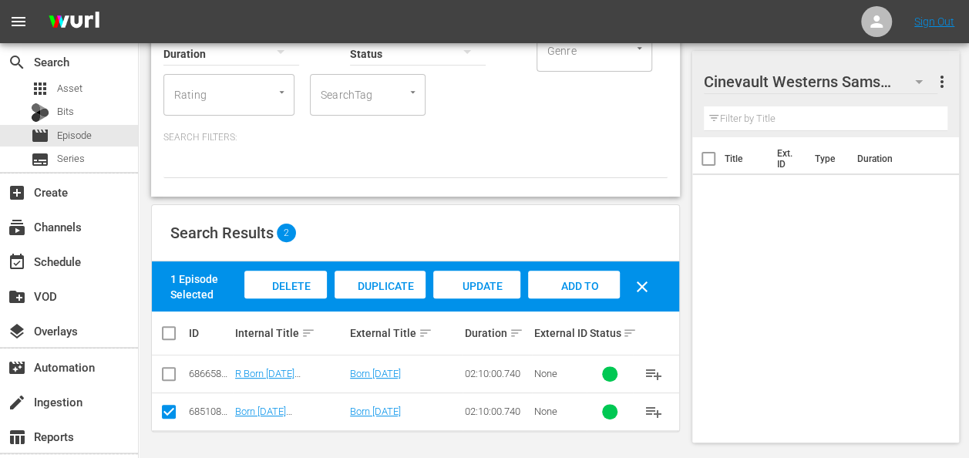
click at [549, 274] on div "Add to Workspace" at bounding box center [574, 300] width 92 height 58
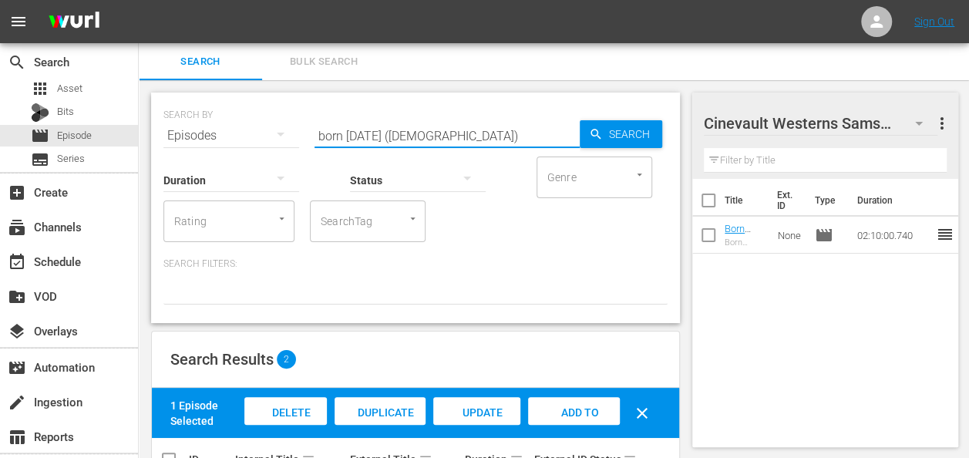
click at [494, 132] on input "born [DATE] ([DEMOGRAPHIC_DATA])" at bounding box center [447, 135] width 265 height 37
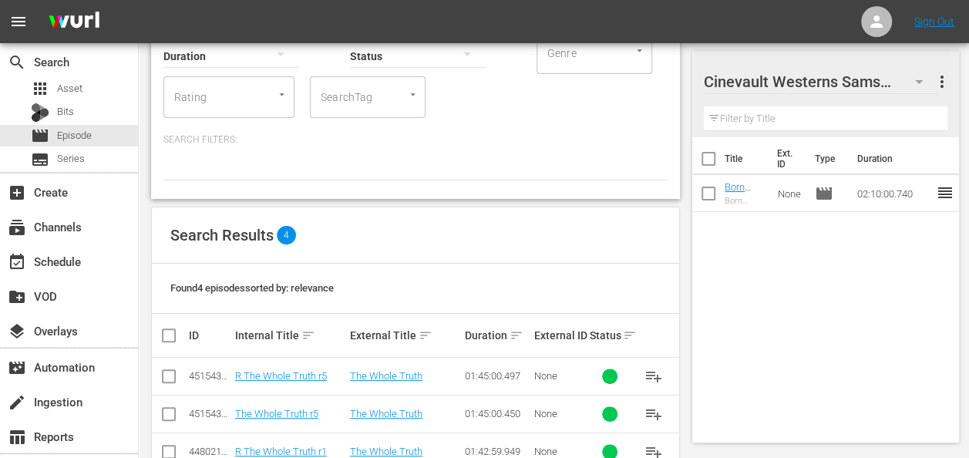
scroll to position [125, 0]
type input "the whole truth"
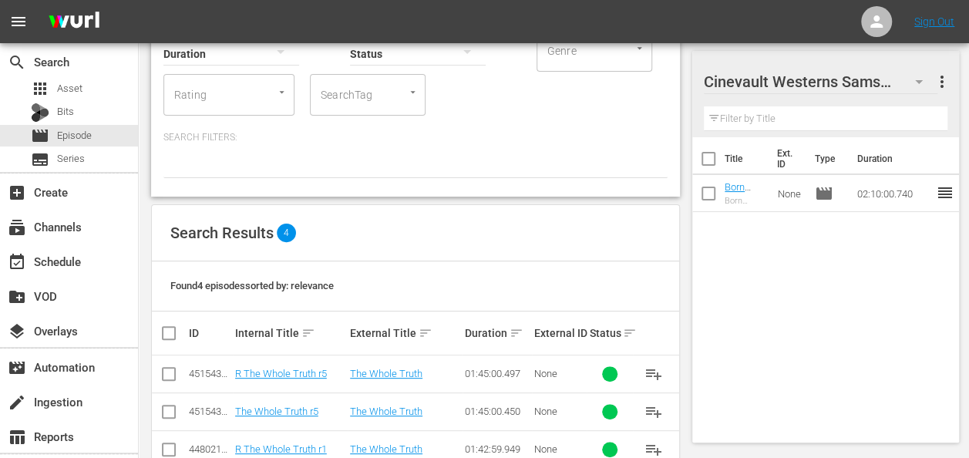
scroll to position [201, 0]
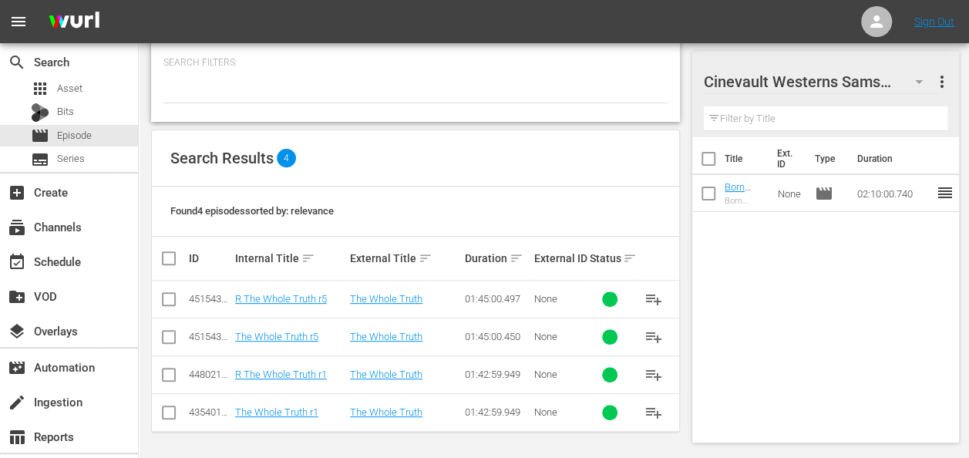
click at [171, 411] on input "checkbox" at bounding box center [169, 415] width 19 height 19
checkbox input "true"
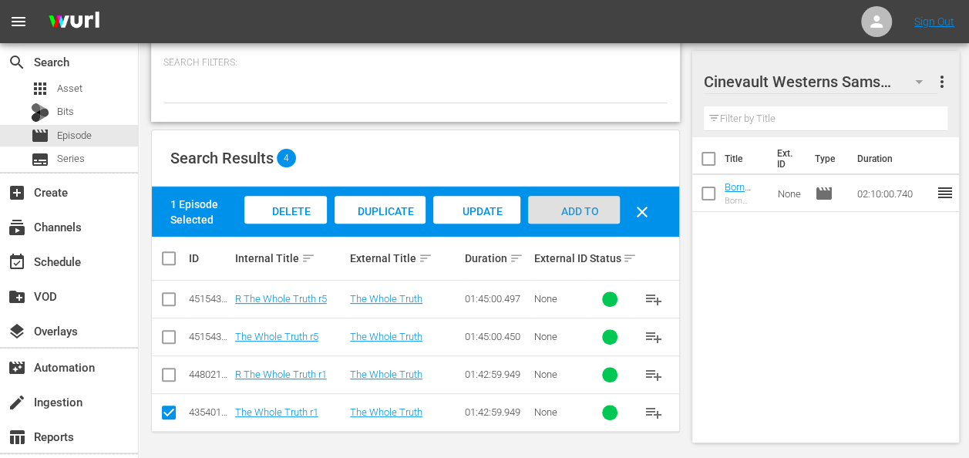
click at [555, 198] on div "Add to Workspace" at bounding box center [574, 225] width 92 height 58
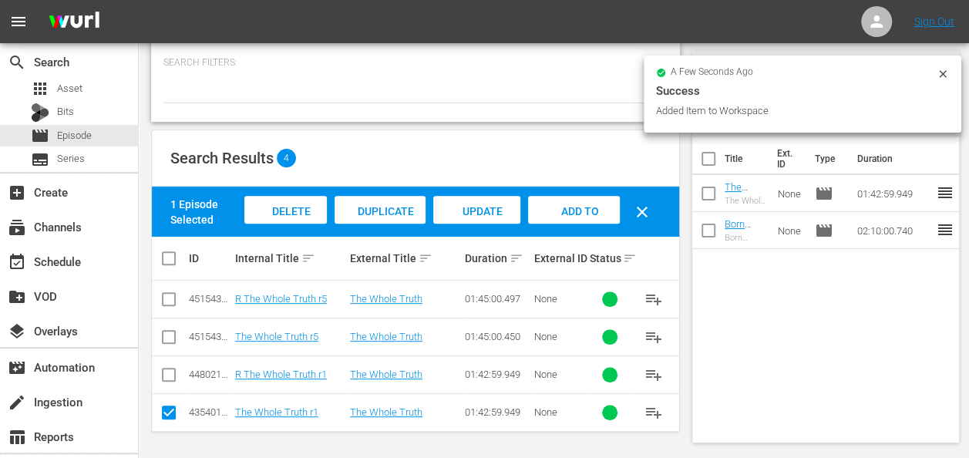
click at [944, 69] on icon at bounding box center [943, 74] width 12 height 12
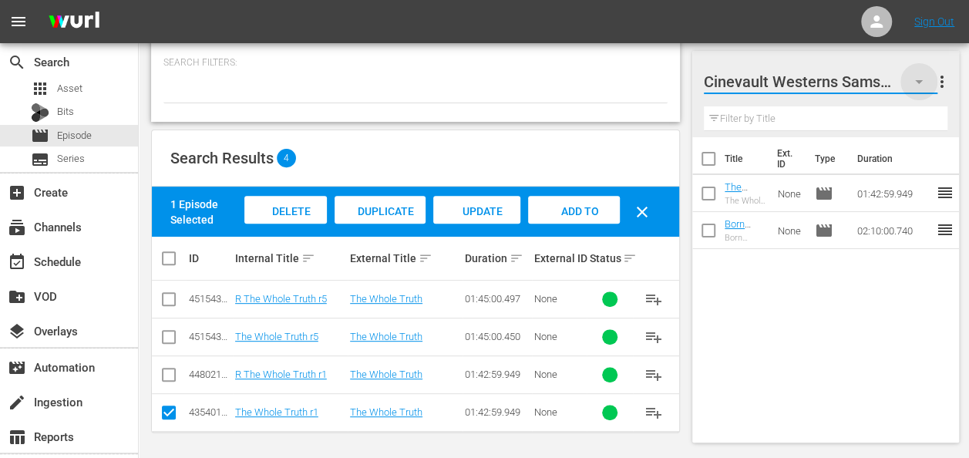
click at [920, 79] on icon "button" at bounding box center [919, 81] width 19 height 19
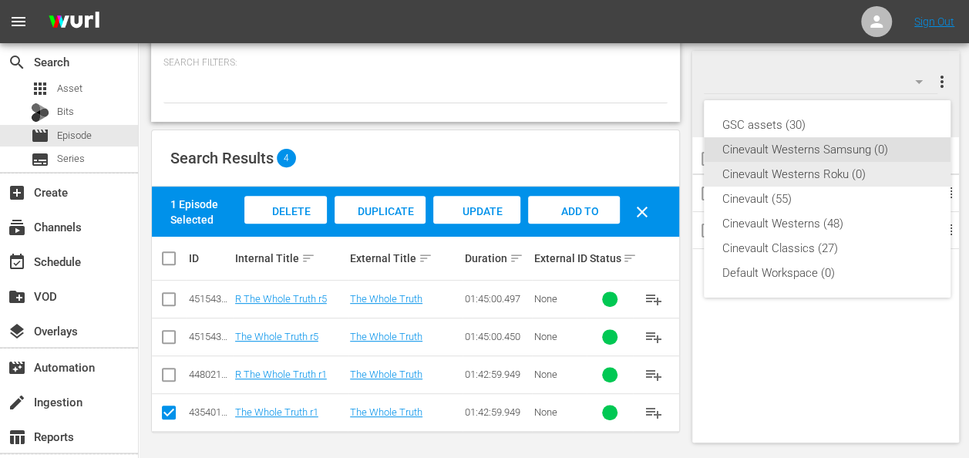
click at [825, 164] on div "Cinevault Westerns Roku (0)" at bounding box center [828, 174] width 210 height 25
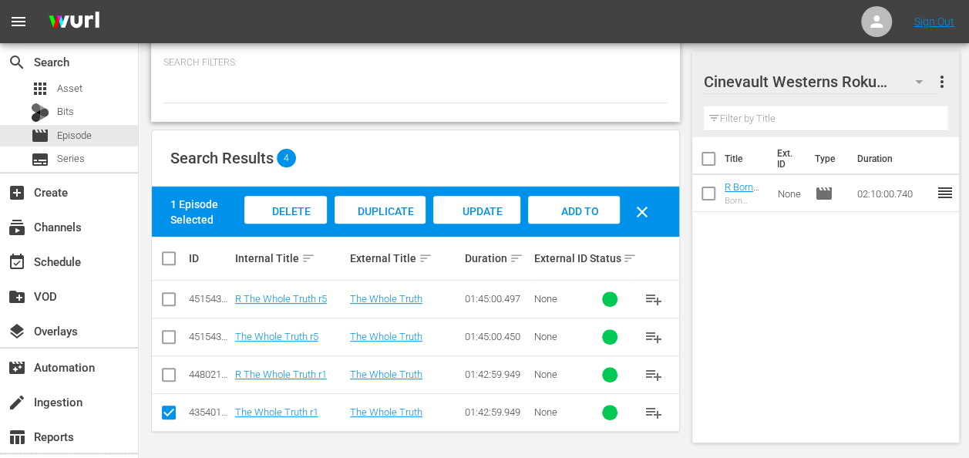
click at [170, 376] on input "checkbox" at bounding box center [169, 378] width 19 height 19
checkbox input "true"
click at [162, 406] on input "checkbox" at bounding box center [169, 415] width 19 height 19
checkbox input "false"
click at [583, 200] on div "Add to Workspace" at bounding box center [574, 225] width 92 height 58
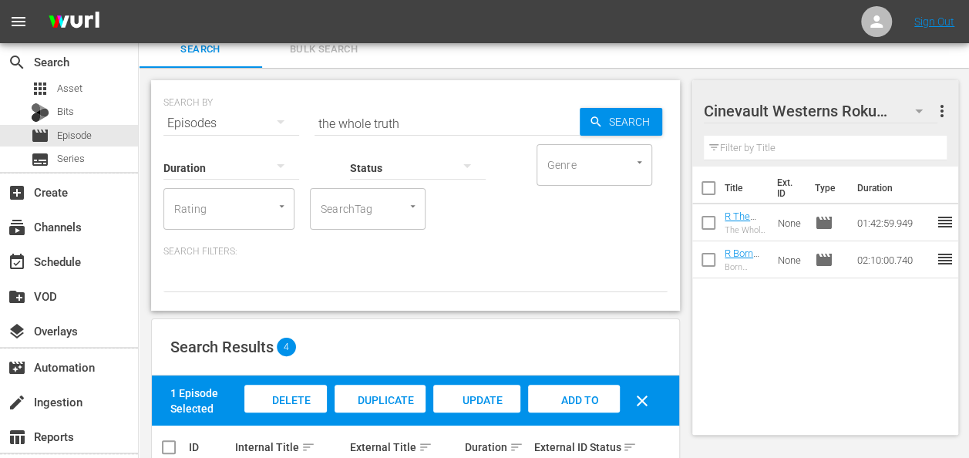
scroll to position [5, 0]
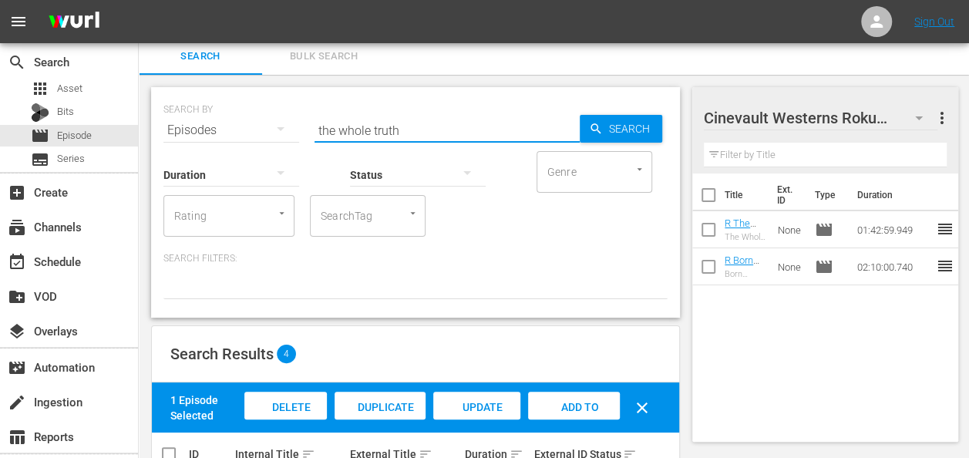
click at [405, 123] on input "the whole truth" at bounding box center [447, 130] width 265 height 37
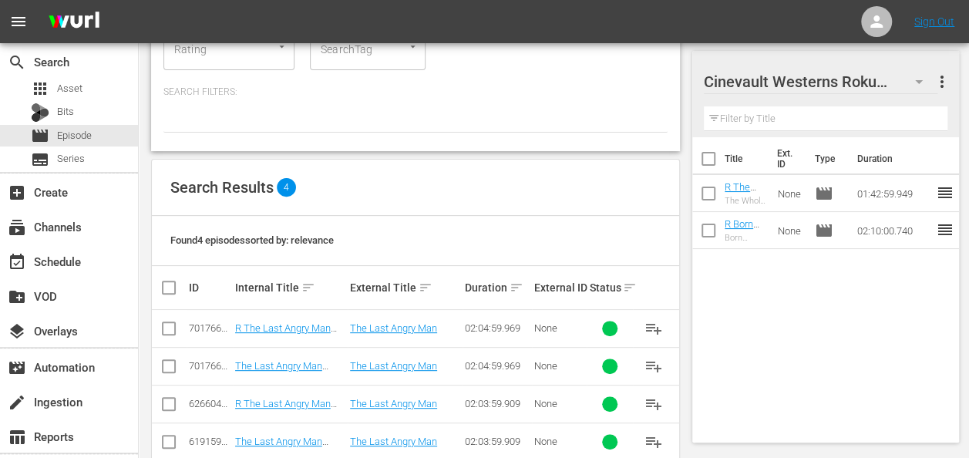
scroll to position [201, 0]
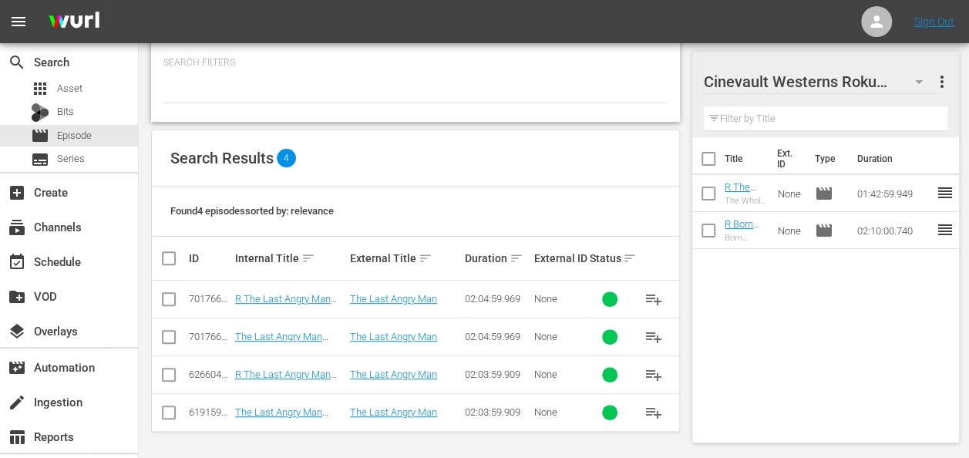
type input "the last angry man"
click at [165, 374] on input "checkbox" at bounding box center [169, 378] width 19 height 19
checkbox input "true"
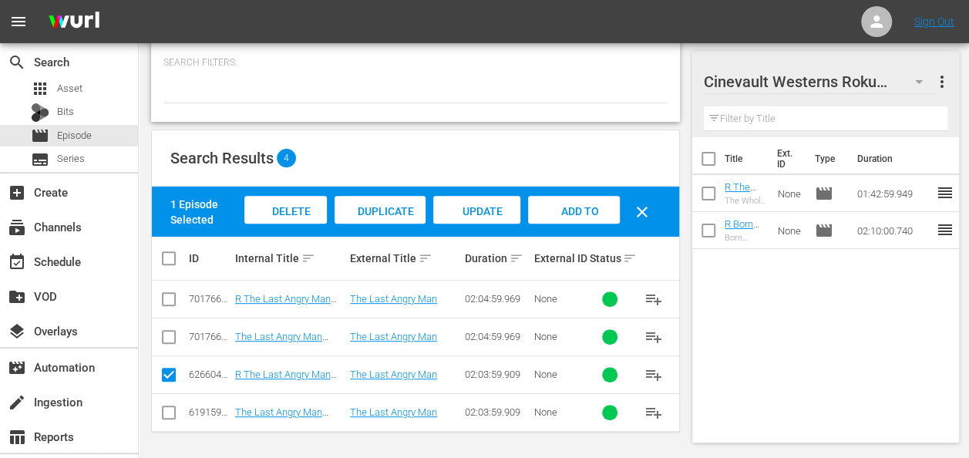
click at [605, 216] on div "Add to Workspace" at bounding box center [574, 225] width 92 height 58
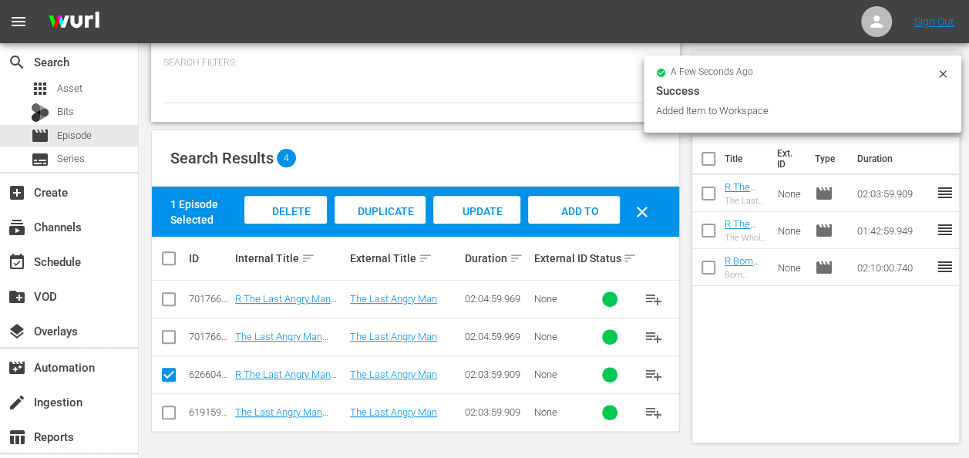
click at [939, 70] on icon at bounding box center [943, 74] width 12 height 12
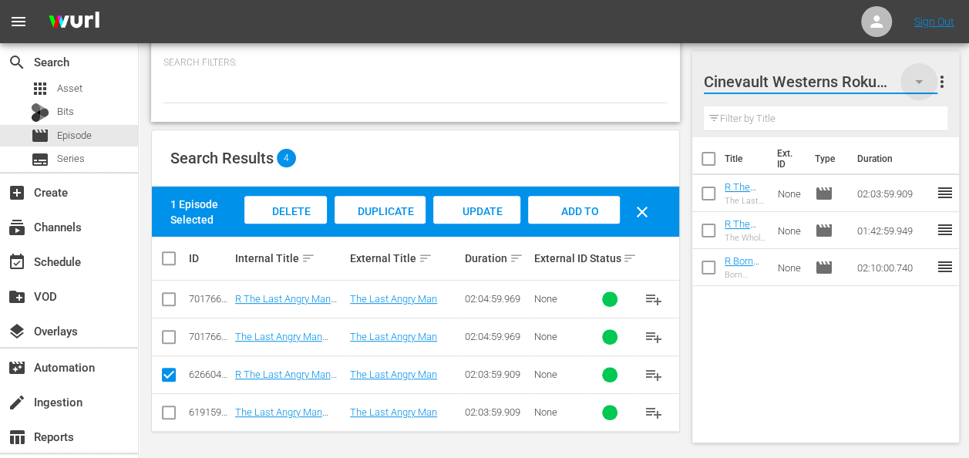
click at [915, 82] on icon "button" at bounding box center [919, 81] width 19 height 19
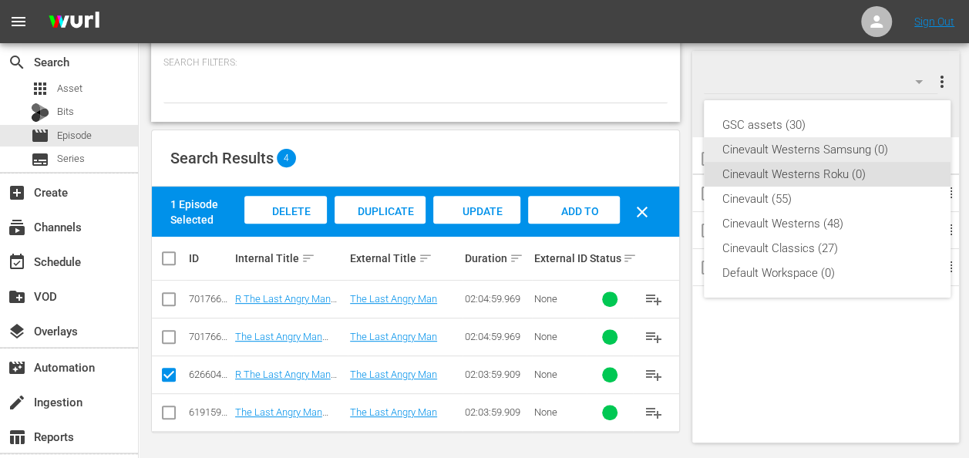
click at [858, 156] on div "Cinevault Westerns Samsung (0)" at bounding box center [828, 149] width 210 height 25
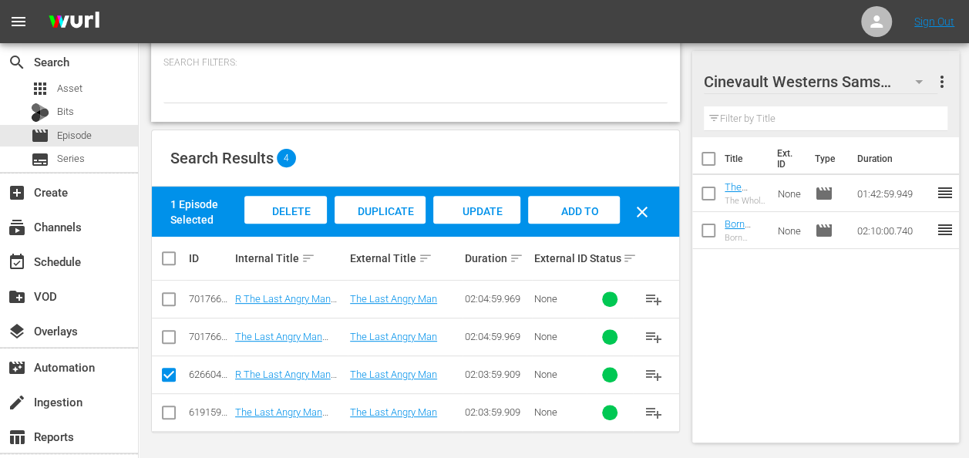
click at [153, 412] on td at bounding box center [169, 412] width 35 height 38
click at [168, 410] on input "checkbox" at bounding box center [169, 415] width 19 height 19
checkbox input "true"
click at [167, 381] on input "checkbox" at bounding box center [169, 378] width 19 height 19
checkbox input "false"
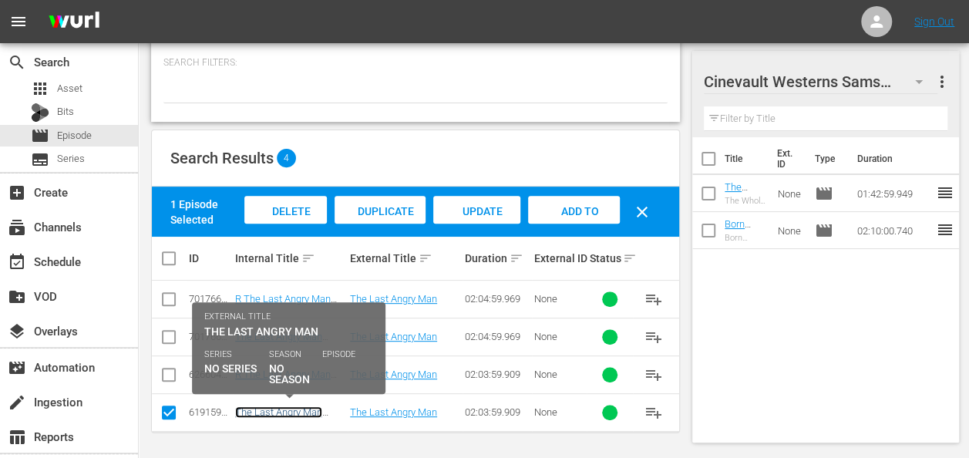
click at [287, 410] on link "The Last Angry Man (1959) - R1" at bounding box center [278, 417] width 87 height 23
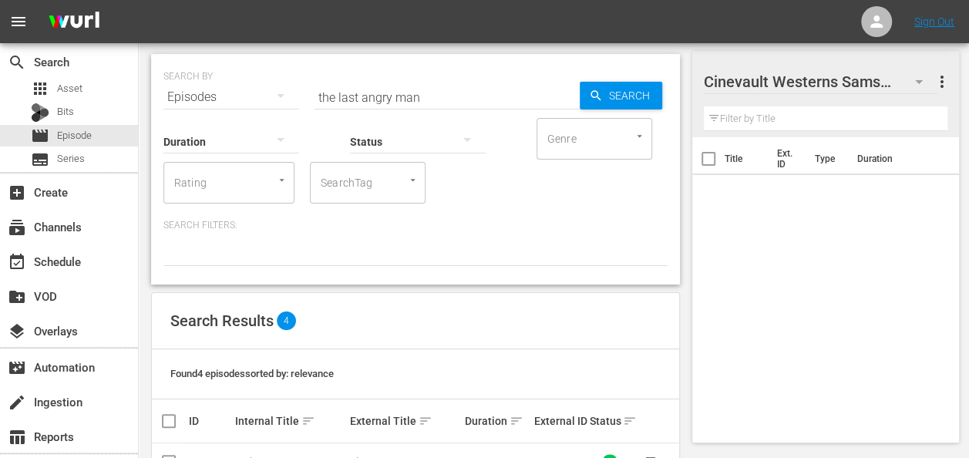
scroll to position [201, 0]
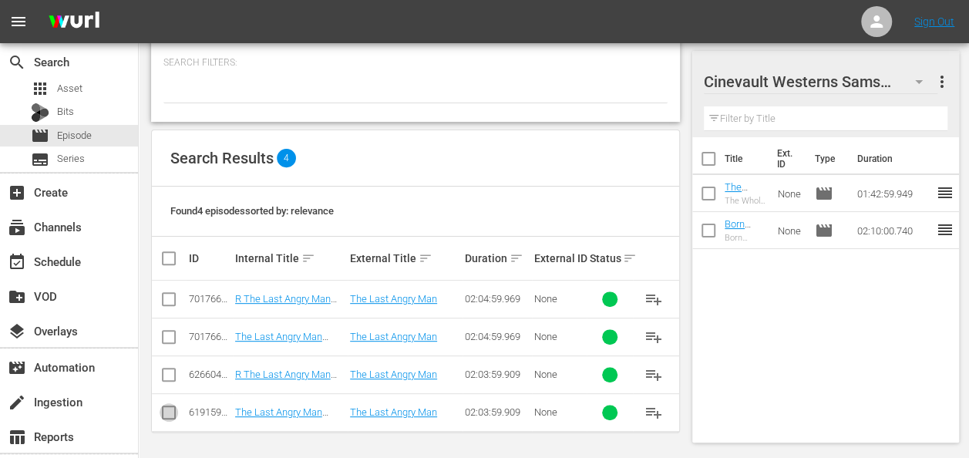
click at [164, 413] on input "checkbox" at bounding box center [169, 415] width 19 height 19
checkbox input "true"
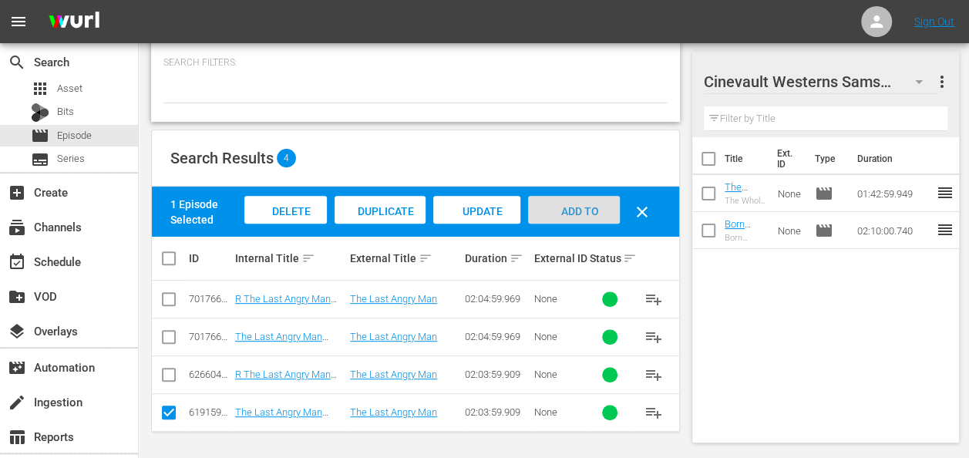
click at [594, 211] on span "Add to Workspace" at bounding box center [574, 226] width 76 height 42
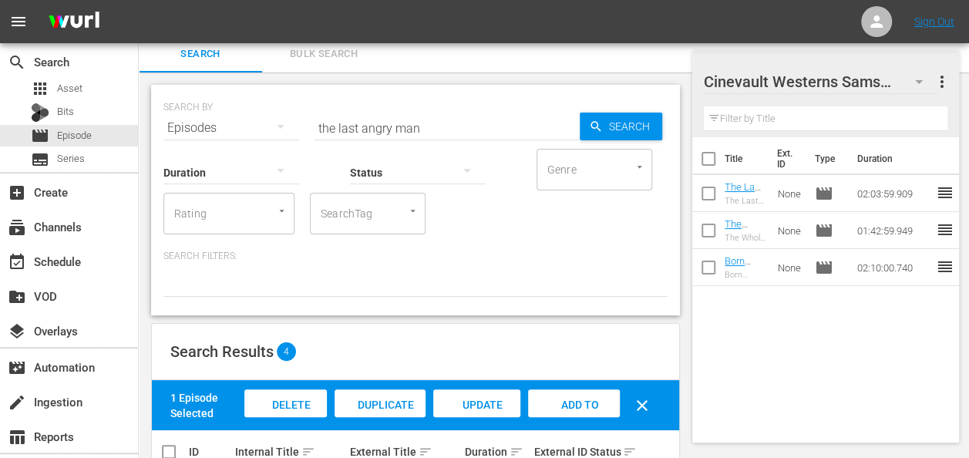
scroll to position [0, 0]
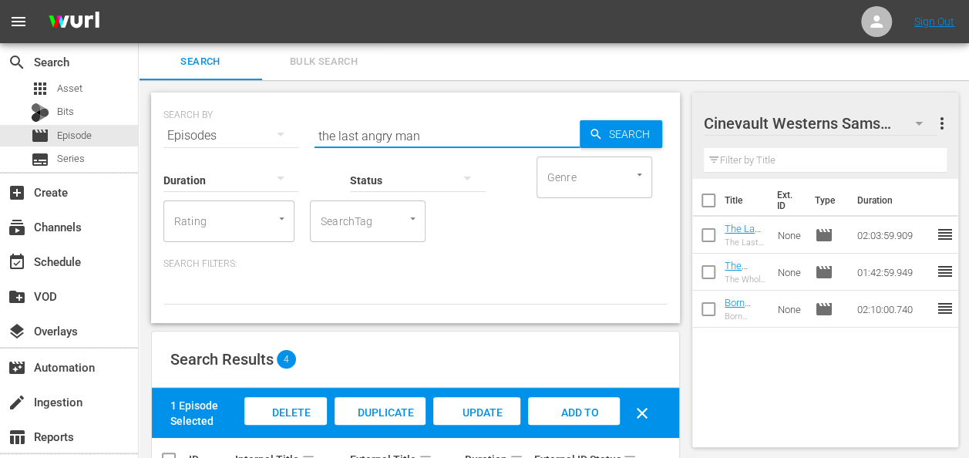
click at [447, 136] on input "the last angry man" at bounding box center [447, 135] width 265 height 37
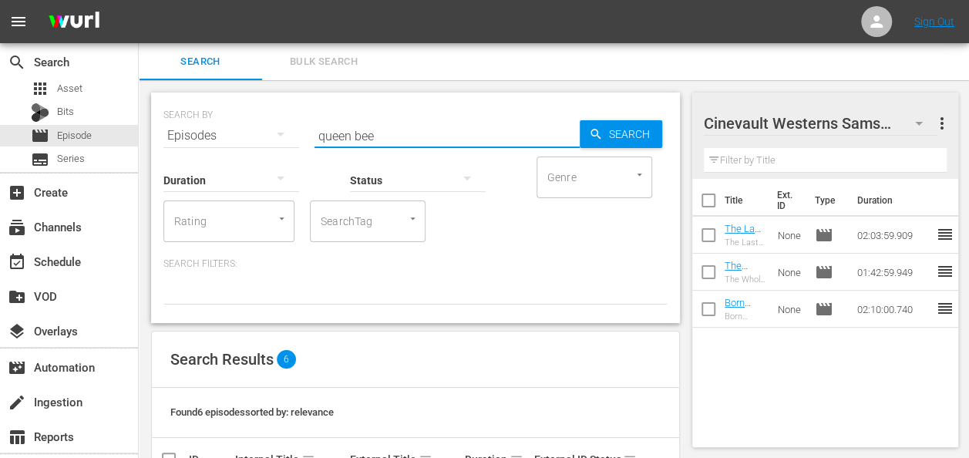
scroll to position [276, 0]
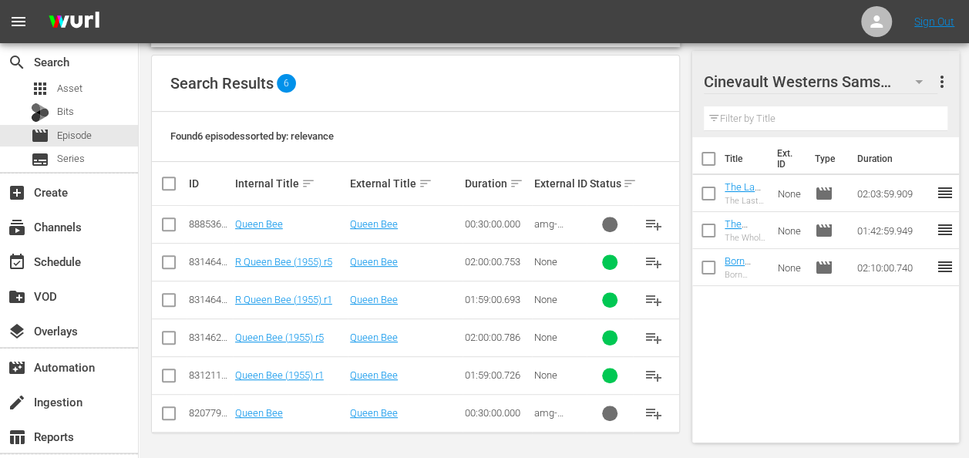
type input "queen bee"
click at [164, 369] on input "checkbox" at bounding box center [169, 378] width 19 height 19
checkbox input "true"
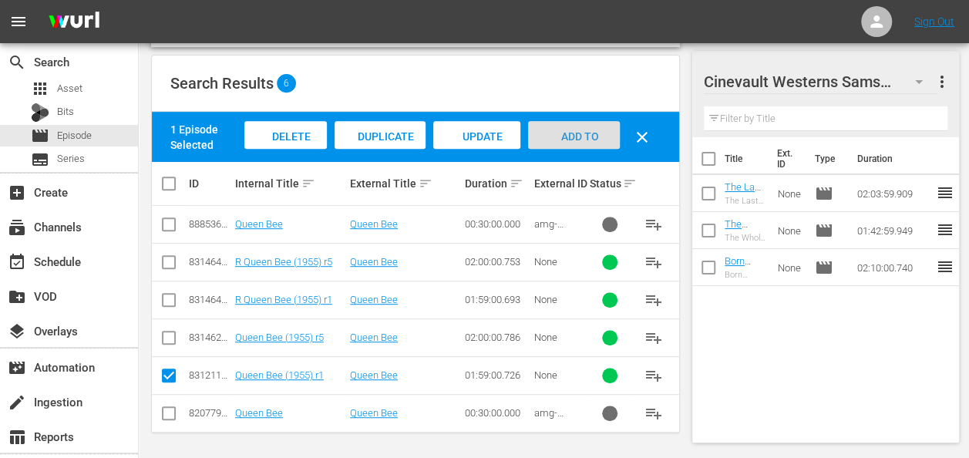
click at [588, 132] on span "Add to Workspace" at bounding box center [574, 151] width 76 height 42
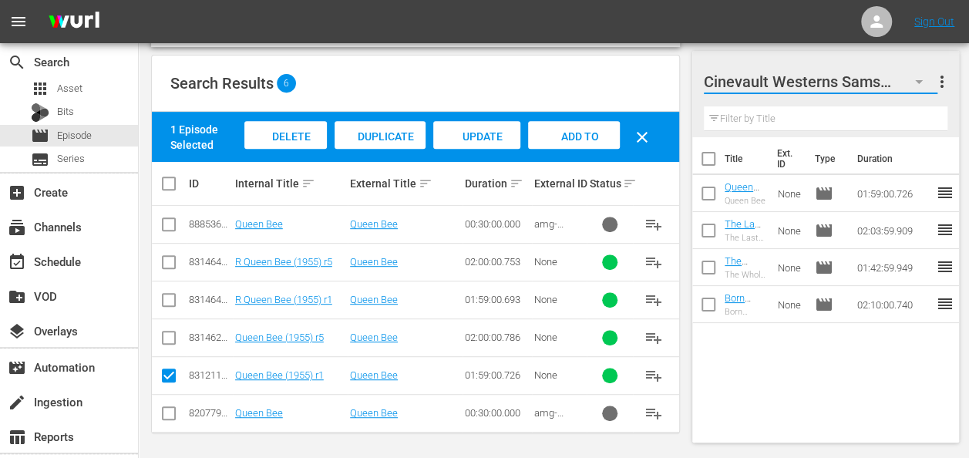
click at [922, 85] on icon "button" at bounding box center [919, 81] width 19 height 19
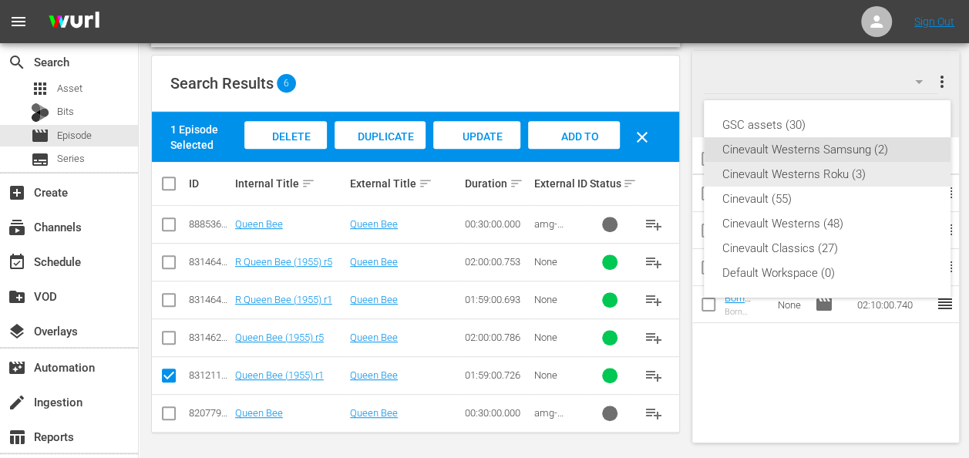
click at [864, 168] on div "Cinevault Westerns Roku (3)" at bounding box center [828, 174] width 210 height 25
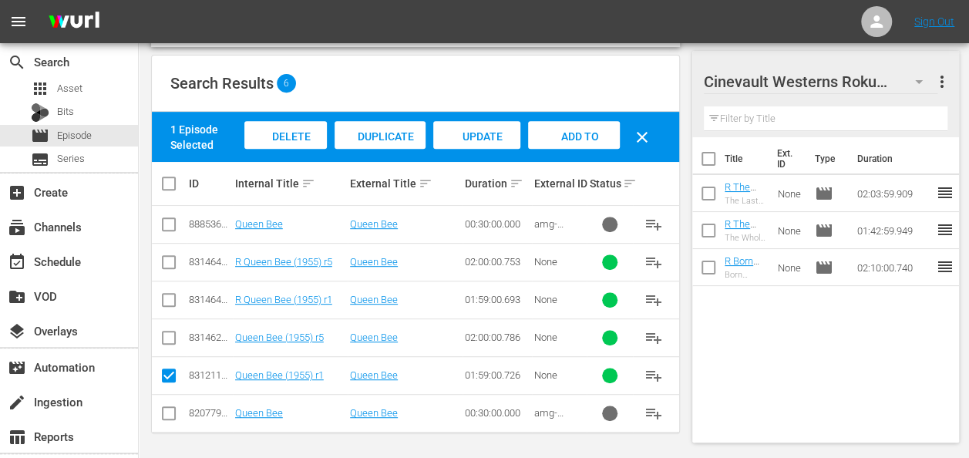
click at [165, 295] on input "checkbox" at bounding box center [169, 303] width 19 height 19
checkbox input "true"
click at [170, 375] on input "checkbox" at bounding box center [169, 378] width 19 height 19
checkbox input "false"
click at [590, 137] on span "Add to Workspace" at bounding box center [574, 151] width 76 height 42
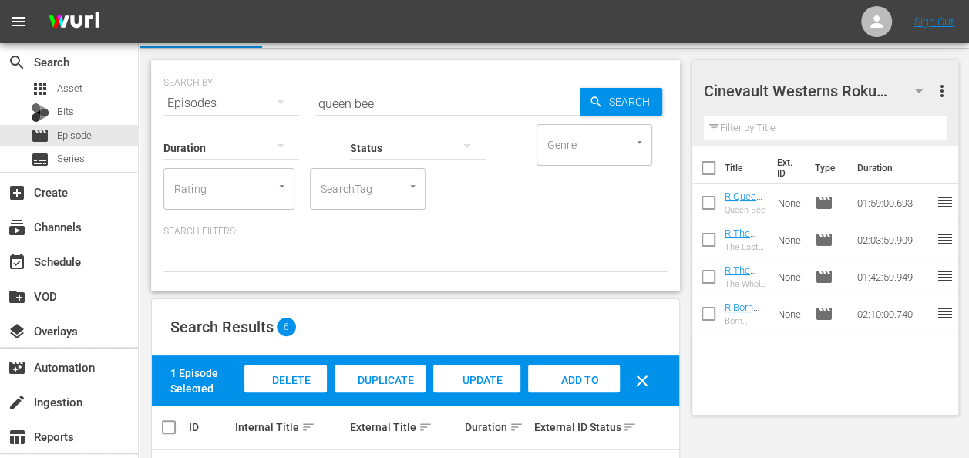
scroll to position [0, 0]
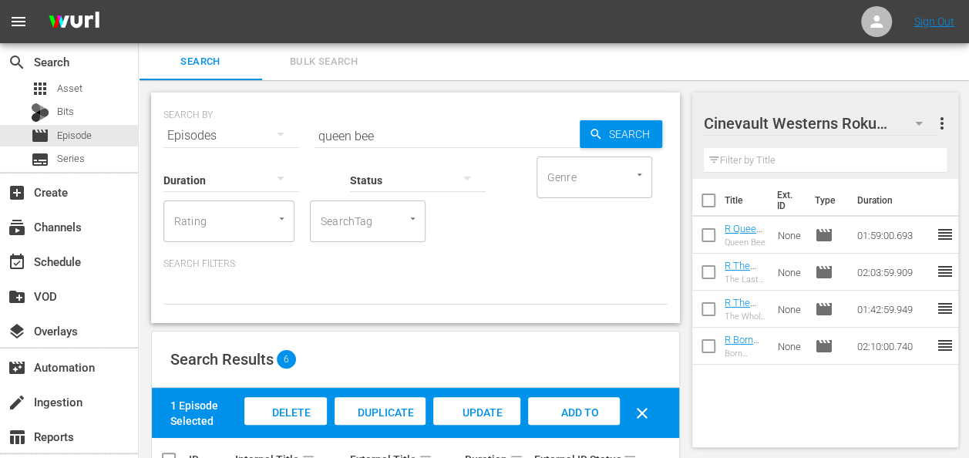
click at [383, 129] on input "queen bee" at bounding box center [447, 135] width 265 height 37
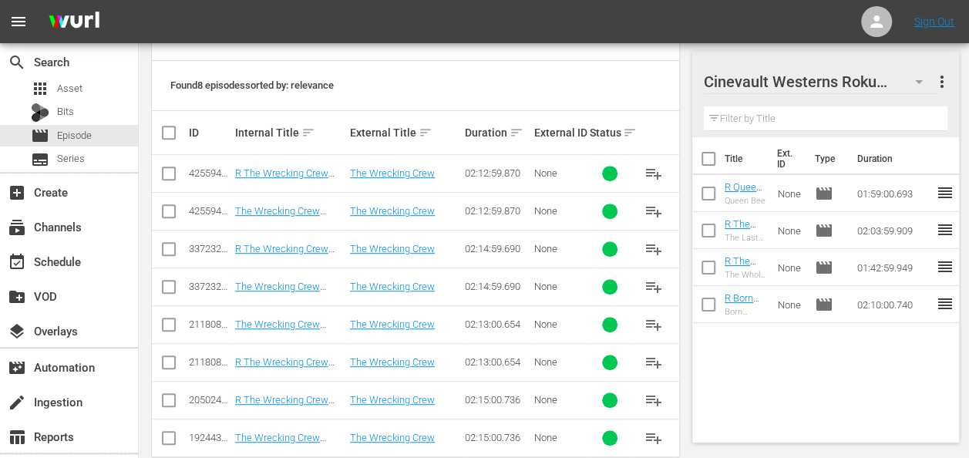
scroll to position [352, 0]
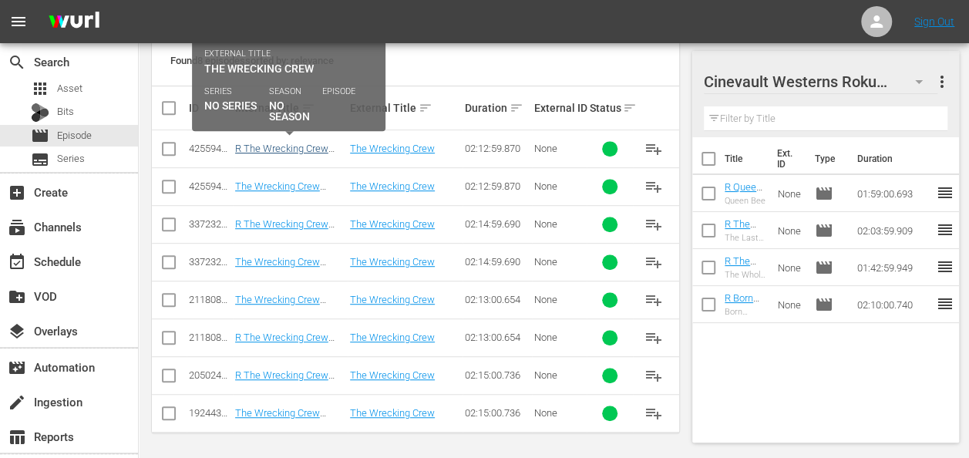
type input "the wrecking crew (1969)"
click at [270, 145] on link "R The Wrecking Crew (1969) r1 STUNT" at bounding box center [281, 154] width 93 height 23
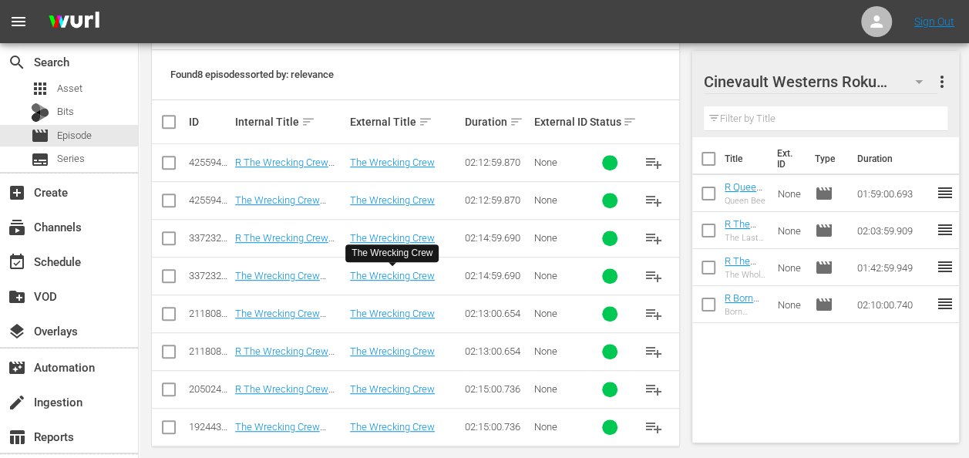
scroll to position [352, 0]
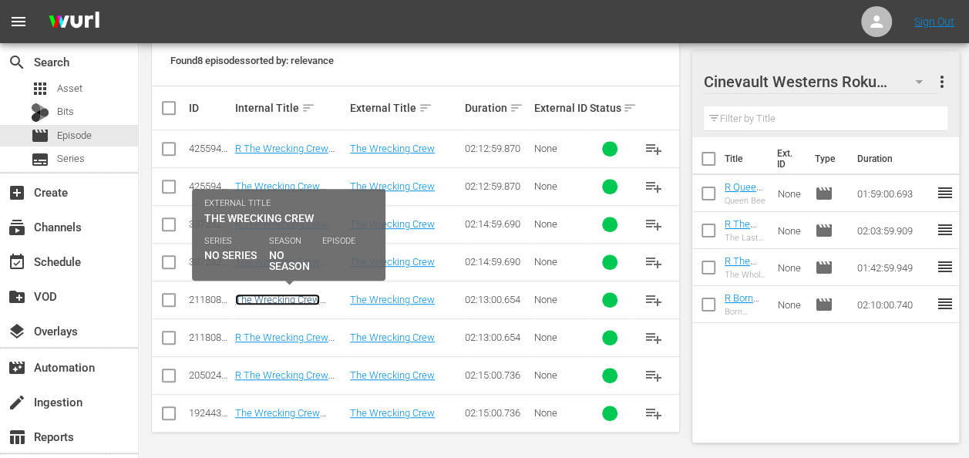
click at [287, 294] on link "The Wrecking Crew (1969) r1" at bounding box center [277, 305] width 85 height 23
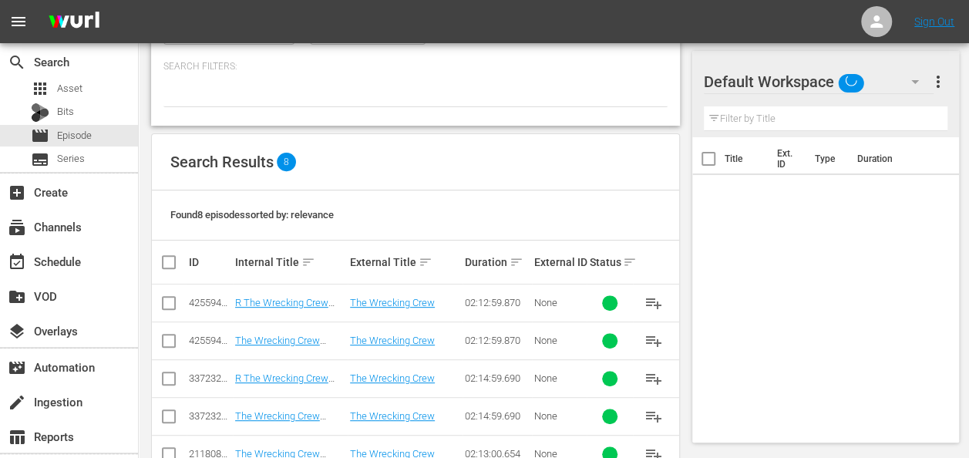
scroll to position [270, 0]
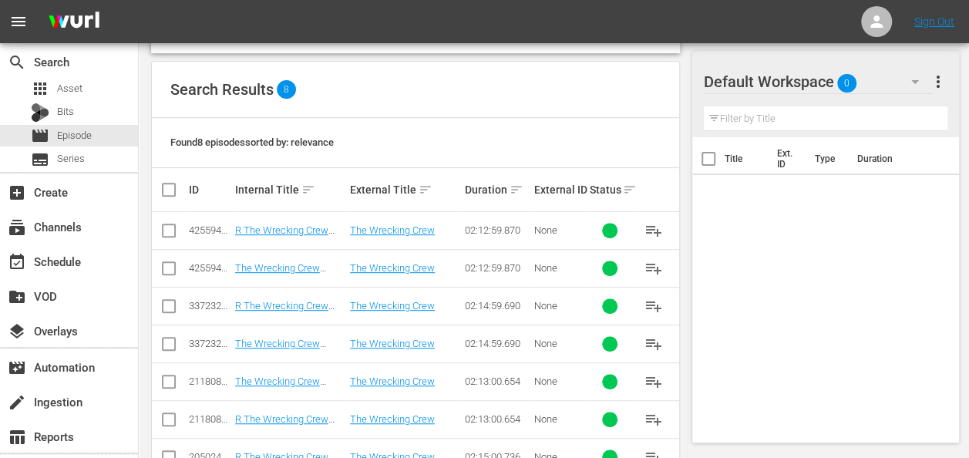
click at [895, 82] on div "Default Workspace 0" at bounding box center [819, 81] width 230 height 43
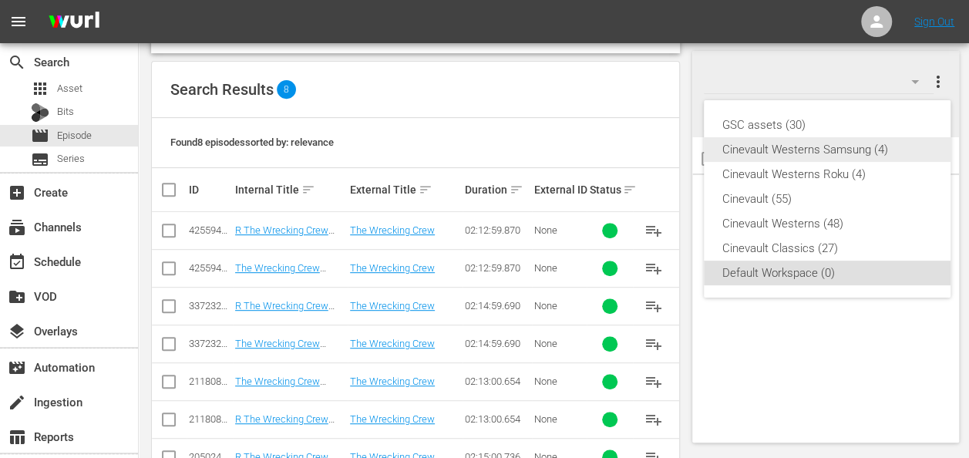
click at [828, 158] on div "Cinevault Westerns Samsung (4)" at bounding box center [828, 149] width 210 height 25
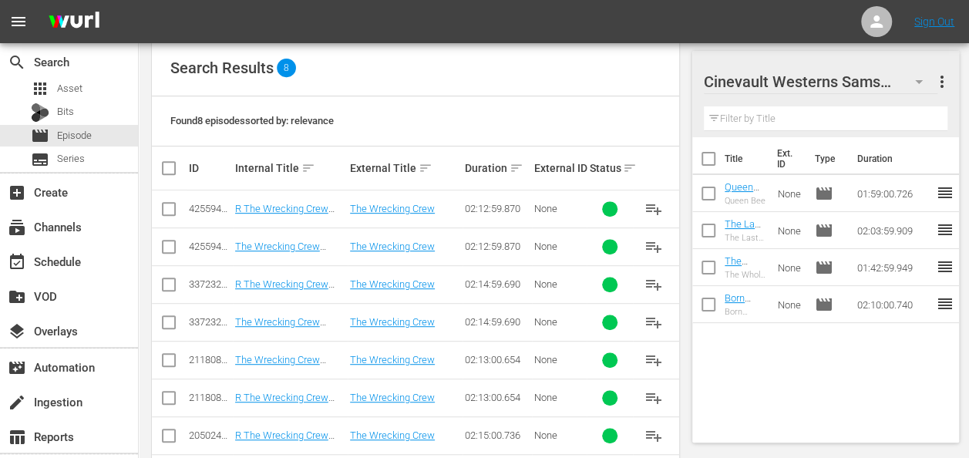
scroll to position [293, 0]
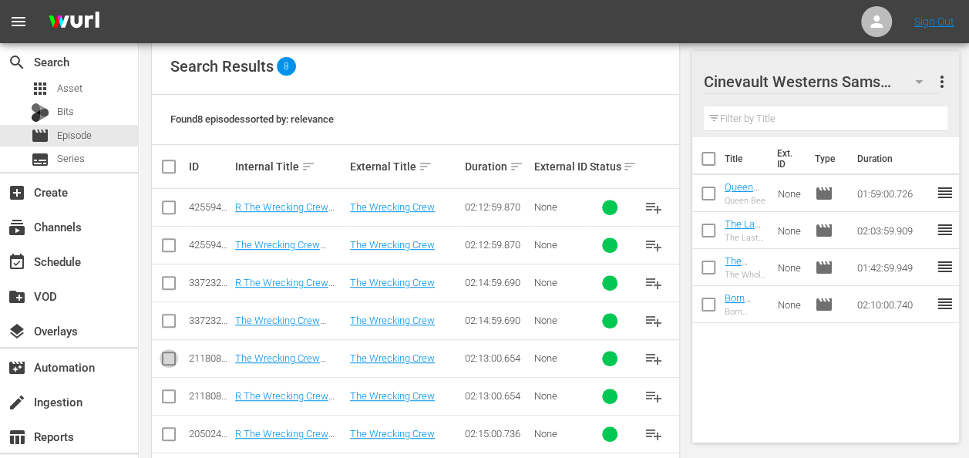
click at [171, 362] on input "checkbox" at bounding box center [169, 361] width 19 height 19
checkbox input "true"
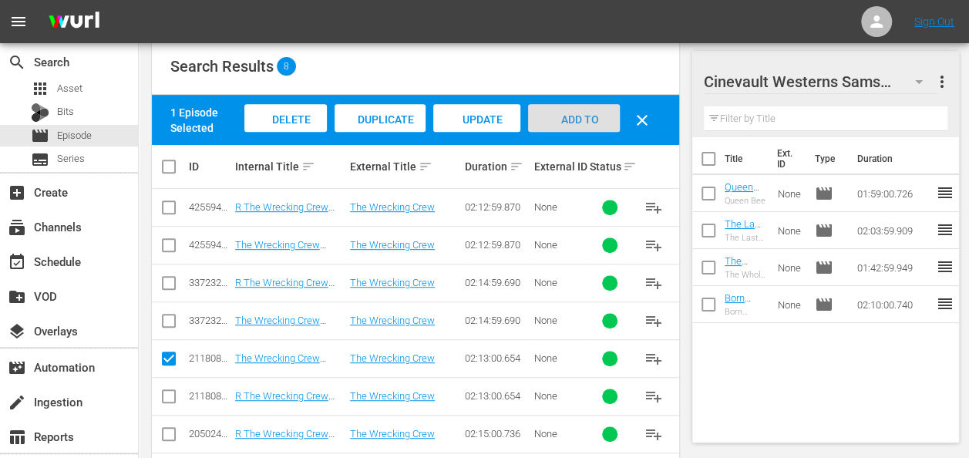
click at [591, 116] on span "Add to Workspace" at bounding box center [574, 134] width 76 height 42
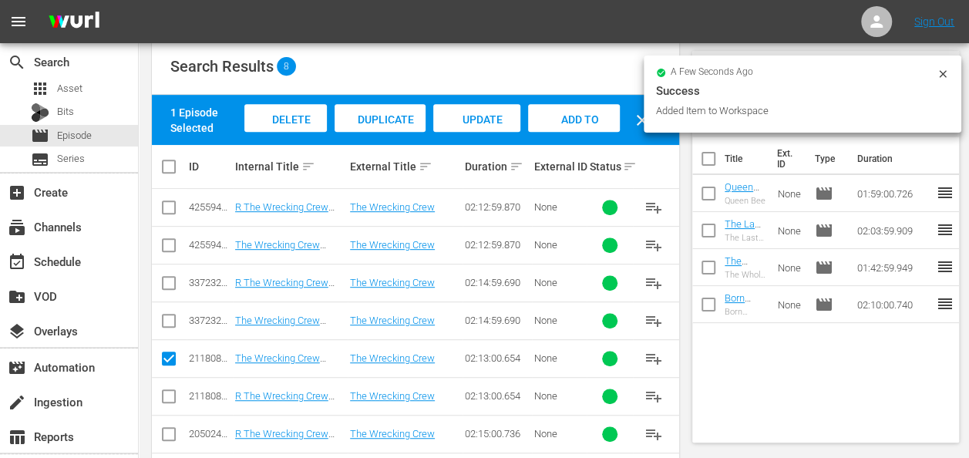
click at [942, 70] on icon at bounding box center [943, 74] width 12 height 12
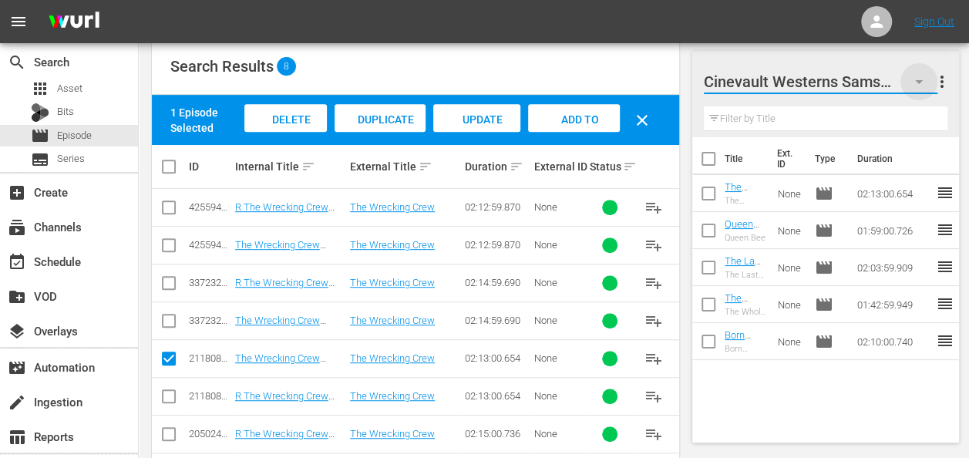
click at [924, 80] on icon "button" at bounding box center [919, 81] width 19 height 19
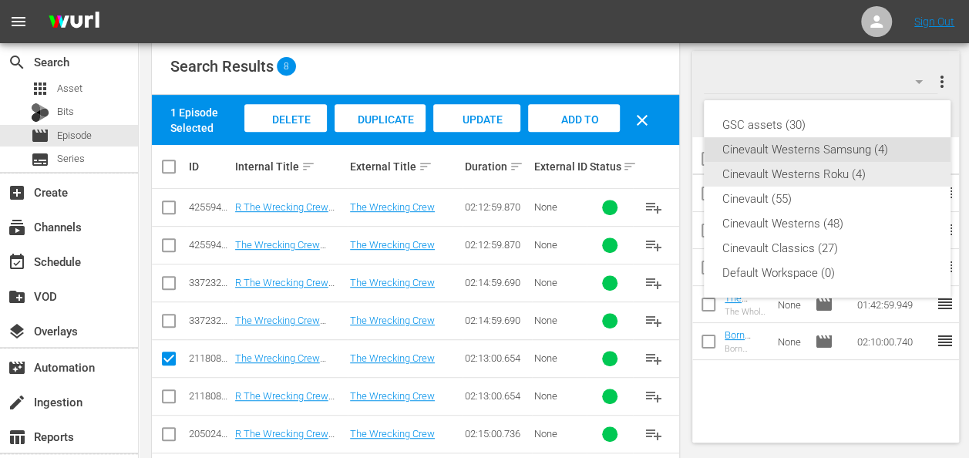
click at [864, 174] on div "Cinevault Westerns Roku (4)" at bounding box center [828, 174] width 210 height 25
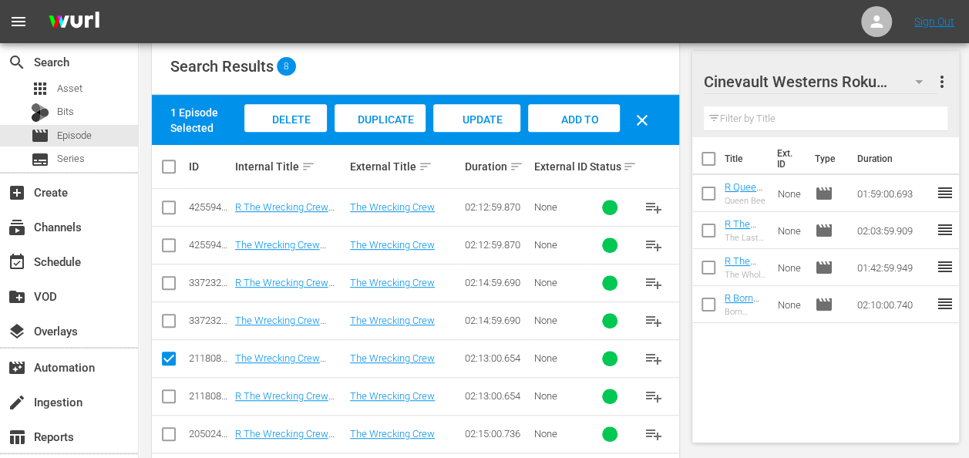
click at [174, 400] on input "checkbox" at bounding box center [169, 399] width 19 height 19
checkbox input "true"
click at [170, 352] on input "checkbox" at bounding box center [169, 361] width 19 height 19
checkbox input "false"
click at [565, 118] on span "Add to Workspace" at bounding box center [574, 134] width 76 height 42
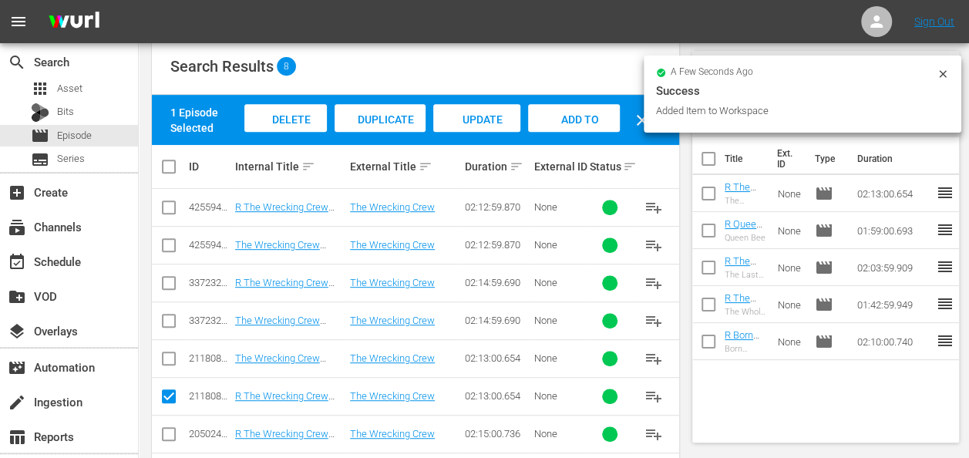
scroll to position [0, 0]
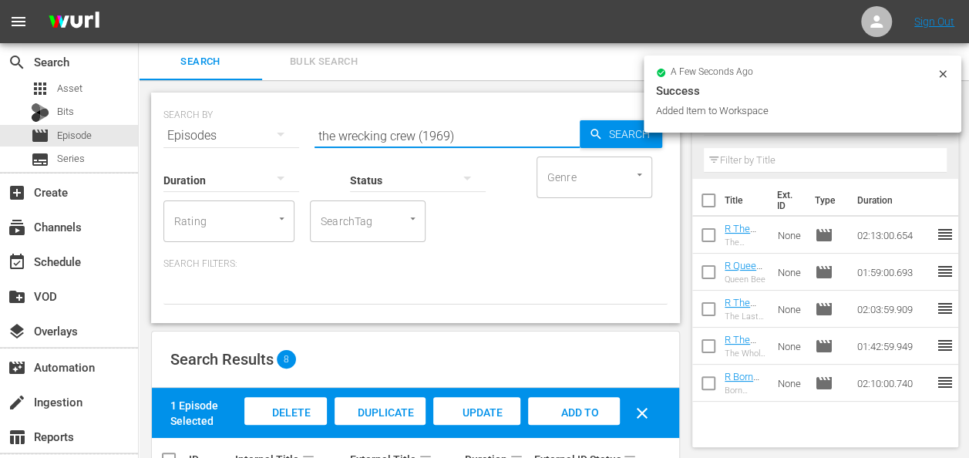
click at [504, 144] on input "the wrecking crew (1969)" at bounding box center [447, 135] width 265 height 37
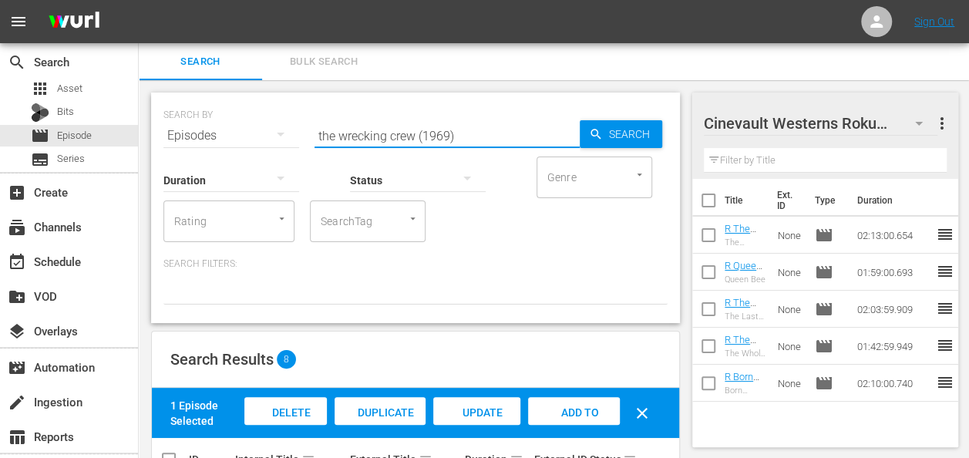
click at [504, 144] on input "the wrecking crew (1969)" at bounding box center [447, 135] width 265 height 37
click at [504, 144] on input "text" at bounding box center [447, 135] width 265 height 37
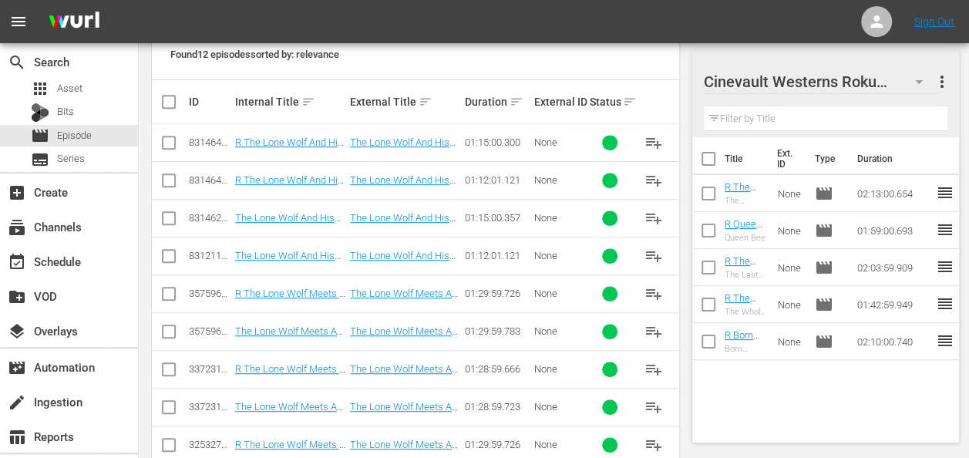
scroll to position [352, 0]
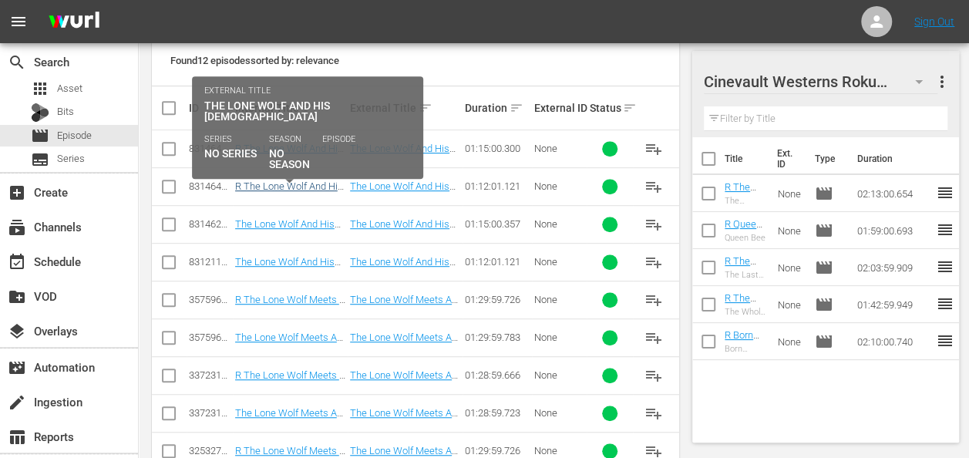
type input "the lone wolf and his [DEMOGRAPHIC_DATA]"
click at [312, 180] on link "R The Lone Wolf And His [DEMOGRAPHIC_DATA] r1" at bounding box center [289, 197] width 108 height 35
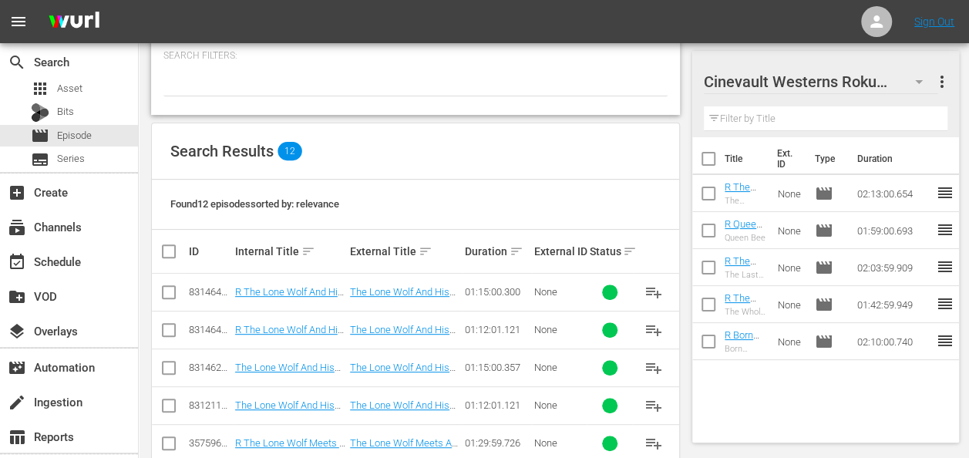
scroll to position [210, 0]
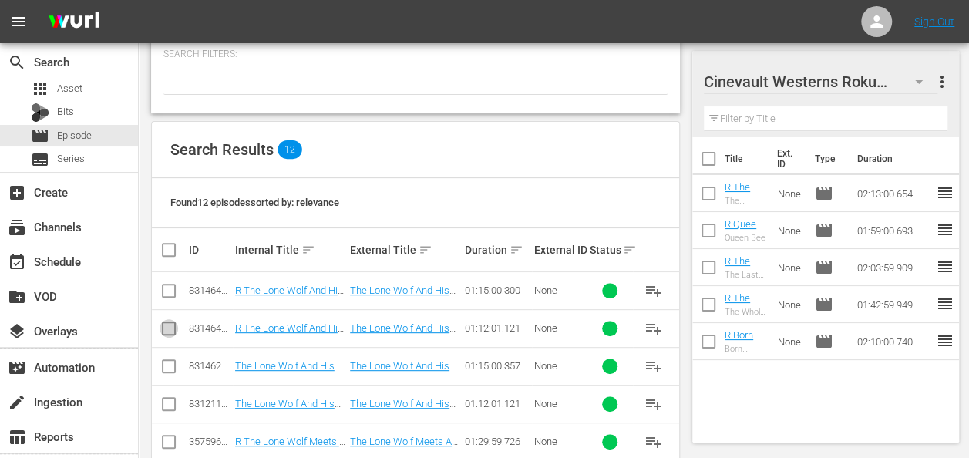
click at [174, 325] on input "checkbox" at bounding box center [169, 331] width 19 height 19
checkbox input "true"
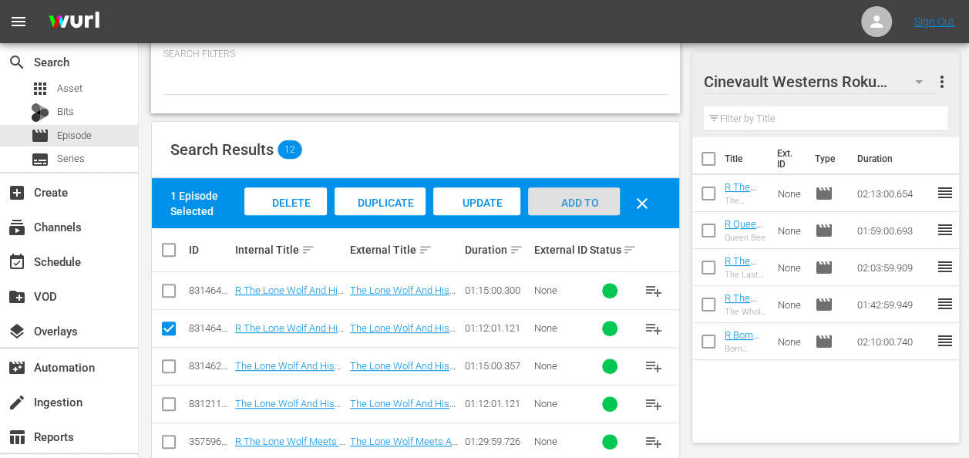
click at [572, 191] on div "Add to Workspace" at bounding box center [574, 216] width 92 height 58
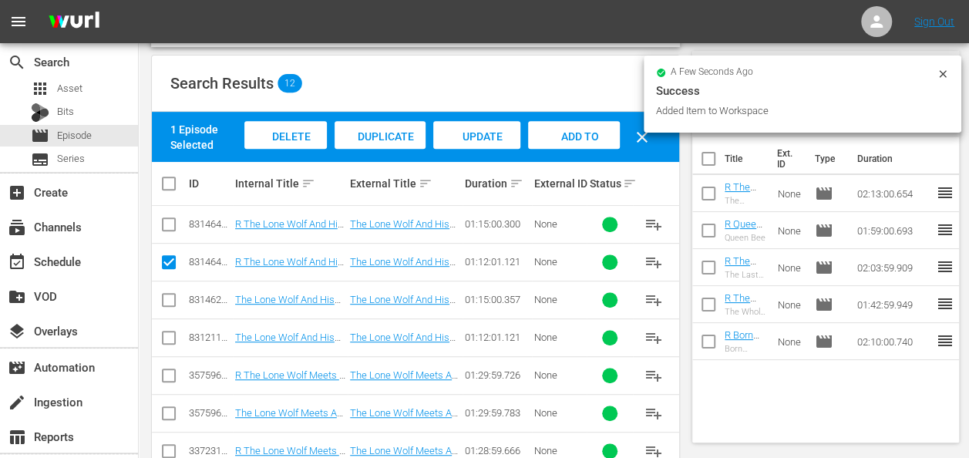
scroll to position [280, 0]
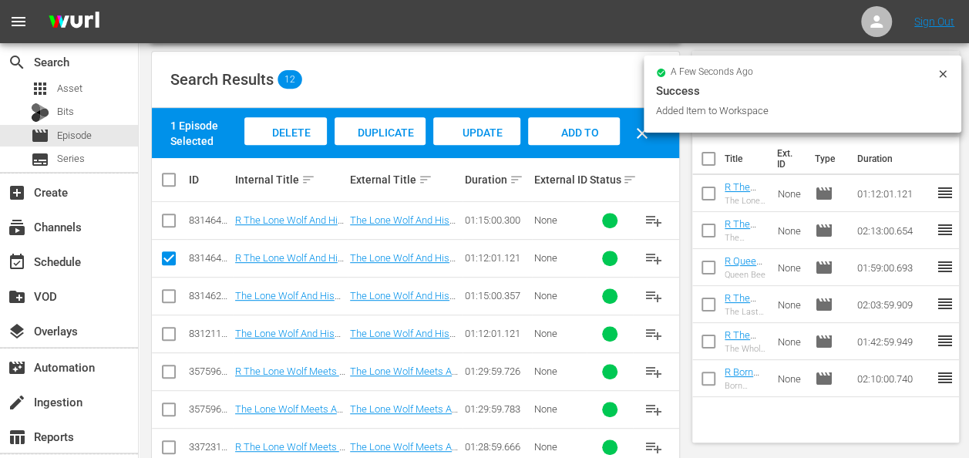
click at [938, 80] on div at bounding box center [943, 76] width 12 height 16
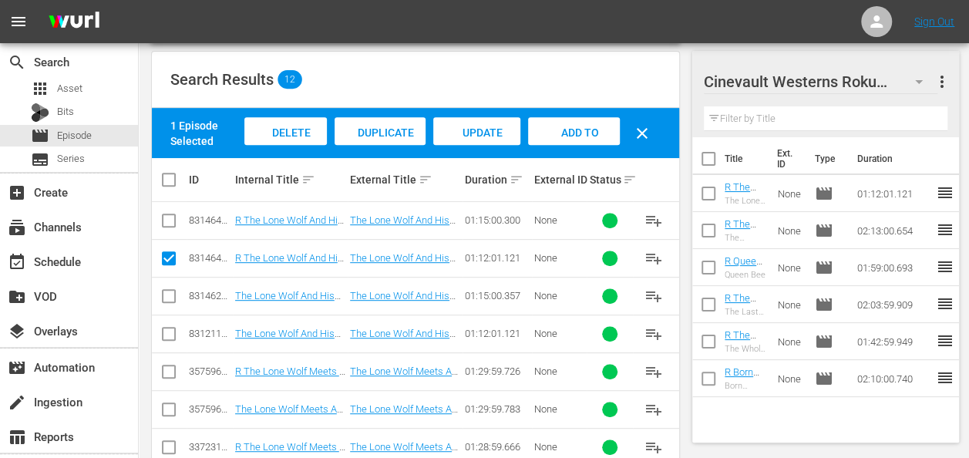
click at [918, 83] on icon "button" at bounding box center [919, 81] width 19 height 19
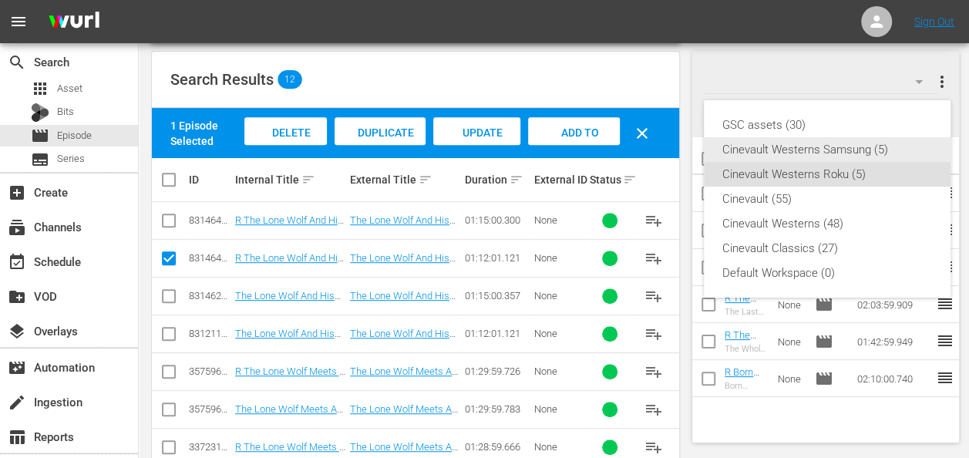
click at [873, 147] on div "Cinevault Westerns Samsung (5)" at bounding box center [828, 149] width 210 height 25
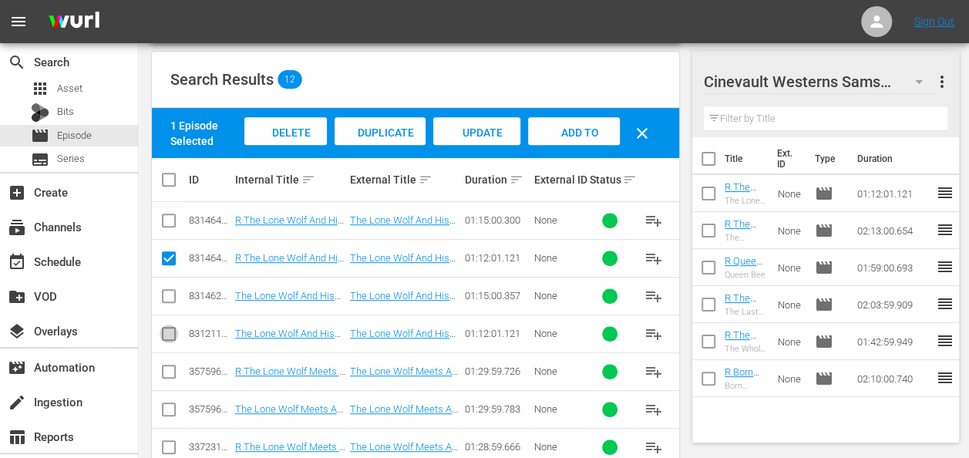
click at [169, 331] on input "checkbox" at bounding box center [169, 337] width 19 height 19
checkbox input "true"
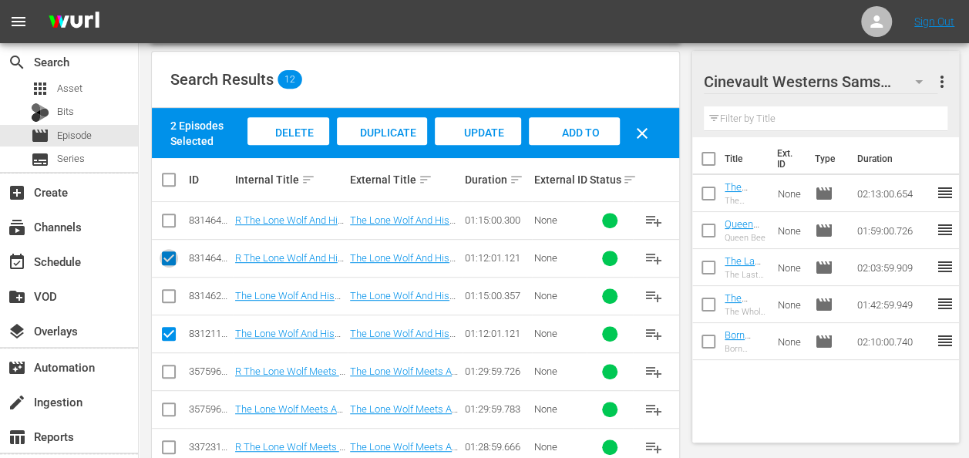
click at [171, 263] on input "checkbox" at bounding box center [169, 261] width 19 height 19
checkbox input "false"
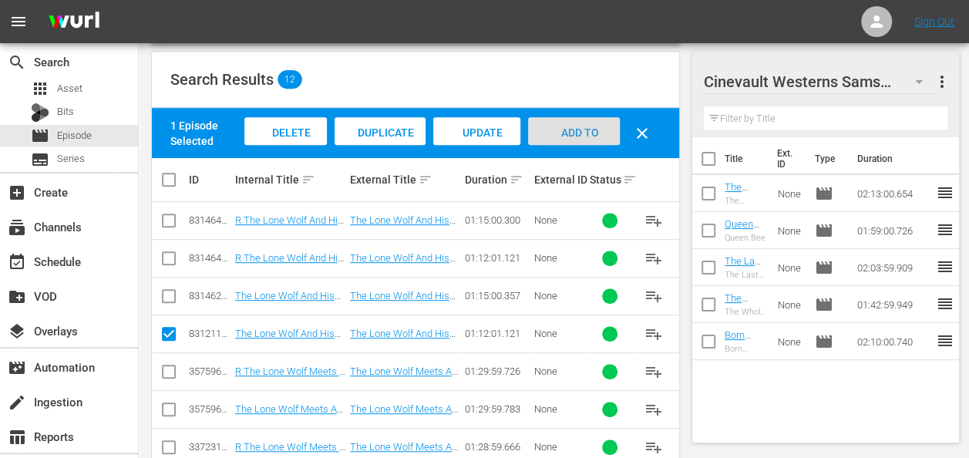
click at [565, 133] on span "Add to Workspace" at bounding box center [574, 147] width 76 height 42
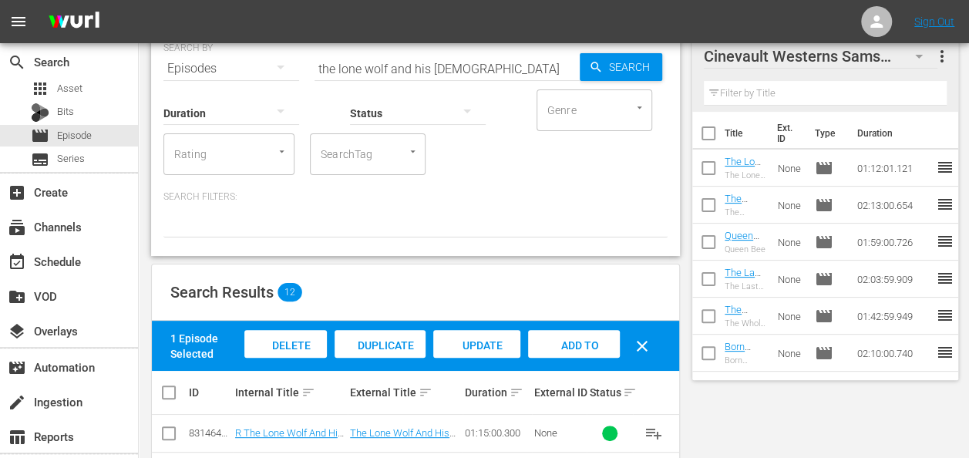
scroll to position [0, 0]
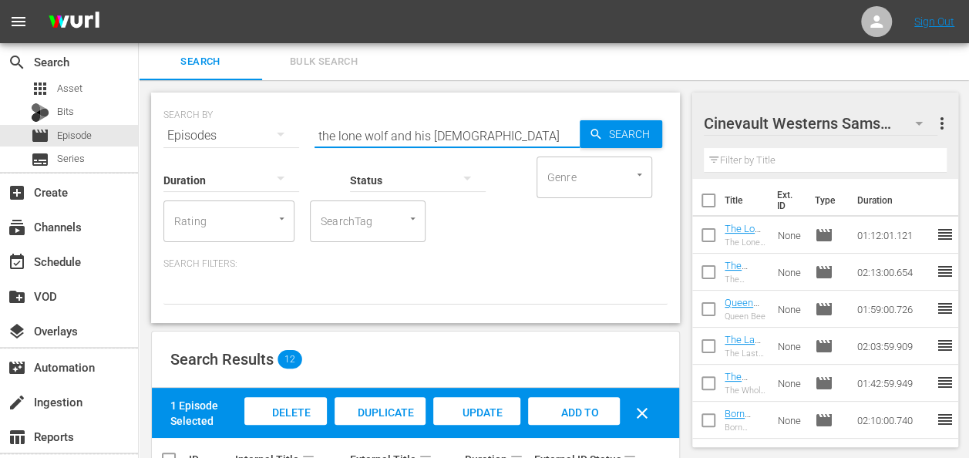
click at [430, 132] on input "the lone wolf and his [DEMOGRAPHIC_DATA]" at bounding box center [447, 135] width 265 height 37
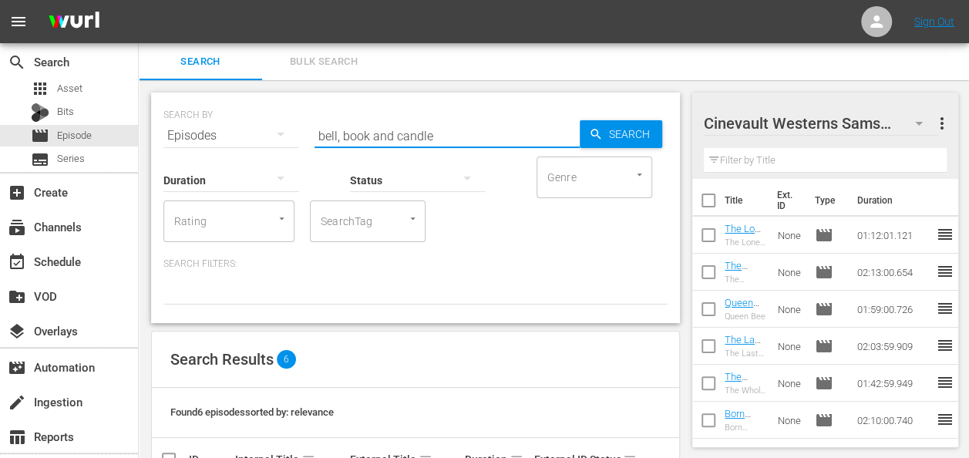
scroll to position [276, 0]
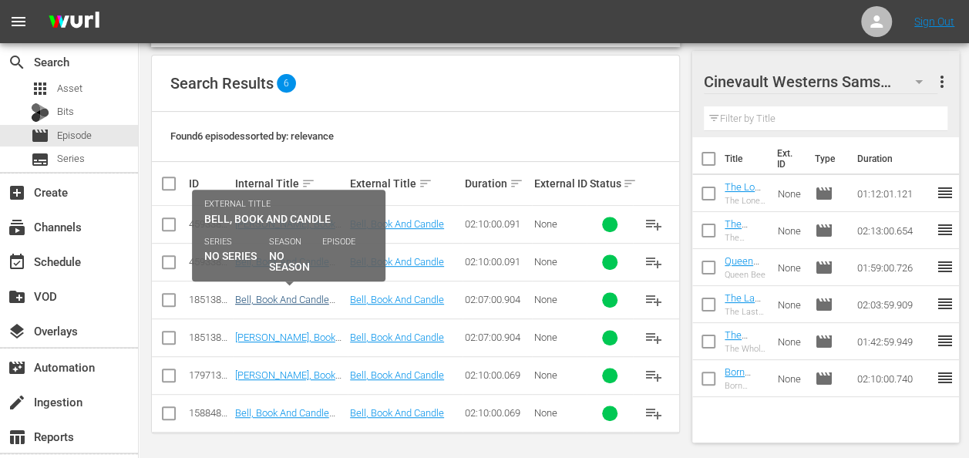
type input "bell, book and candle"
click at [273, 299] on link "Bell, Book And Candle (1958) r1" at bounding box center [282, 305] width 94 height 23
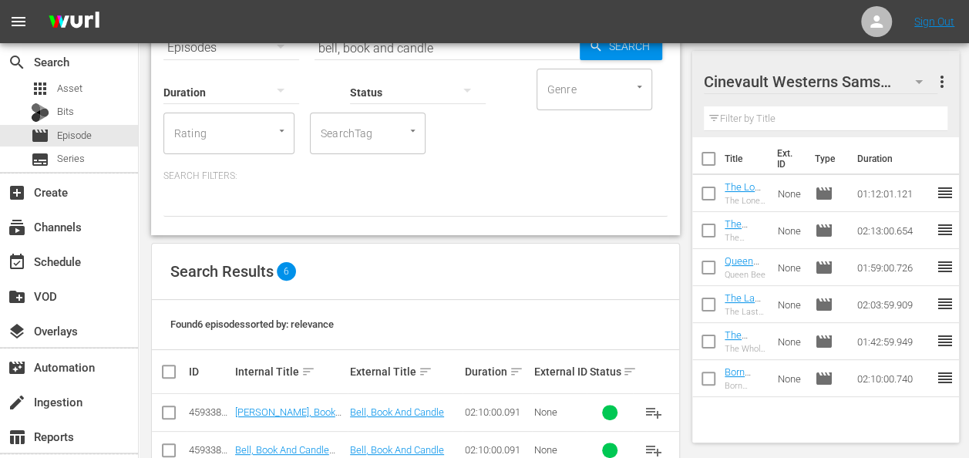
scroll to position [276, 0]
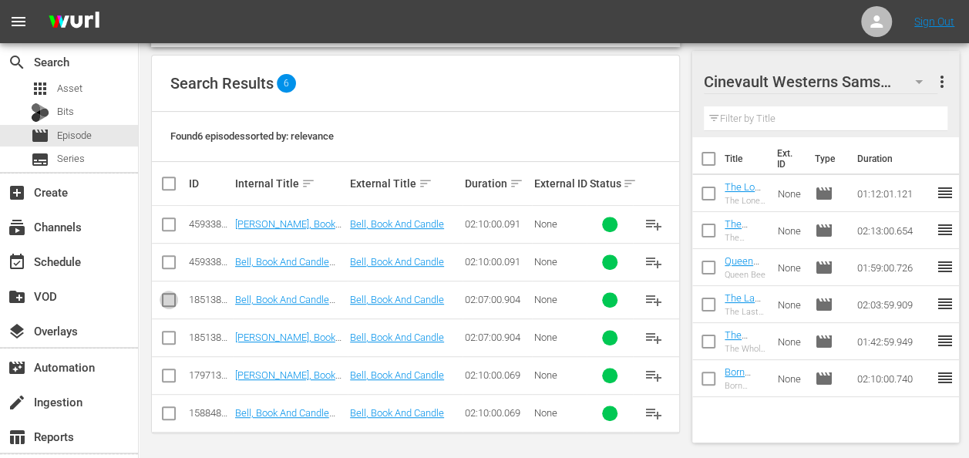
click at [165, 302] on input "checkbox" at bounding box center [169, 303] width 19 height 19
checkbox input "true"
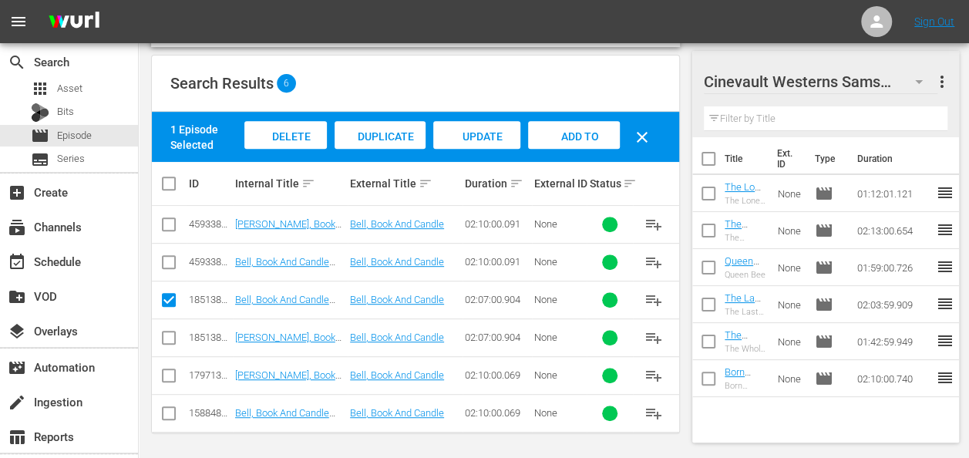
click at [578, 133] on span "Add to Workspace" at bounding box center [574, 151] width 76 height 42
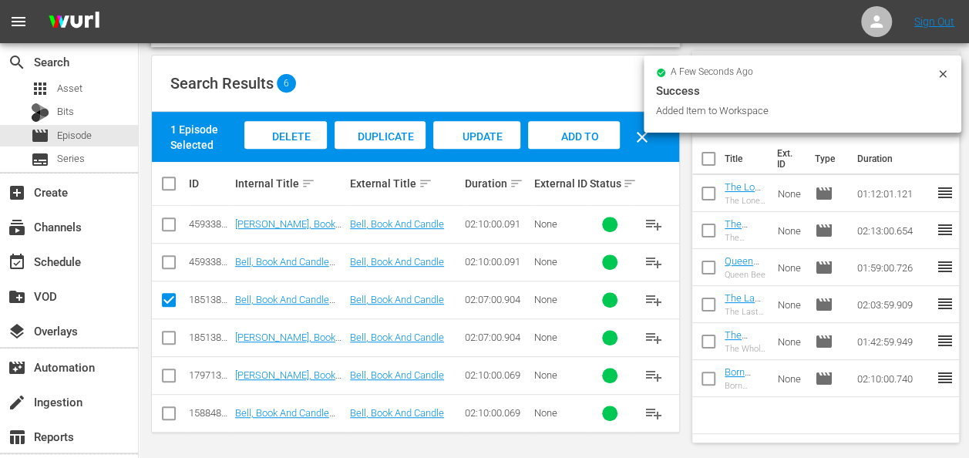
click at [939, 71] on icon at bounding box center [942, 73] width 7 height 7
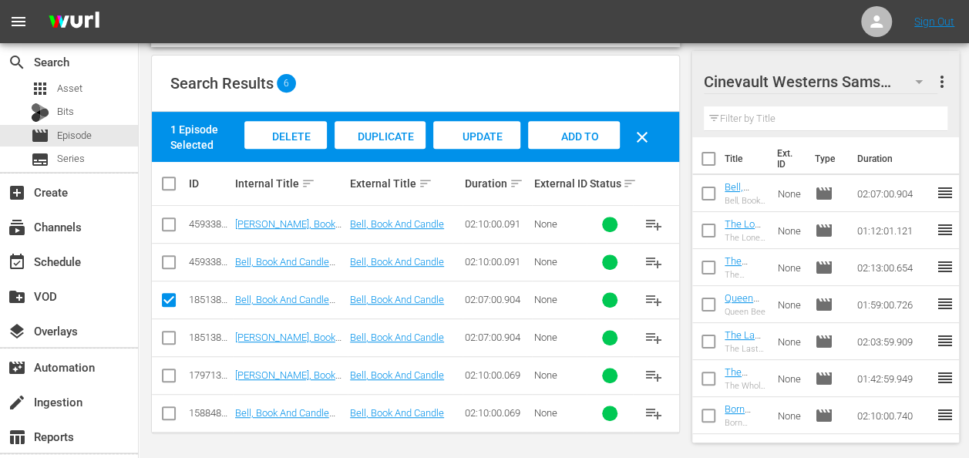
click at [919, 84] on div at bounding box center [812, 82] width 216 height 39
click at [959, 80] on div "Cinevault Westerns Samsung more_vert Filter by Title Title Ext. ID Type Duratio…" at bounding box center [831, 132] width 277 height 657
click at [922, 80] on icon "button" at bounding box center [919, 81] width 19 height 19
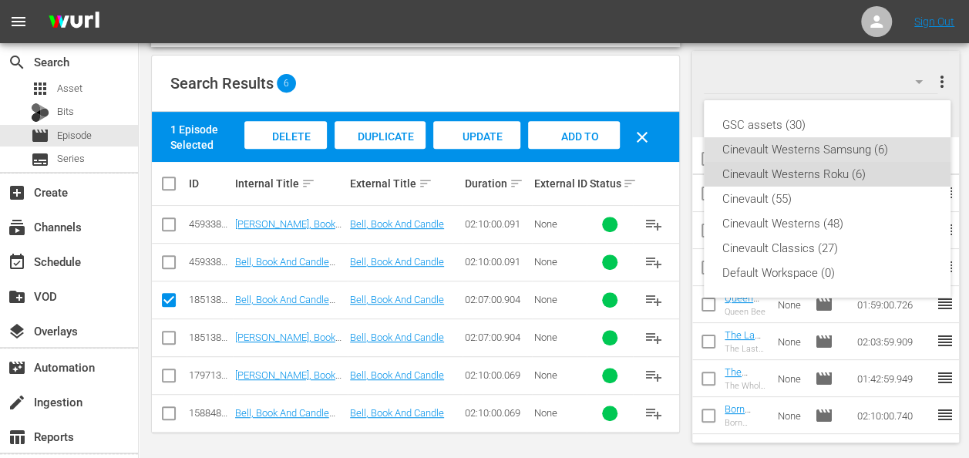
click at [853, 185] on div "Cinevault Westerns Roku (6)" at bounding box center [828, 174] width 210 height 25
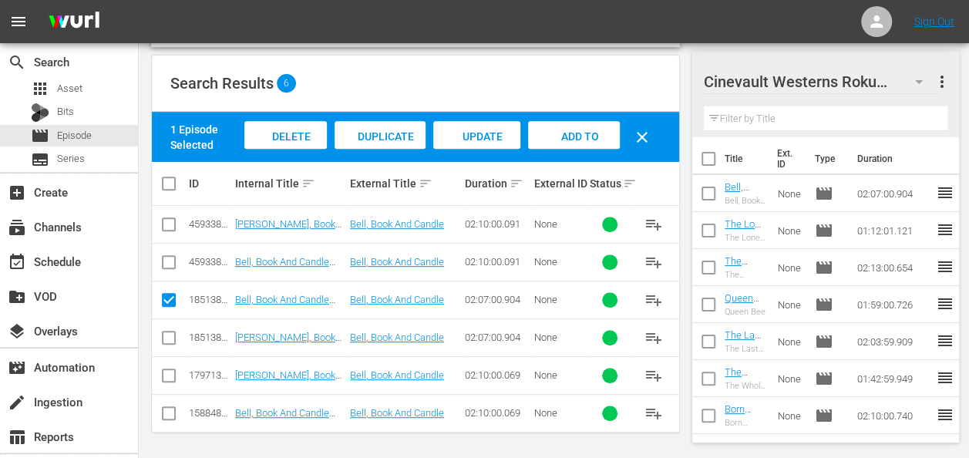
click at [164, 338] on input "checkbox" at bounding box center [169, 341] width 19 height 19
checkbox input "true"
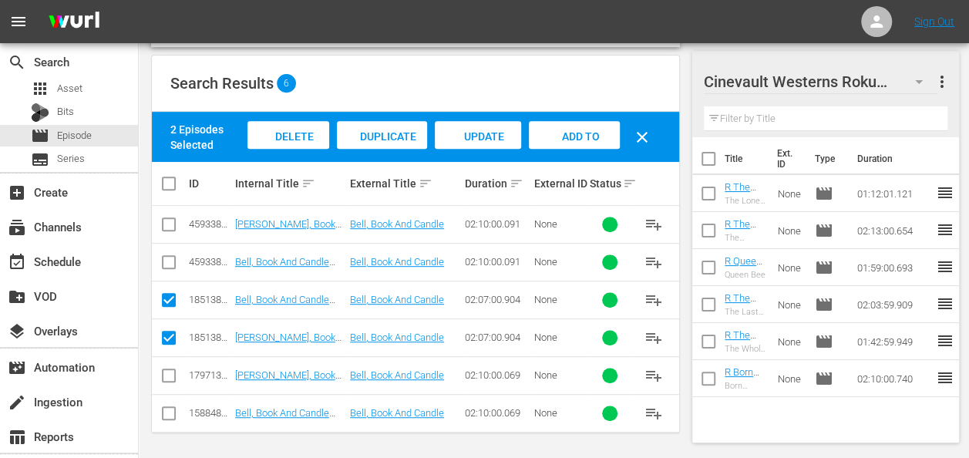
click at [168, 295] on input "checkbox" at bounding box center [169, 303] width 19 height 19
checkbox input "false"
click at [560, 134] on span "Add to Workspace" at bounding box center [574, 151] width 76 height 42
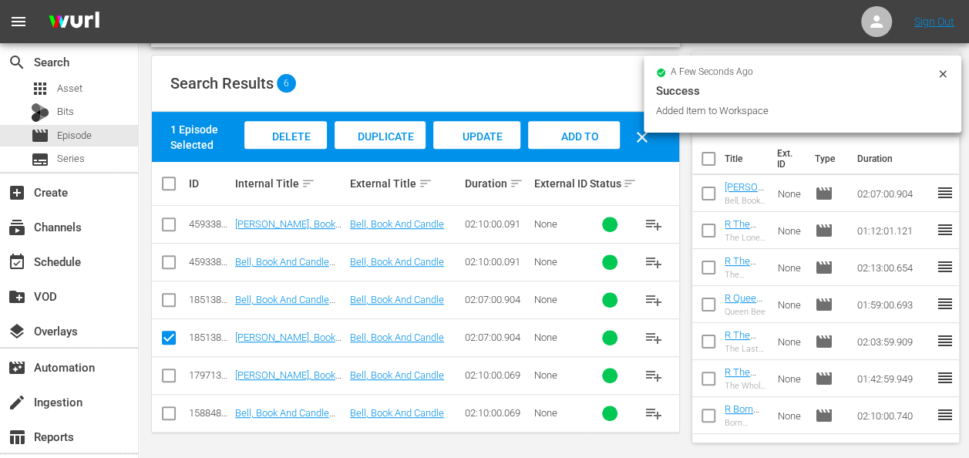
scroll to position [0, 0]
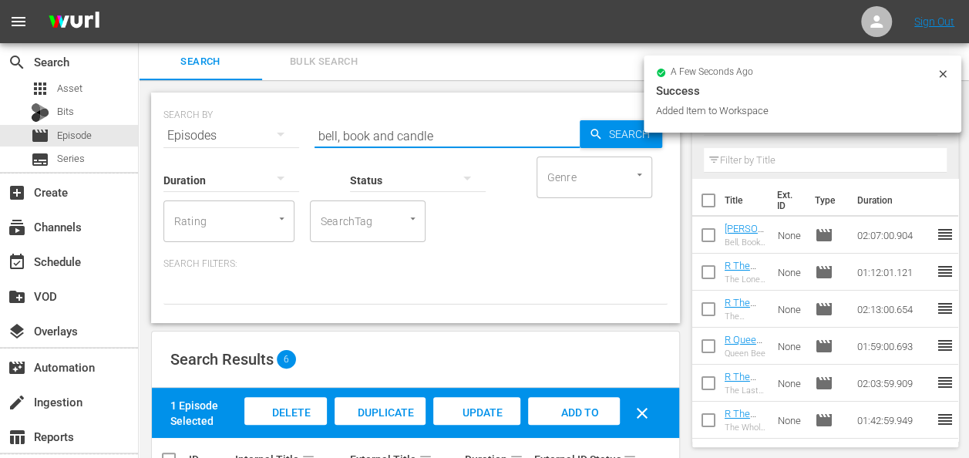
click at [511, 136] on input "bell, book and candle" at bounding box center [447, 135] width 265 height 37
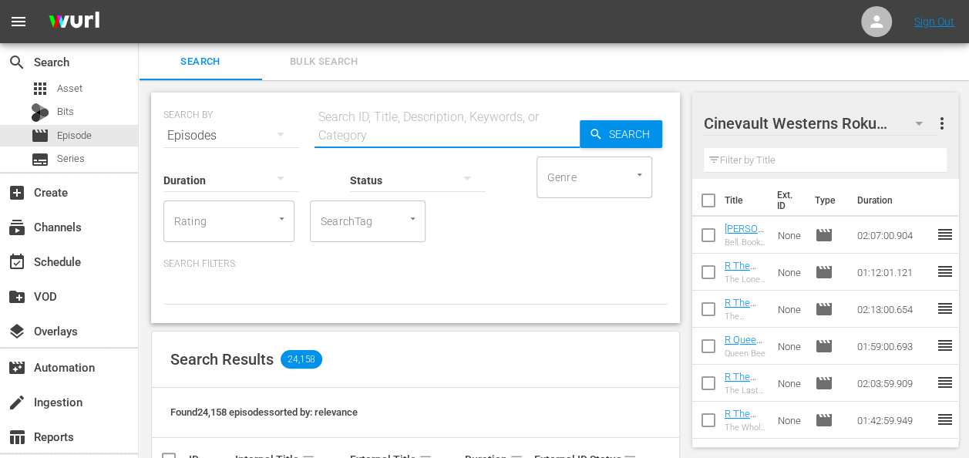
click at [471, 125] on input "text" at bounding box center [447, 135] width 265 height 37
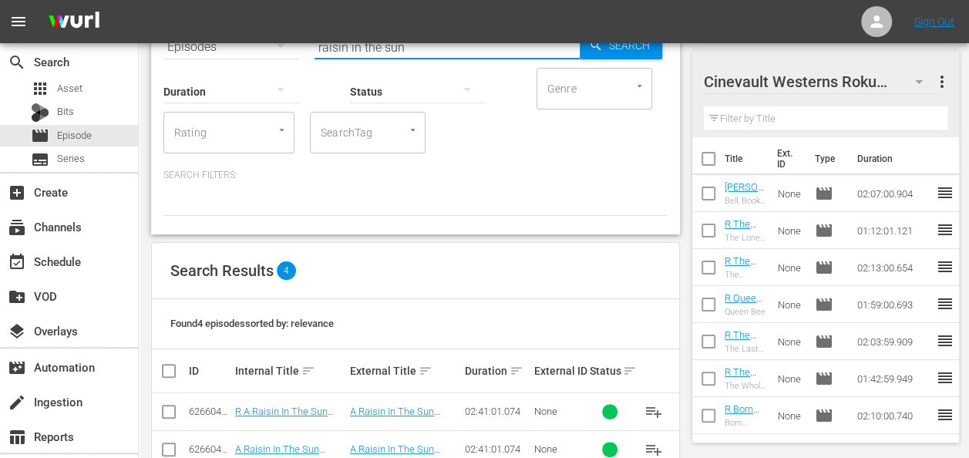
scroll to position [201, 0]
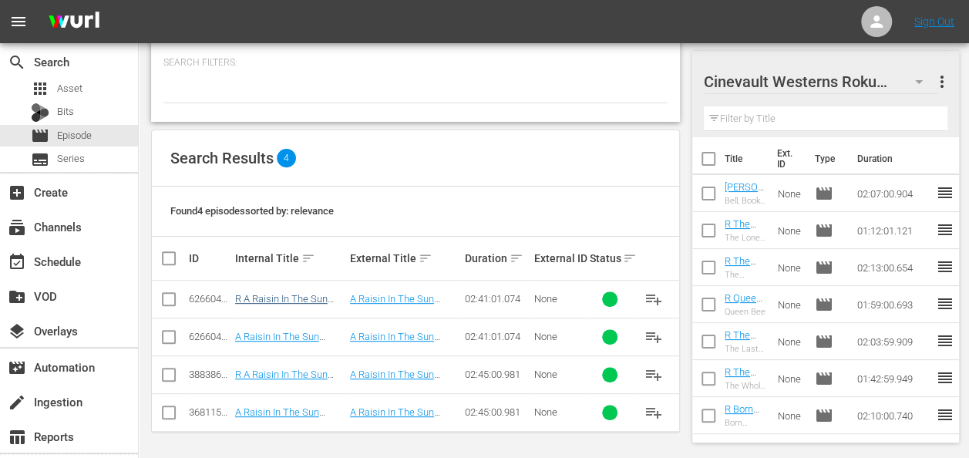
type input "raisin in the sun"
click at [305, 300] on link "R A Raisin In The Sun (1961) r1" at bounding box center [281, 304] width 93 height 23
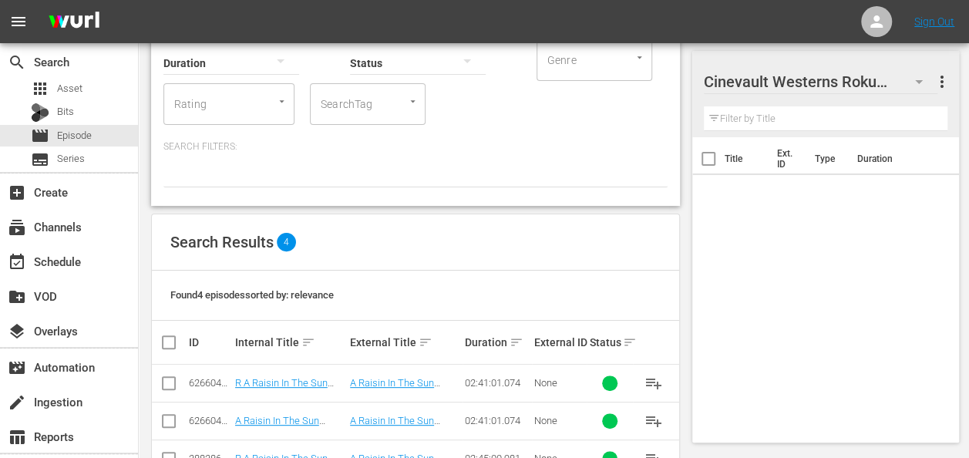
scroll to position [201, 0]
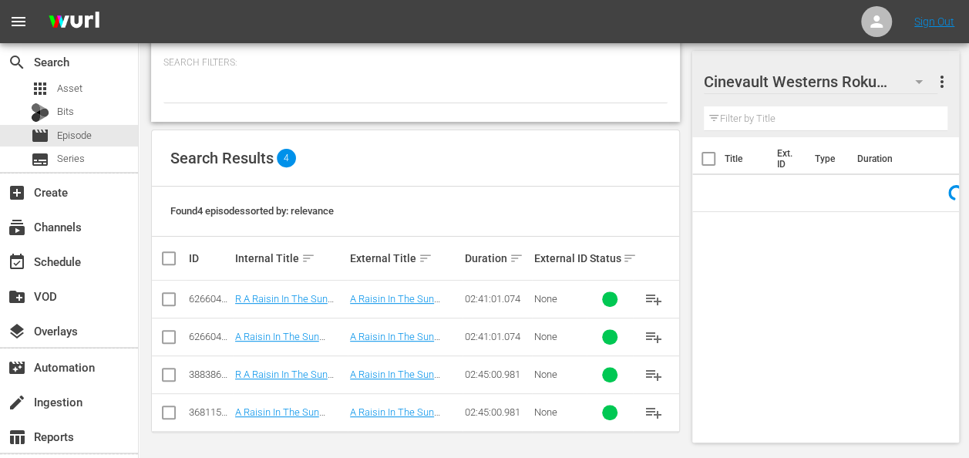
click at [167, 301] on input "checkbox" at bounding box center [169, 302] width 19 height 19
checkbox input "true"
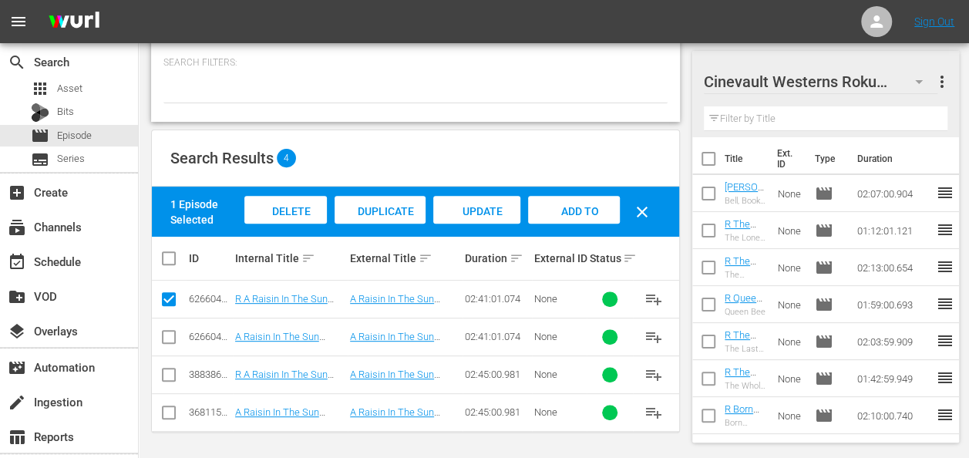
click at [583, 221] on div "Add to Workspace" at bounding box center [574, 225] width 92 height 58
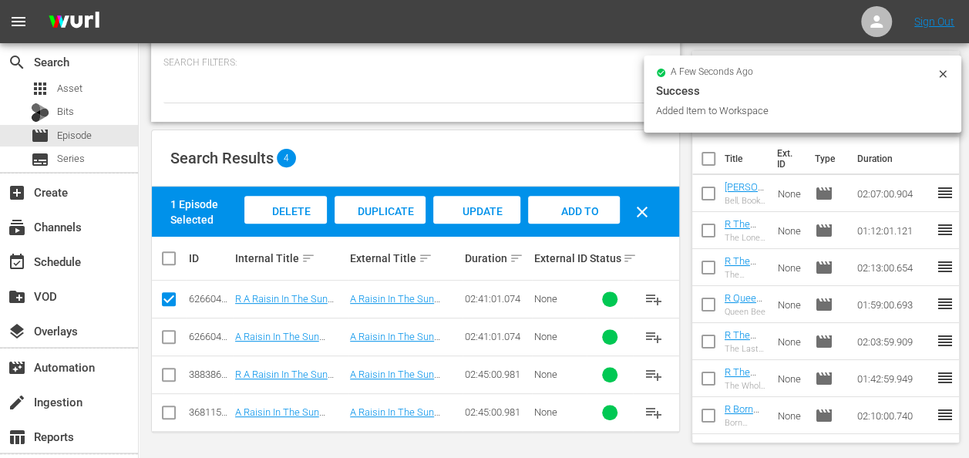
click at [948, 76] on icon at bounding box center [943, 74] width 12 height 12
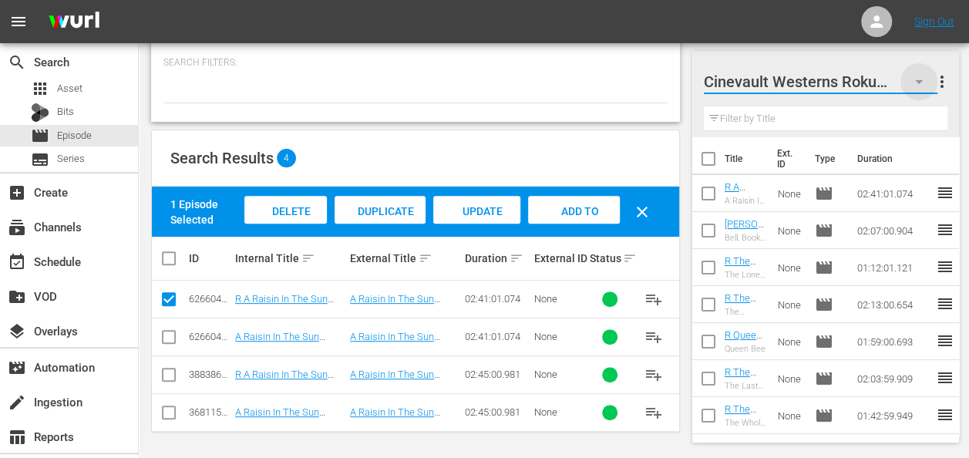
click at [922, 81] on icon "button" at bounding box center [919, 81] width 19 height 19
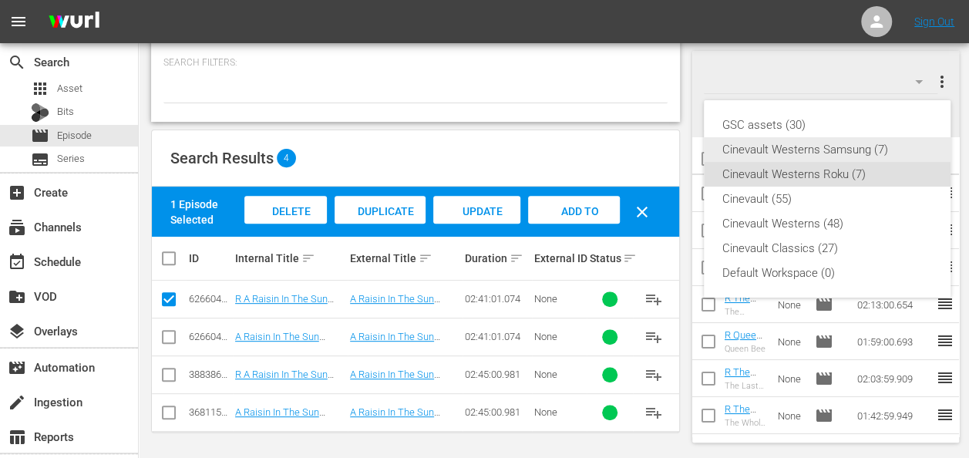
click at [853, 153] on div "Cinevault Westerns Samsung (7)" at bounding box center [828, 149] width 210 height 25
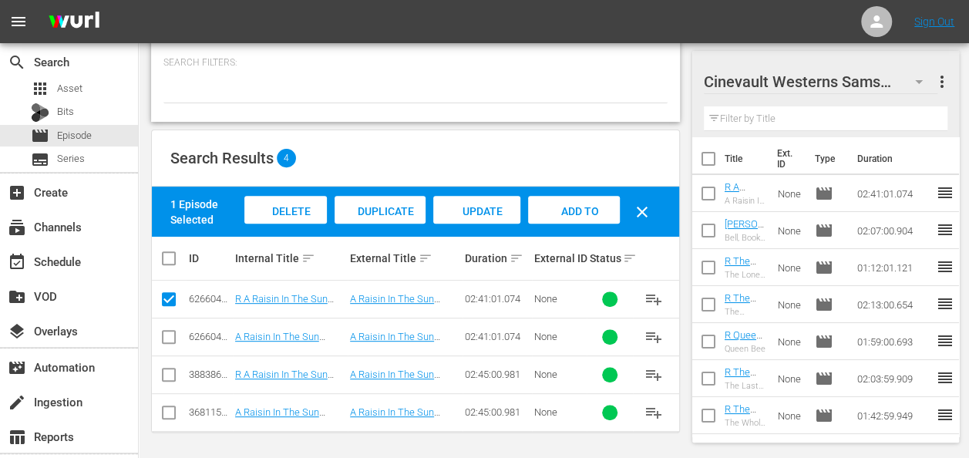
click at [176, 332] on input "checkbox" at bounding box center [169, 340] width 19 height 19
checkbox input "true"
click at [170, 304] on input "checkbox" at bounding box center [169, 302] width 19 height 19
checkbox input "false"
click at [572, 205] on span "Add to Workspace" at bounding box center [574, 226] width 76 height 42
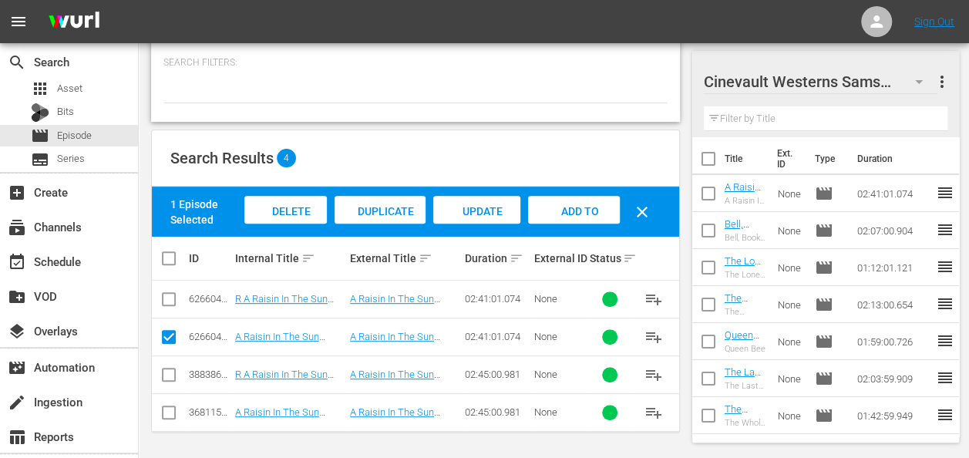
scroll to position [0, 0]
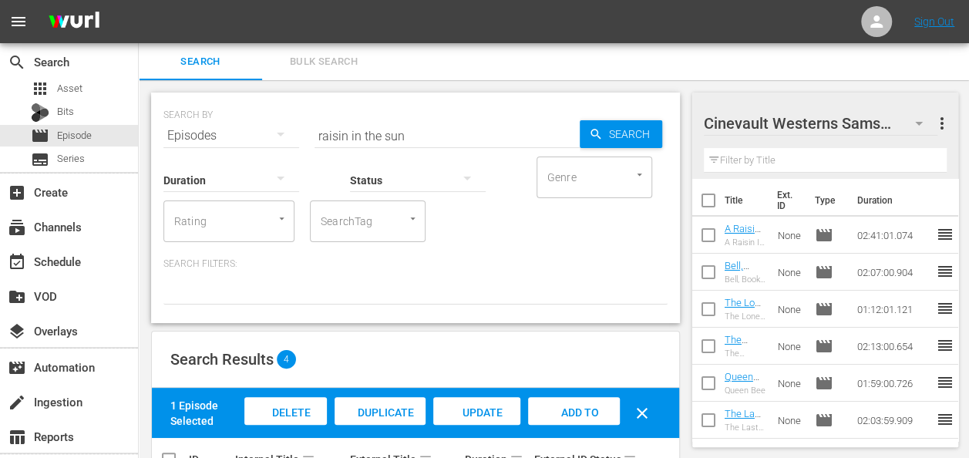
click at [420, 128] on input "raisin in the sun" at bounding box center [447, 135] width 265 height 37
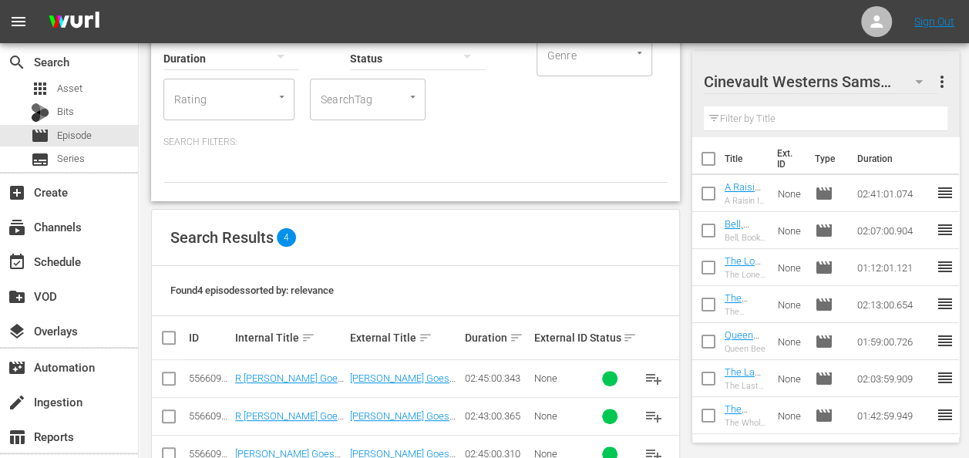
scroll to position [201, 0]
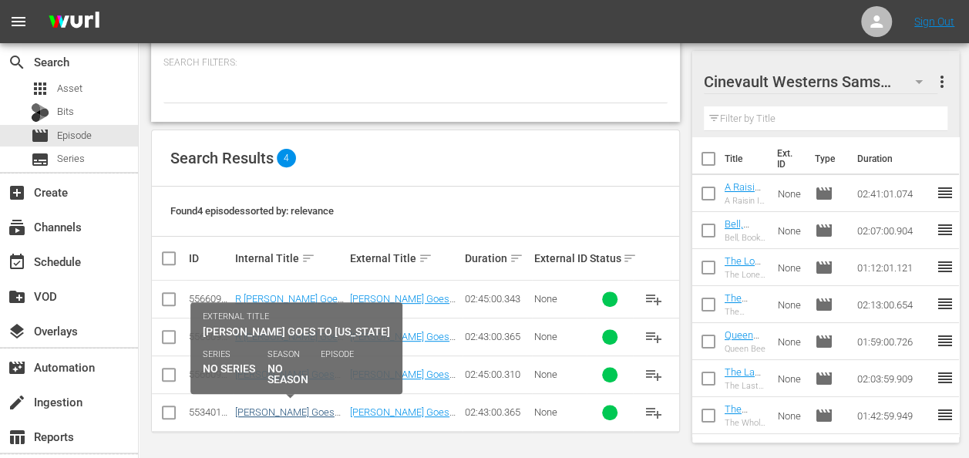
type input "[PERSON_NAME] goes to [US_STATE]"
click at [292, 406] on link "[PERSON_NAME] Goes To [US_STATE] - R1" at bounding box center [284, 417] width 99 height 23
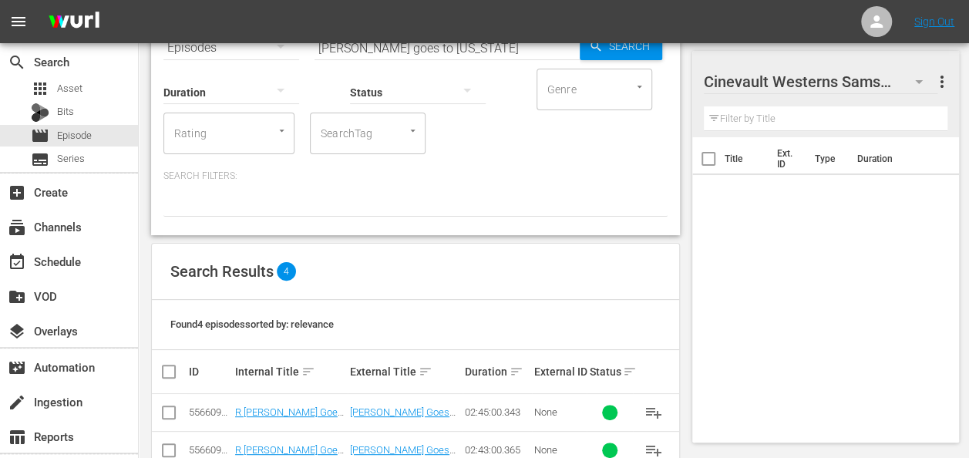
scroll to position [201, 0]
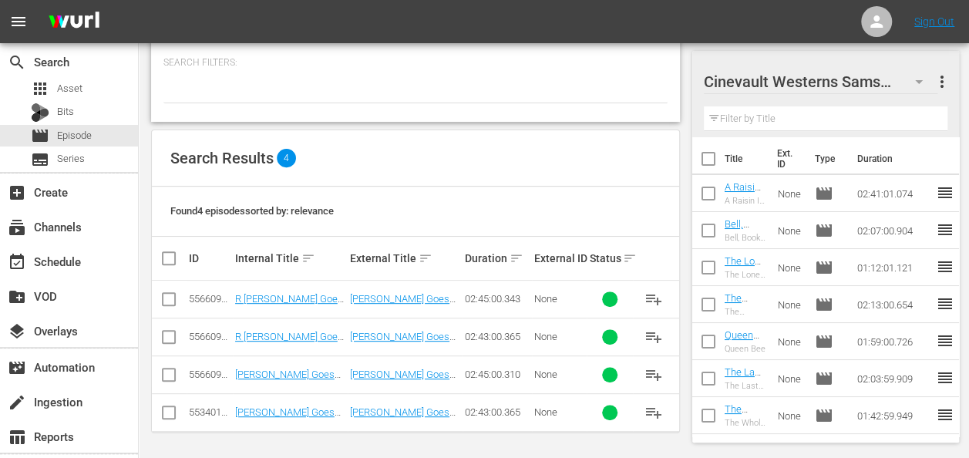
click at [173, 409] on input "checkbox" at bounding box center [169, 415] width 19 height 19
checkbox input "true"
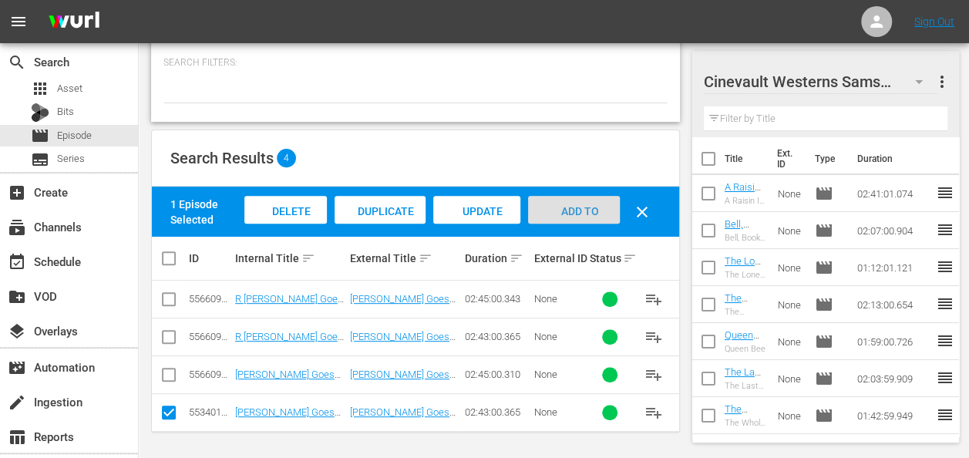
click at [571, 216] on div "Add to Workspace" at bounding box center [574, 225] width 92 height 58
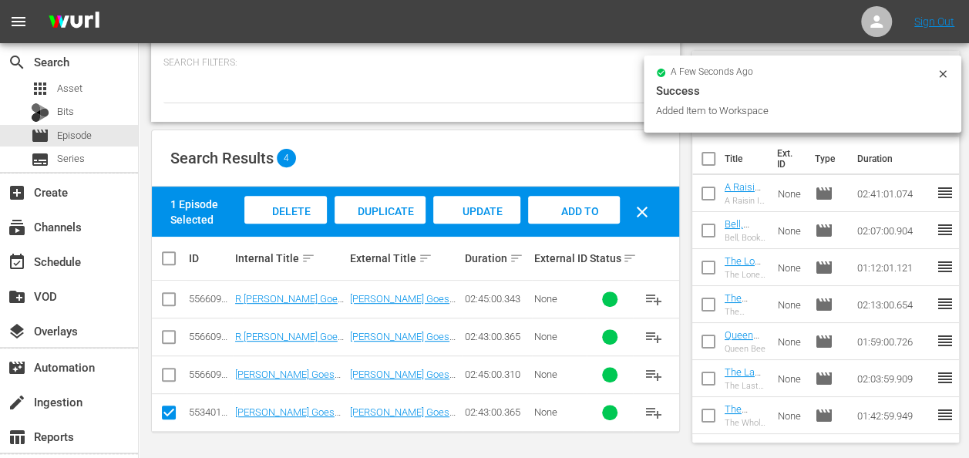
click at [953, 72] on div "a few seconds ago Success Added Item to Workspace" at bounding box center [803, 94] width 318 height 77
click at [942, 74] on icon at bounding box center [942, 73] width 7 height 7
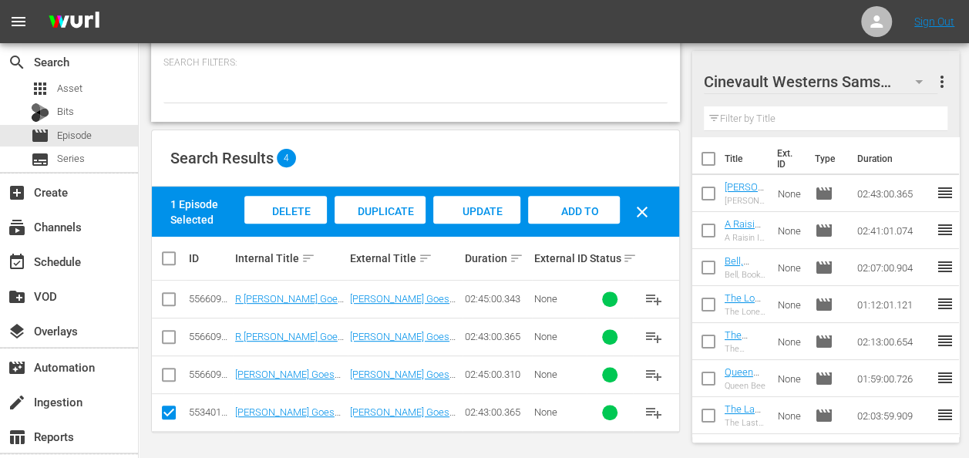
click at [913, 84] on div at bounding box center [812, 82] width 216 height 39
click at [953, 76] on div "Cinevault Westerns Samsung more_vert Filter by Title" at bounding box center [826, 94] width 267 height 86
click at [916, 80] on div at bounding box center [812, 82] width 216 height 39
click at [961, 82] on div "Cinevault Westerns Samsung more_vert Filter by Title Title Ext. ID Type Duratio…" at bounding box center [831, 170] width 277 height 582
click at [932, 88] on button "button" at bounding box center [919, 81] width 37 height 37
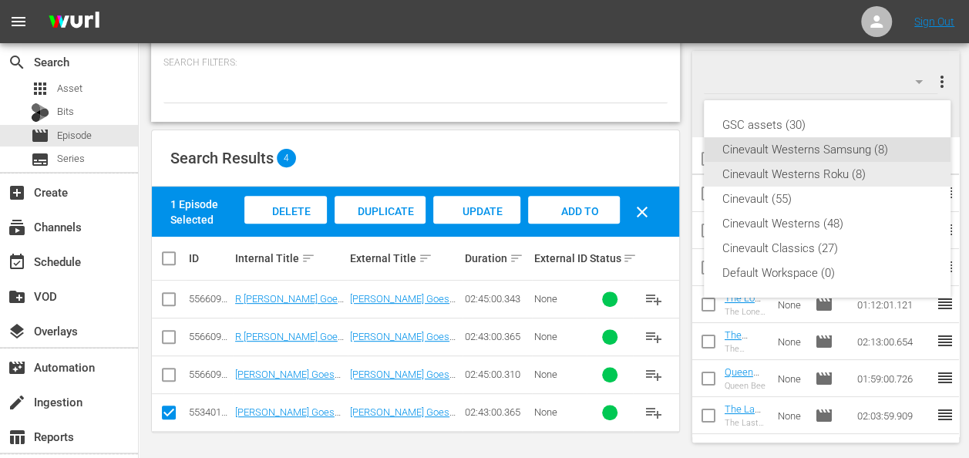
click at [872, 164] on div "Cinevault Westerns Roku (8)" at bounding box center [828, 174] width 210 height 25
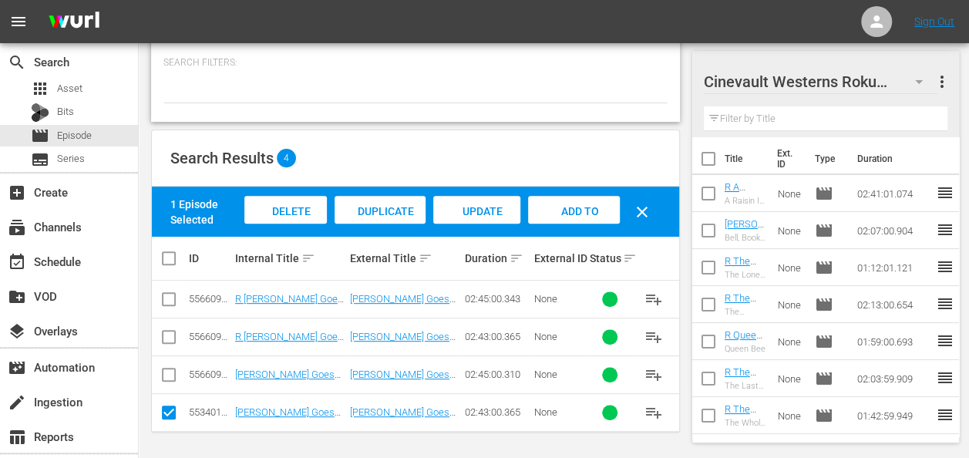
click at [167, 332] on input "checkbox" at bounding box center [169, 340] width 19 height 19
checkbox input "true"
click at [170, 413] on input "checkbox" at bounding box center [169, 415] width 19 height 19
checkbox input "false"
click at [555, 205] on span "Add to Workspace" at bounding box center [574, 226] width 76 height 42
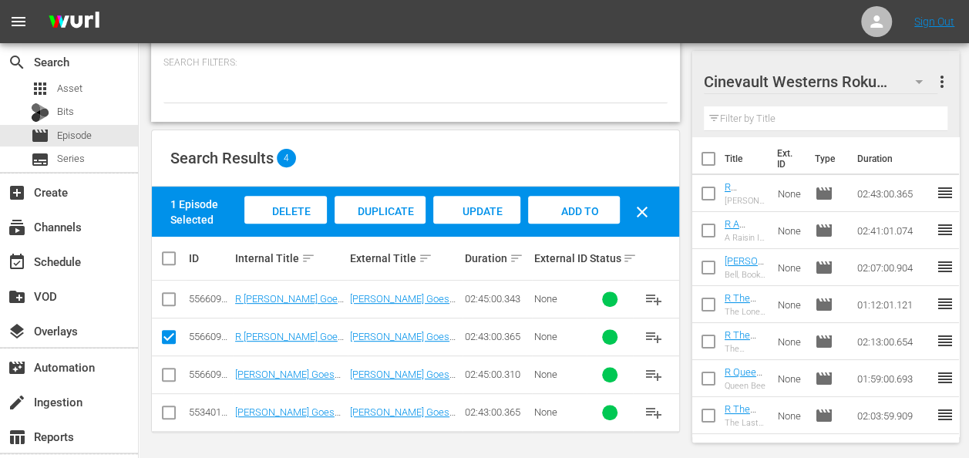
scroll to position [0, 0]
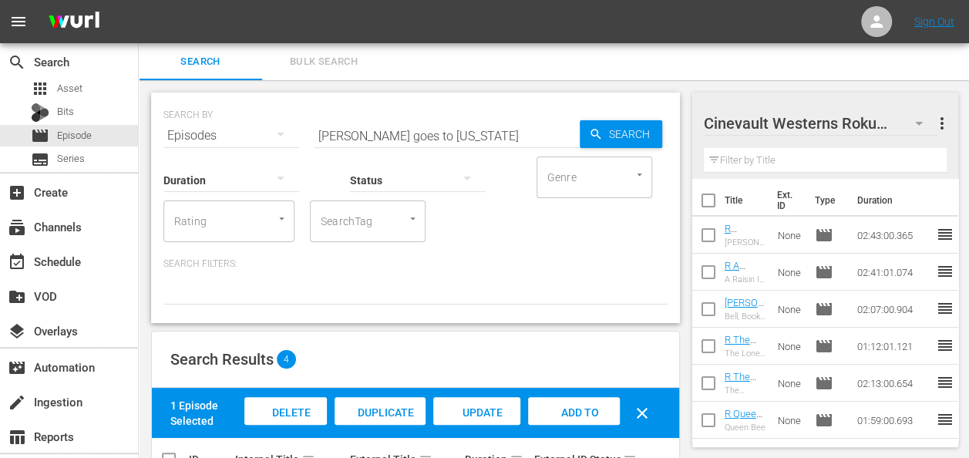
click at [396, 139] on input "[PERSON_NAME] goes to [US_STATE]" at bounding box center [447, 135] width 265 height 37
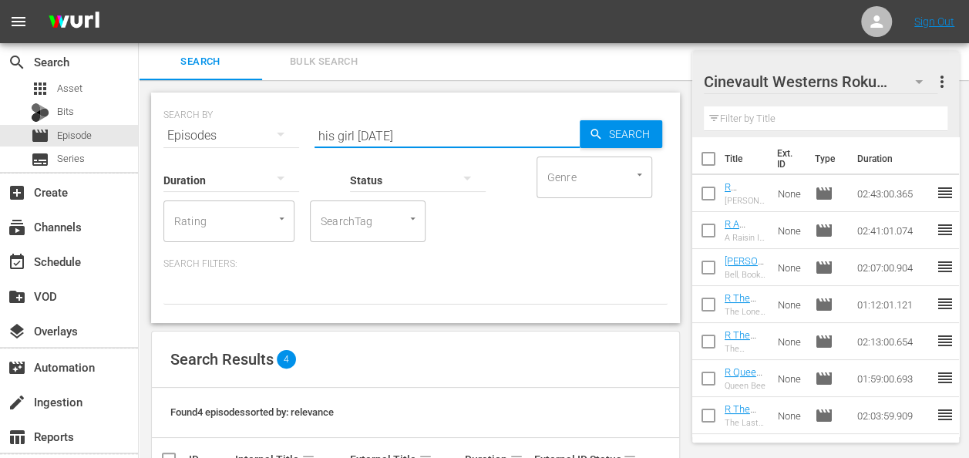
scroll to position [201, 0]
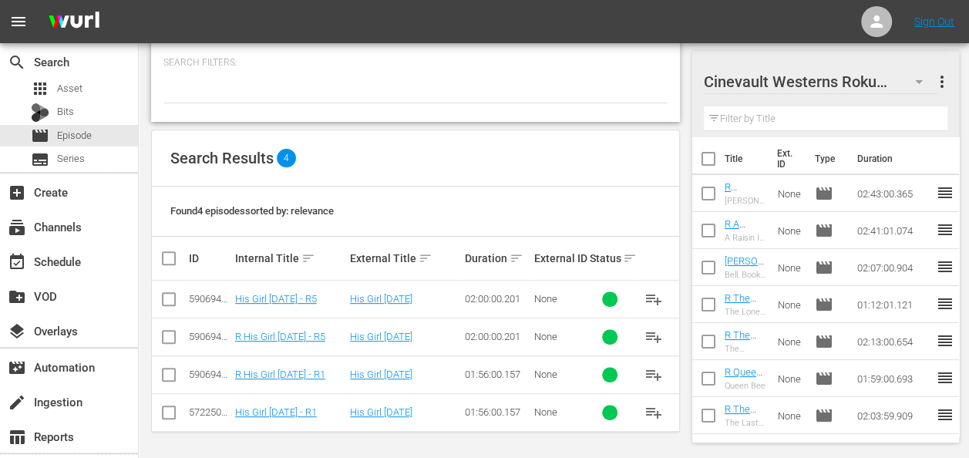
type input "his girl [DATE]"
click at [172, 380] on input "checkbox" at bounding box center [169, 378] width 19 height 19
checkbox input "true"
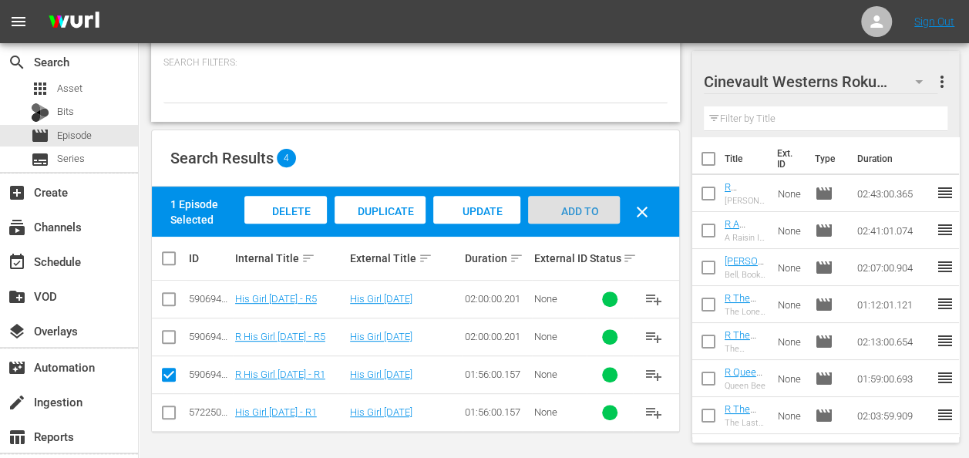
click at [582, 205] on span "Add to Workspace" at bounding box center [574, 226] width 76 height 42
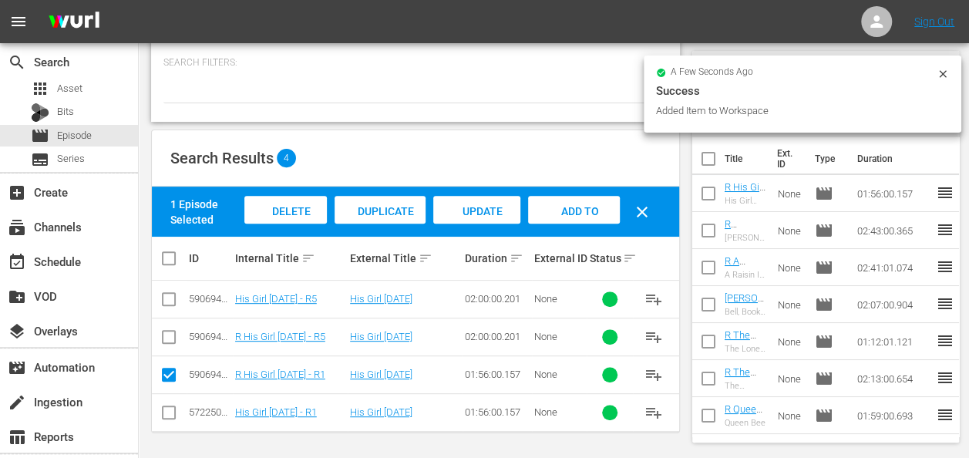
click at [939, 76] on icon at bounding box center [943, 74] width 12 height 12
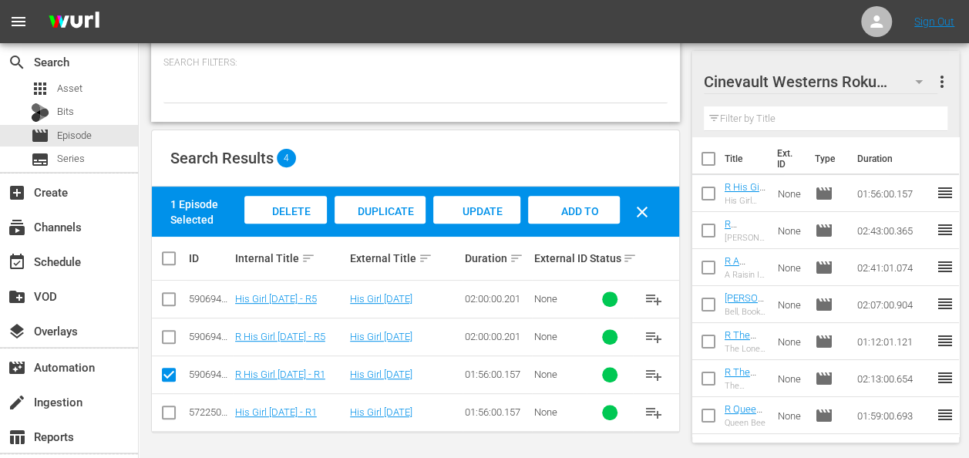
click at [910, 79] on icon "button" at bounding box center [919, 81] width 19 height 19
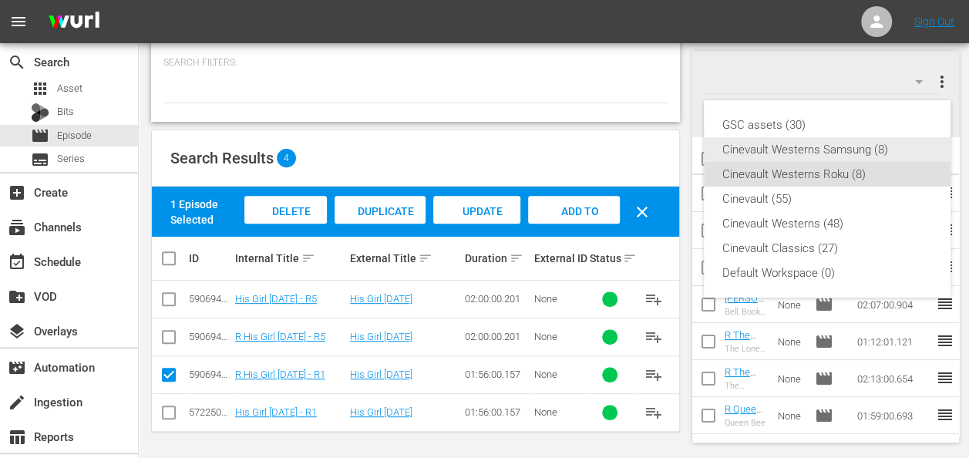
click at [836, 153] on div "Cinevault Westerns Samsung (8)" at bounding box center [828, 149] width 210 height 25
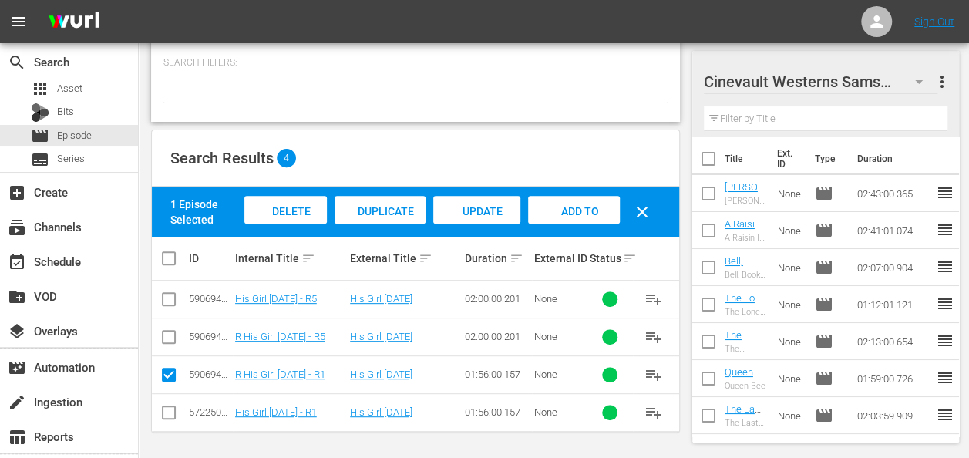
click at [164, 418] on input "checkbox" at bounding box center [169, 415] width 19 height 19
checkbox input "true"
click at [165, 378] on input "checkbox" at bounding box center [169, 378] width 19 height 19
checkbox input "false"
click at [609, 202] on div "Add to Workspace" at bounding box center [574, 225] width 92 height 58
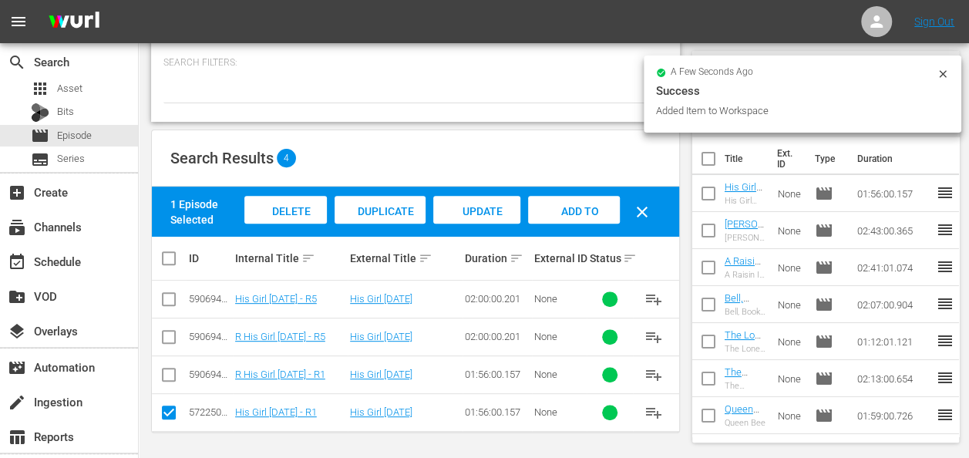
scroll to position [0, 0]
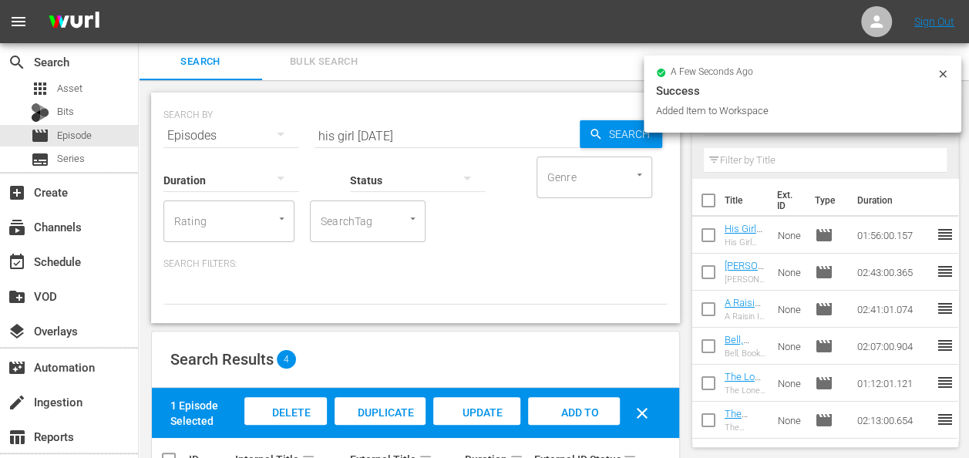
click at [444, 142] on input "his girl [DATE]" at bounding box center [447, 135] width 265 height 37
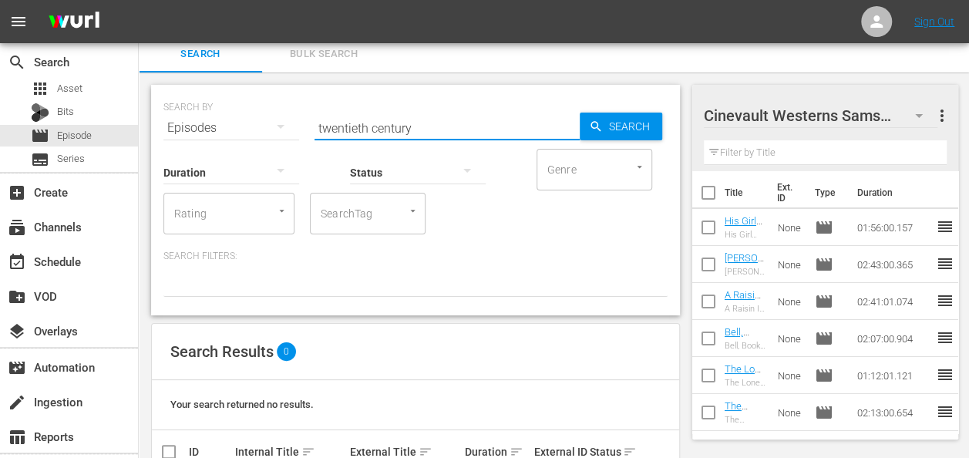
scroll to position [6, 0]
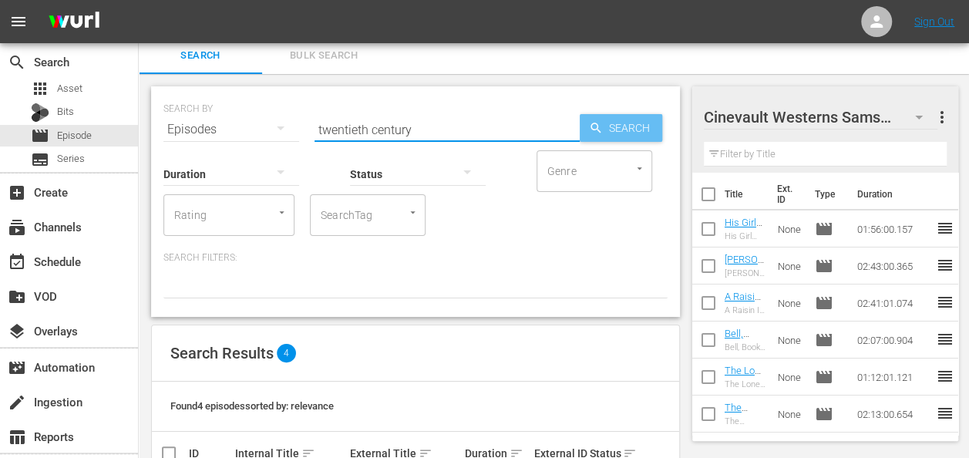
type input "twentieth century"
click at [613, 123] on span "Search" at bounding box center [632, 128] width 59 height 28
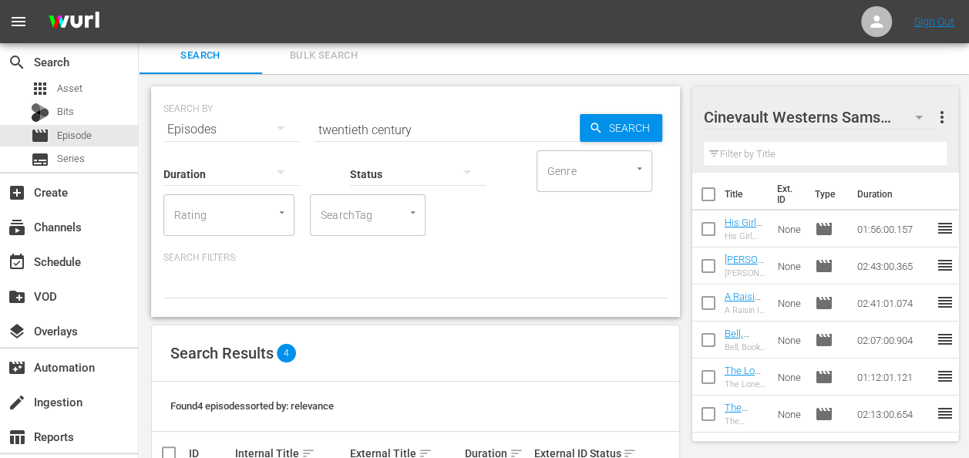
scroll to position [201, 0]
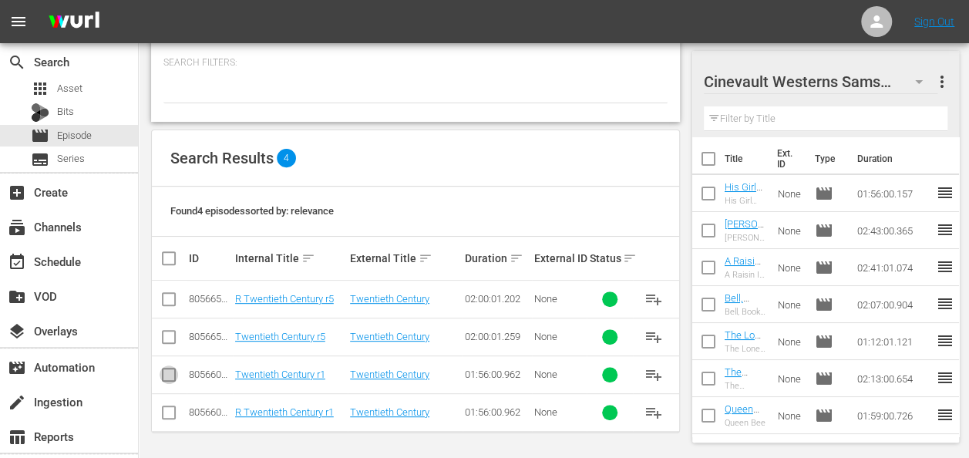
click at [174, 375] on input "checkbox" at bounding box center [169, 378] width 19 height 19
checkbox input "true"
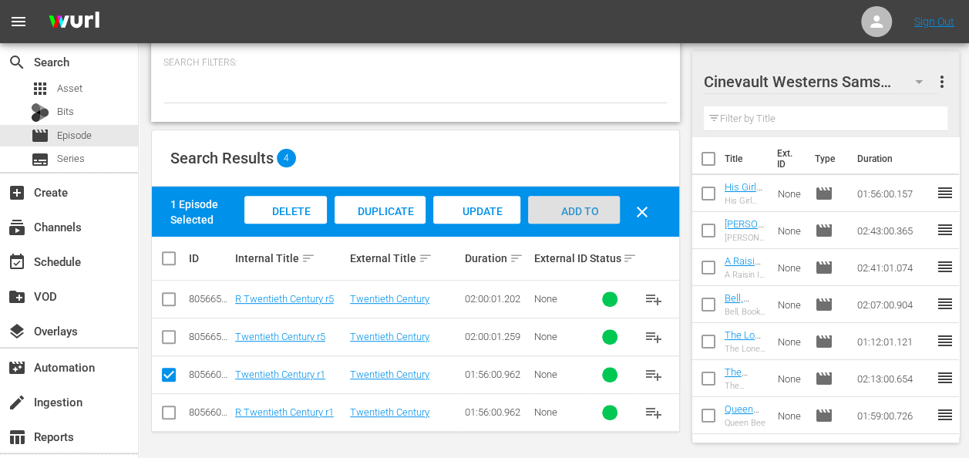
click at [605, 204] on div "Add to Workspace" at bounding box center [574, 225] width 92 height 58
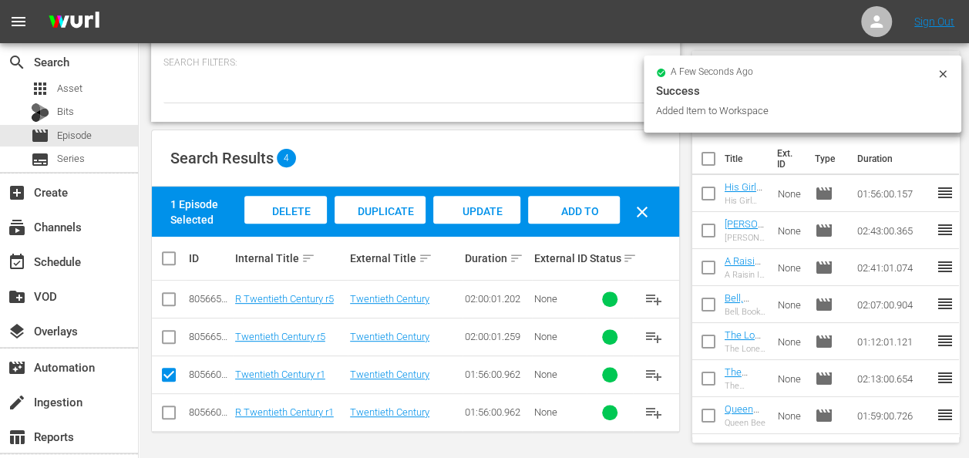
click at [942, 73] on icon at bounding box center [942, 73] width 7 height 7
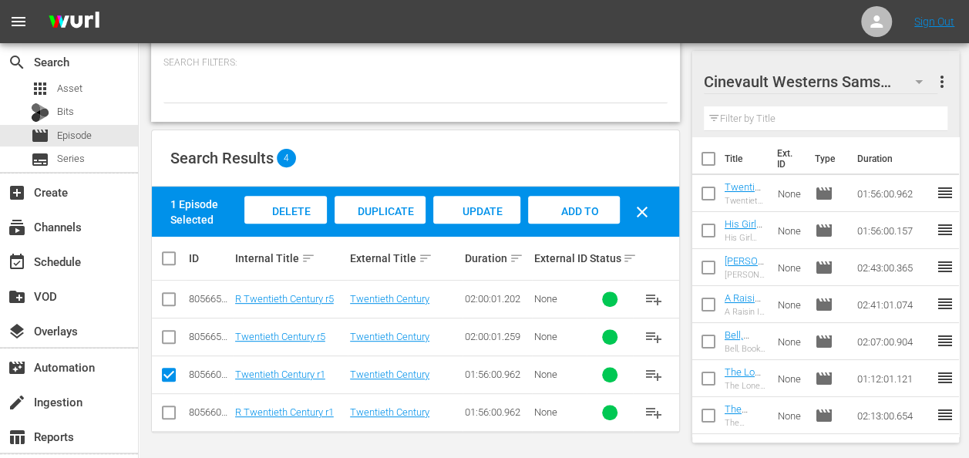
click at [926, 79] on icon "button" at bounding box center [919, 81] width 19 height 19
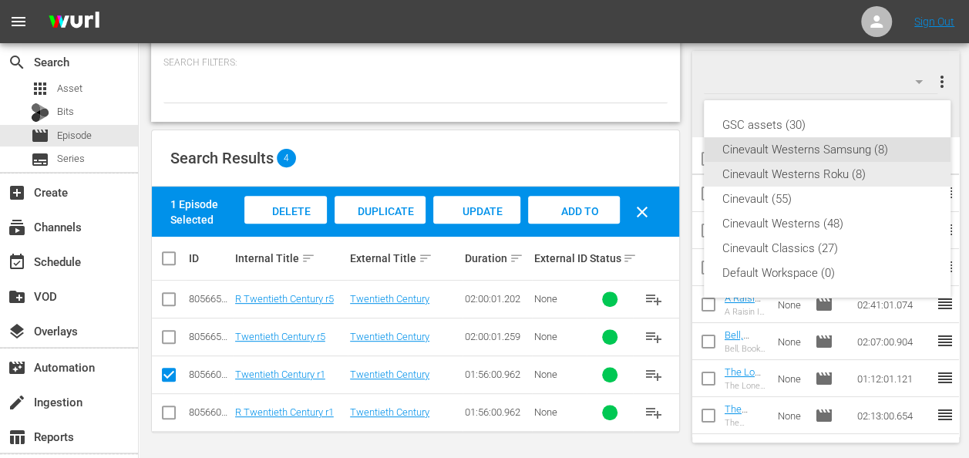
click at [797, 176] on div "Cinevault Westerns Roku (8)" at bounding box center [828, 174] width 210 height 25
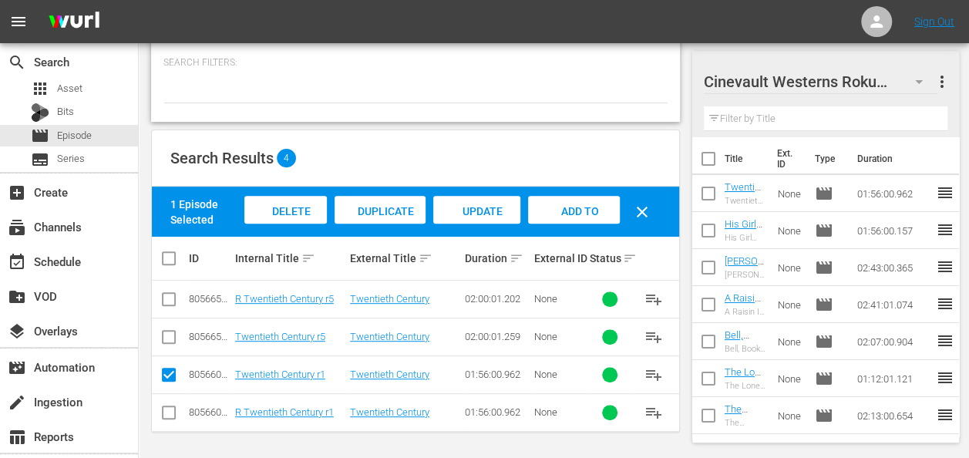
click at [170, 415] on input "checkbox" at bounding box center [169, 415] width 19 height 19
checkbox input "true"
click at [170, 379] on input "checkbox" at bounding box center [169, 378] width 19 height 19
checkbox input "false"
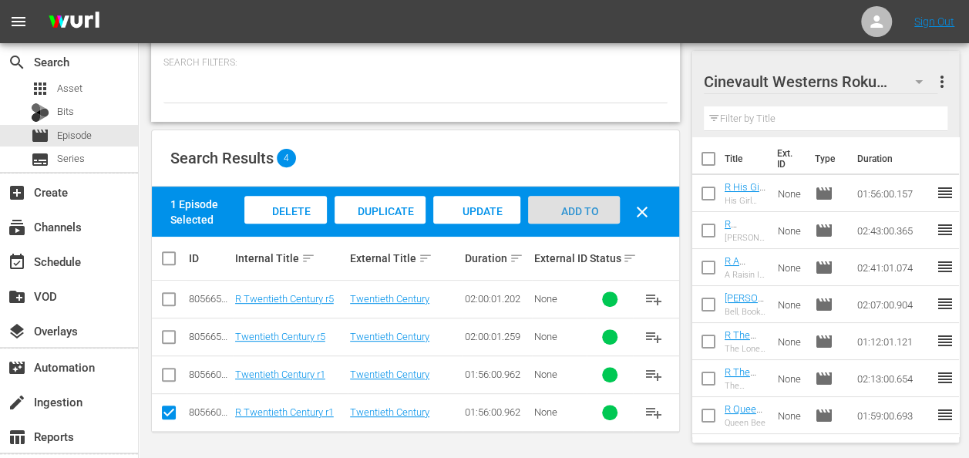
click at [602, 204] on div "Add to Workspace" at bounding box center [574, 225] width 92 height 58
